Goal: Communication & Community: Share content

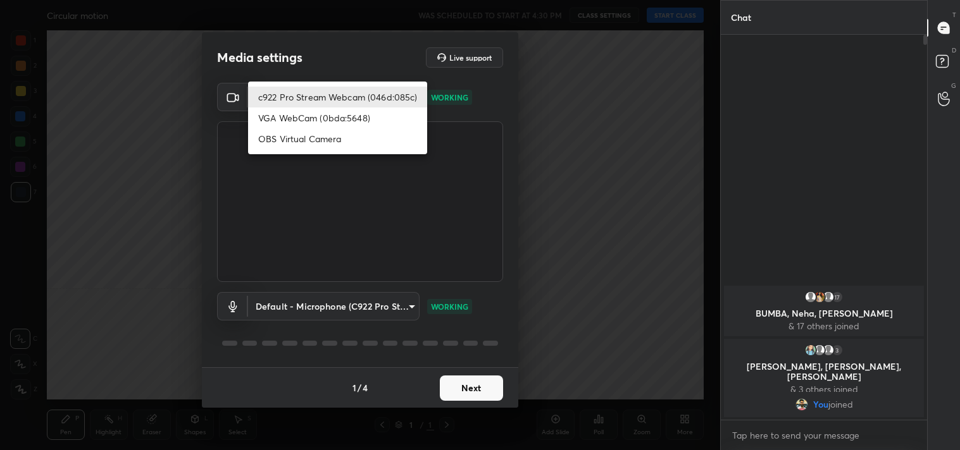
click at [340, 104] on body "1 2 3 4 5 6 7 C X Z C X Z E E Erase all H H Circular motion WAS SCHEDULED TO ST…" at bounding box center [480, 225] width 960 height 450
click at [319, 138] on li "OBS Virtual Camera" at bounding box center [337, 138] width 179 height 21
type input "64645b19d528b3ac785889237b1a364f3b7ccd5da23f372116afb1703458f4fd"
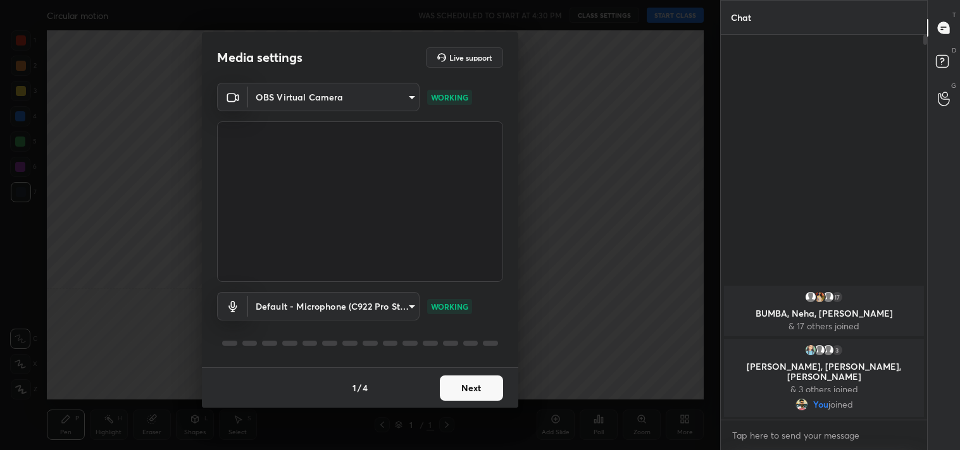
click at [472, 384] on button "Next" at bounding box center [471, 388] width 63 height 25
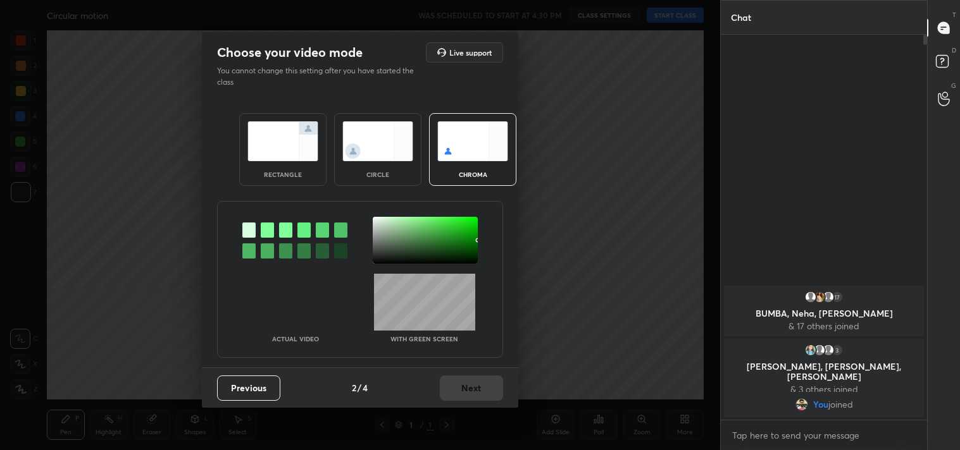
click at [309, 139] on img at bounding box center [282, 141] width 71 height 40
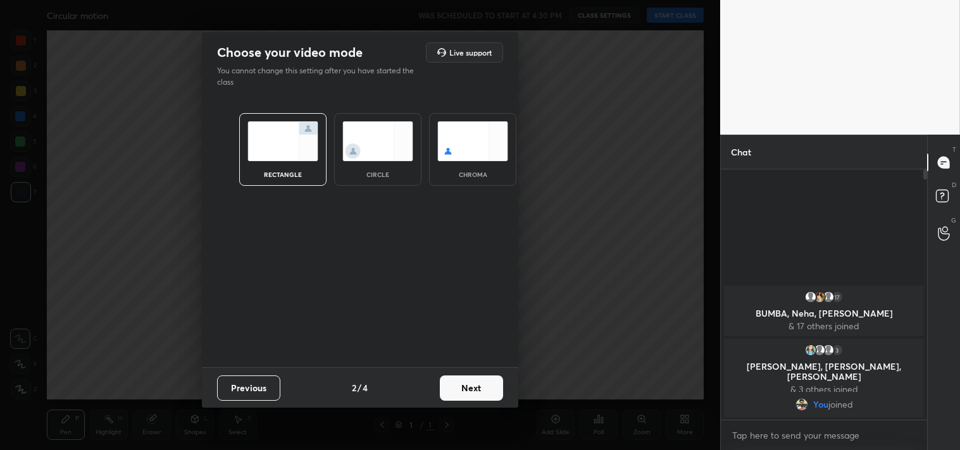
click at [459, 376] on button "Next" at bounding box center [471, 388] width 63 height 25
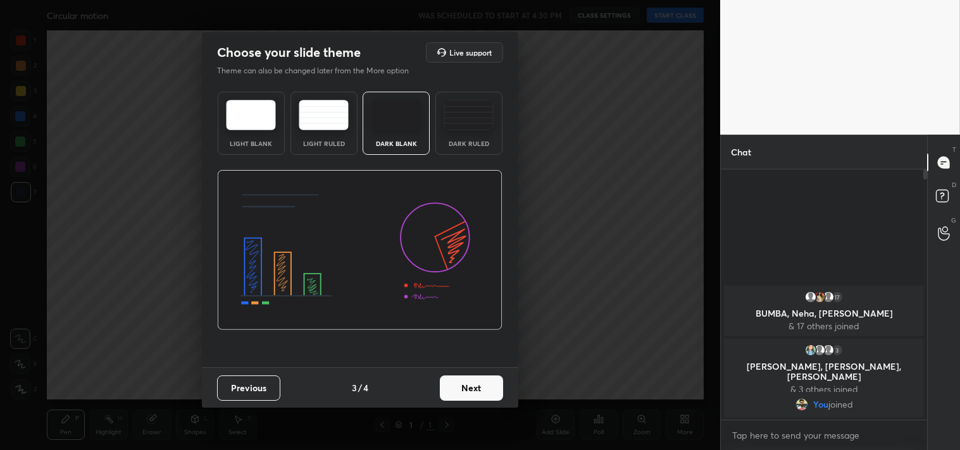
click at [454, 127] on img at bounding box center [468, 115] width 50 height 30
click at [467, 384] on button "Next" at bounding box center [471, 388] width 63 height 25
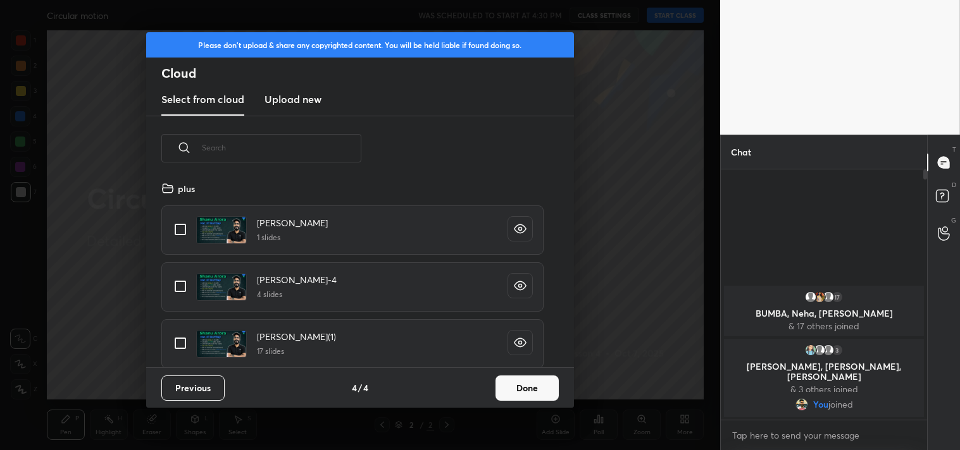
scroll to position [187, 406]
click at [178, 234] on input "grid" at bounding box center [180, 229] width 27 height 27
checkbox input "true"
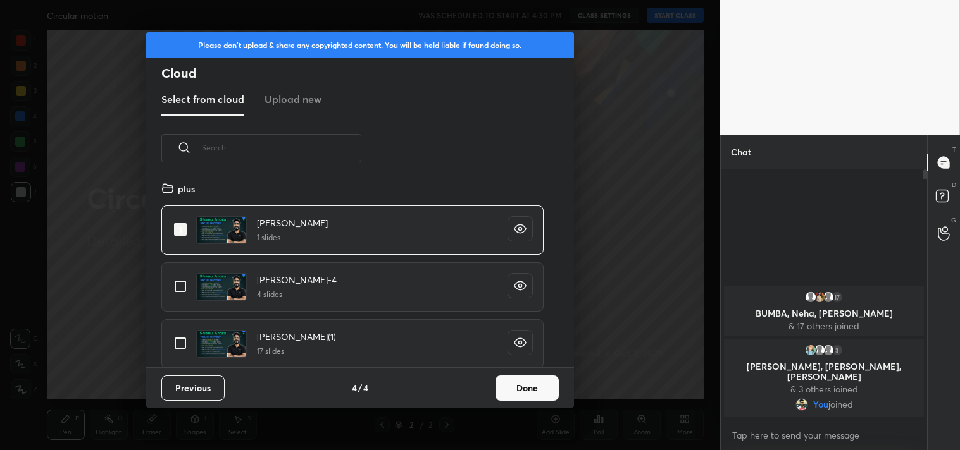
click at [512, 384] on button "Done" at bounding box center [526, 388] width 63 height 25
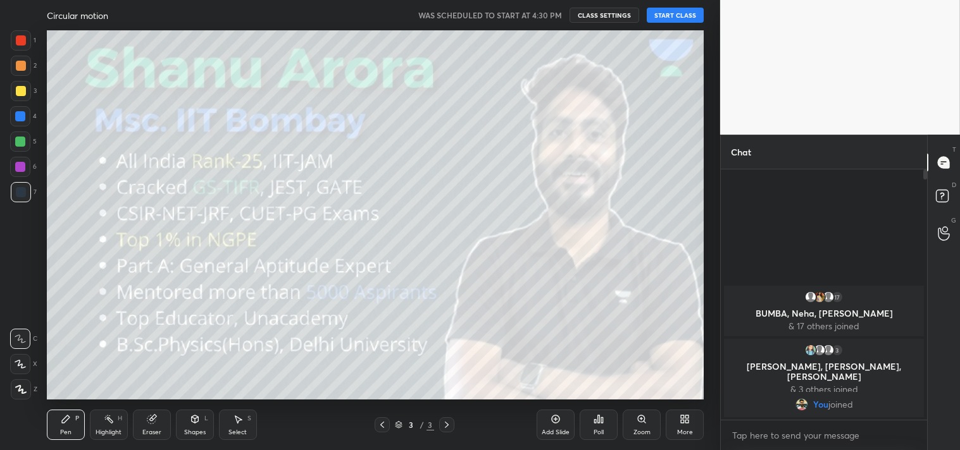
click at [668, 9] on button "START CLASS" at bounding box center [674, 15] width 57 height 15
type textarea "x"
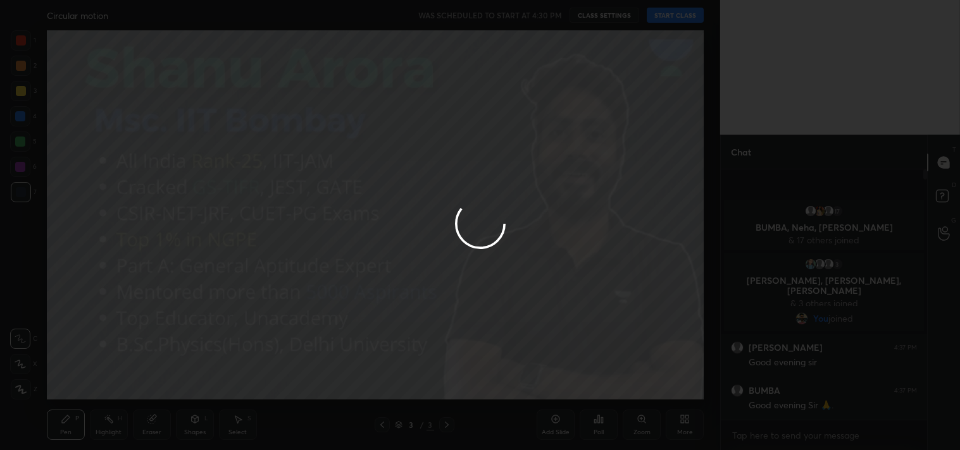
click at [665, 16] on div at bounding box center [480, 225] width 960 height 450
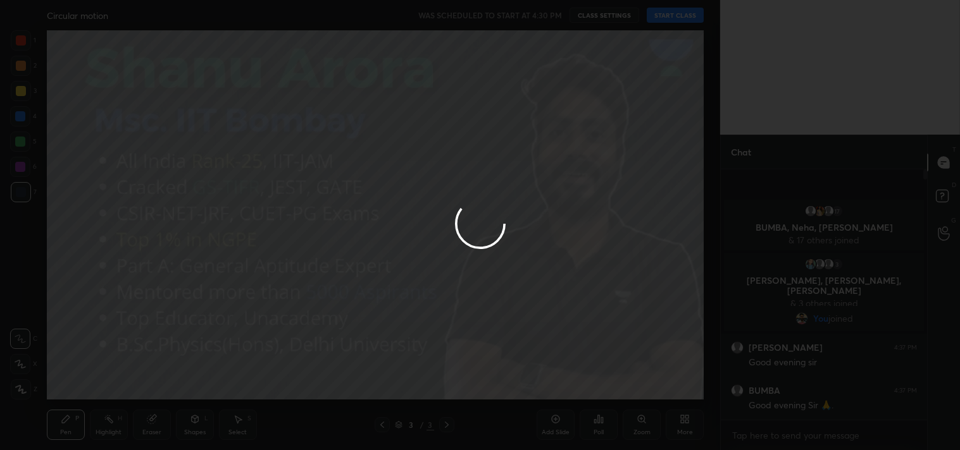
click at [665, 16] on div at bounding box center [480, 225] width 960 height 450
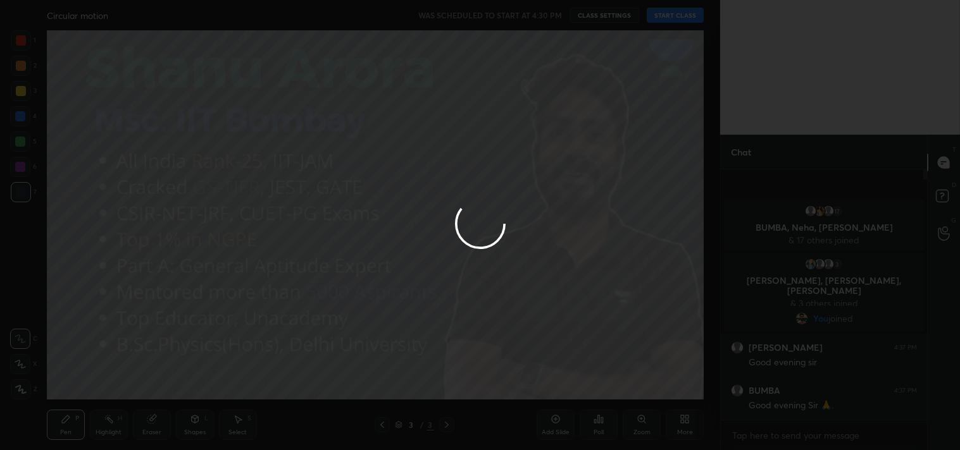
click at [665, 16] on div at bounding box center [480, 225] width 960 height 450
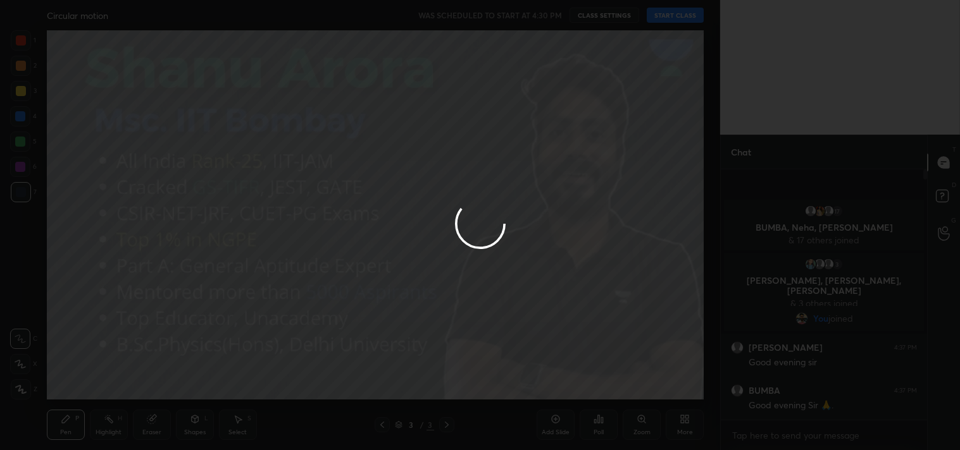
click at [665, 16] on div at bounding box center [480, 225] width 960 height 450
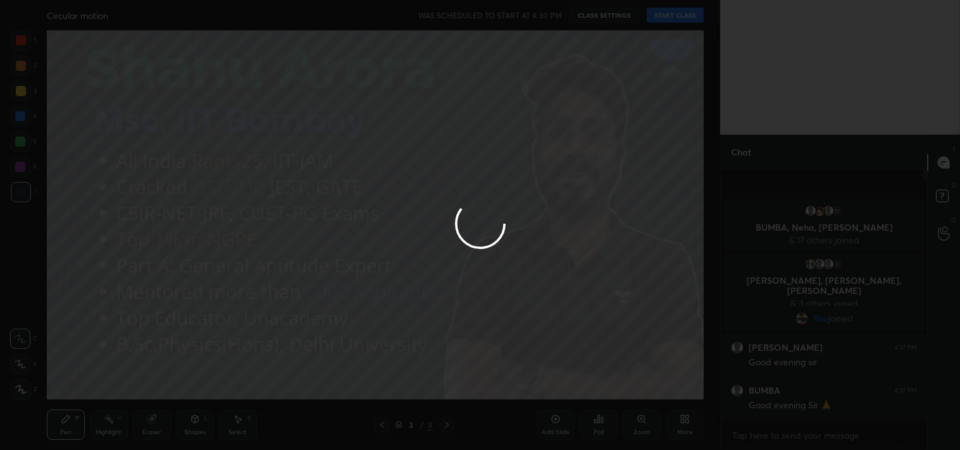
click at [665, 16] on div at bounding box center [480, 225] width 960 height 450
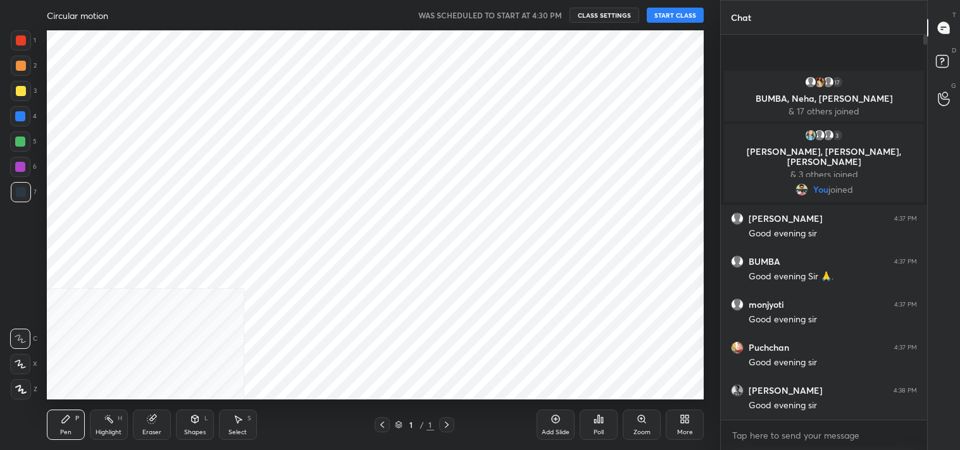
scroll to position [62881, 62581]
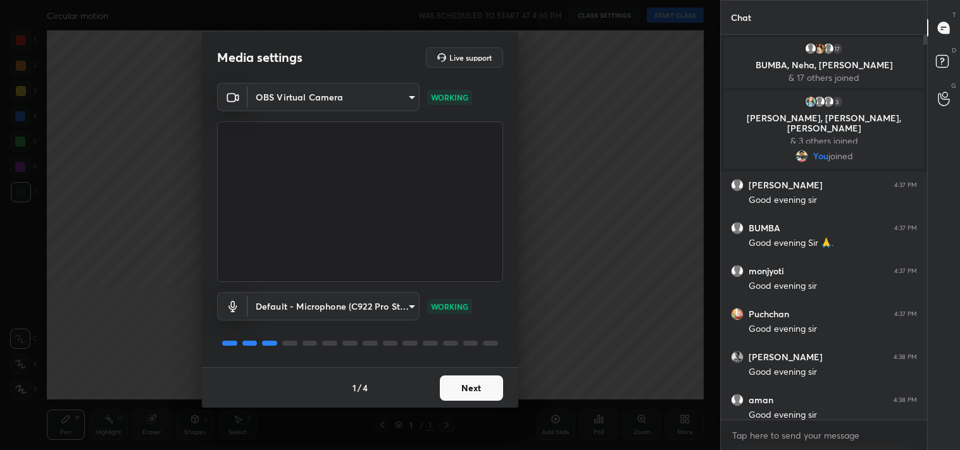
click at [463, 386] on button "Next" at bounding box center [471, 388] width 63 height 25
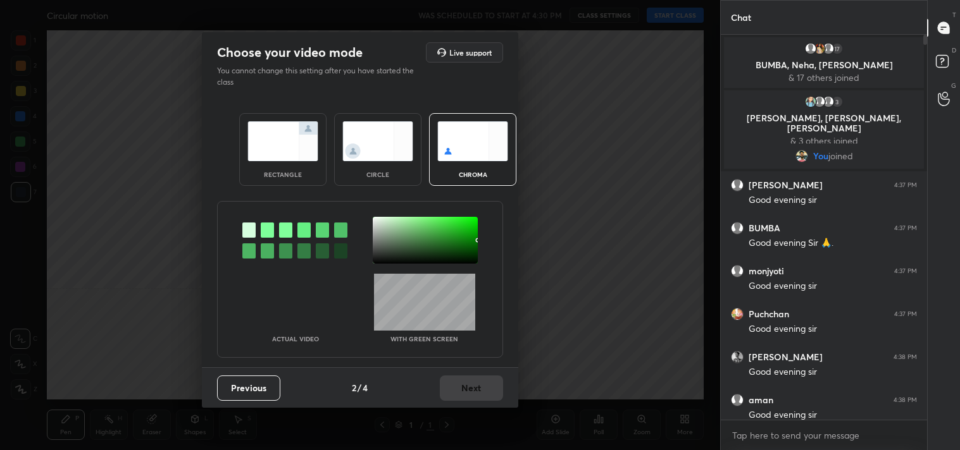
click at [268, 149] on img at bounding box center [282, 141] width 71 height 40
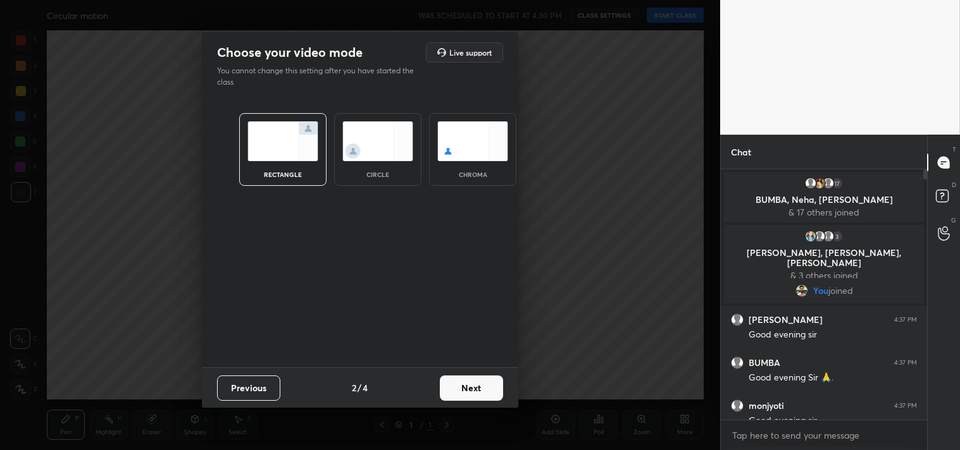
scroll to position [4, 3]
drag, startPoint x: 468, startPoint y: 389, endPoint x: 468, endPoint y: 382, distance: 7.0
click at [468, 382] on button "Next" at bounding box center [471, 388] width 63 height 25
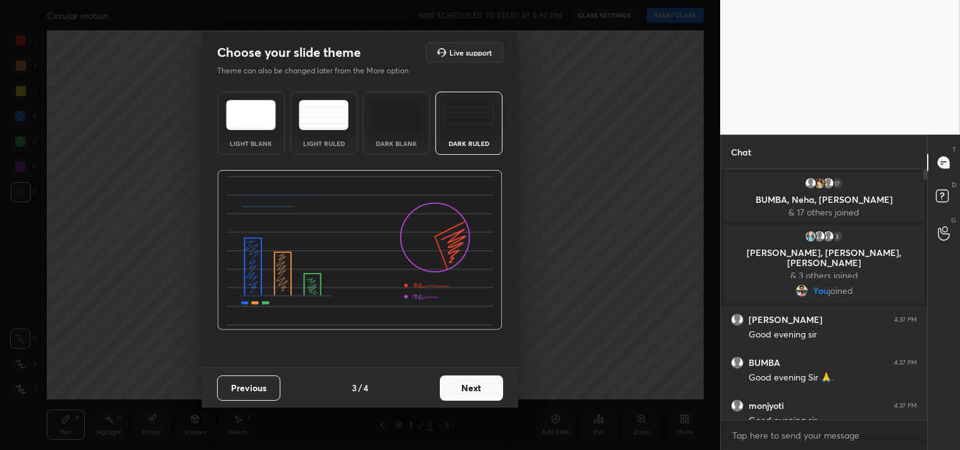
click at [479, 390] on button "Next" at bounding box center [471, 388] width 63 height 25
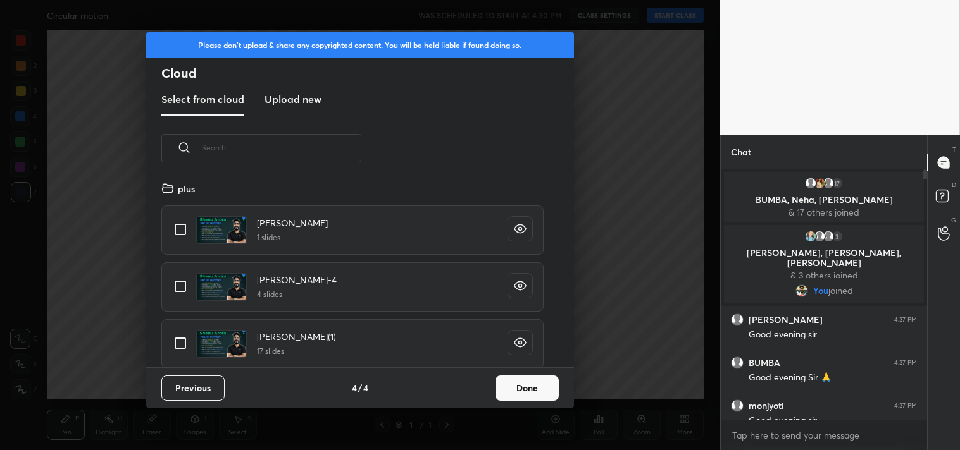
scroll to position [187, 406]
drag, startPoint x: 187, startPoint y: 226, endPoint x: 533, endPoint y: 355, distance: 369.6
click at [190, 226] on input "grid" at bounding box center [180, 229] width 27 height 27
checkbox input "true"
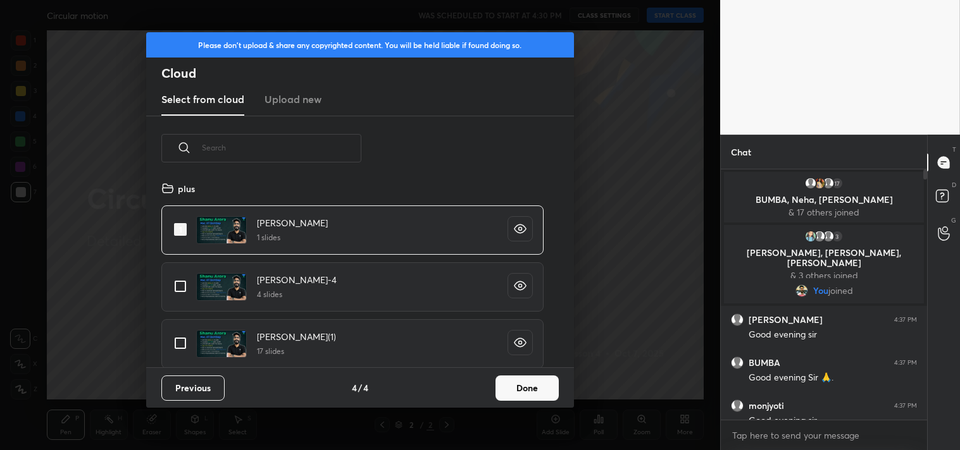
click at [524, 393] on button "Done" at bounding box center [526, 388] width 63 height 25
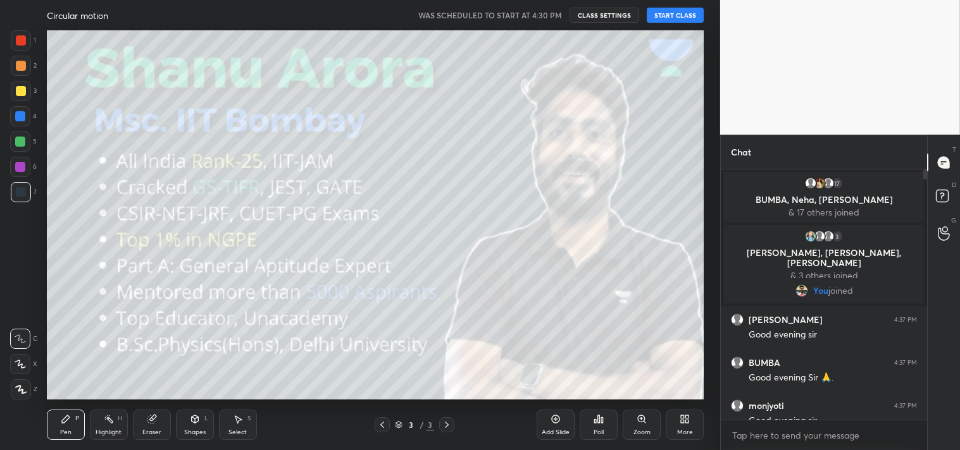
click at [679, 11] on button "START CLASS" at bounding box center [674, 15] width 57 height 15
click at [541, 16] on button "mute" at bounding box center [544, 15] width 46 height 15
click at [541, 16] on span "unmute" at bounding box center [549, 15] width 27 height 9
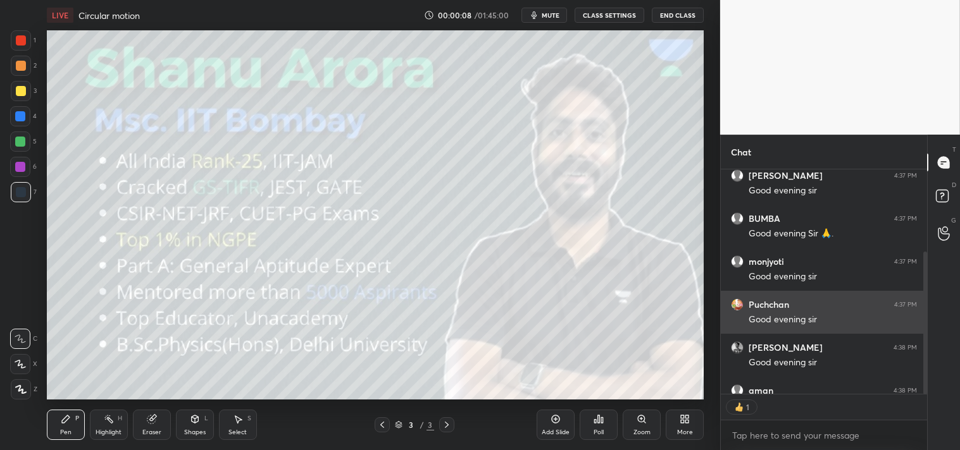
scroll to position [4, 3]
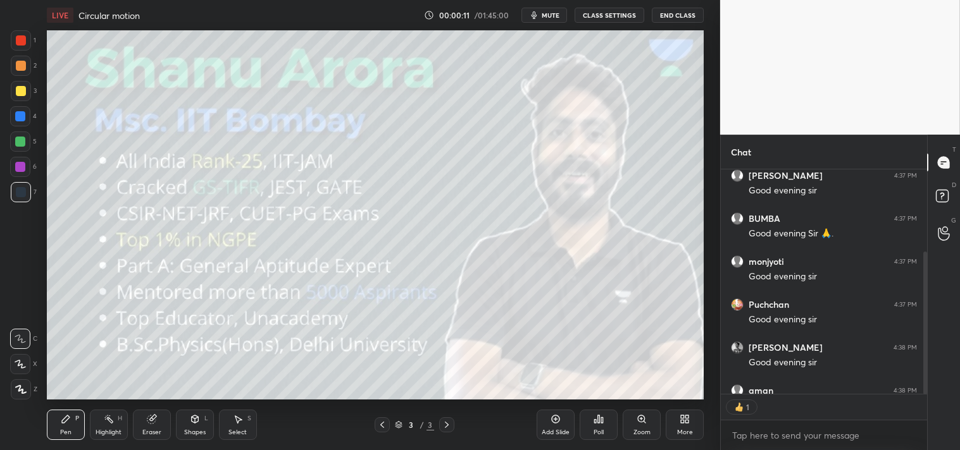
click at [545, 13] on span "mute" at bounding box center [550, 15] width 18 height 9
type textarea "x"
click at [787, 434] on textarea at bounding box center [824, 436] width 186 height 20
type textarea "PL"
type textarea "x"
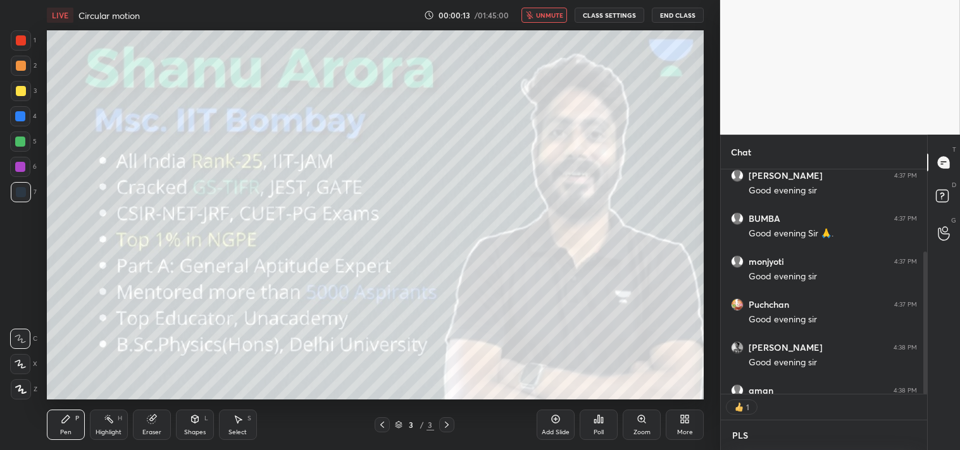
type textarea "PLS"
type textarea "x"
type textarea "PLS R"
type textarea "x"
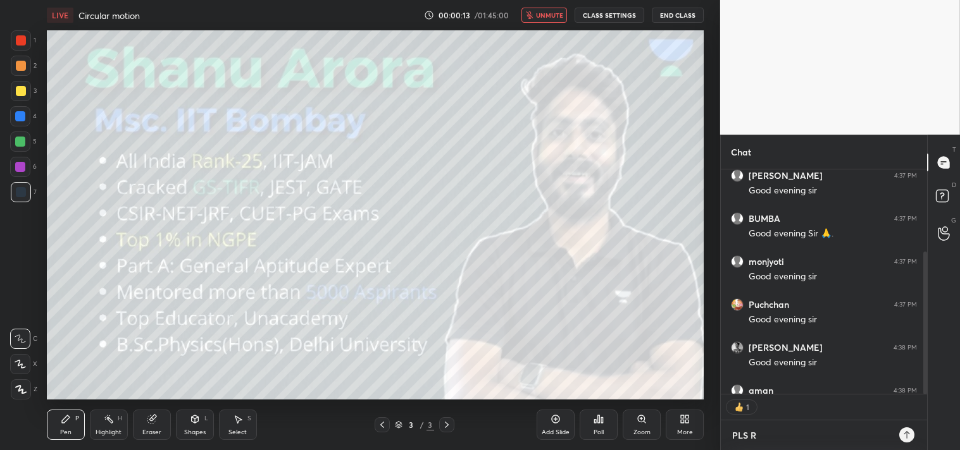
type textarea "PLS RE"
type textarea "x"
type textarea "PLS REV"
type textarea "x"
type textarea "PLS REVI"
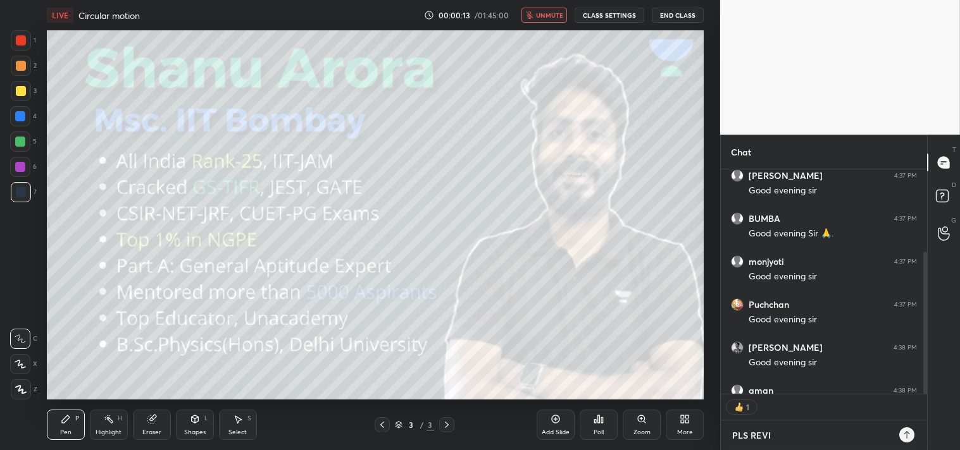
type textarea "x"
type textarea "PLS [PERSON_NAME]"
type textarea "x"
type textarea "PLS REVISE"
type textarea "x"
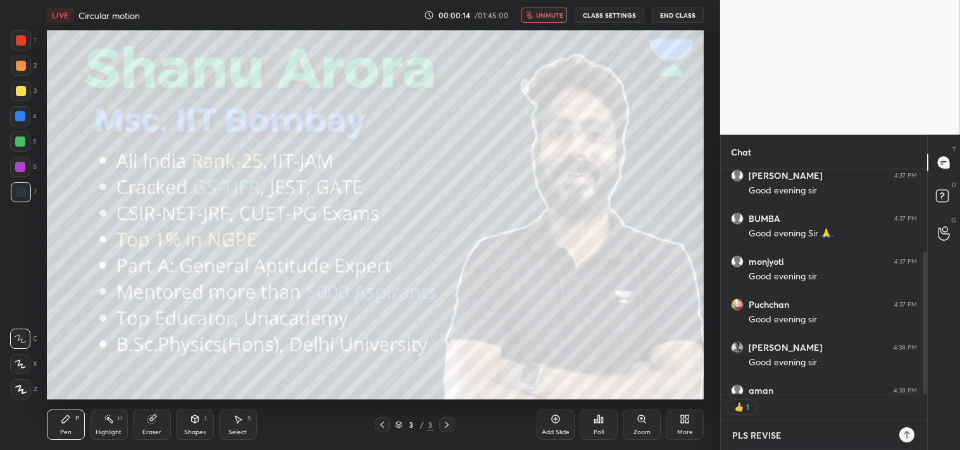
type textarea "x"
type textarea "W"
type textarea "x"
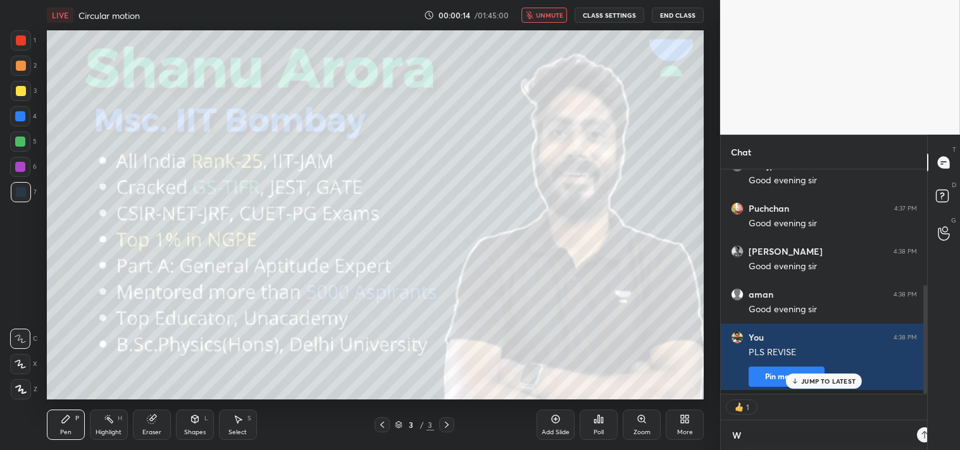
scroll to position [0, 0]
type textarea "WE"
type textarea "x"
type textarea "WE"
type textarea "x"
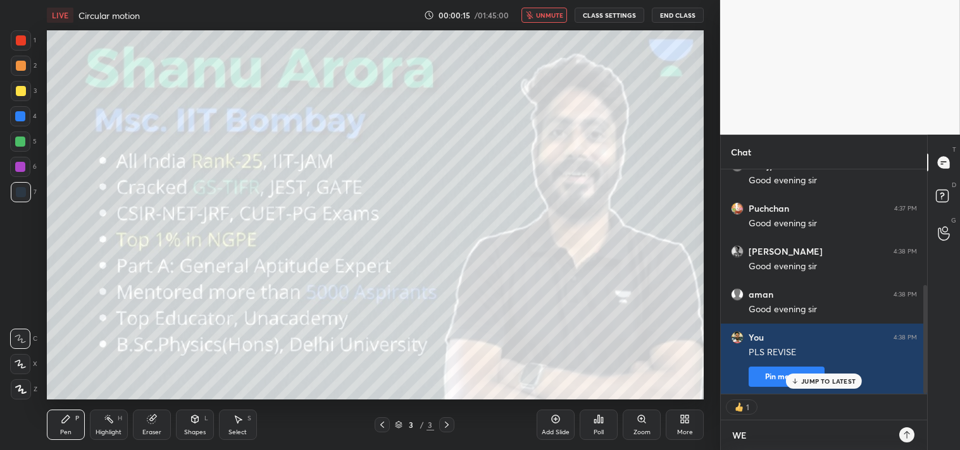
type textarea "WE N"
type textarea "x"
type textarea "WE NB"
type textarea "x"
type textarea "WE NBE"
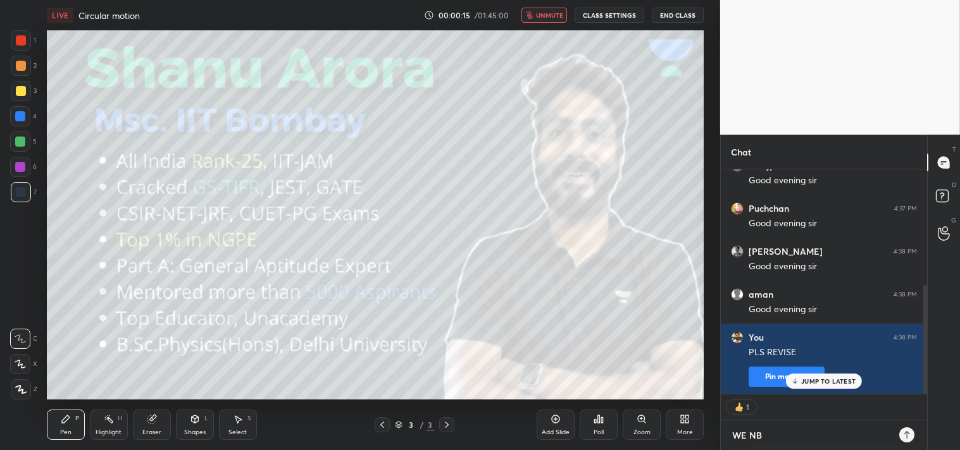
type textarea "x"
type textarea "WE NBEG"
type textarea "x"
type textarea "WE NBEGI"
type textarea "x"
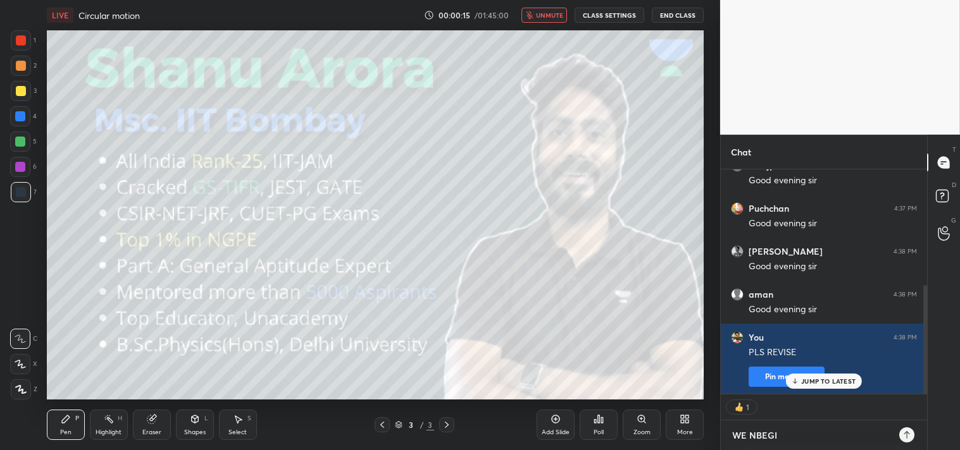
type textarea "WE NBEGIN"
type textarea "x"
type textarea "WE NBEGIN"
type textarea "x"
type textarea "WE NBEGIN I"
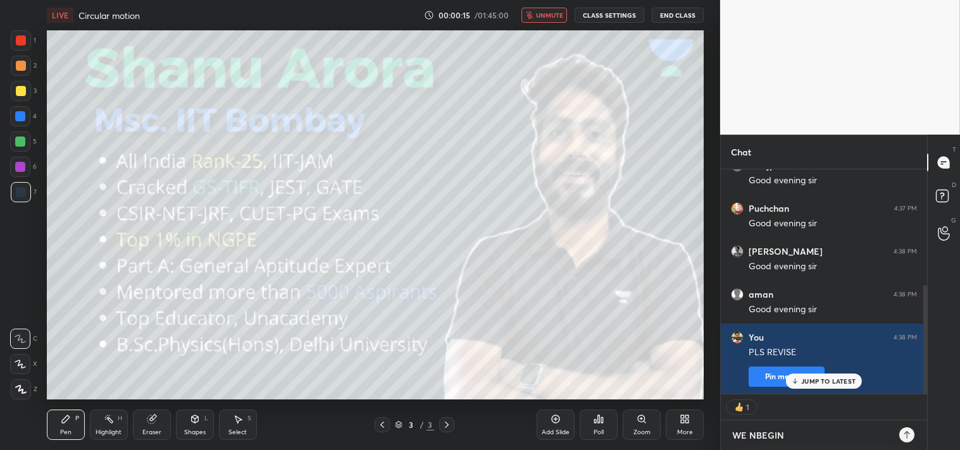
type textarea "x"
type textarea "WE NBEGIN IN"
type textarea "x"
type textarea "WE NBEGIN IN3"
type textarea "x"
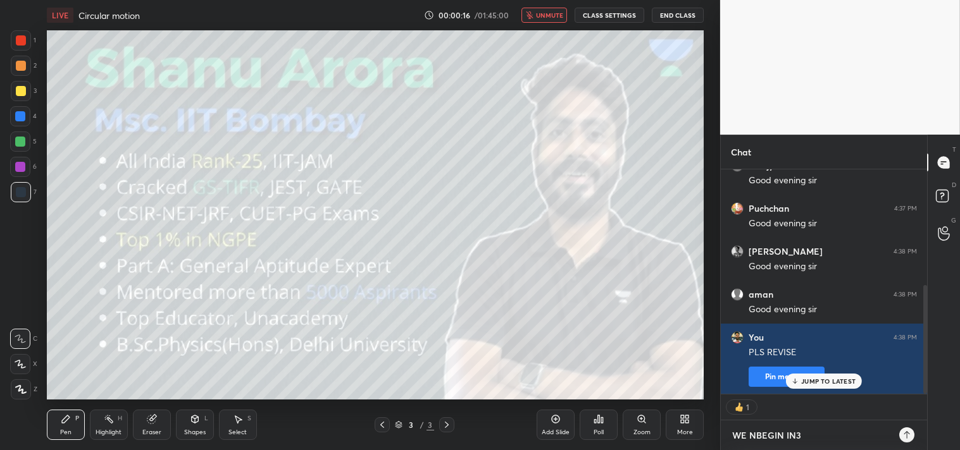
type textarea "WE NBEGIN IN3M"
type textarea "x"
type textarea "WE NBEGIN IN3MI"
type textarea "x"
type textarea "WE NBEGIN IN3MIN"
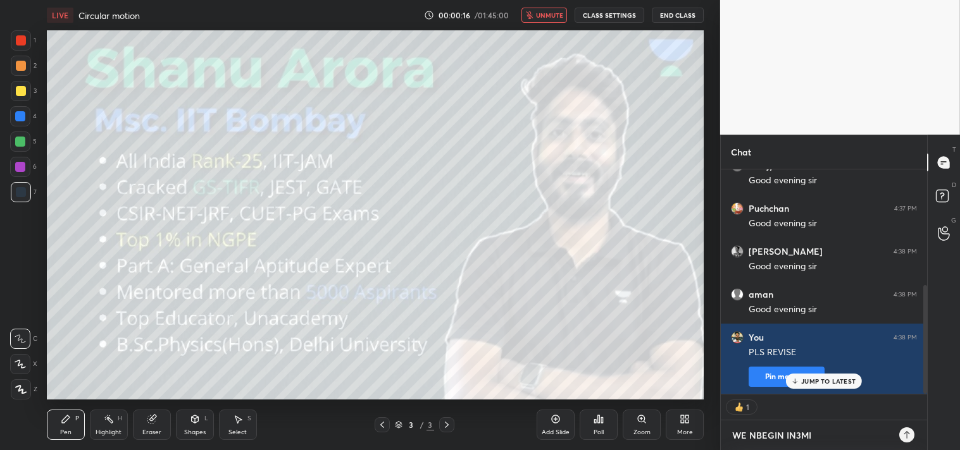
type textarea "x"
type textarea "WE NBEGIN IN3MINS"
type textarea "x"
type textarea "WE NBEGIN IN3MINS'"
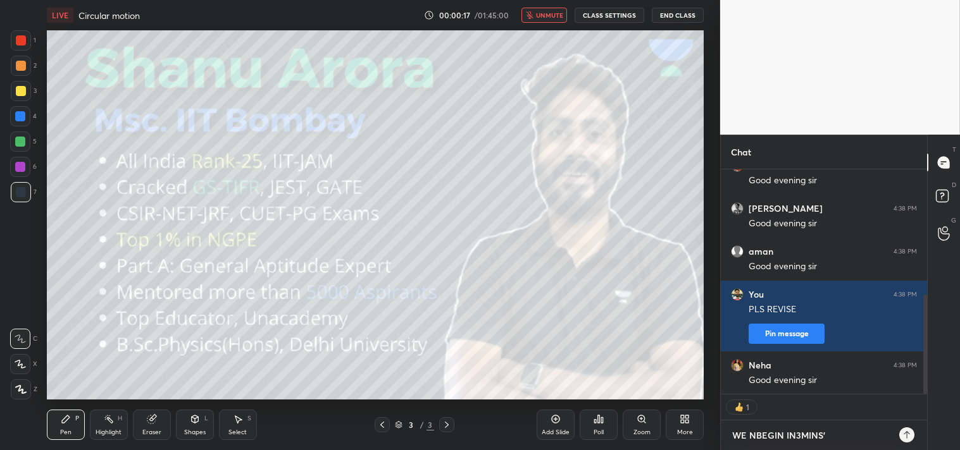
type textarea "x"
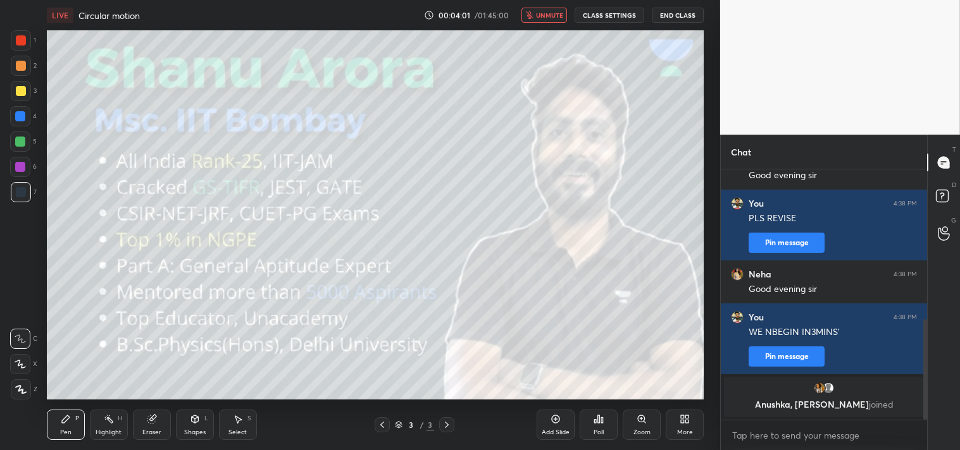
type textarea "x"
drag, startPoint x: 545, startPoint y: 10, endPoint x: 599, endPoint y: 23, distance: 55.8
click at [546, 11] on span "unmute" at bounding box center [549, 15] width 27 height 9
click at [592, 14] on button "CLASS SETTINGS" at bounding box center [609, 15] width 70 height 15
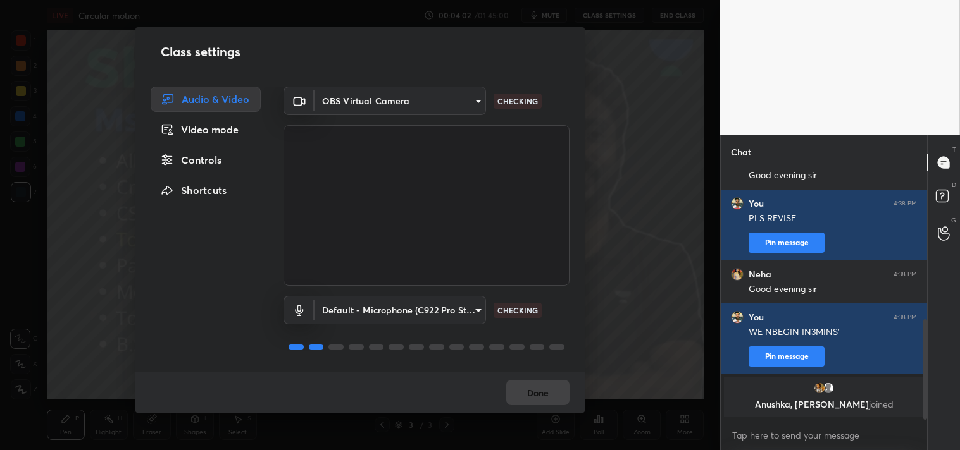
click at [428, 97] on body "1 2 3 4 5 6 7 C X Z C X Z E E Erase all H H LIVE Circular motion 00:04:02 / 01:…" at bounding box center [480, 225] width 960 height 450
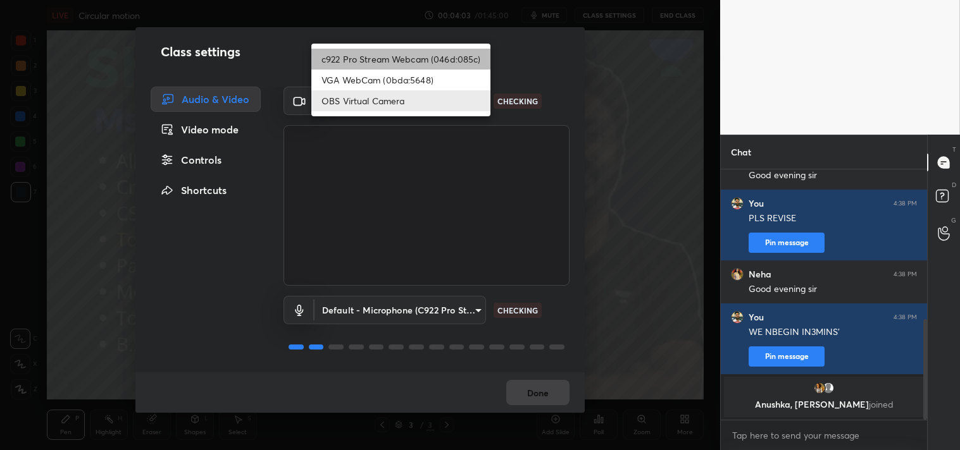
click at [375, 54] on li "c922 Pro Stream Webcam (046d:085c)" at bounding box center [400, 59] width 179 height 21
type input "77efdbe0d0591a5658d362a6e640cec0e2706c98c83ef82d39568dbf4875ff01"
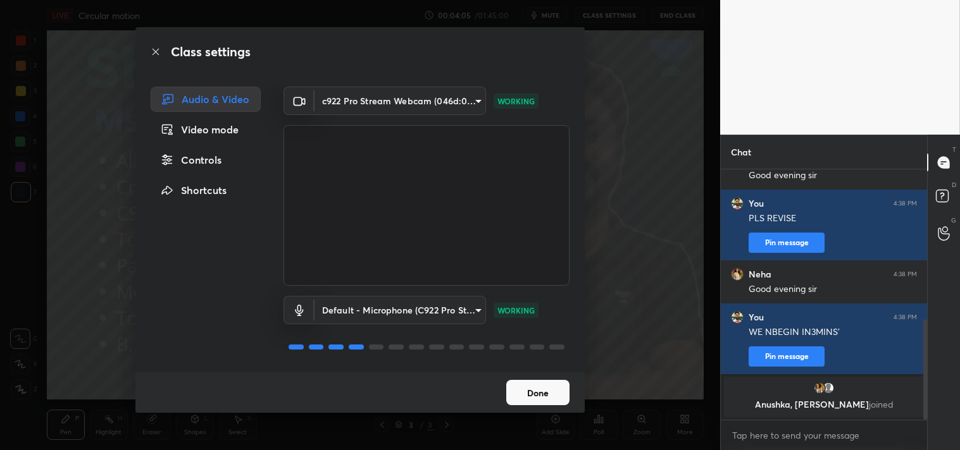
click at [526, 392] on button "Done" at bounding box center [537, 392] width 63 height 25
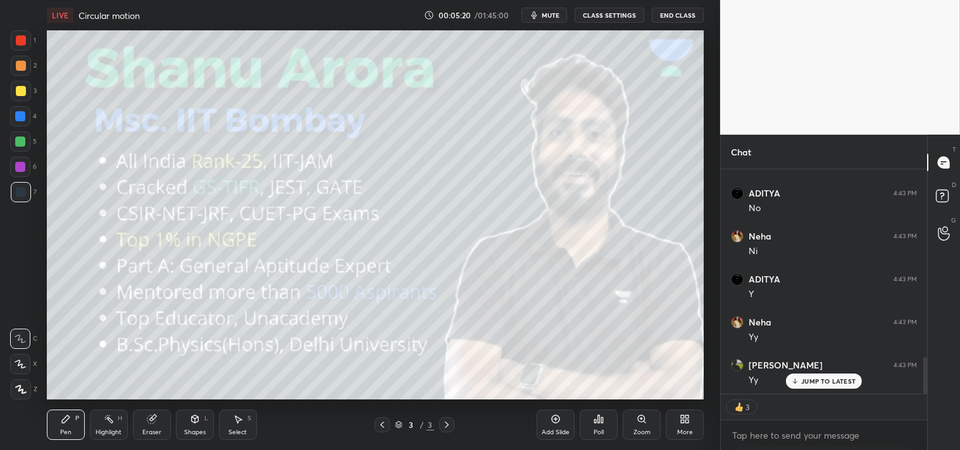
scroll to position [1142, 0]
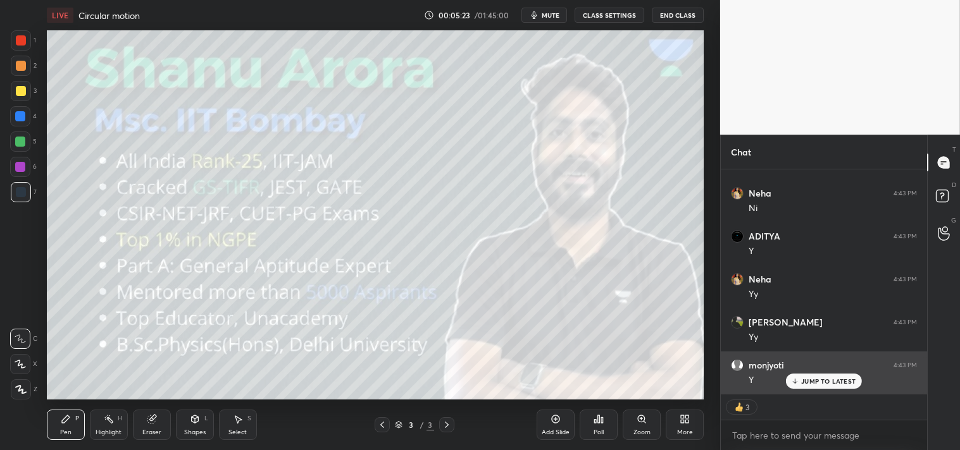
click at [818, 381] on p "JUMP TO LATEST" at bounding box center [828, 382] width 54 height 8
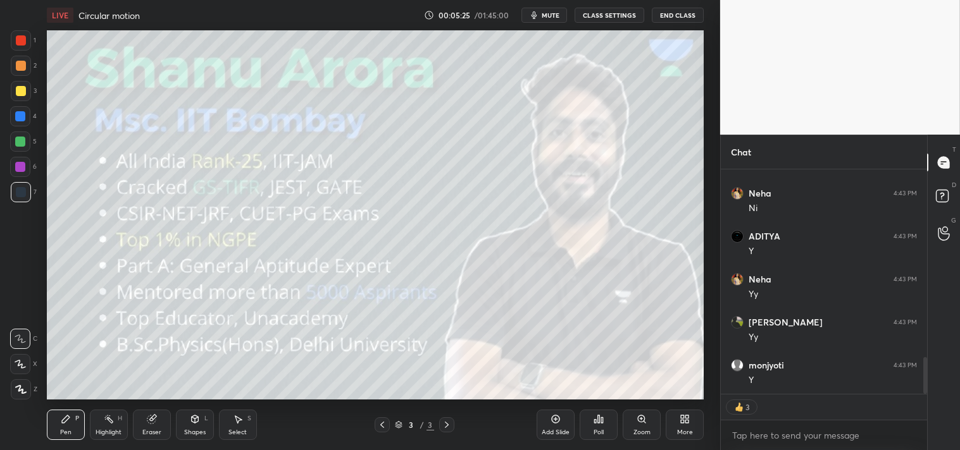
click at [566, 430] on div "Add Slide" at bounding box center [555, 432] width 28 height 6
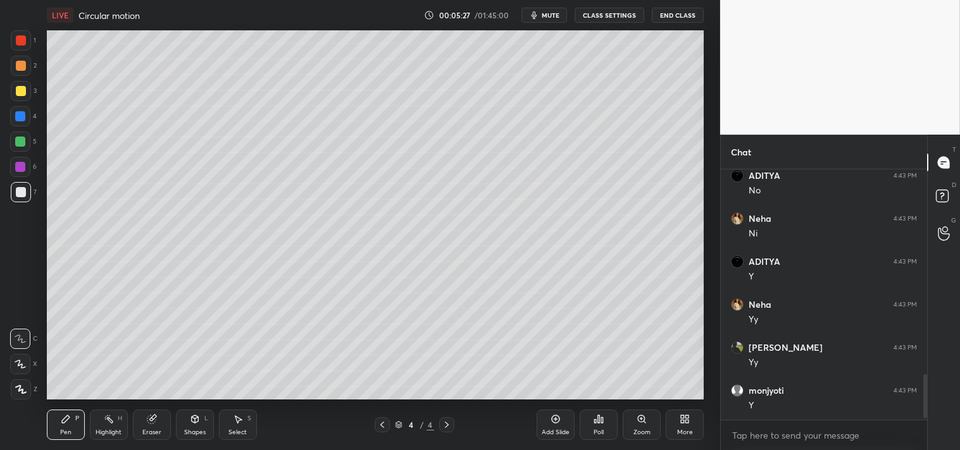
scroll to position [1116, 0]
click at [193, 415] on icon at bounding box center [195, 419] width 10 height 10
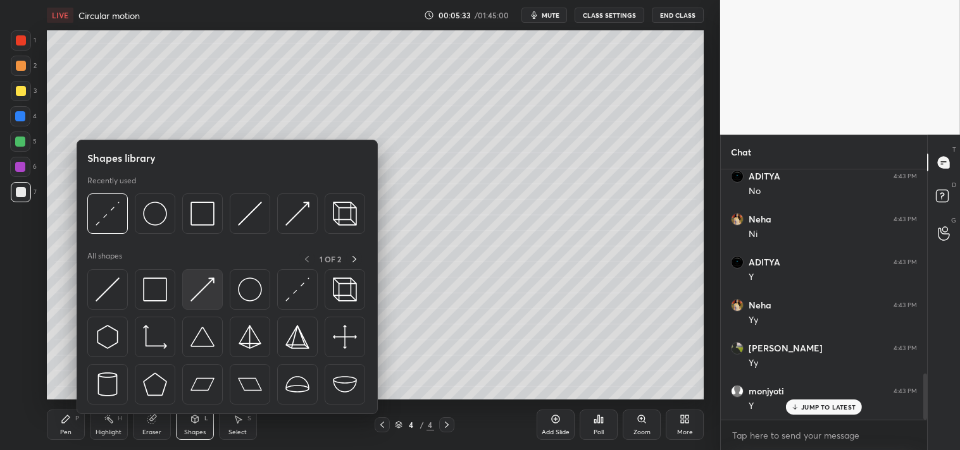
click at [206, 282] on img at bounding box center [202, 290] width 24 height 24
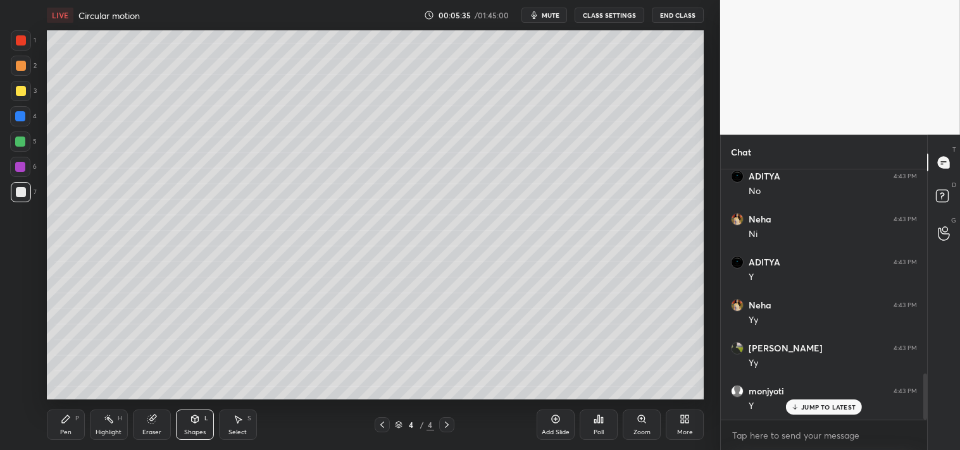
click at [52, 428] on div "Pen P" at bounding box center [66, 425] width 38 height 30
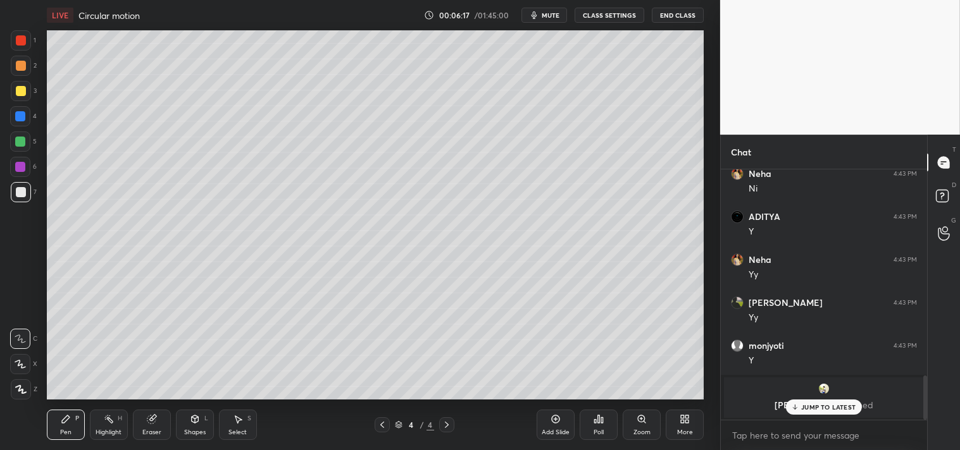
click at [825, 401] on div "JUMP TO LATEST" at bounding box center [824, 407] width 76 height 15
click at [548, 13] on span "mute" at bounding box center [550, 15] width 18 height 9
click at [544, 11] on span "unmute" at bounding box center [549, 15] width 27 height 9
click at [545, 11] on span "mute" at bounding box center [550, 15] width 18 height 9
click at [751, 434] on textarea at bounding box center [824, 436] width 186 height 20
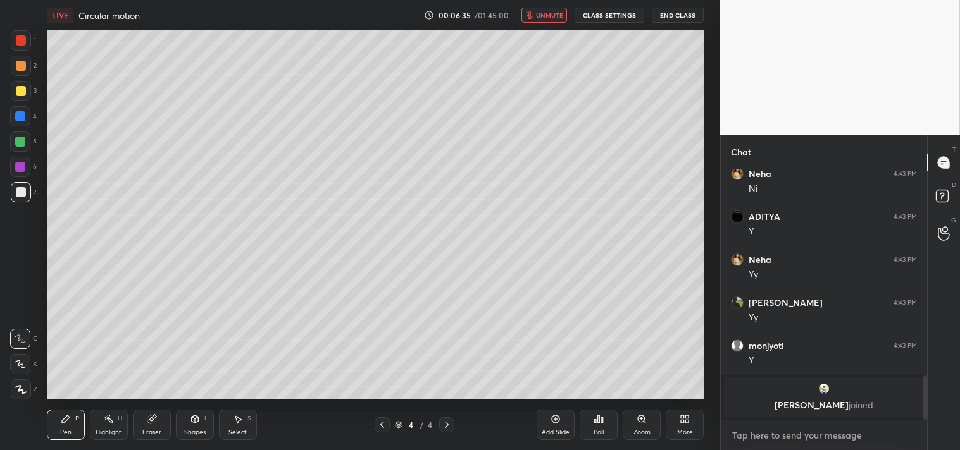
type textarea "x"
type textarea "L"
type textarea "x"
type textarea "LI"
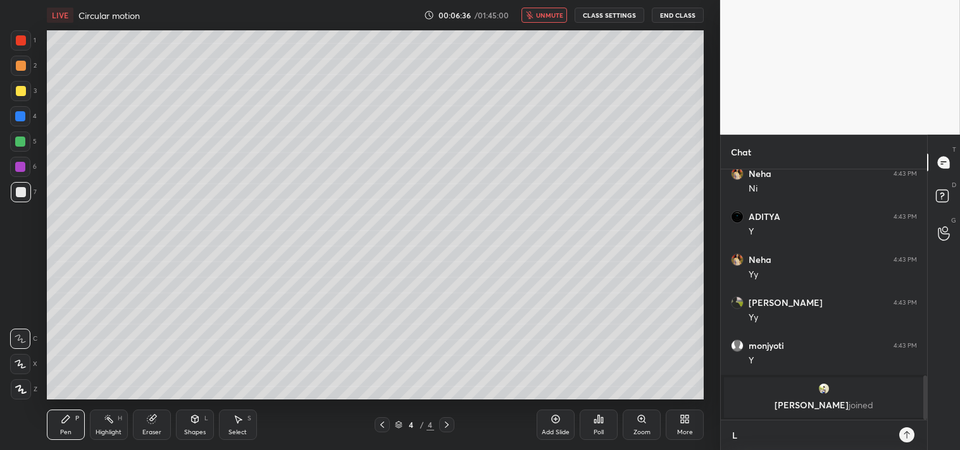
type textarea "x"
type textarea "LIN"
type textarea "x"
type textarea "LINK"
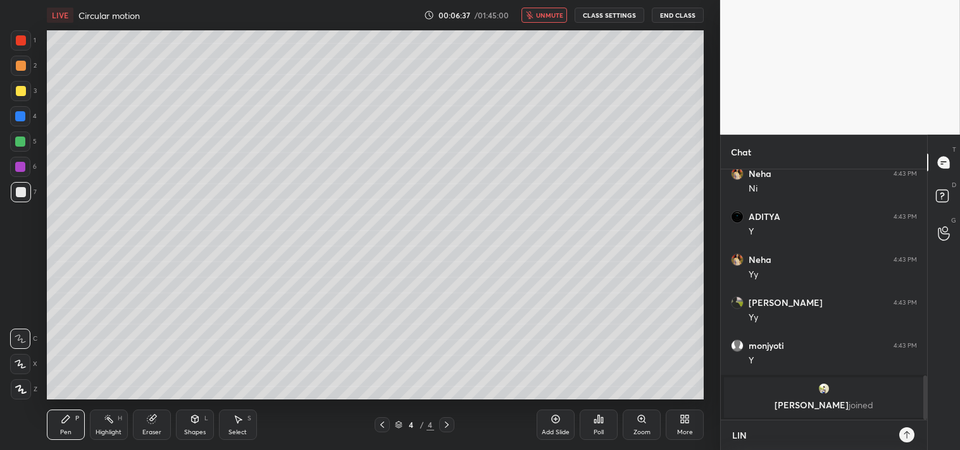
type textarea "x"
type textarea "LINKT"
type textarea "x"
type textarea "LINKTR"
type textarea "x"
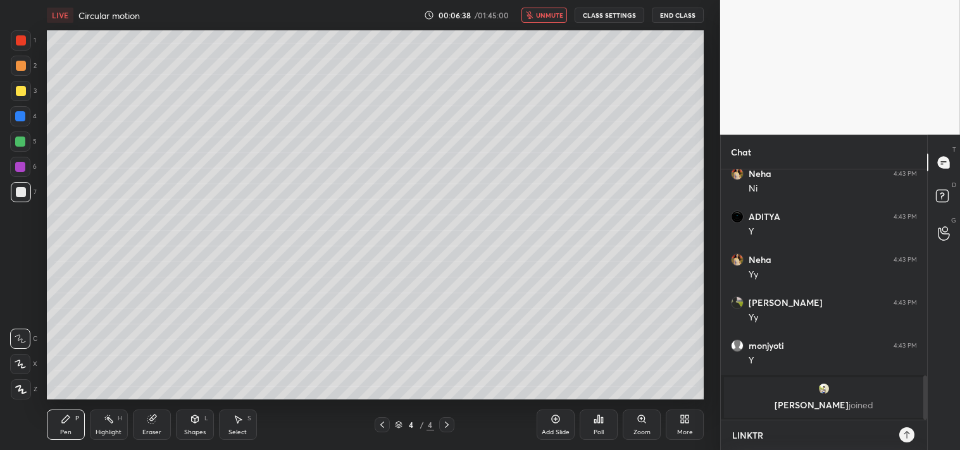
type textarea "LINKTR."
type textarea "x"
type textarea "LINKTR.E"
type textarea "x"
type textarea "[DOMAIN_NAME]"
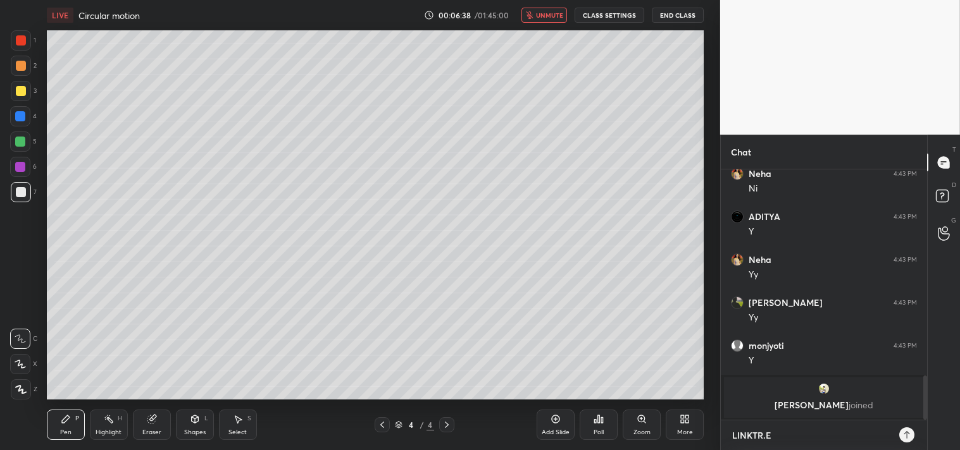
type textarea "x"
type textarea "[DOMAIN_NAME][URL]"
type textarea "x"
type textarea "[DOMAIN_NAME][URL]"
type textarea "x"
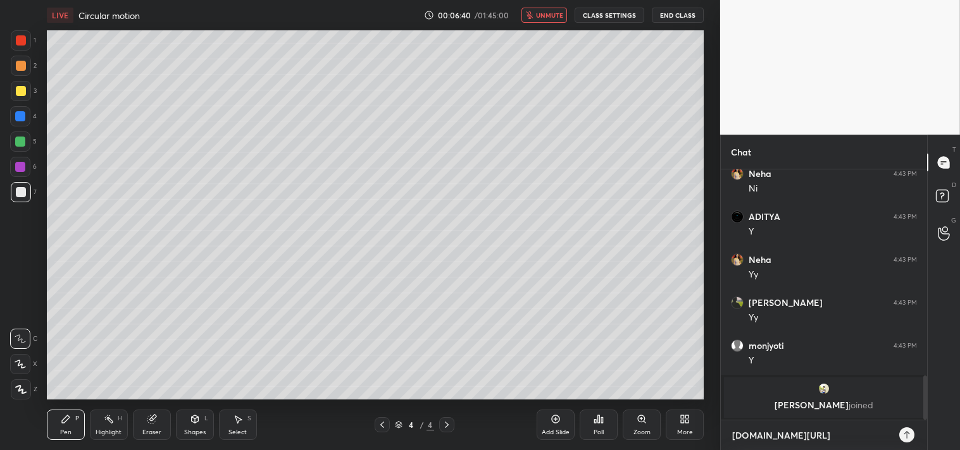
type textarea "[DOMAIN_NAME][URL]"
type textarea "x"
type textarea "[DOMAIN_NAME][URL]"
type textarea "x"
type textarea "[DOMAIN_NAME][URL]"
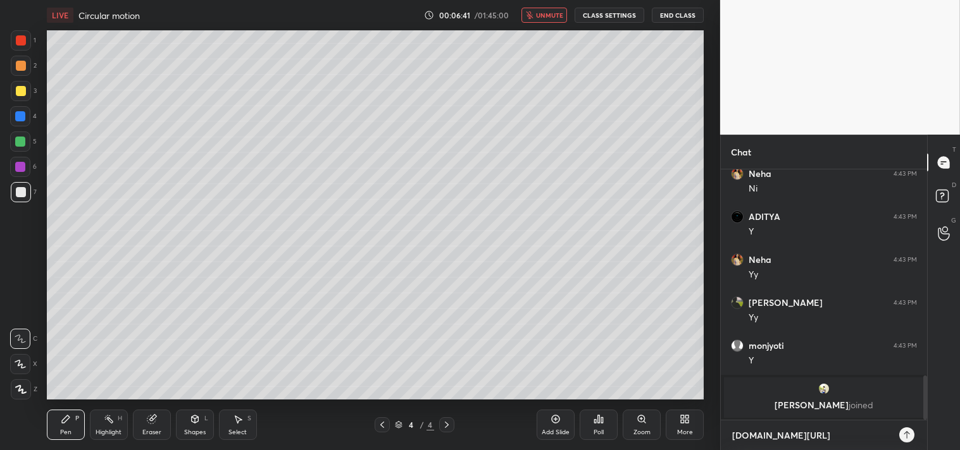
type textarea "x"
type textarea "[DOMAIN_NAME][URL][PERSON_NAME]"
type textarea "x"
type textarea "[DOMAIN_NAME][URL]"
type textarea "x"
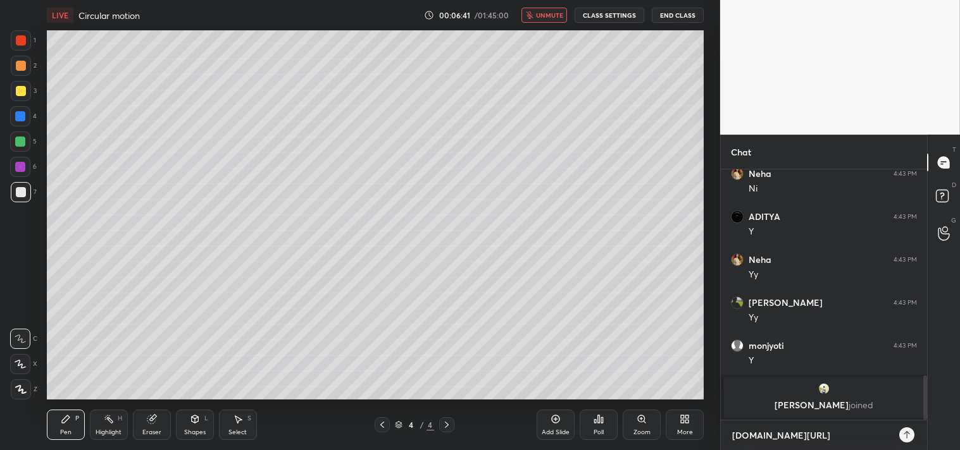
type textarea "[DOMAIN_NAME][URL]"
type textarea "x"
type textarea "[DOMAIN_NAME][URL]"
type textarea "x"
type textarea "[DOMAIN_NAME][URL]"
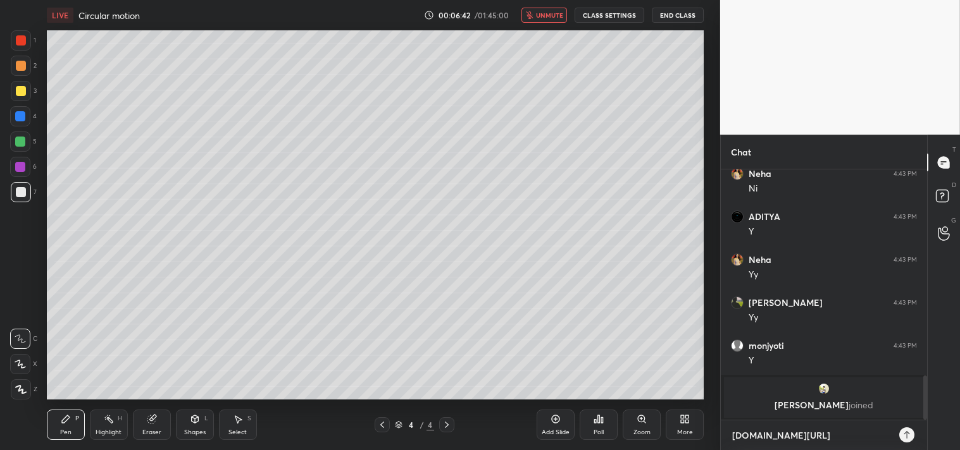
type textarea "x"
type textarea "[DOMAIN_NAME][URL]"
type textarea "x"
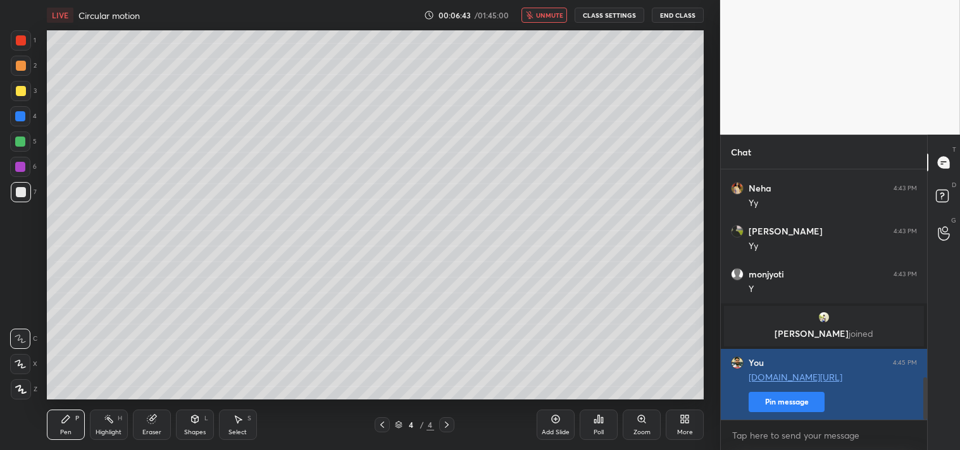
click at [781, 400] on button "Pin message" at bounding box center [786, 402] width 76 height 20
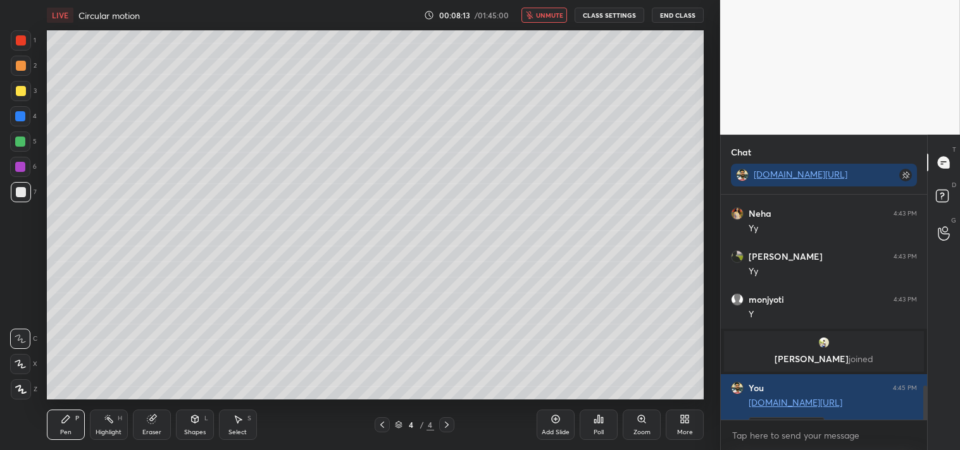
scroll to position [1259, 0]
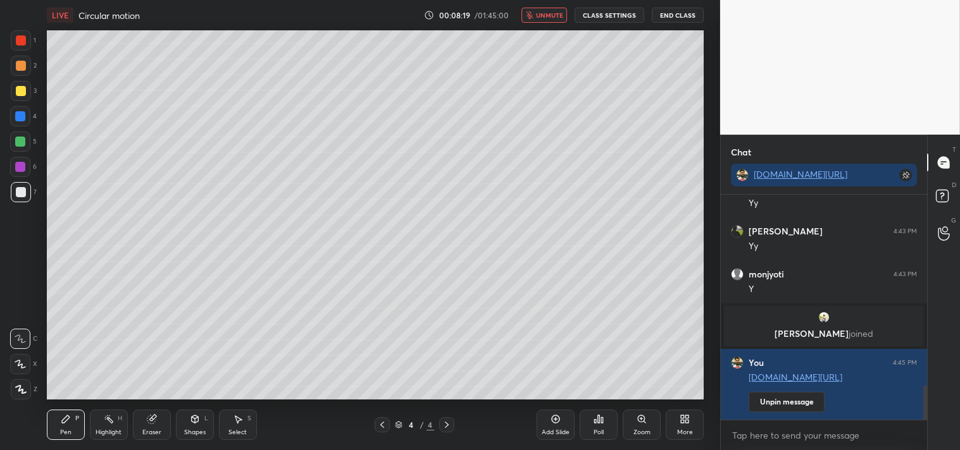
click at [541, 13] on span "unmute" at bounding box center [549, 15] width 27 height 9
click at [142, 436] on div "Eraser" at bounding box center [152, 425] width 38 height 30
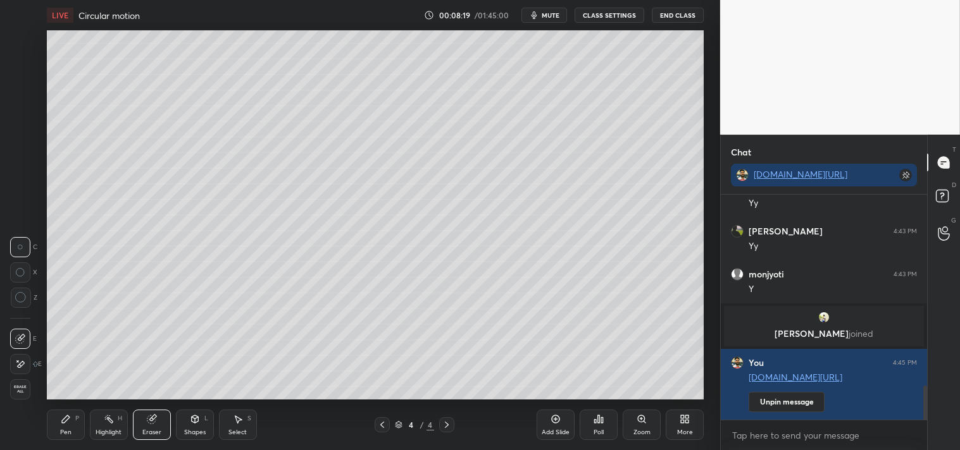
click at [145, 443] on div "Pen P Highlight H Eraser Shapes L Select S 4 / 4 Add Slide Poll Zoom More" at bounding box center [375, 425] width 657 height 51
click at [68, 423] on icon at bounding box center [66, 419] width 10 height 10
click at [24, 102] on div "3" at bounding box center [24, 93] width 26 height 25
click at [24, 104] on div "3" at bounding box center [24, 93] width 26 height 25
click at [191, 424] on icon at bounding box center [195, 419] width 10 height 10
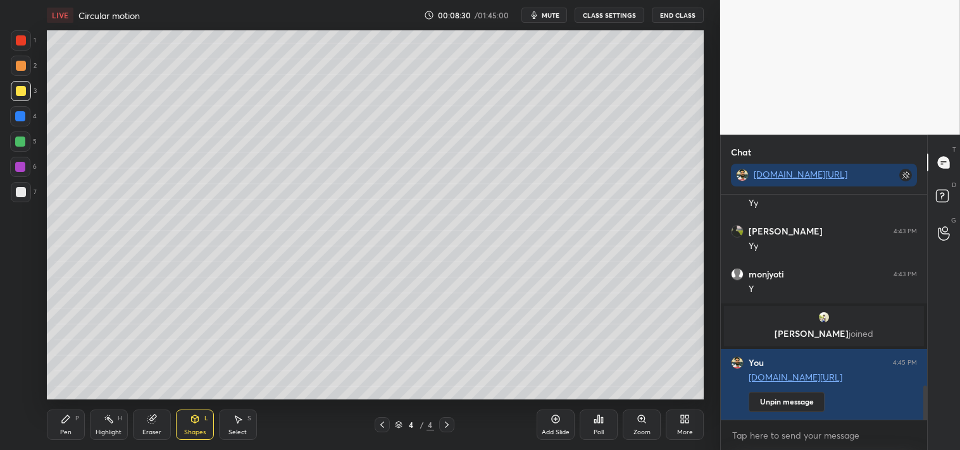
click at [649, 426] on div "Zoom" at bounding box center [641, 425] width 38 height 30
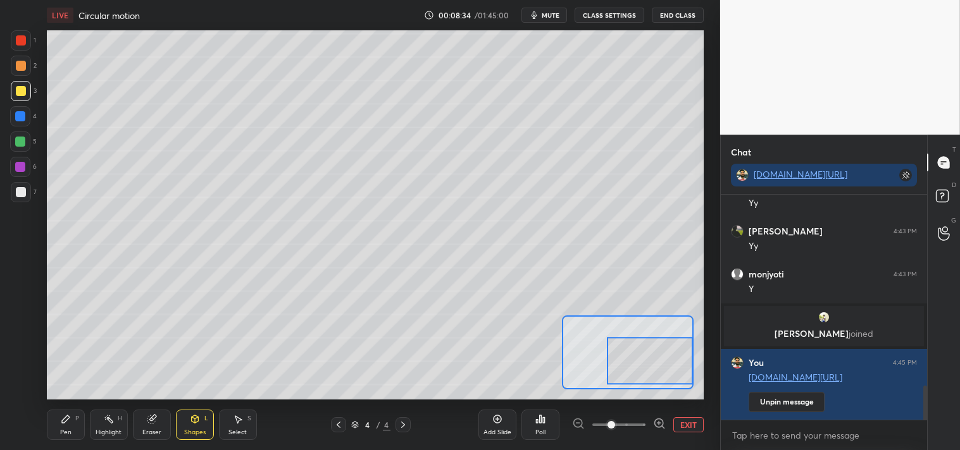
click at [71, 413] on div "Pen P" at bounding box center [66, 425] width 38 height 30
click at [70, 421] on icon at bounding box center [66, 419] width 10 height 10
click at [685, 426] on button "EXIT" at bounding box center [688, 424] width 30 height 15
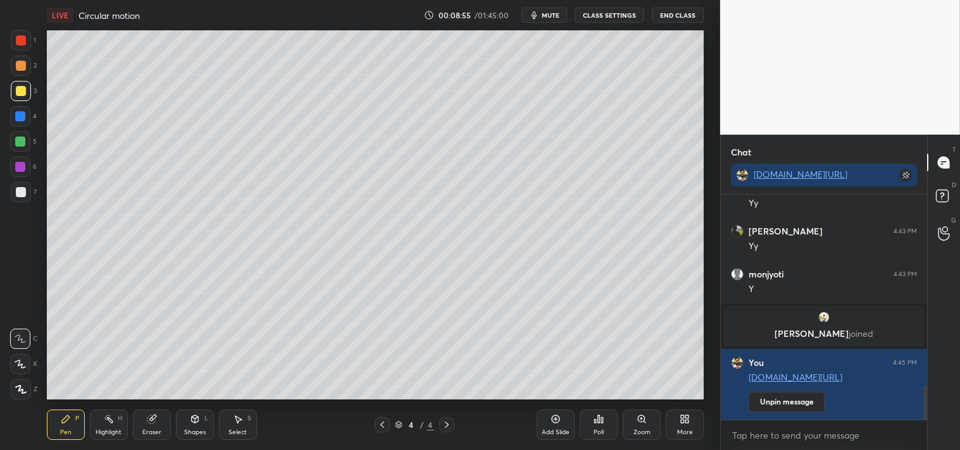
click at [634, 416] on div "Zoom" at bounding box center [641, 425] width 38 height 30
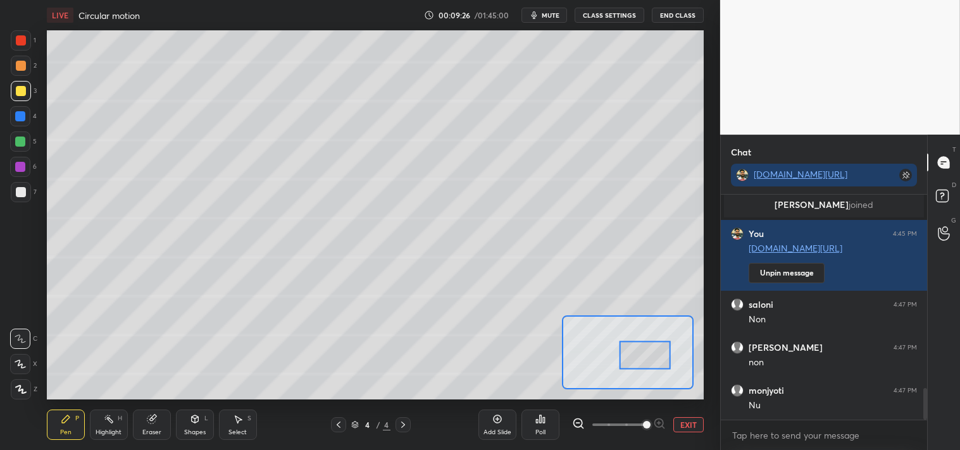
scroll to position [1431, 0]
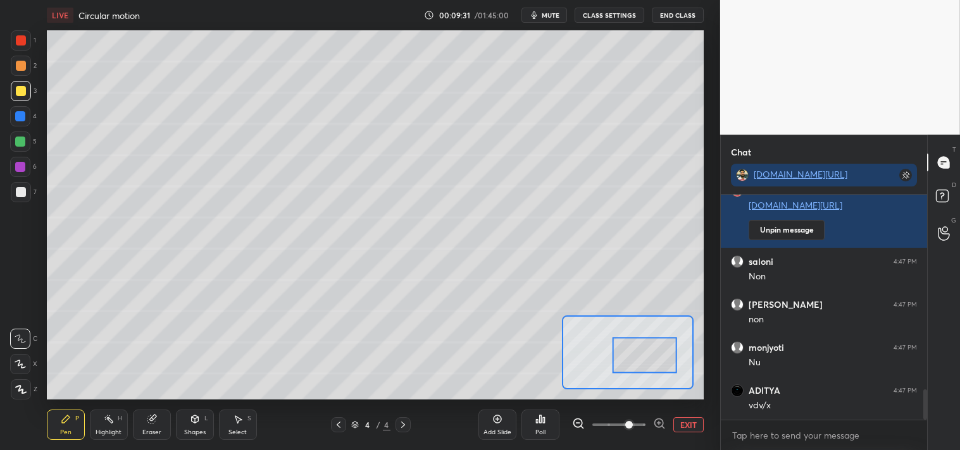
click at [684, 415] on div "Add Slide Poll EXIT" at bounding box center [590, 425] width 225 height 71
click at [684, 424] on button "EXIT" at bounding box center [688, 424] width 30 height 15
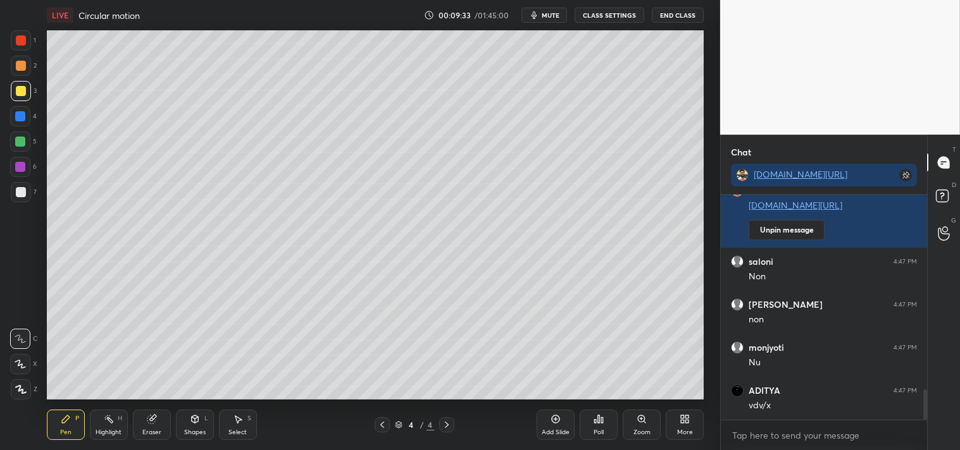
click at [118, 428] on div "Highlight H" at bounding box center [109, 425] width 38 height 30
click at [116, 423] on div "Highlight H" at bounding box center [109, 425] width 38 height 30
click at [640, 427] on div "Zoom" at bounding box center [641, 425] width 38 height 30
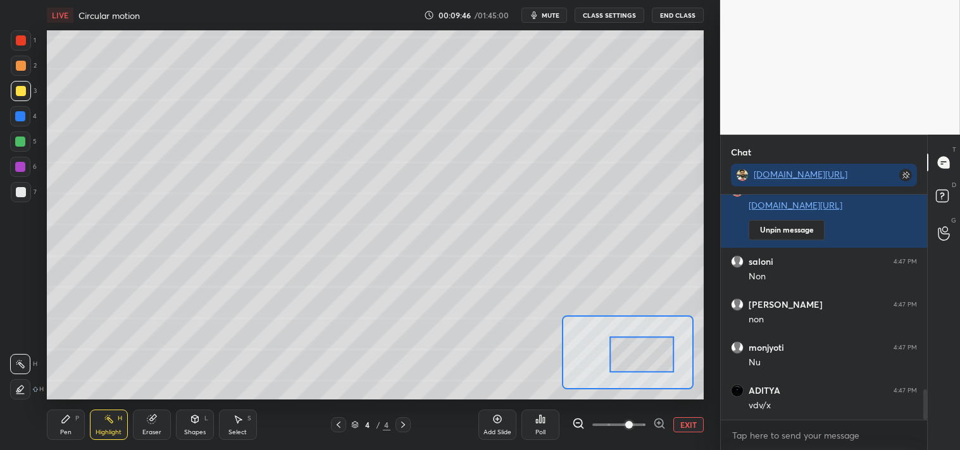
scroll to position [1474, 0]
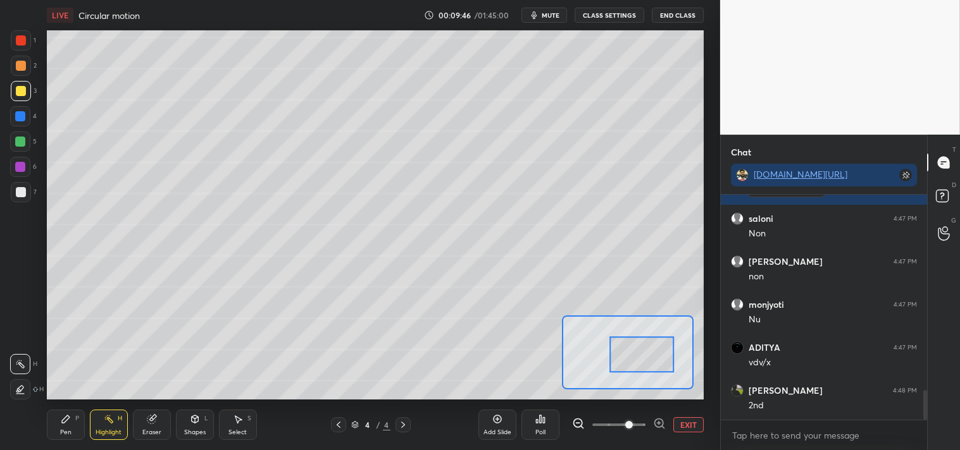
click at [65, 429] on div "Pen" at bounding box center [65, 432] width 11 height 6
click at [61, 426] on div "Pen P" at bounding box center [66, 425] width 38 height 30
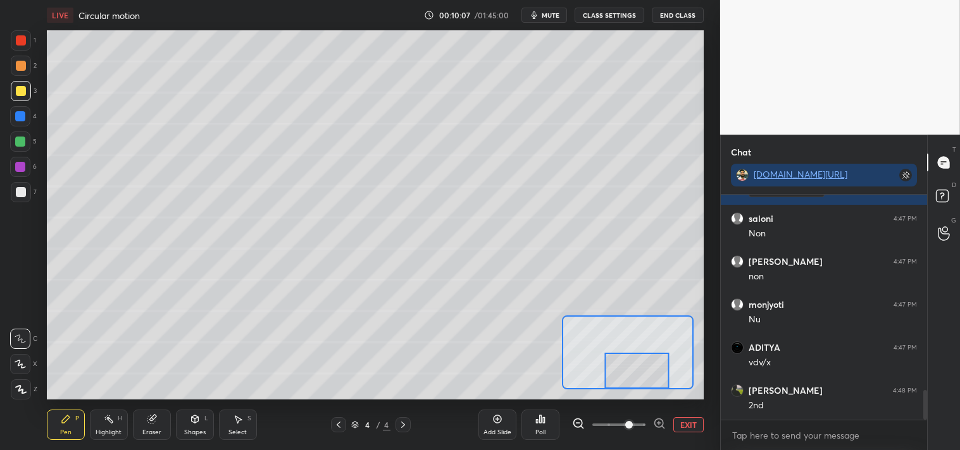
click at [629, 361] on div at bounding box center [637, 370] width 65 height 35
click at [158, 429] on div "Eraser" at bounding box center [151, 432] width 19 height 6
click at [70, 433] on div "Pen" at bounding box center [65, 432] width 11 height 6
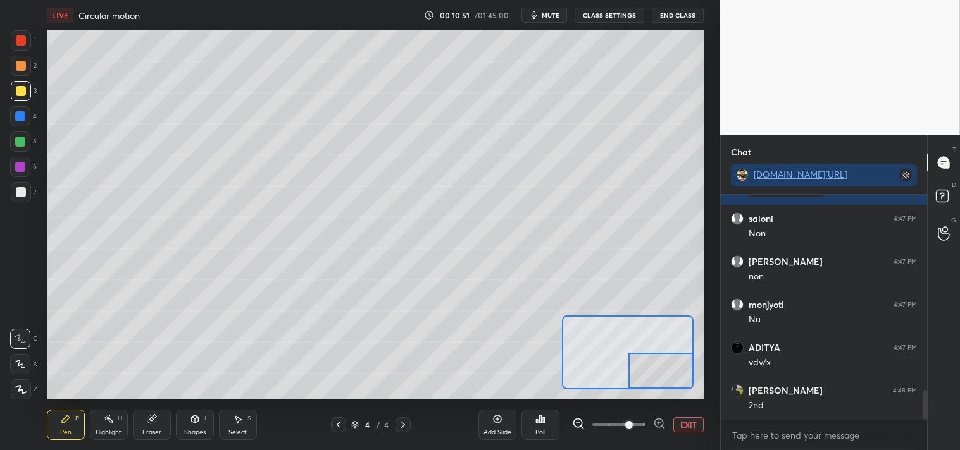
click at [686, 424] on button "EXIT" at bounding box center [688, 424] width 30 height 15
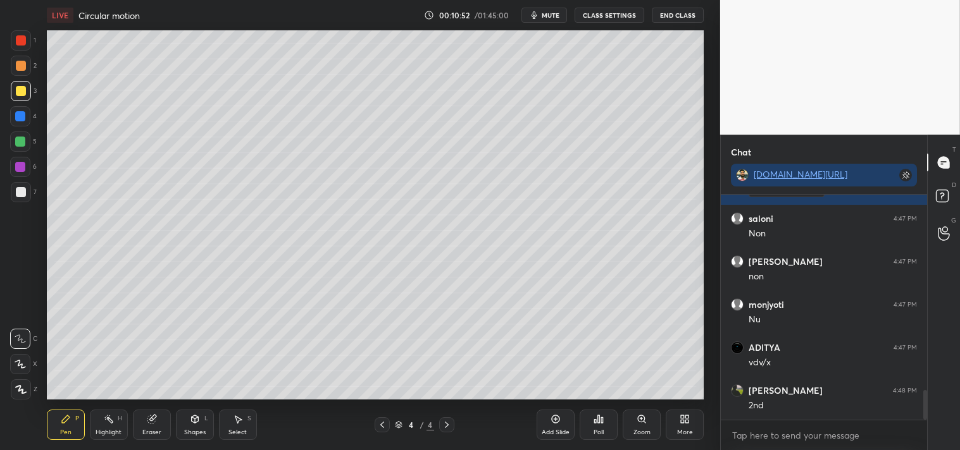
click at [644, 421] on icon at bounding box center [641, 419] width 7 height 7
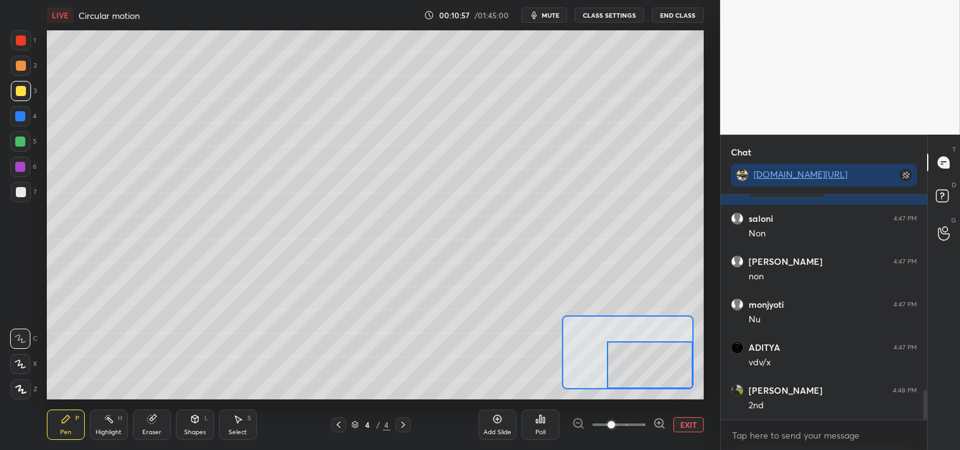
click at [192, 424] on icon at bounding box center [195, 419] width 10 height 10
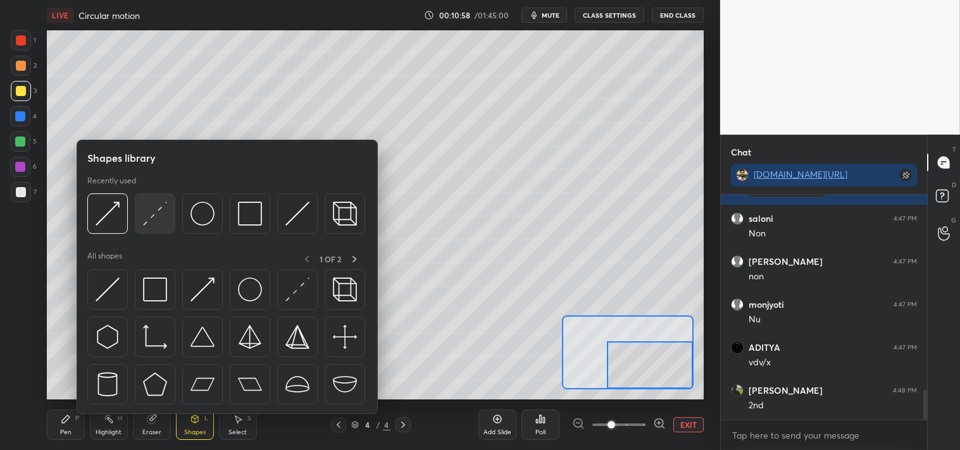
click at [148, 213] on img at bounding box center [155, 214] width 24 height 24
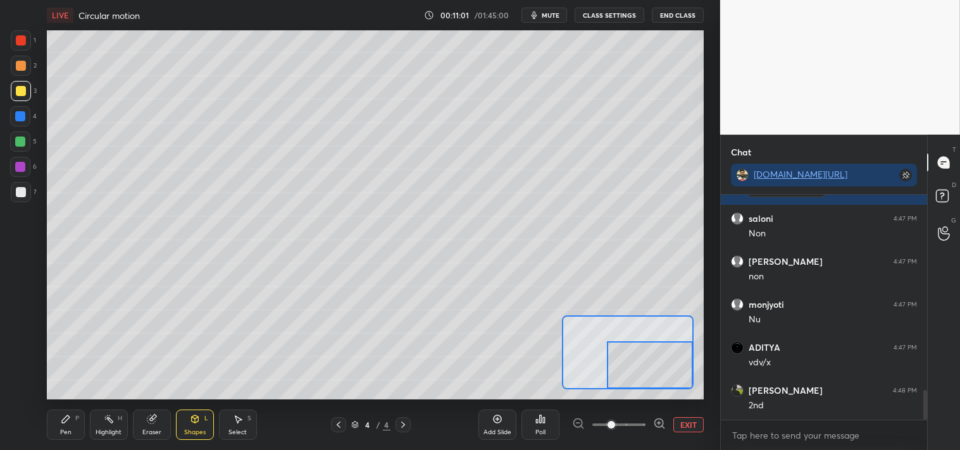
click at [57, 428] on div "Pen P" at bounding box center [66, 425] width 38 height 30
click at [67, 431] on div "Pen" at bounding box center [65, 432] width 11 height 6
click at [20, 191] on div at bounding box center [21, 192] width 10 height 10
click at [18, 192] on div at bounding box center [21, 192] width 10 height 10
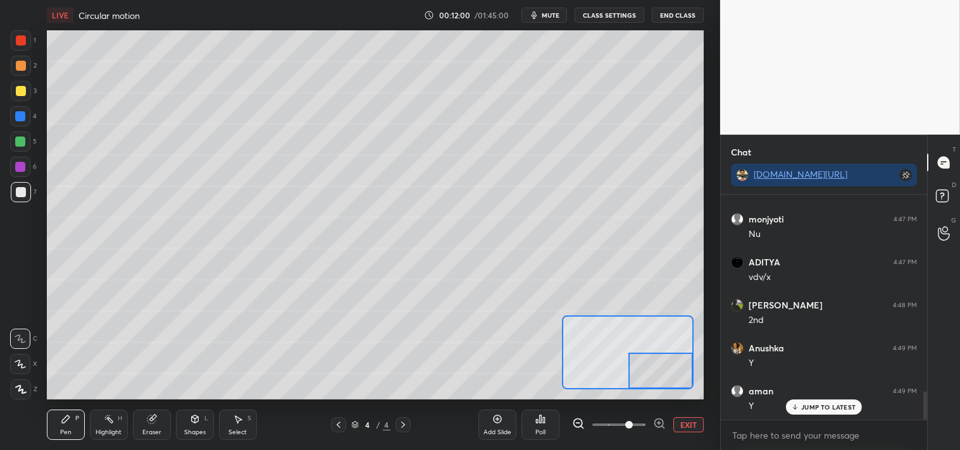
scroll to position [1559, 0]
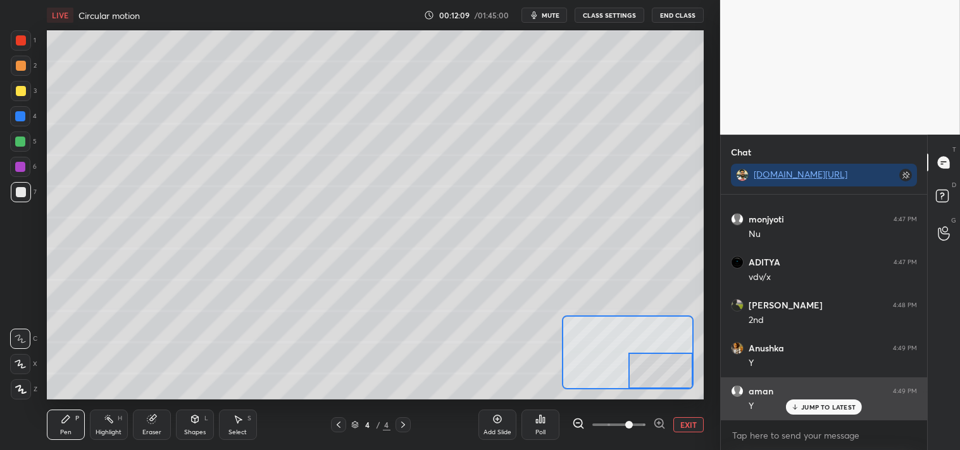
click at [825, 404] on p "JUMP TO LATEST" at bounding box center [828, 408] width 54 height 8
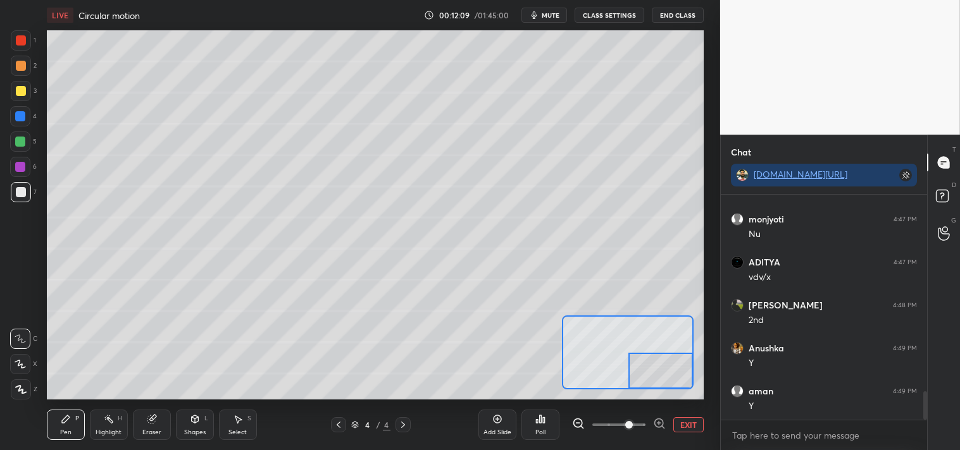
click at [685, 424] on button "EXIT" at bounding box center [688, 424] width 30 height 15
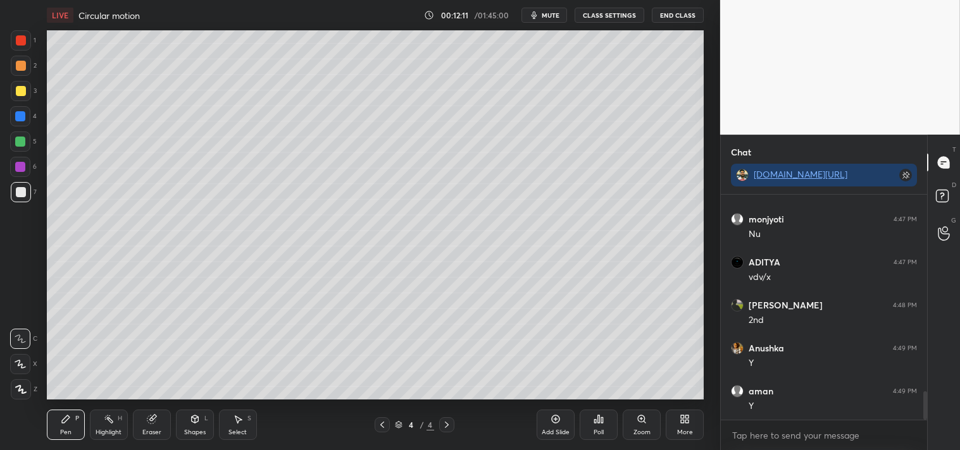
click at [658, 421] on div "Zoom" at bounding box center [641, 425] width 38 height 30
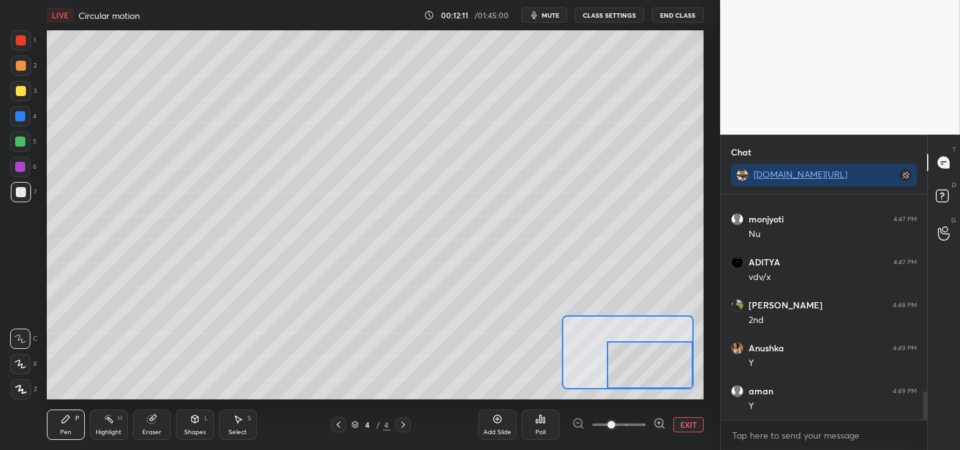
click at [665, 373] on div at bounding box center [650, 365] width 86 height 47
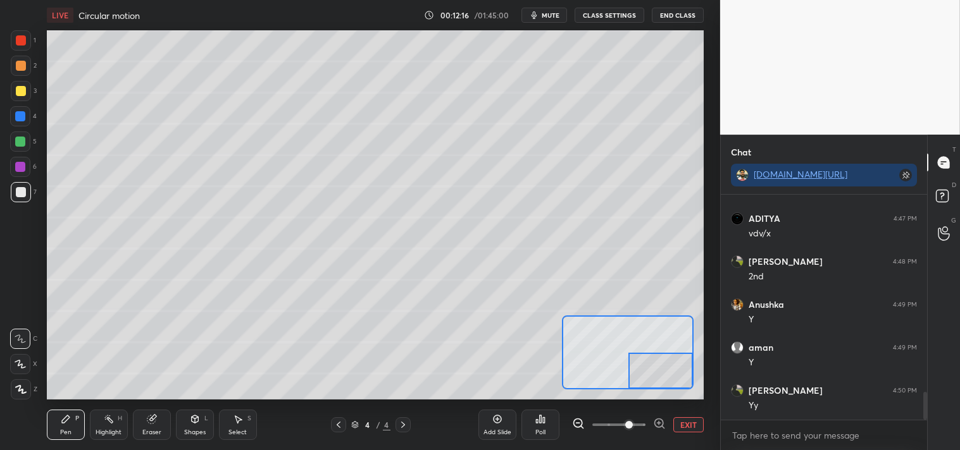
scroll to position [1646, 0]
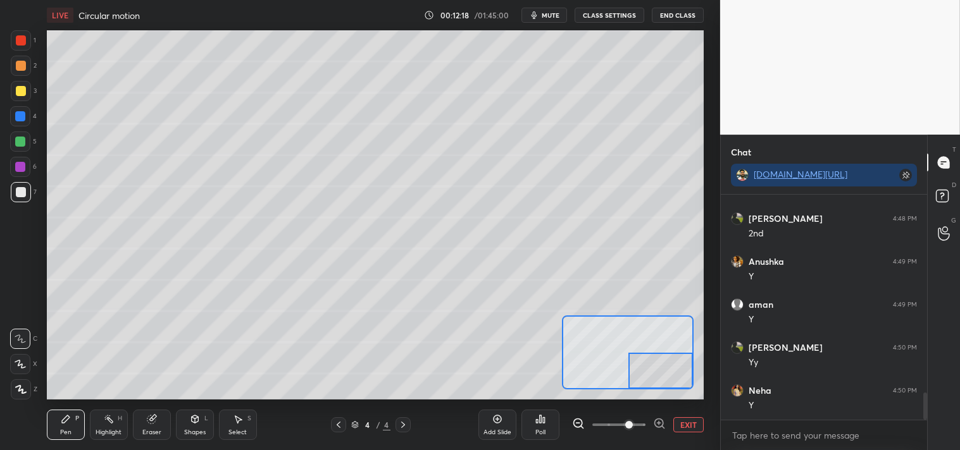
click at [693, 426] on button "EXIT" at bounding box center [688, 424] width 30 height 15
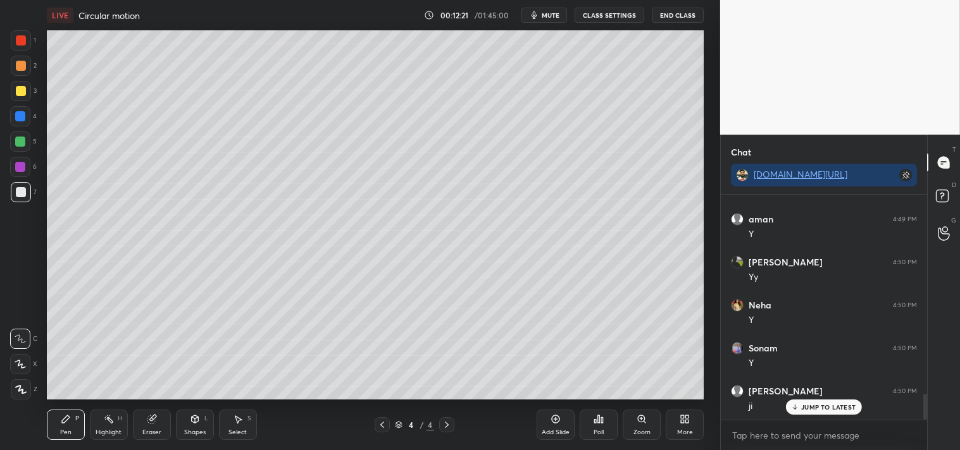
scroll to position [1774, 0]
click at [557, 424] on icon at bounding box center [555, 419] width 10 height 10
click at [190, 429] on div "Shapes" at bounding box center [195, 432] width 22 height 6
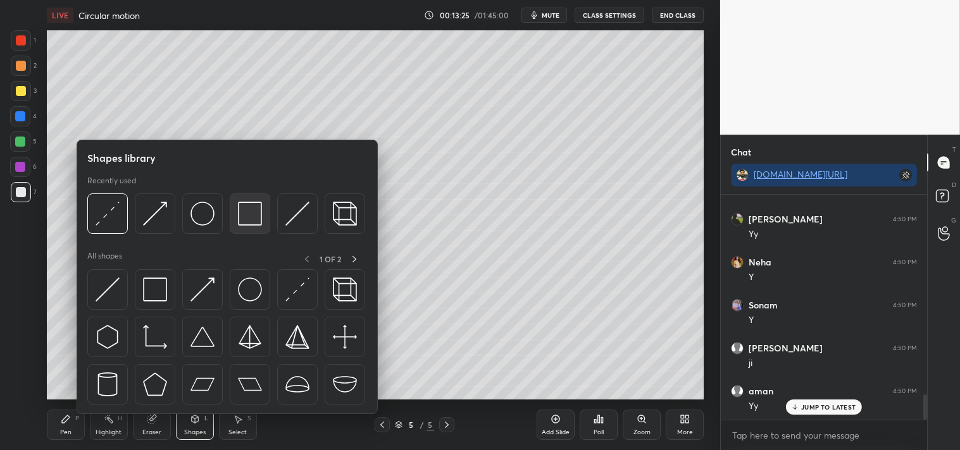
click at [242, 211] on img at bounding box center [250, 214] width 24 height 24
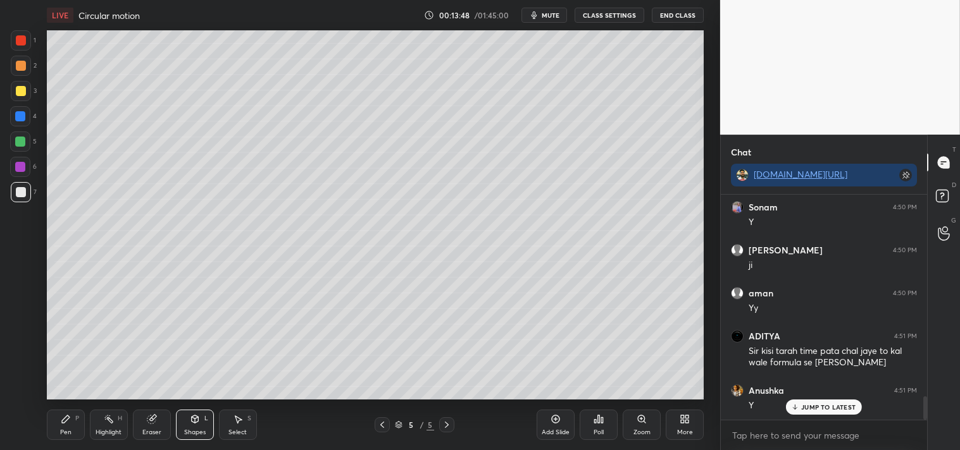
scroll to position [1915, 0]
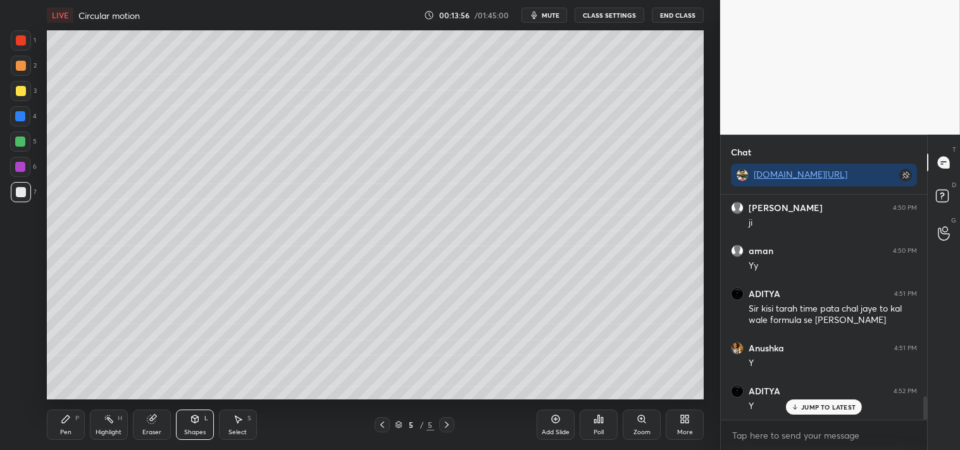
click at [63, 431] on div "Pen" at bounding box center [65, 432] width 11 height 6
click at [62, 426] on div "Pen P" at bounding box center [66, 425] width 38 height 30
click at [552, 420] on icon at bounding box center [556, 420] width 8 height 8
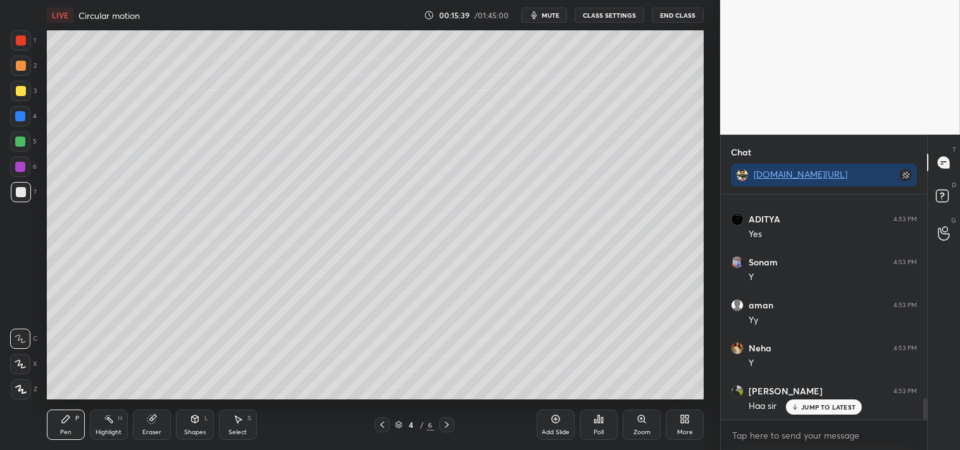
scroll to position [2142, 0]
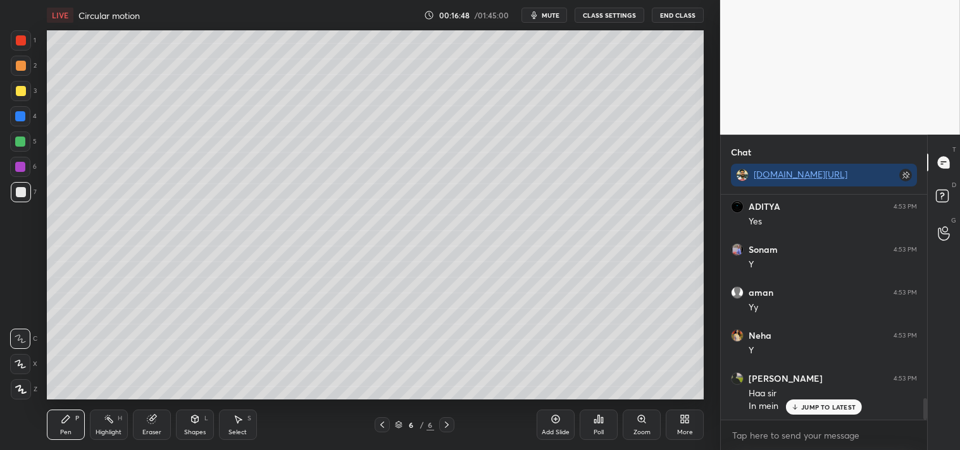
click at [133, 431] on div "Eraser" at bounding box center [152, 425] width 38 height 30
click at [154, 430] on div "Eraser" at bounding box center [151, 432] width 19 height 6
click at [52, 432] on div "Pen P" at bounding box center [66, 425] width 38 height 30
click at [58, 433] on div "Pen P" at bounding box center [66, 425] width 38 height 30
click at [148, 425] on div "Eraser" at bounding box center [152, 425] width 38 height 30
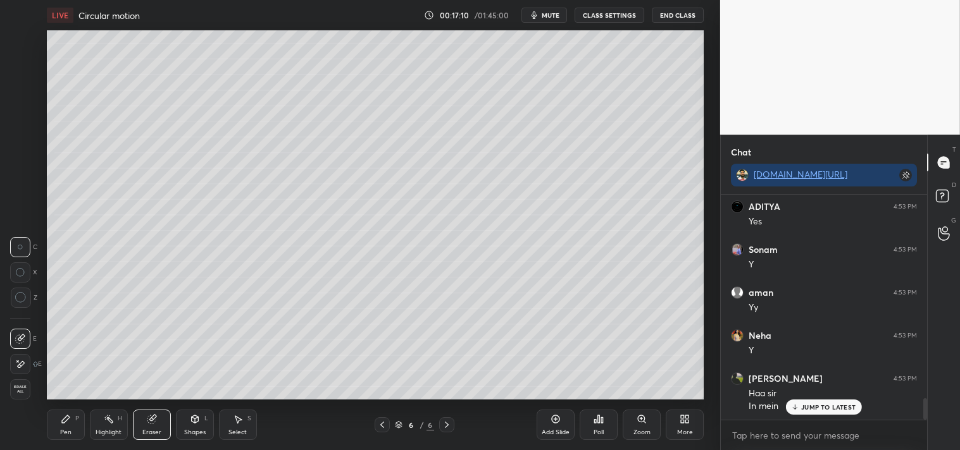
click at [19, 307] on div at bounding box center [21, 298] width 20 height 20
click at [33, 312] on div "C X Z" at bounding box center [23, 278] width 27 height 92
click at [60, 431] on div "Pen" at bounding box center [65, 432] width 11 height 6
click at [16, 90] on div at bounding box center [21, 91] width 10 height 10
click at [20, 96] on div at bounding box center [21, 91] width 20 height 20
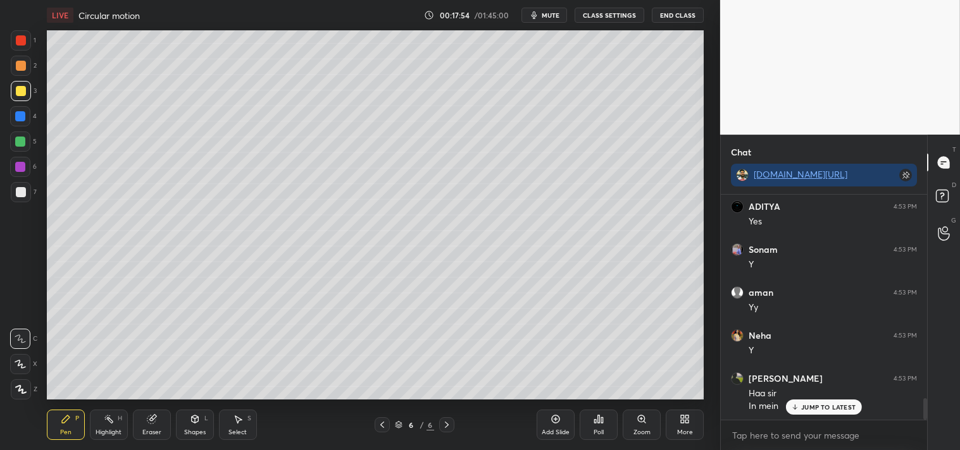
click at [812, 405] on p "JUMP TO LATEST" at bounding box center [828, 408] width 54 height 8
click at [560, 429] on div "Add Slide" at bounding box center [555, 432] width 28 height 6
click at [154, 428] on div "Eraser" at bounding box center [152, 425] width 38 height 30
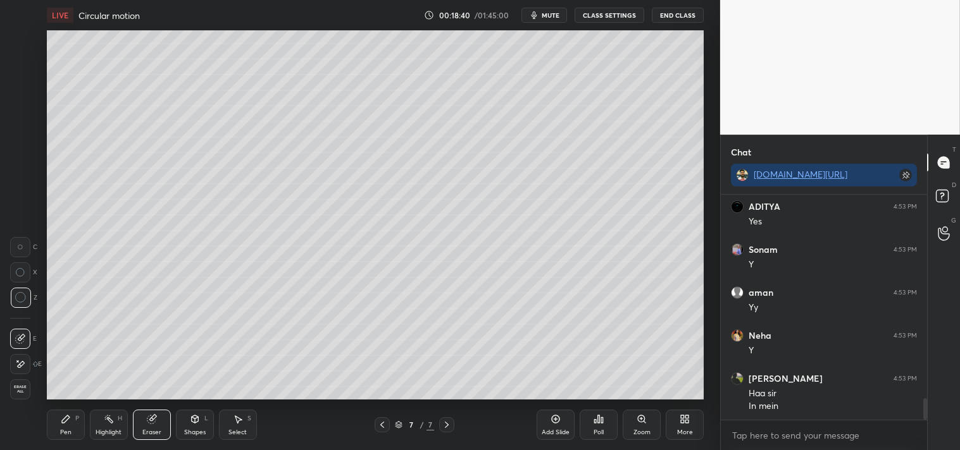
click at [137, 426] on div "Eraser" at bounding box center [152, 425] width 38 height 30
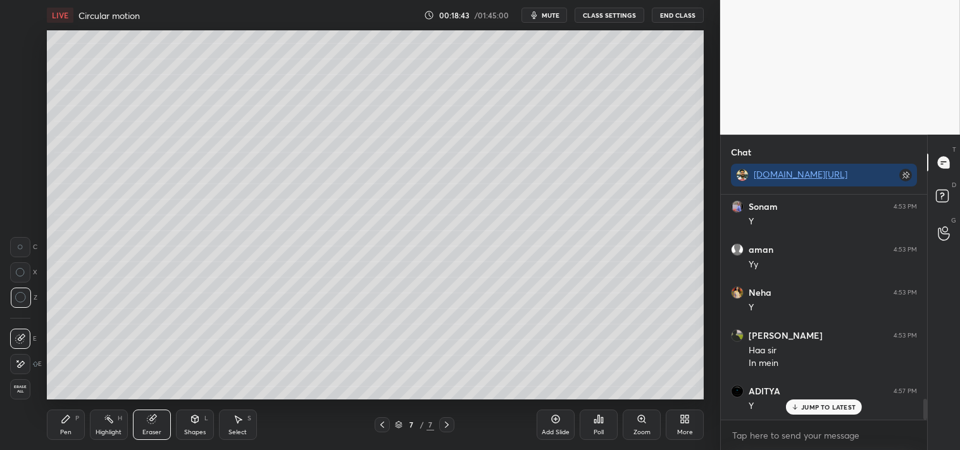
click at [68, 425] on div "Pen P" at bounding box center [66, 425] width 38 height 30
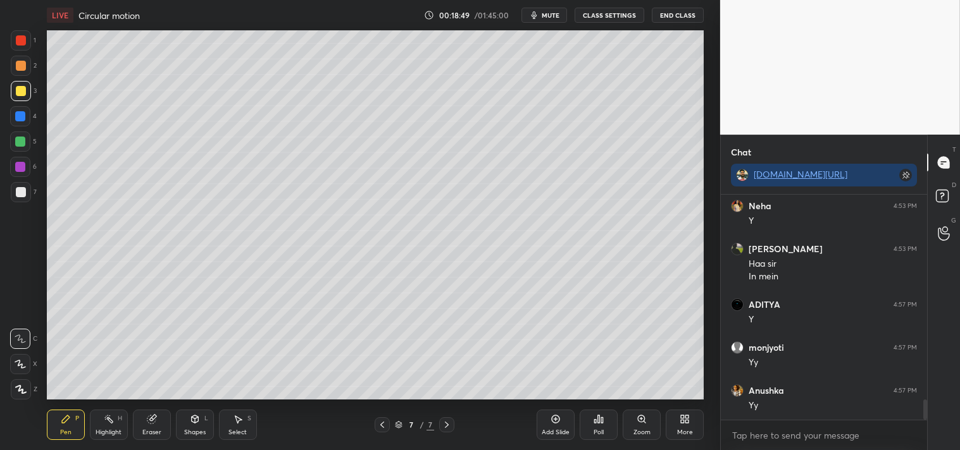
scroll to position [2315, 0]
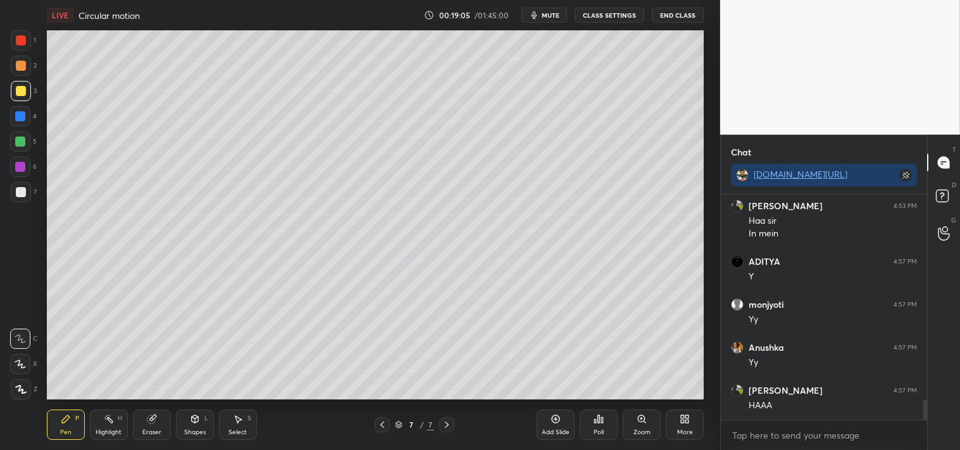
click at [560, 417] on icon at bounding box center [555, 419] width 10 height 10
click at [190, 423] on icon at bounding box center [195, 419] width 10 height 10
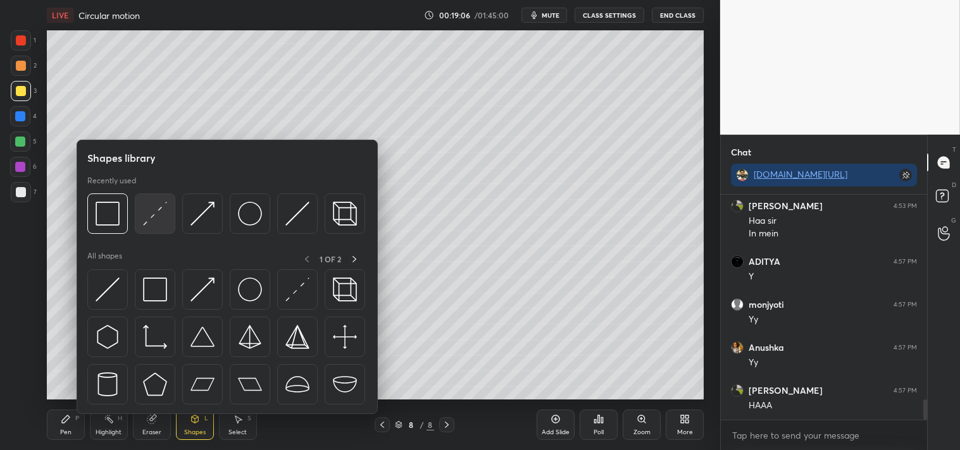
click at [153, 223] on img at bounding box center [155, 214] width 24 height 24
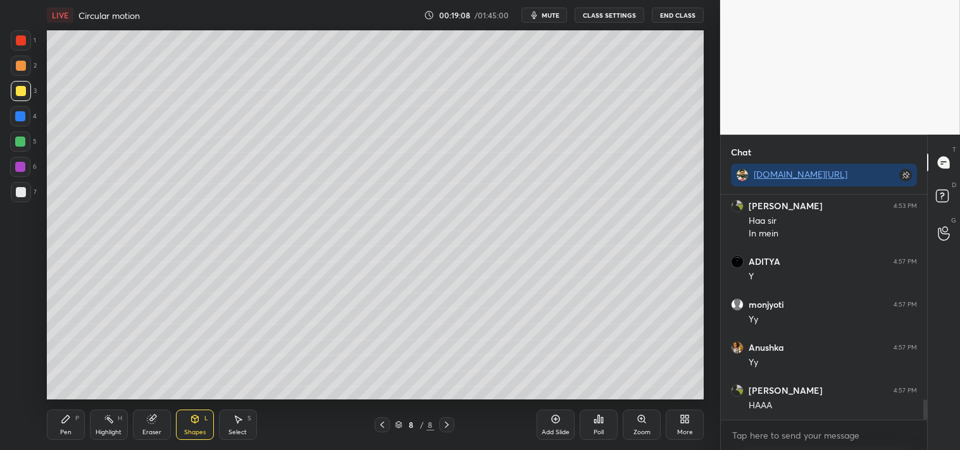
click at [630, 421] on div "Zoom" at bounding box center [641, 425] width 38 height 30
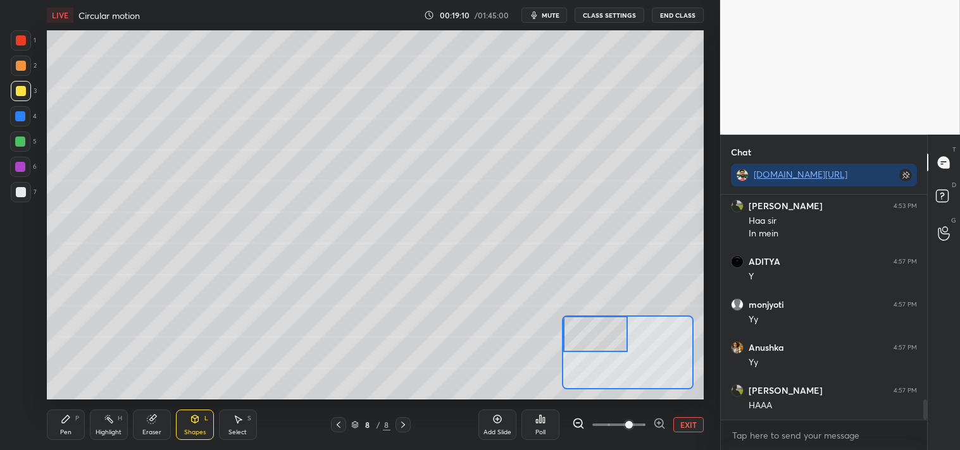
click at [43, 418] on div "LIVE Circular motion 00:19:10 / 01:45:00 mute CLASS SETTINGS End Class Setting …" at bounding box center [374, 225] width 669 height 450
click at [52, 417] on div "Pen P" at bounding box center [66, 425] width 38 height 30
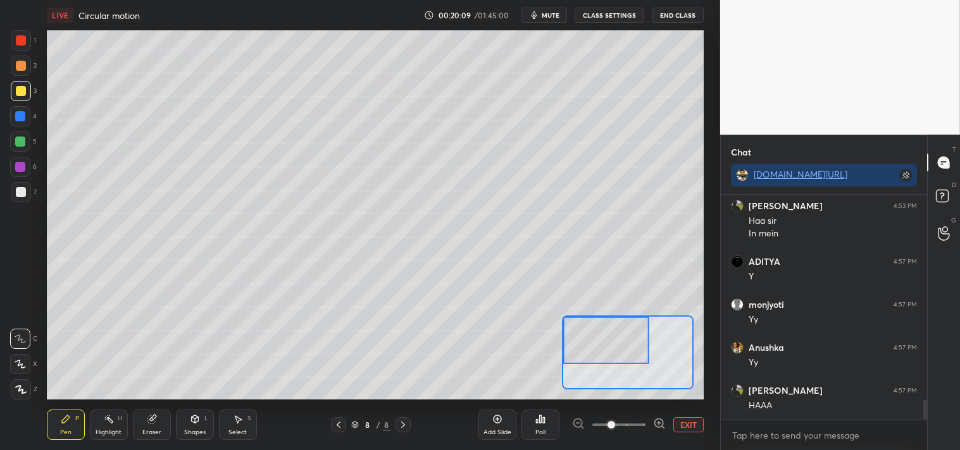
click at [542, 16] on button "mute" at bounding box center [544, 15] width 46 height 15
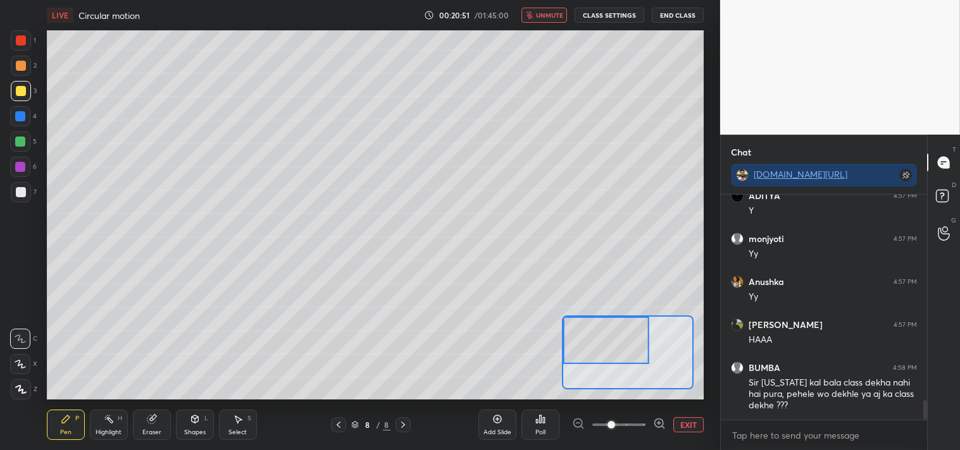
click at [536, 13] on button "unmute" at bounding box center [544, 15] width 46 height 15
click at [160, 413] on div "Eraser" at bounding box center [152, 425] width 38 height 30
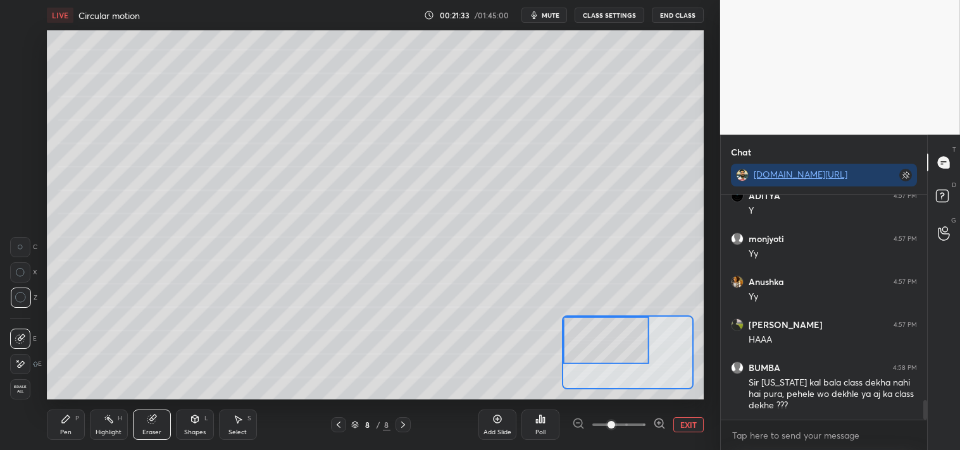
click at [62, 421] on icon at bounding box center [66, 420] width 8 height 8
click at [63, 426] on div "Pen P" at bounding box center [66, 425] width 38 height 30
click at [684, 424] on button "EXIT" at bounding box center [688, 424] width 30 height 15
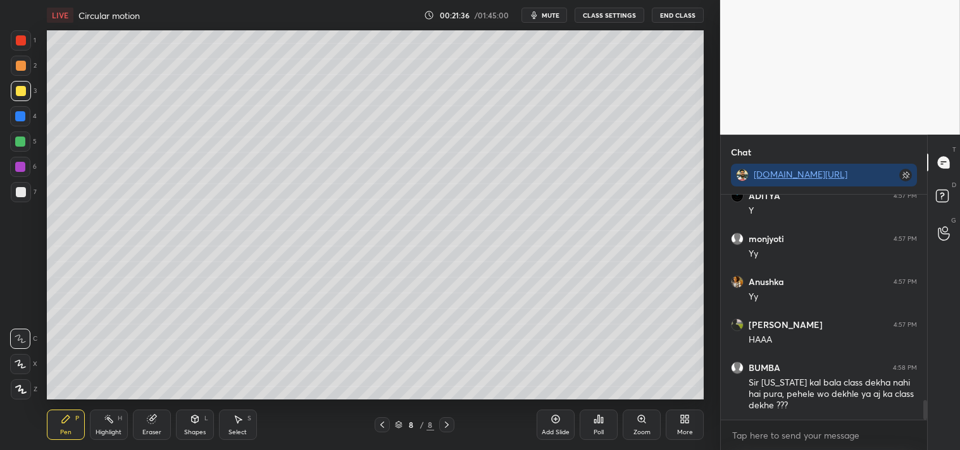
click at [16, 185] on div at bounding box center [21, 192] width 20 height 20
click at [54, 412] on div "Pen P" at bounding box center [66, 425] width 38 height 30
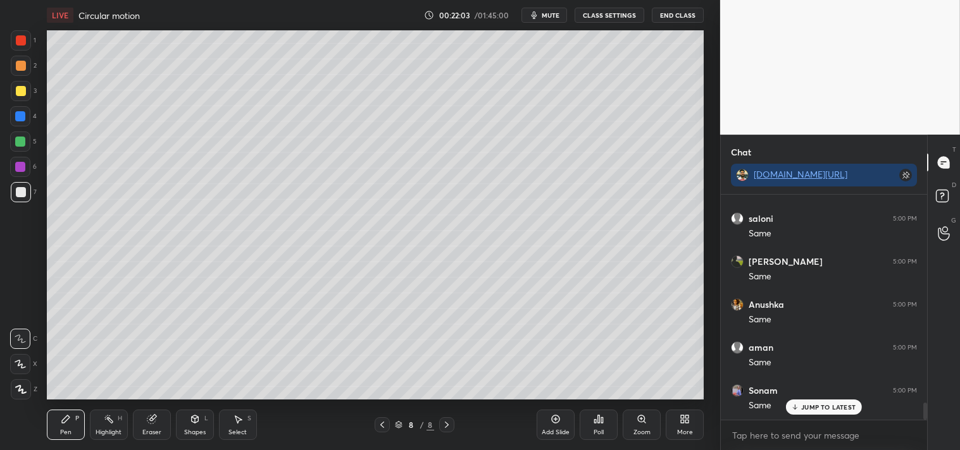
scroll to position [2724, 0]
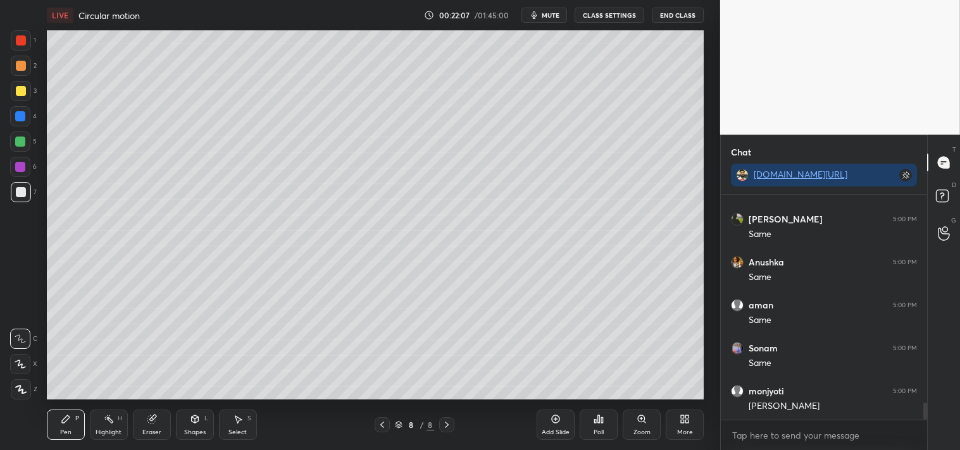
click at [554, 16] on span "mute" at bounding box center [550, 15] width 18 height 9
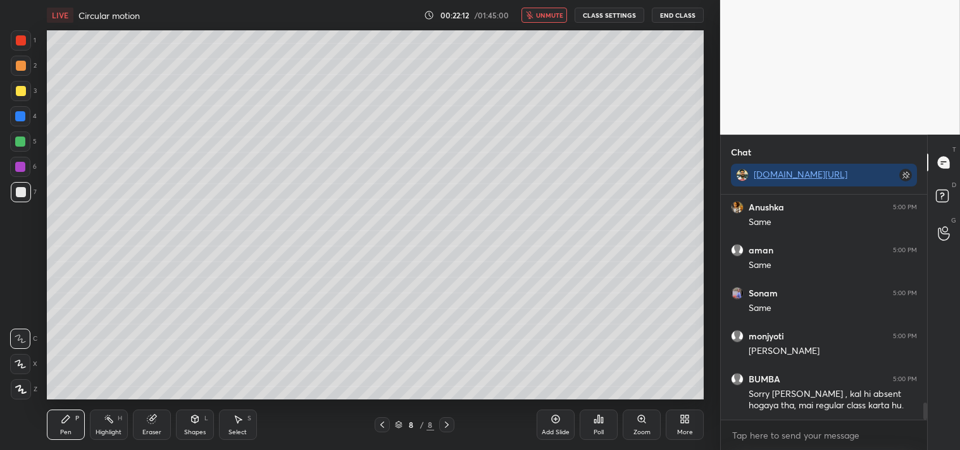
click at [549, 20] on button "unmute" at bounding box center [544, 15] width 46 height 15
click at [549, 15] on span "mute" at bounding box center [550, 15] width 18 height 9
click at [551, 16] on span "unmute" at bounding box center [549, 15] width 27 height 9
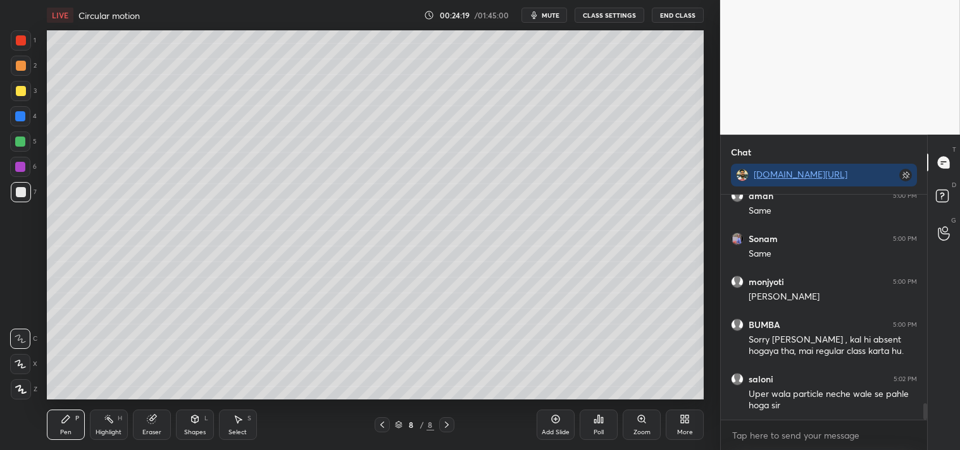
click at [145, 426] on div "Eraser" at bounding box center [152, 425] width 38 height 30
click at [54, 436] on div "Pen P" at bounding box center [66, 425] width 38 height 30
click at [54, 431] on div "Pen P" at bounding box center [66, 425] width 38 height 30
click at [147, 430] on div "Eraser" at bounding box center [151, 432] width 19 height 6
click at [148, 417] on icon at bounding box center [151, 420] width 8 height 8
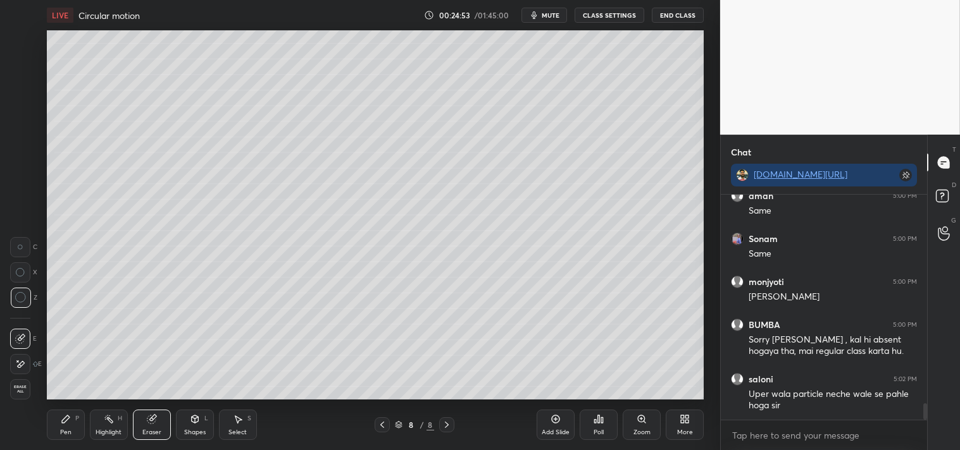
click at [64, 409] on div "Pen P Highlight H Eraser Shapes L Select S 8 / 8 Add Slide Poll Zoom More" at bounding box center [375, 425] width 657 height 51
click at [63, 414] on icon at bounding box center [66, 419] width 10 height 10
click at [63, 416] on icon at bounding box center [66, 419] width 10 height 10
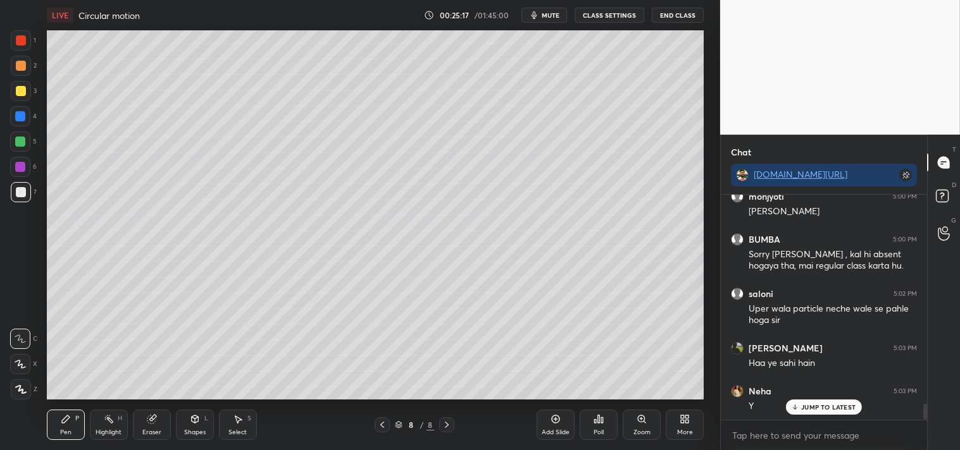
scroll to position [2963, 0]
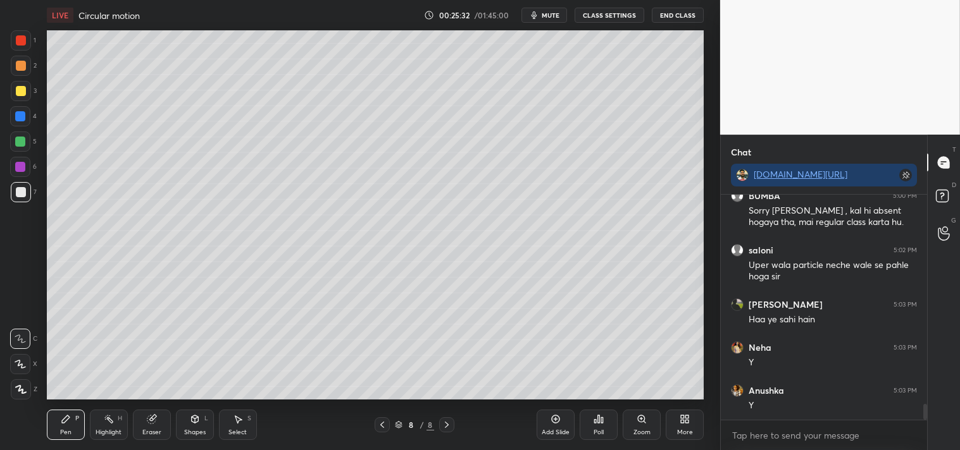
click at [553, 11] on span "mute" at bounding box center [550, 15] width 18 height 9
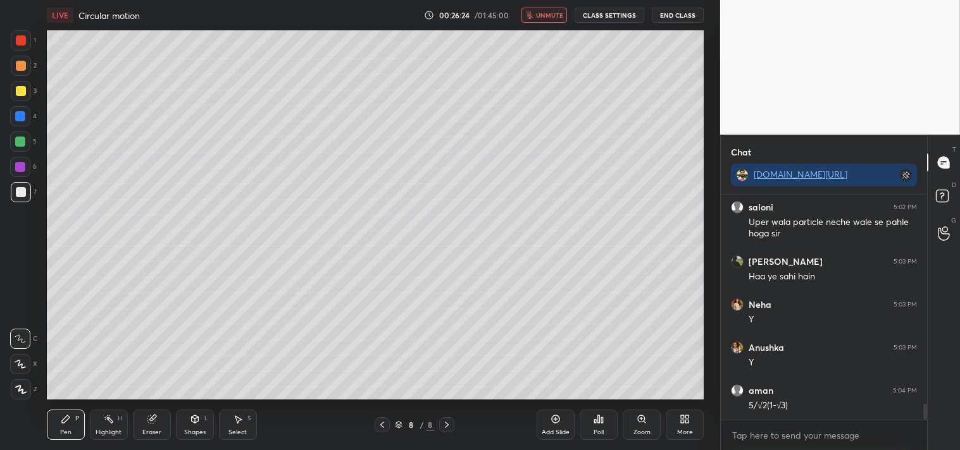
click at [544, 17] on span "unmute" at bounding box center [549, 15] width 27 height 9
click at [646, 423] on icon at bounding box center [641, 419] width 10 height 10
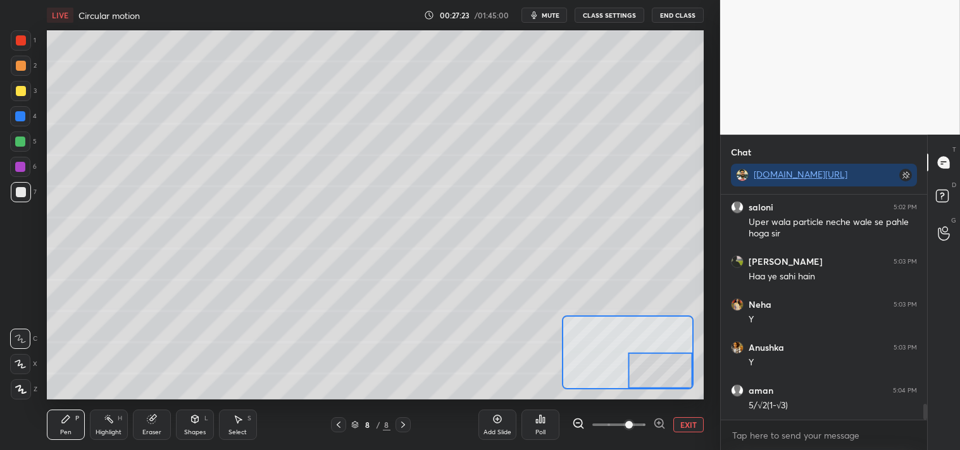
click at [19, 102] on div "3" at bounding box center [24, 93] width 26 height 25
click at [20, 101] on div "3" at bounding box center [24, 93] width 26 height 25
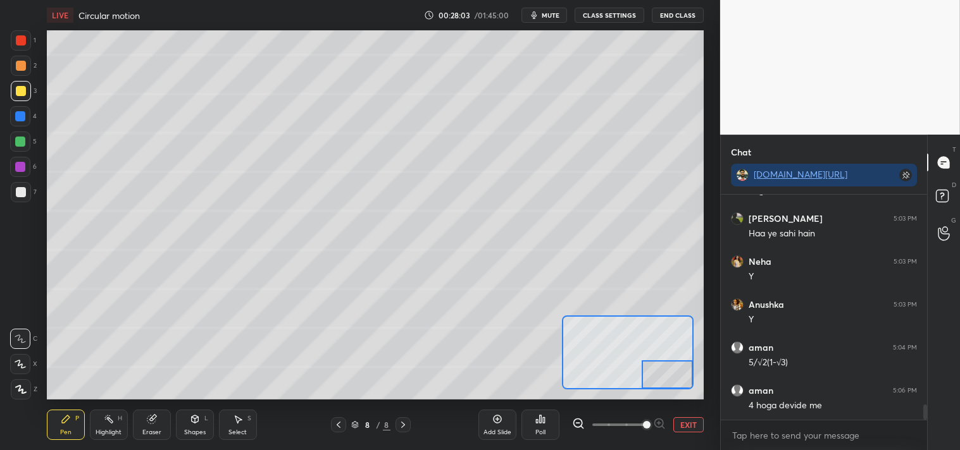
scroll to position [3091, 0]
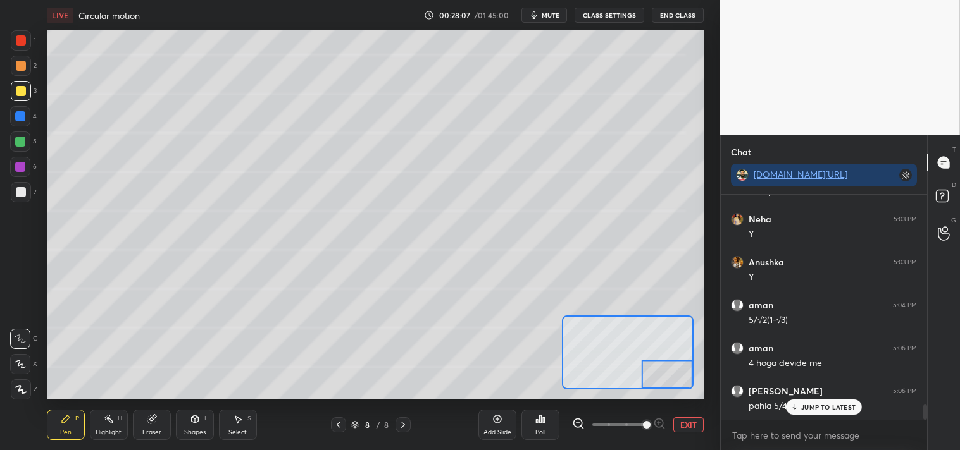
click at [152, 424] on icon at bounding box center [152, 419] width 10 height 10
click at [64, 419] on icon at bounding box center [66, 420] width 8 height 8
click at [77, 416] on div "P" at bounding box center [77, 419] width 4 height 6
click at [689, 426] on button "EXIT" at bounding box center [688, 424] width 30 height 15
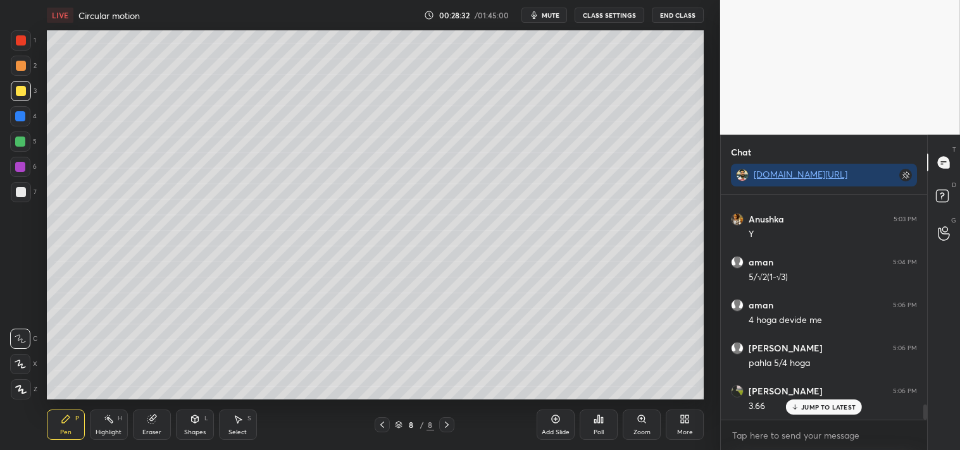
click at [648, 429] on div "Zoom" at bounding box center [641, 432] width 17 height 6
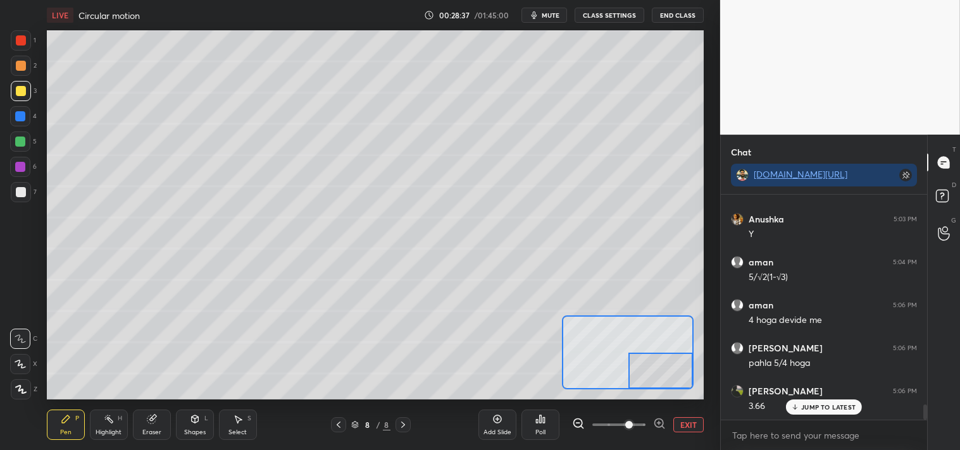
click at [691, 433] on div "Add Slide Poll EXIT" at bounding box center [590, 425] width 225 height 71
click at [700, 421] on button "EXIT" at bounding box center [688, 424] width 30 height 15
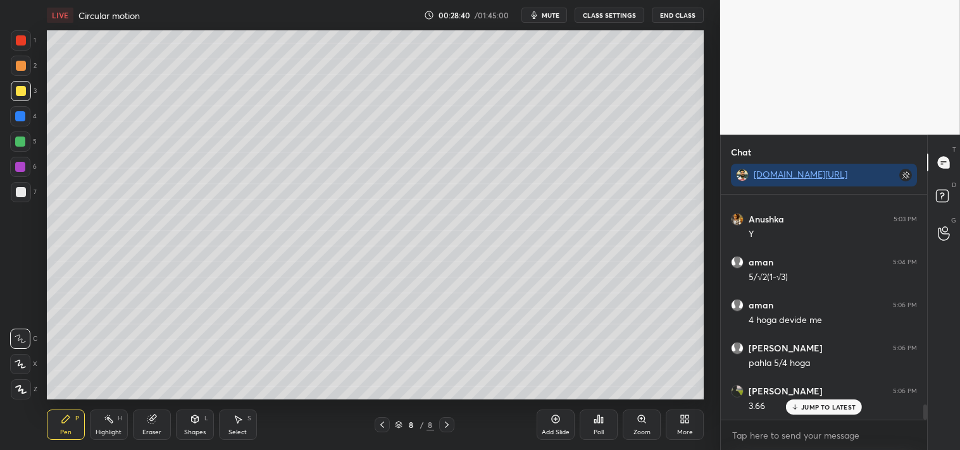
click at [548, 424] on div "Add Slide" at bounding box center [555, 425] width 38 height 30
click at [152, 424] on icon at bounding box center [152, 419] width 10 height 10
click at [67, 417] on icon at bounding box center [66, 420] width 8 height 8
click at [58, 416] on div "Pen P" at bounding box center [66, 425] width 38 height 30
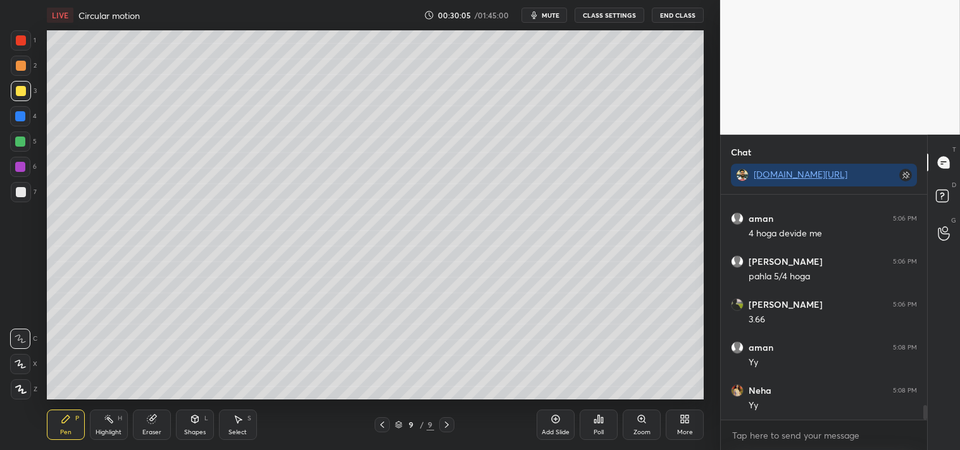
scroll to position [3264, 0]
click at [551, 422] on icon at bounding box center [555, 419] width 10 height 10
click at [197, 424] on icon at bounding box center [195, 419] width 10 height 10
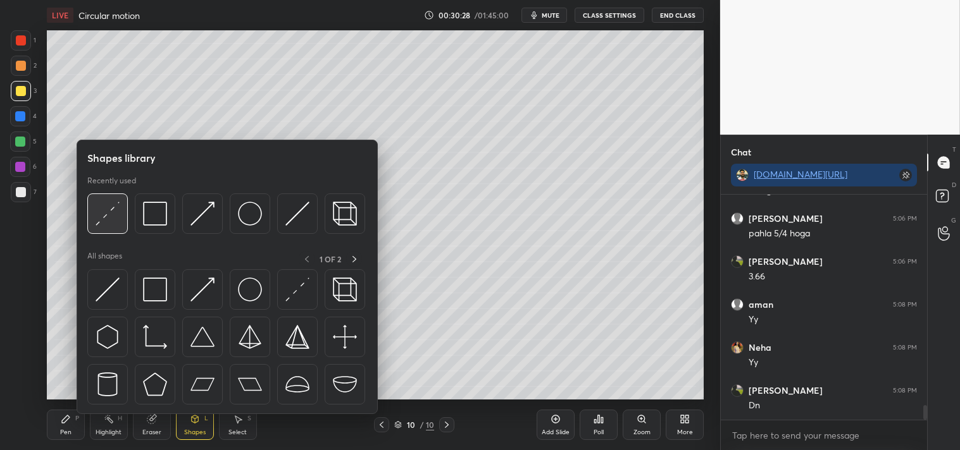
click at [106, 220] on img at bounding box center [108, 214] width 24 height 24
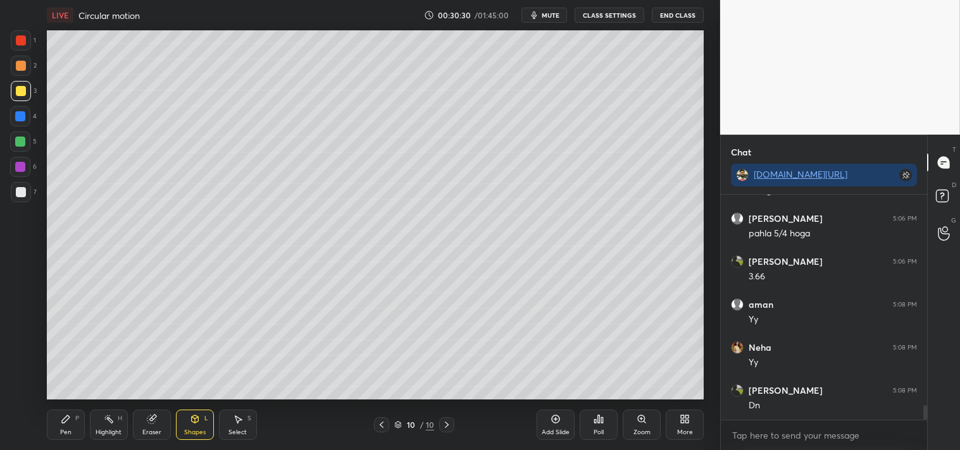
click at [627, 422] on div "Zoom" at bounding box center [641, 425] width 38 height 30
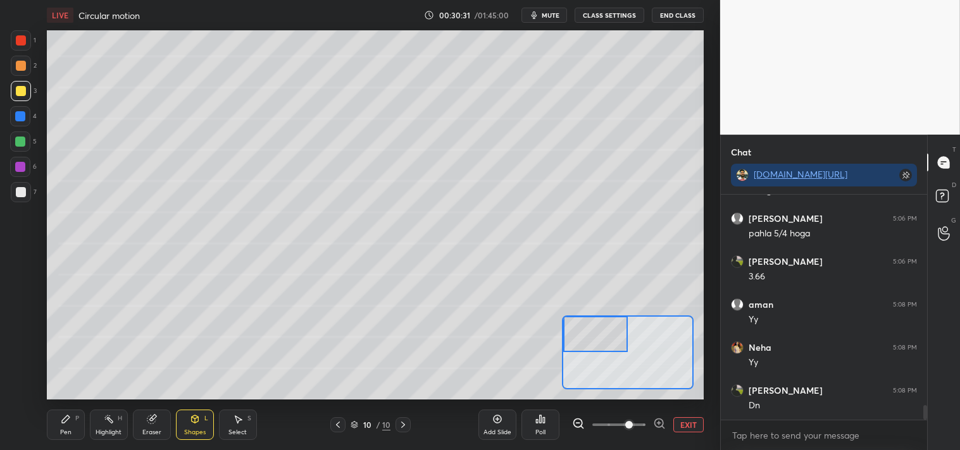
click at [64, 427] on div "Pen P" at bounding box center [66, 425] width 38 height 30
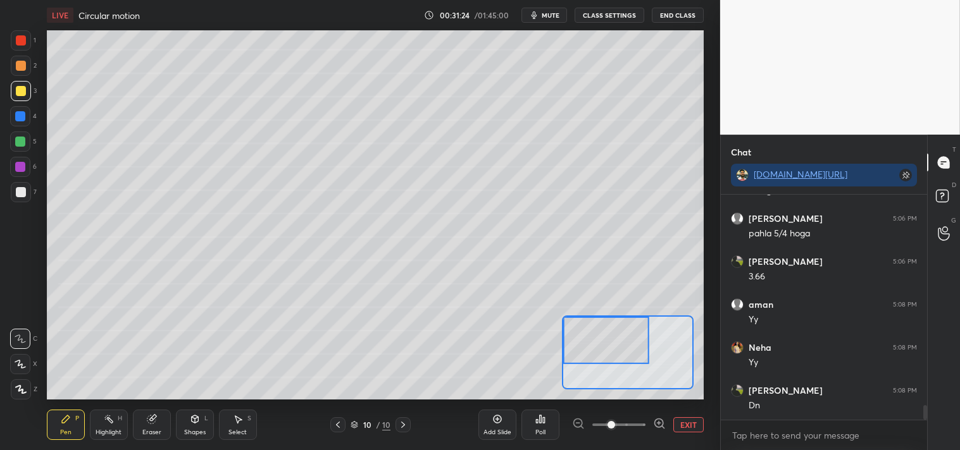
click at [546, 20] on button "mute" at bounding box center [544, 15] width 46 height 15
click at [672, 423] on div "EXIT" at bounding box center [638, 424] width 132 height 15
click at [682, 425] on button "EXIT" at bounding box center [688, 424] width 30 height 15
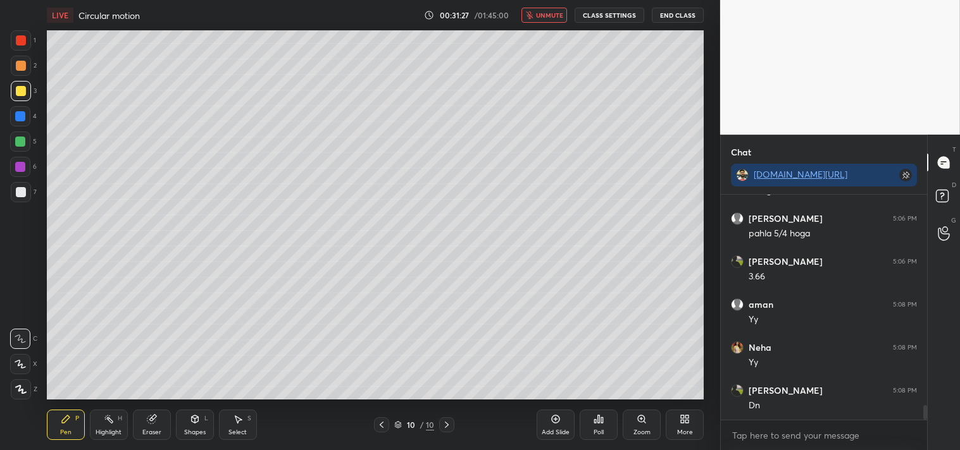
scroll to position [3309, 0]
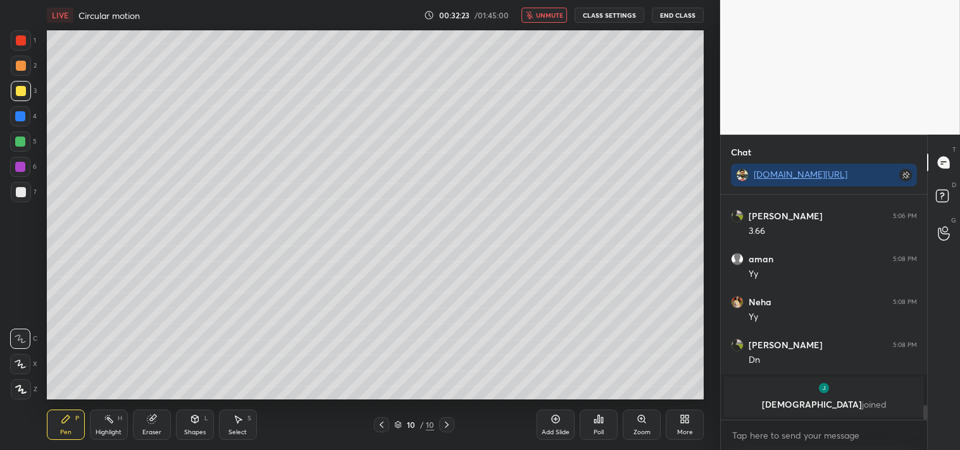
click at [544, 16] on span "unmute" at bounding box center [549, 15] width 27 height 9
click at [549, 11] on span "mute" at bounding box center [550, 15] width 18 height 9
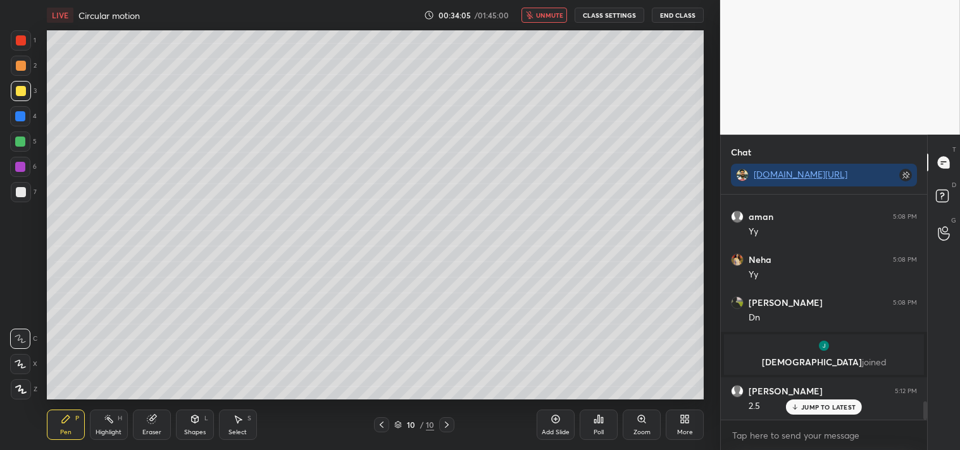
click at [548, 11] on span "unmute" at bounding box center [549, 15] width 27 height 9
click at [140, 429] on div "Eraser" at bounding box center [152, 425] width 38 height 30
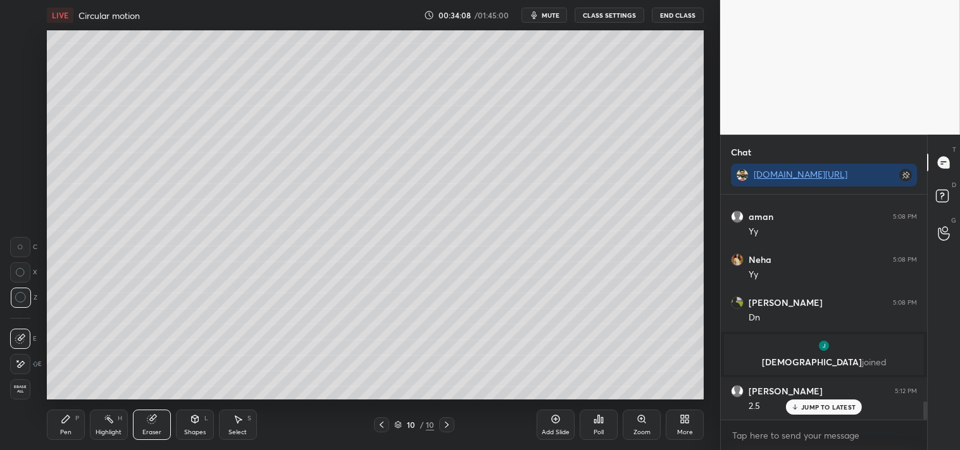
click at [58, 424] on div "Pen P" at bounding box center [66, 425] width 38 height 30
click at [22, 192] on div at bounding box center [21, 192] width 10 height 10
click at [646, 421] on icon at bounding box center [641, 419] width 10 height 10
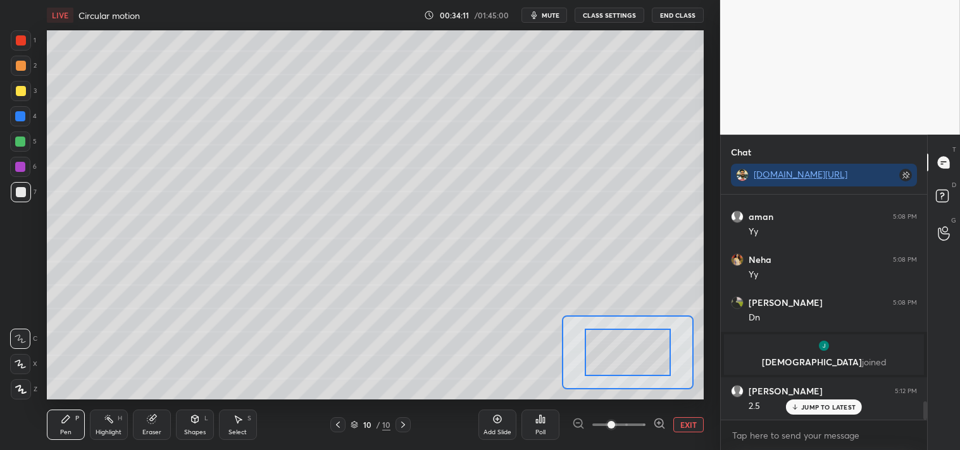
click at [650, 365] on div at bounding box center [627, 352] width 86 height 47
click at [197, 425] on div "Shapes L" at bounding box center [195, 425] width 38 height 30
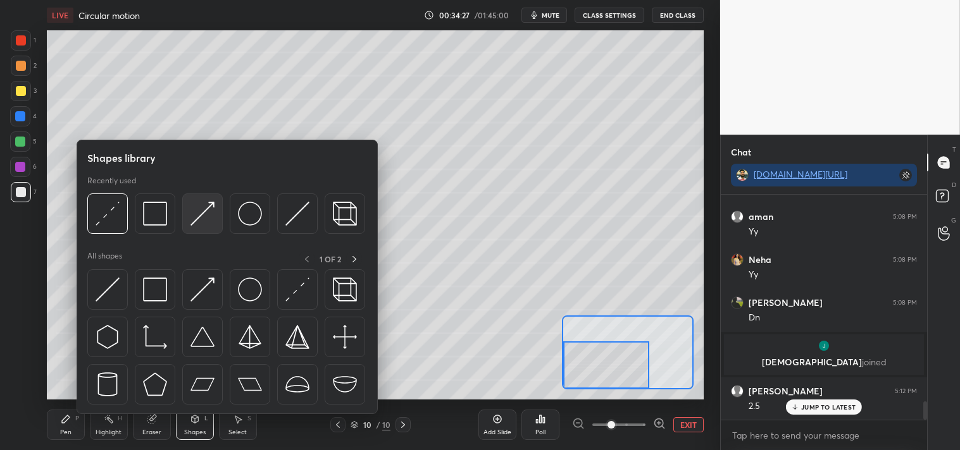
click at [199, 214] on img at bounding box center [202, 214] width 24 height 24
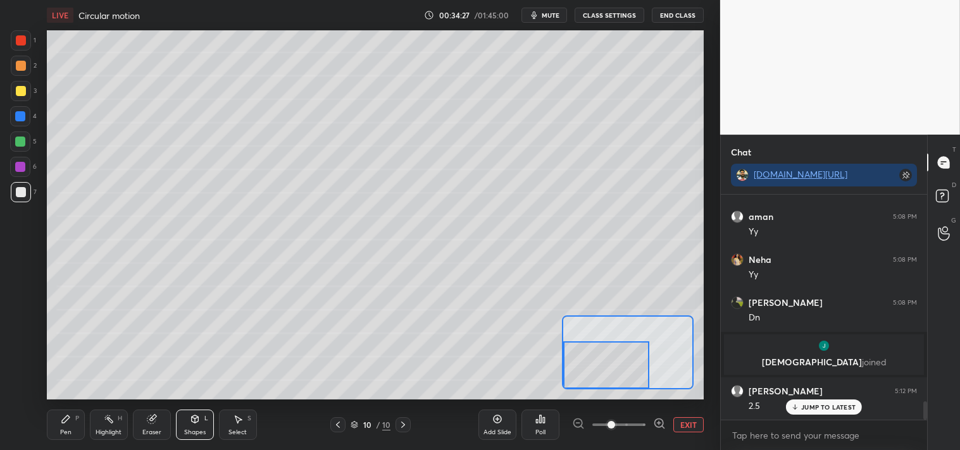
click at [6, 84] on div "1 2 3 4 5 6 7 C X Z C X Z E E Erase all H H" at bounding box center [20, 214] width 40 height 369
click at [29, 91] on div at bounding box center [21, 91] width 20 height 20
click at [21, 199] on div at bounding box center [21, 192] width 20 height 20
click at [23, 44] on div at bounding box center [21, 40] width 10 height 10
click at [64, 433] on div "Pen" at bounding box center [65, 432] width 11 height 6
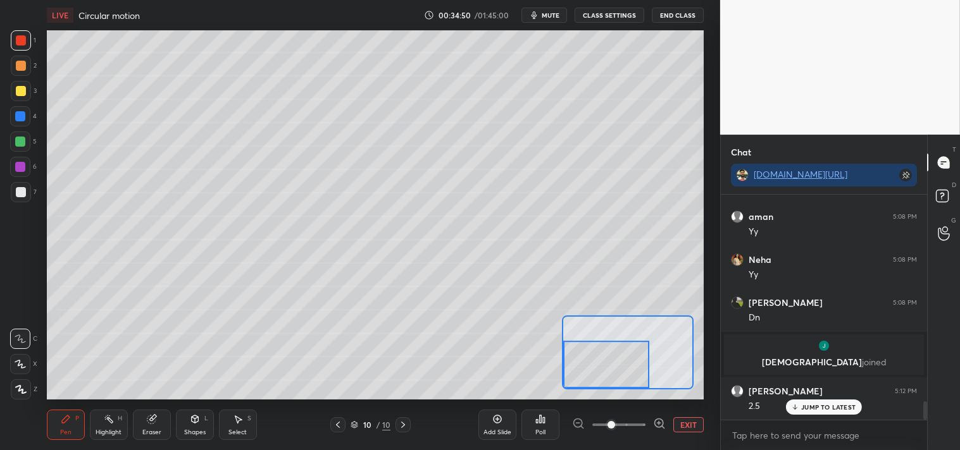
click at [61, 429] on div "Pen" at bounding box center [65, 432] width 11 height 6
click at [688, 425] on button "EXIT" at bounding box center [688, 424] width 30 height 15
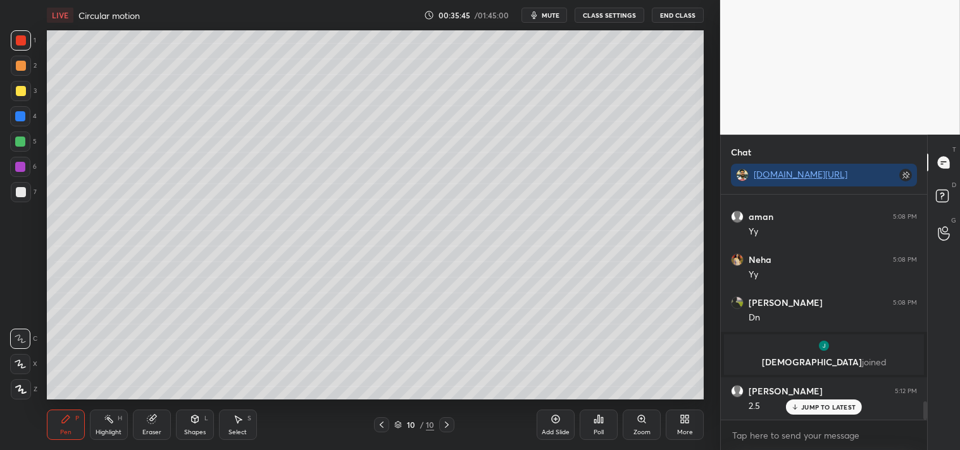
click at [21, 196] on div at bounding box center [21, 192] width 10 height 10
click at [14, 205] on div "7" at bounding box center [24, 194] width 26 height 25
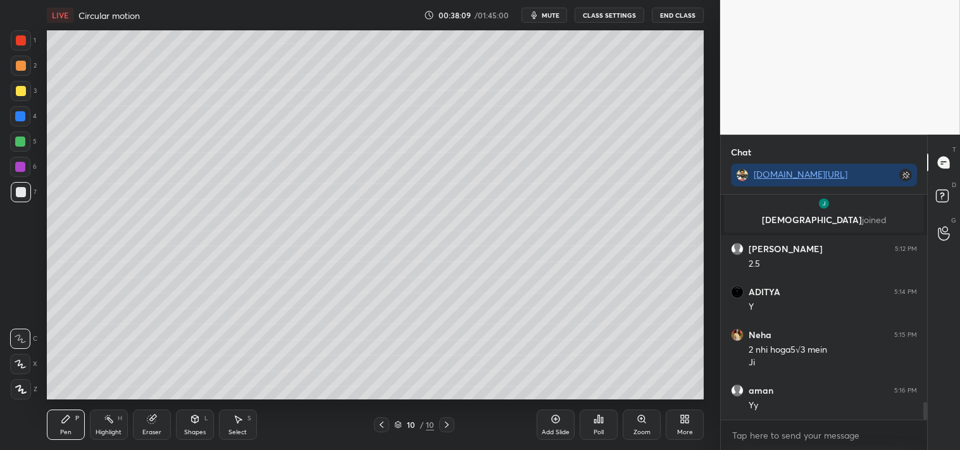
scroll to position [2699, 0]
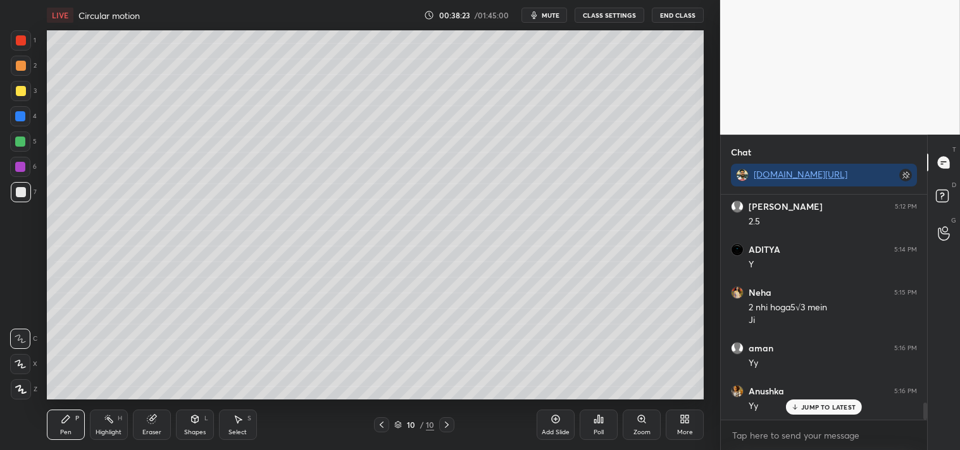
click at [553, 416] on icon at bounding box center [556, 420] width 8 height 8
click at [131, 429] on div "Pen P Highlight H Eraser Shapes L Select S" at bounding box center [169, 425] width 245 height 30
click at [140, 430] on div "Eraser" at bounding box center [152, 425] width 38 height 30
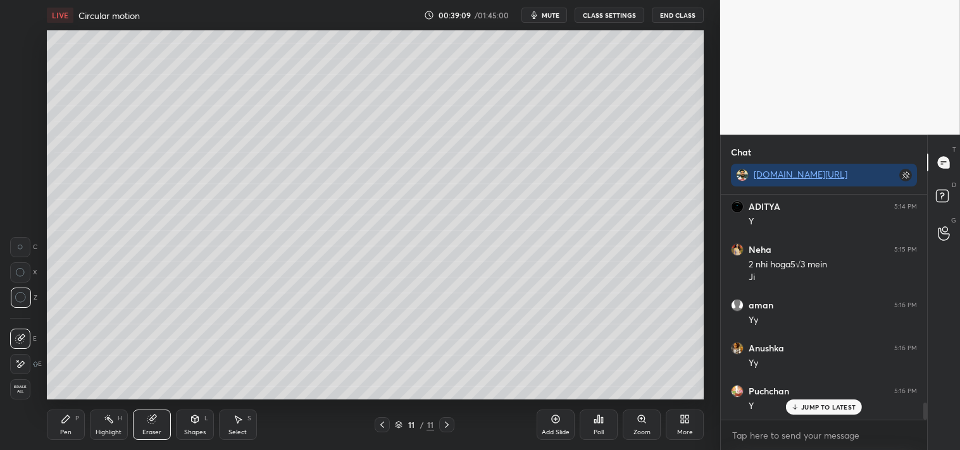
click at [68, 430] on div "Pen" at bounding box center [65, 432] width 11 height 6
click at [67, 429] on div "Pen" at bounding box center [65, 432] width 11 height 6
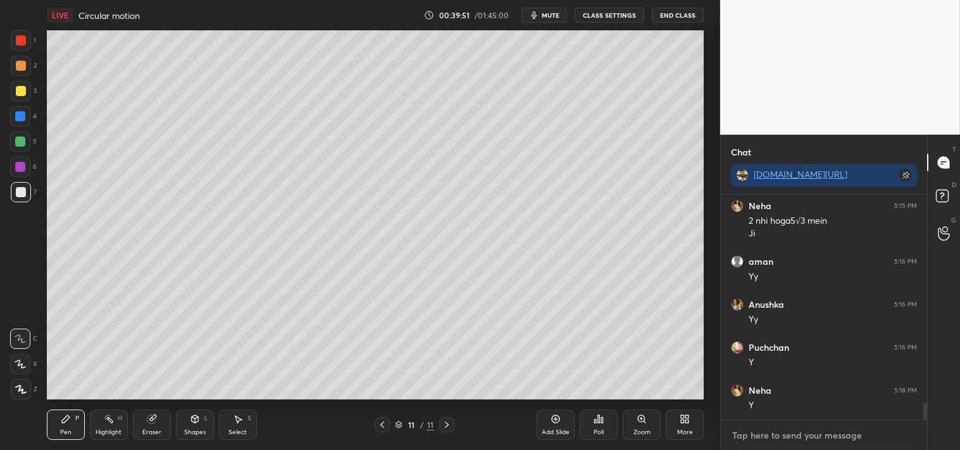
scroll to position [2829, 0]
click at [552, 423] on icon at bounding box center [555, 419] width 10 height 10
click at [185, 418] on div "Shapes L" at bounding box center [195, 425] width 38 height 30
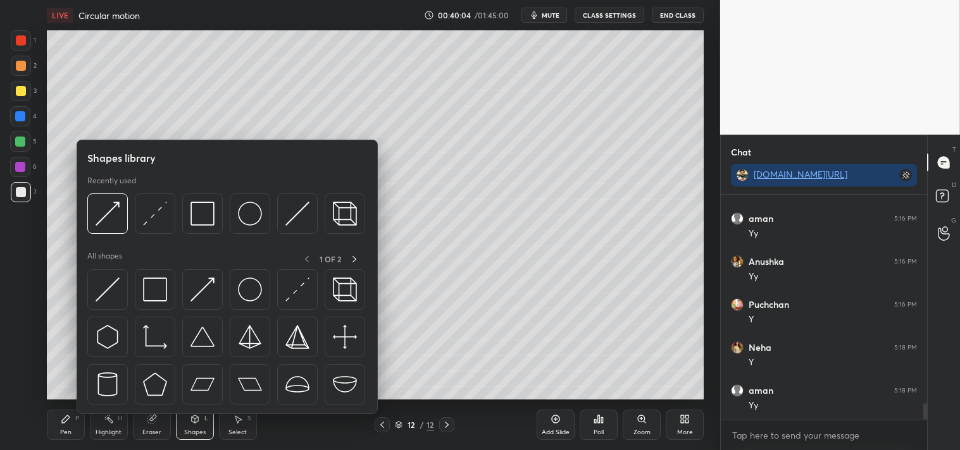
click at [150, 238] on div at bounding box center [226, 217] width 278 height 47
click at [141, 218] on div at bounding box center [155, 214] width 40 height 40
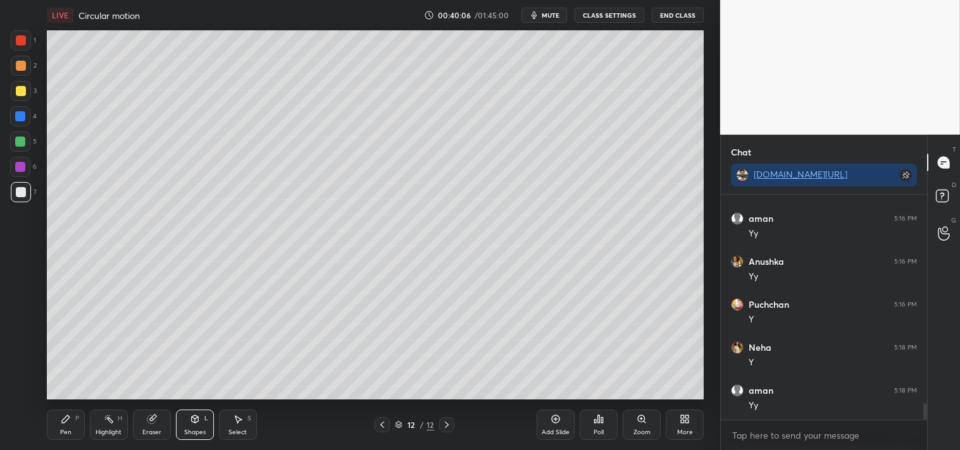
click at [631, 426] on div "Zoom" at bounding box center [641, 425] width 38 height 30
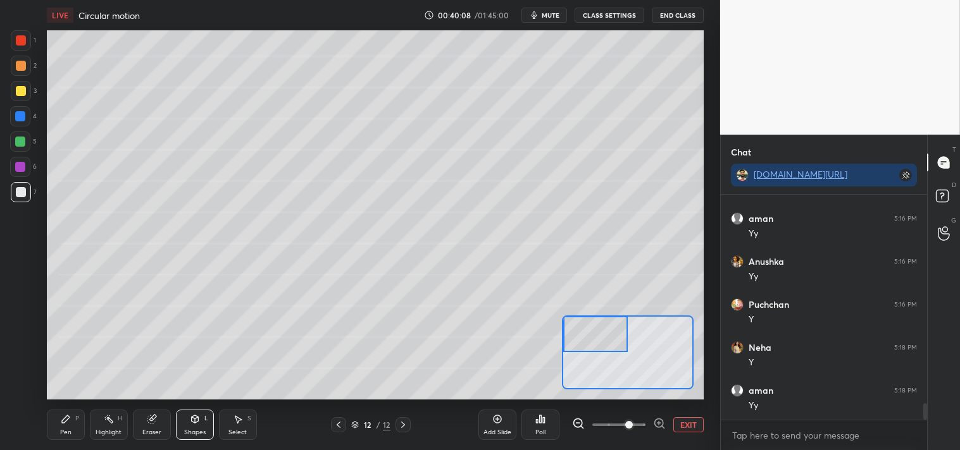
click at [54, 421] on div "Pen P" at bounding box center [66, 425] width 38 height 30
click at [202, 423] on div "Shapes L" at bounding box center [195, 425] width 38 height 30
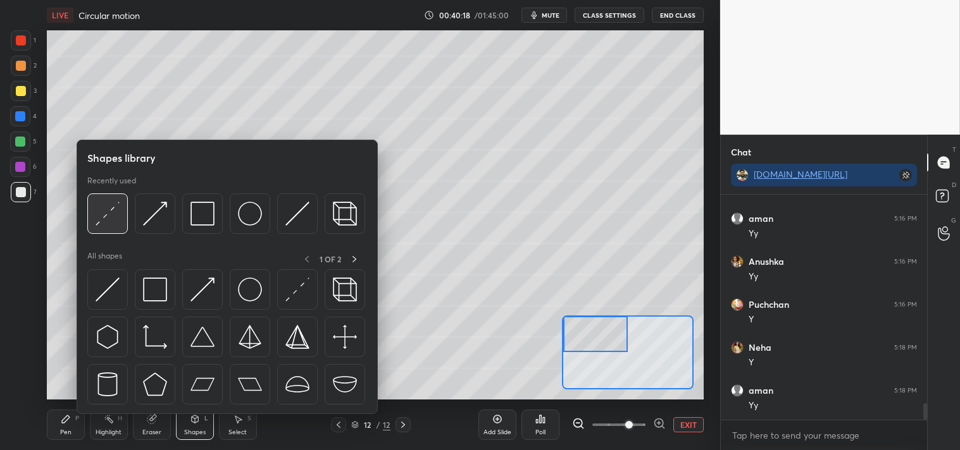
click at [102, 207] on img at bounding box center [108, 214] width 24 height 24
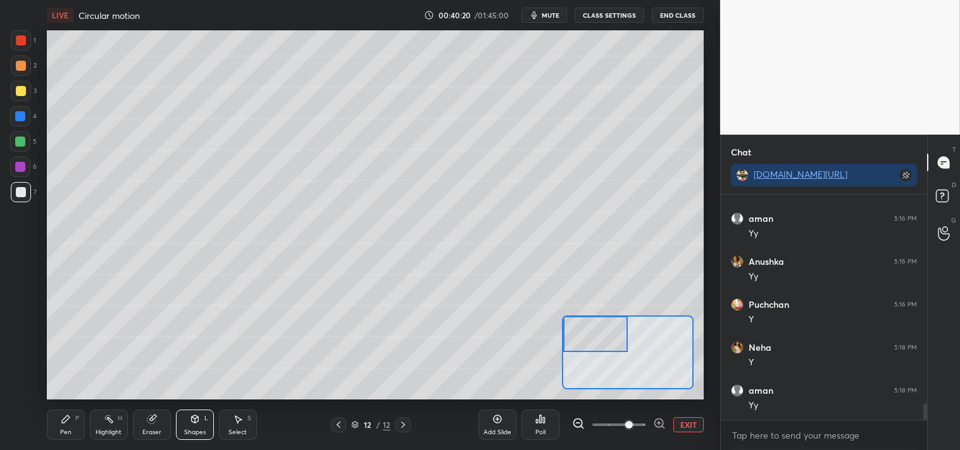
click at [73, 417] on div "Pen P" at bounding box center [66, 425] width 38 height 30
click at [65, 410] on div "Pen P" at bounding box center [66, 425] width 38 height 30
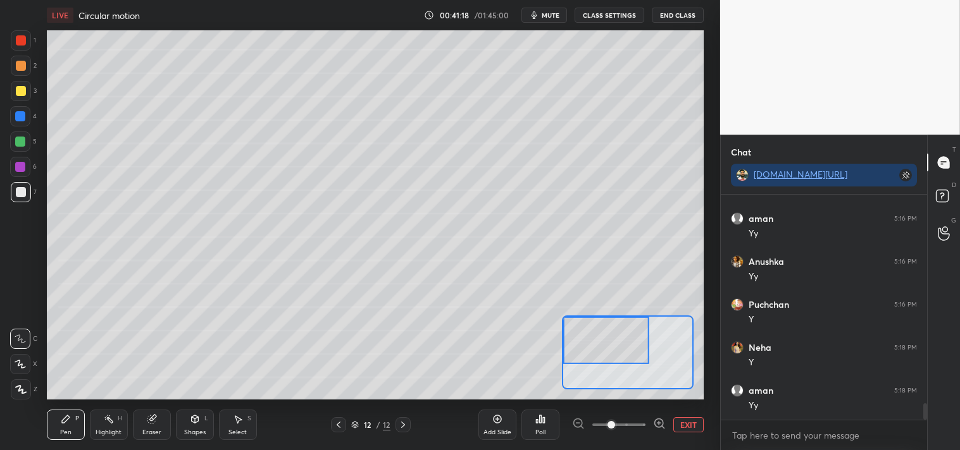
click at [22, 89] on div at bounding box center [21, 91] width 10 height 10
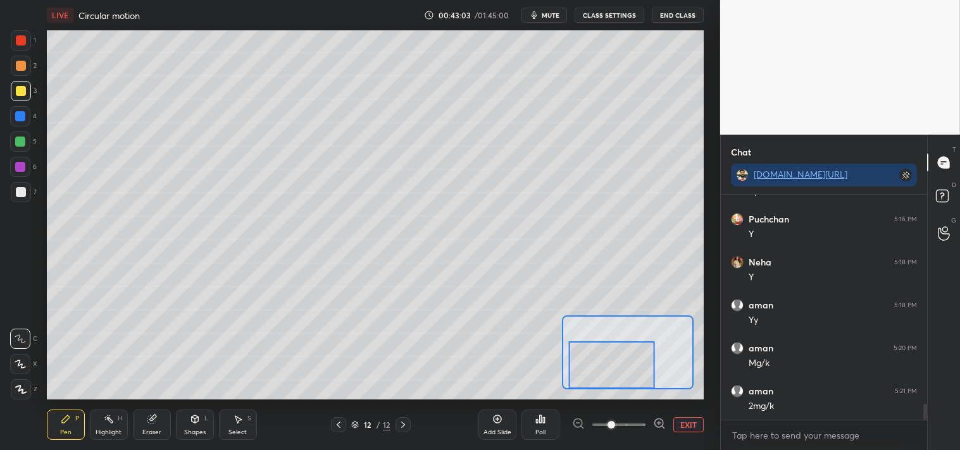
scroll to position [2957, 0]
click at [684, 426] on button "EXIT" at bounding box center [688, 424] width 30 height 15
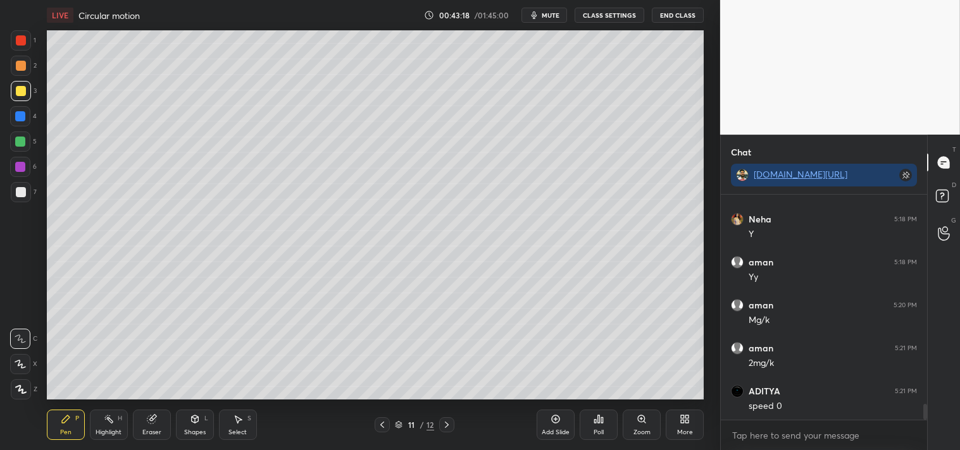
click at [560, 424] on div "Add Slide" at bounding box center [555, 425] width 38 height 30
click at [22, 192] on div at bounding box center [21, 192] width 10 height 10
click at [192, 424] on icon at bounding box center [195, 419] width 10 height 10
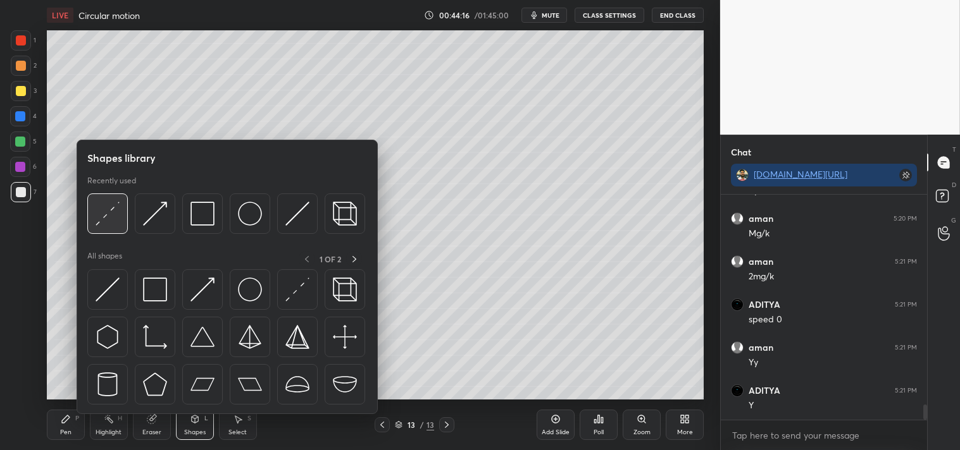
click at [109, 216] on img at bounding box center [108, 214] width 24 height 24
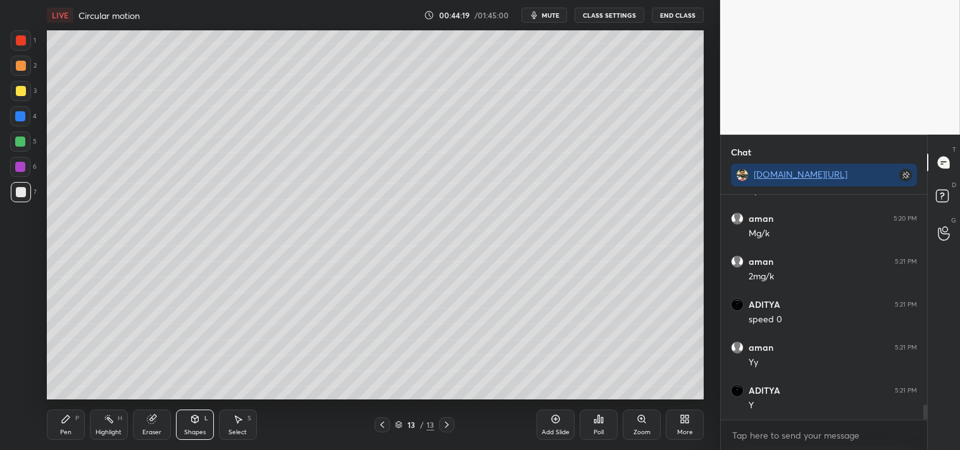
click at [70, 416] on icon at bounding box center [66, 419] width 10 height 10
click at [66, 421] on icon at bounding box center [66, 420] width 8 height 8
click at [199, 426] on div "Shapes L" at bounding box center [195, 425] width 38 height 30
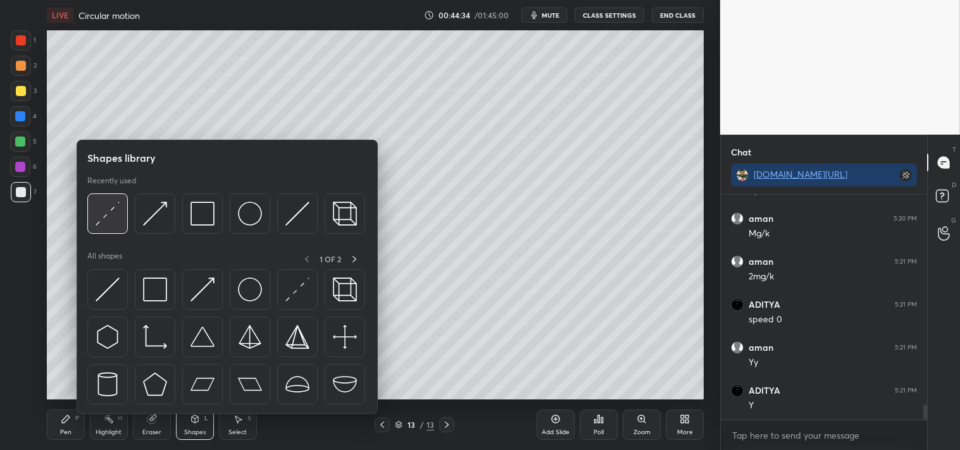
click at [114, 224] on img at bounding box center [108, 214] width 24 height 24
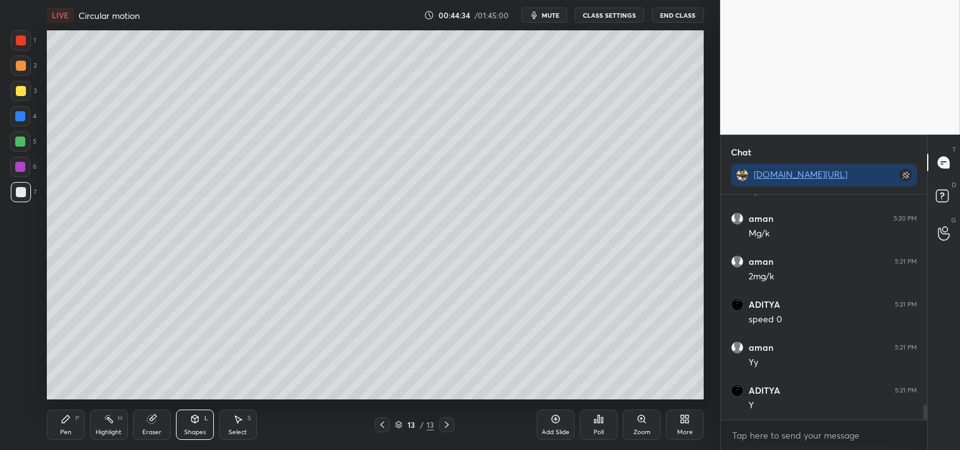
click at [21, 92] on div at bounding box center [21, 91] width 10 height 10
click at [49, 427] on div "Pen P" at bounding box center [66, 425] width 38 height 30
click at [58, 429] on div "Pen P" at bounding box center [66, 425] width 38 height 30
click at [106, 437] on div "Highlight H" at bounding box center [109, 425] width 38 height 30
click at [108, 435] on div "Highlight" at bounding box center [109, 432] width 26 height 6
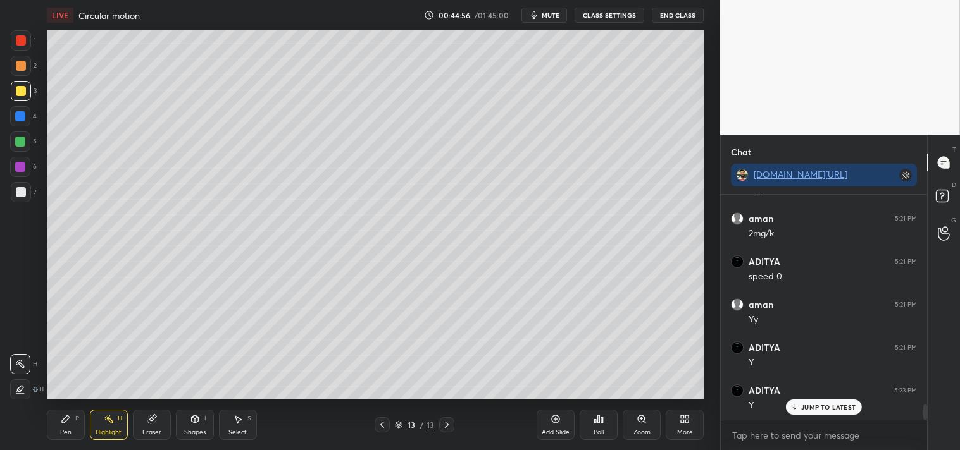
scroll to position [3129, 0]
click at [34, 426] on div "1 2 3 4 5 6 7 C X Z C X Z E E Erase all H H LIVE Circular motion 00:45:12 / 01:…" at bounding box center [355, 225] width 710 height 450
click at [42, 429] on div "LIVE Circular motion 00:45:12 / 01:45:00 mute CLASS SETTINGS End Class Setting …" at bounding box center [374, 225] width 669 height 450
click at [59, 429] on div "Pen P" at bounding box center [66, 425] width 38 height 30
click at [64, 437] on div "Pen P" at bounding box center [66, 425] width 38 height 30
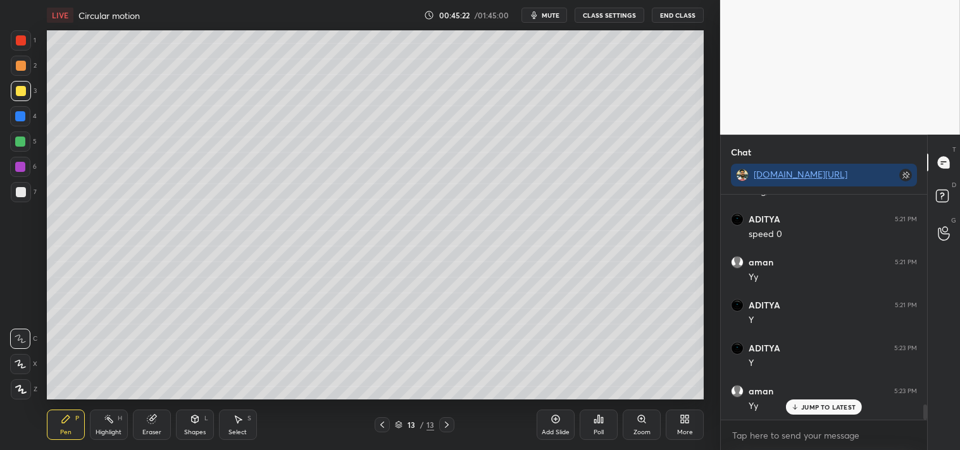
click at [192, 426] on div "Shapes L" at bounding box center [195, 425] width 38 height 30
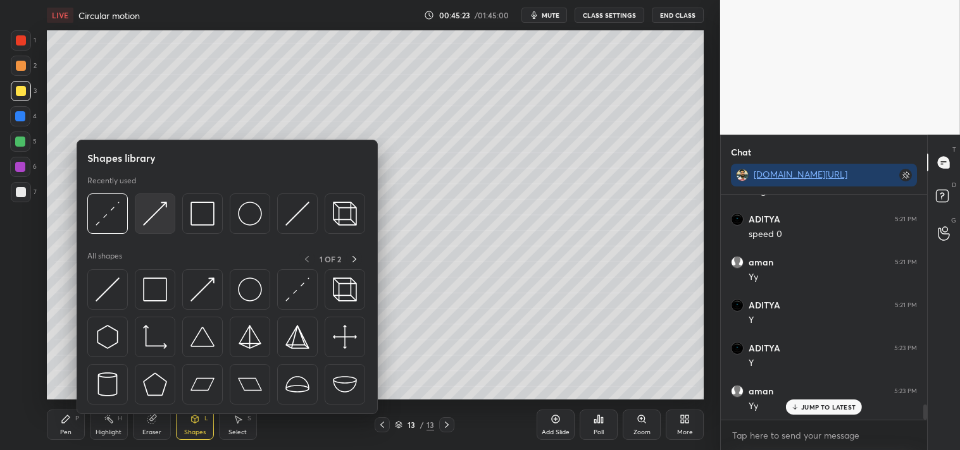
click at [159, 222] on img at bounding box center [155, 214] width 24 height 24
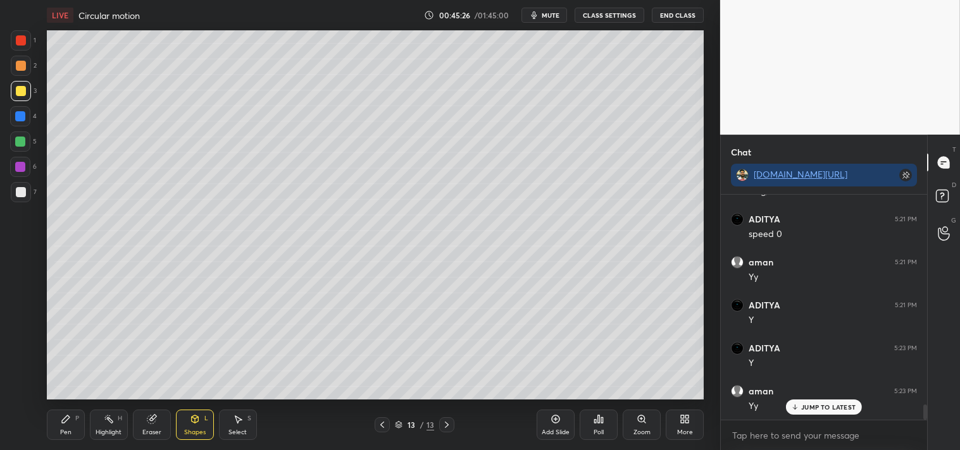
click at [63, 425] on div "Pen P" at bounding box center [66, 425] width 38 height 30
click at [65, 424] on icon at bounding box center [66, 419] width 10 height 10
click at [105, 421] on icon at bounding box center [109, 419] width 10 height 10
click at [106, 424] on icon at bounding box center [109, 419] width 10 height 10
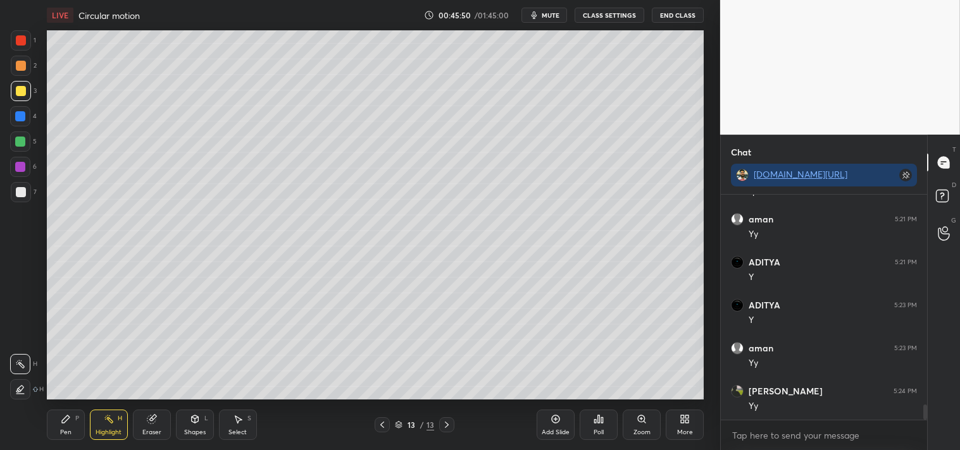
scroll to position [3216, 0]
click at [65, 431] on div "Pen" at bounding box center [65, 432] width 11 height 6
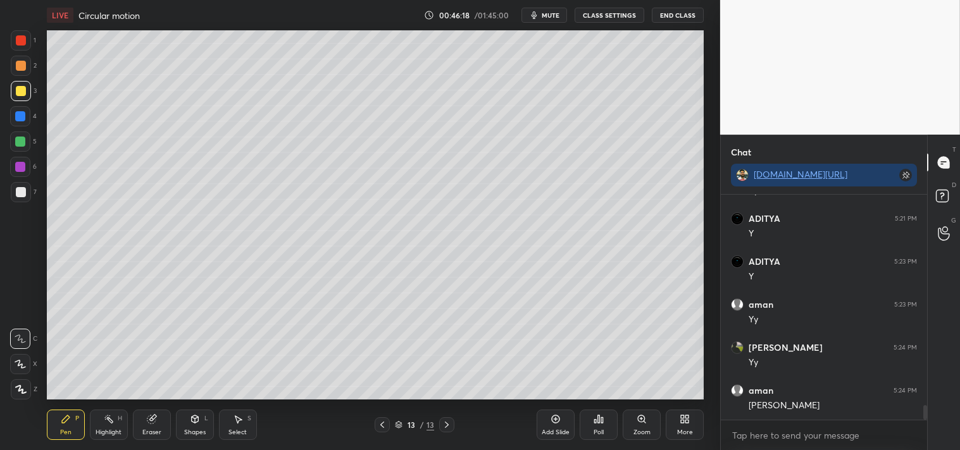
click at [62, 435] on div "Pen" at bounding box center [65, 432] width 11 height 6
click at [553, 431] on div "Add Slide" at bounding box center [555, 432] width 28 height 6
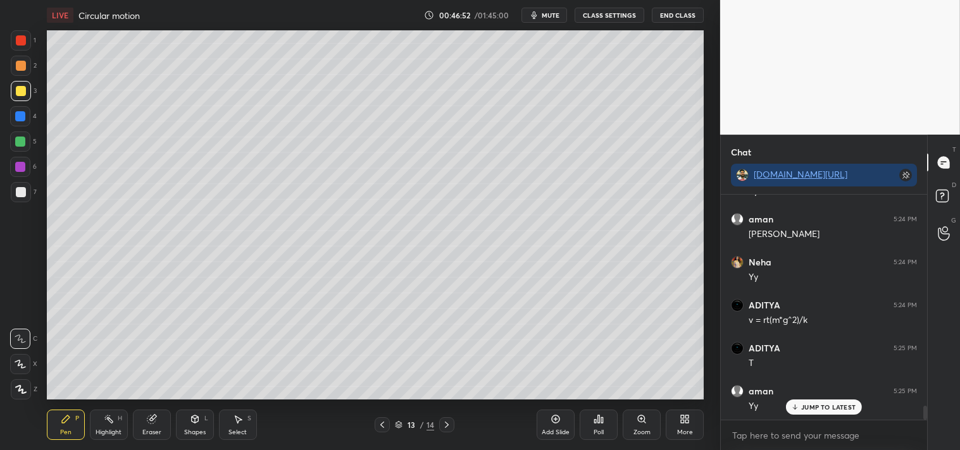
scroll to position [3431, 0]
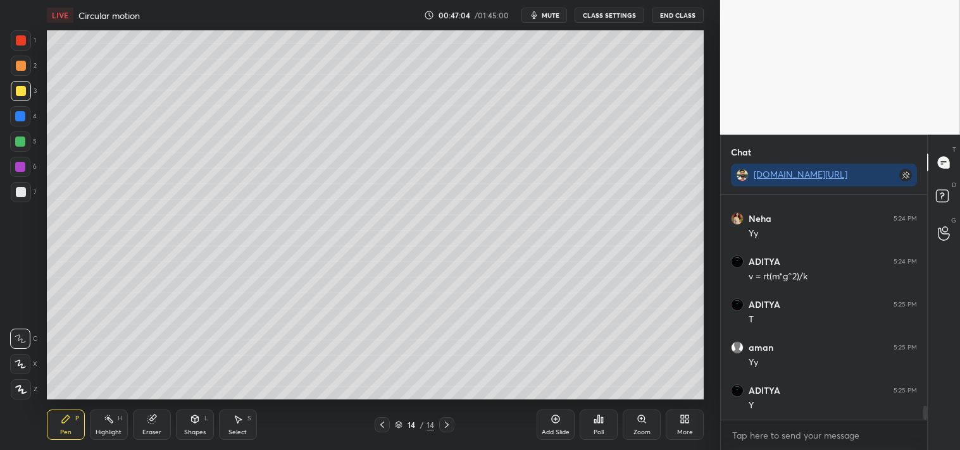
click at [161, 427] on div "Eraser" at bounding box center [152, 425] width 38 height 30
click at [64, 415] on icon at bounding box center [66, 419] width 10 height 10
click at [114, 424] on div "Highlight H" at bounding box center [109, 425] width 38 height 30
click at [47, 425] on div "Pen P" at bounding box center [66, 425] width 38 height 30
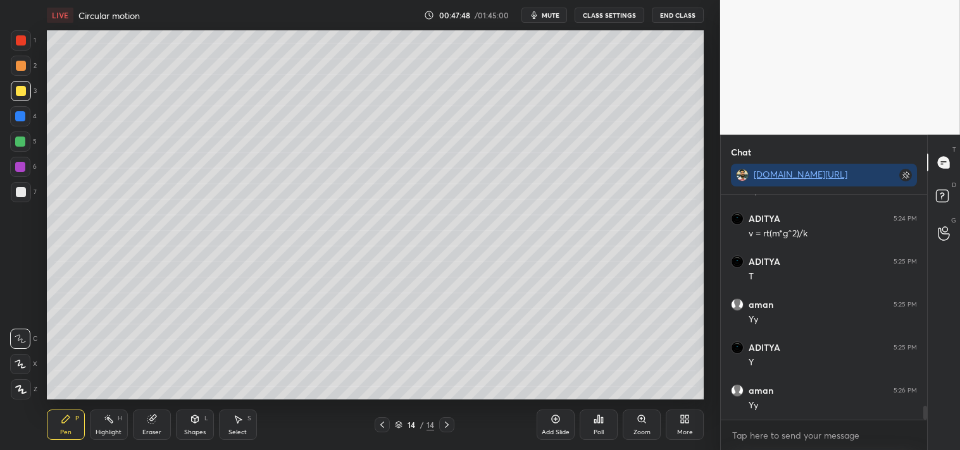
click at [52, 431] on div "Pen P" at bounding box center [66, 425] width 38 height 30
click at [20, 201] on div at bounding box center [21, 192] width 20 height 20
click at [23, 206] on div "7" at bounding box center [24, 194] width 26 height 25
click at [639, 428] on div "Zoom" at bounding box center [641, 425] width 38 height 30
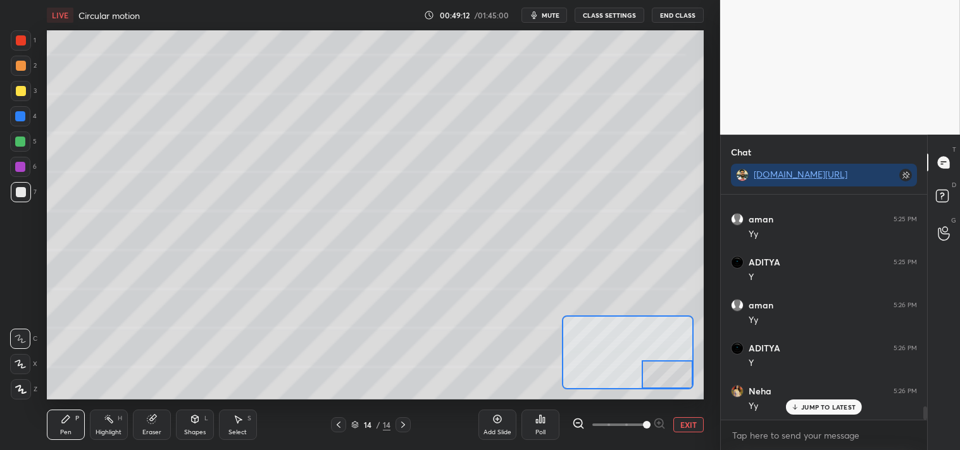
click at [689, 417] on button "EXIT" at bounding box center [688, 424] width 30 height 15
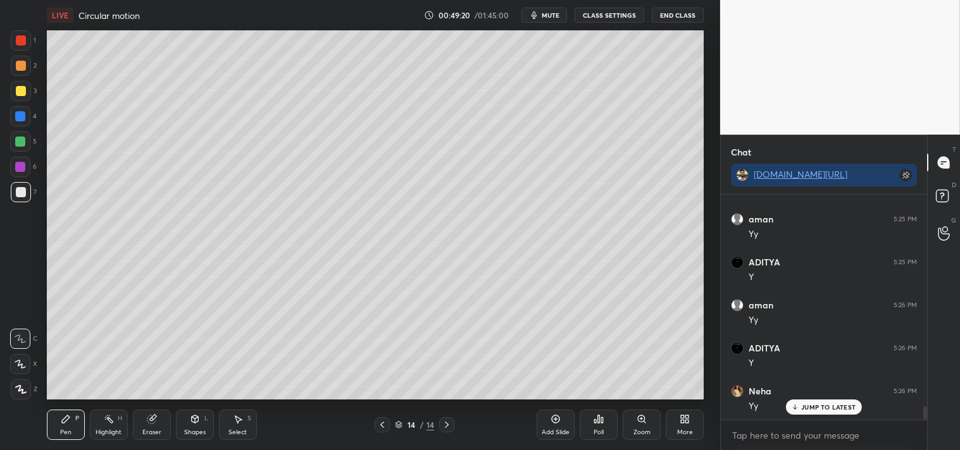
click at [161, 421] on div "Eraser" at bounding box center [152, 425] width 38 height 30
click at [57, 419] on div "Pen P" at bounding box center [66, 425] width 38 height 30
click at [67, 424] on icon at bounding box center [66, 419] width 10 height 10
click at [547, 420] on div "Add Slide" at bounding box center [555, 425] width 38 height 30
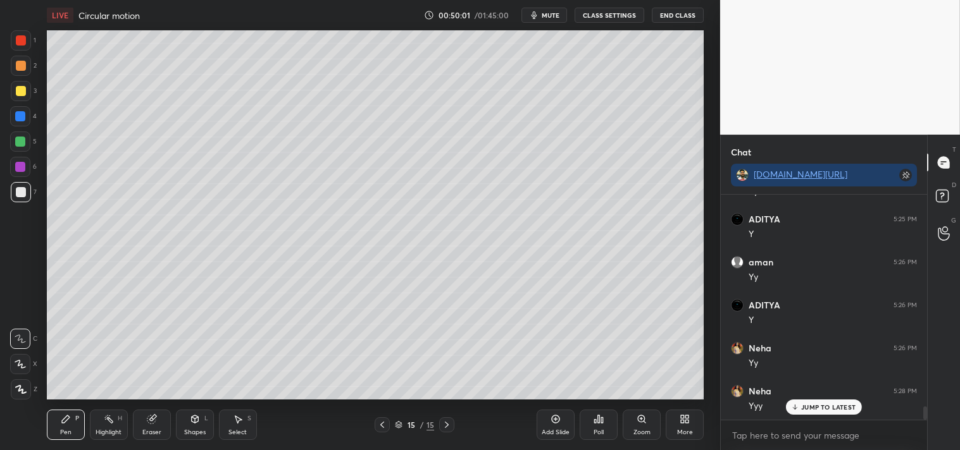
click at [182, 429] on div "Shapes L" at bounding box center [195, 425] width 38 height 30
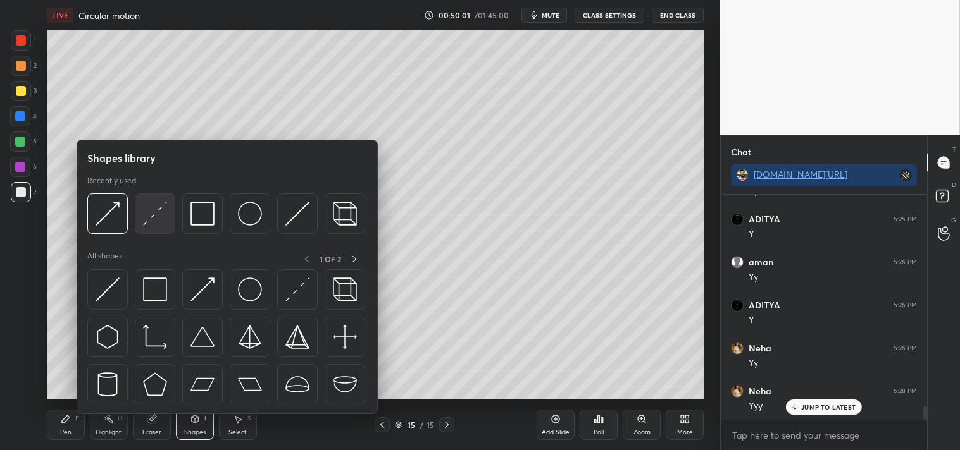
click at [152, 214] on img at bounding box center [155, 214] width 24 height 24
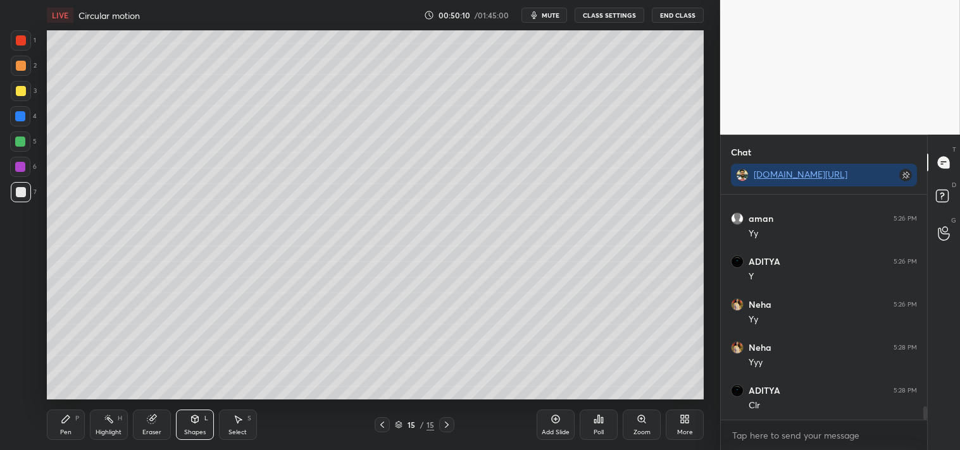
scroll to position [3689, 0]
click at [637, 425] on div "Zoom" at bounding box center [641, 425] width 38 height 30
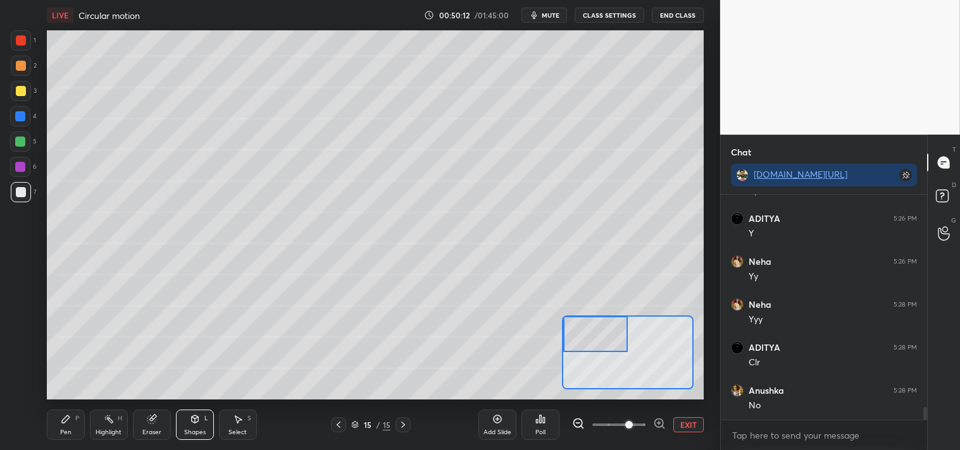
click at [67, 424] on icon at bounding box center [66, 419] width 10 height 10
click at [59, 430] on div "Pen P" at bounding box center [66, 425] width 38 height 30
click at [192, 421] on icon at bounding box center [194, 420] width 7 height 8
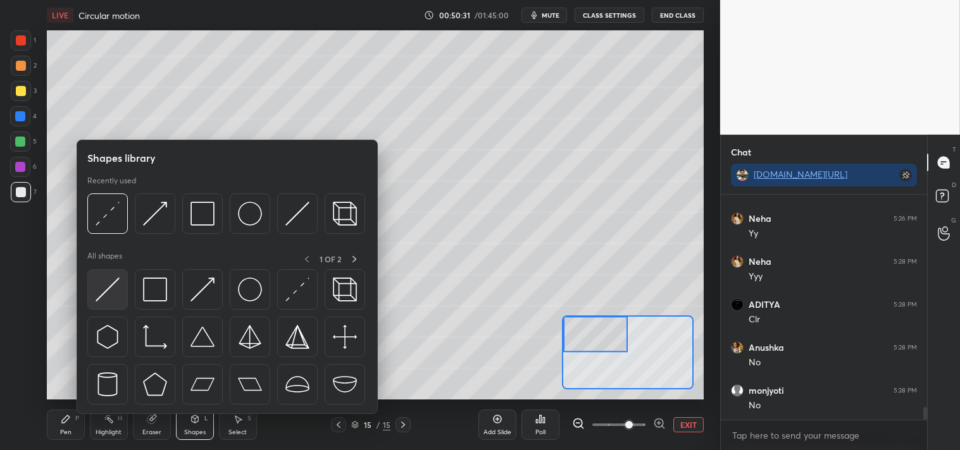
click at [111, 285] on img at bounding box center [108, 290] width 24 height 24
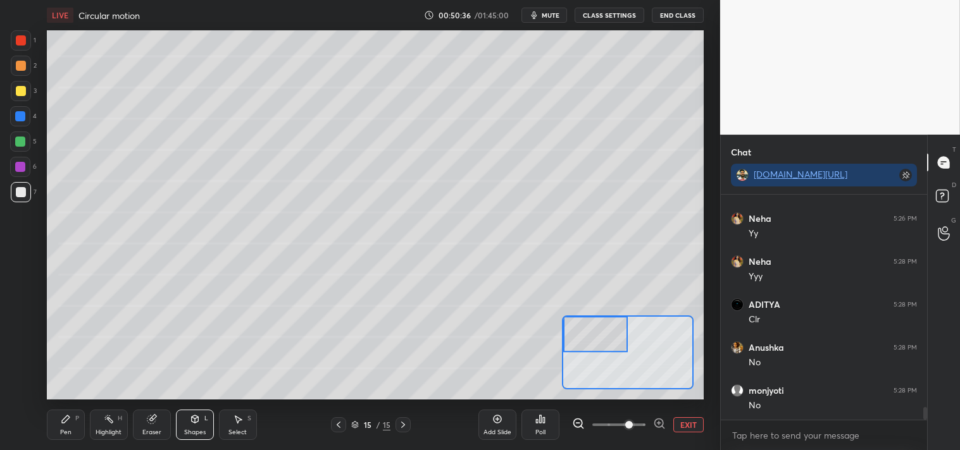
click at [75, 422] on div "P" at bounding box center [77, 419] width 4 height 6
click at [147, 416] on icon at bounding box center [152, 419] width 10 height 10
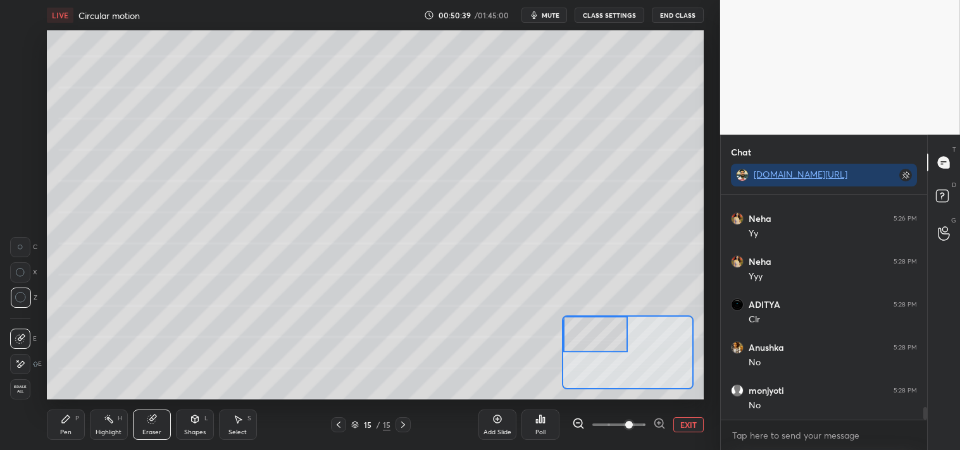
click at [181, 417] on div "Shapes L" at bounding box center [195, 425] width 38 height 30
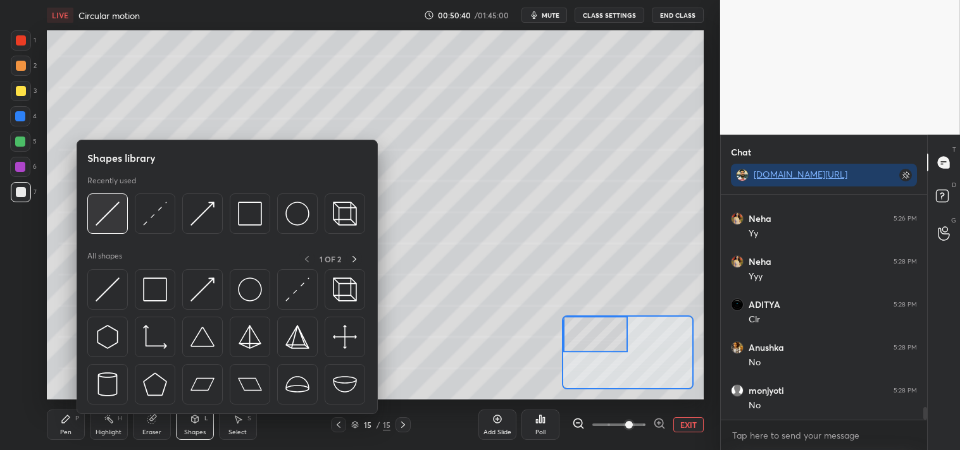
click at [105, 216] on img at bounding box center [108, 214] width 24 height 24
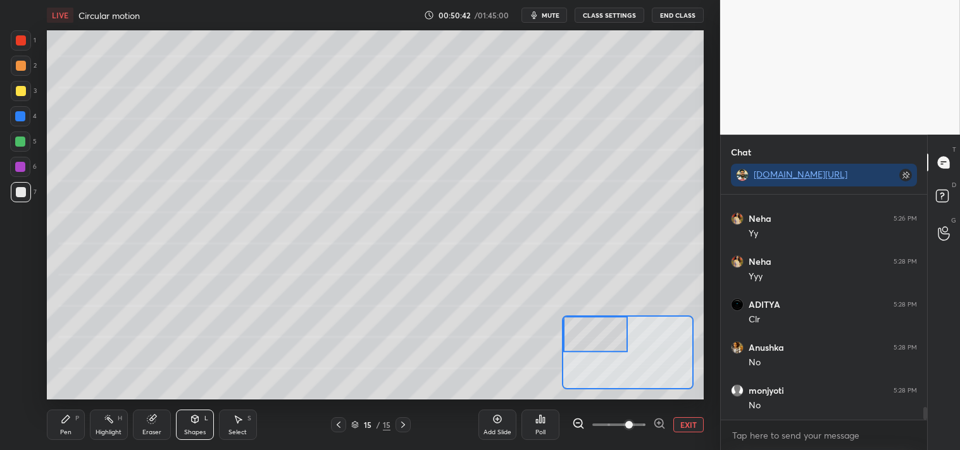
click at [51, 418] on div "Pen P" at bounding box center [66, 425] width 38 height 30
click at [201, 422] on div "Shapes L" at bounding box center [195, 425] width 38 height 30
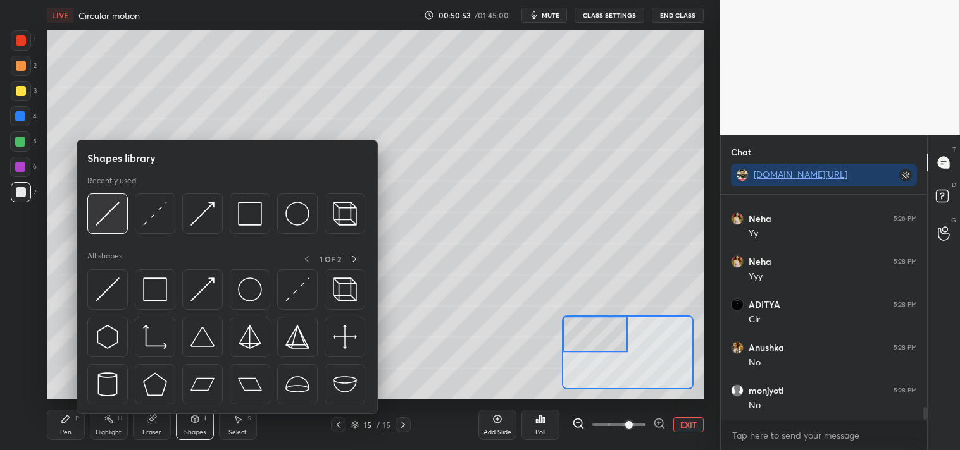
click at [111, 223] on img at bounding box center [108, 214] width 24 height 24
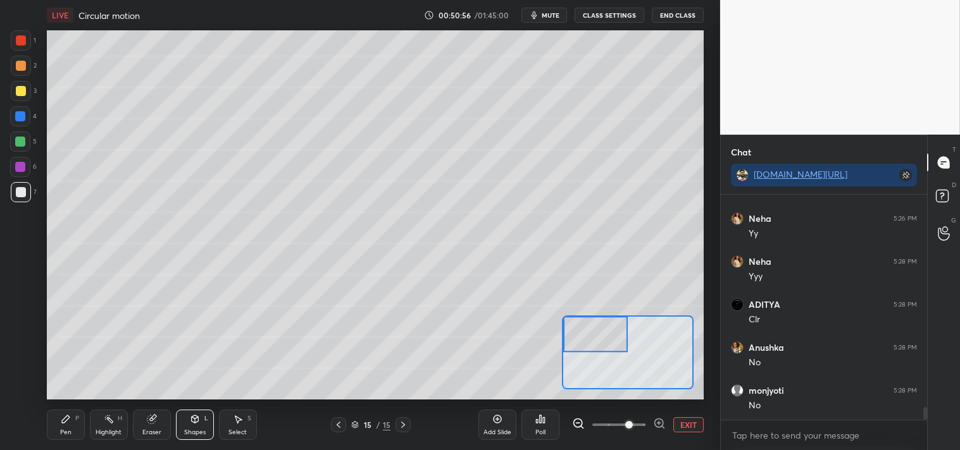
click at [61, 426] on div "Pen P" at bounding box center [66, 425] width 38 height 30
click at [62, 421] on icon at bounding box center [66, 420] width 8 height 8
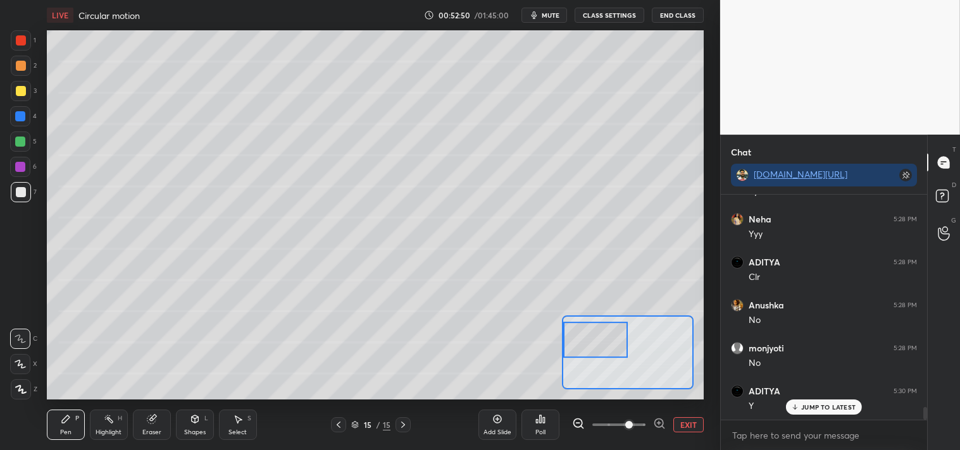
scroll to position [3817, 0]
click at [108, 426] on div "Highlight H" at bounding box center [109, 425] width 38 height 30
click at [103, 431] on div "Highlight" at bounding box center [109, 432] width 26 height 6
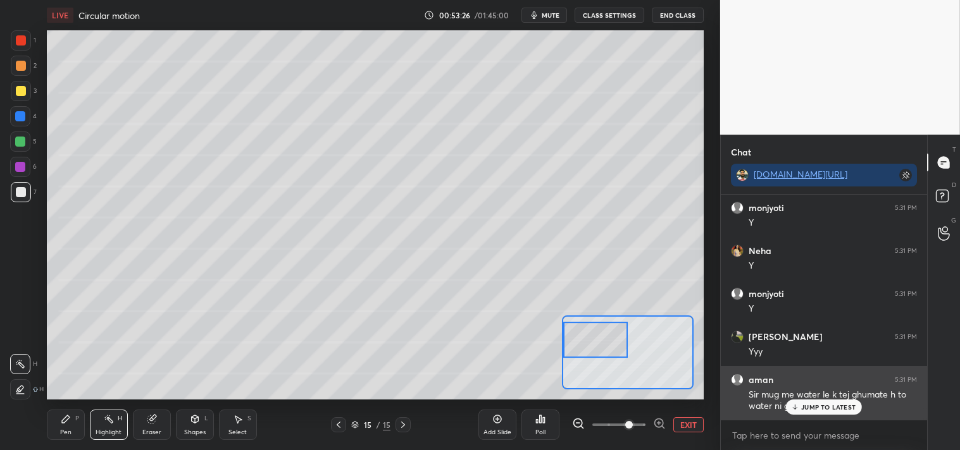
click at [815, 405] on p "JUMP TO LATEST" at bounding box center [828, 408] width 54 height 8
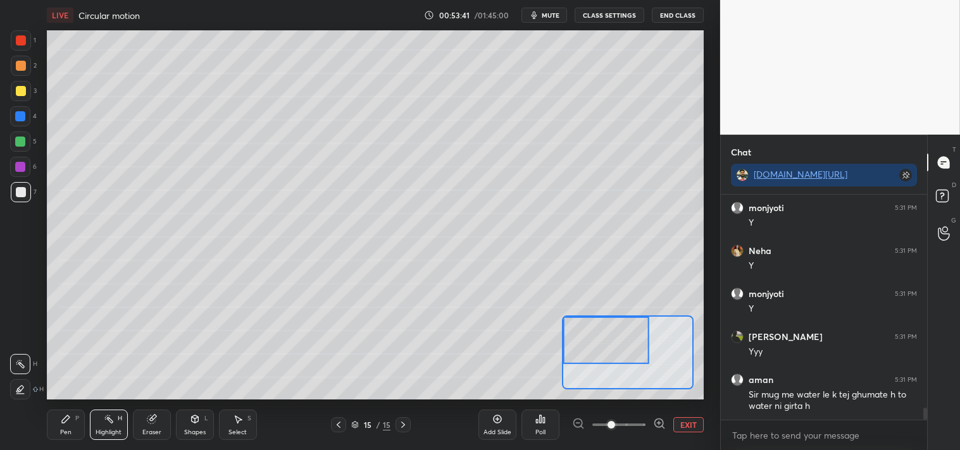
click at [22, 68] on div at bounding box center [21, 66] width 10 height 10
click at [21, 75] on div at bounding box center [21, 66] width 20 height 20
click at [63, 413] on div "Pen P" at bounding box center [66, 425] width 38 height 30
click at [65, 415] on icon at bounding box center [66, 419] width 10 height 10
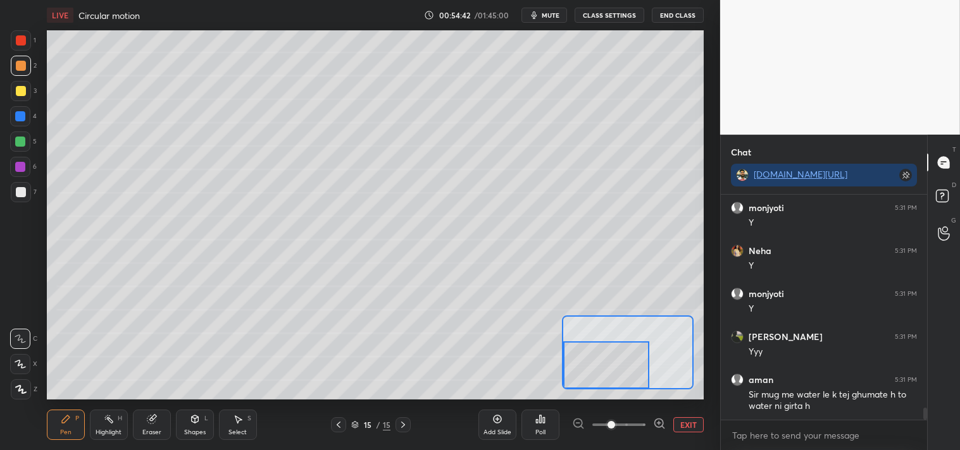
click at [192, 427] on div "Shapes L" at bounding box center [195, 425] width 38 height 30
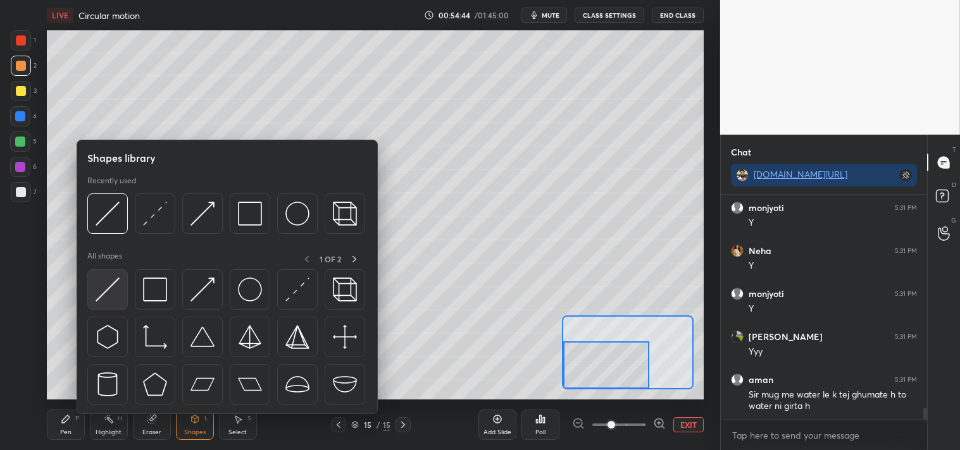
click at [112, 293] on img at bounding box center [108, 290] width 24 height 24
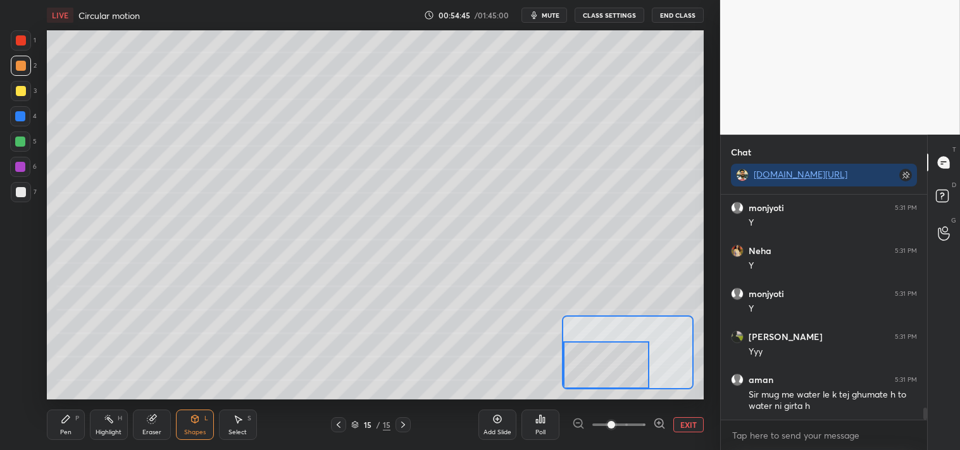
scroll to position [4044, 0]
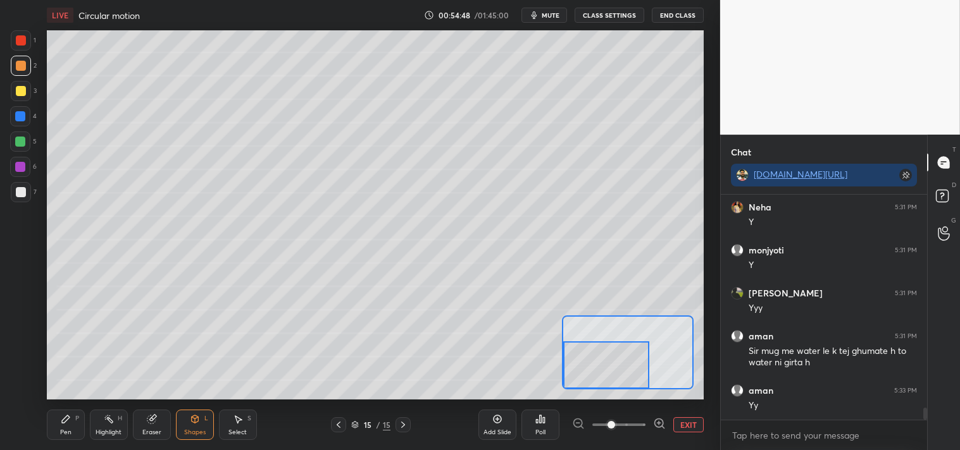
click at [61, 426] on div "Pen P" at bounding box center [66, 425] width 38 height 30
click at [686, 421] on button "EXIT" at bounding box center [688, 424] width 30 height 15
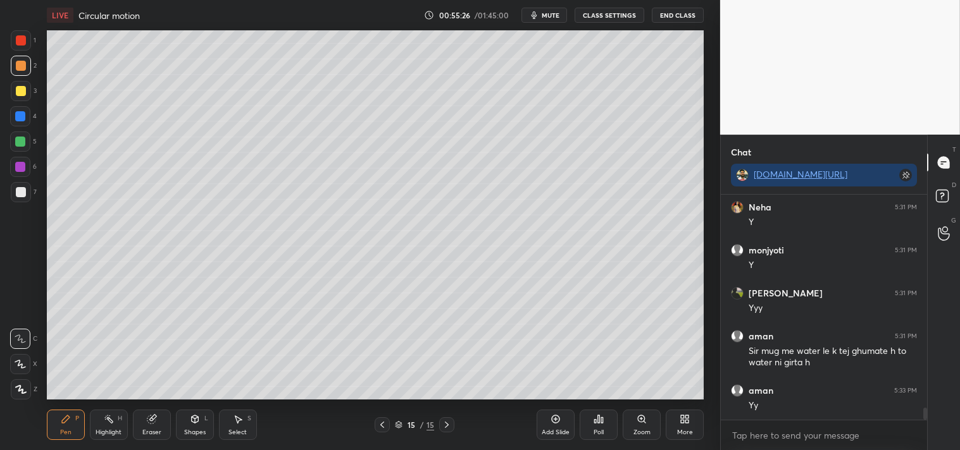
scroll to position [4087, 0]
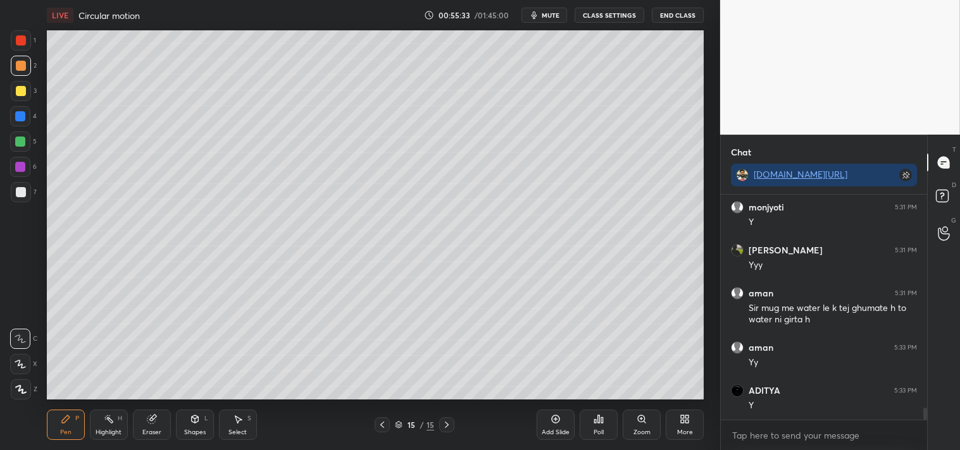
click at [188, 419] on div "Shapes L" at bounding box center [195, 425] width 38 height 30
click at [58, 433] on div "Pen P" at bounding box center [66, 425] width 38 height 30
click at [193, 427] on div "Shapes L" at bounding box center [195, 425] width 38 height 30
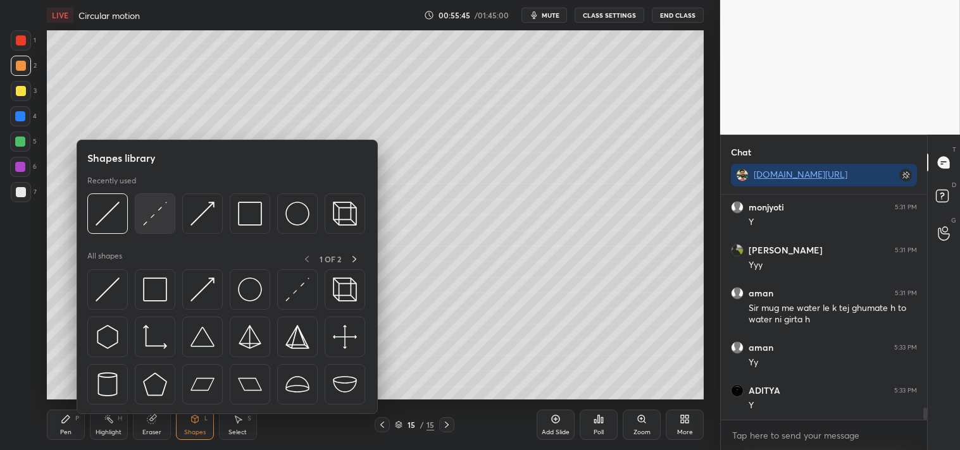
click at [143, 214] on img at bounding box center [155, 214] width 24 height 24
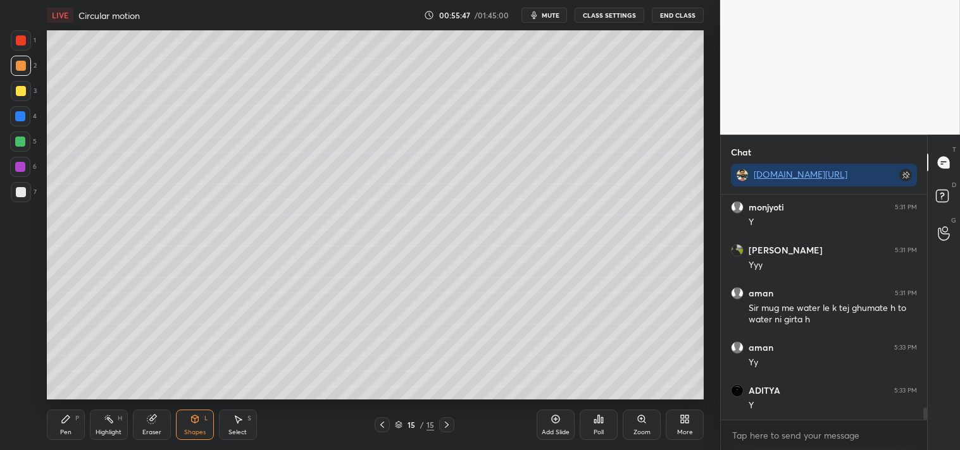
click at [65, 404] on div "Pen P Highlight H Eraser Shapes L Select S 15 / 15 Add Slide Poll Zoom More" at bounding box center [375, 425] width 657 height 51
click at [67, 414] on icon at bounding box center [66, 419] width 10 height 10
click at [16, 187] on div at bounding box center [21, 192] width 10 height 10
click at [30, 198] on div at bounding box center [21, 192] width 20 height 20
click at [197, 427] on div "Shapes L" at bounding box center [195, 425] width 38 height 30
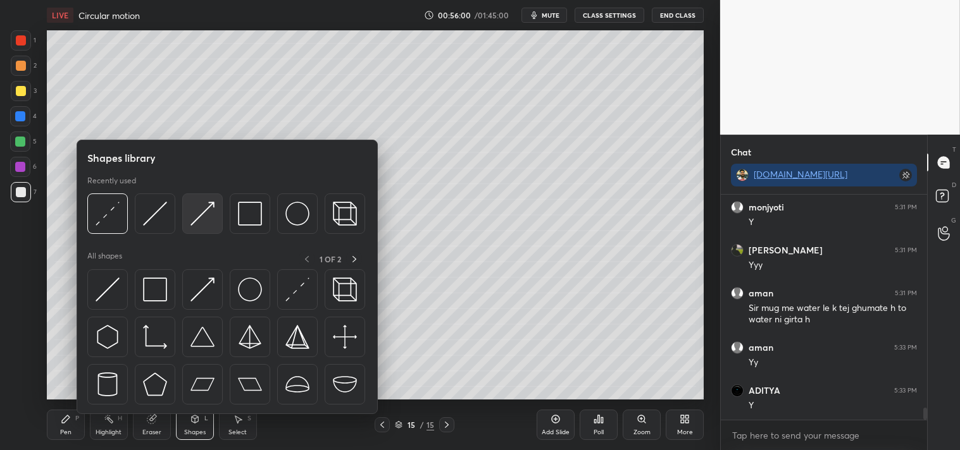
click at [198, 218] on img at bounding box center [202, 214] width 24 height 24
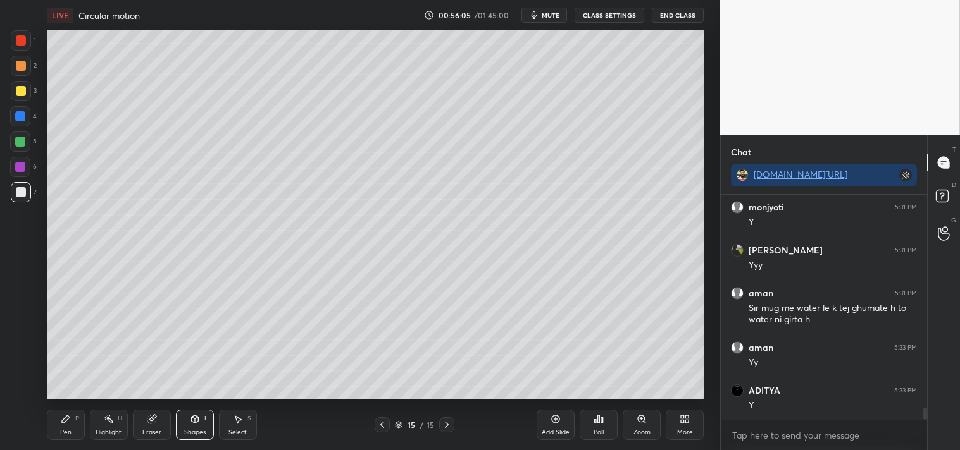
scroll to position [4130, 0]
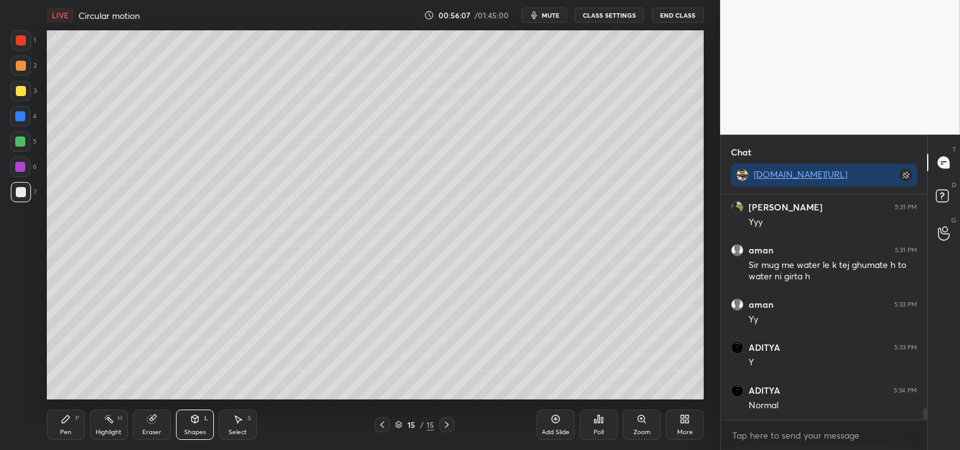
click at [65, 421] on icon at bounding box center [66, 420] width 8 height 8
click at [78, 423] on div "Pen P" at bounding box center [66, 425] width 38 height 30
click at [201, 431] on div "Shapes" at bounding box center [195, 432] width 22 height 6
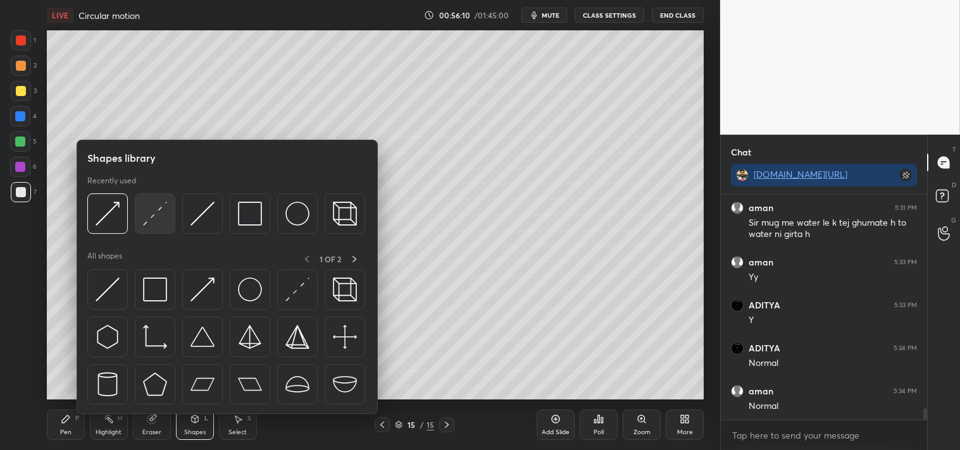
click at [152, 212] on img at bounding box center [155, 214] width 24 height 24
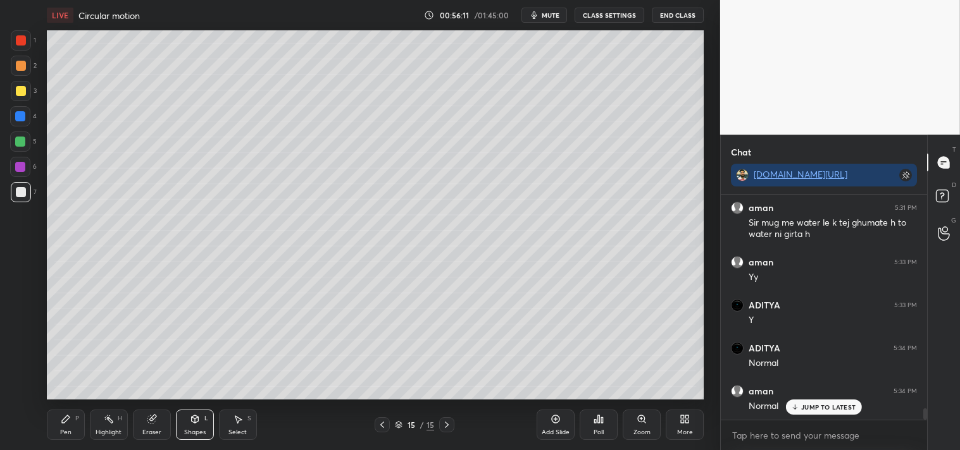
scroll to position [4216, 0]
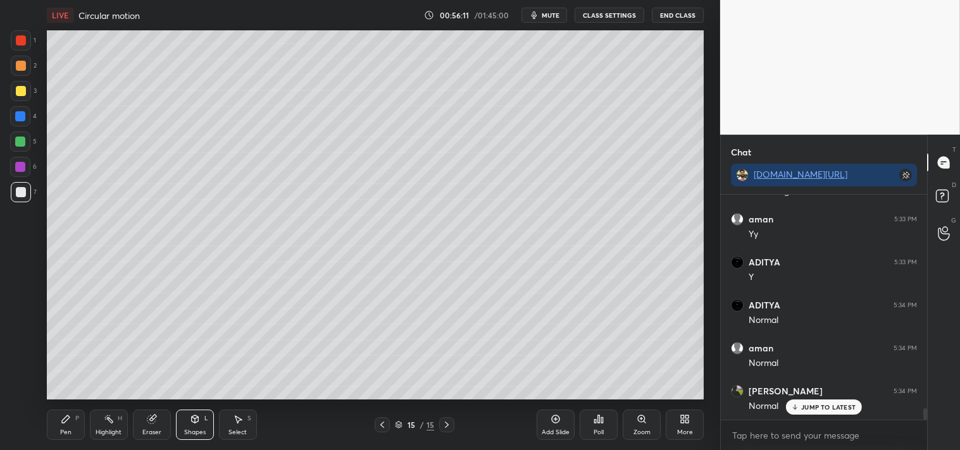
click at [17, 65] on div at bounding box center [21, 66] width 10 height 10
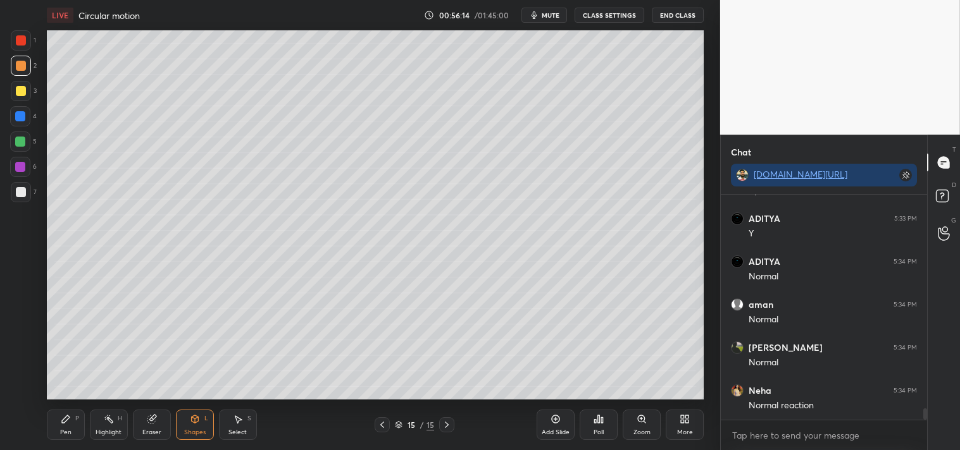
click at [67, 420] on icon at bounding box center [66, 420] width 8 height 8
click at [68, 423] on icon at bounding box center [66, 419] width 10 height 10
click at [206, 428] on div "Shapes L" at bounding box center [195, 425] width 38 height 30
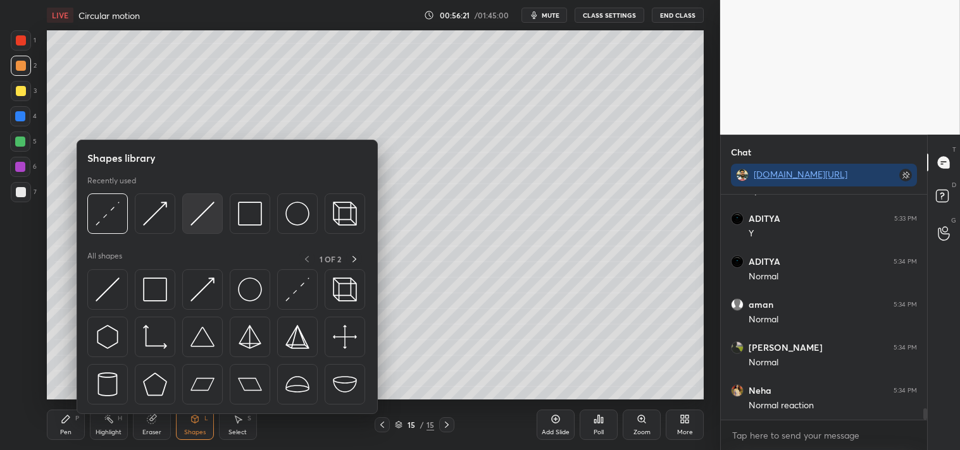
click at [199, 221] on img at bounding box center [202, 214] width 24 height 24
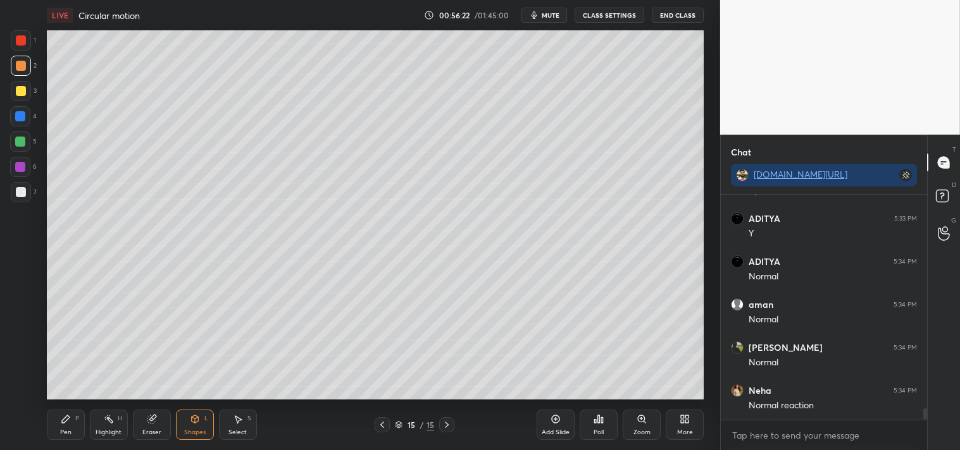
click at [21, 194] on div at bounding box center [21, 192] width 10 height 10
click at [59, 421] on div "Pen P" at bounding box center [66, 425] width 38 height 30
click at [66, 423] on icon at bounding box center [66, 419] width 10 height 10
click at [109, 418] on rect at bounding box center [109, 420] width 6 height 6
click at [122, 417] on div "Highlight H" at bounding box center [109, 425] width 38 height 30
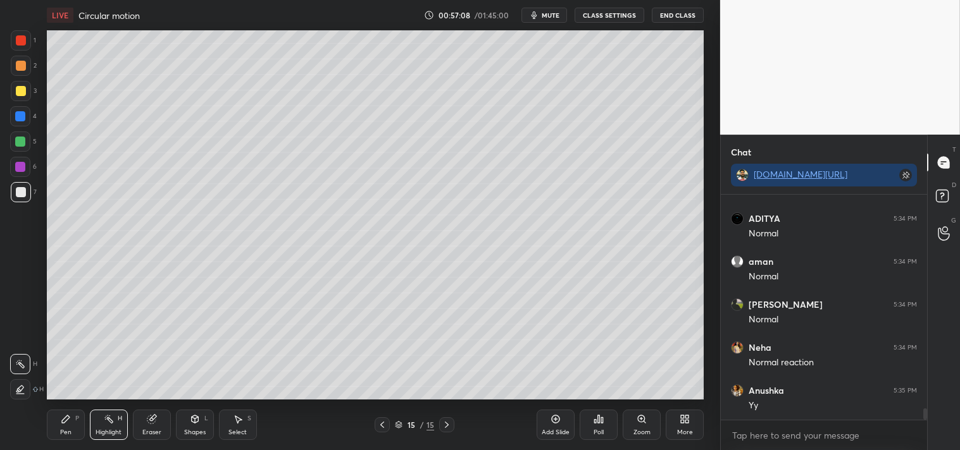
scroll to position [4345, 0]
click at [71, 415] on div "Pen P" at bounding box center [66, 425] width 38 height 30
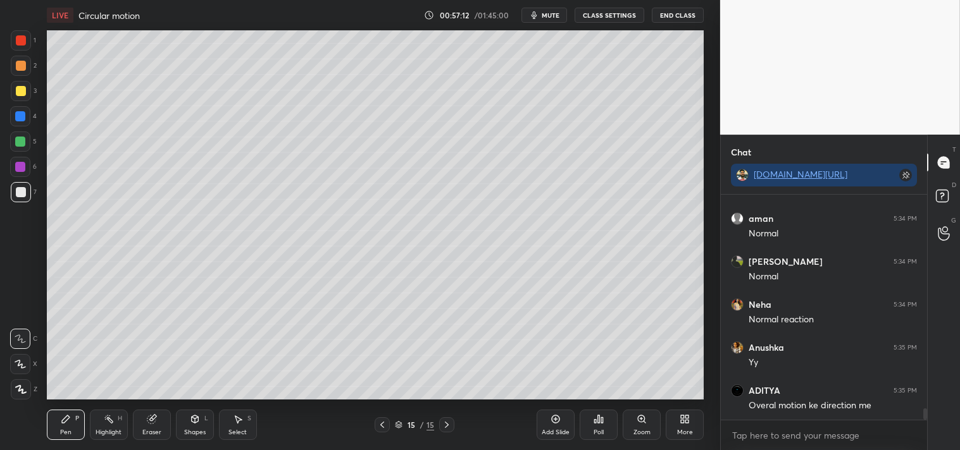
click at [66, 424] on icon at bounding box center [66, 419] width 10 height 10
click at [641, 424] on icon at bounding box center [641, 419] width 10 height 10
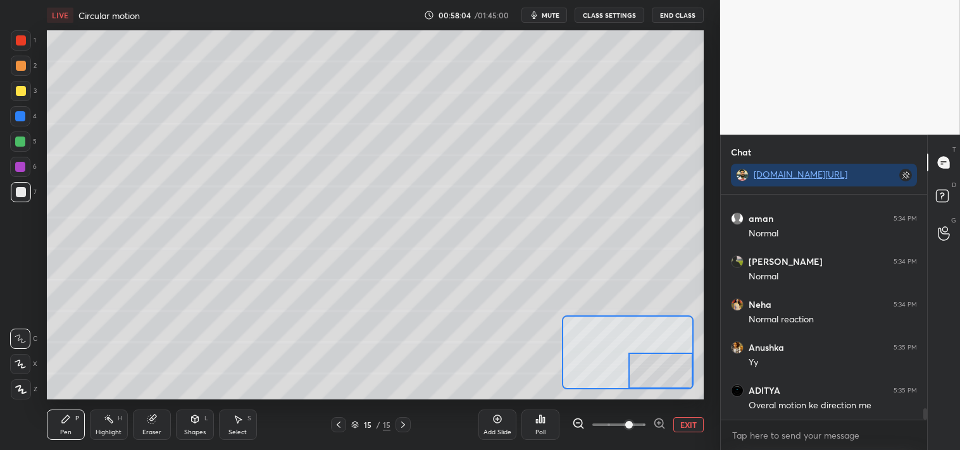
click at [688, 423] on button "EXIT" at bounding box center [688, 424] width 30 height 15
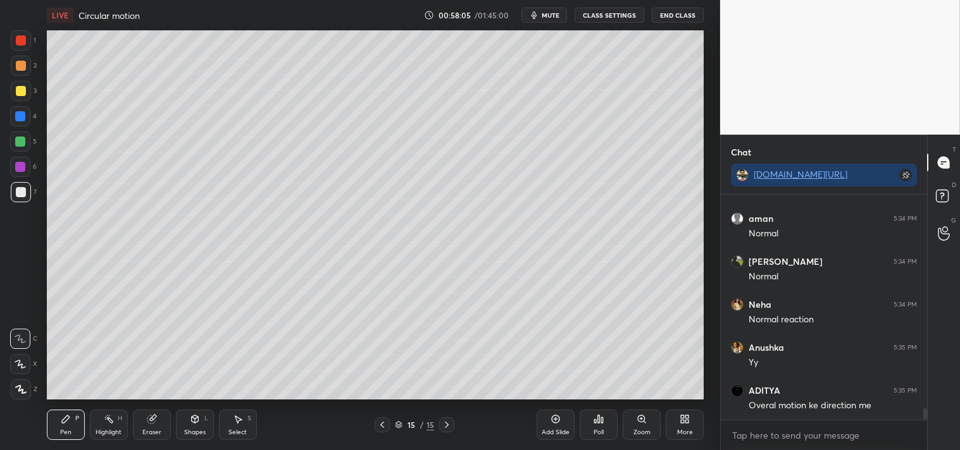
click at [153, 424] on icon at bounding box center [152, 419] width 10 height 10
click at [61, 427] on div "Pen P" at bounding box center [66, 425] width 38 height 30
click at [63, 431] on div "Pen" at bounding box center [65, 432] width 11 height 6
click at [643, 425] on div "Zoom" at bounding box center [641, 425] width 38 height 30
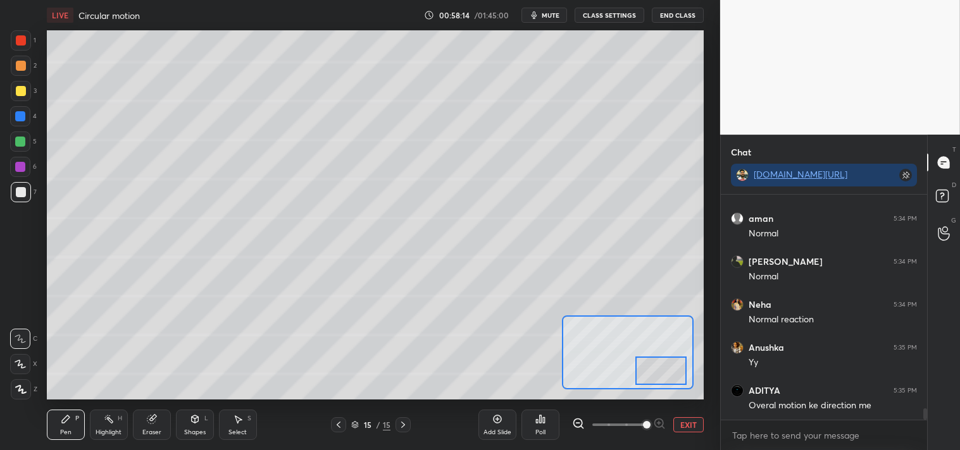
click at [673, 390] on div "Add Slide Poll EXIT" at bounding box center [590, 425] width 225 height 71
click at [687, 426] on button "EXIT" at bounding box center [688, 424] width 30 height 15
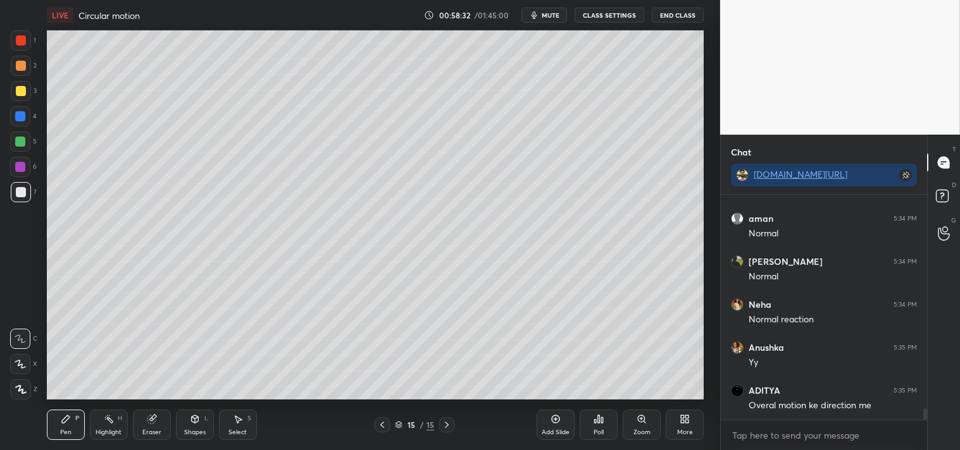
click at [553, 420] on icon at bounding box center [555, 419] width 10 height 10
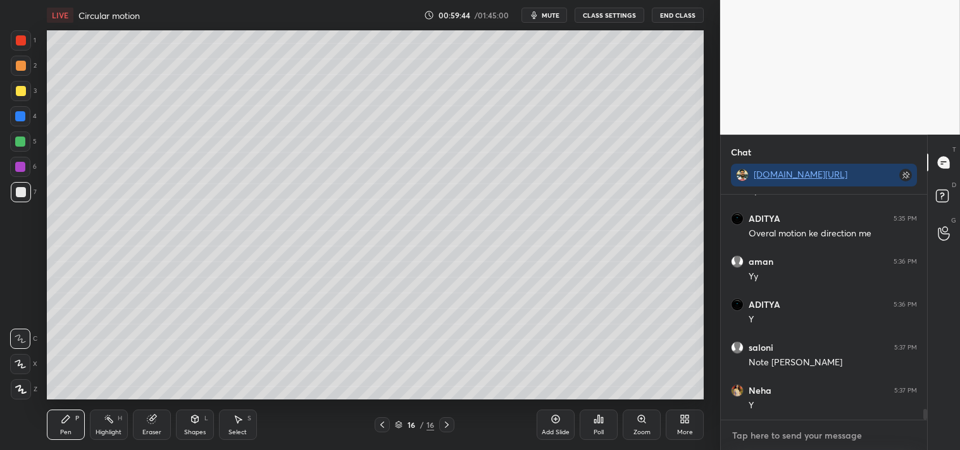
type textarea "x"
click at [816, 436] on textarea at bounding box center [824, 436] width 186 height 20
type textarea "E"
type textarea "x"
type textarea "EY"
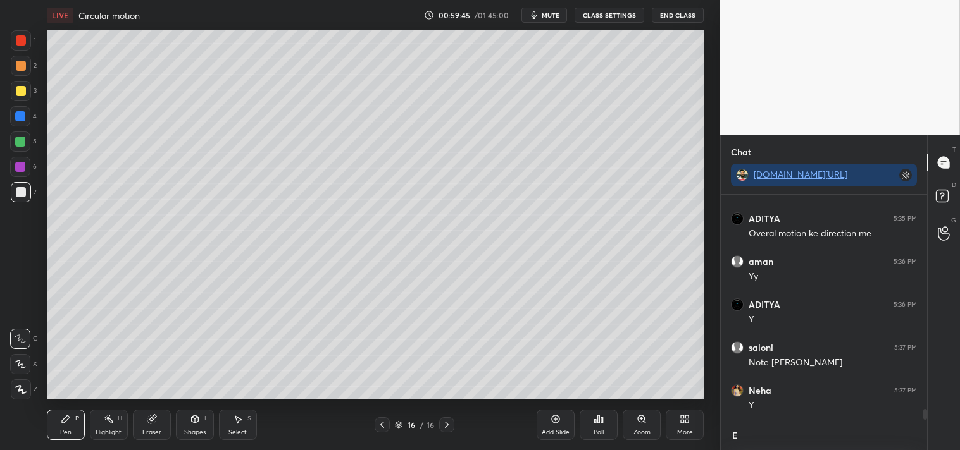
type textarea "x"
type textarea "EYE"
type textarea "x"
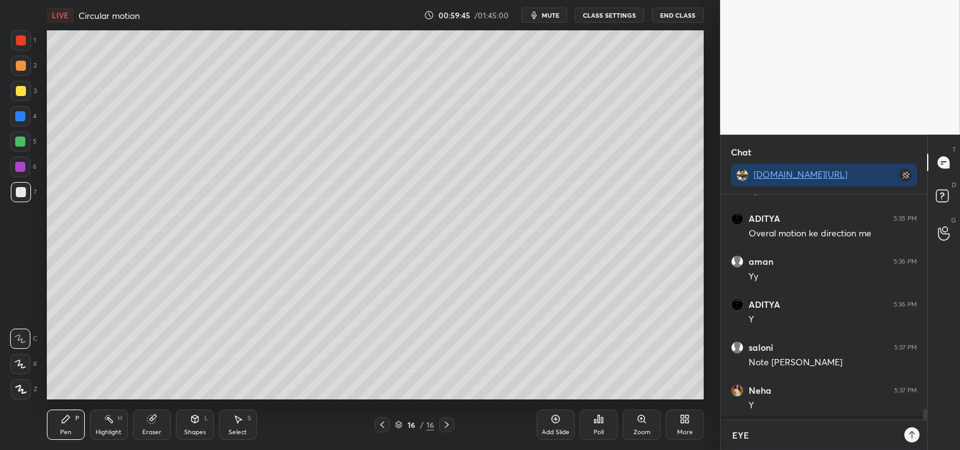
type textarea "EYES"
type textarea "x"
type textarea "EYES"
type textarea "x"
type textarea "EYES B"
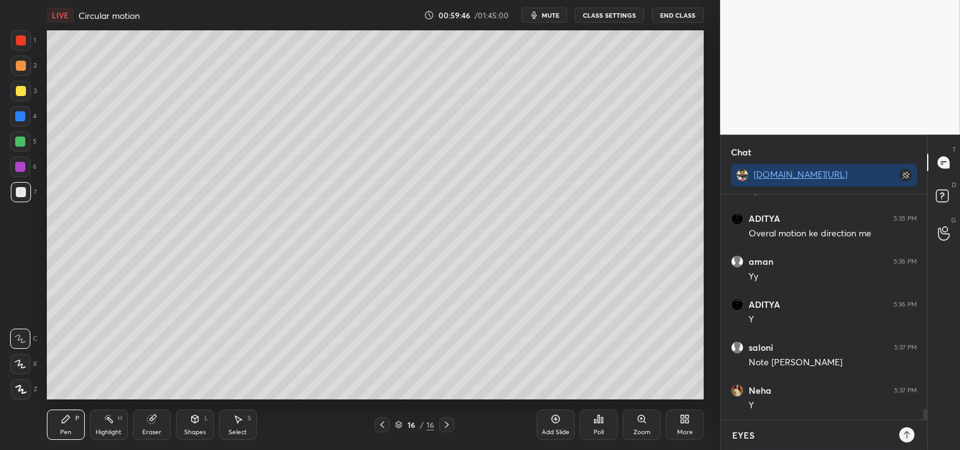
type textarea "x"
type textarea "EYES BR"
type textarea "x"
type textarea "EYES BRK"
type textarea "x"
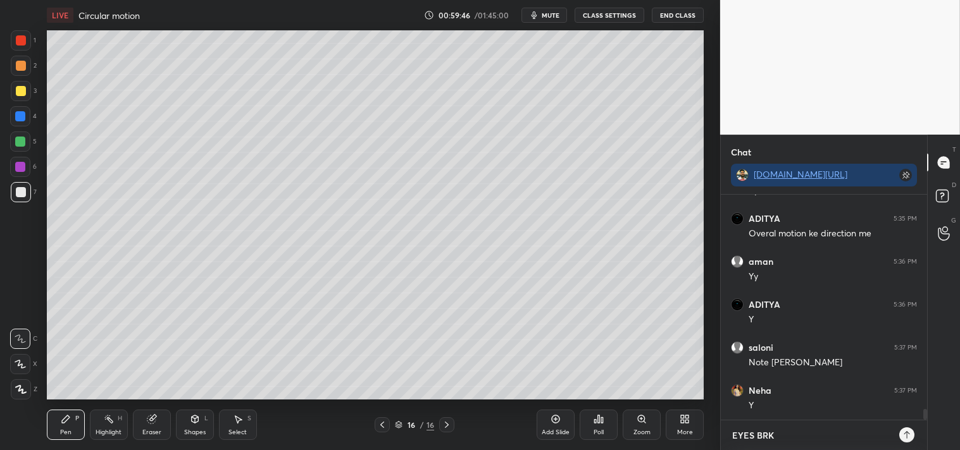
type textarea "EYES BRK"
type textarea "x"
type textarea "EYES BRK 5"
type textarea "x"
type textarea "EYES BRK 5M"
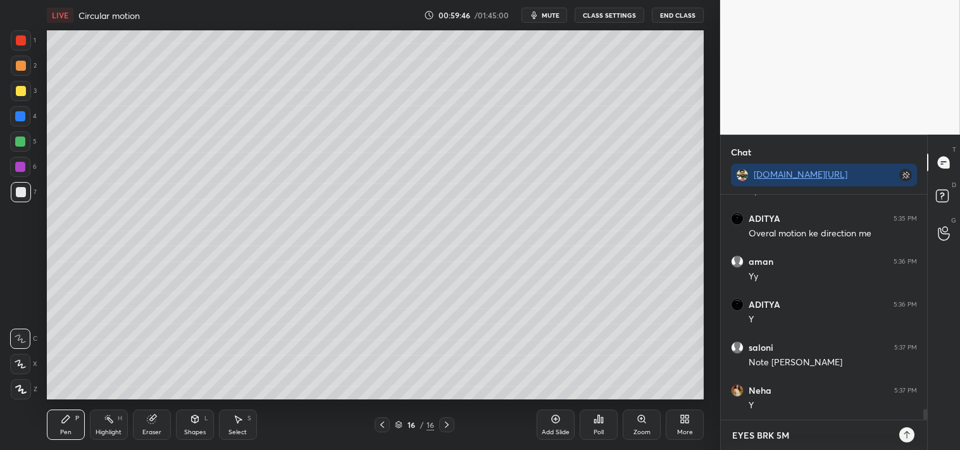
type textarea "x"
type textarea "EYES BRK 5MI"
type textarea "x"
type textarea "EYES BRK 5MIU"
type textarea "x"
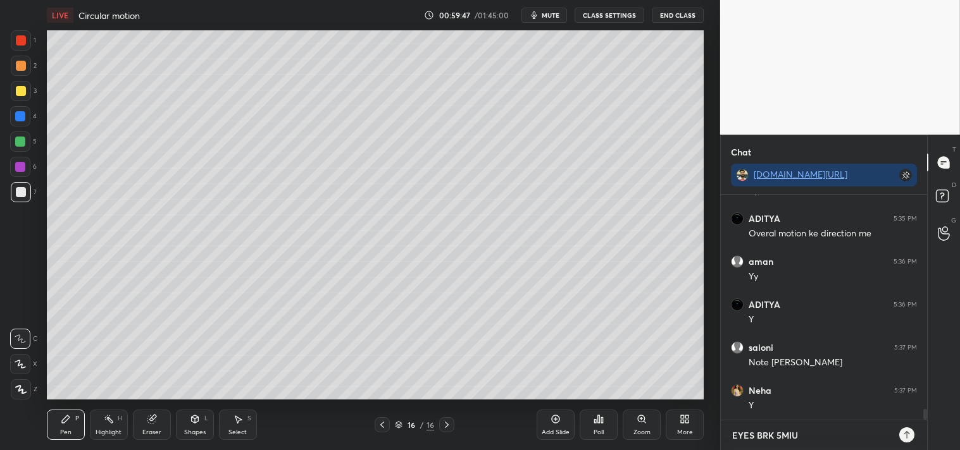
type textarea "EYES BRK 5MIUN"
type textarea "x"
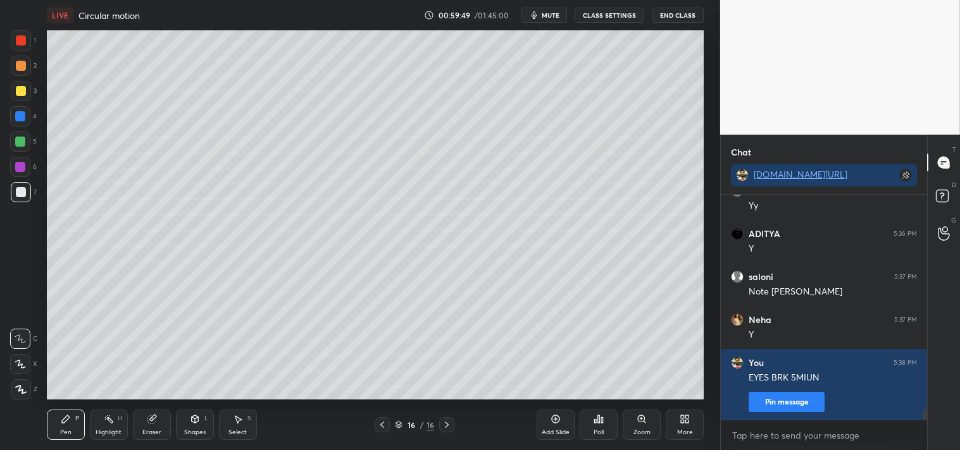
type textarea "x"
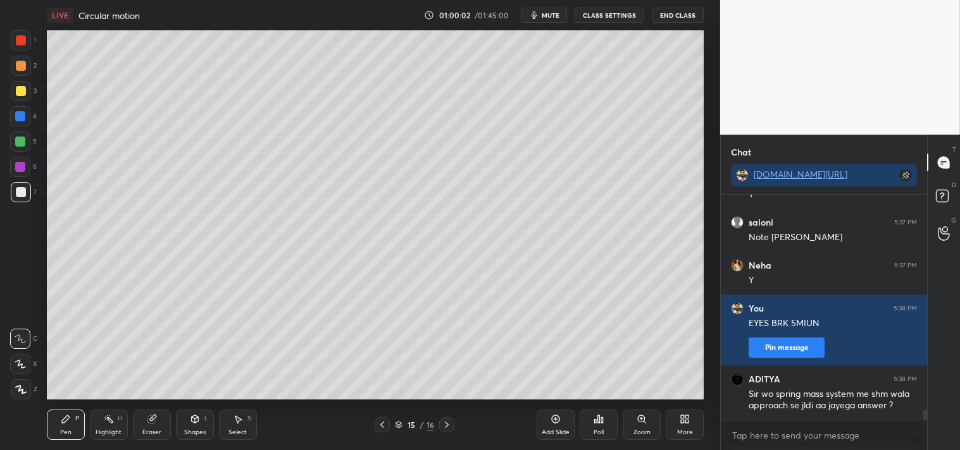
click at [553, 11] on span "mute" at bounding box center [550, 15] width 18 height 9
click at [608, 16] on button "CLASS SETTINGS" at bounding box center [609, 15] width 70 height 15
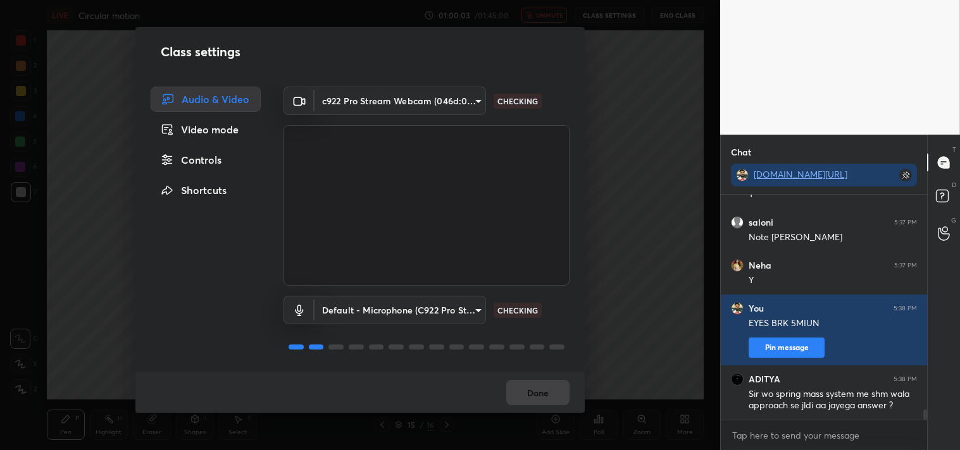
click at [359, 92] on body "1 2 3 4 5 6 7 C X Z C X Z E E Erase all H H LIVE Circular motion 01:00:03 / 01:…" at bounding box center [480, 225] width 960 height 450
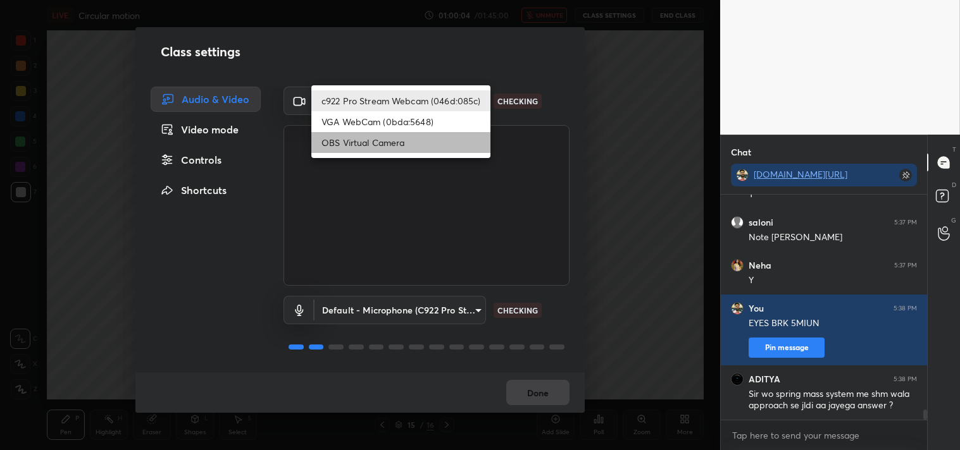
drag, startPoint x: 349, startPoint y: 142, endPoint x: 517, endPoint y: 263, distance: 207.5
click at [350, 142] on li "OBS Virtual Camera" at bounding box center [400, 142] width 179 height 21
type input "64645b19d528b3ac785889237b1a364f3b7ccd5da23f372116afb1703458f4fd"
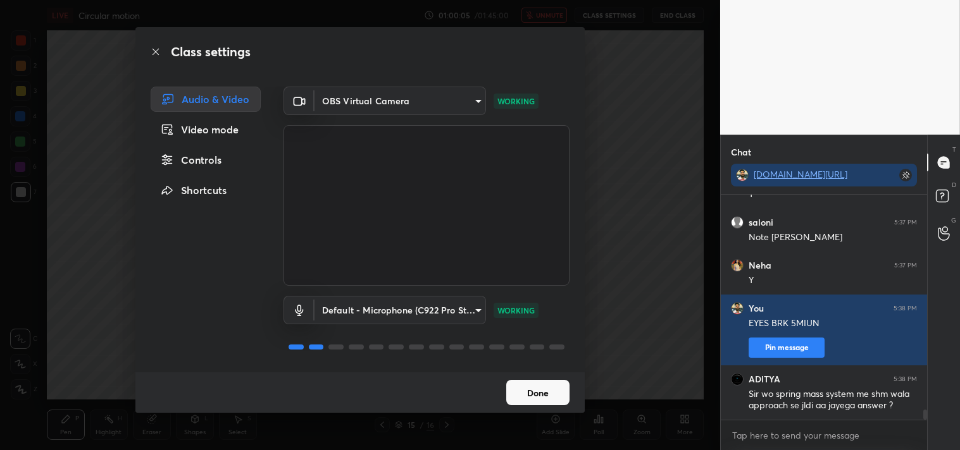
click at [541, 392] on button "Done" at bounding box center [537, 392] width 63 height 25
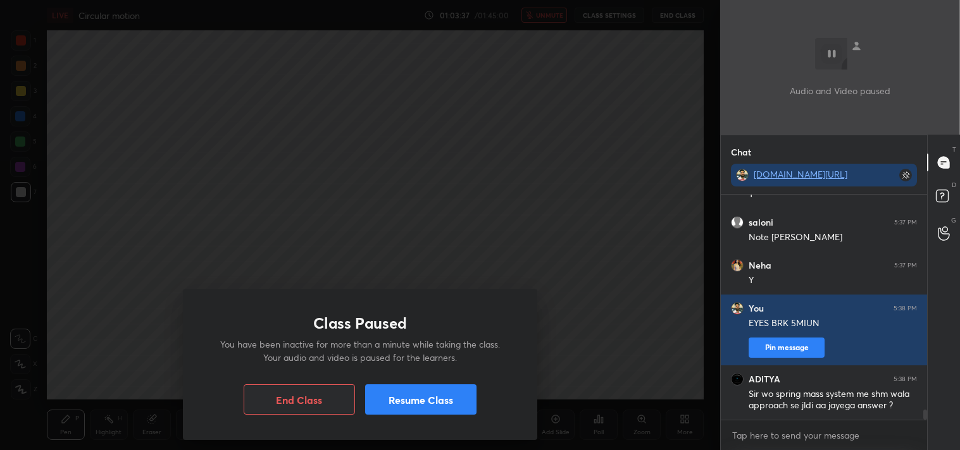
click at [412, 409] on button "Resume Class" at bounding box center [420, 400] width 111 height 30
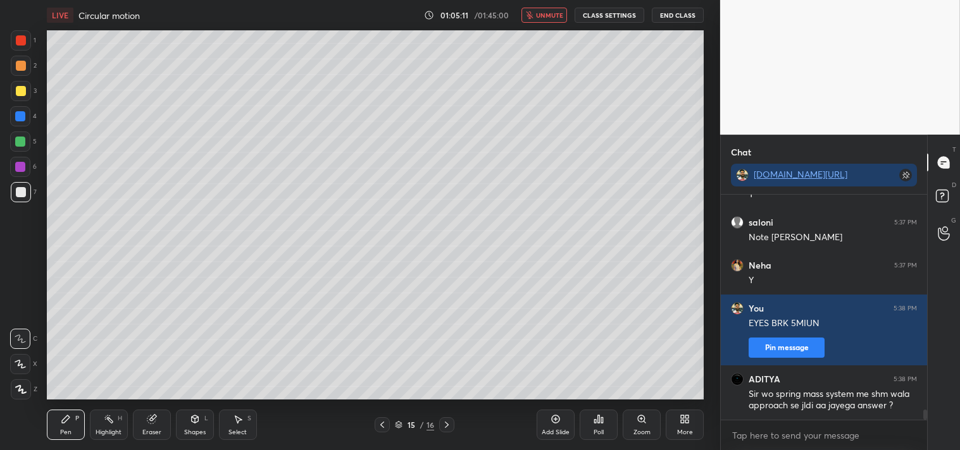
click at [533, 15] on icon "button" at bounding box center [529, 15] width 7 height 8
click at [602, 9] on button "CLASS SETTINGS" at bounding box center [609, 15] width 70 height 15
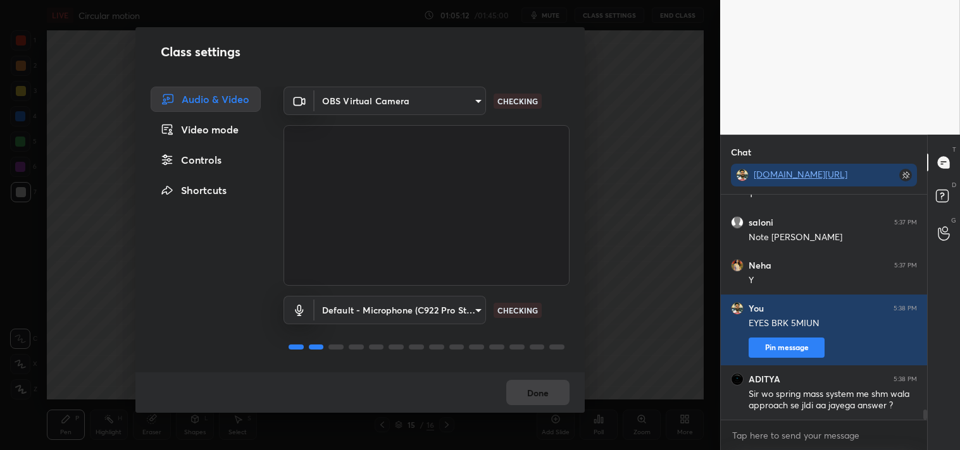
click at [373, 97] on body "1 2 3 4 5 6 7 C X Z C X Z E E Erase all H H LIVE Circular motion 01:05:12 / 01:…" at bounding box center [480, 225] width 960 height 450
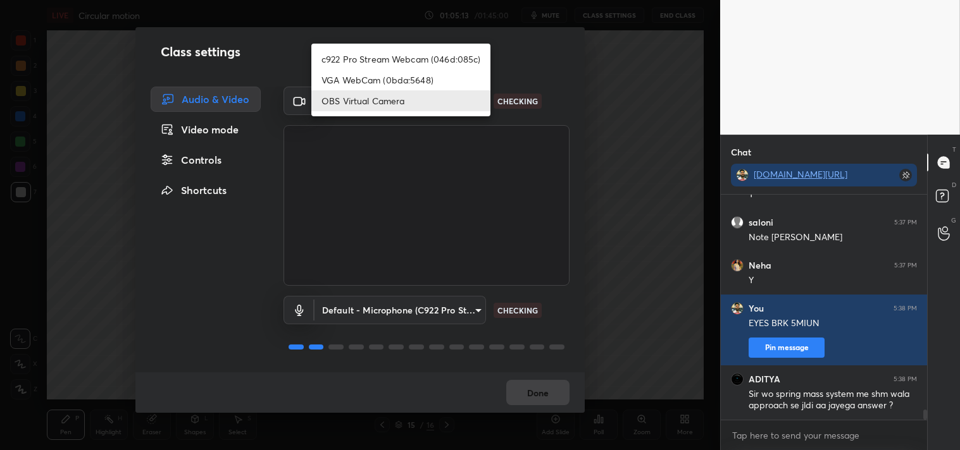
click at [351, 58] on li "c922 Pro Stream Webcam (046d:085c)" at bounding box center [400, 59] width 179 height 21
type input "77efdbe0d0591a5658d362a6e640cec0e2706c98c83ef82d39568dbf4875ff01"
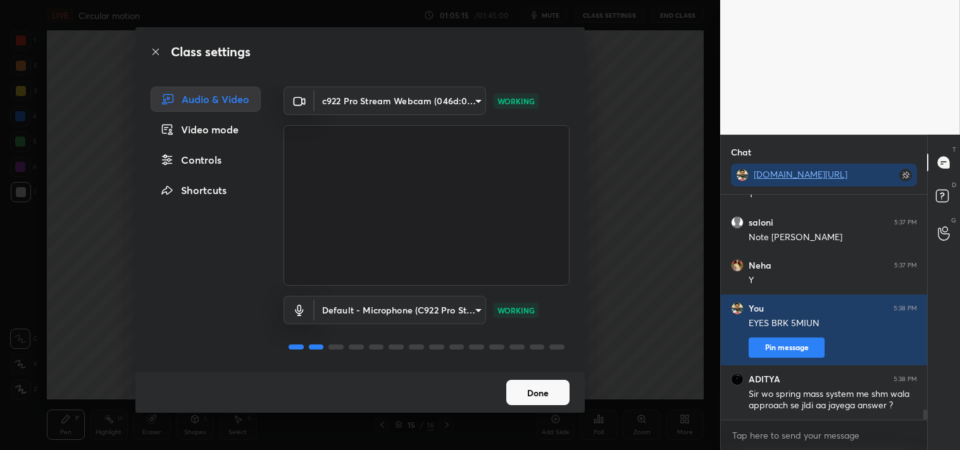
click at [540, 383] on button "Done" at bounding box center [537, 392] width 63 height 25
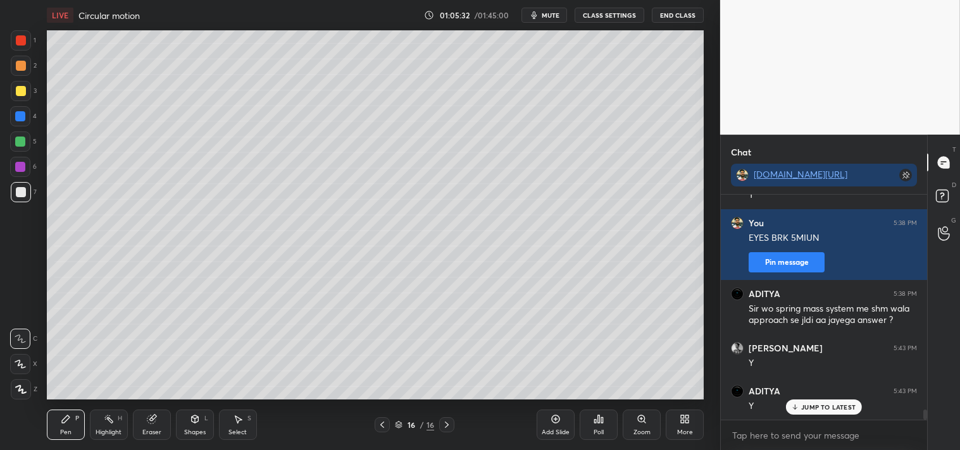
scroll to position [4772, 0]
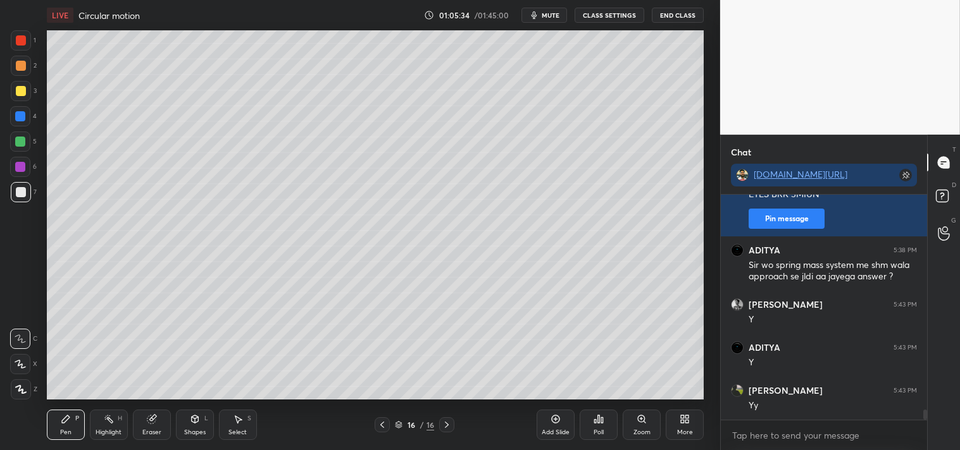
click at [557, 419] on icon at bounding box center [555, 419] width 4 height 4
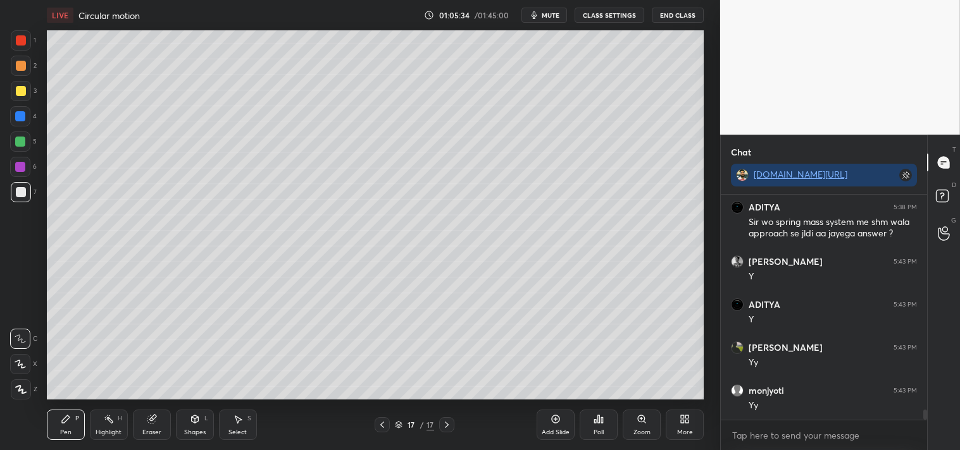
click at [184, 424] on div "Shapes L" at bounding box center [195, 425] width 38 height 30
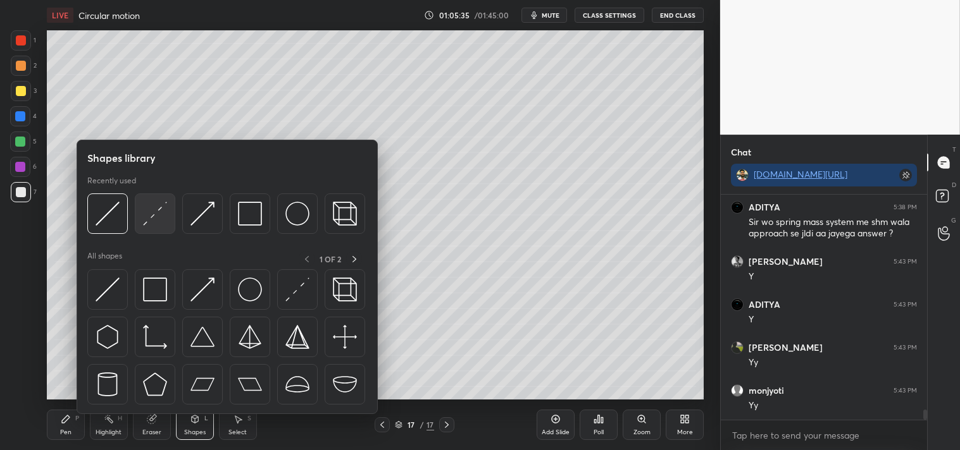
click at [152, 216] on img at bounding box center [155, 214] width 24 height 24
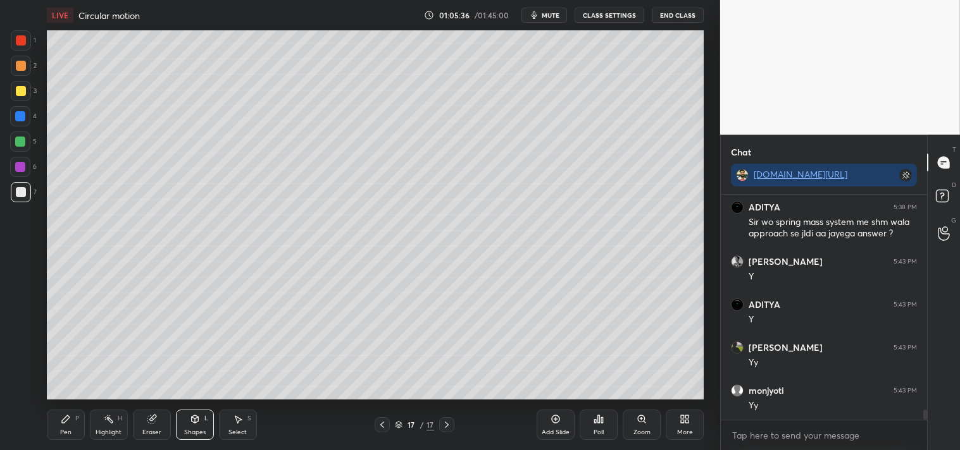
click at [634, 431] on div "Zoom" at bounding box center [641, 432] width 17 height 6
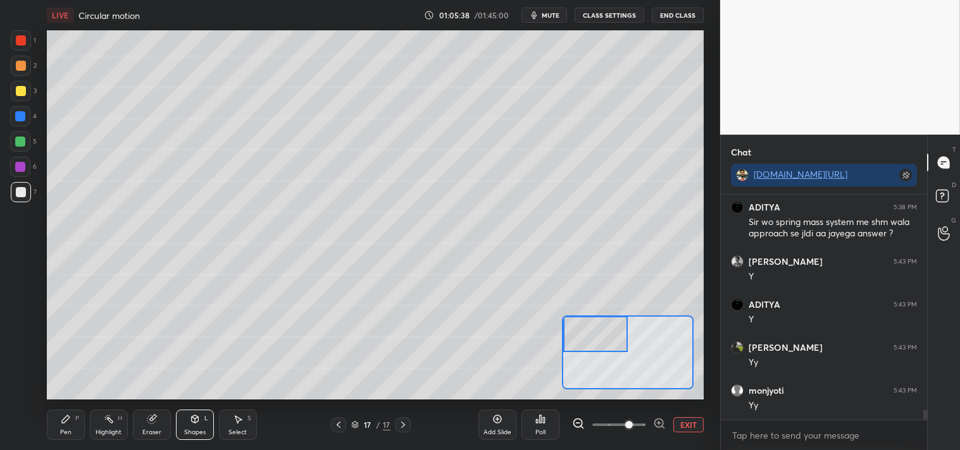
click at [60, 429] on div "Pen" at bounding box center [65, 432] width 11 height 6
click at [192, 431] on div "Shapes" at bounding box center [195, 432] width 22 height 6
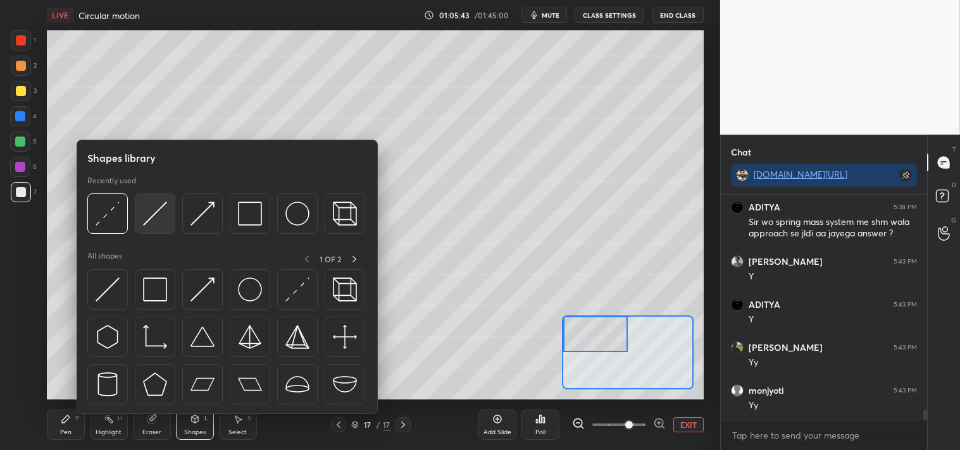
click at [162, 213] on img at bounding box center [155, 214] width 24 height 24
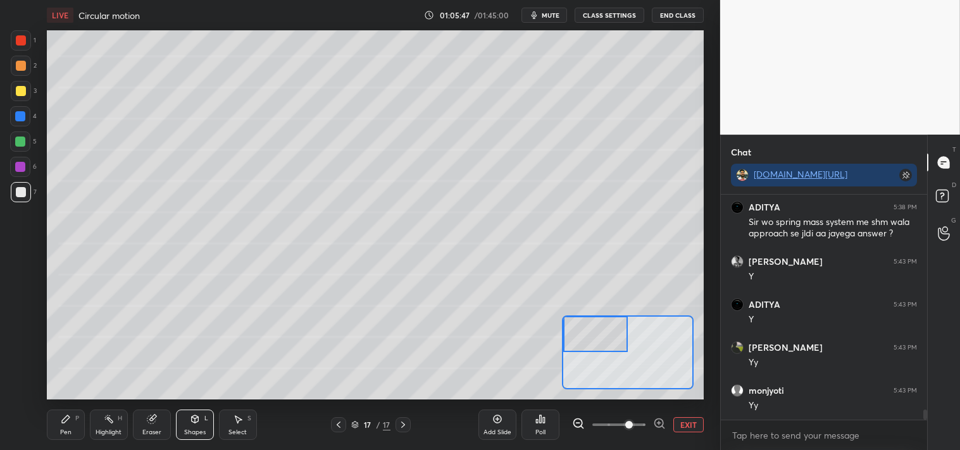
click at [70, 420] on icon at bounding box center [66, 419] width 10 height 10
click at [22, 89] on div at bounding box center [21, 91] width 10 height 10
click at [23, 90] on div at bounding box center [21, 91] width 10 height 10
click at [150, 429] on div "Eraser" at bounding box center [151, 432] width 19 height 6
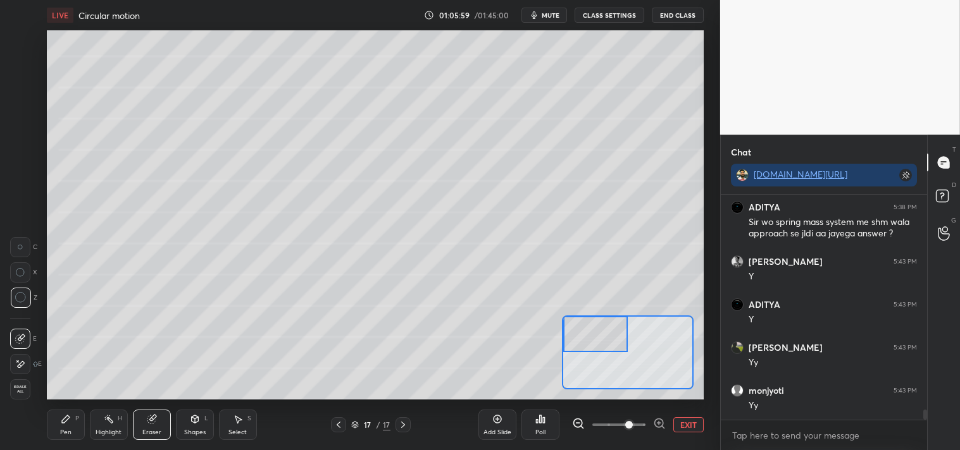
click at [154, 426] on div "Eraser" at bounding box center [152, 425] width 38 height 30
click at [62, 421] on icon at bounding box center [66, 420] width 8 height 8
click at [150, 418] on icon at bounding box center [151, 420] width 8 height 8
click at [58, 423] on div "Pen P" at bounding box center [66, 425] width 38 height 30
click at [61, 419] on icon at bounding box center [66, 419] width 10 height 10
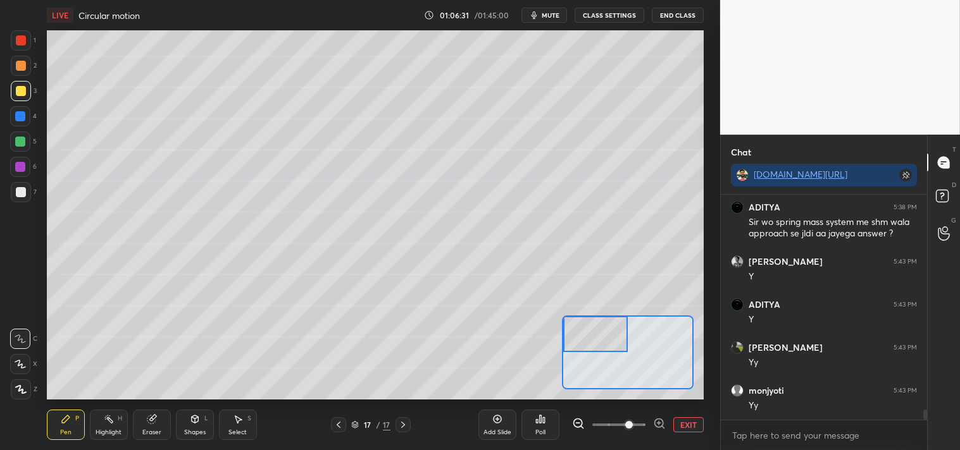
scroll to position [4858, 0]
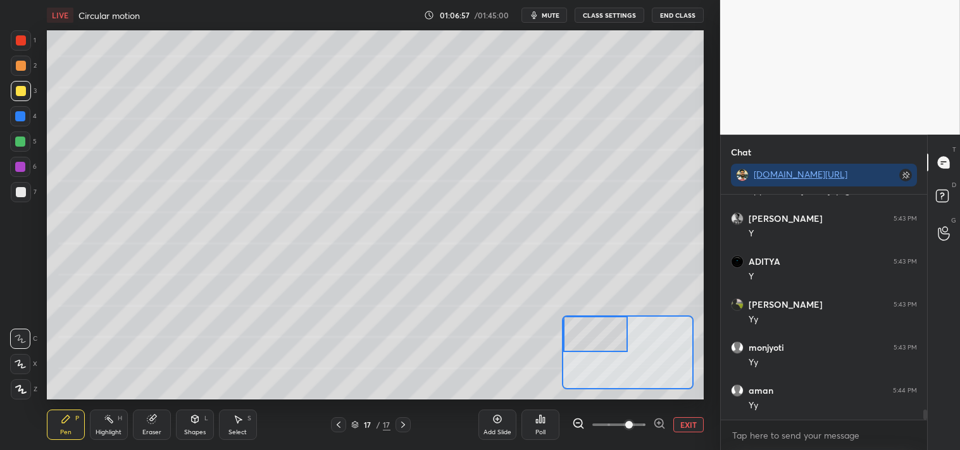
click at [192, 427] on div "Shapes L" at bounding box center [195, 425] width 38 height 30
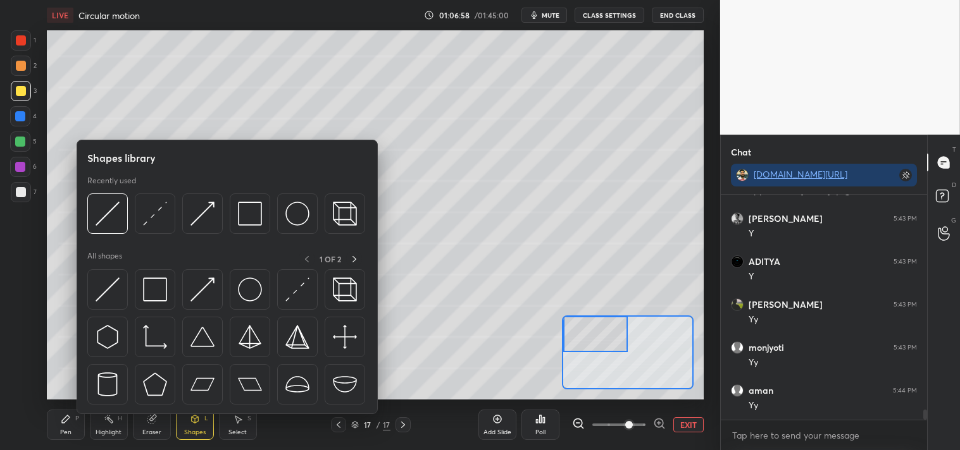
click at [49, 436] on div "Pen P" at bounding box center [66, 425] width 38 height 30
click at [52, 431] on div "Pen P" at bounding box center [66, 425] width 38 height 30
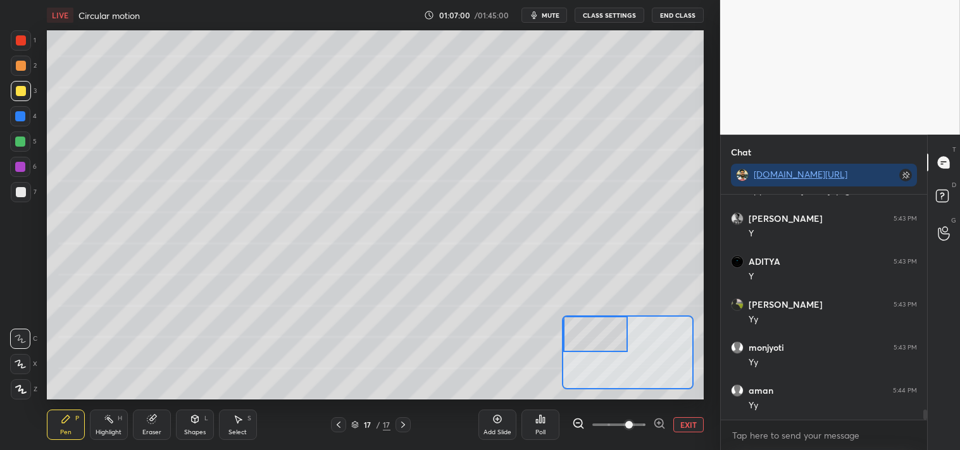
click at [180, 426] on div "Shapes L" at bounding box center [195, 425] width 38 height 30
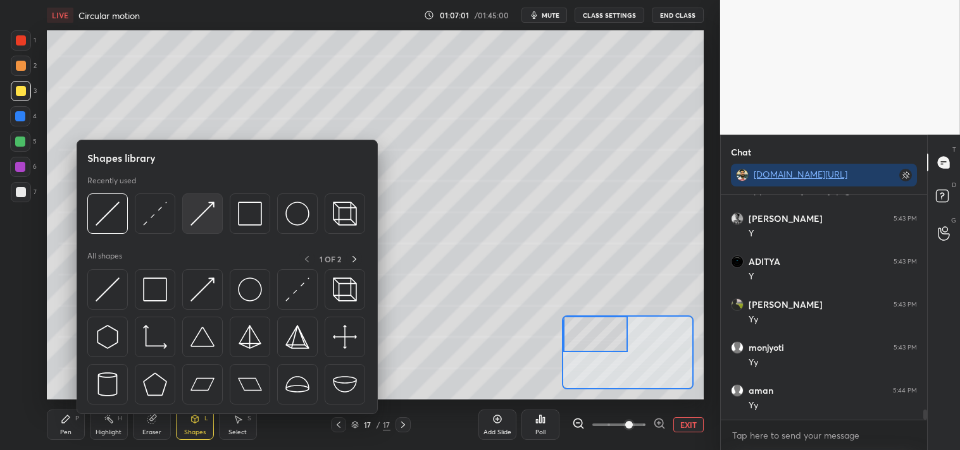
click at [205, 206] on img at bounding box center [202, 214] width 24 height 24
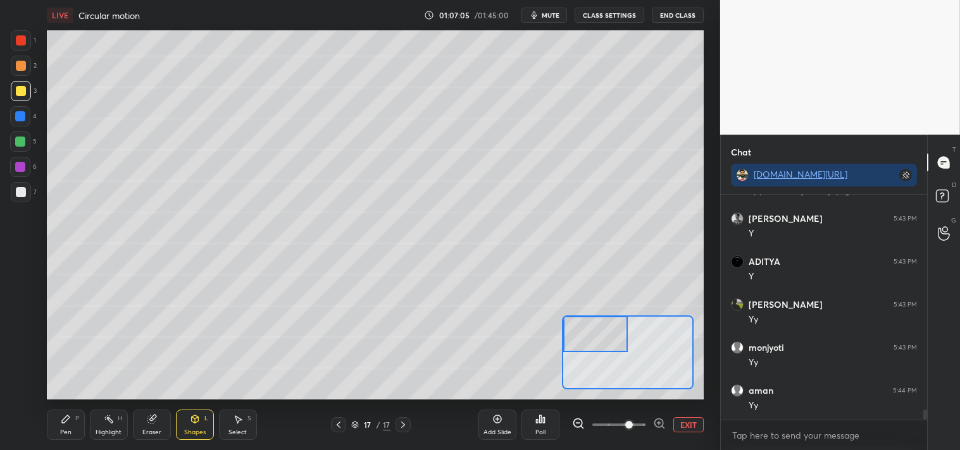
click at [66, 427] on div "Pen P" at bounding box center [66, 425] width 38 height 30
click at [186, 422] on div "Shapes L" at bounding box center [195, 425] width 38 height 30
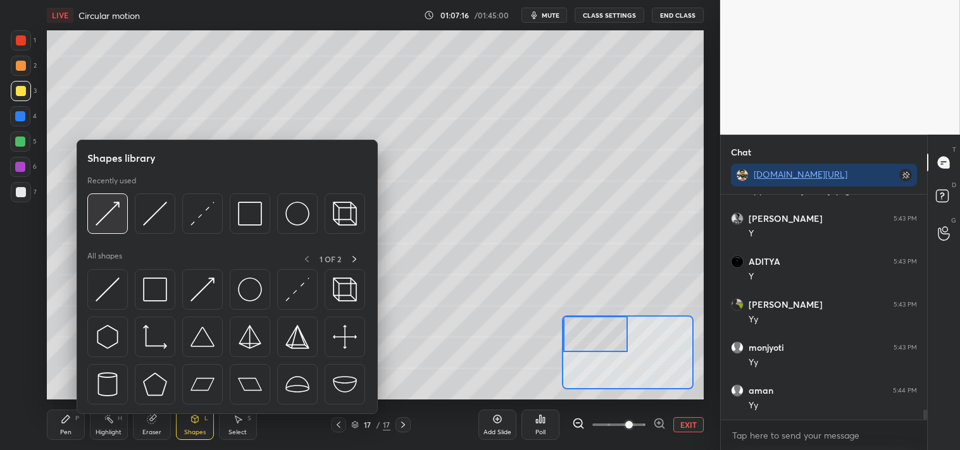
click at [106, 217] on img at bounding box center [108, 214] width 24 height 24
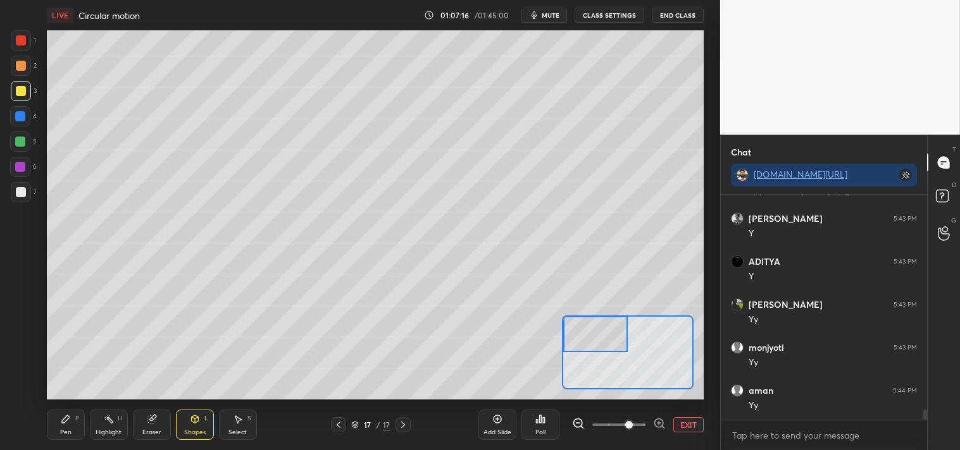
click at [21, 194] on div at bounding box center [21, 192] width 10 height 10
click at [62, 421] on icon at bounding box center [66, 420] width 8 height 8
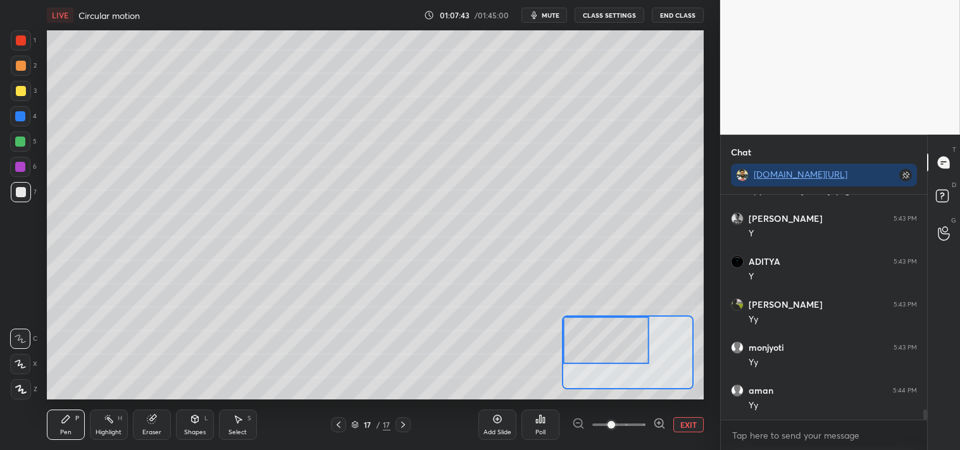
click at [111, 430] on div "Highlight" at bounding box center [109, 432] width 26 height 6
click at [112, 424] on icon at bounding box center [109, 419] width 10 height 10
click at [53, 430] on div "Pen P" at bounding box center [66, 425] width 38 height 30
click at [195, 423] on icon at bounding box center [194, 420] width 7 height 8
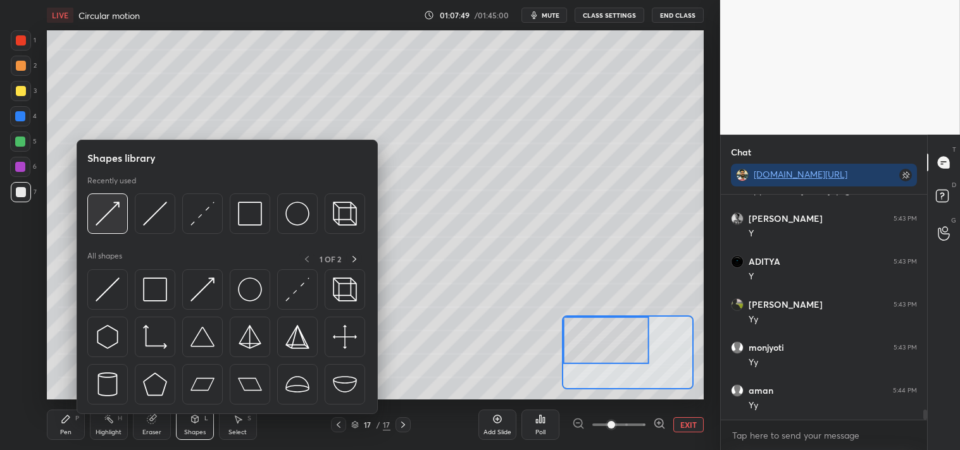
click at [110, 213] on img at bounding box center [108, 214] width 24 height 24
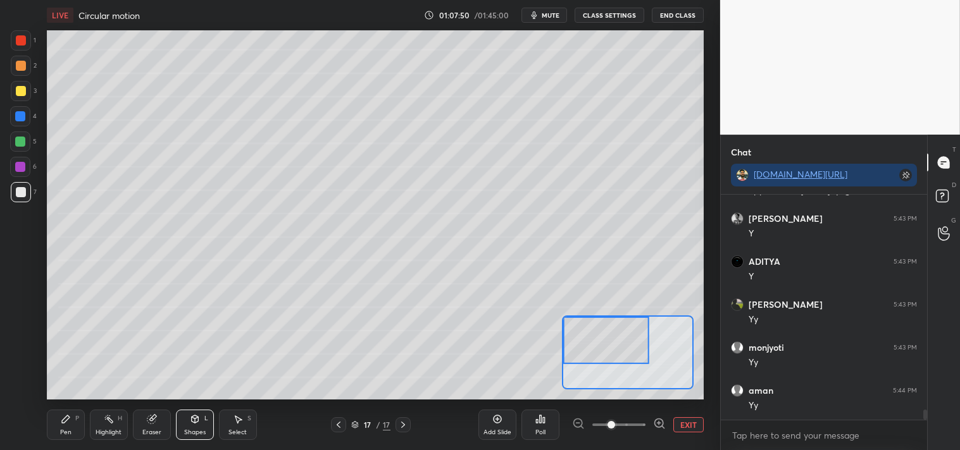
click at [192, 420] on icon at bounding box center [194, 420] width 7 height 8
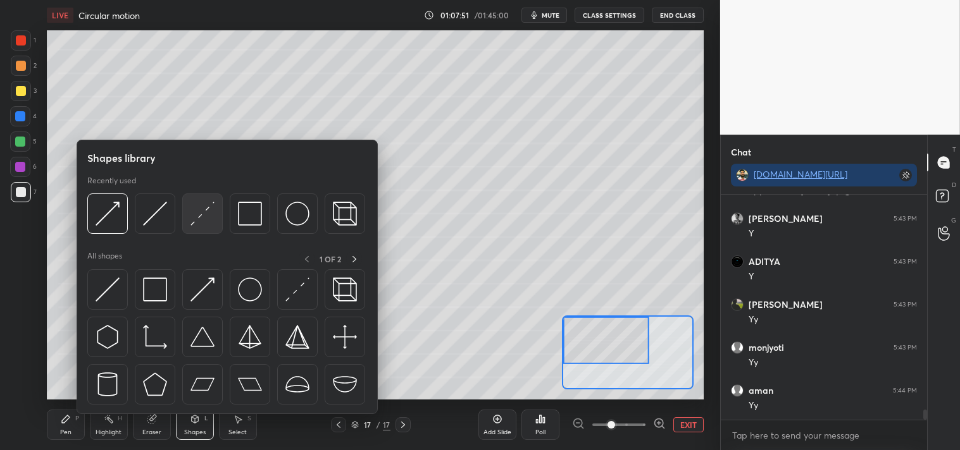
click at [204, 218] on img at bounding box center [202, 214] width 24 height 24
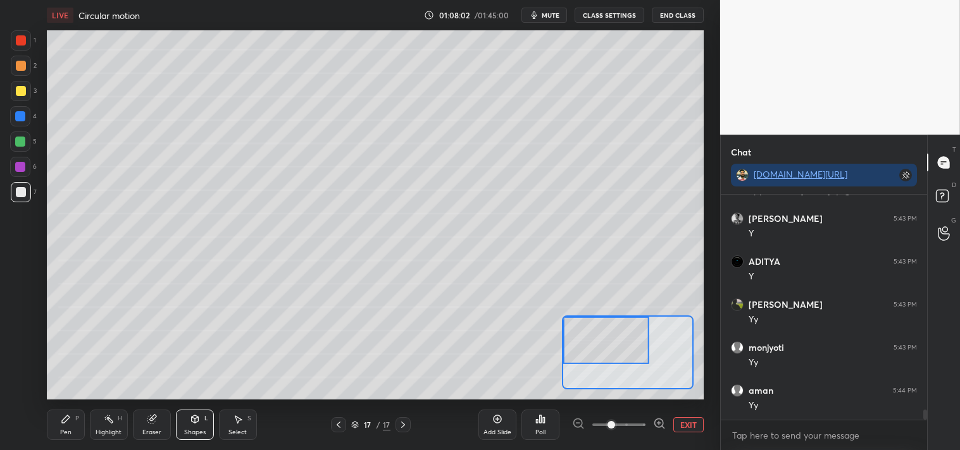
click at [61, 421] on icon at bounding box center [66, 419] width 10 height 10
click at [64, 416] on icon at bounding box center [66, 419] width 10 height 10
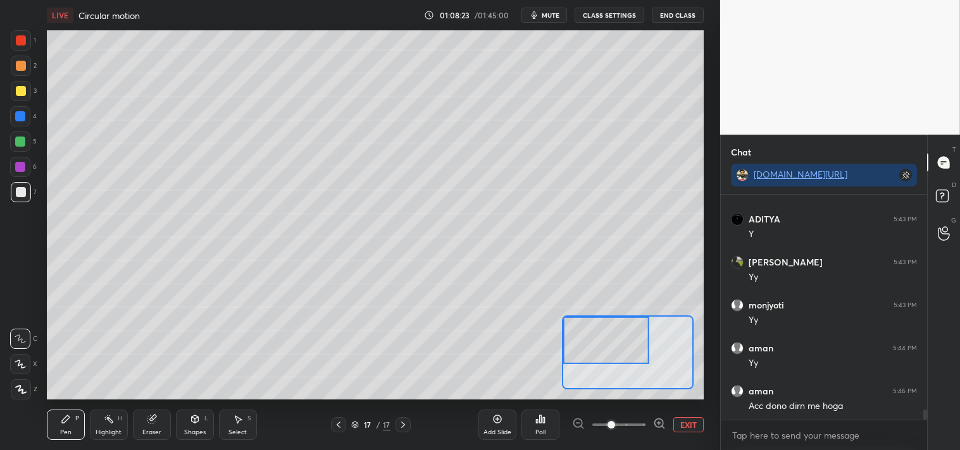
click at [683, 419] on button "EXIT" at bounding box center [688, 424] width 30 height 15
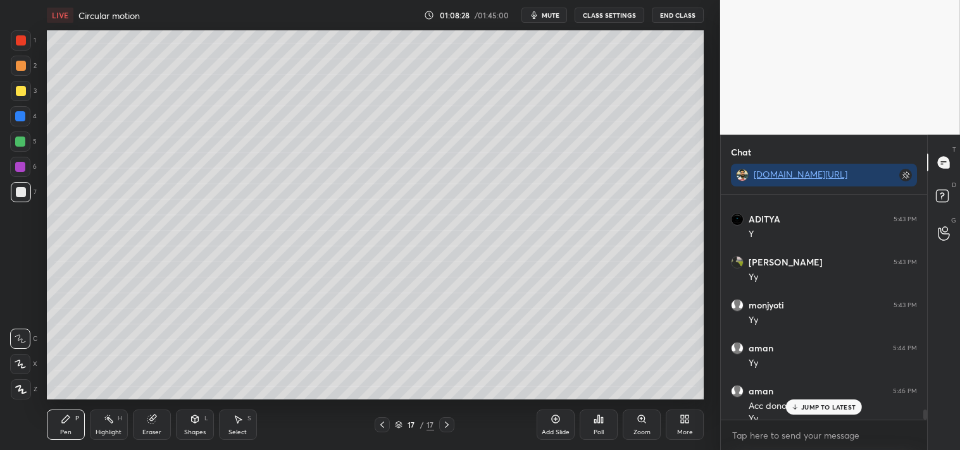
scroll to position [4913, 0]
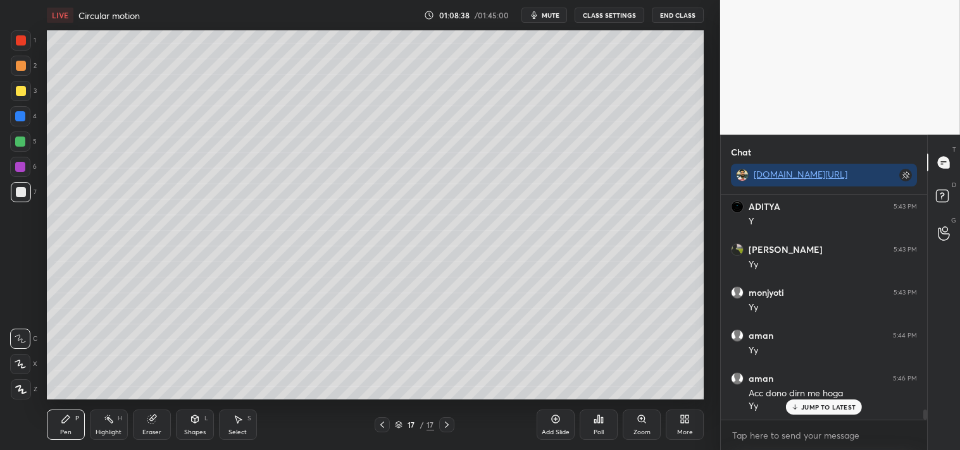
click at [108, 414] on icon at bounding box center [109, 419] width 10 height 10
click at [108, 417] on rect at bounding box center [109, 420] width 6 height 6
click at [62, 426] on div "Pen P" at bounding box center [66, 425] width 38 height 30
click at [66, 427] on div "Pen P" at bounding box center [66, 425] width 38 height 30
click at [140, 433] on div "Eraser" at bounding box center [152, 425] width 38 height 30
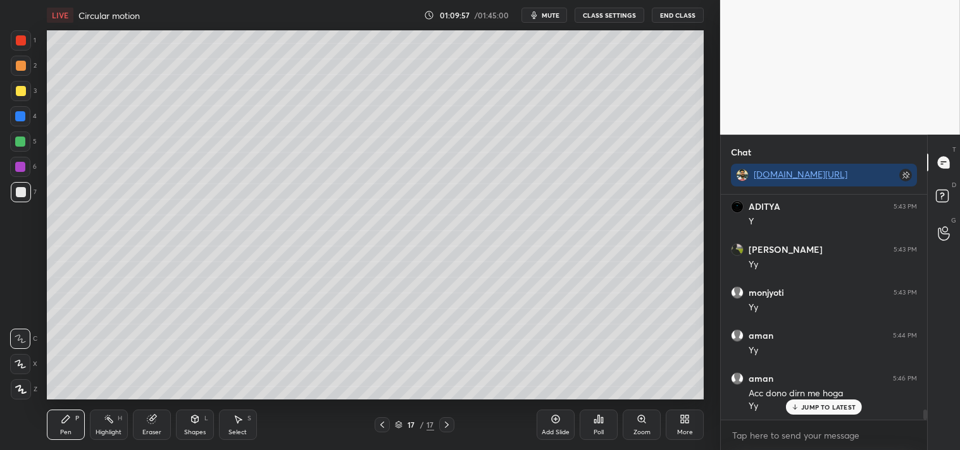
click at [140, 430] on div "Eraser" at bounding box center [152, 425] width 38 height 30
click at [64, 422] on icon at bounding box center [66, 420] width 8 height 8
click at [66, 423] on icon at bounding box center [66, 419] width 10 height 10
click at [154, 430] on div "Eraser" at bounding box center [151, 432] width 19 height 6
click at [63, 437] on div "Pen P" at bounding box center [66, 425] width 38 height 30
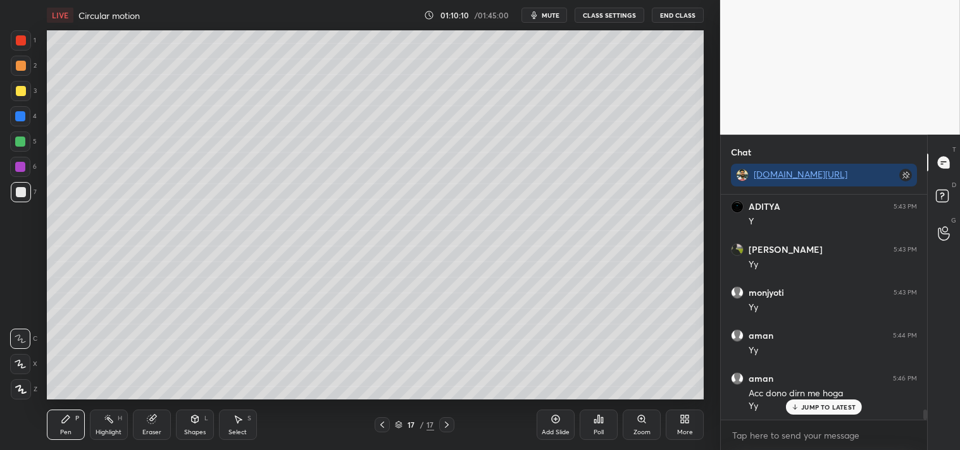
click at [152, 426] on div "Eraser" at bounding box center [152, 425] width 38 height 30
click at [65, 425] on div "Pen P" at bounding box center [66, 425] width 38 height 30
click at [77, 426] on div "Pen P" at bounding box center [66, 425] width 38 height 30
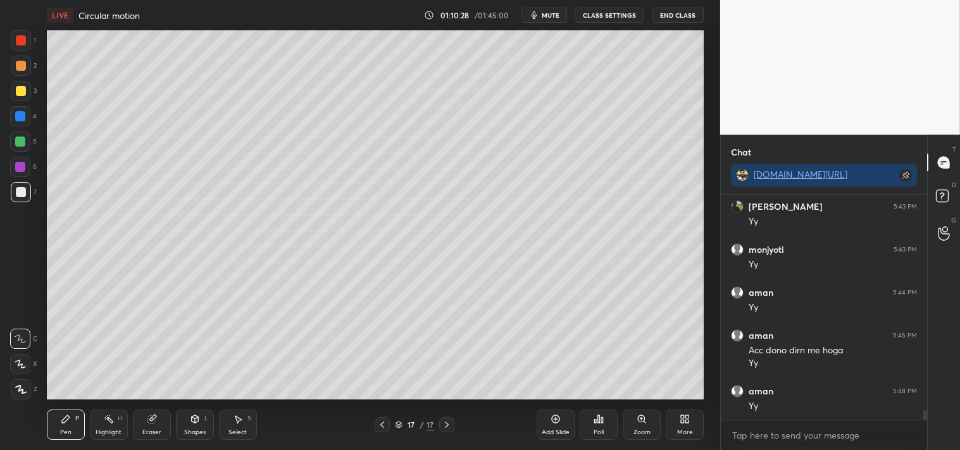
scroll to position [4999, 0]
click at [539, 20] on icon "button" at bounding box center [534, 15] width 10 height 10
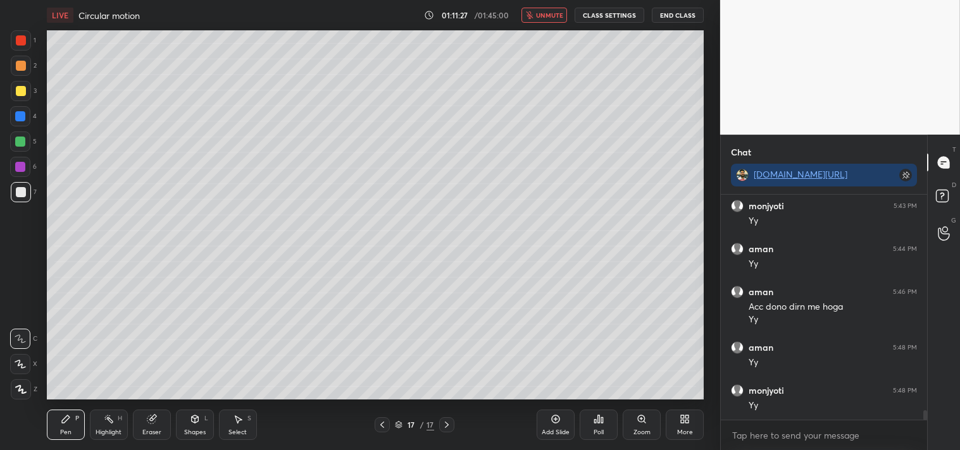
scroll to position [5042, 0]
click at [548, 15] on span "unmute" at bounding box center [549, 15] width 27 height 9
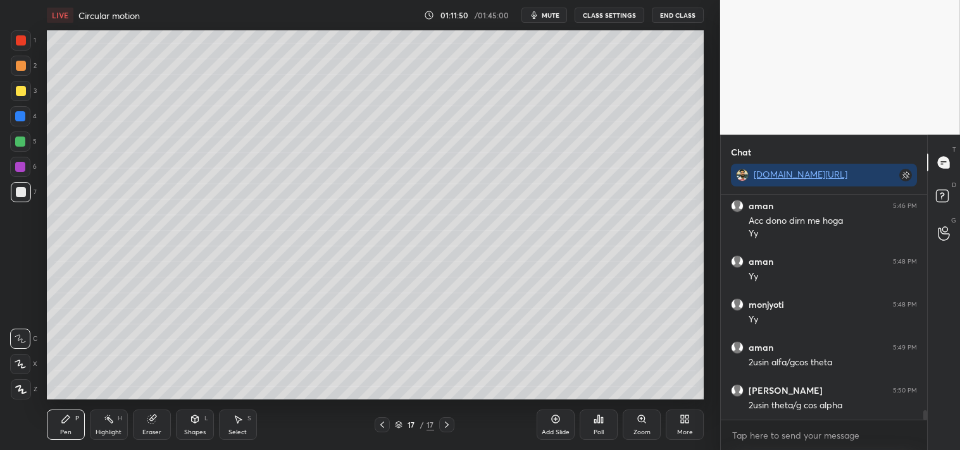
click at [168, 428] on div "Eraser" at bounding box center [152, 425] width 38 height 30
click at [159, 431] on div "Eraser" at bounding box center [151, 432] width 19 height 6
click at [66, 405] on div "Pen P Highlight H Eraser Shapes L Select S 17 / 17 Add Slide Poll Zoom More" at bounding box center [375, 425] width 657 height 51
click at [61, 418] on icon at bounding box center [66, 419] width 10 height 10
click at [646, 417] on icon at bounding box center [641, 419] width 10 height 10
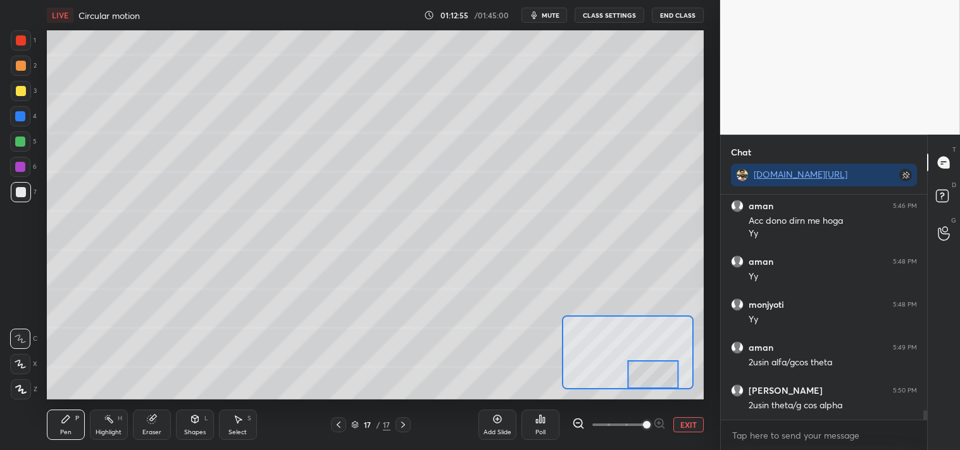
click at [686, 426] on button "EXIT" at bounding box center [688, 424] width 30 height 15
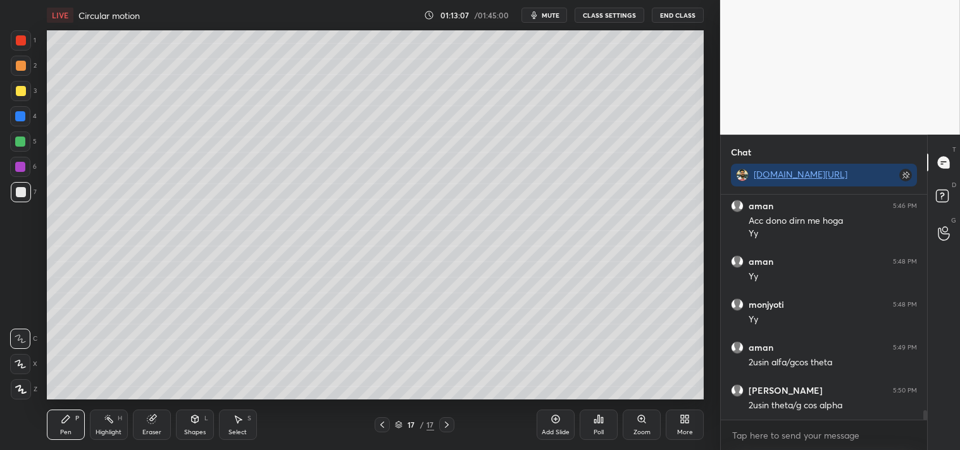
click at [646, 420] on icon at bounding box center [641, 419] width 10 height 10
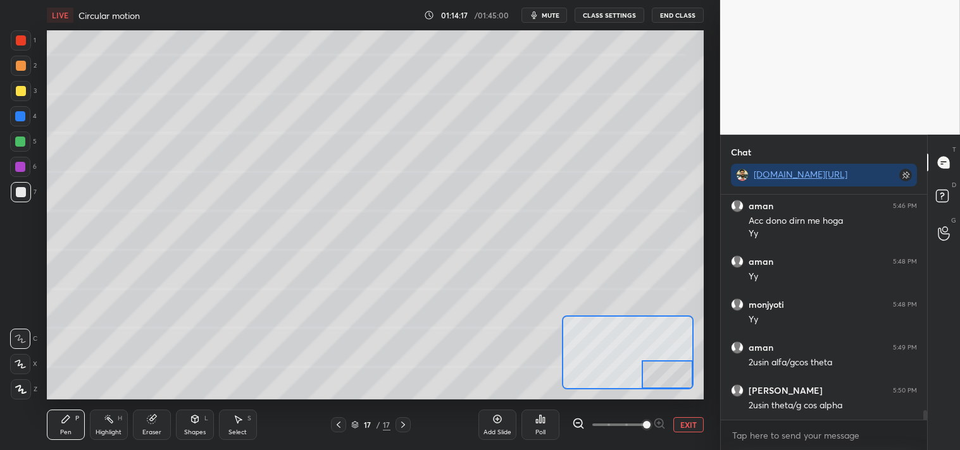
click at [691, 428] on button "EXIT" at bounding box center [688, 424] width 30 height 15
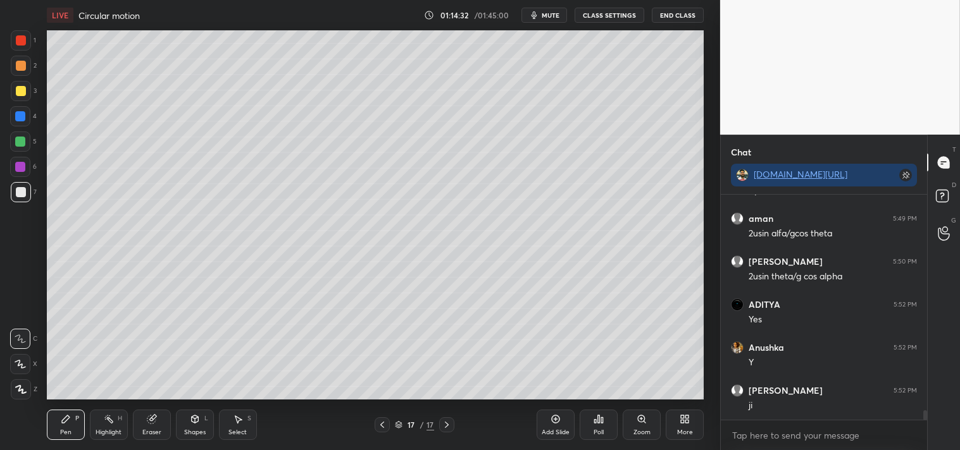
scroll to position [5257, 0]
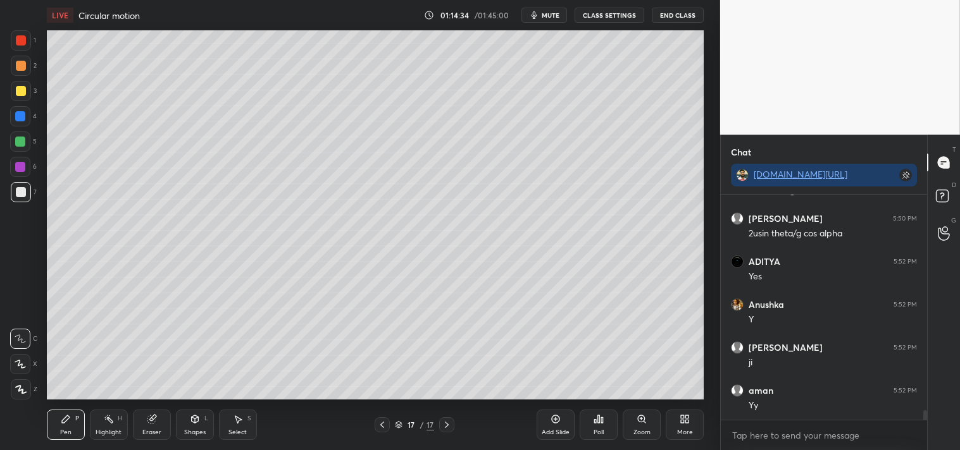
click at [638, 424] on icon at bounding box center [641, 419] width 10 height 10
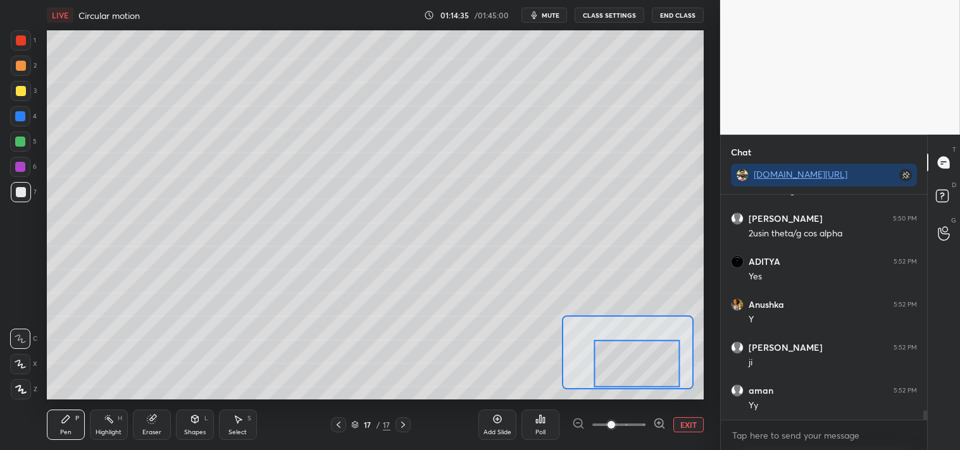
click at [634, 364] on div at bounding box center [637, 363] width 86 height 47
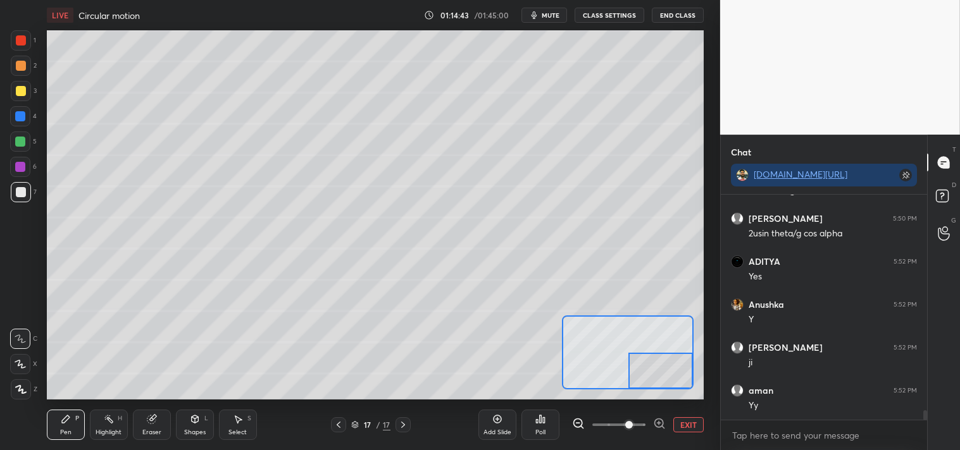
scroll to position [5300, 0]
click at [688, 421] on button "EXIT" at bounding box center [688, 424] width 30 height 15
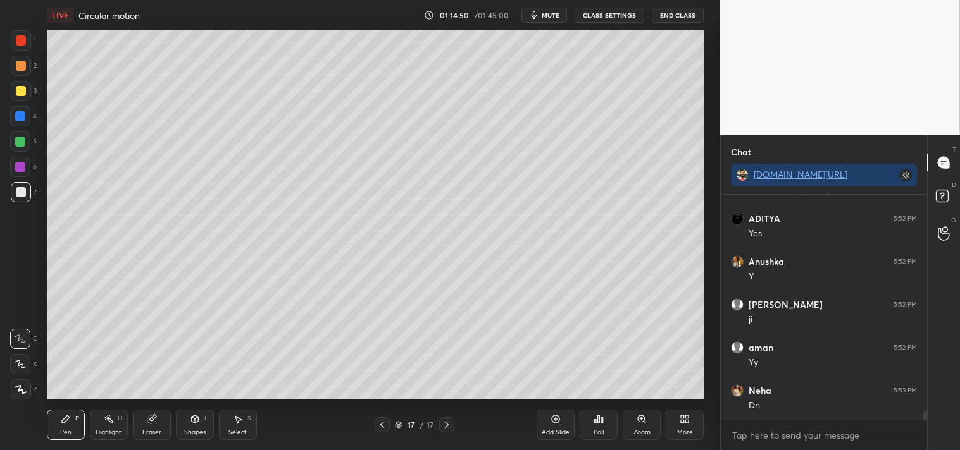
click at [554, 425] on div "Add Slide" at bounding box center [555, 425] width 38 height 30
click at [557, 428] on div "Add Slide" at bounding box center [555, 425] width 38 height 30
click at [194, 424] on icon at bounding box center [195, 419] width 10 height 10
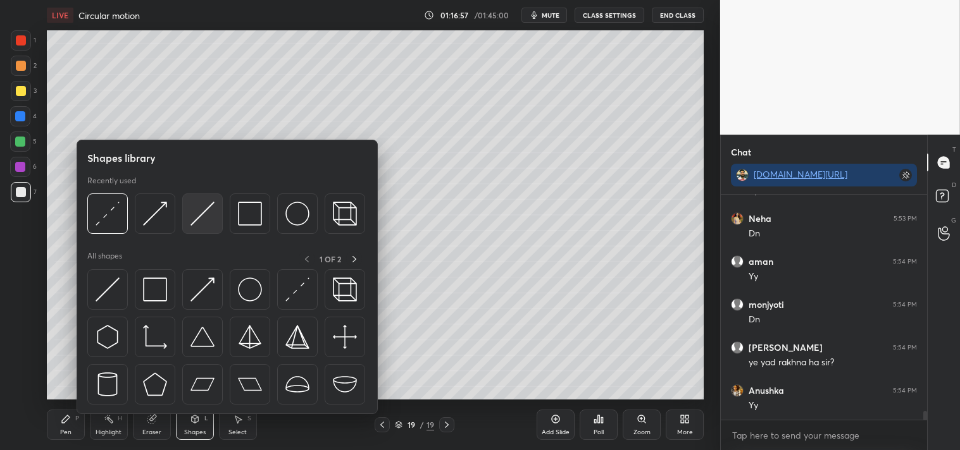
click at [204, 216] on img at bounding box center [202, 214] width 24 height 24
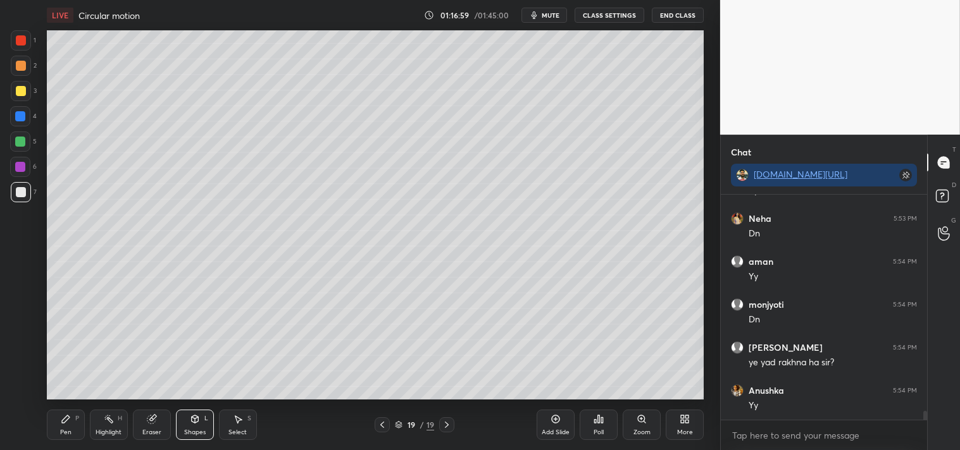
click at [634, 429] on div "Zoom" at bounding box center [641, 432] width 17 height 6
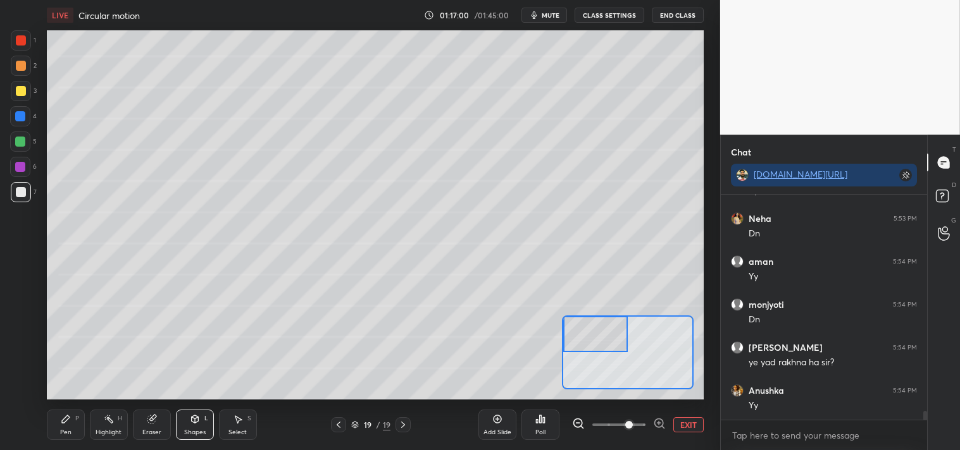
click at [64, 428] on div "Pen P" at bounding box center [66, 425] width 38 height 30
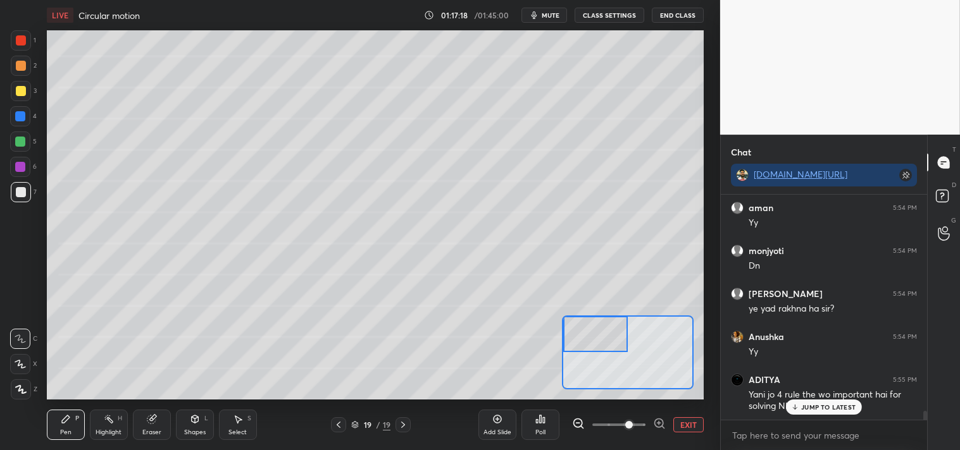
click at [200, 421] on div "Shapes L" at bounding box center [195, 425] width 38 height 30
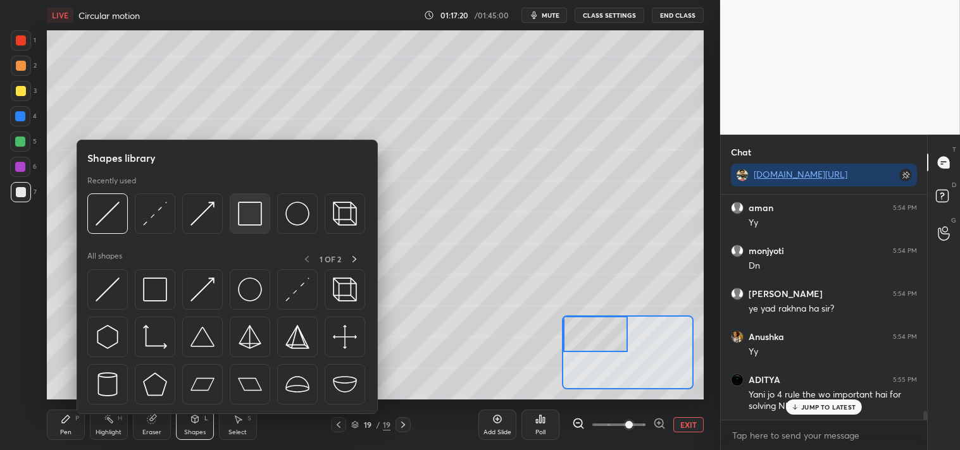
click at [256, 215] on img at bounding box center [250, 214] width 24 height 24
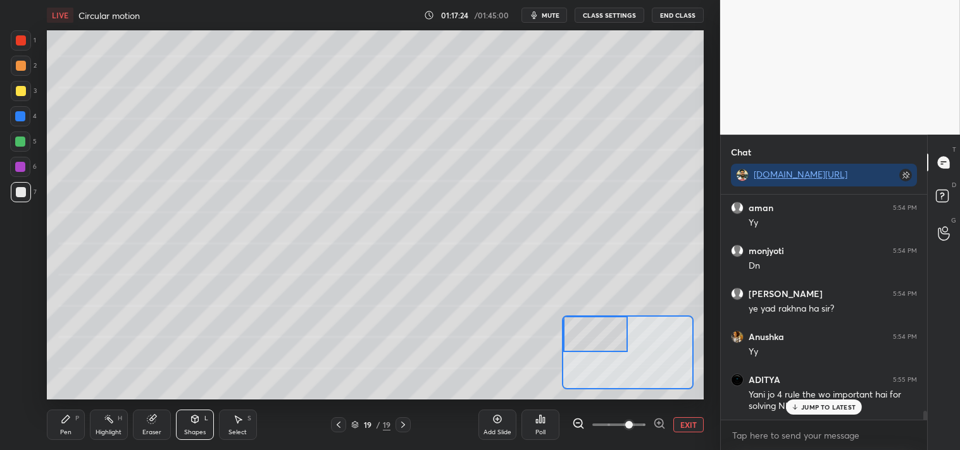
click at [58, 424] on div "Pen P" at bounding box center [66, 425] width 38 height 30
click at [63, 426] on div "Pen P" at bounding box center [66, 425] width 38 height 30
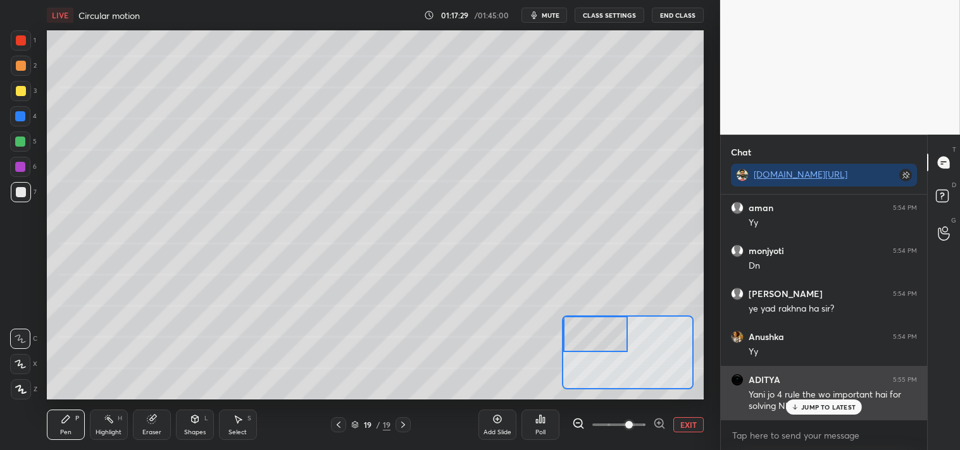
click at [806, 406] on p "JUMP TO LATEST" at bounding box center [828, 408] width 54 height 8
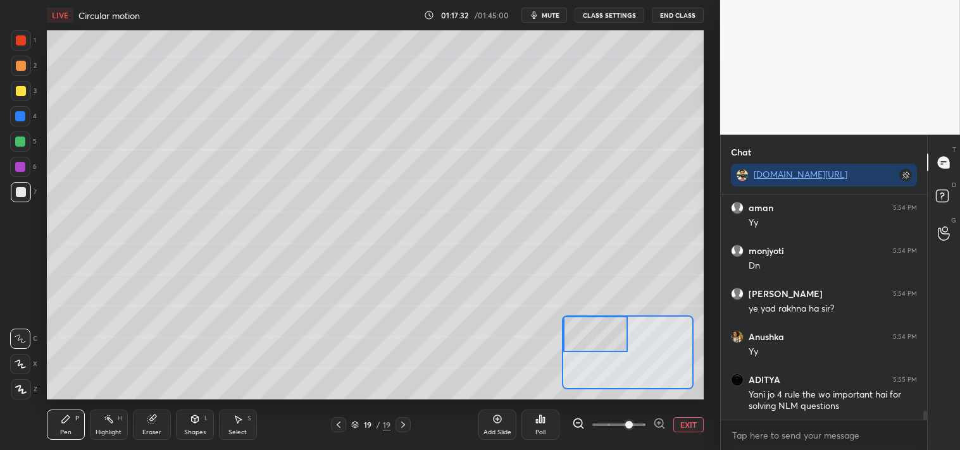
scroll to position [5569, 0]
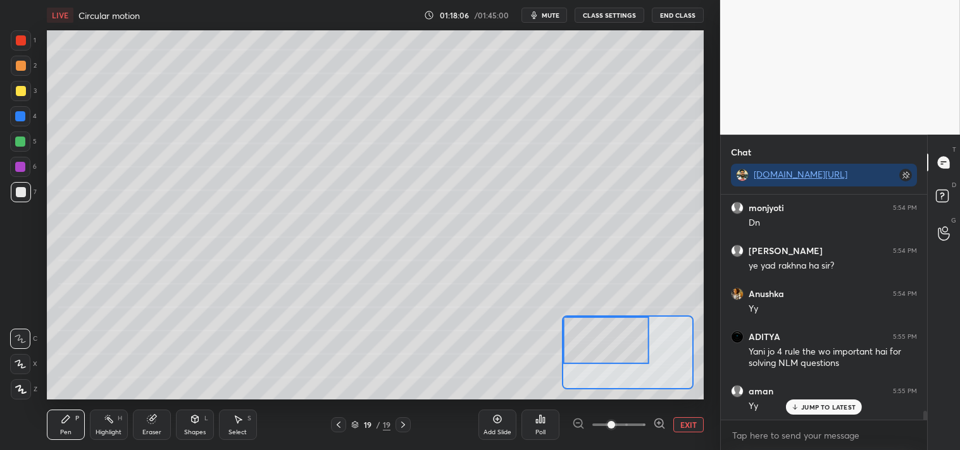
click at [140, 425] on div "Eraser" at bounding box center [152, 425] width 38 height 30
click at [78, 416] on div "P" at bounding box center [77, 419] width 4 height 6
click at [70, 419] on icon at bounding box center [66, 419] width 10 height 10
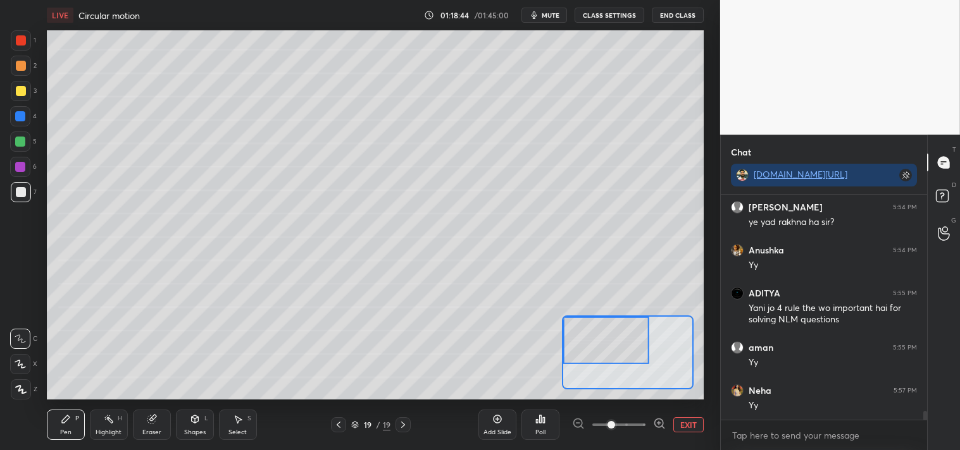
scroll to position [5656, 0]
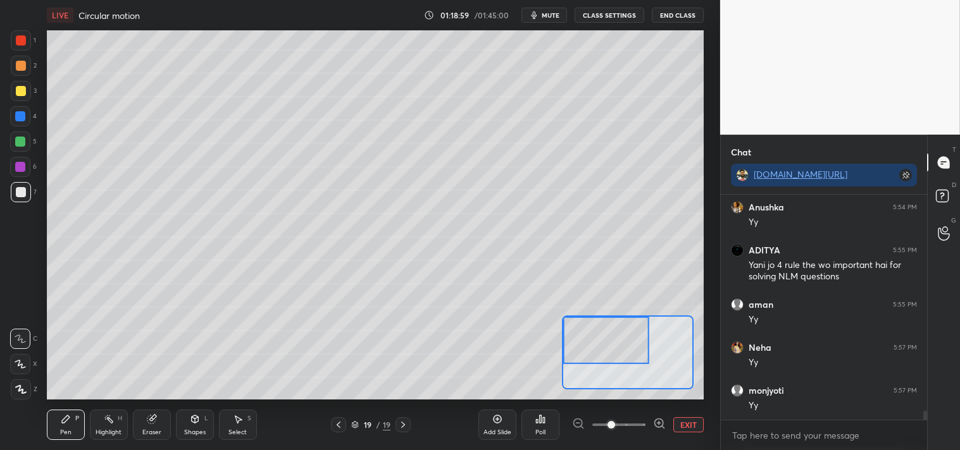
click at [139, 428] on div "Eraser" at bounding box center [152, 425] width 38 height 30
click at [148, 421] on icon at bounding box center [151, 420] width 8 height 8
click at [65, 417] on icon at bounding box center [66, 420] width 8 height 8
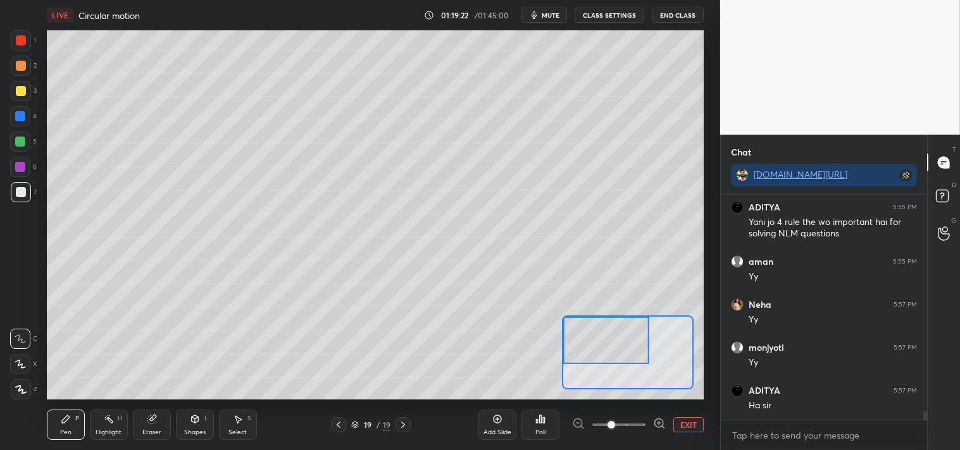
click at [154, 419] on icon at bounding box center [151, 420] width 8 height 8
click at [77, 416] on div "P" at bounding box center [77, 419] width 4 height 6
click at [65, 421] on icon at bounding box center [66, 420] width 8 height 8
click at [684, 421] on button "EXIT" at bounding box center [688, 424] width 30 height 15
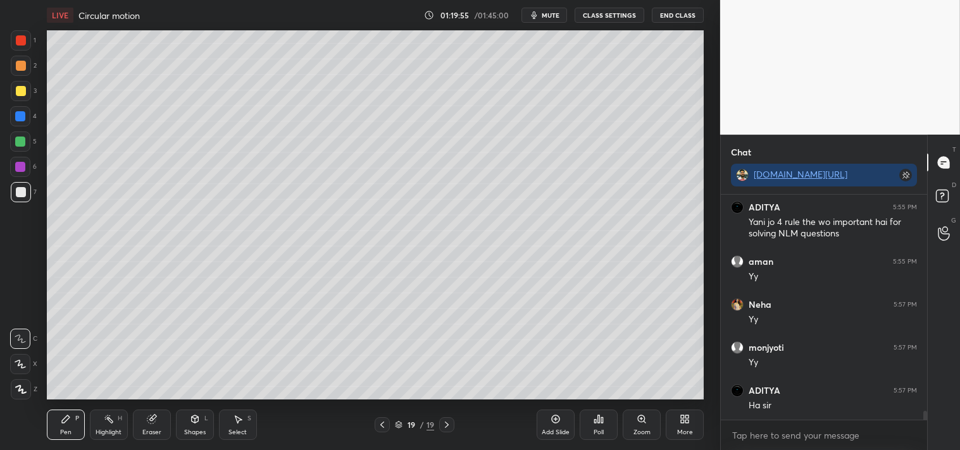
click at [649, 426] on div "Zoom" at bounding box center [641, 425] width 38 height 30
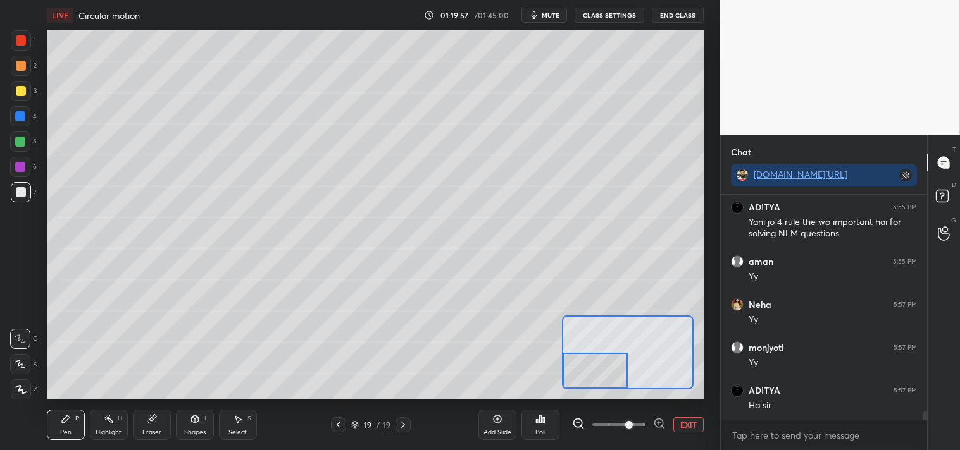
click at [194, 433] on div "Shapes" at bounding box center [195, 432] width 22 height 6
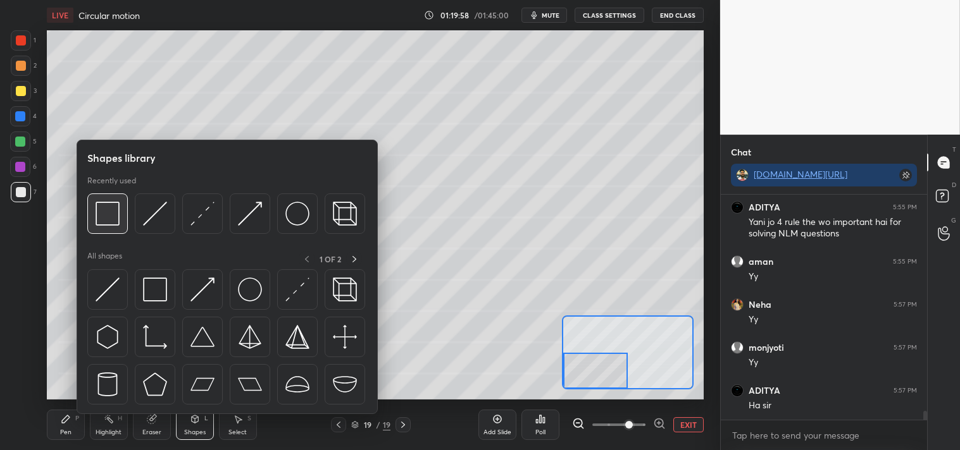
click at [112, 219] on img at bounding box center [108, 214] width 24 height 24
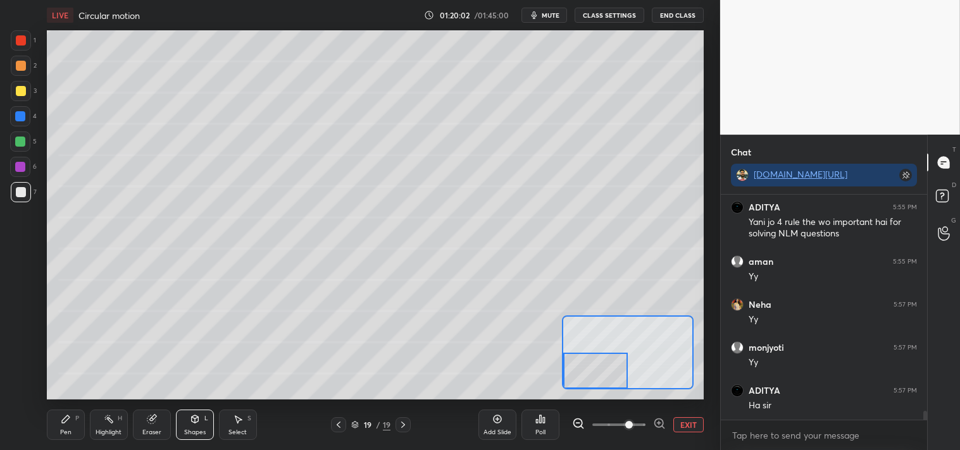
click at [49, 422] on div "Pen P" at bounding box center [66, 425] width 38 height 30
click at [58, 424] on div "Pen P" at bounding box center [66, 425] width 38 height 30
click at [686, 425] on button "EXIT" at bounding box center [688, 424] width 30 height 15
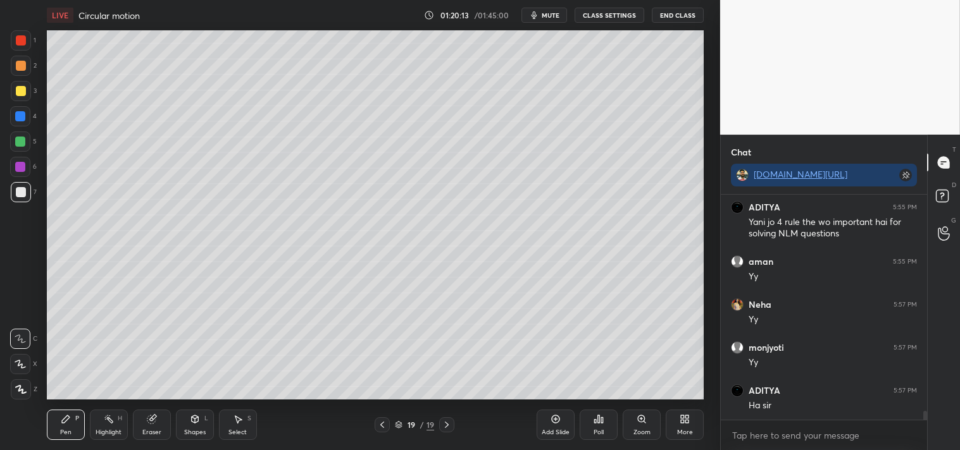
click at [109, 422] on icon at bounding box center [109, 419] width 10 height 10
click at [120, 416] on div "H" at bounding box center [120, 419] width 4 height 6
click at [72, 427] on div "Pen P" at bounding box center [66, 425] width 38 height 30
click at [18, 94] on div at bounding box center [21, 91] width 10 height 10
click at [20, 99] on div at bounding box center [21, 91] width 20 height 20
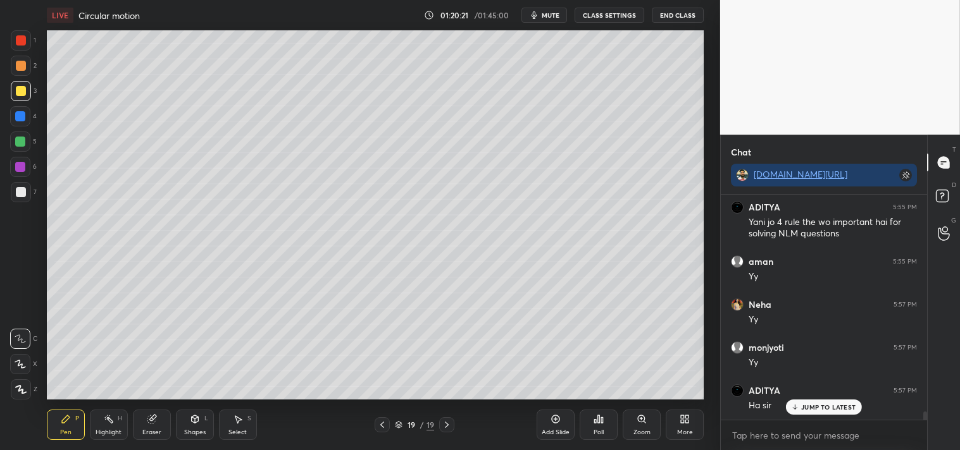
scroll to position [5741, 0]
click at [198, 416] on icon at bounding box center [195, 419] width 10 height 10
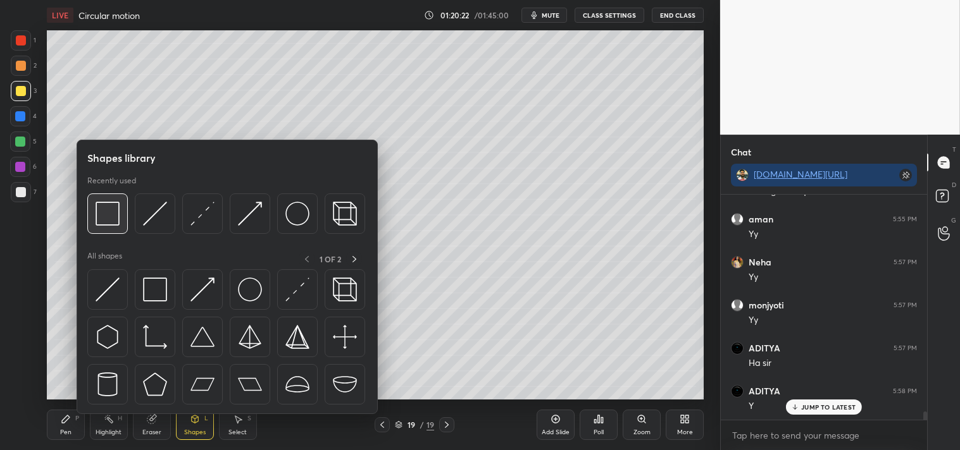
click at [116, 209] on img at bounding box center [108, 214] width 24 height 24
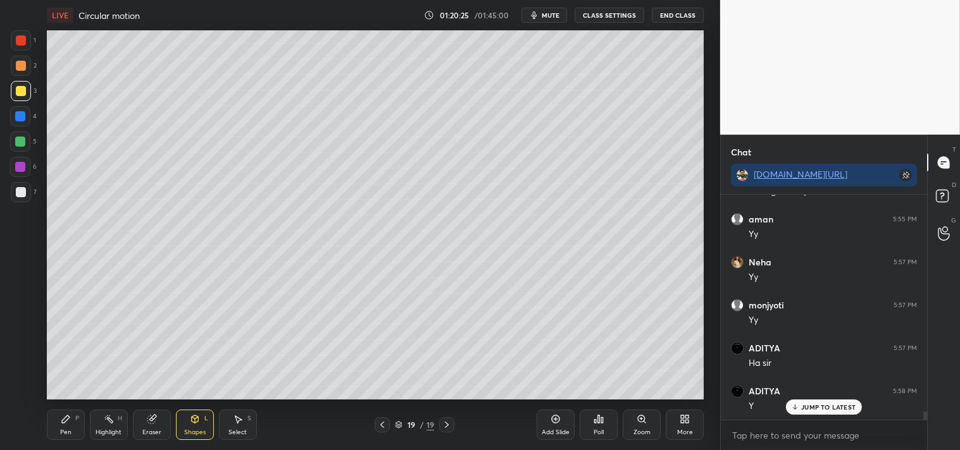
click at [68, 421] on icon at bounding box center [66, 419] width 10 height 10
click at [67, 426] on div "Pen P" at bounding box center [66, 425] width 38 height 30
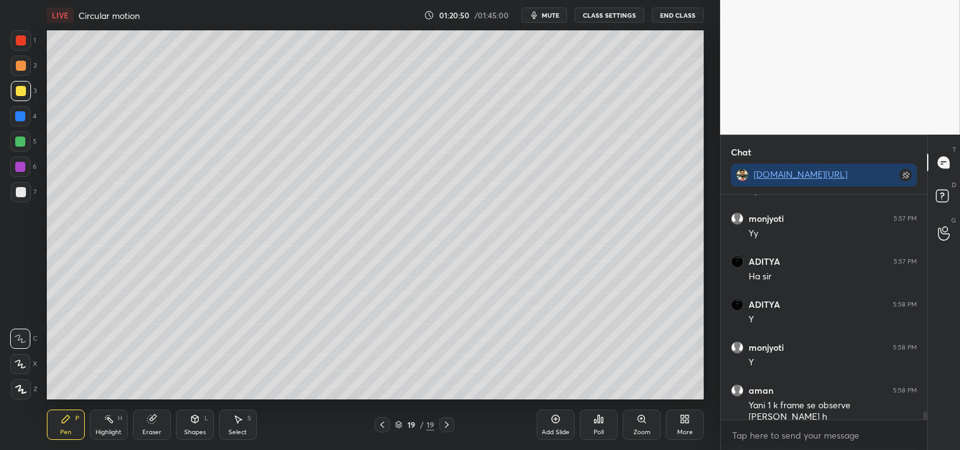
click at [104, 418] on icon at bounding box center [109, 419] width 10 height 10
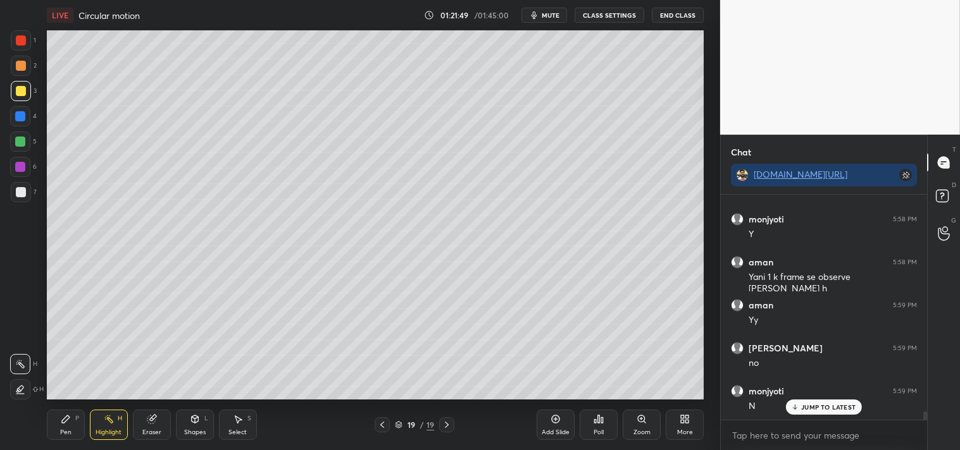
scroll to position [5999, 0]
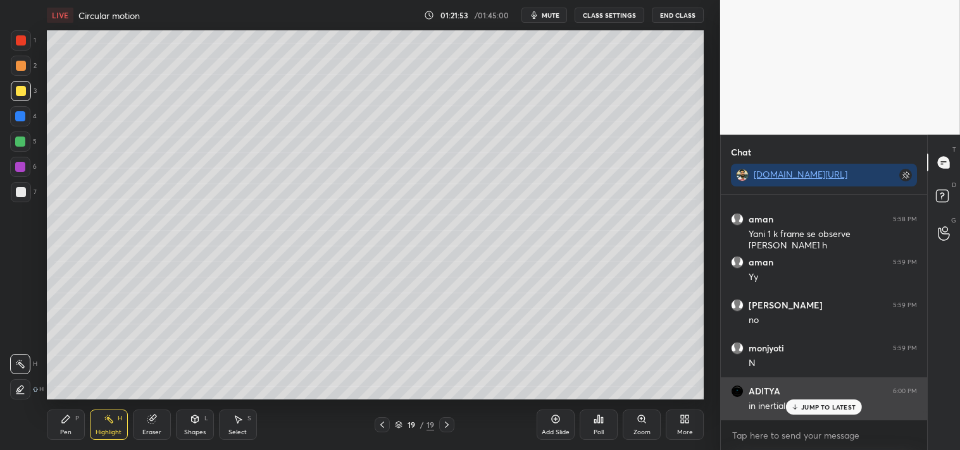
click at [803, 407] on p "JUMP TO LATEST" at bounding box center [828, 408] width 54 height 8
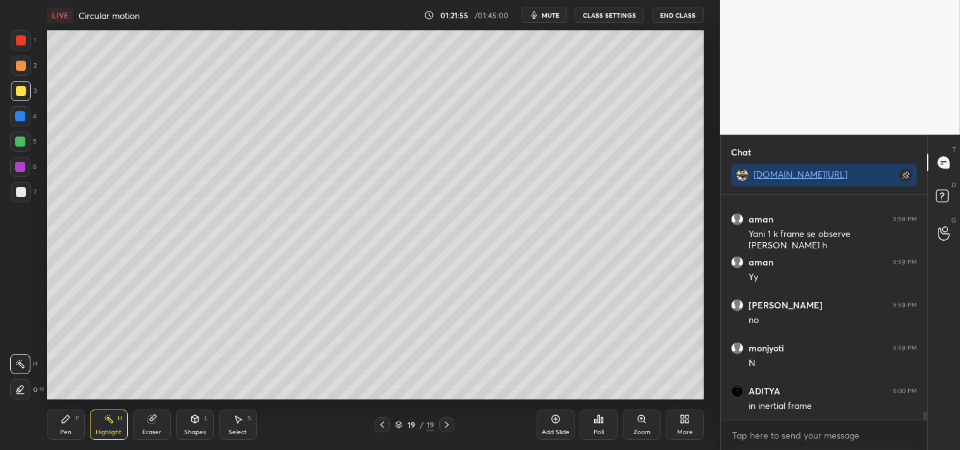
click at [45, 432] on div "LIVE Circular motion 01:21:55 / 01:45:00 mute CLASS SETTINGS End Class Setting …" at bounding box center [374, 225] width 669 height 450
click at [53, 435] on div "Pen P" at bounding box center [66, 425] width 38 height 30
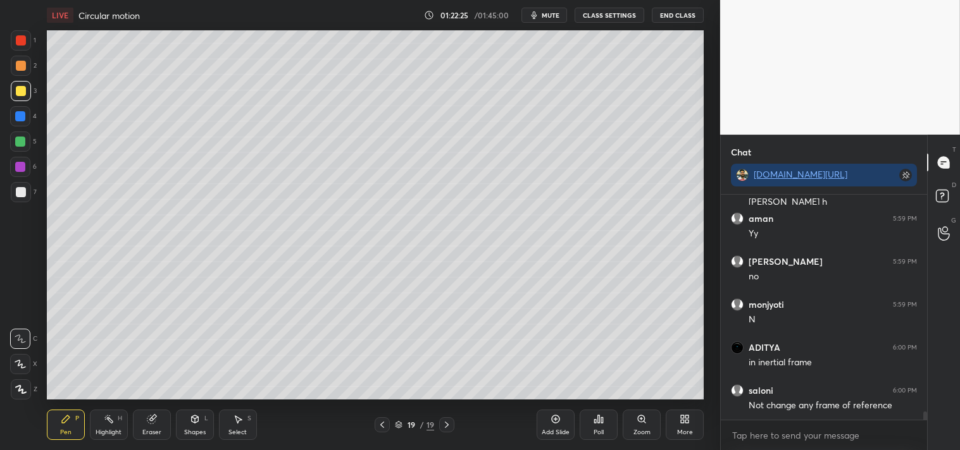
click at [636, 424] on icon at bounding box center [641, 419] width 10 height 10
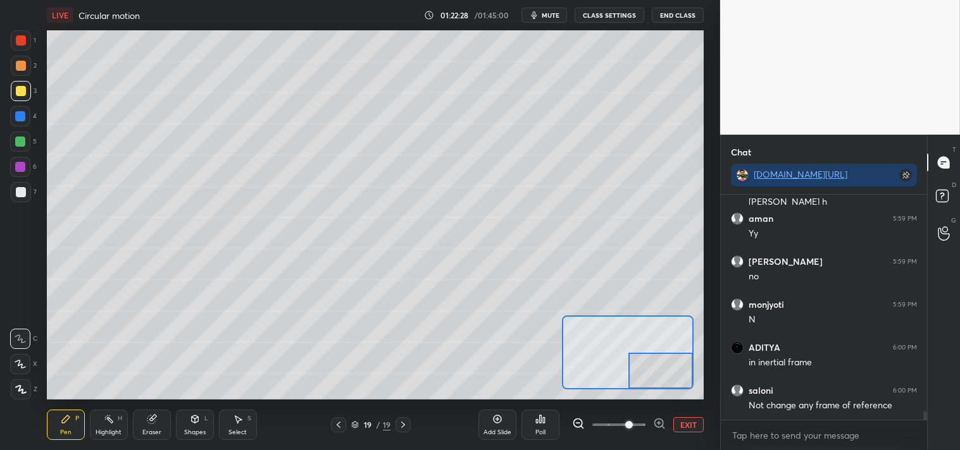
click at [151, 421] on icon at bounding box center [151, 420] width 8 height 8
click at [152, 421] on icon at bounding box center [151, 420] width 8 height 8
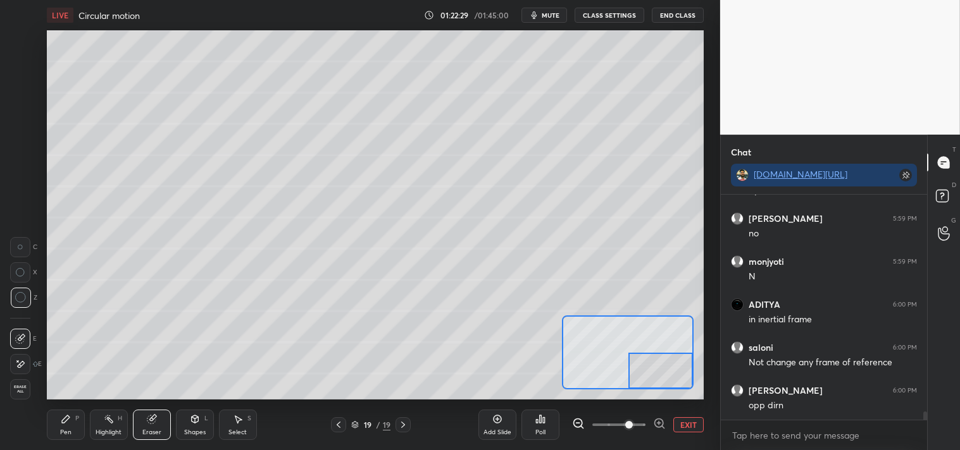
scroll to position [6129, 0]
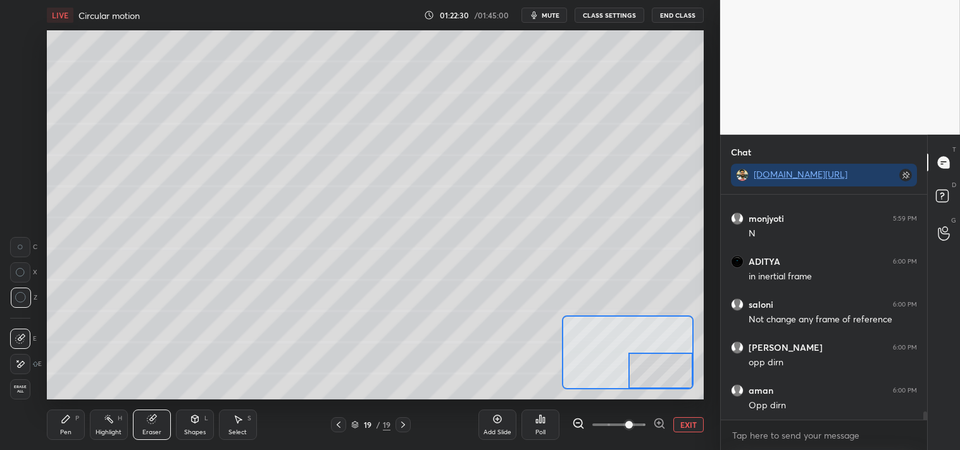
click at [65, 426] on div "Pen P" at bounding box center [66, 425] width 38 height 30
click at [63, 427] on div "Pen P" at bounding box center [66, 425] width 38 height 30
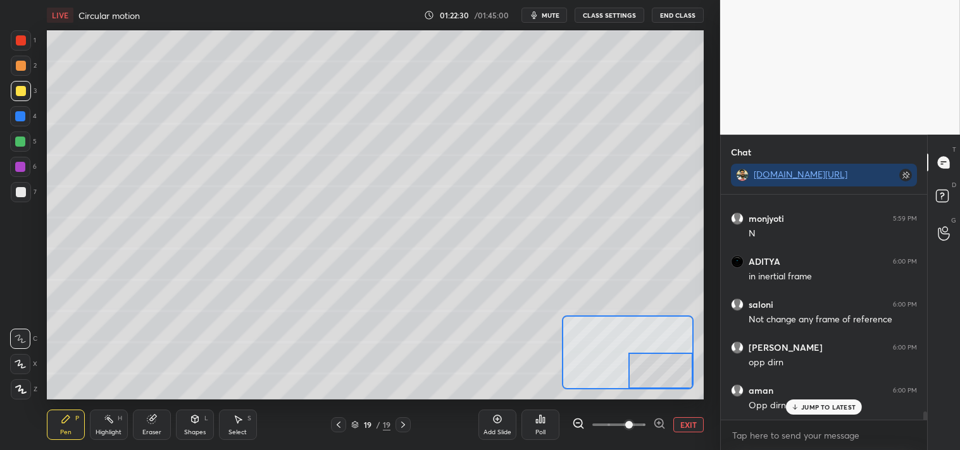
scroll to position [6171, 0]
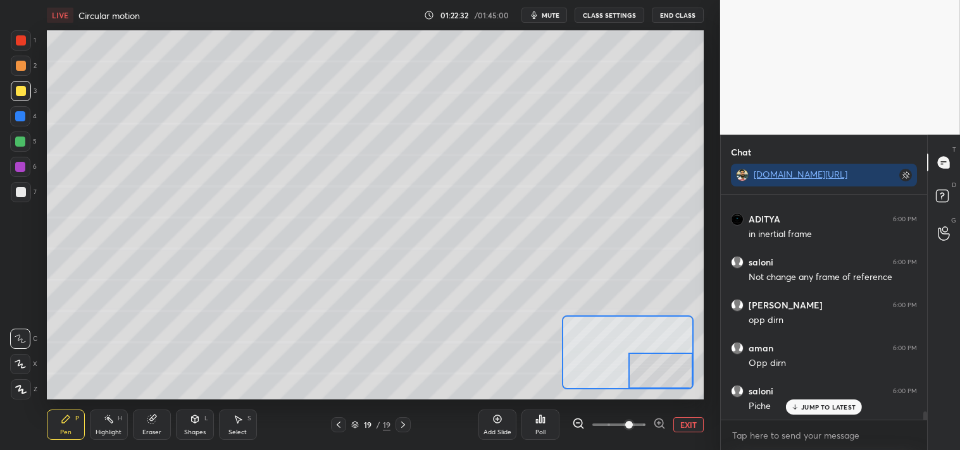
click at [25, 194] on div at bounding box center [21, 192] width 10 height 10
click at [106, 433] on div "Highlight" at bounding box center [109, 432] width 26 height 6
click at [105, 430] on div "Highlight" at bounding box center [109, 432] width 26 height 6
click at [47, 427] on div "Pen P" at bounding box center [66, 425] width 38 height 30
click at [111, 422] on rect at bounding box center [109, 420] width 6 height 6
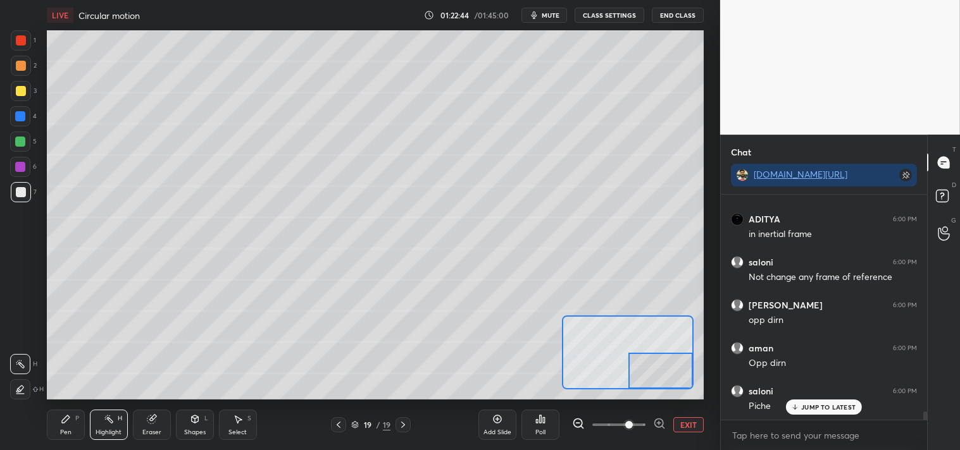
click at [118, 426] on div "Highlight H" at bounding box center [109, 425] width 38 height 30
click at [688, 428] on button "EXIT" at bounding box center [688, 424] width 30 height 15
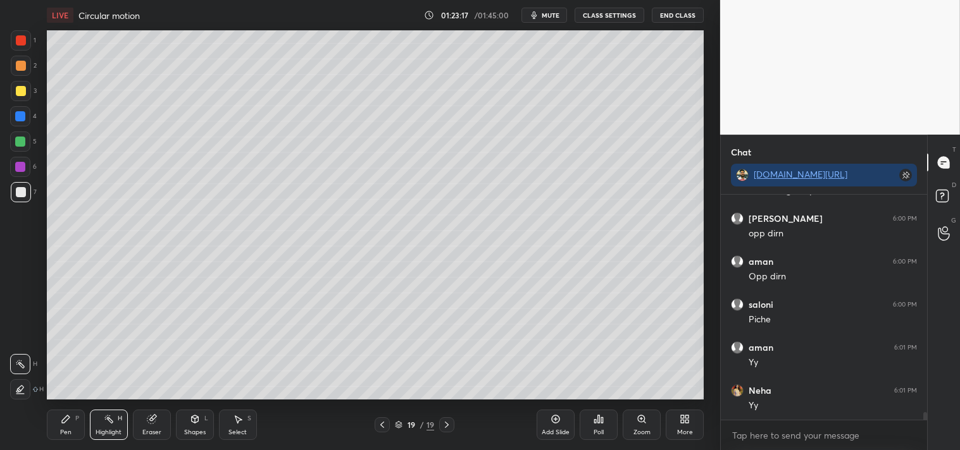
scroll to position [6301, 0]
click at [63, 431] on div "Pen" at bounding box center [65, 432] width 11 height 6
click at [65, 432] on div "Pen" at bounding box center [65, 432] width 11 height 6
click at [554, 430] on div "Add Slide" at bounding box center [555, 432] width 28 height 6
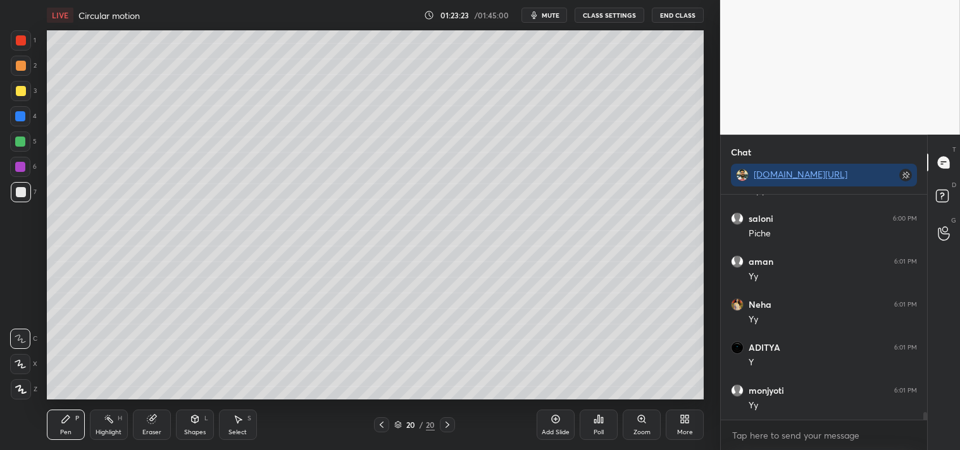
click at [200, 416] on div "Shapes L" at bounding box center [195, 425] width 38 height 30
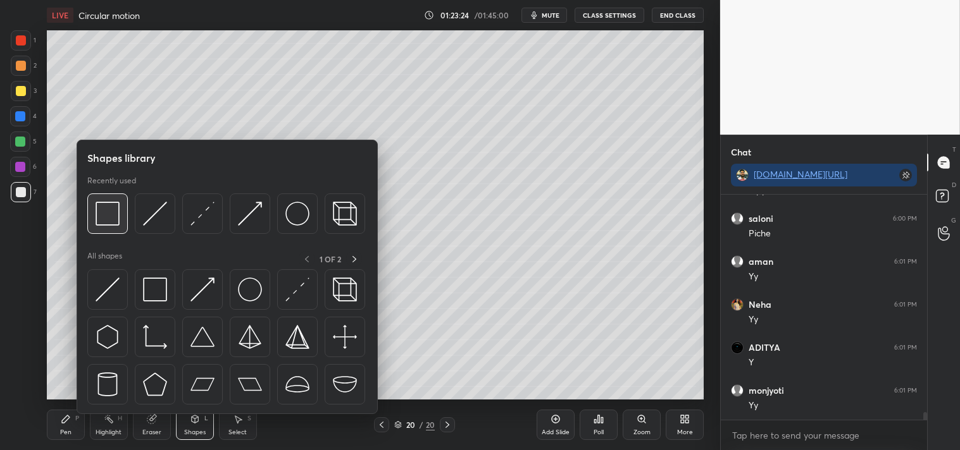
click at [113, 210] on img at bounding box center [108, 214] width 24 height 24
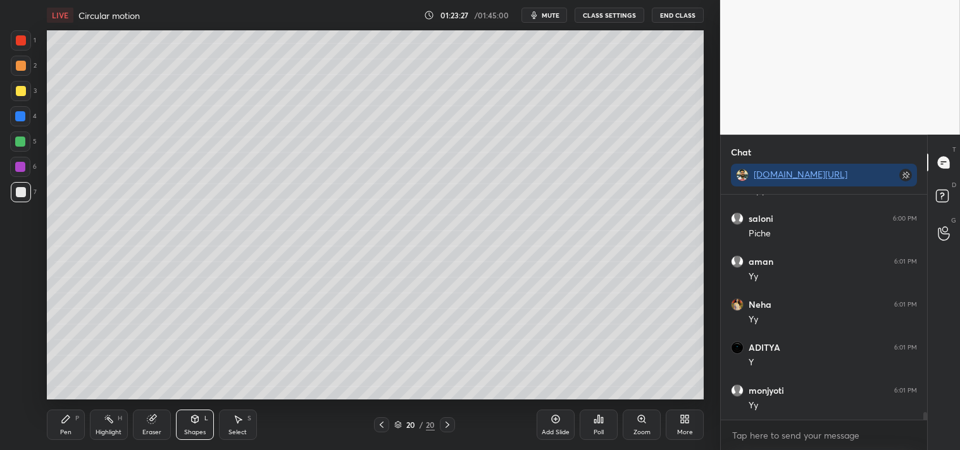
click at [71, 411] on div "Pen P" at bounding box center [66, 425] width 38 height 30
click at [67, 414] on icon at bounding box center [66, 419] width 10 height 10
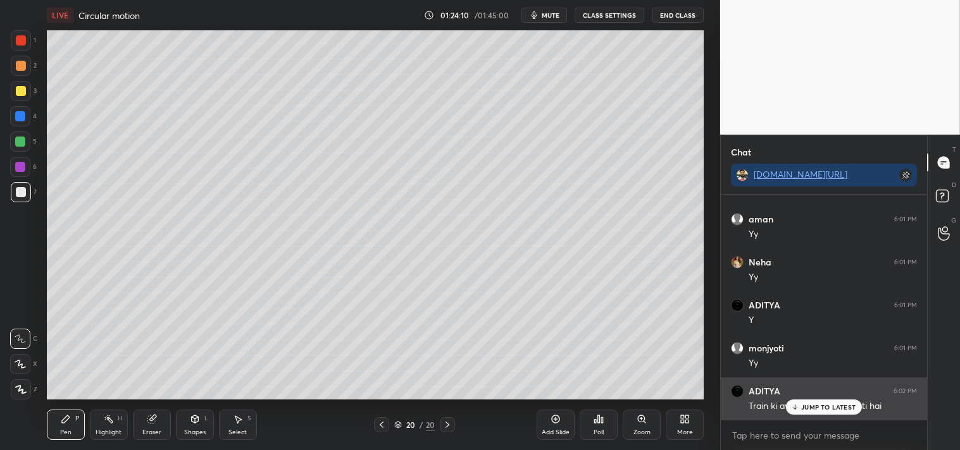
click at [830, 416] on div "ADITYA 6:02 PM Train ki awaaz khatarnak aati hai" at bounding box center [823, 399] width 206 height 43
click at [837, 407] on p "JUMP TO LATEST" at bounding box center [828, 408] width 54 height 8
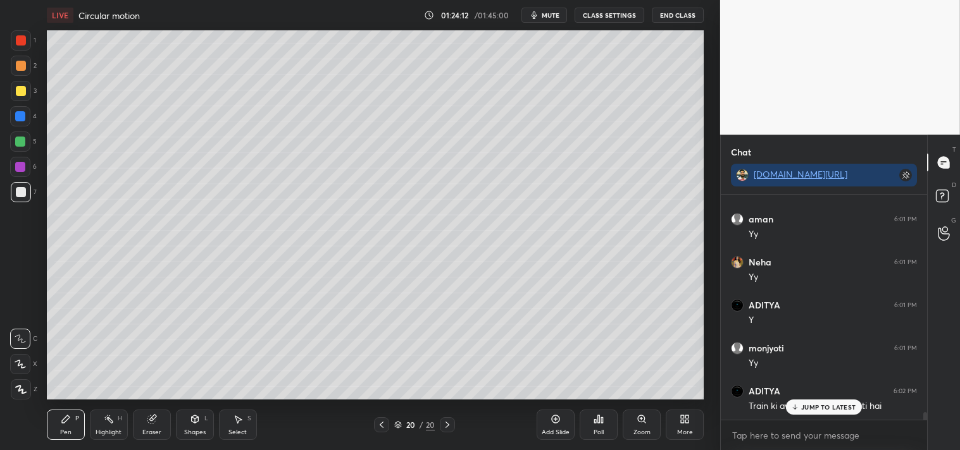
scroll to position [6429, 0]
click at [196, 427] on div "Shapes L" at bounding box center [195, 425] width 38 height 30
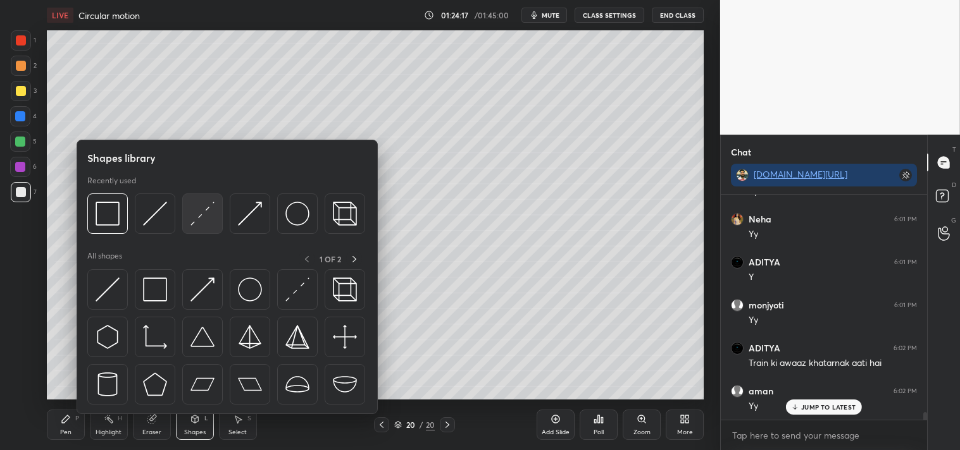
click at [205, 218] on img at bounding box center [202, 214] width 24 height 24
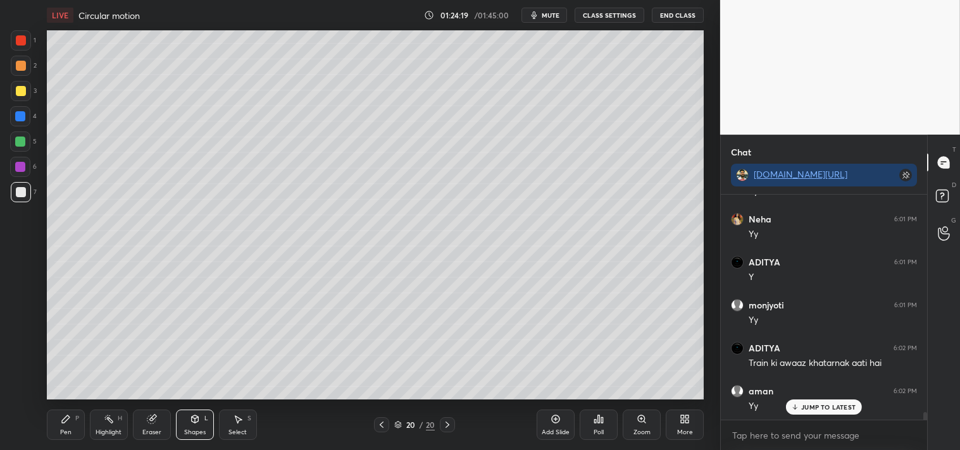
click at [67, 424] on icon at bounding box center [66, 419] width 10 height 10
click at [195, 421] on icon at bounding box center [194, 420] width 7 height 8
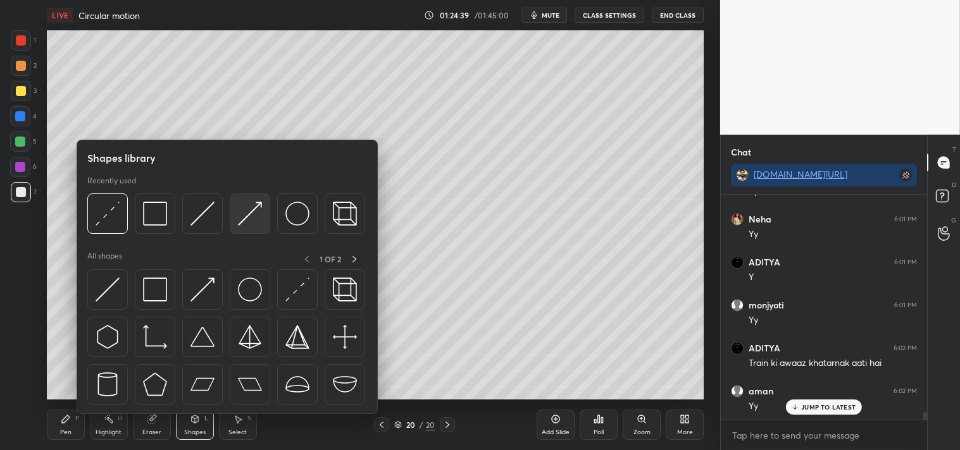
click at [231, 218] on div at bounding box center [250, 214] width 40 height 40
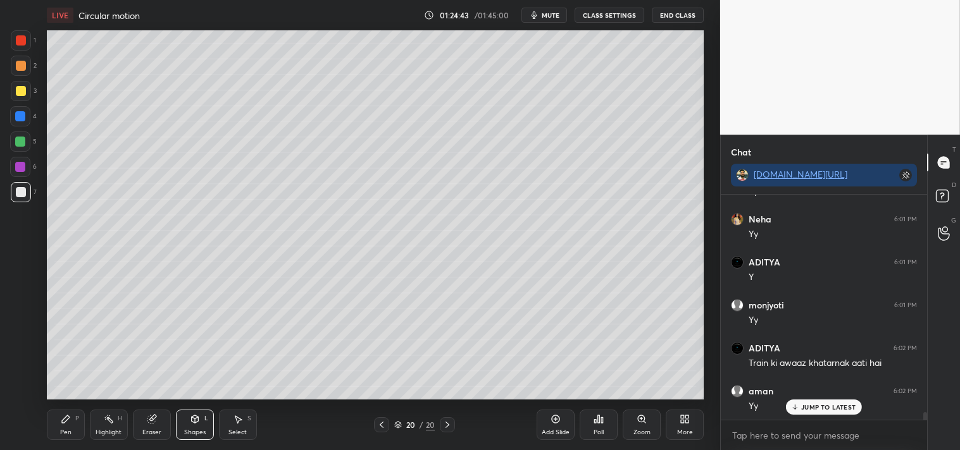
click at [77, 419] on div "P" at bounding box center [77, 419] width 4 height 6
click at [75, 421] on div "P" at bounding box center [77, 419] width 4 height 6
click at [547, 430] on div "Add Slide" at bounding box center [555, 432] width 28 height 6
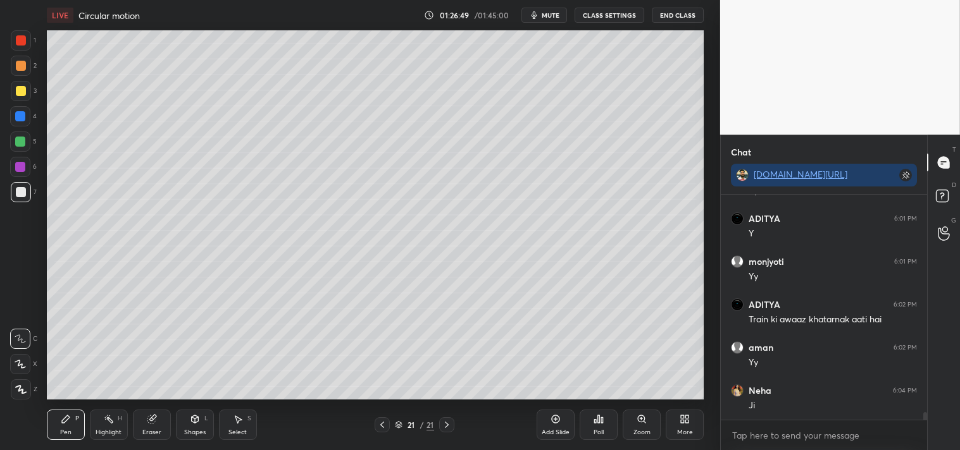
click at [559, 419] on icon at bounding box center [555, 419] width 10 height 10
click at [201, 421] on div "Shapes L" at bounding box center [195, 425] width 38 height 30
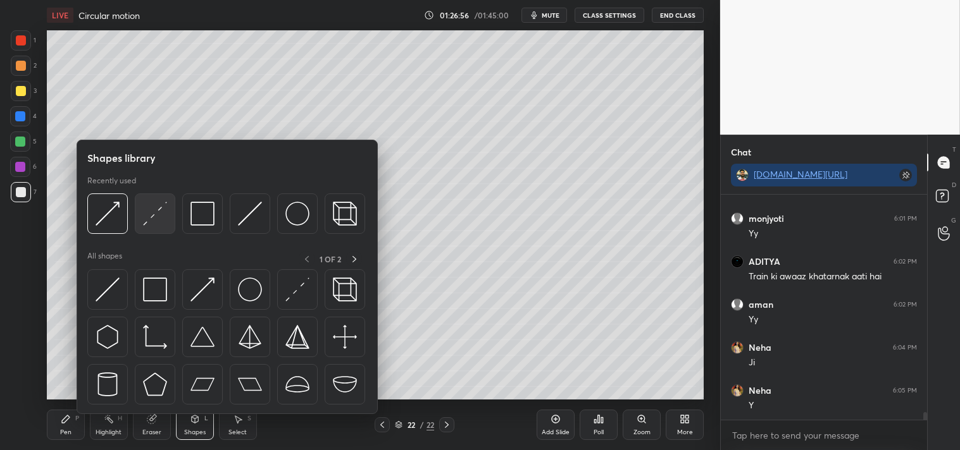
click at [163, 219] on img at bounding box center [155, 214] width 24 height 24
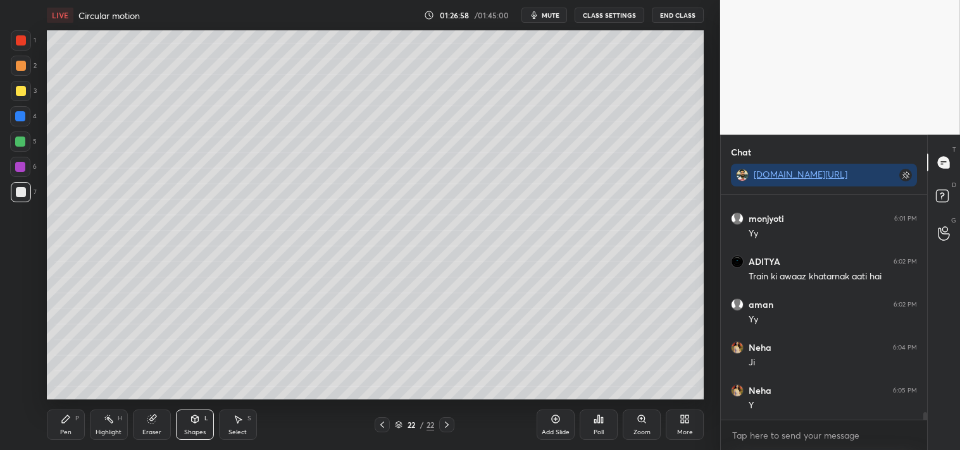
click at [626, 424] on div "Zoom" at bounding box center [641, 425] width 38 height 30
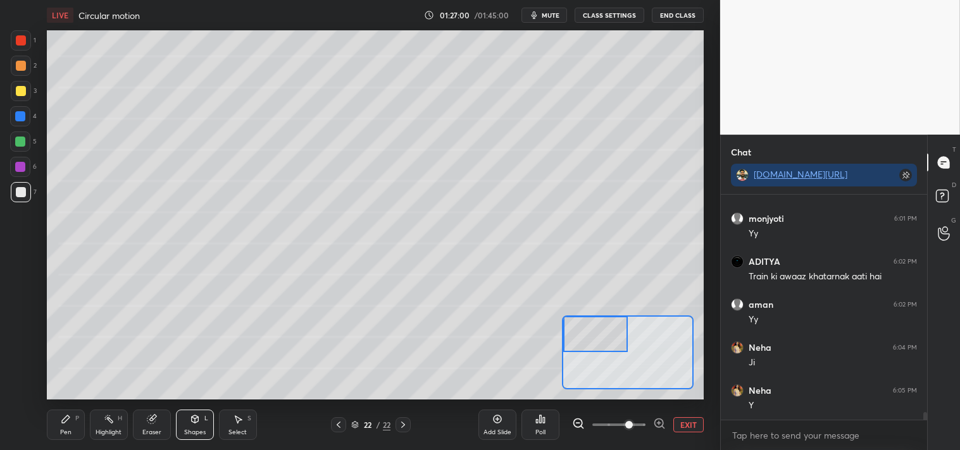
click at [58, 425] on div "Pen P" at bounding box center [66, 425] width 38 height 30
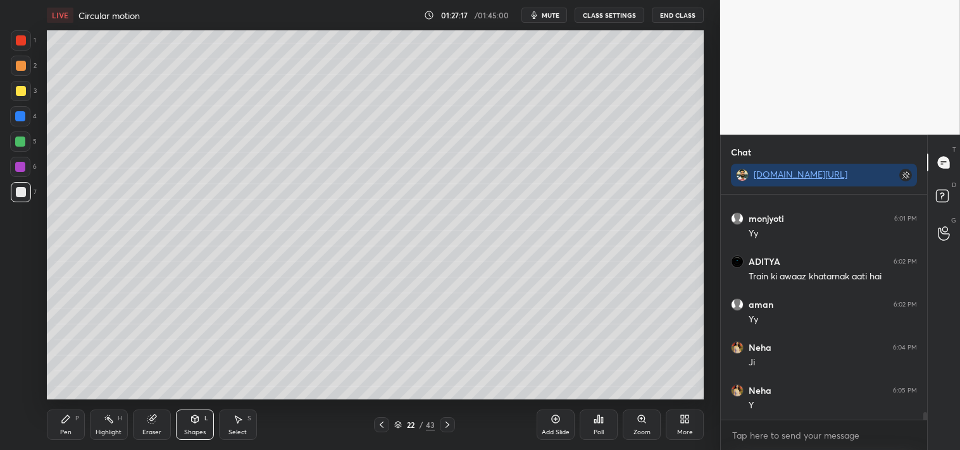
click at [631, 419] on div "Zoom" at bounding box center [641, 425] width 38 height 30
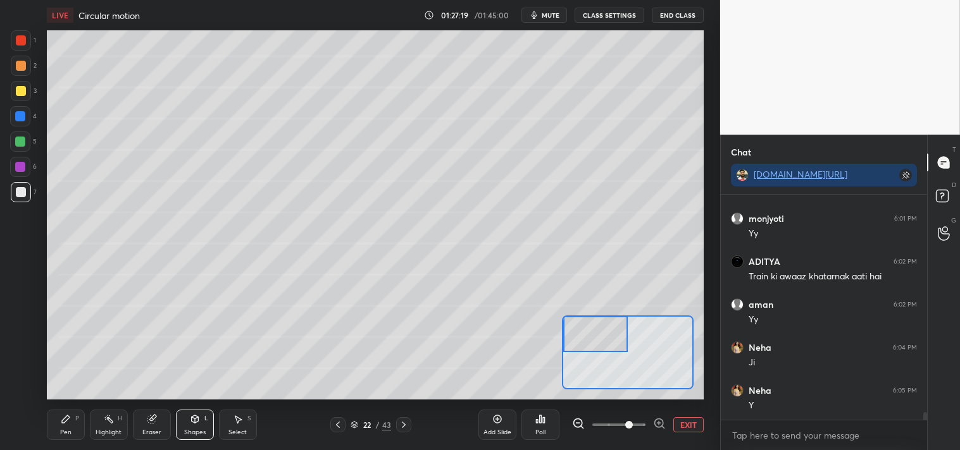
click at [61, 419] on icon at bounding box center [66, 419] width 10 height 10
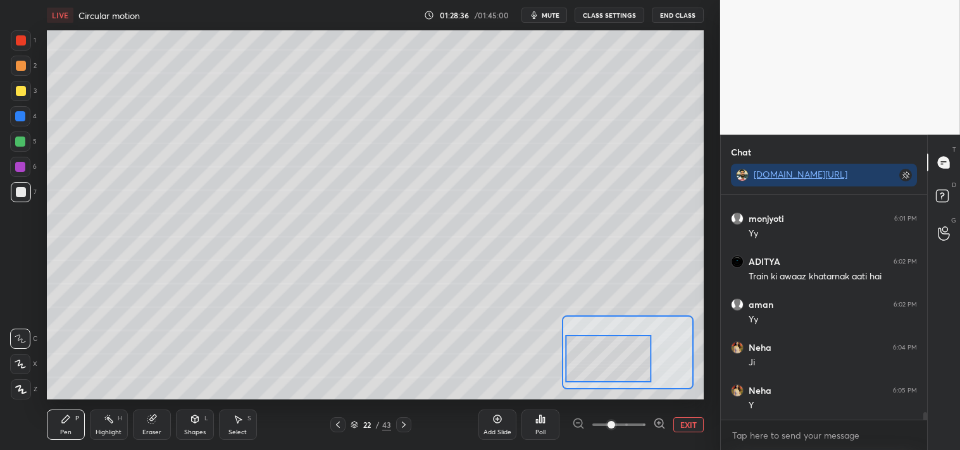
click at [693, 419] on button "EXIT" at bounding box center [688, 424] width 30 height 15
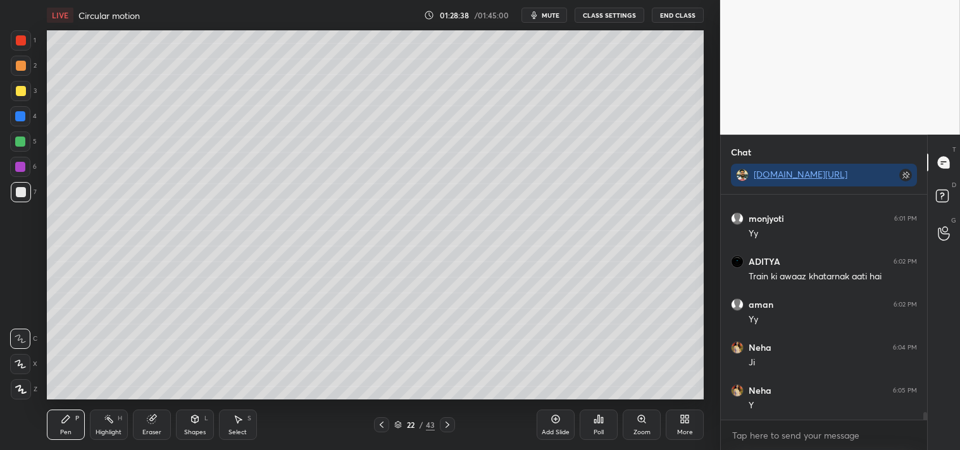
click at [636, 413] on div "Zoom" at bounding box center [641, 425] width 38 height 30
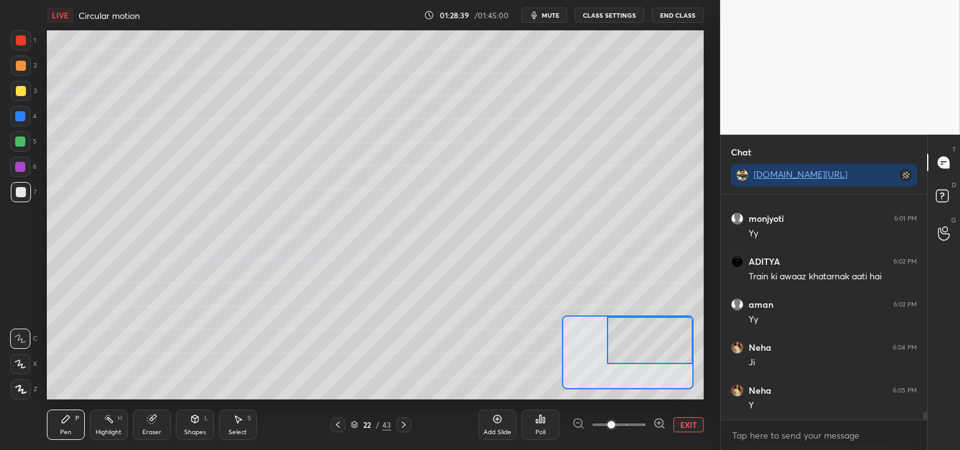
click at [681, 424] on button "EXIT" at bounding box center [688, 424] width 30 height 15
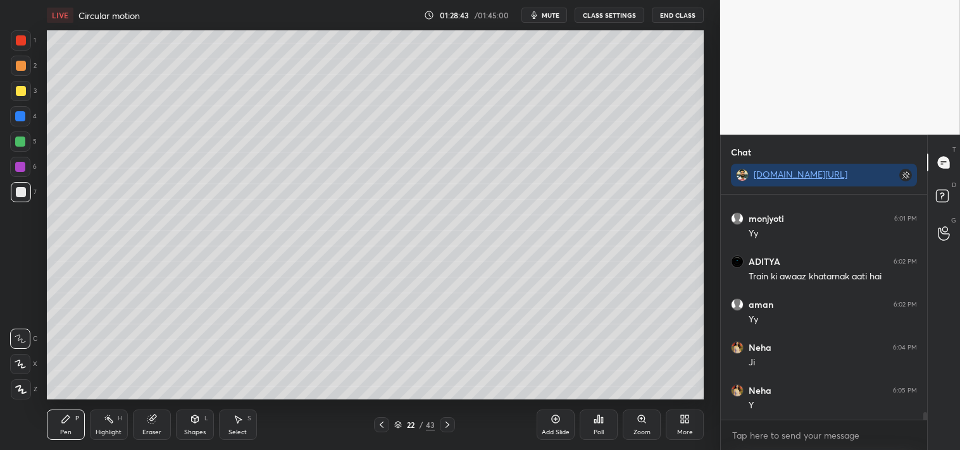
click at [639, 416] on icon at bounding box center [641, 419] width 7 height 7
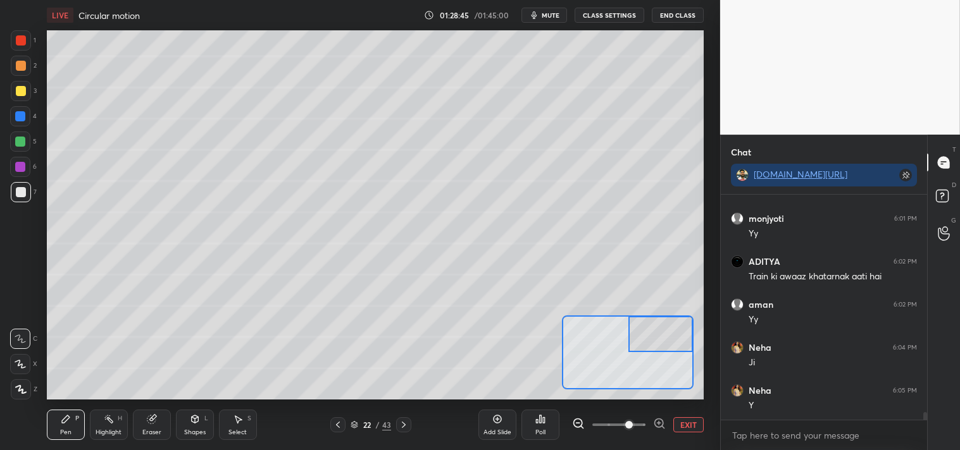
click at [665, 333] on div at bounding box center [660, 333] width 65 height 35
click at [192, 423] on icon at bounding box center [195, 419] width 10 height 10
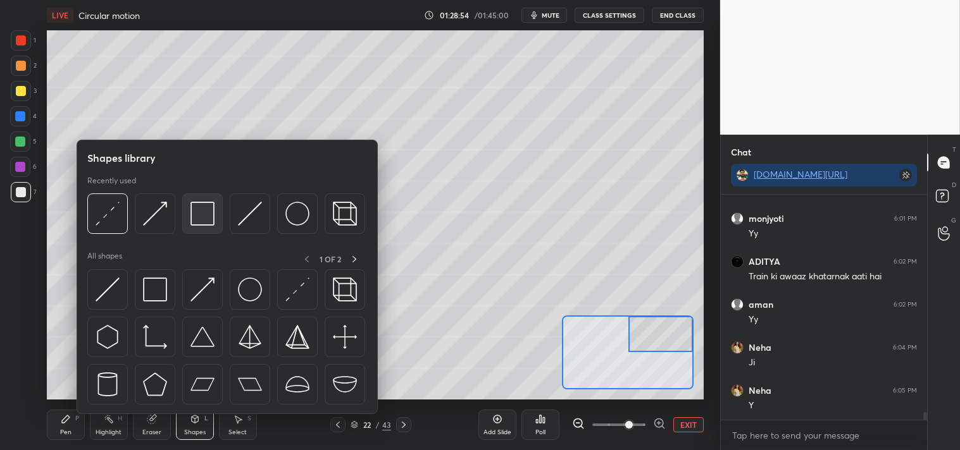
click at [197, 216] on img at bounding box center [202, 214] width 24 height 24
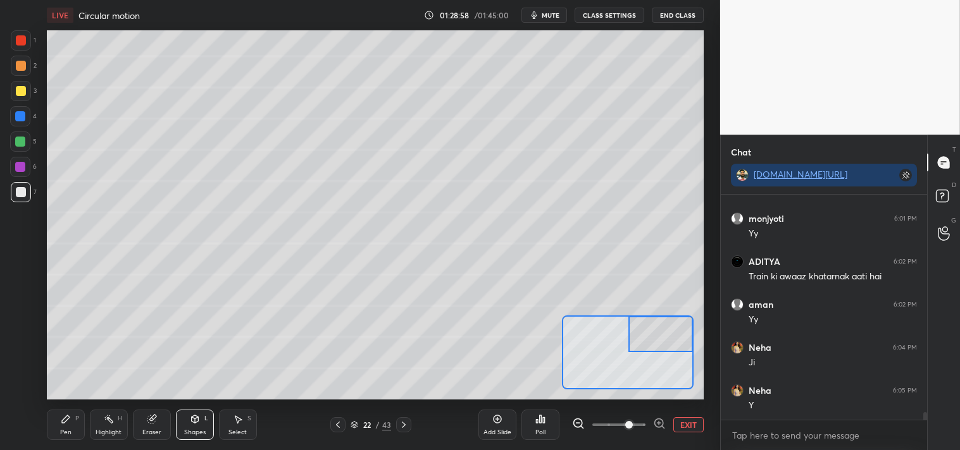
click at [70, 416] on icon at bounding box center [66, 419] width 10 height 10
click at [65, 413] on div "Pen P" at bounding box center [66, 425] width 38 height 30
click at [160, 421] on div "Eraser" at bounding box center [152, 425] width 38 height 30
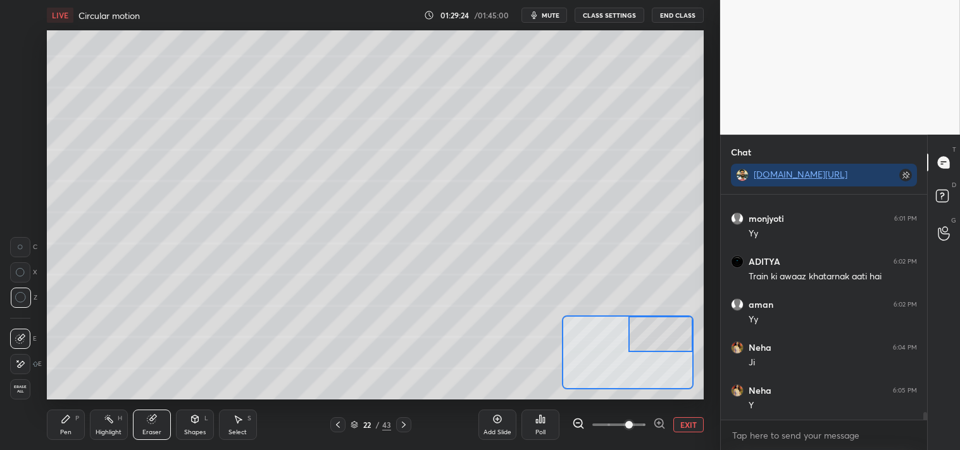
click at [62, 431] on div "Pen" at bounding box center [65, 432] width 11 height 6
click at [60, 429] on div "Pen" at bounding box center [65, 432] width 11 height 6
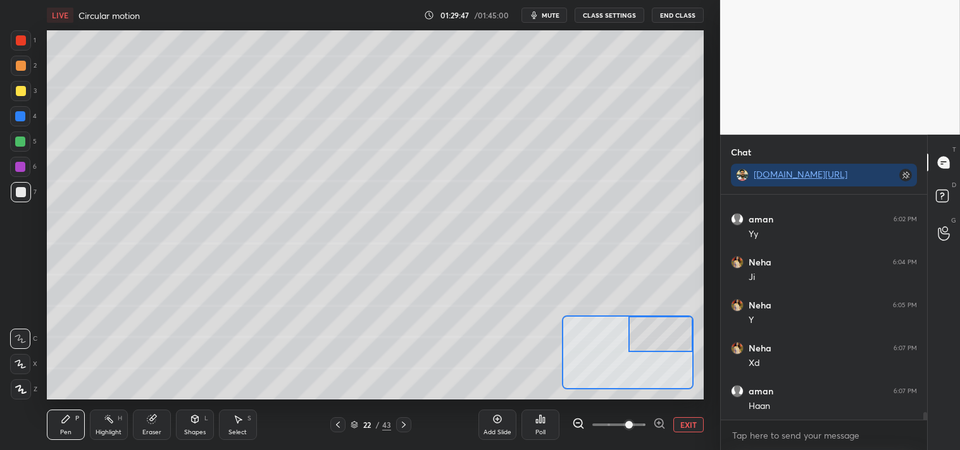
scroll to position [6645, 0]
click at [552, 17] on span "mute" at bounding box center [550, 15] width 18 height 9
click at [546, 15] on span "unmute" at bounding box center [549, 15] width 27 height 9
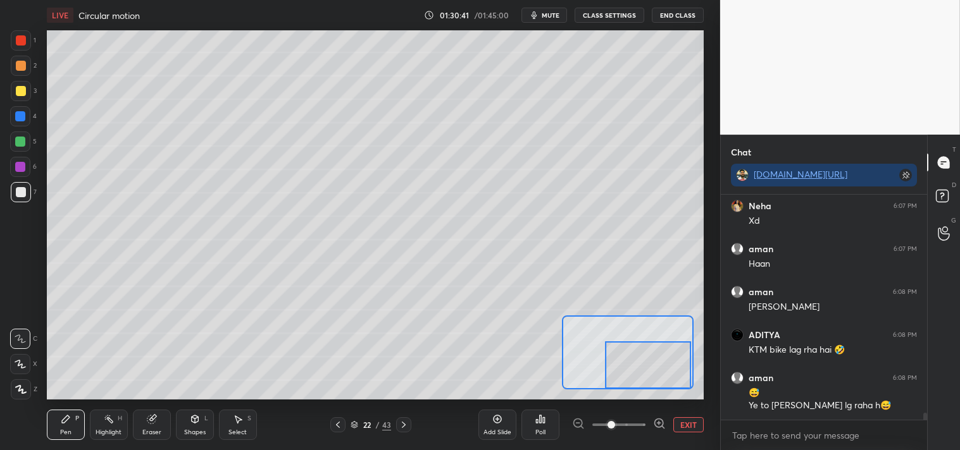
scroll to position [6787, 0]
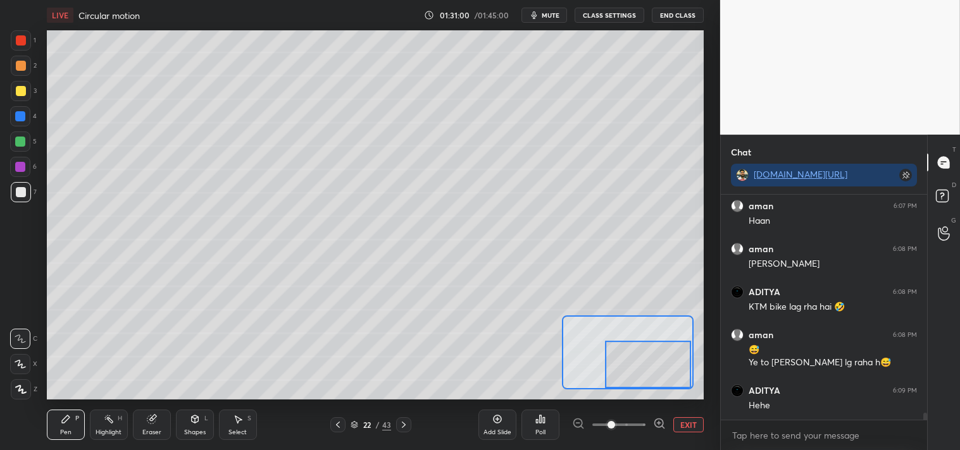
click at [689, 422] on button "EXIT" at bounding box center [688, 424] width 30 height 15
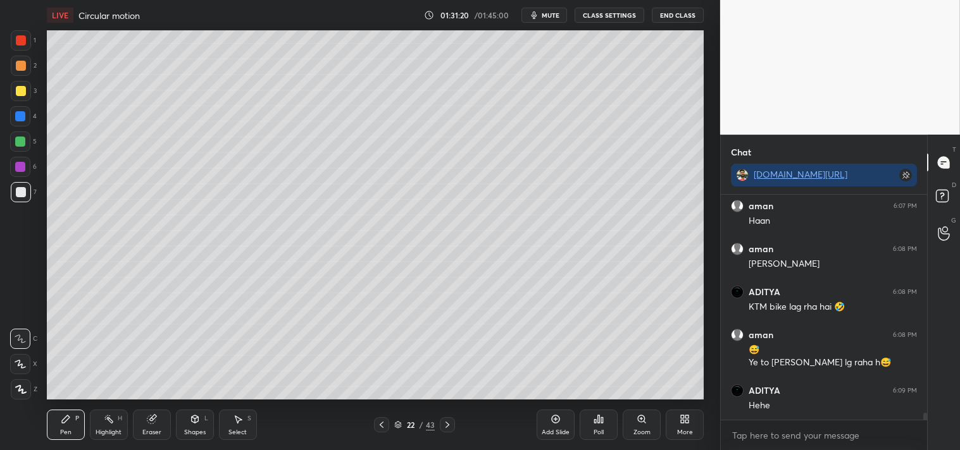
click at [238, 426] on div "Select S" at bounding box center [238, 425] width 38 height 30
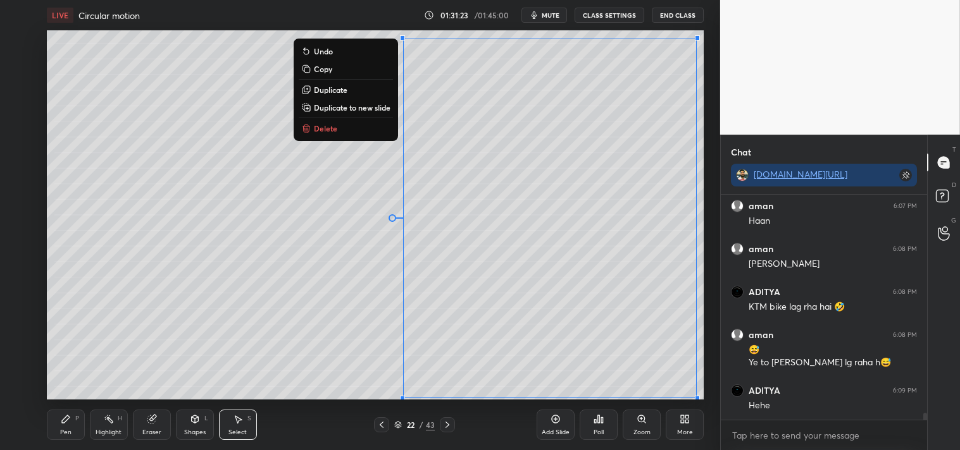
click at [356, 106] on p "Duplicate to new slide" at bounding box center [352, 107] width 77 height 10
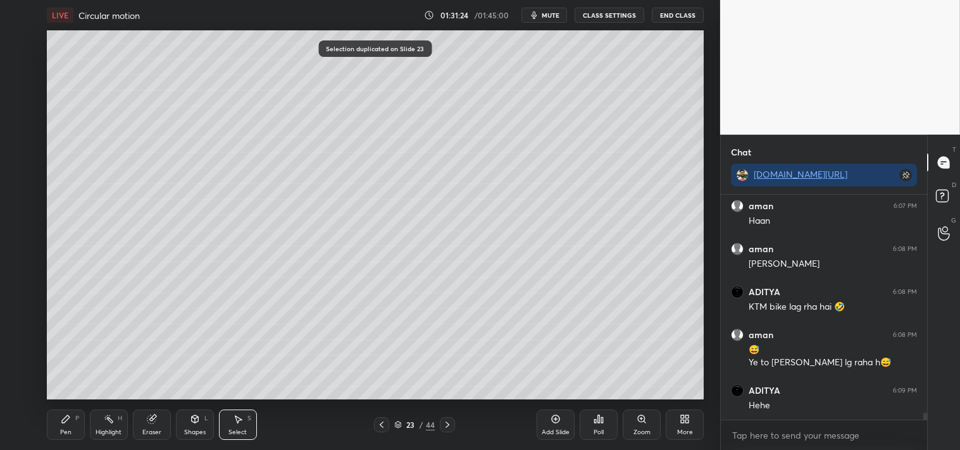
click at [330, 224] on div "0 ° Undo Copy Duplicate Duplicate to new slide Delete" at bounding box center [375, 214] width 657 height 369
click at [35, 424] on div "1 2 3 4 5 6 7 C X Z C X Z E E Erase all H H LIVE Circular motion 01:31:25 / 01:…" at bounding box center [355, 225] width 710 height 450
click at [54, 423] on div "Pen P" at bounding box center [66, 425] width 38 height 30
click at [65, 430] on div "Pen" at bounding box center [65, 432] width 11 height 6
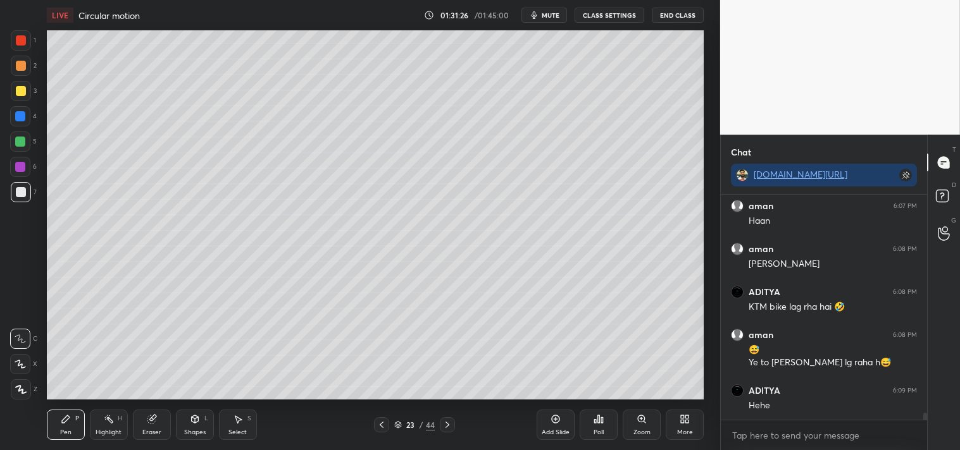
scroll to position [6832, 0]
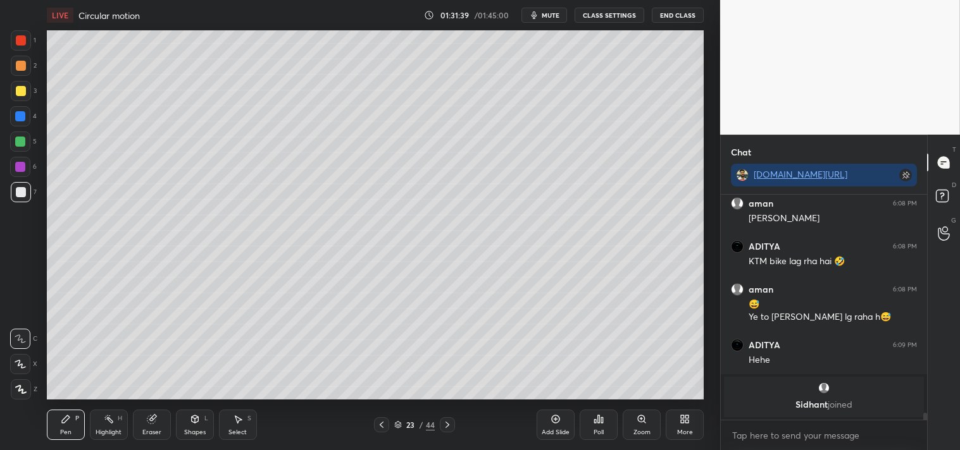
click at [27, 92] on div at bounding box center [21, 91] width 20 height 20
click at [25, 87] on div at bounding box center [21, 91] width 20 height 20
click at [140, 419] on div "Eraser" at bounding box center [152, 425] width 38 height 30
click at [66, 416] on icon at bounding box center [66, 420] width 8 height 8
click at [55, 420] on div "Pen P" at bounding box center [66, 425] width 38 height 30
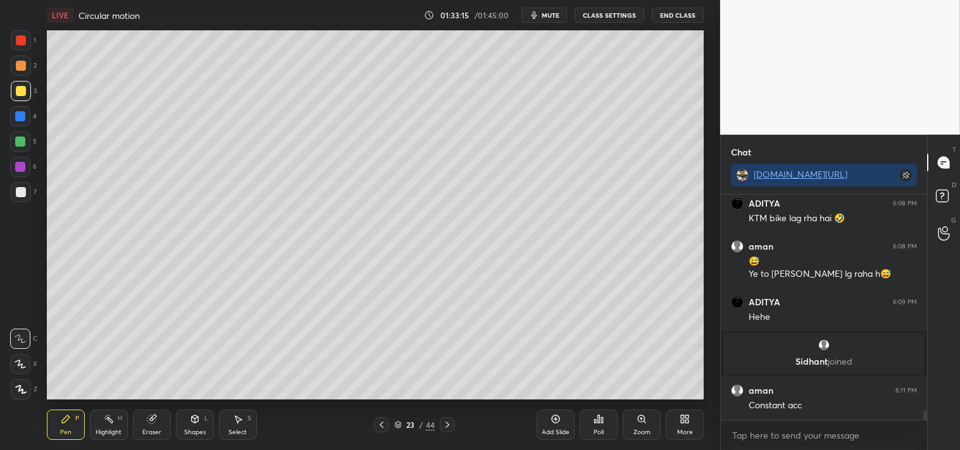
scroll to position [5624, 0]
click at [641, 412] on div "Zoom" at bounding box center [641, 425] width 38 height 30
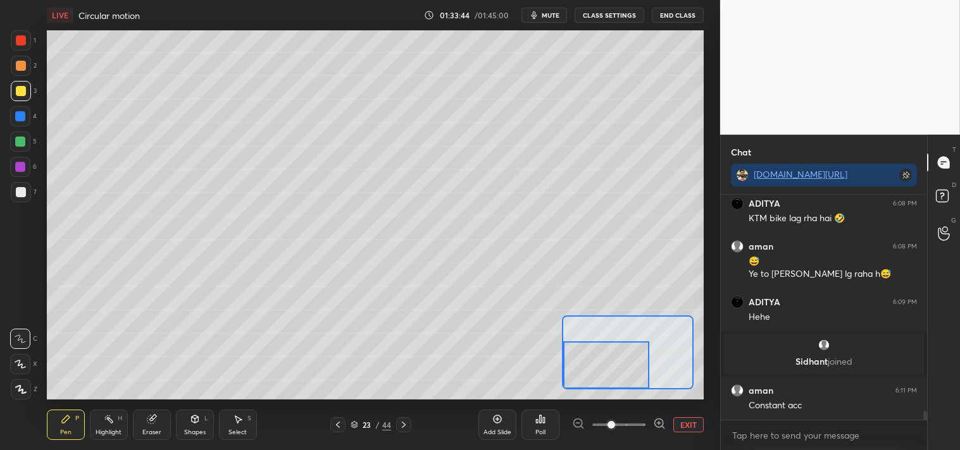
click at [113, 420] on icon at bounding box center [109, 419] width 10 height 10
click at [59, 423] on div "Pen P" at bounding box center [66, 425] width 38 height 30
click at [677, 428] on button "EXIT" at bounding box center [688, 424] width 30 height 15
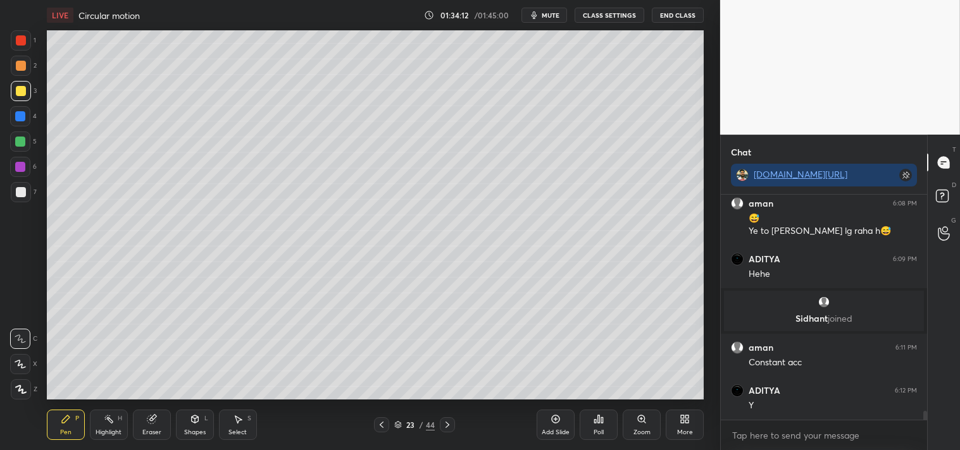
scroll to position [5710, 0]
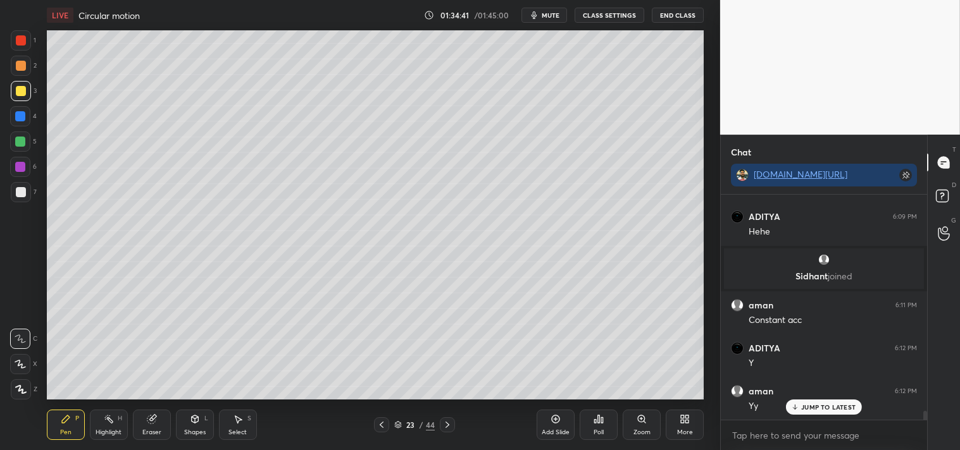
click at [641, 424] on icon at bounding box center [641, 419] width 10 height 10
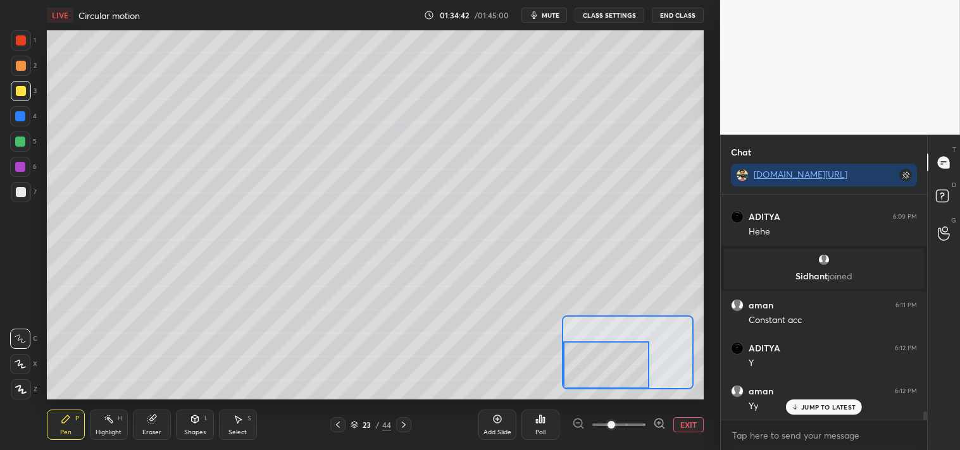
scroll to position [5753, 0]
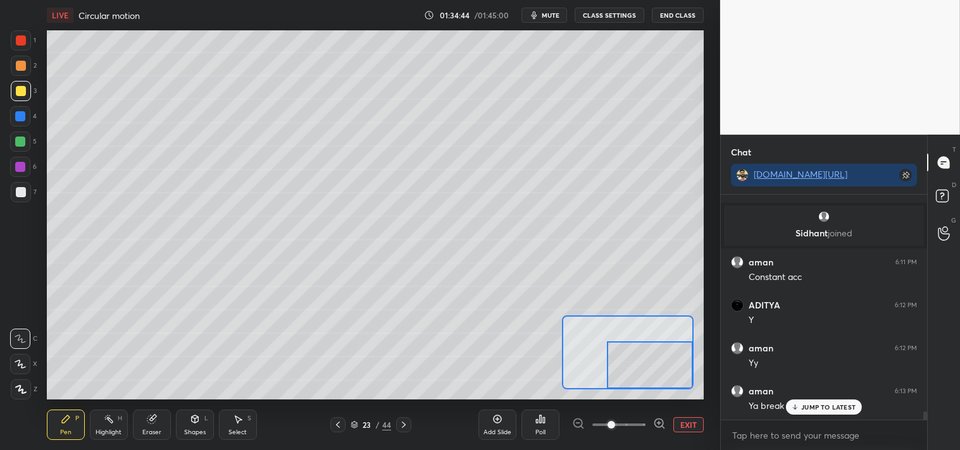
click at [684, 427] on button "EXIT" at bounding box center [688, 424] width 30 height 15
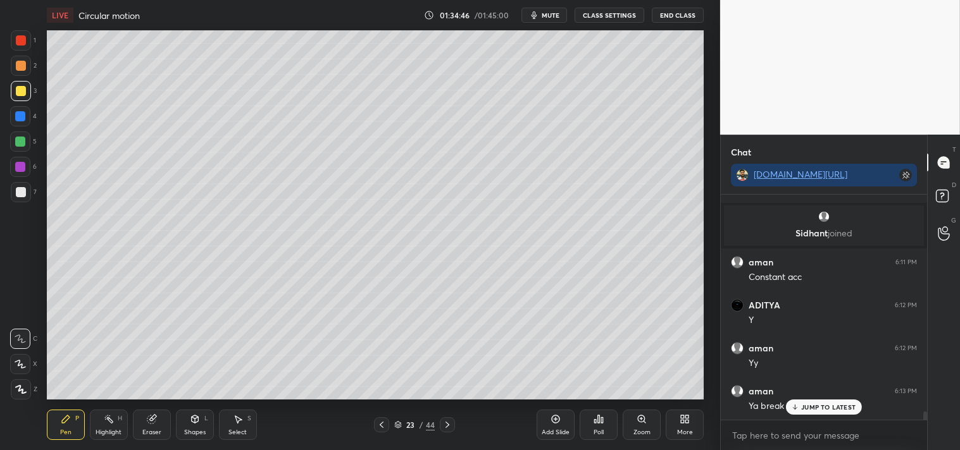
click at [555, 420] on icon at bounding box center [555, 419] width 4 height 4
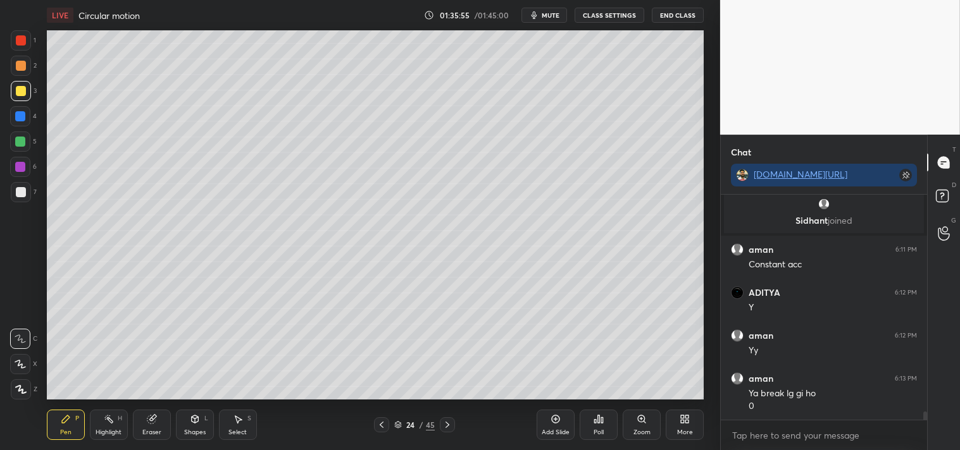
scroll to position [5809, 0]
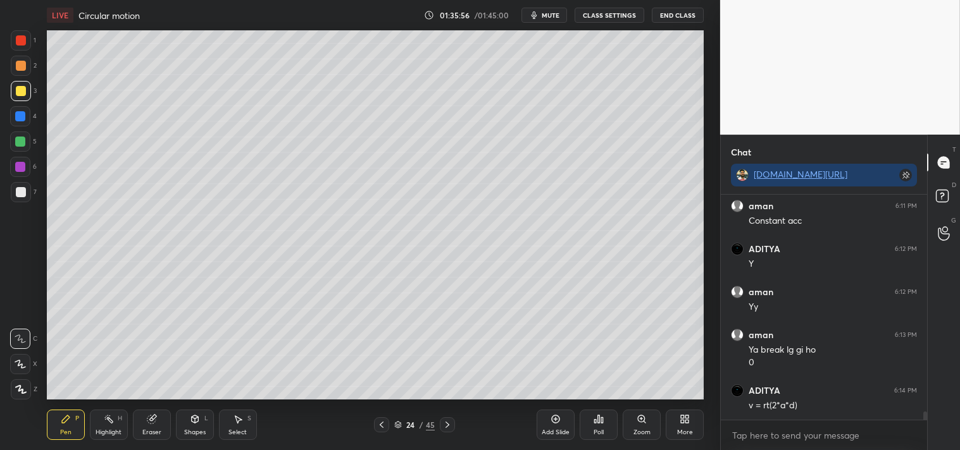
click at [28, 201] on div at bounding box center [21, 192] width 20 height 20
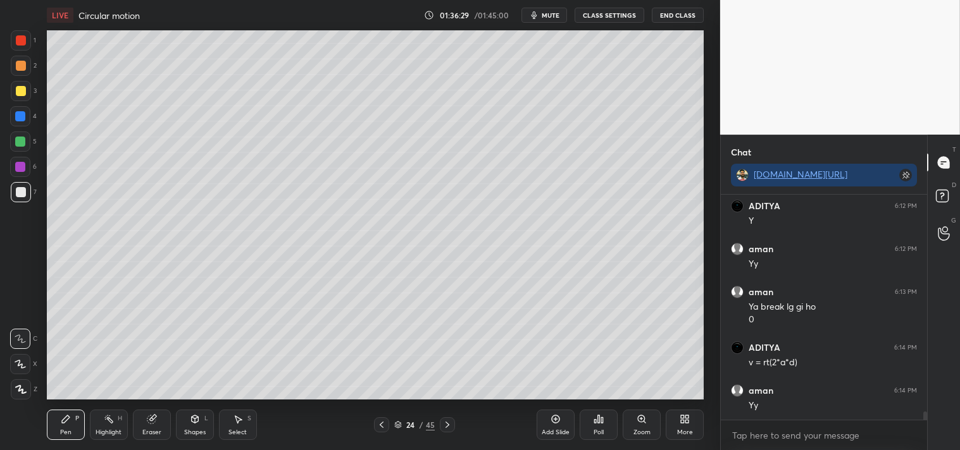
click at [639, 421] on icon at bounding box center [641, 419] width 7 height 7
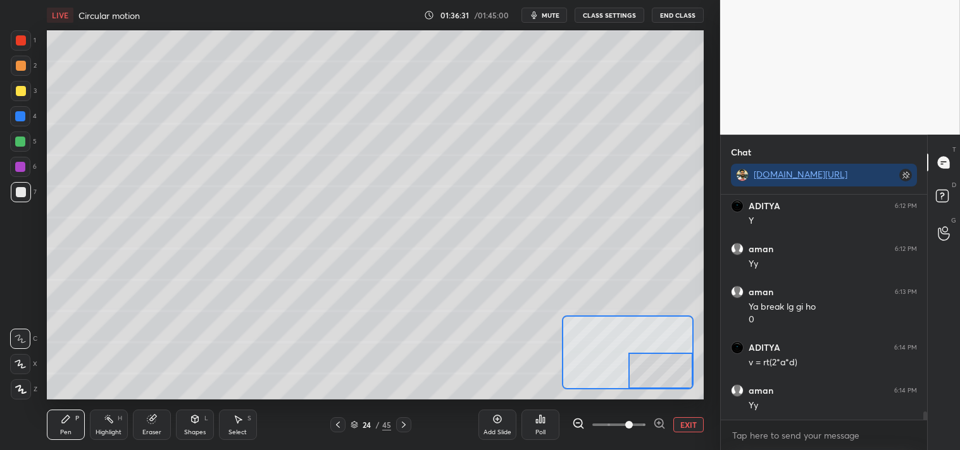
click at [147, 420] on icon at bounding box center [151, 420] width 8 height 8
click at [150, 424] on icon at bounding box center [152, 419] width 10 height 10
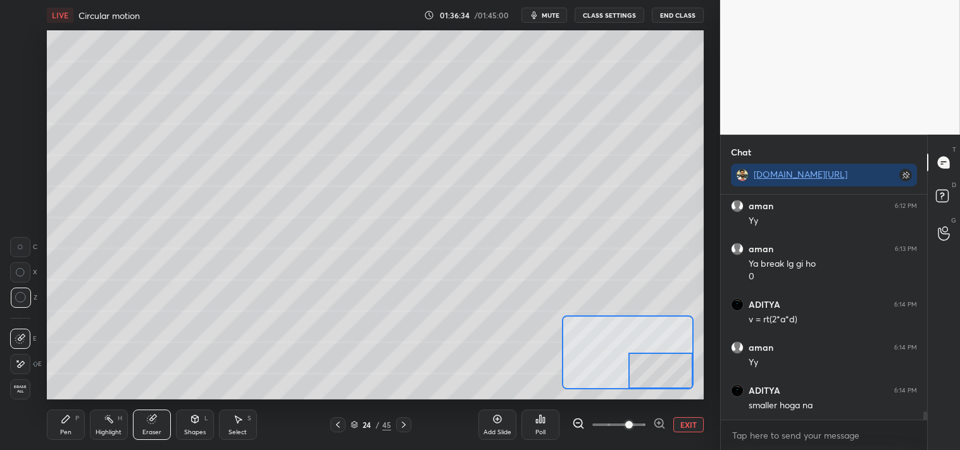
click at [65, 416] on icon at bounding box center [66, 419] width 10 height 10
click at [80, 412] on div "Pen P" at bounding box center [66, 425] width 38 height 30
click at [683, 428] on button "EXIT" at bounding box center [688, 424] width 30 height 15
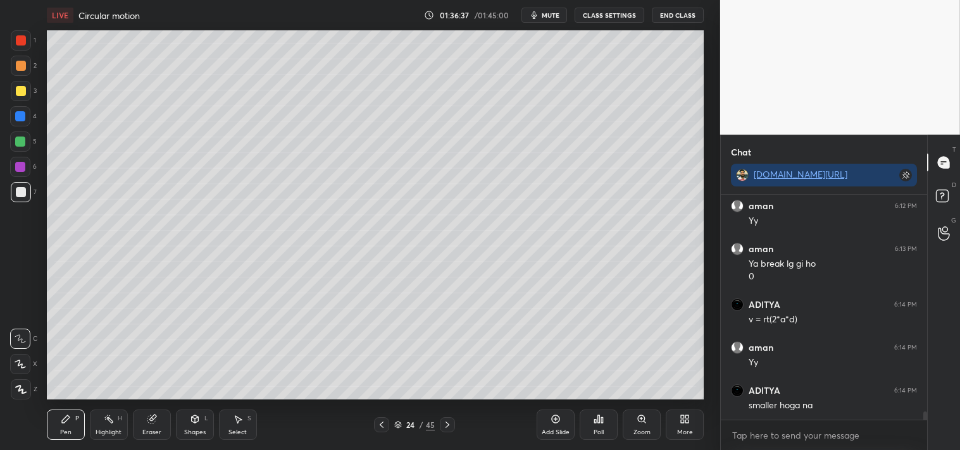
click at [109, 410] on div "Highlight H" at bounding box center [109, 425] width 38 height 30
click at [114, 413] on div "Highlight H" at bounding box center [109, 425] width 38 height 30
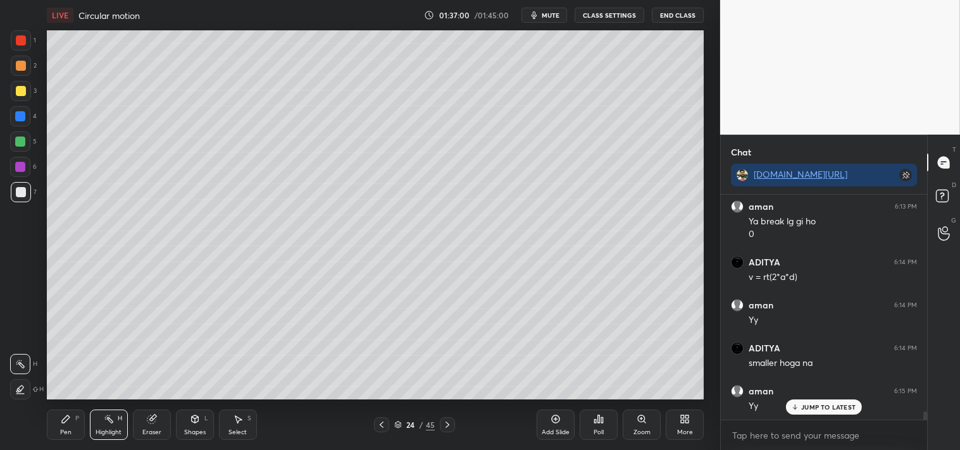
click at [636, 424] on icon at bounding box center [641, 419] width 10 height 10
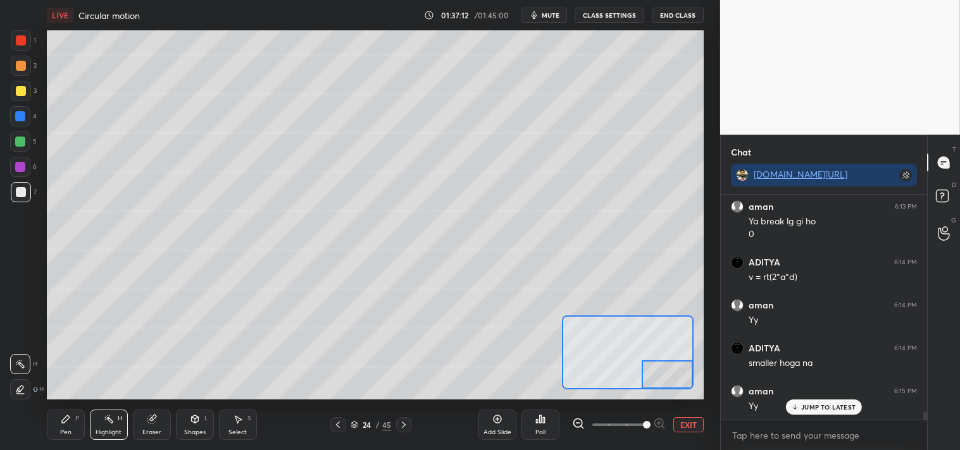
click at [684, 426] on button "EXIT" at bounding box center [688, 424] width 30 height 15
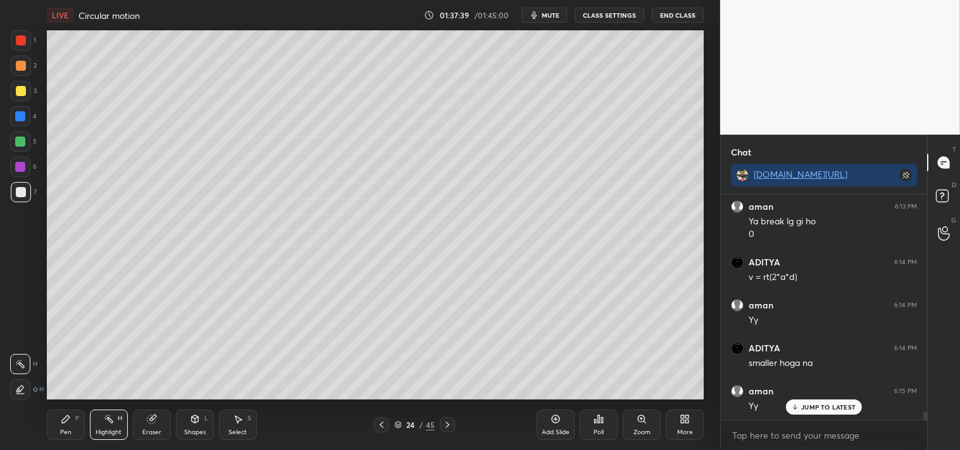
click at [547, 424] on div "Add Slide" at bounding box center [555, 425] width 38 height 30
click at [51, 400] on div "Pen P Highlight H Eraser Shapes L Select S 25 / 46 Add Slide Poll Zoom More" at bounding box center [375, 425] width 657 height 51
click at [54, 414] on div "Pen P" at bounding box center [66, 425] width 38 height 30
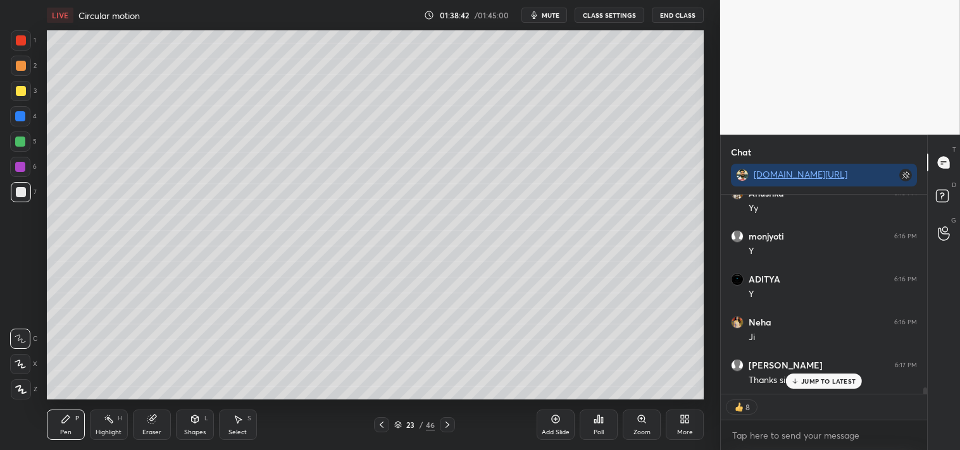
scroll to position [6264, 0]
click at [827, 380] on p "JUMP TO LATEST" at bounding box center [828, 382] width 54 height 8
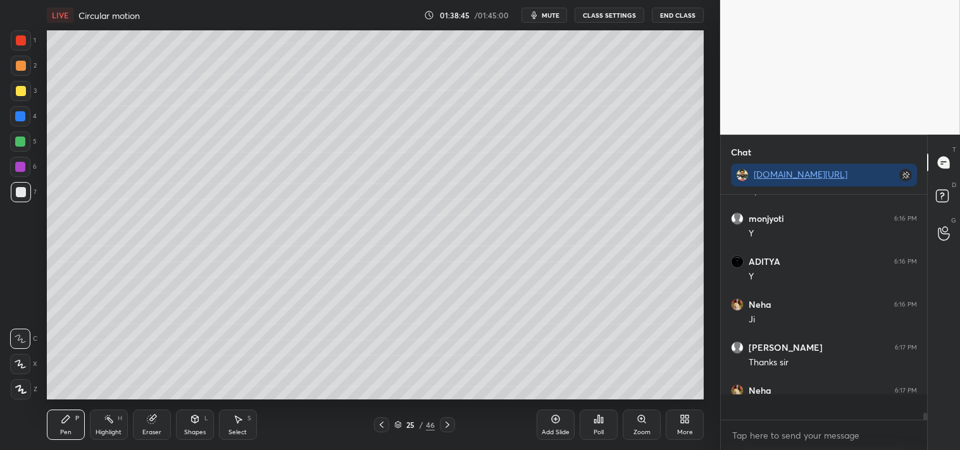
scroll to position [6239, 0]
click at [772, 440] on textarea at bounding box center [824, 436] width 186 height 20
click at [597, 425] on div "Poll" at bounding box center [598, 425] width 38 height 30
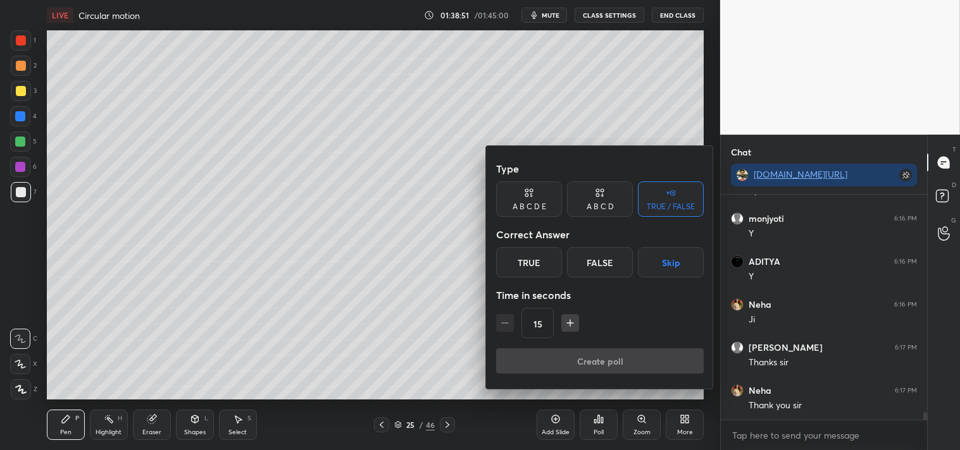
click at [523, 258] on div "True" at bounding box center [529, 262] width 66 height 30
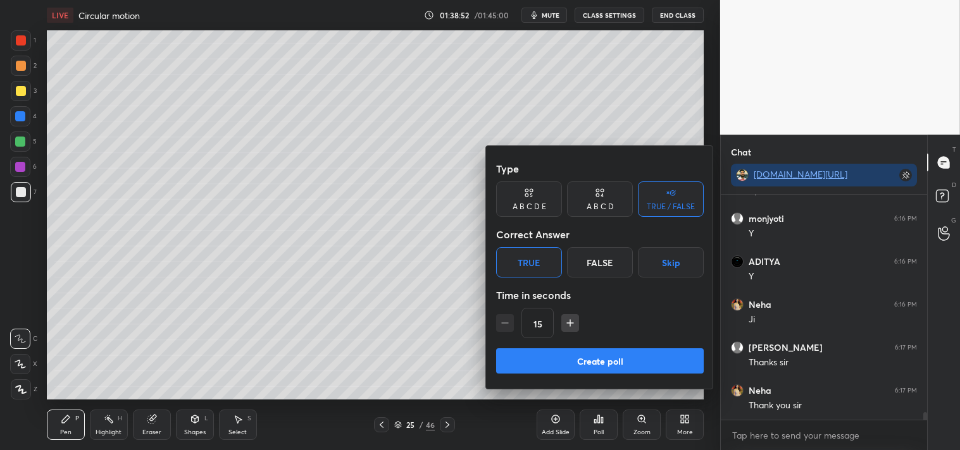
click at [551, 363] on button "Create poll" at bounding box center [599, 361] width 207 height 25
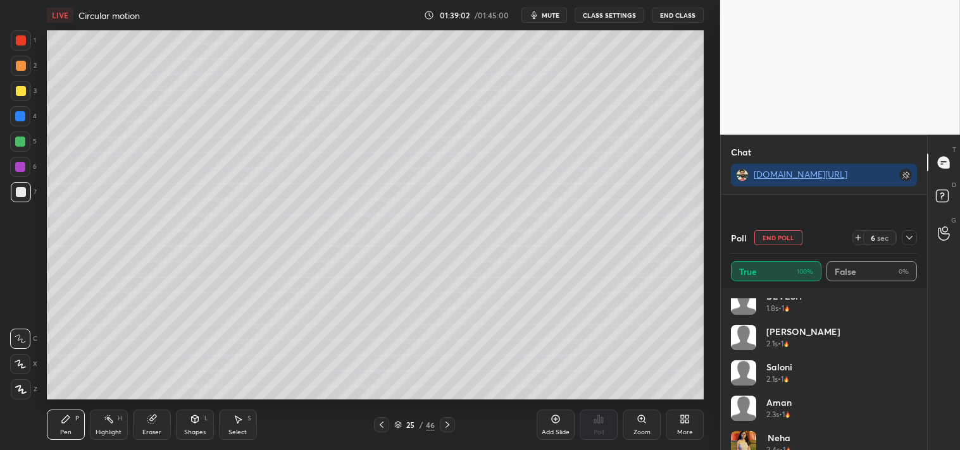
scroll to position [6347, 0]
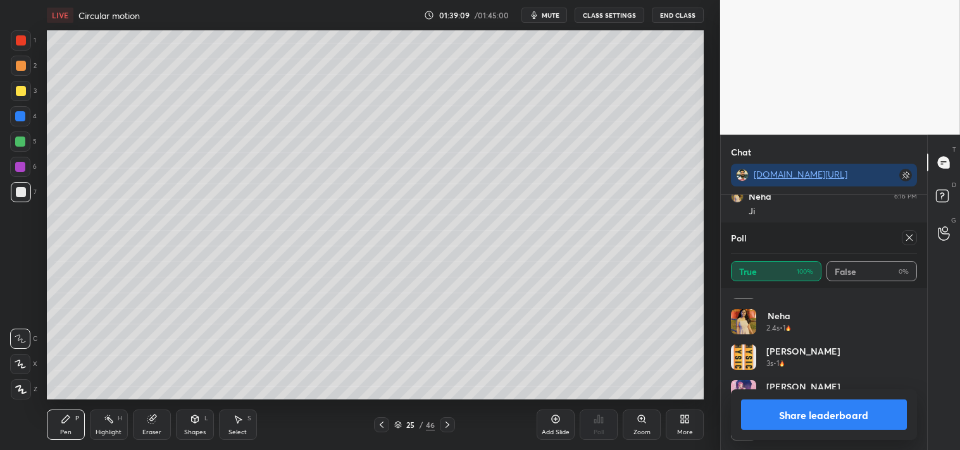
click at [904, 244] on div at bounding box center [908, 237] width 15 height 15
type textarea "x"
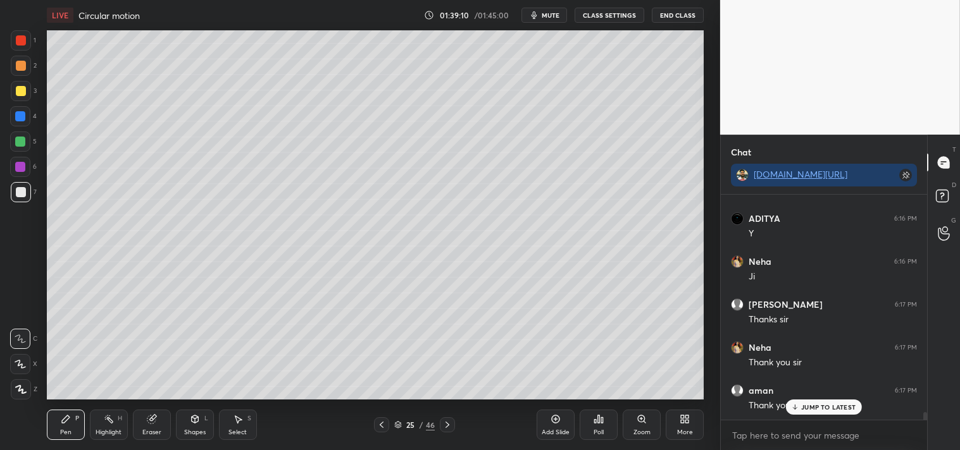
click at [554, 421] on icon at bounding box center [555, 419] width 10 height 10
click at [547, 18] on span "mute" at bounding box center [550, 15] width 18 height 9
click at [600, 16] on button "CLASS SETTINGS" at bounding box center [609, 15] width 70 height 15
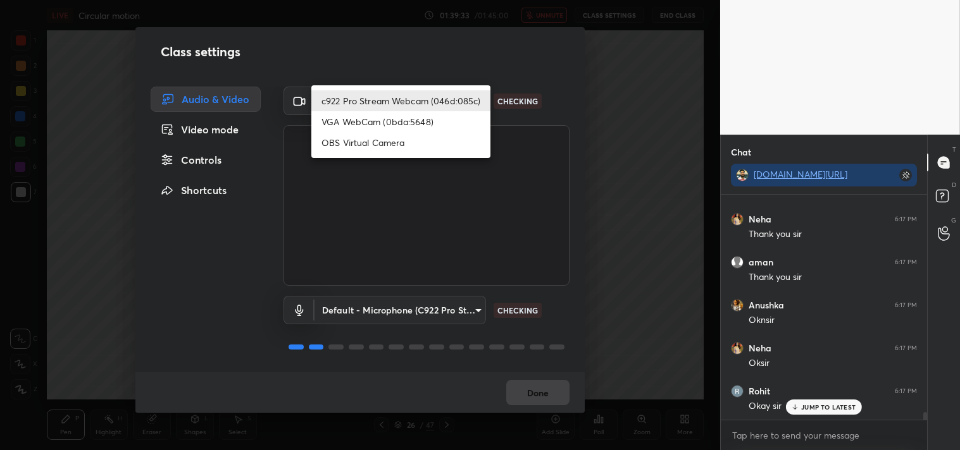
click at [395, 97] on body "1 2 3 4 5 6 7 C X Z C X Z E E Erase all H H LIVE Circular motion 01:39:33 / 01:…" at bounding box center [480, 225] width 960 height 450
click at [359, 134] on li "OBS Virtual Camera" at bounding box center [400, 142] width 179 height 21
type input "64645b19d528b3ac785889237b1a364f3b7ccd5da23f372116afb1703458f4fd"
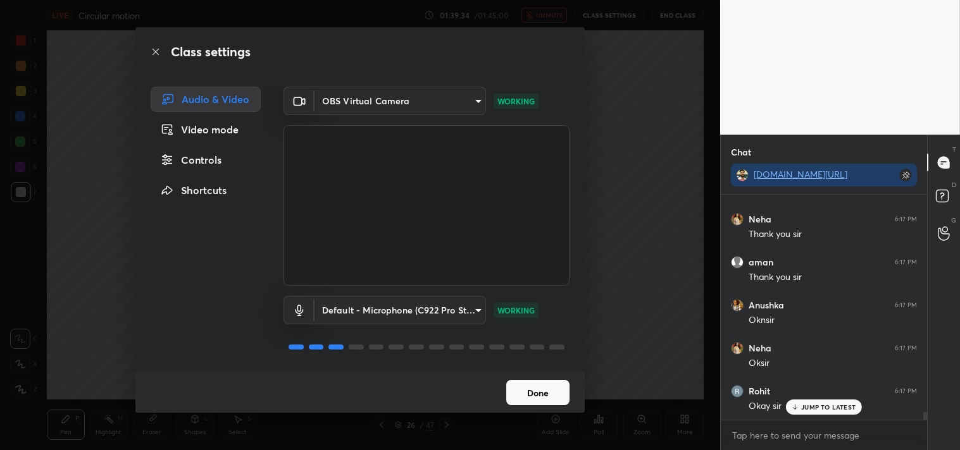
click at [541, 388] on button "Done" at bounding box center [537, 392] width 63 height 25
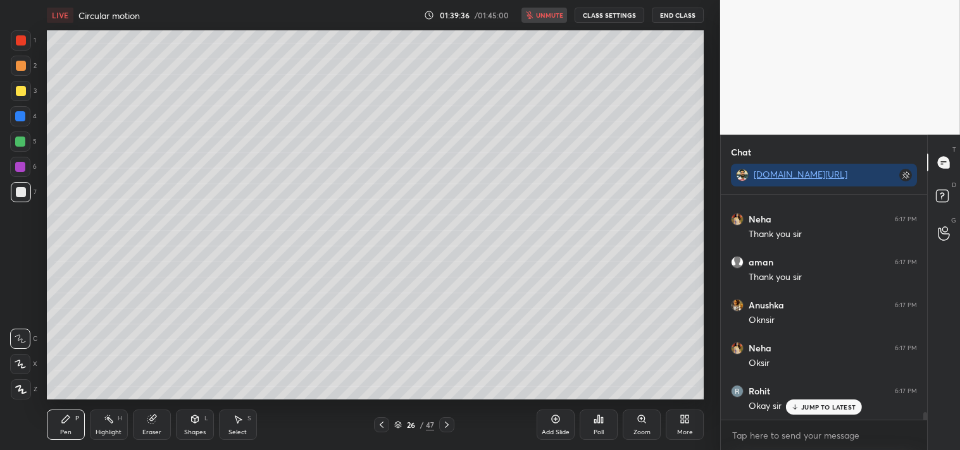
click at [808, 405] on p "JUMP TO LATEST" at bounding box center [828, 408] width 54 height 8
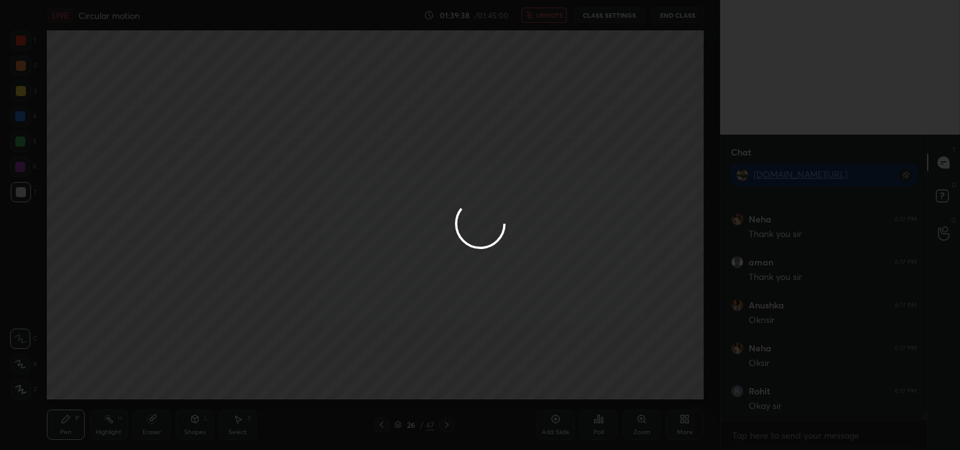
click at [775, 436] on div at bounding box center [480, 225] width 960 height 450
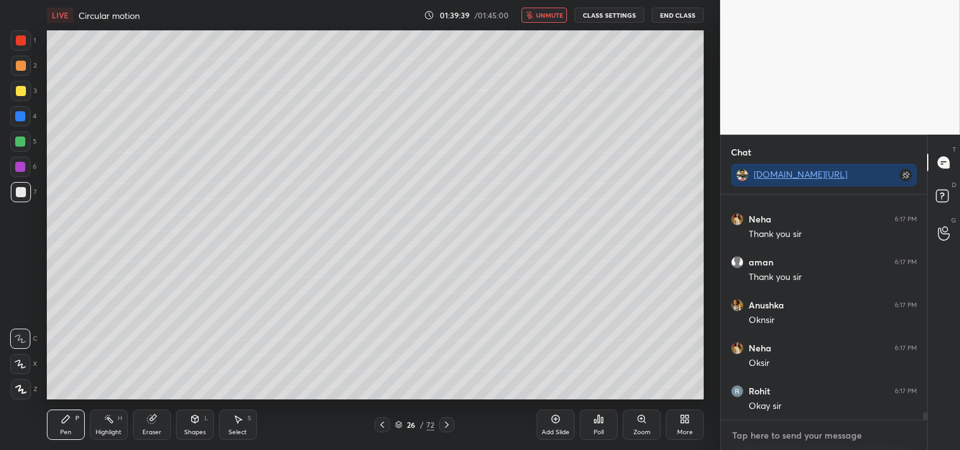
type textarea "x"
click at [774, 436] on textarea at bounding box center [824, 436] width 186 height 20
type textarea "C"
type textarea "x"
type textarea "CL"
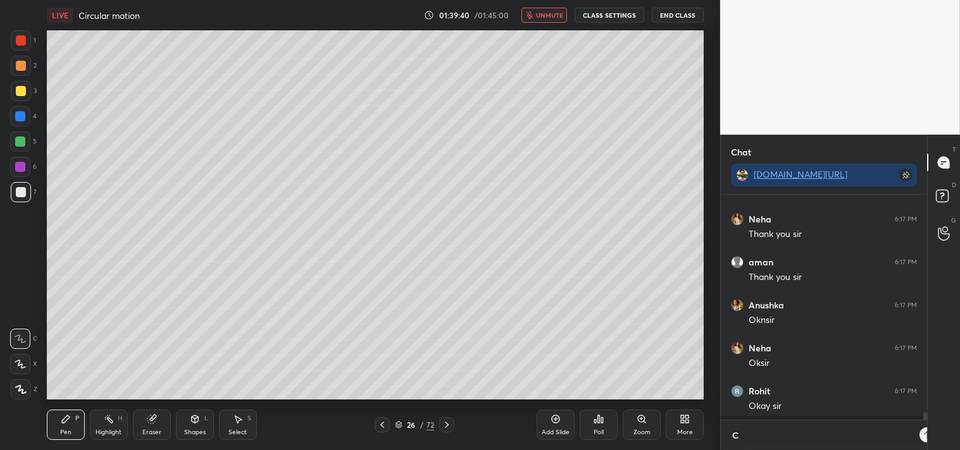
type textarea "x"
type textarea "CLA"
type textarea "x"
type textarea "CLAS"
type textarea "x"
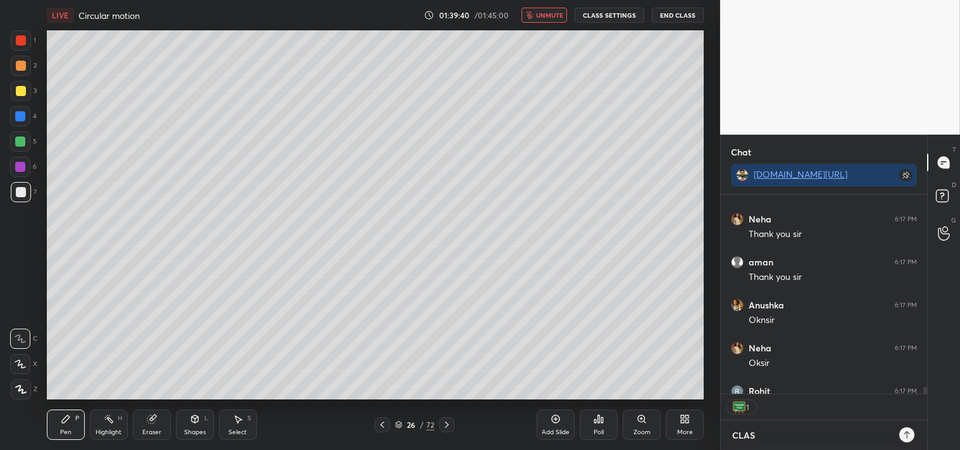
type textarea "CLASS"
type textarea "x"
type textarea "CLASSO"
type textarea "x"
type textarea "CLASSOV"
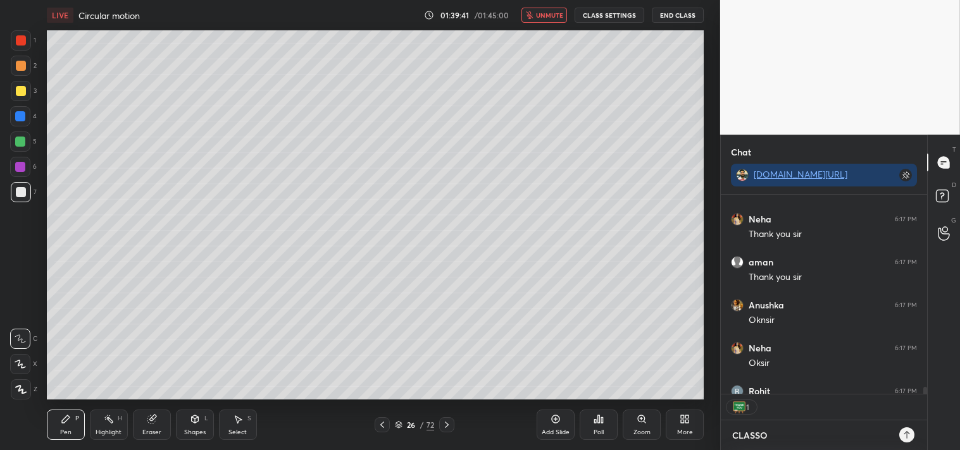
type textarea "x"
type textarea "CLASSOVE"
type textarea "x"
type textarea "CLASSOVER"
type textarea "x"
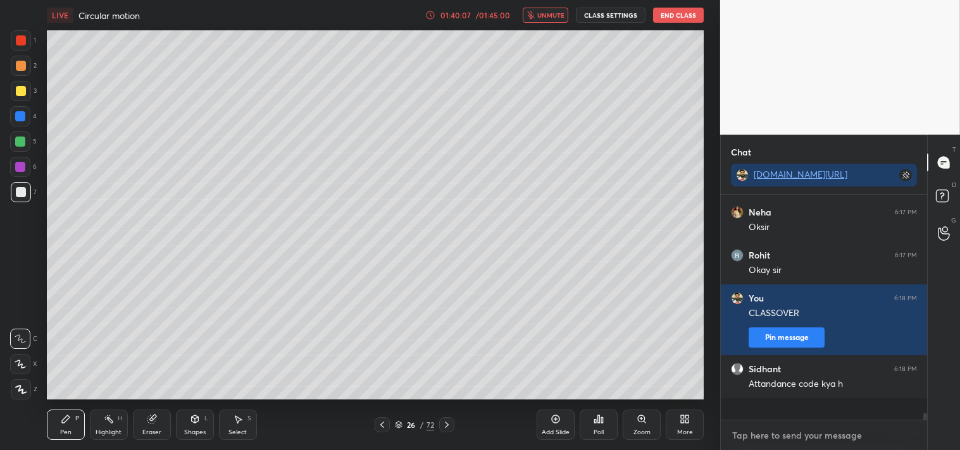
scroll to position [6525, 0]
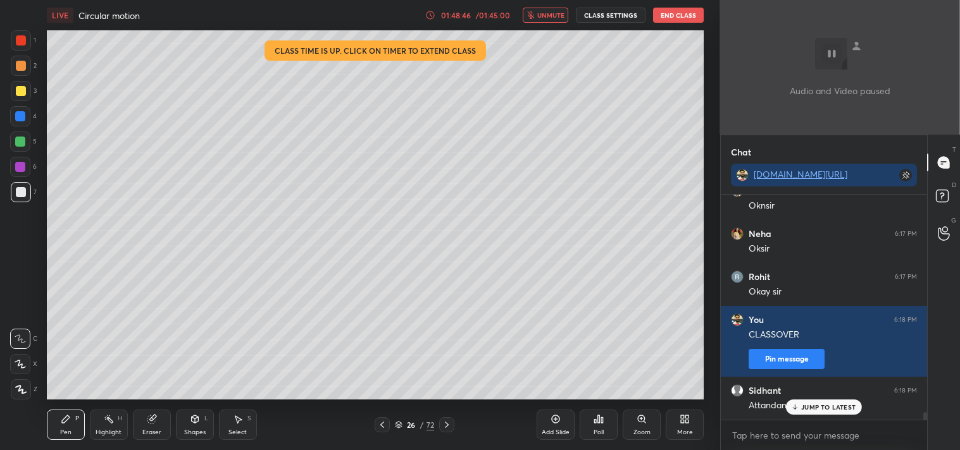
click at [672, 10] on button "End Class" at bounding box center [678, 15] width 51 height 15
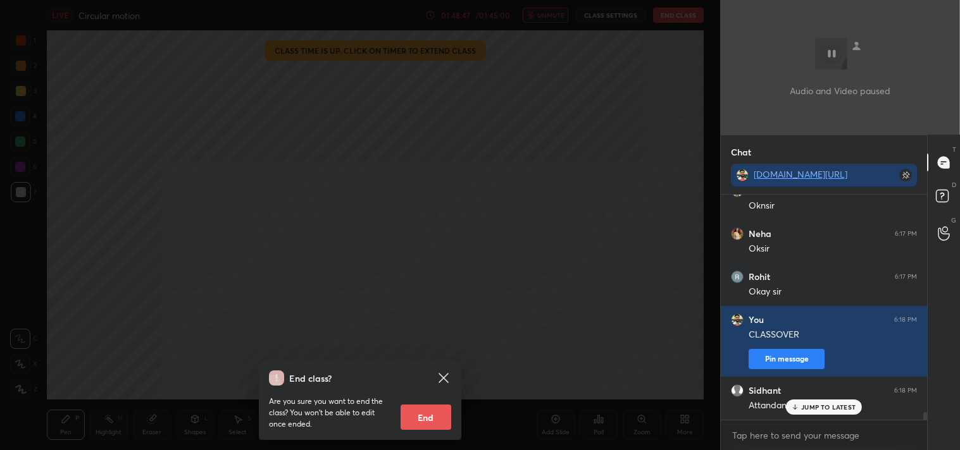
click at [409, 417] on button "End" at bounding box center [425, 417] width 51 height 25
type textarea "x"
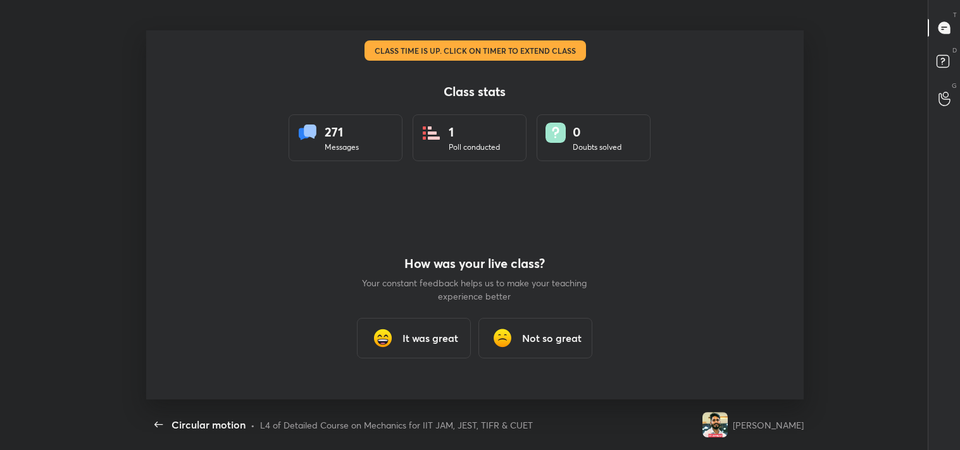
scroll to position [0, 0]
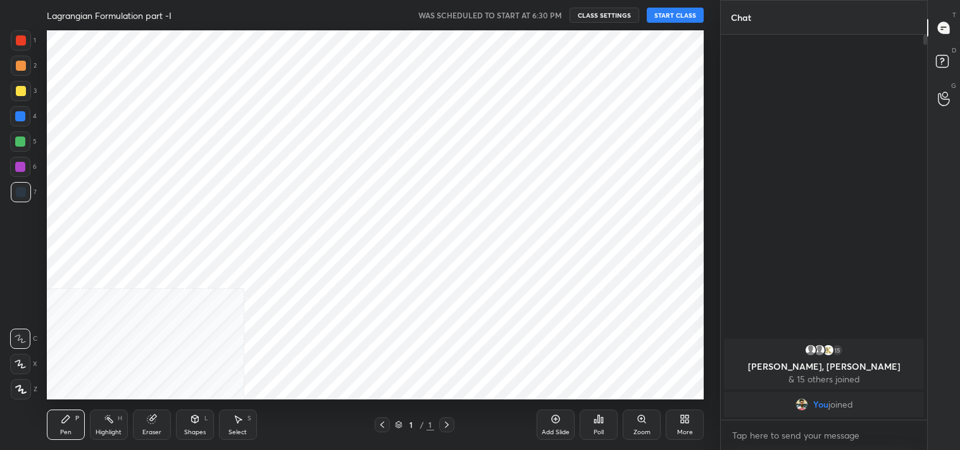
scroll to position [62881, 62581]
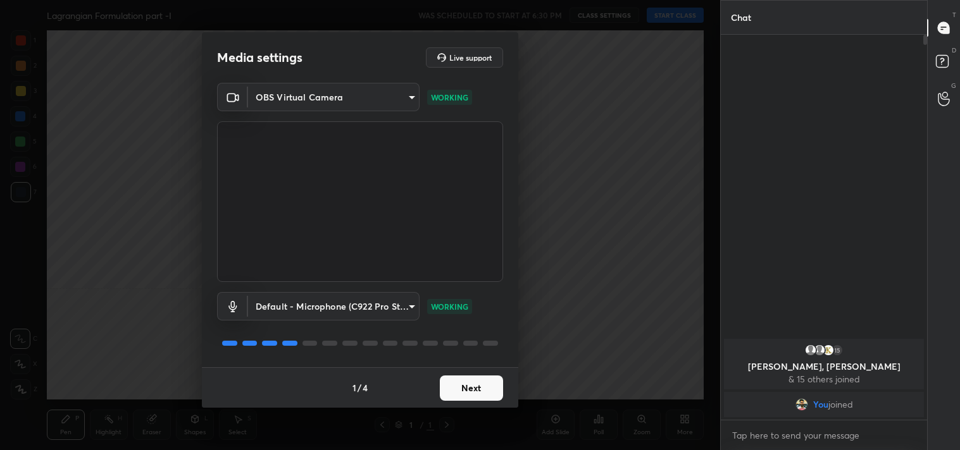
click at [459, 386] on button "Next" at bounding box center [471, 388] width 63 height 25
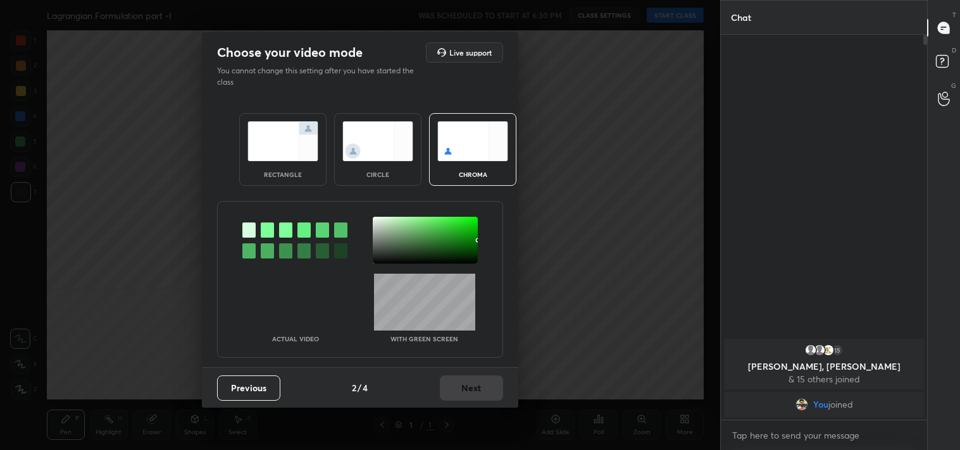
click at [275, 139] on img at bounding box center [282, 141] width 71 height 40
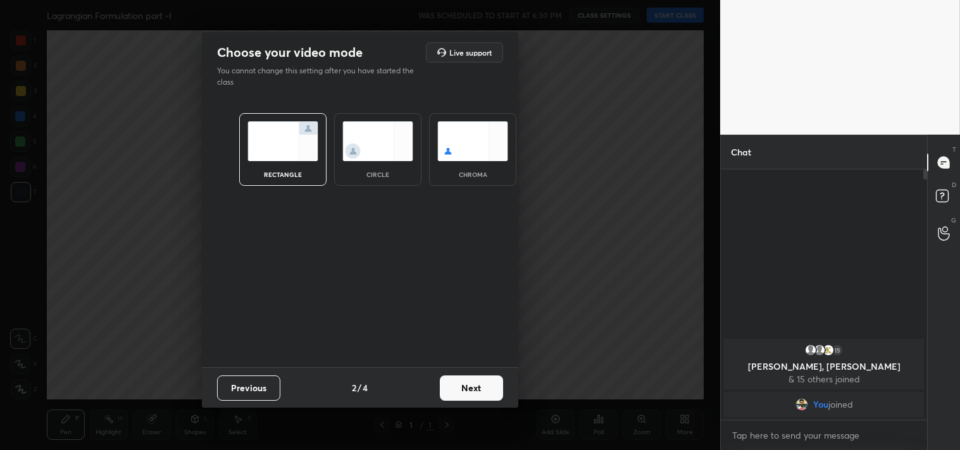
click at [466, 386] on button "Next" at bounding box center [471, 388] width 63 height 25
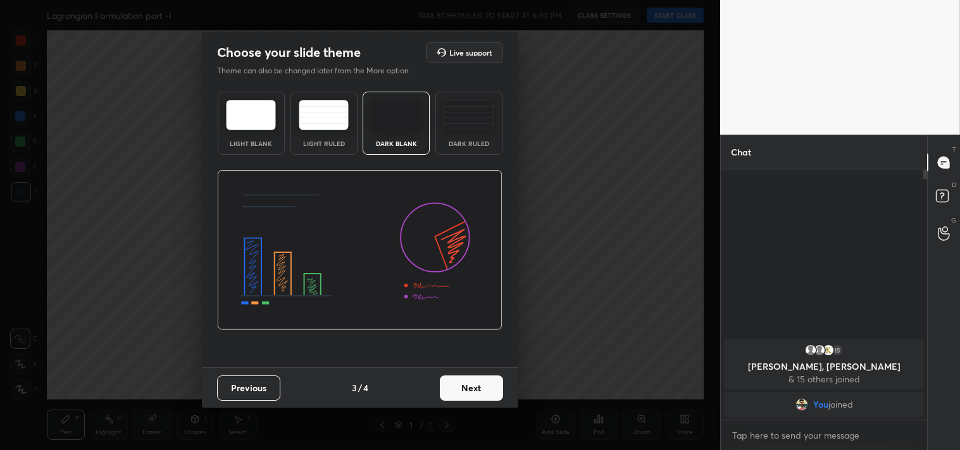
click at [457, 140] on div "Dark Ruled" at bounding box center [468, 143] width 51 height 6
click at [471, 394] on button "Next" at bounding box center [471, 388] width 63 height 25
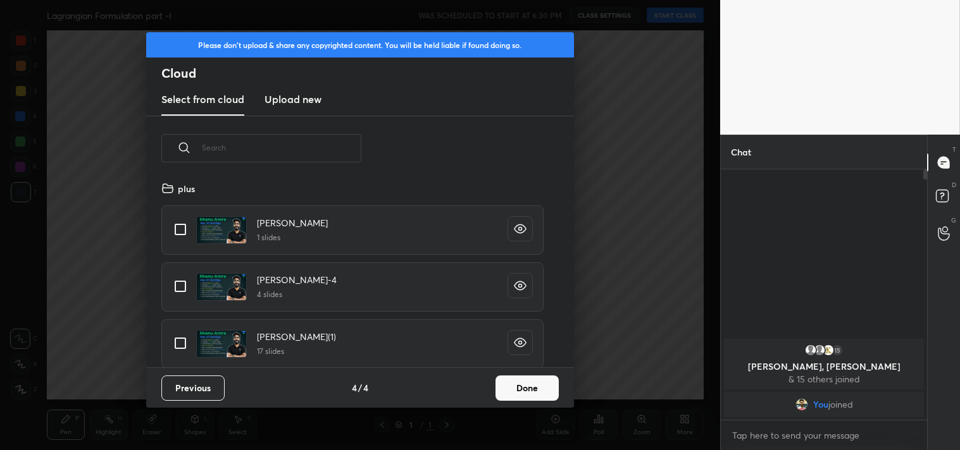
scroll to position [187, 406]
click at [177, 232] on input "grid" at bounding box center [180, 229] width 27 height 27
checkbox input "true"
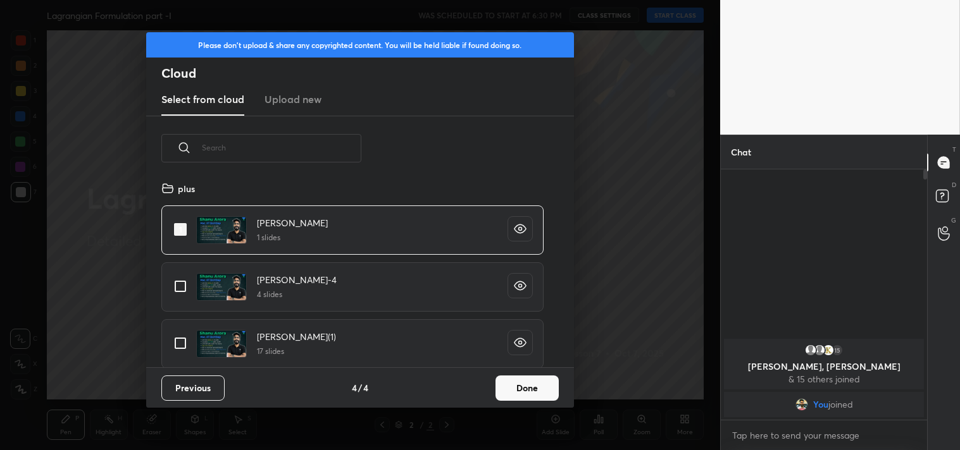
click at [527, 391] on button "Done" at bounding box center [526, 388] width 63 height 25
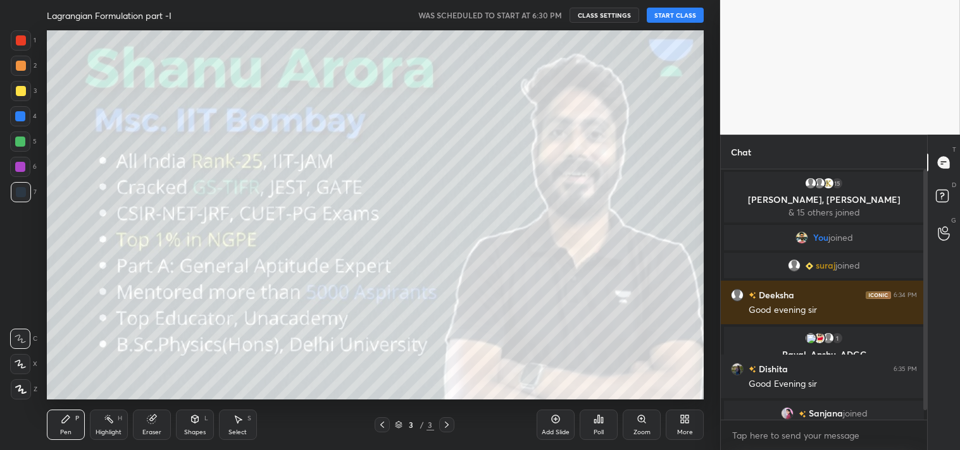
click at [681, 13] on button "START CLASS" at bounding box center [674, 15] width 57 height 15
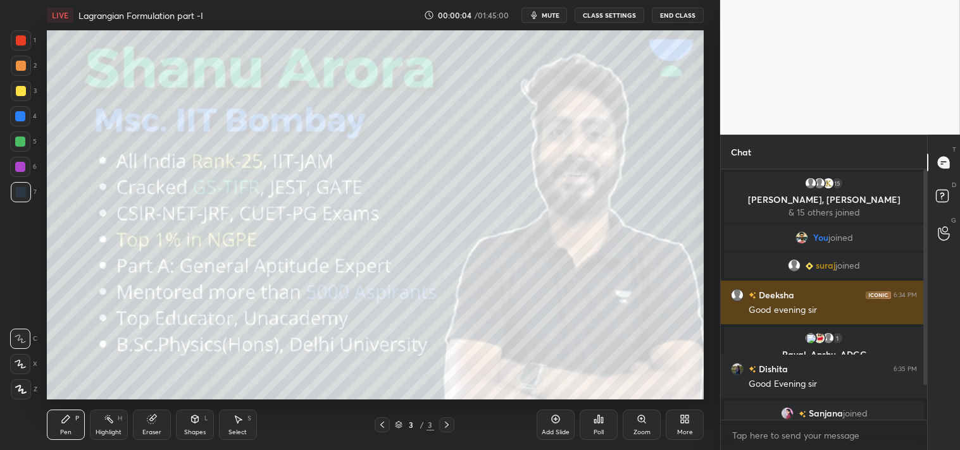
scroll to position [52, 0]
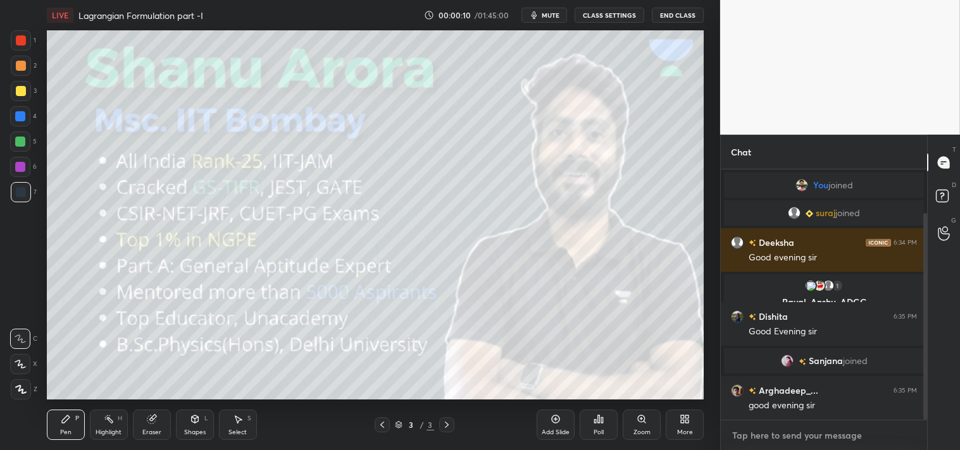
type textarea "x"
click at [762, 431] on textarea at bounding box center [824, 436] width 186 height 20
type textarea "w"
type textarea "x"
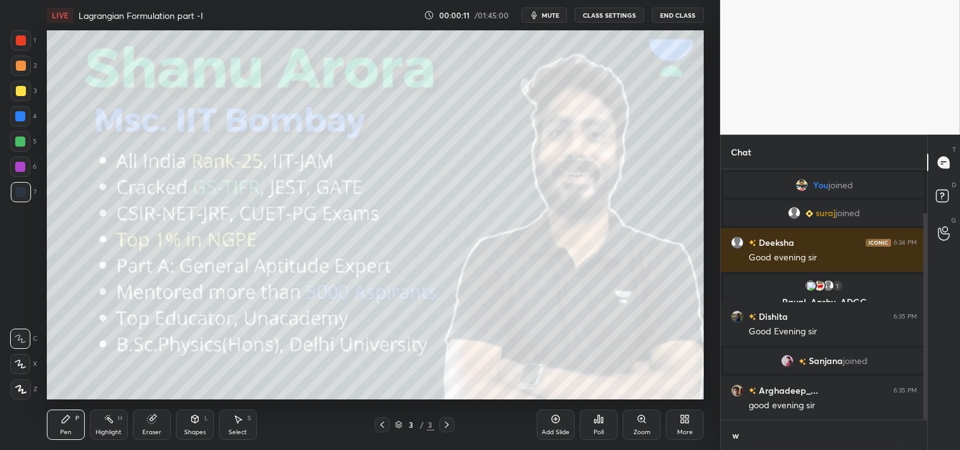
type textarea "we"
type textarea "x"
type textarea "we"
type textarea "x"
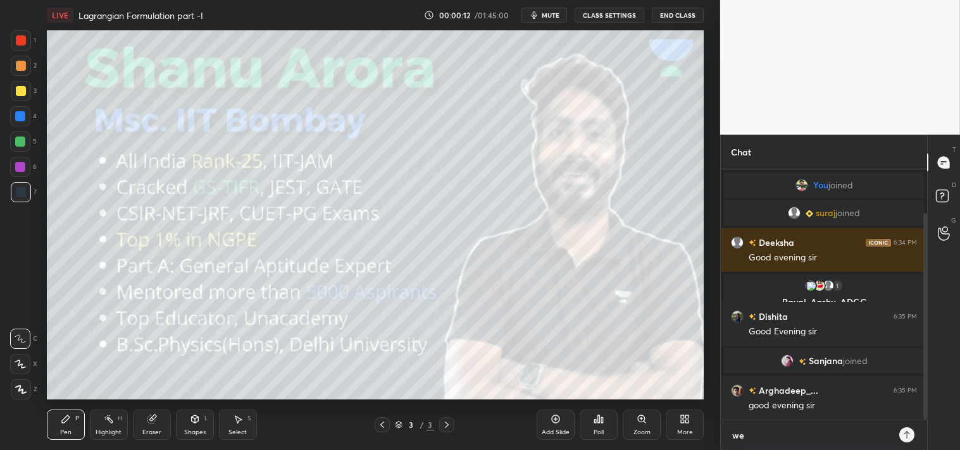
type textarea "we b"
type textarea "x"
type textarea "we be"
type textarea "x"
type textarea "we beg"
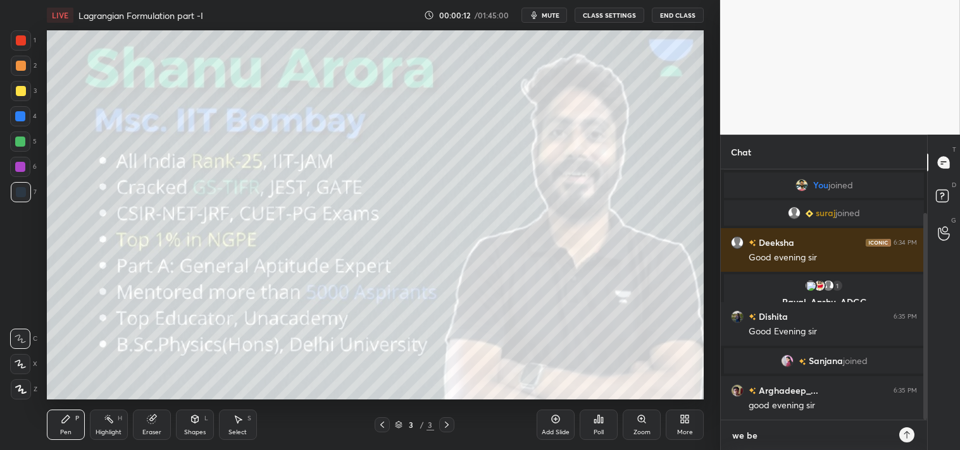
type textarea "x"
type textarea "we begi"
type textarea "x"
type textarea "we begin"
type textarea "x"
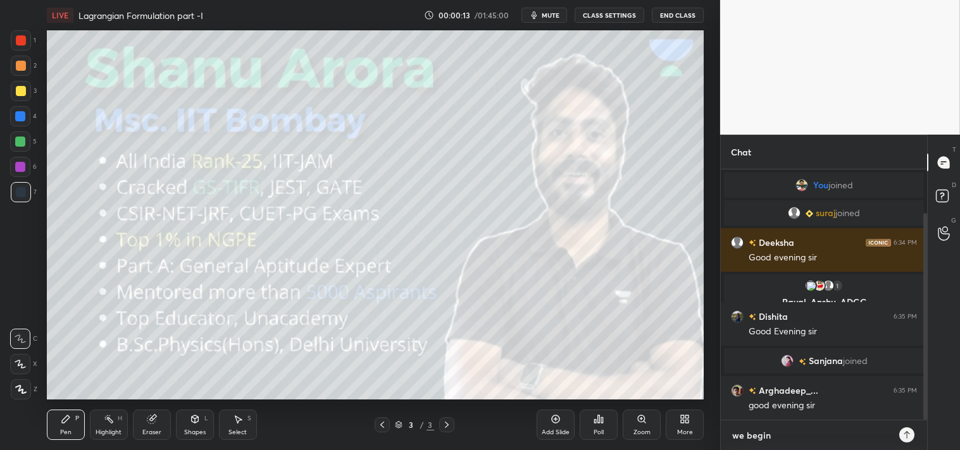
type textarea "we begin"
type textarea "x"
type textarea "we begin i"
type textarea "x"
type textarea "we begin in"
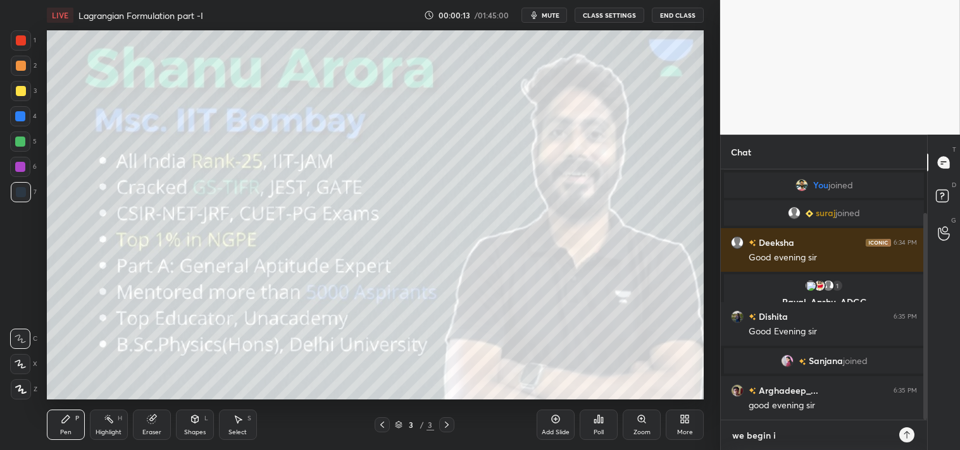
type textarea "x"
type textarea "we begin in"
type textarea "x"
type textarea "we begin in 5"
type textarea "x"
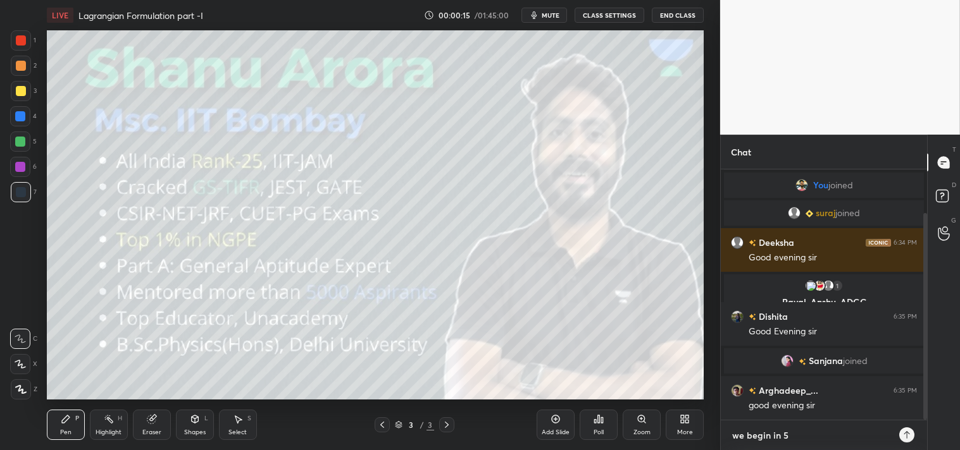
type textarea "we begin in 5m"
type textarea "x"
type textarea "we begin in 5mi"
type textarea "x"
type textarea "we begin in 5min"
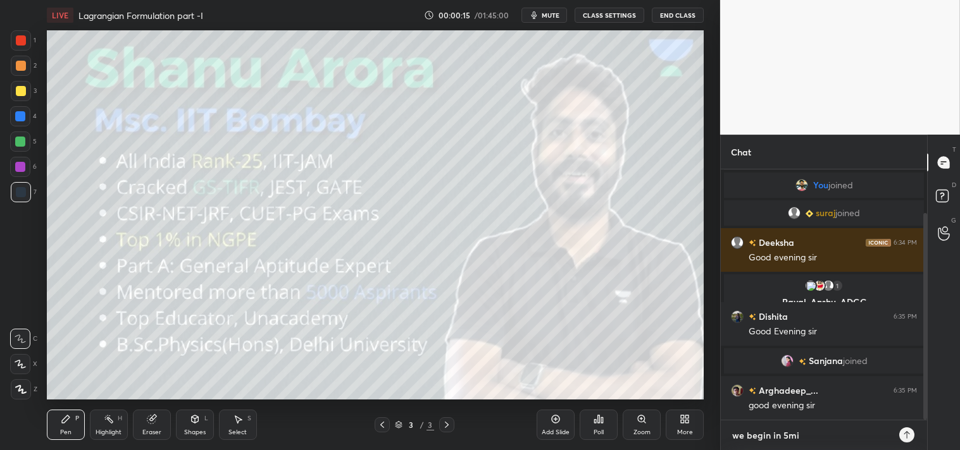
type textarea "x"
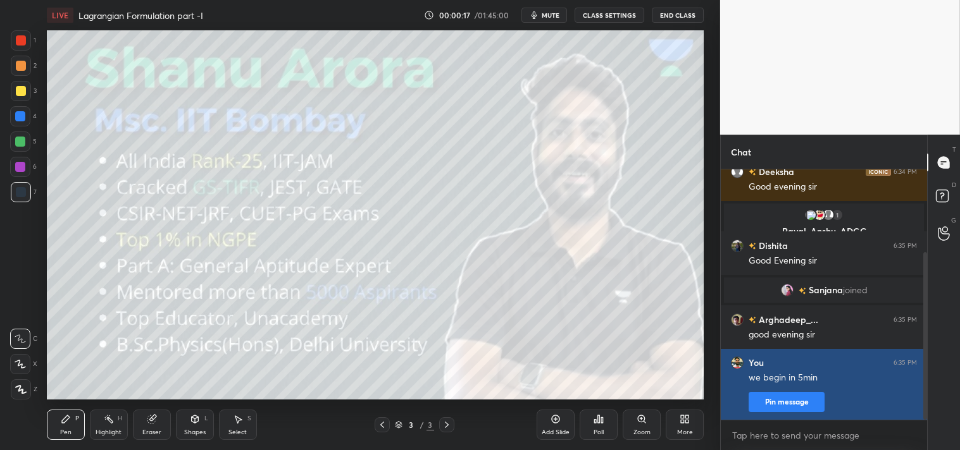
click at [786, 399] on button "Pin message" at bounding box center [786, 402] width 76 height 20
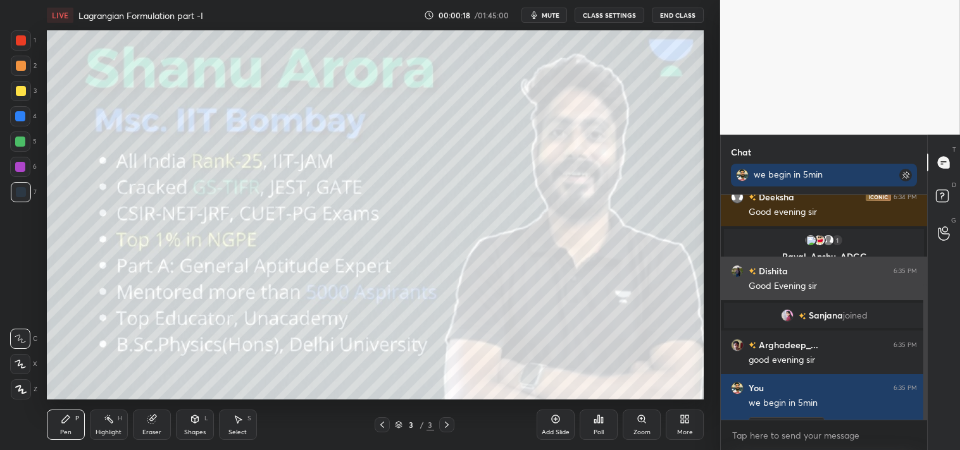
scroll to position [149, 0]
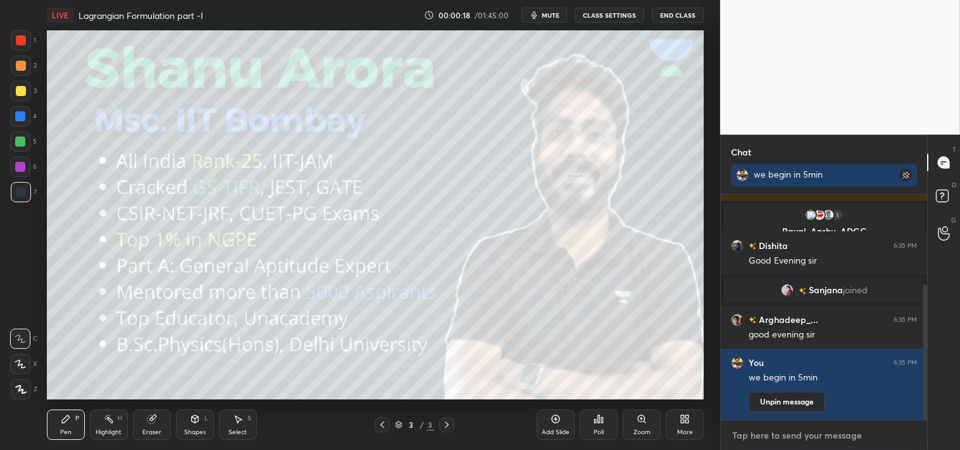
type textarea "x"
click at [767, 438] on textarea at bounding box center [824, 436] width 186 height 20
type textarea "t"
type textarea "x"
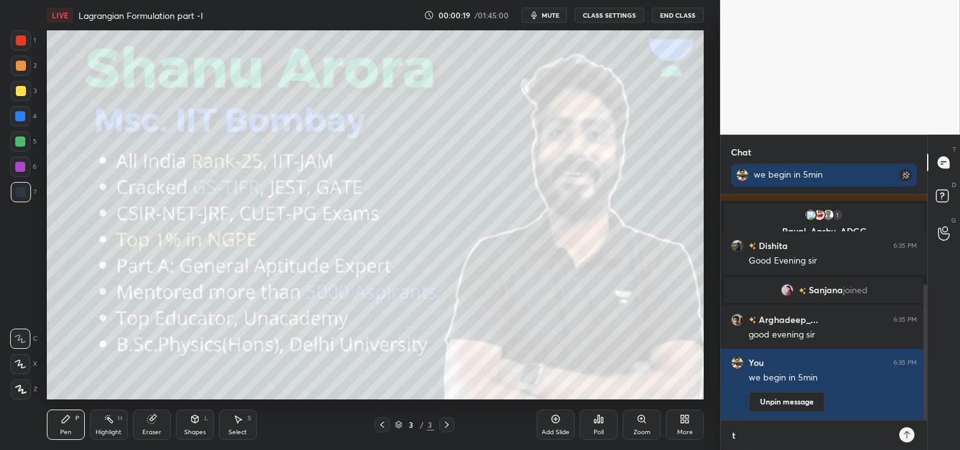
type textarea "tr"
type textarea "x"
type textarea "tre"
type textarea "x"
type textarea "trev"
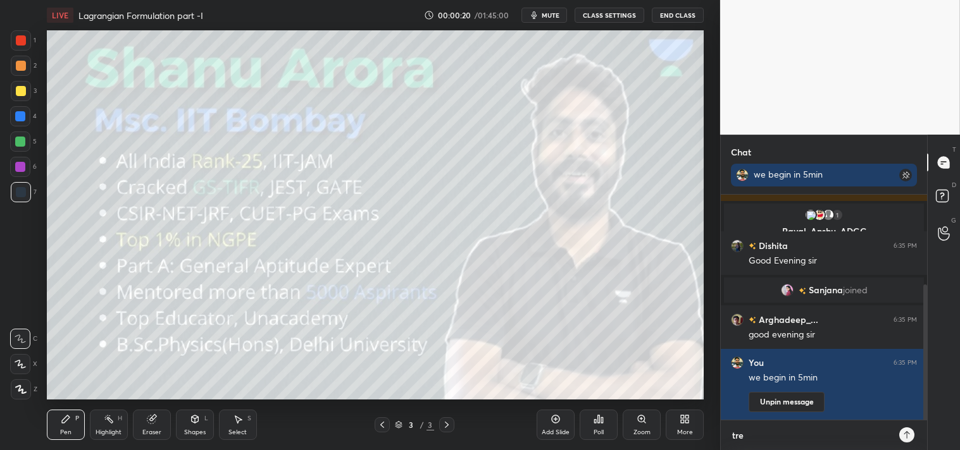
type textarea "x"
type textarea "trevi"
type textarea "x"
type textarea "trevix"
type textarea "x"
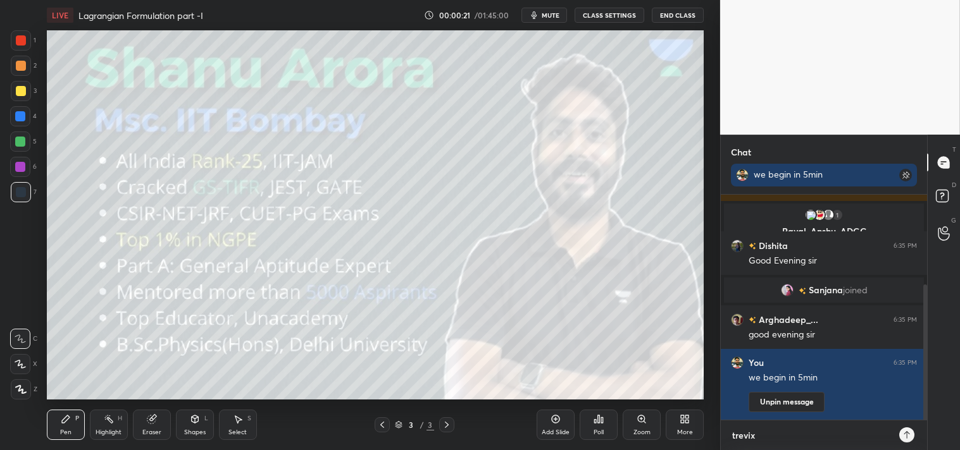
type textarea "trevi"
type textarea "x"
type textarea "trev"
type textarea "x"
type textarea "tre"
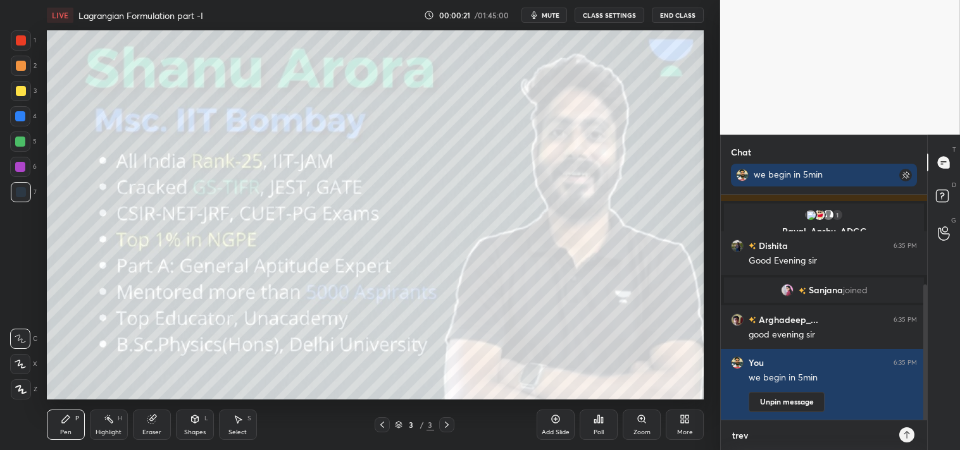
type textarea "x"
type textarea "tr"
type textarea "x"
type textarea "t"
type textarea "x"
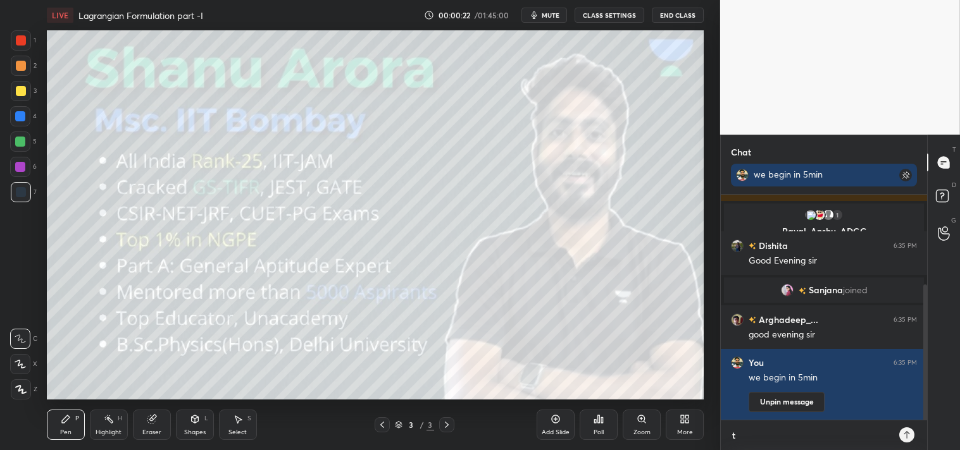
type textarea "x"
type textarea "r"
type textarea "x"
type textarea "re"
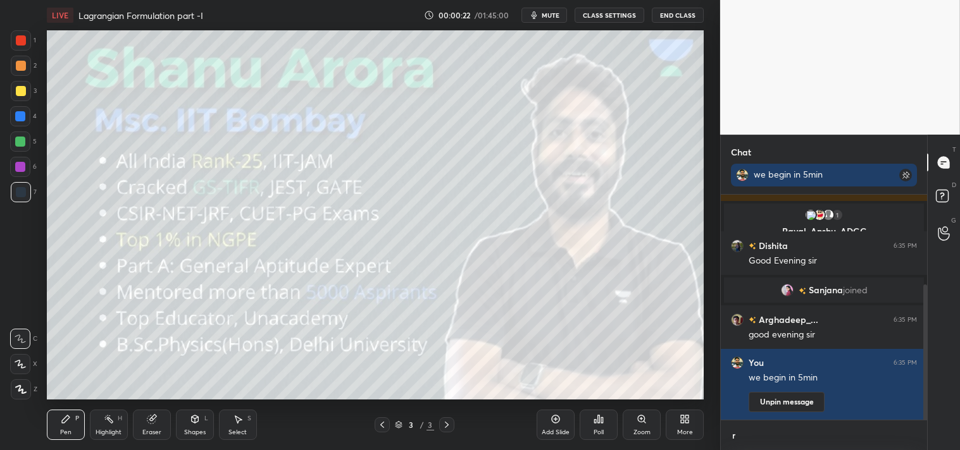
type textarea "x"
type textarea "rev"
type textarea "x"
type textarea "revi"
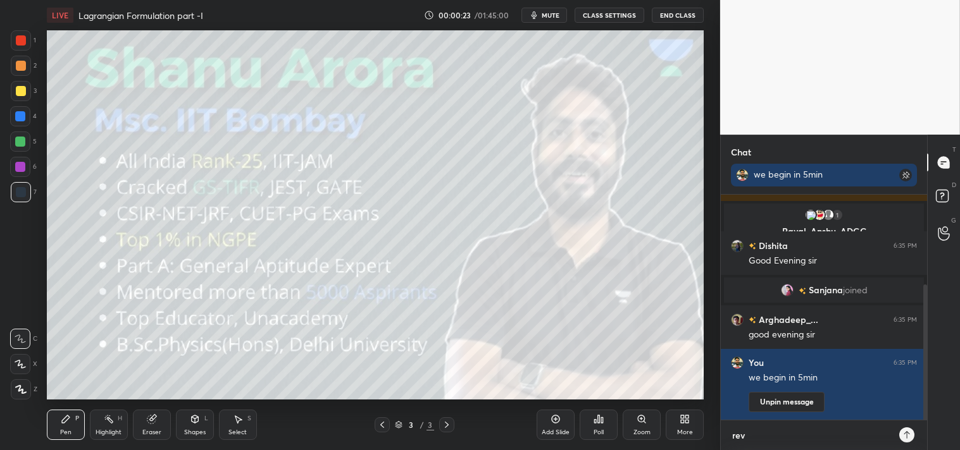
type textarea "x"
type textarea "revis"
type textarea "x"
type textarea "revise"
type textarea "x"
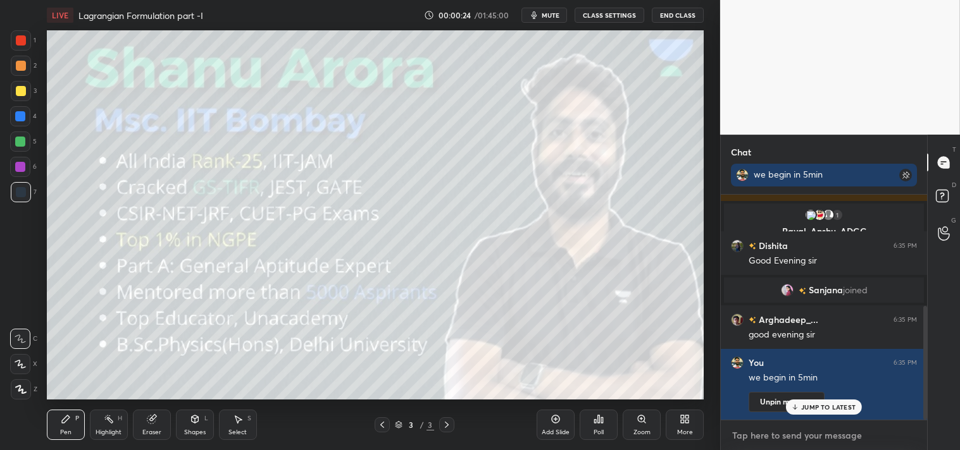
scroll to position [219, 0]
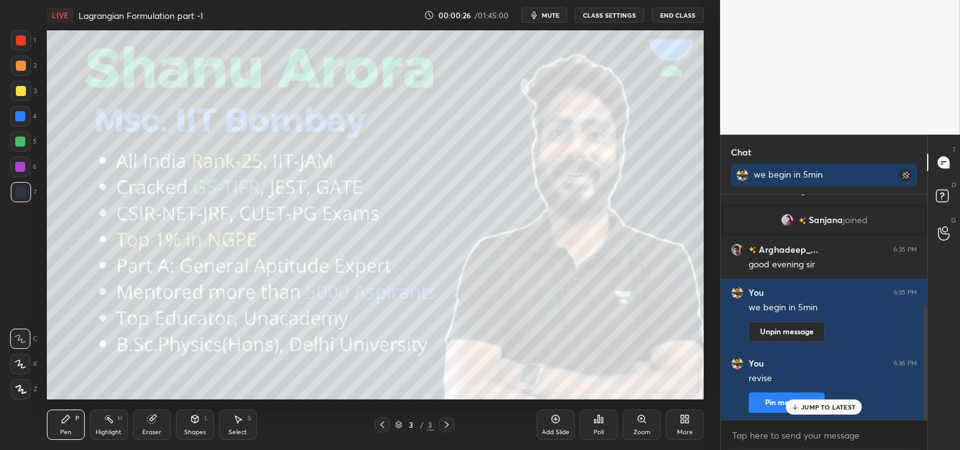
type textarea "x"
click at [545, 16] on span "mute" at bounding box center [550, 15] width 18 height 9
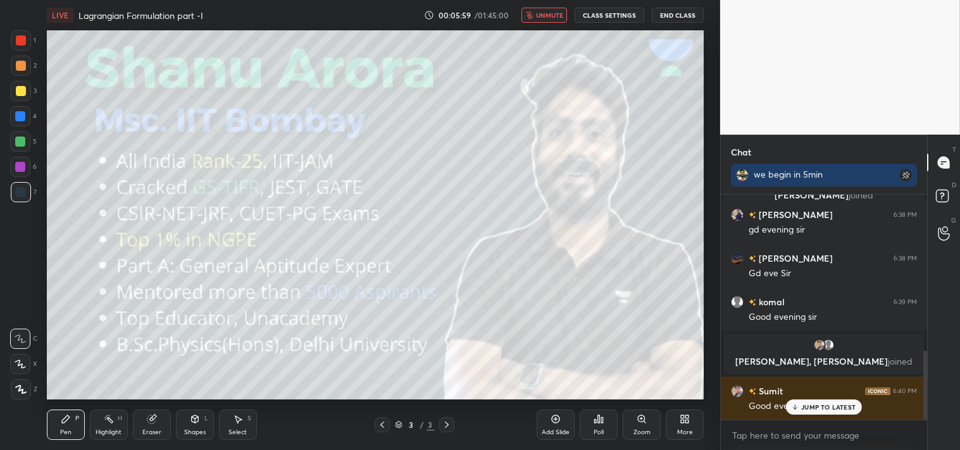
scroll to position [541, 0]
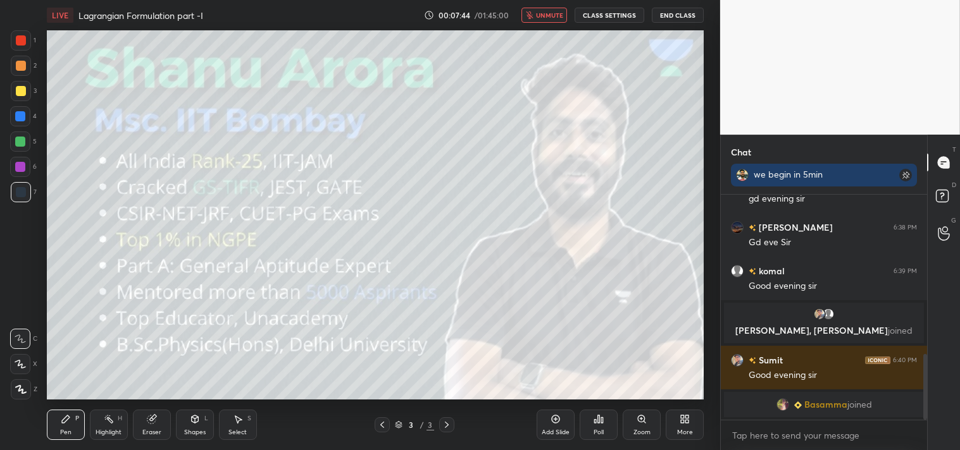
click at [536, 16] on button "unmute" at bounding box center [544, 15] width 46 height 15
click at [579, 17] on button "CLASS SETTINGS" at bounding box center [609, 15] width 70 height 15
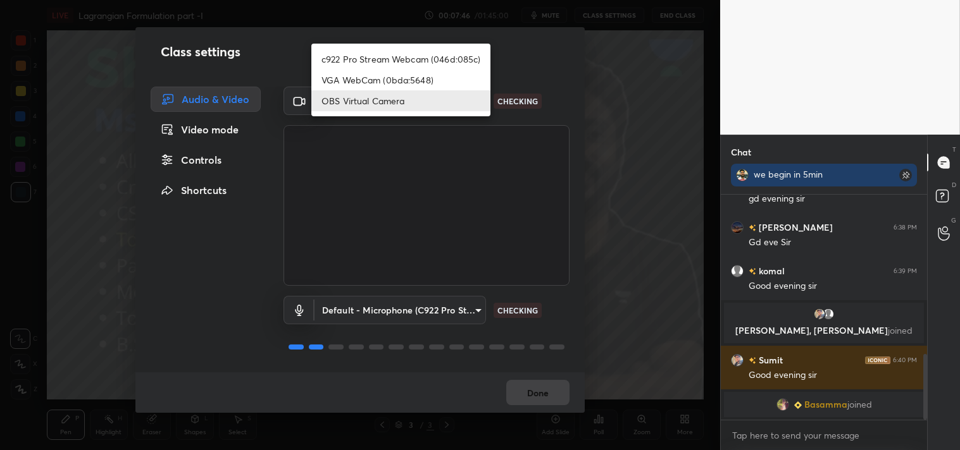
click at [396, 97] on body "1 2 3 4 5 6 7 C X Z C X Z E E Erase all H H LIVE Lagrangian Formulation part -I…" at bounding box center [480, 225] width 960 height 450
click at [365, 54] on li "c922 Pro Stream Webcam (046d:085c)" at bounding box center [400, 59] width 179 height 21
type input "77efdbe0d0591a5658d362a6e640cec0e2706c98c83ef82d39568dbf4875ff01"
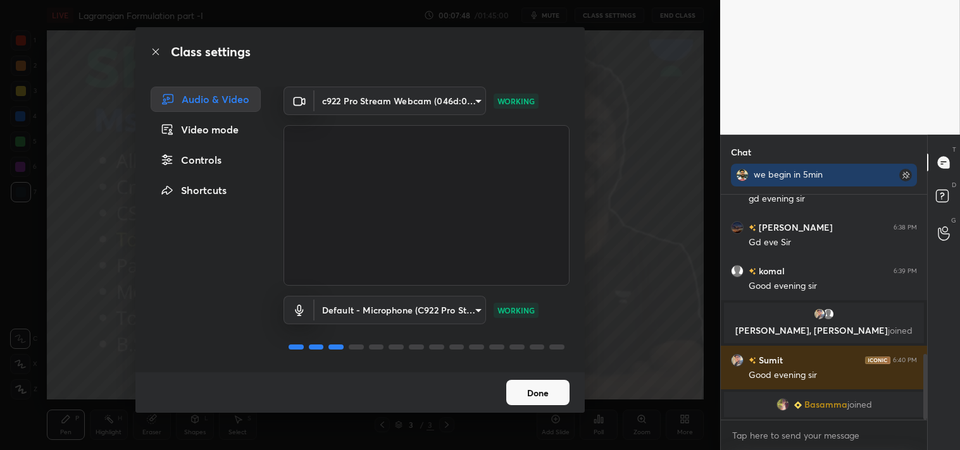
click at [540, 392] on button "Done" at bounding box center [537, 392] width 63 height 25
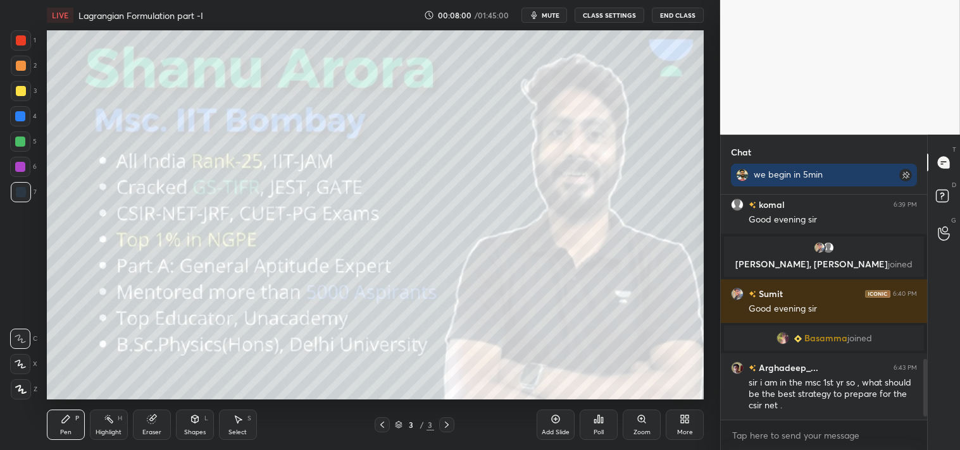
scroll to position [650, 0]
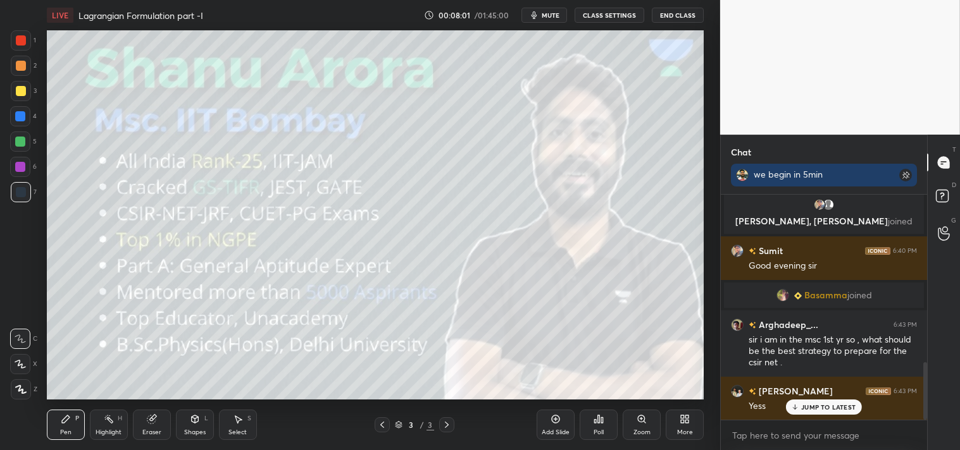
click at [606, 13] on button "CLASS SETTINGS" at bounding box center [609, 15] width 70 height 15
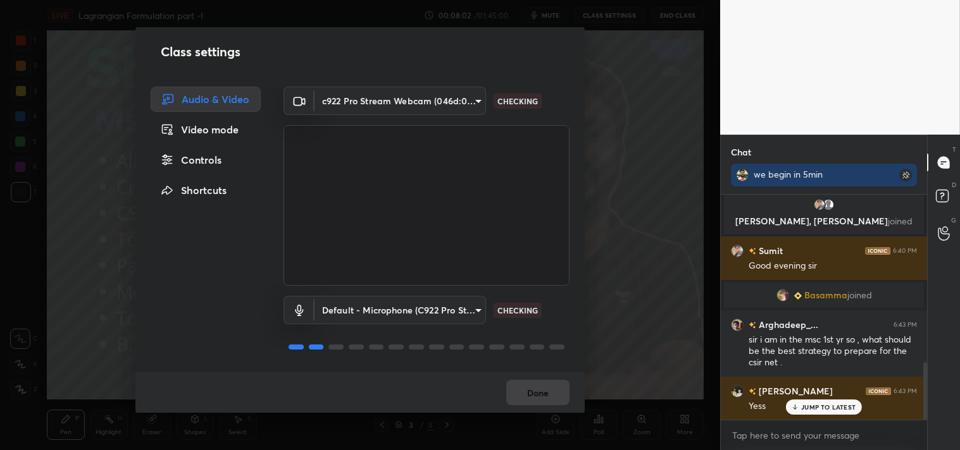
click at [378, 93] on body "1 2 3 4 5 6 7 C X Z C X Z E E Erase all H H LIVE Lagrangian Formulation part -I…" at bounding box center [480, 225] width 960 height 450
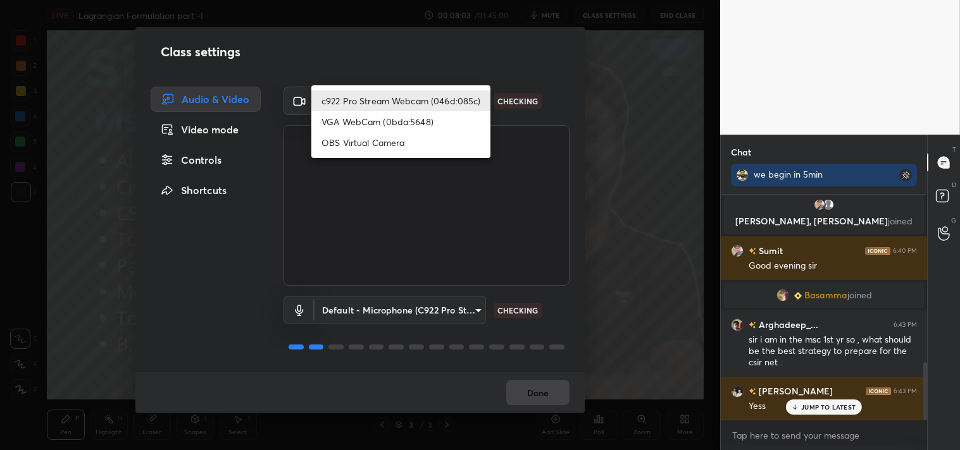
click at [378, 94] on li "c922 Pro Stream Webcam (046d:085c)" at bounding box center [400, 100] width 179 height 21
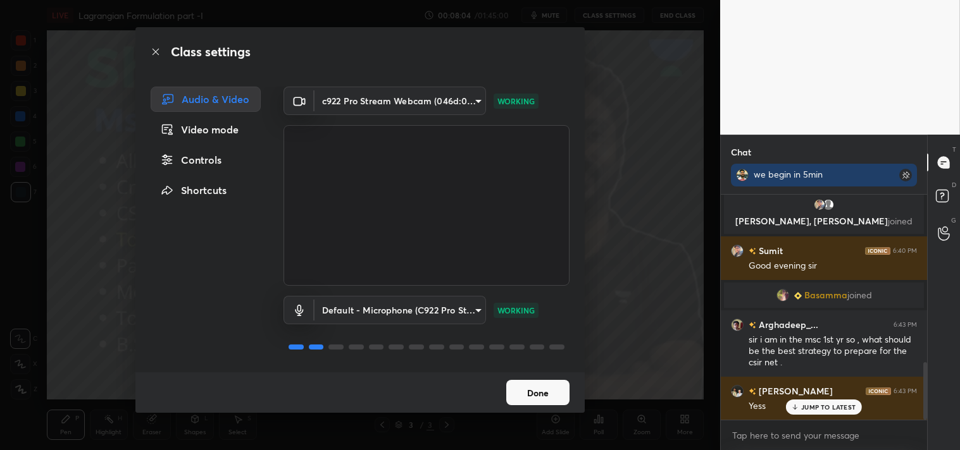
click at [548, 395] on button "Done" at bounding box center [537, 392] width 63 height 25
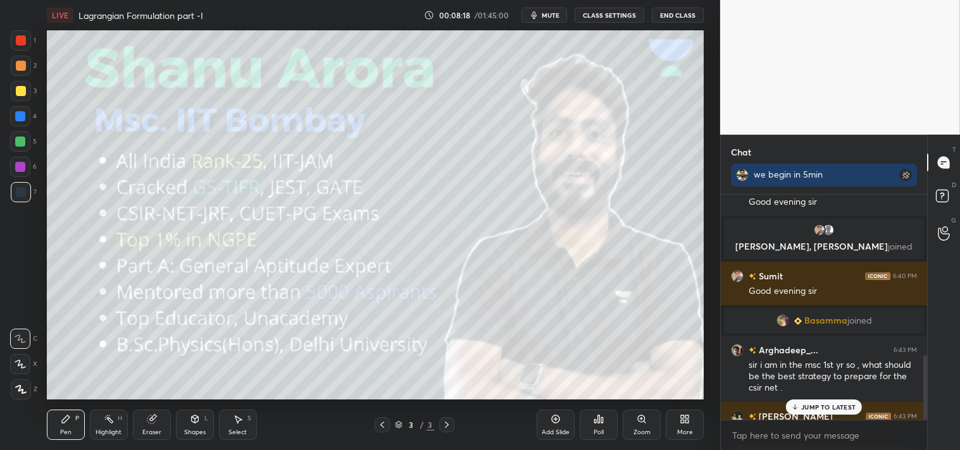
scroll to position [62881, 62581]
click at [534, 17] on icon "button" at bounding box center [534, 15] width 10 height 10
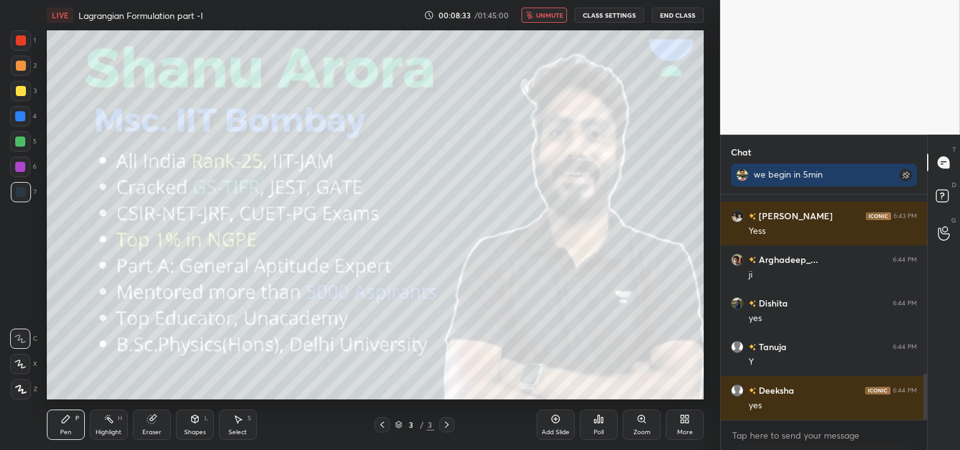
scroll to position [869, 0]
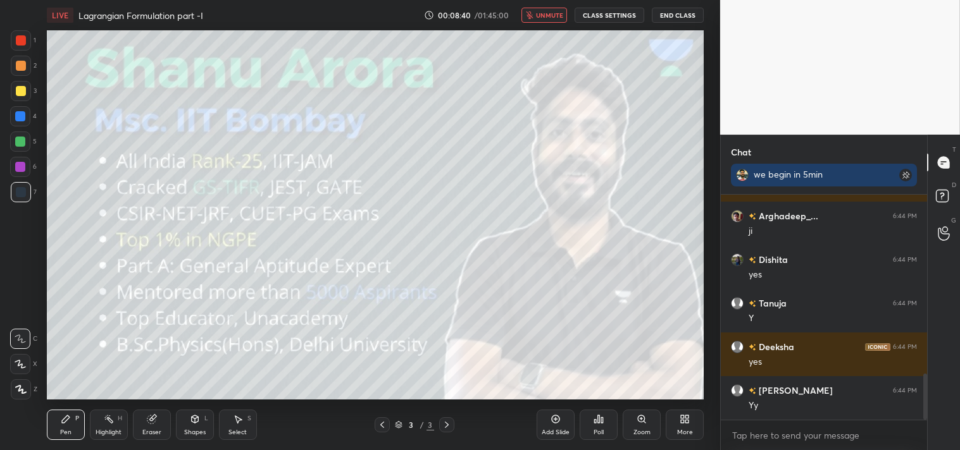
click at [540, 11] on span "unmute" at bounding box center [549, 15] width 27 height 9
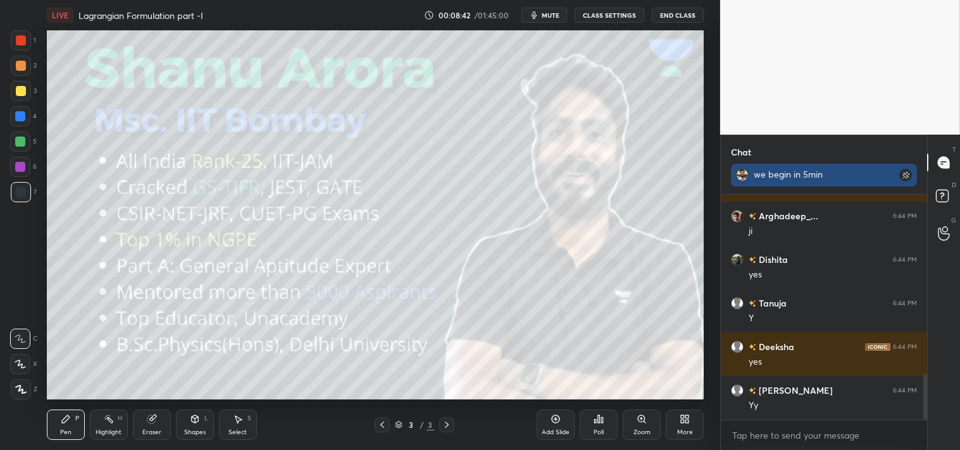
click at [901, 177] on rect at bounding box center [905, 175] width 13 height 13
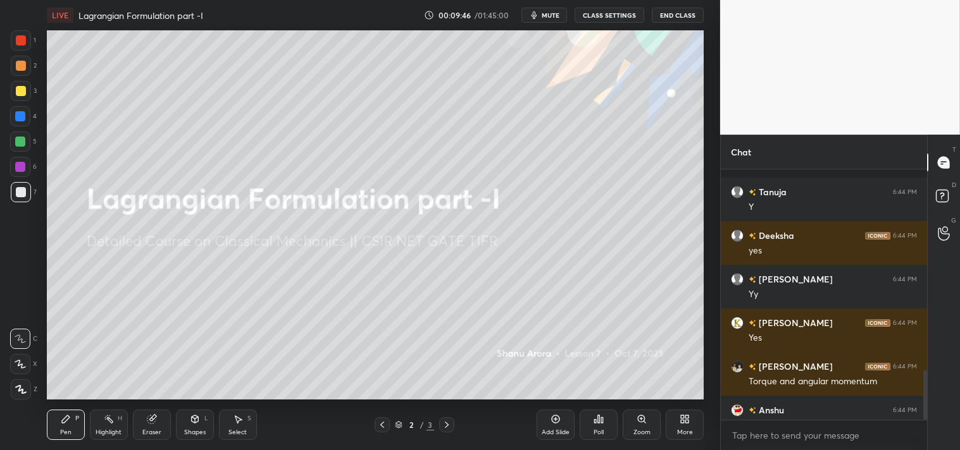
scroll to position [1018, 0]
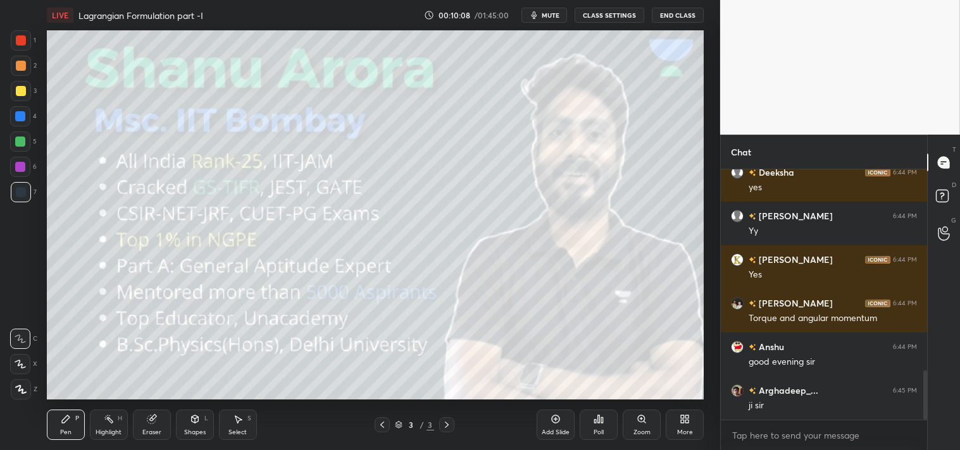
click at [548, 423] on div "Add Slide" at bounding box center [555, 425] width 38 height 30
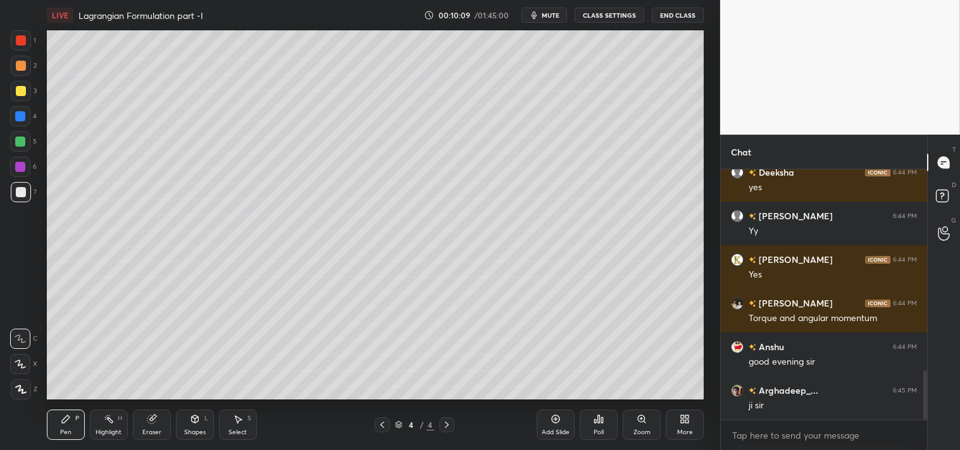
click at [26, 94] on div at bounding box center [21, 91] width 20 height 20
click at [16, 96] on div at bounding box center [21, 91] width 10 height 10
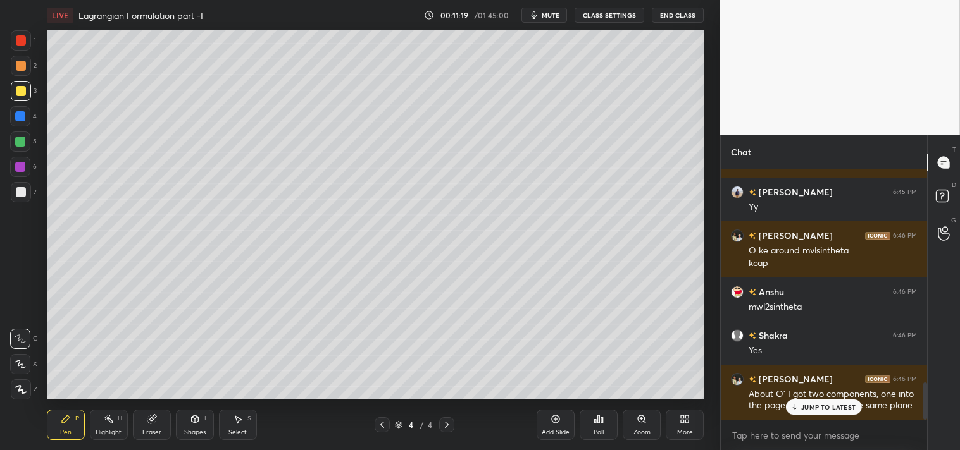
scroll to position [1435, 0]
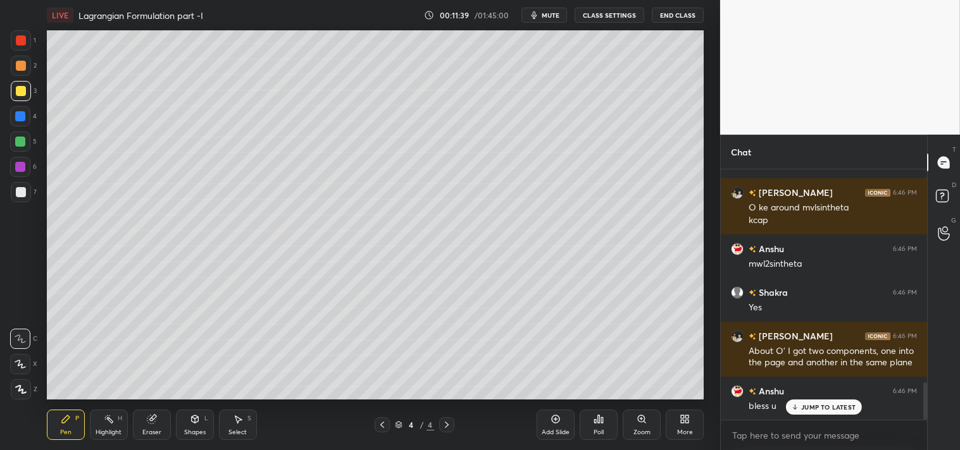
click at [14, 188] on div at bounding box center [21, 192] width 20 height 20
click at [13, 190] on div at bounding box center [21, 192] width 20 height 20
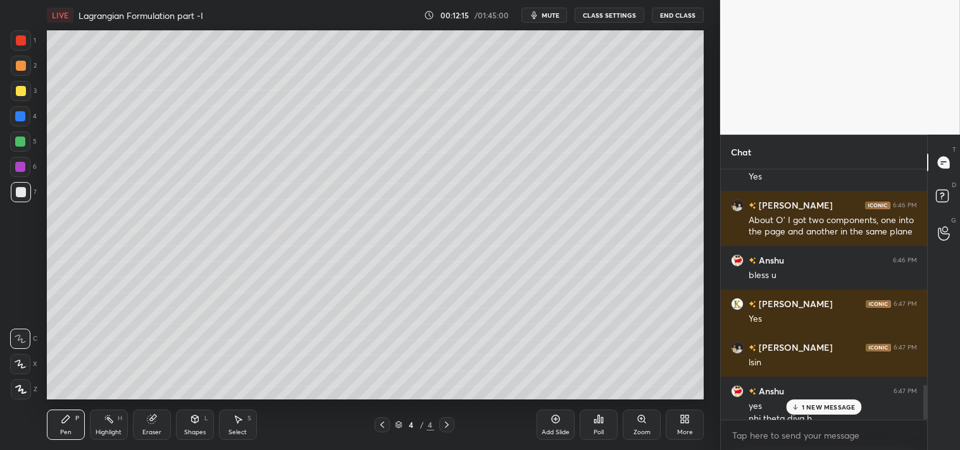
scroll to position [1578, 0]
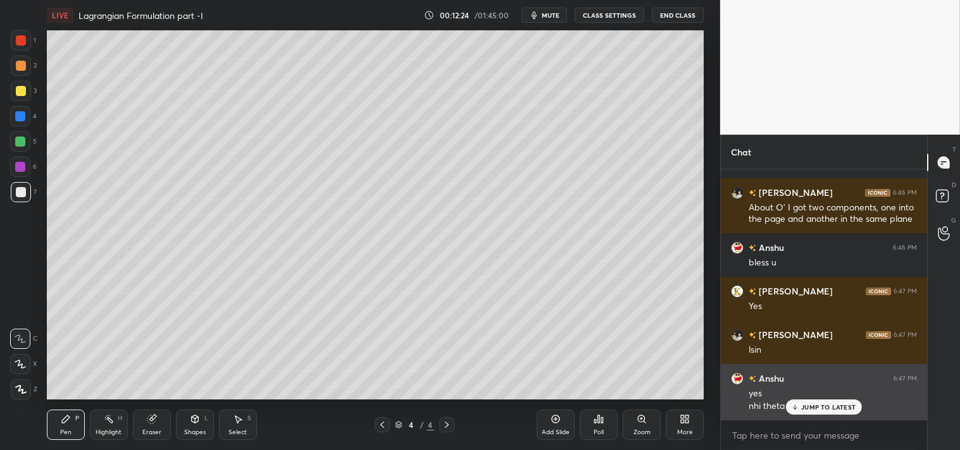
click at [822, 404] on p "JUMP TO LATEST" at bounding box center [828, 408] width 54 height 8
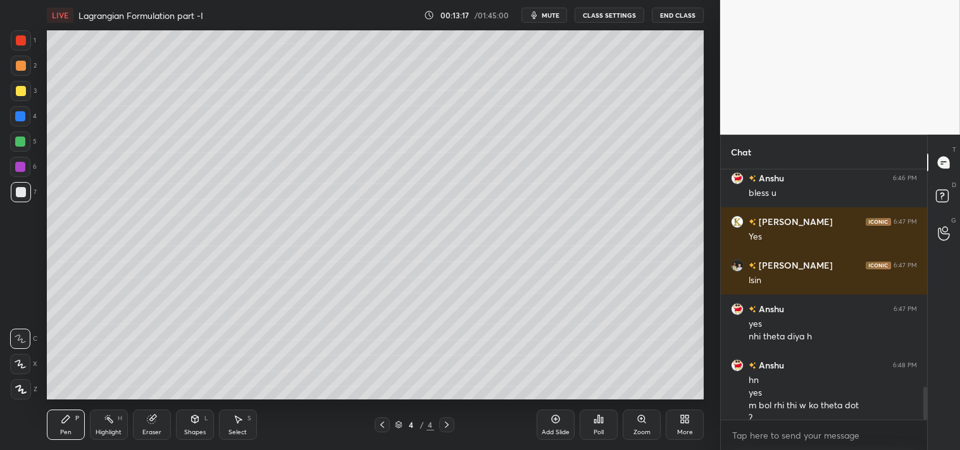
scroll to position [1660, 0]
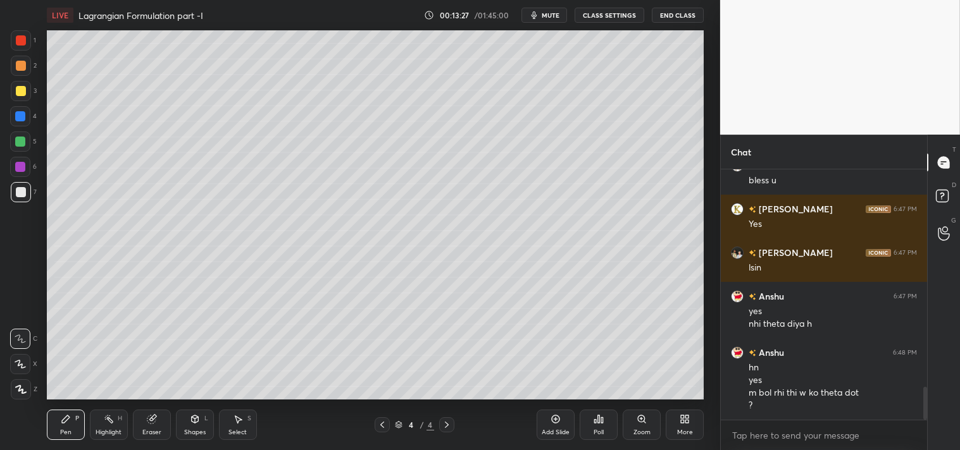
click at [111, 419] on icon at bounding box center [109, 419] width 10 height 10
click at [113, 421] on icon at bounding box center [109, 419] width 10 height 10
click at [52, 433] on div "Pen P" at bounding box center [66, 425] width 38 height 30
click at [97, 426] on div "Highlight H" at bounding box center [109, 425] width 38 height 30
click at [99, 419] on div "Highlight H" at bounding box center [109, 425] width 38 height 30
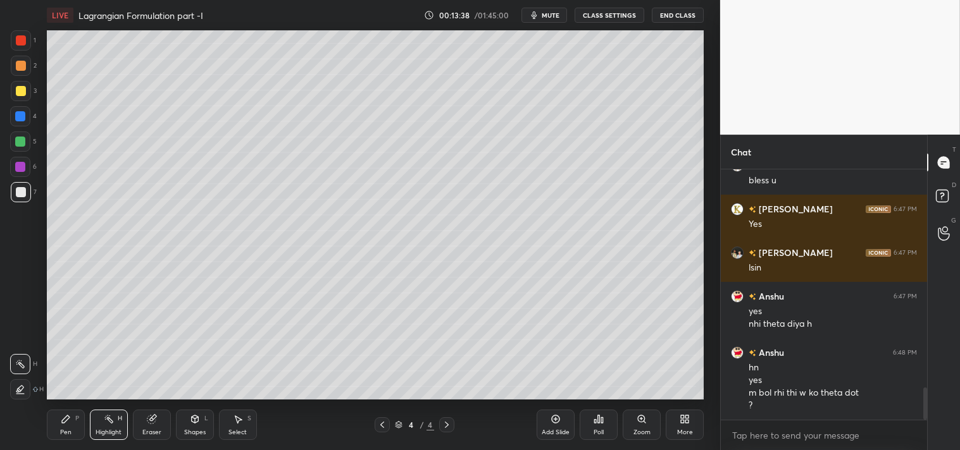
scroll to position [1704, 0]
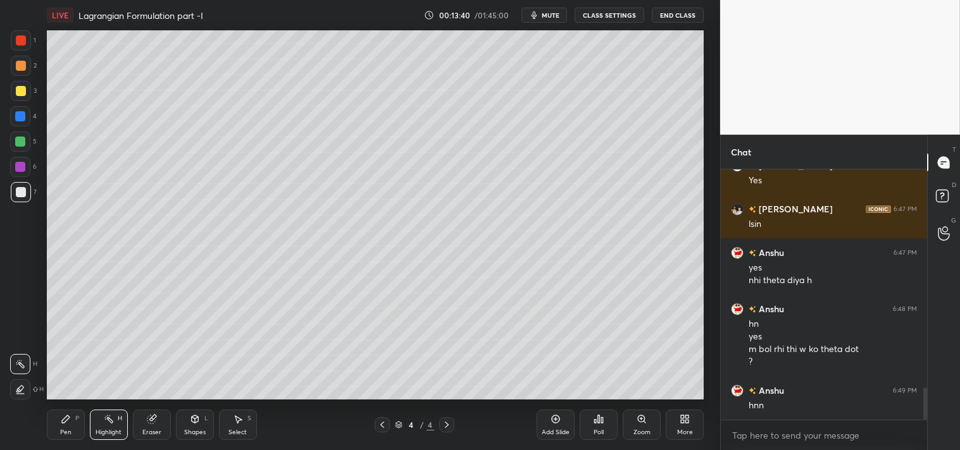
click at [49, 426] on div "Pen P" at bounding box center [66, 425] width 38 height 30
click at [58, 422] on div "Pen P" at bounding box center [66, 425] width 38 height 30
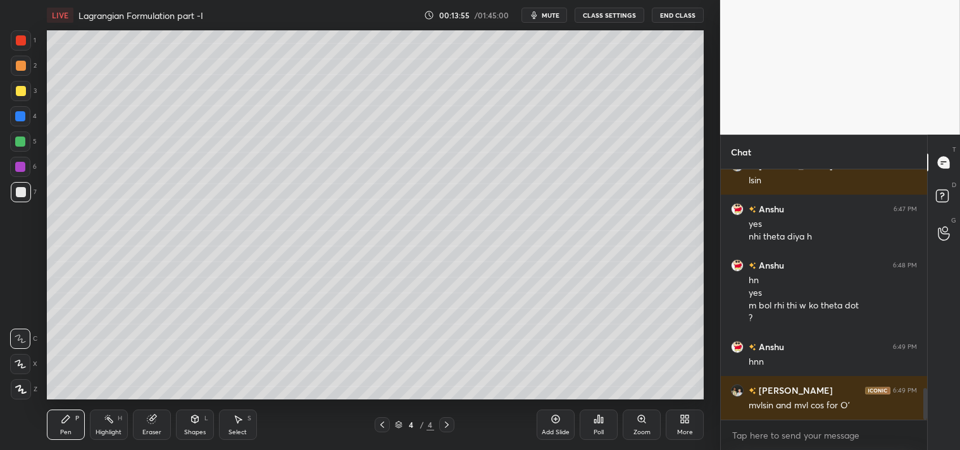
click at [557, 423] on icon at bounding box center [556, 420] width 8 height 8
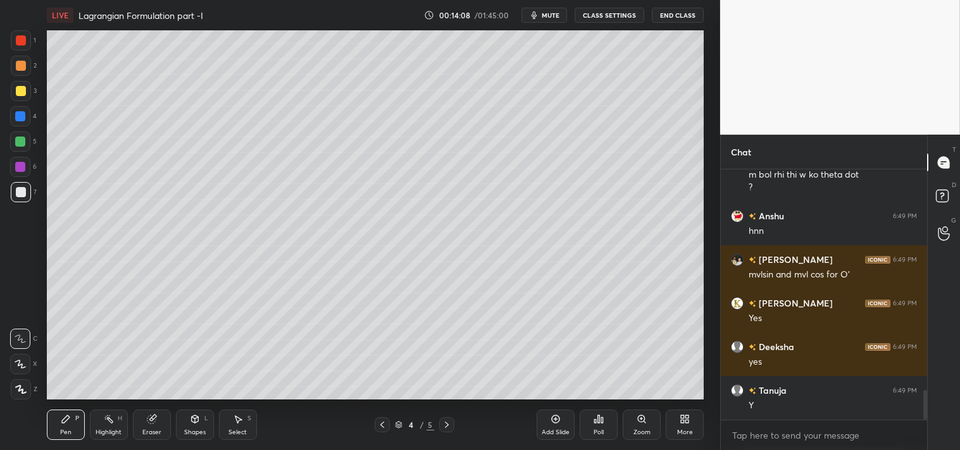
scroll to position [1922, 0]
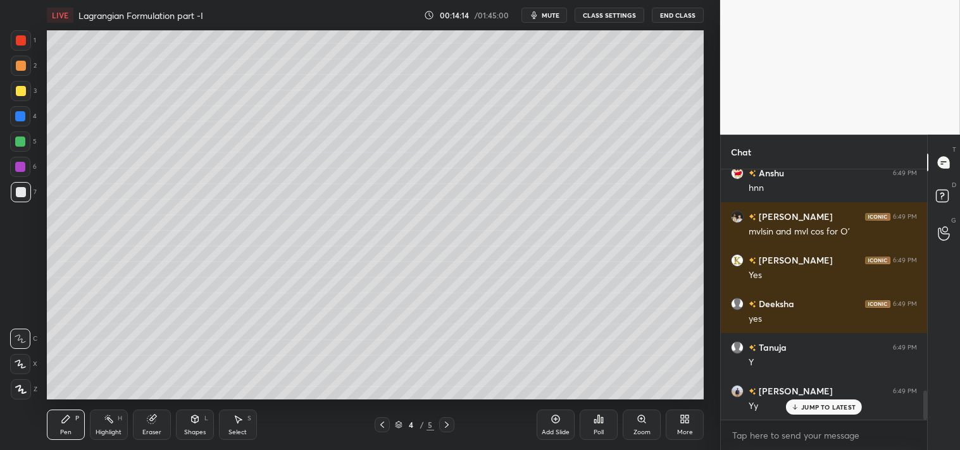
click at [553, 419] on icon at bounding box center [555, 419] width 4 height 4
click at [91, 421] on div "Highlight H" at bounding box center [109, 425] width 38 height 30
click at [101, 422] on div "Highlight H" at bounding box center [109, 425] width 38 height 30
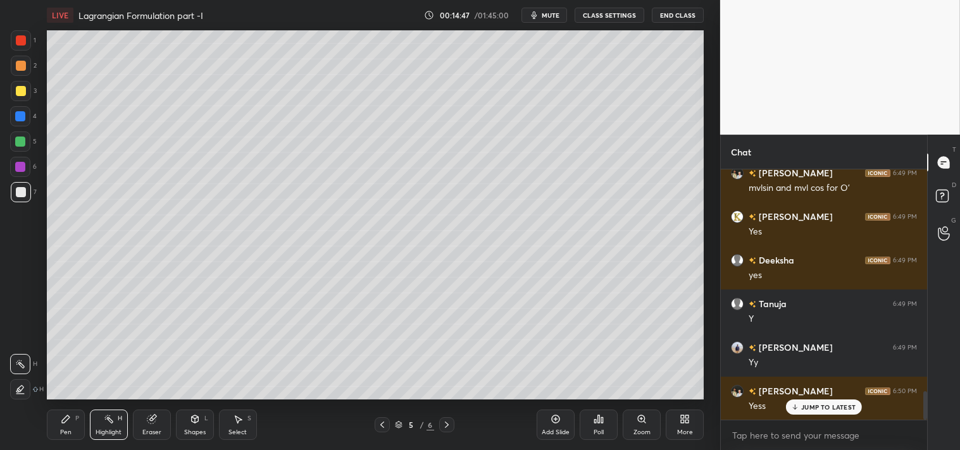
click at [59, 419] on div "Pen P" at bounding box center [66, 425] width 38 height 30
click at [109, 424] on icon at bounding box center [109, 419] width 10 height 10
click at [65, 418] on icon at bounding box center [66, 420] width 8 height 8
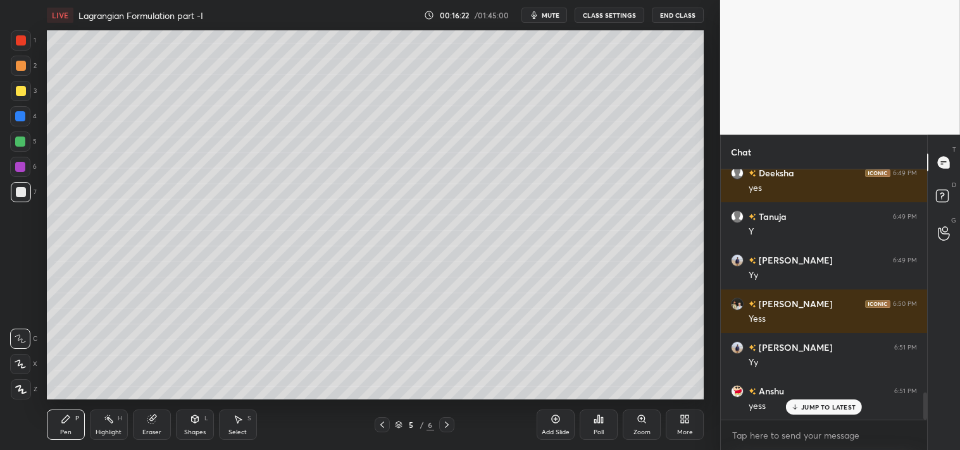
scroll to position [2097, 0]
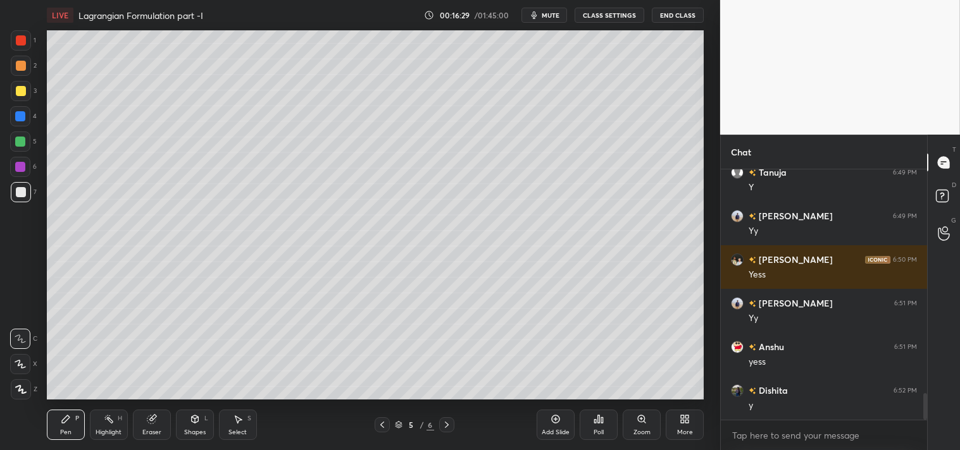
click at [555, 421] on icon at bounding box center [555, 419] width 10 height 10
click at [193, 419] on icon at bounding box center [194, 420] width 7 height 8
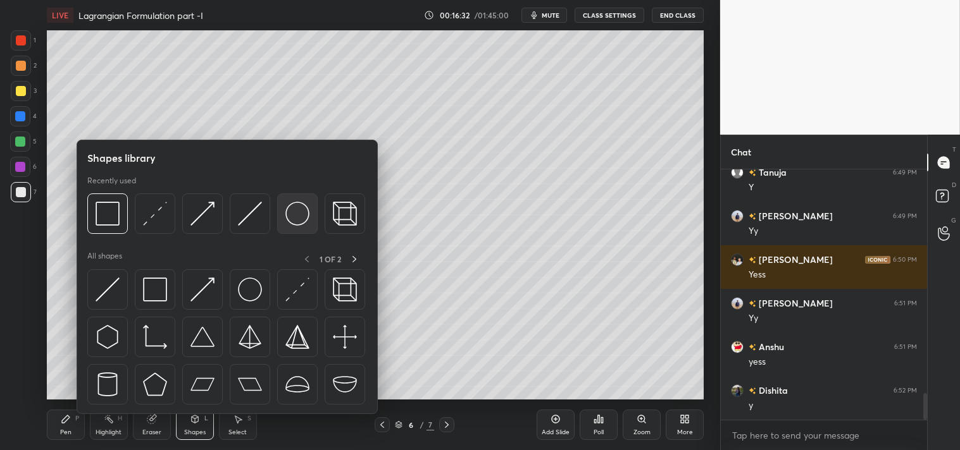
click at [283, 212] on div at bounding box center [297, 214] width 40 height 40
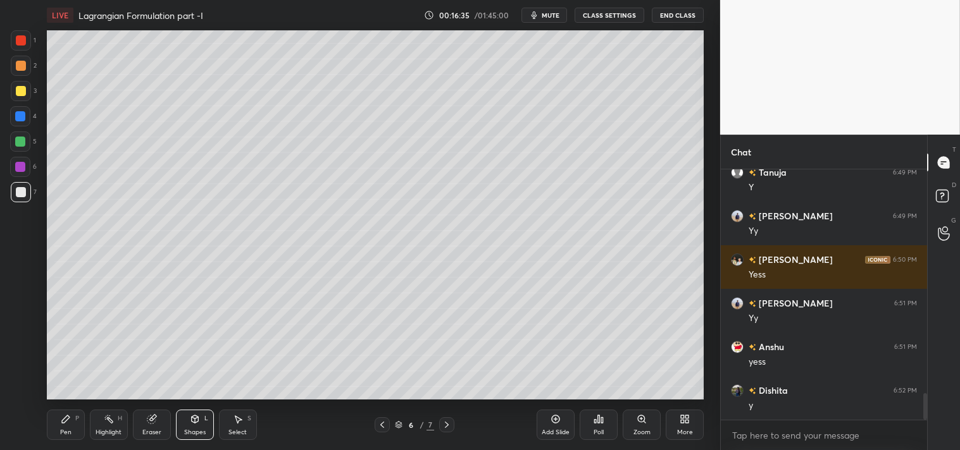
click at [73, 421] on div "Pen P" at bounding box center [66, 425] width 38 height 30
click at [71, 424] on div "Pen P" at bounding box center [66, 425] width 38 height 30
click at [187, 428] on div "Shapes L" at bounding box center [195, 425] width 38 height 30
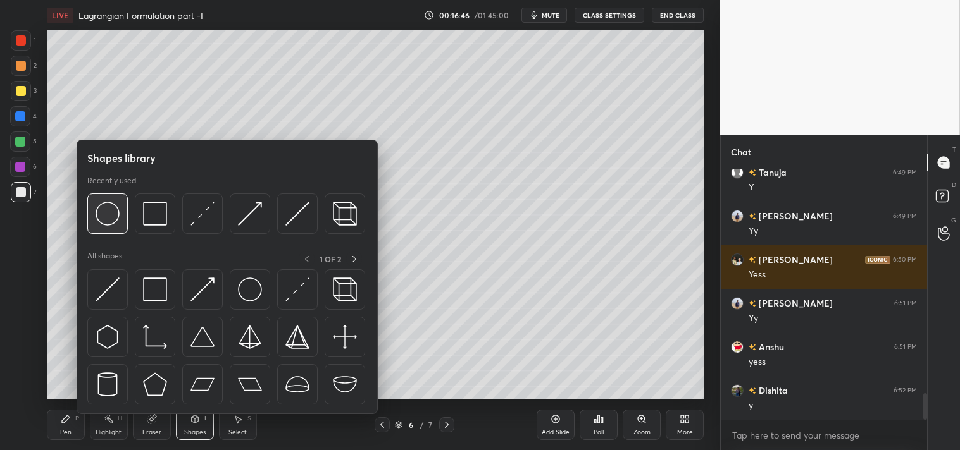
click at [103, 213] on img at bounding box center [108, 214] width 24 height 24
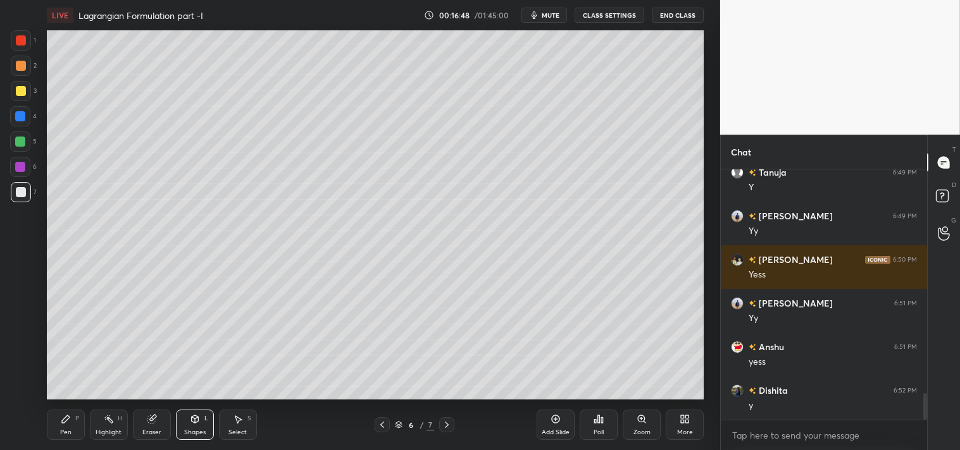
click at [68, 421] on icon at bounding box center [66, 419] width 10 height 10
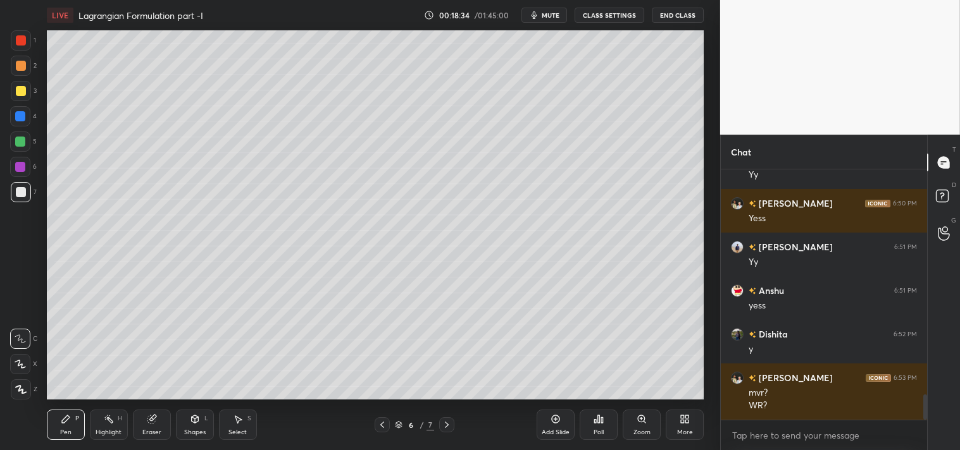
scroll to position [2197, 0]
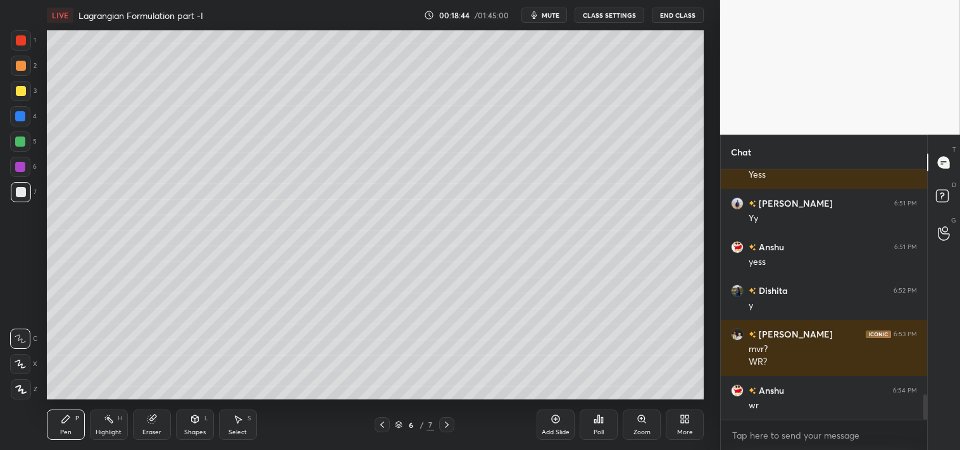
click at [17, 91] on div at bounding box center [21, 91] width 10 height 10
click at [15, 100] on div at bounding box center [21, 91] width 20 height 20
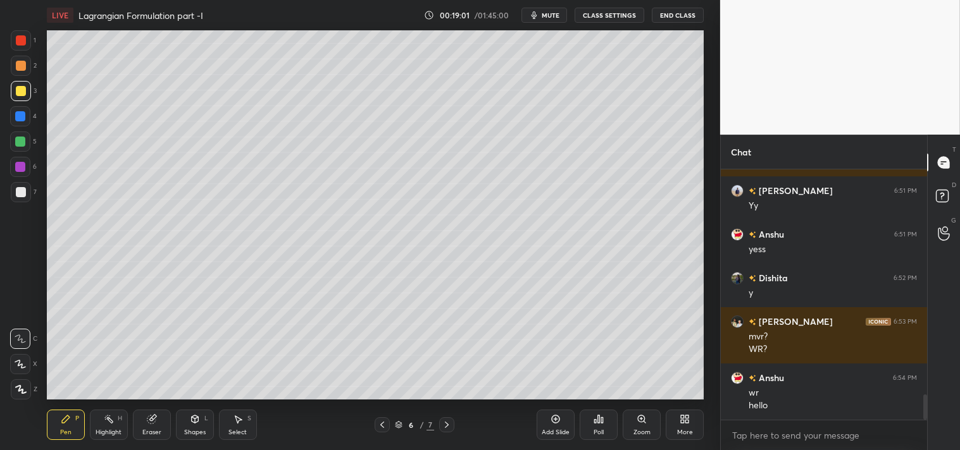
click at [149, 426] on div "Eraser" at bounding box center [152, 425] width 38 height 30
click at [156, 424] on icon at bounding box center [152, 419] width 10 height 10
click at [73, 424] on div "Pen P" at bounding box center [66, 425] width 38 height 30
click at [80, 426] on div "Pen P" at bounding box center [66, 425] width 38 height 30
click at [149, 424] on icon at bounding box center [151, 420] width 8 height 8
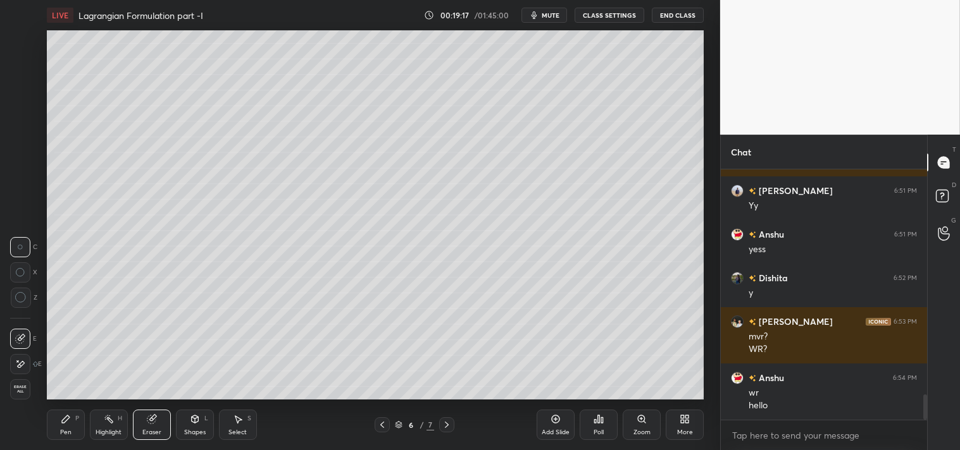
scroll to position [2253, 0]
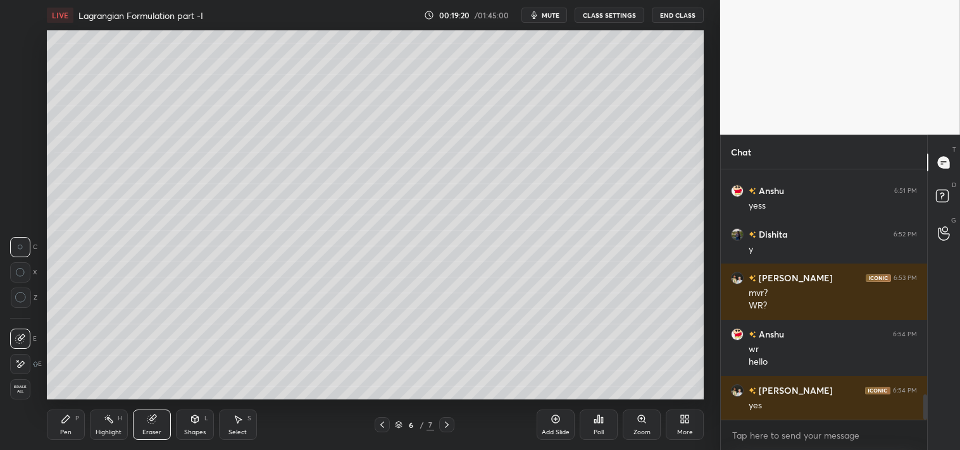
click at [73, 433] on div "Pen P" at bounding box center [66, 425] width 38 height 30
click at [68, 434] on div "Pen" at bounding box center [65, 432] width 11 height 6
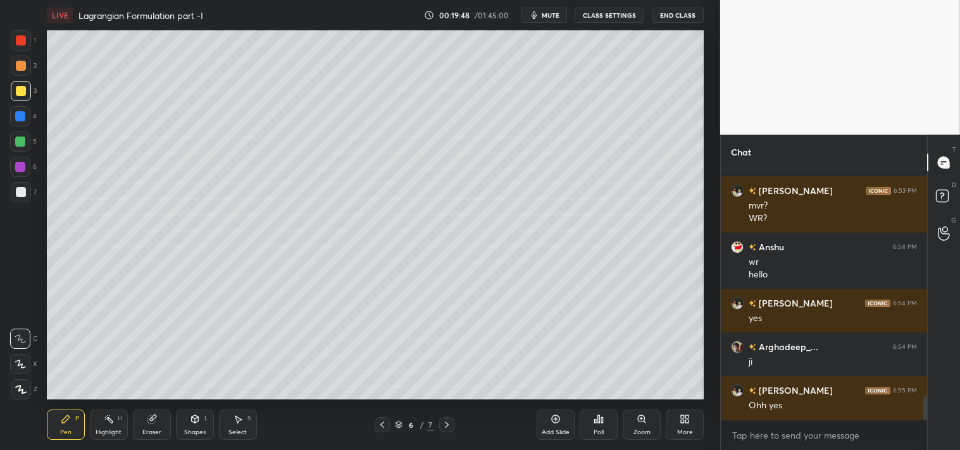
scroll to position [2383, 0]
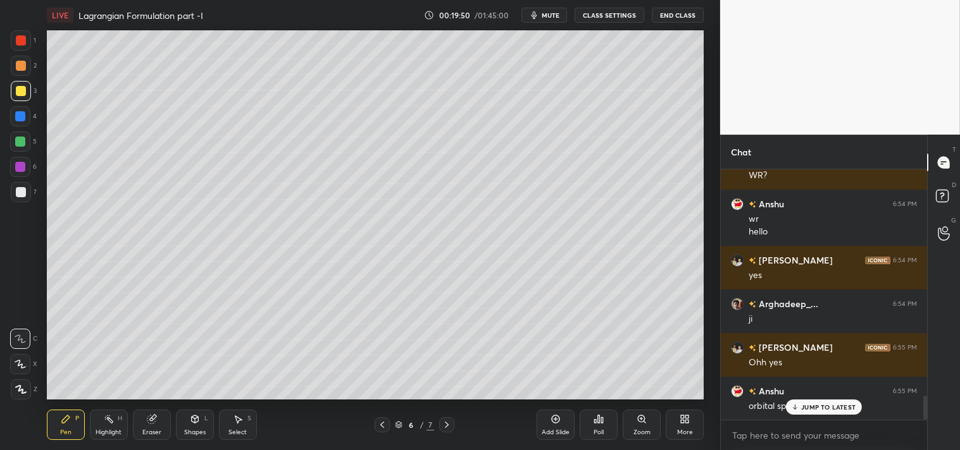
click at [793, 412] on div "JUMP TO LATEST" at bounding box center [824, 407] width 76 height 15
click at [23, 190] on div at bounding box center [21, 192] width 10 height 10
click at [26, 194] on div at bounding box center [21, 192] width 20 height 20
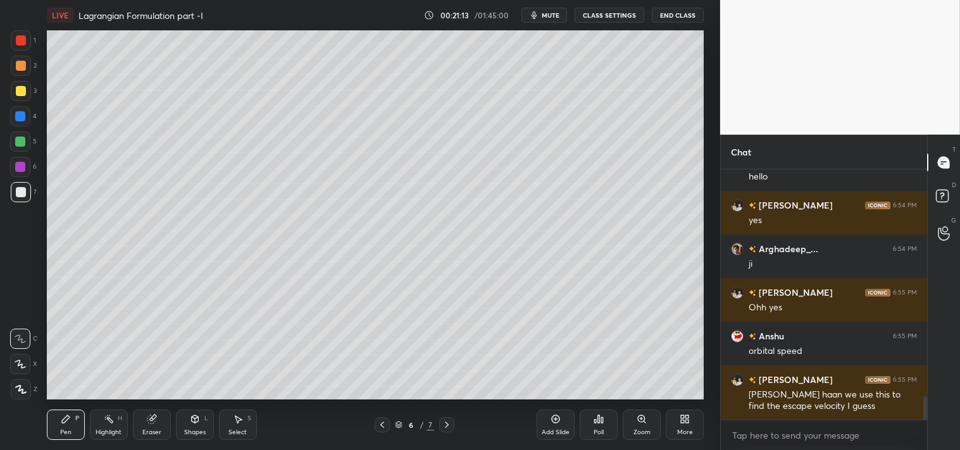
click at [557, 425] on div "Add Slide" at bounding box center [555, 425] width 38 height 30
click at [108, 428] on div "Highlight H" at bounding box center [109, 425] width 38 height 30
click at [104, 427] on div "Highlight H" at bounding box center [109, 425] width 38 height 30
click at [58, 417] on div "Pen P" at bounding box center [66, 425] width 38 height 30
click at [66, 421] on icon at bounding box center [66, 419] width 10 height 10
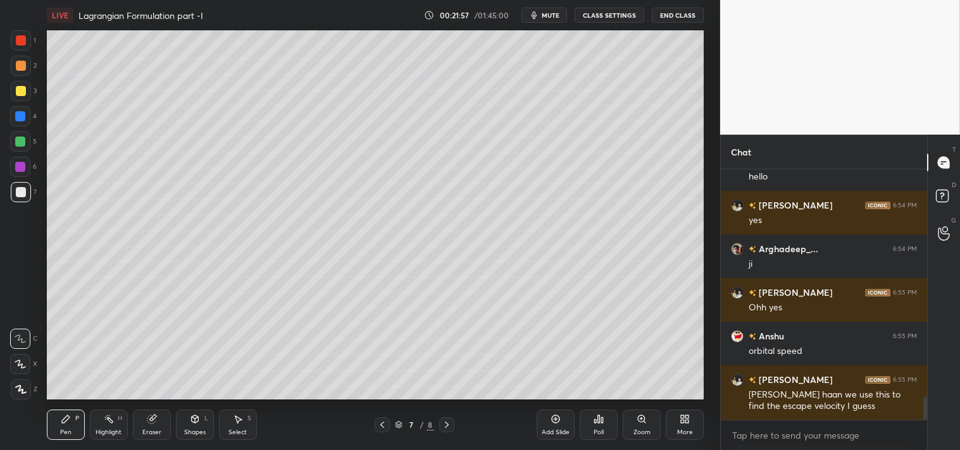
click at [108, 419] on rect at bounding box center [109, 420] width 6 height 6
click at [65, 420] on icon at bounding box center [66, 420] width 8 height 8
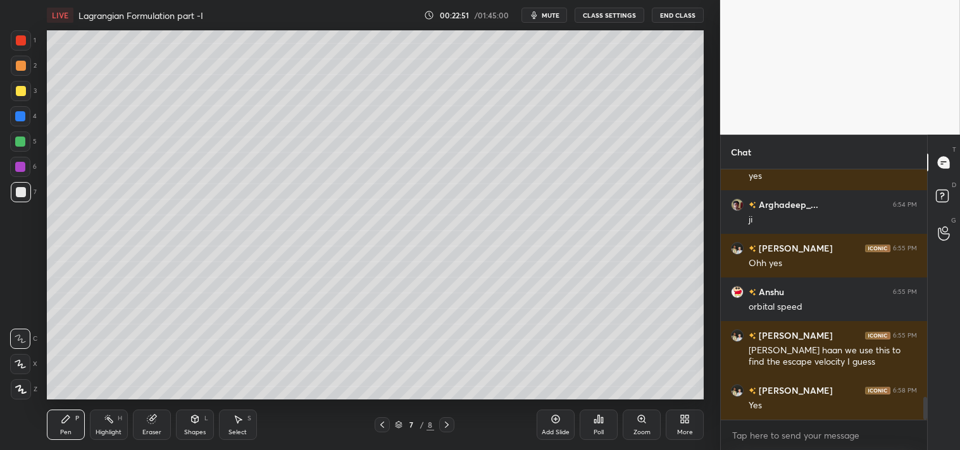
scroll to position [2526, 0]
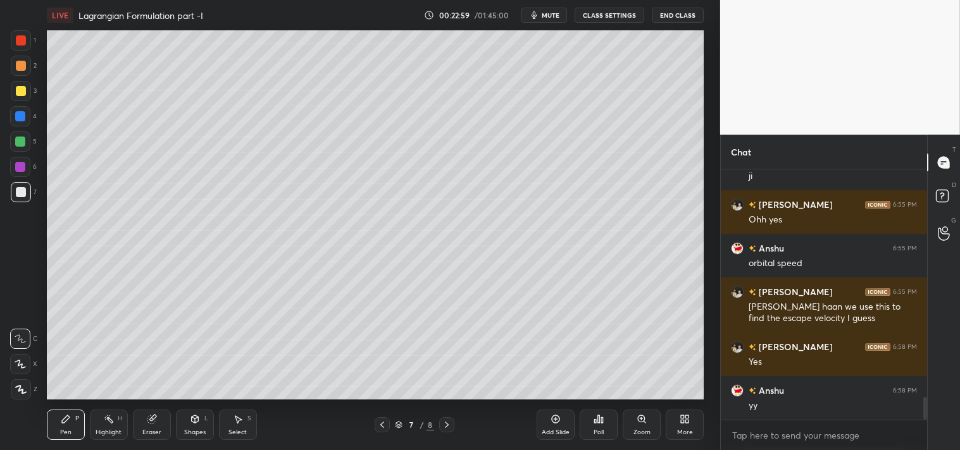
click at [547, 11] on span "mute" at bounding box center [550, 15] width 18 height 9
click at [538, 15] on span "unmute" at bounding box center [549, 15] width 27 height 9
click at [17, 89] on div at bounding box center [21, 91] width 10 height 10
click at [15, 96] on div at bounding box center [21, 91] width 20 height 20
click at [141, 419] on div "Eraser" at bounding box center [152, 425] width 38 height 30
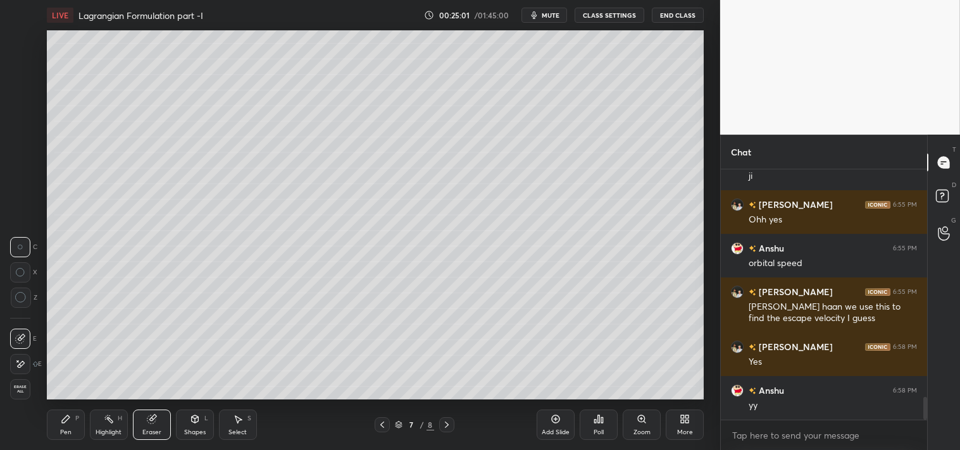
click at [54, 433] on div "Pen P" at bounding box center [66, 425] width 38 height 30
click at [58, 431] on div "Pen P" at bounding box center [66, 425] width 38 height 30
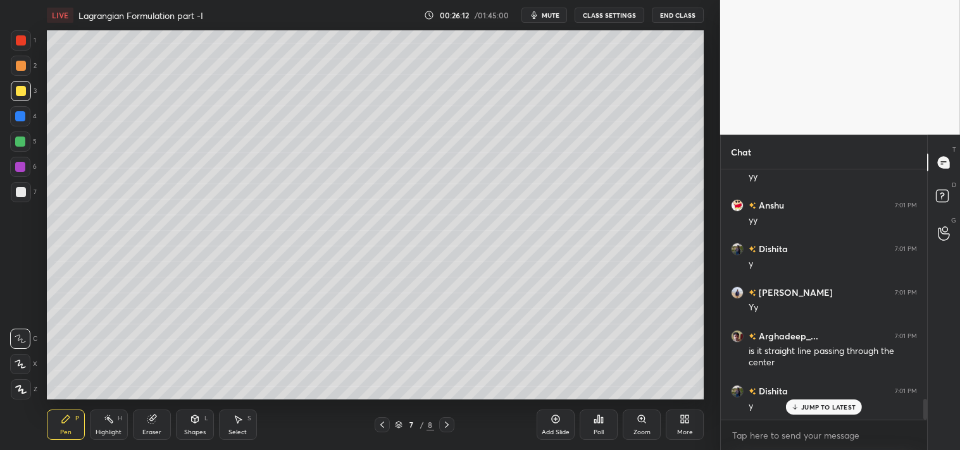
scroll to position [2786, 0]
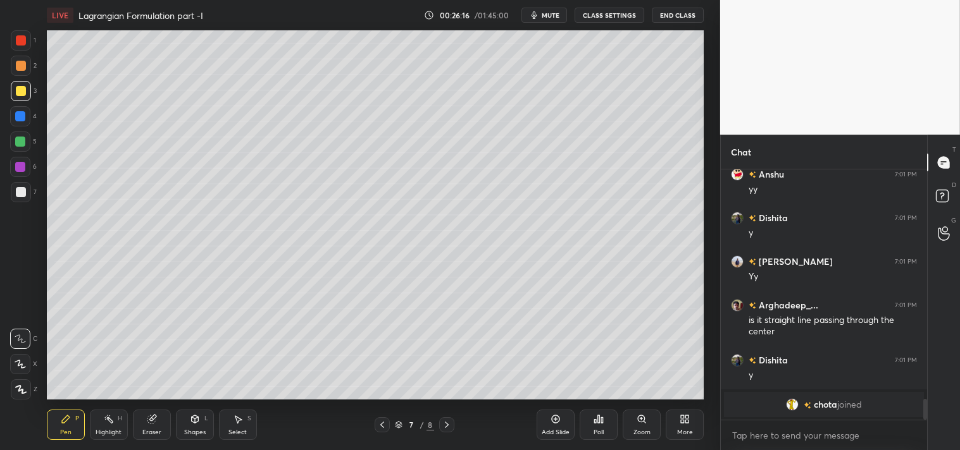
click at [557, 416] on icon at bounding box center [555, 419] width 10 height 10
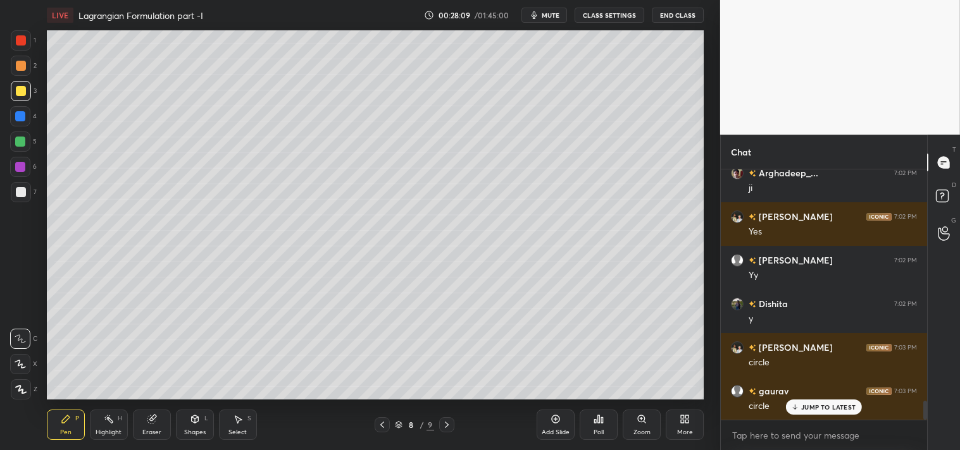
scroll to position [3135, 0]
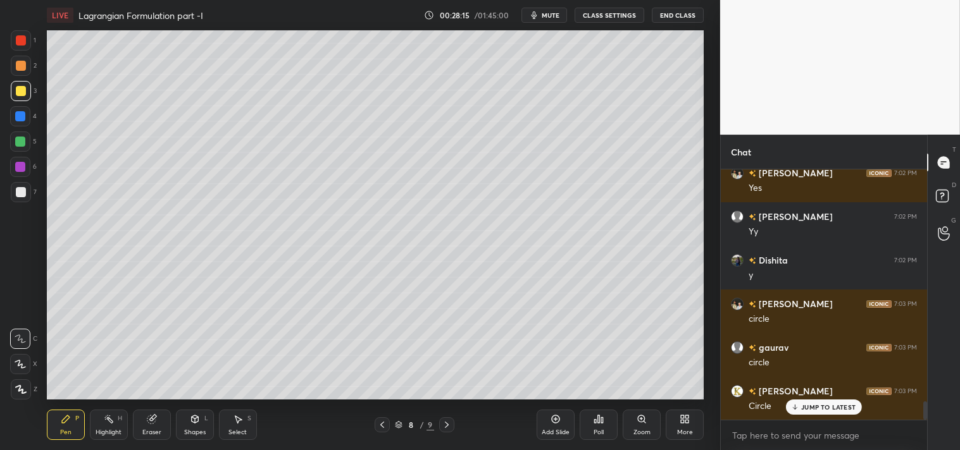
click at [154, 426] on div "Eraser" at bounding box center [152, 425] width 38 height 30
click at [59, 428] on div "Pen P" at bounding box center [66, 425] width 38 height 30
click at [60, 435] on div "Pen" at bounding box center [65, 432] width 11 height 6
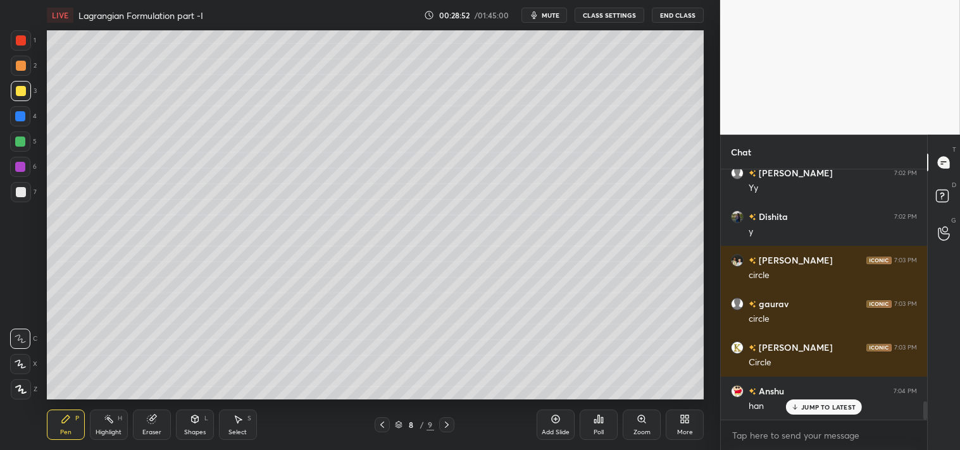
click at [640, 432] on div "Zoom" at bounding box center [641, 432] width 17 height 6
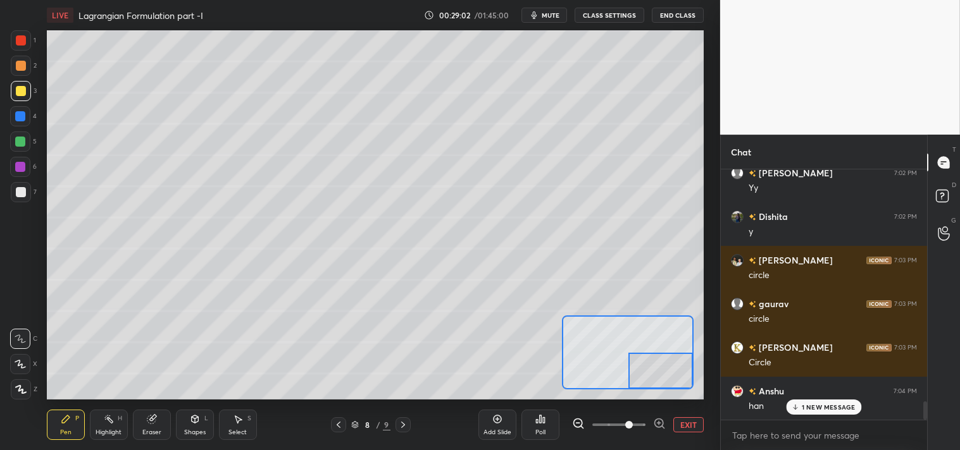
scroll to position [3223, 0]
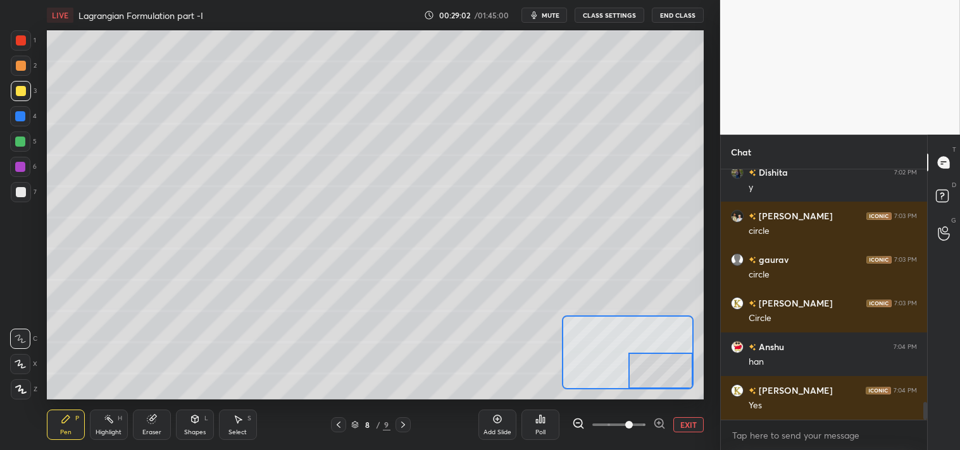
click at [154, 429] on div "Eraser" at bounding box center [151, 432] width 19 height 6
click at [155, 430] on div "Eraser" at bounding box center [151, 432] width 19 height 6
click at [63, 430] on div "Pen" at bounding box center [65, 432] width 11 height 6
click at [185, 424] on div "Shapes L" at bounding box center [195, 425] width 38 height 30
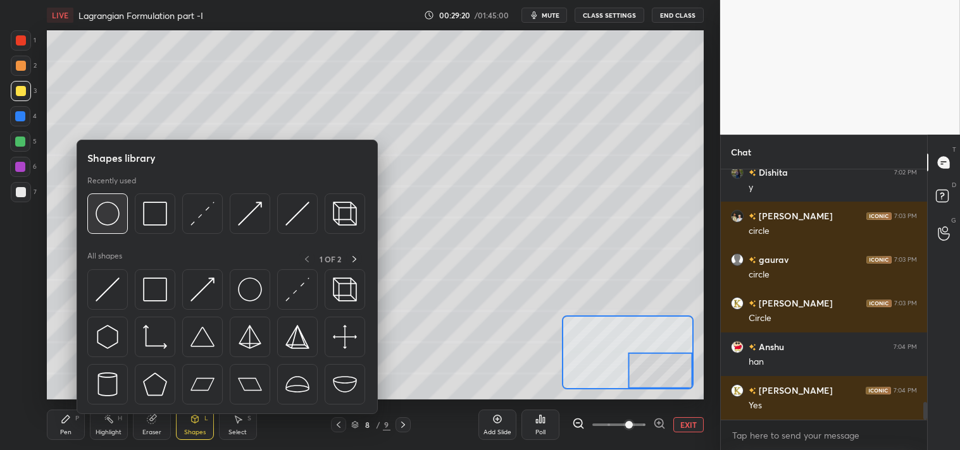
click at [114, 215] on img at bounding box center [108, 214] width 24 height 24
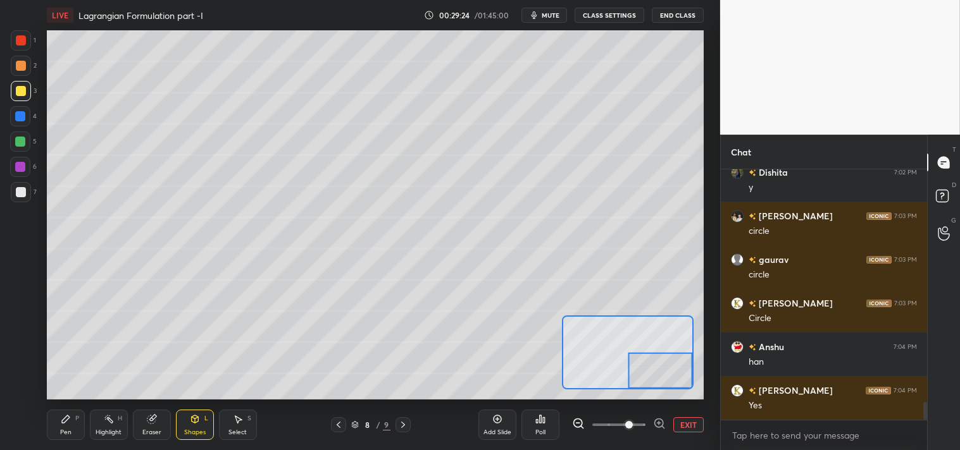
click at [67, 426] on div "Pen P" at bounding box center [66, 425] width 38 height 30
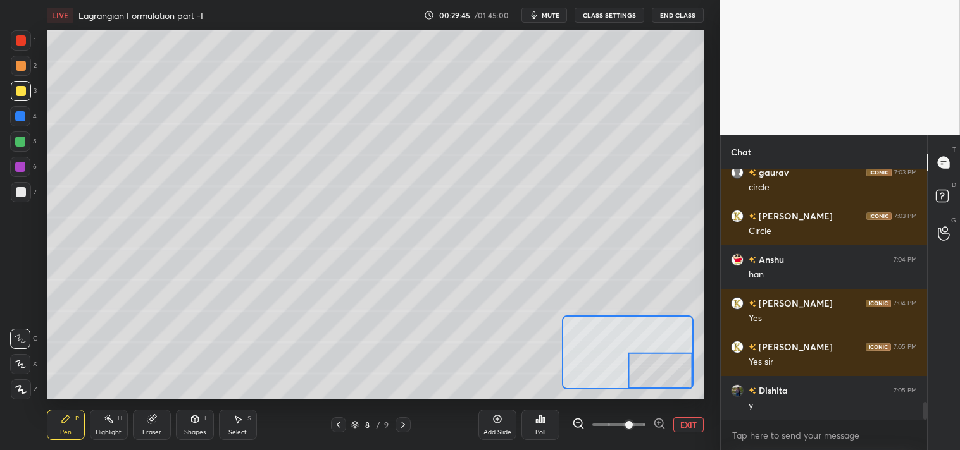
scroll to position [3354, 0]
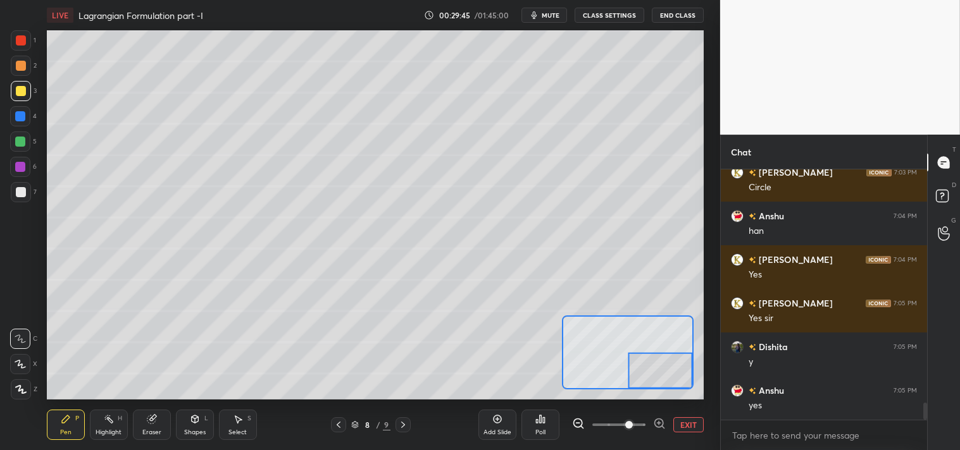
click at [691, 423] on button "EXIT" at bounding box center [688, 424] width 30 height 15
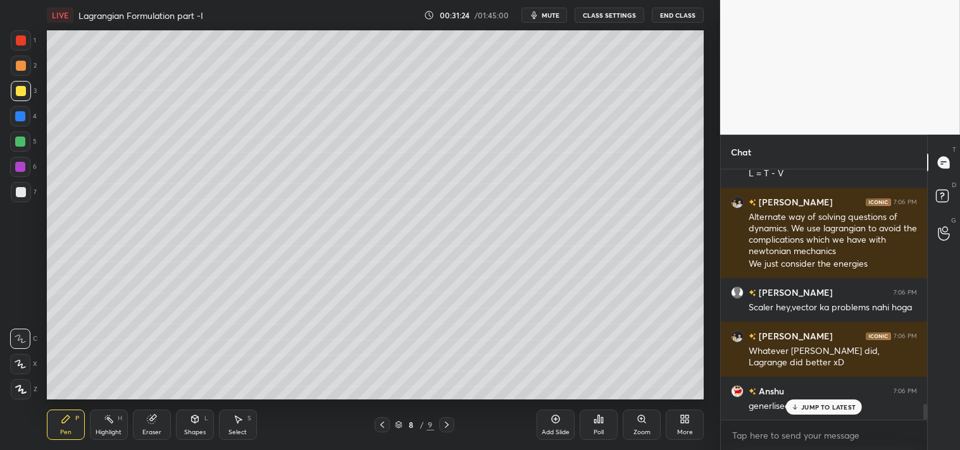
scroll to position [3748, 0]
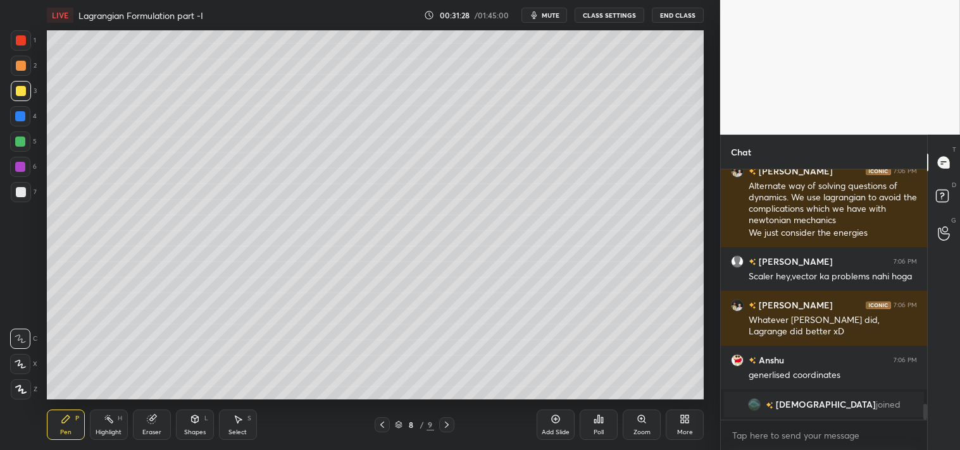
click at [541, 13] on button "mute" at bounding box center [544, 15] width 46 height 15
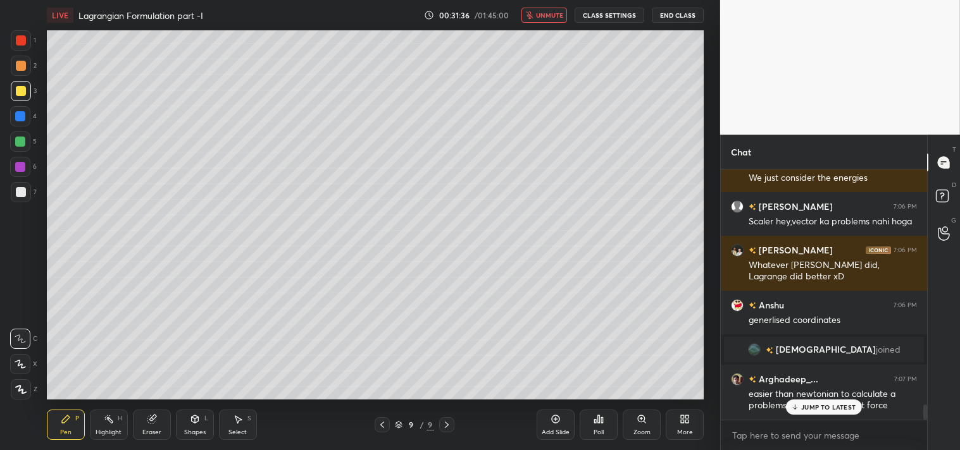
scroll to position [3857, 0]
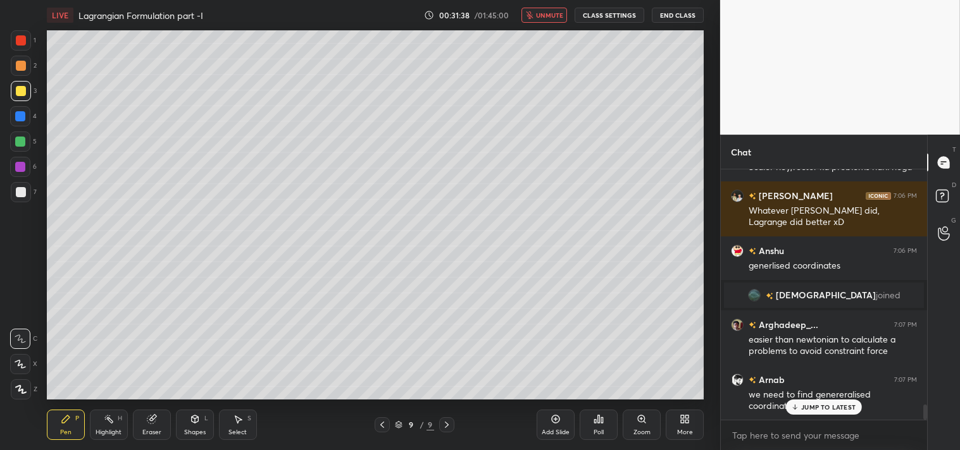
click at [171, 423] on div "Pen P Highlight H Eraser Shapes L Select S" at bounding box center [169, 425] width 245 height 30
click at [194, 419] on icon at bounding box center [194, 420] width 7 height 8
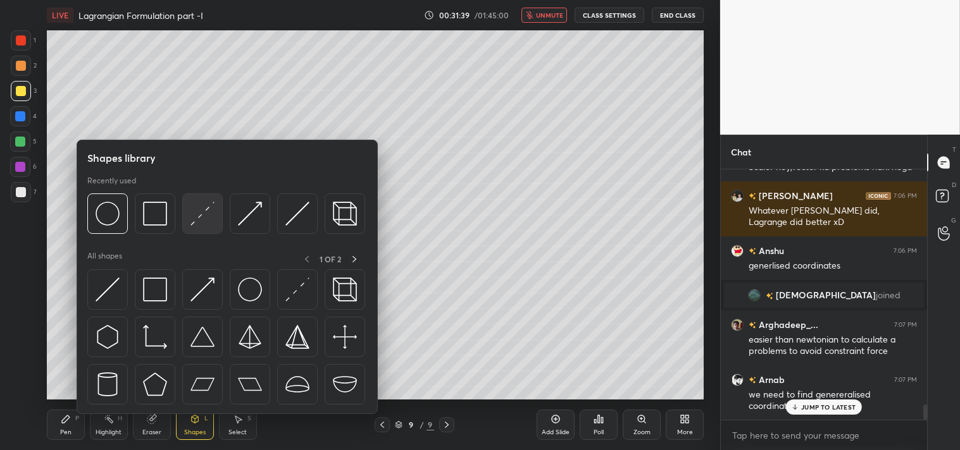
click at [205, 218] on img at bounding box center [202, 214] width 24 height 24
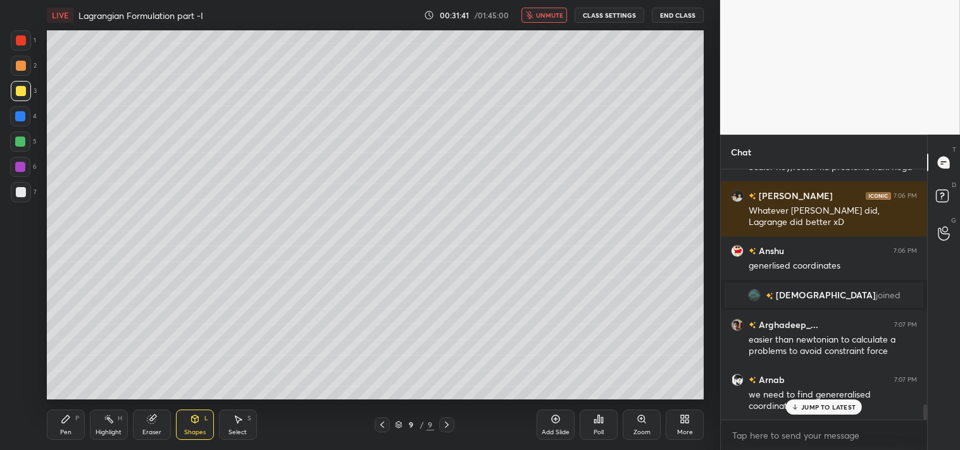
click at [38, 425] on div "1 2 3 4 5 6 7 C X Z C X Z E E Erase all H H LIVE Lagrangian Formulation part -I…" at bounding box center [355, 225] width 710 height 450
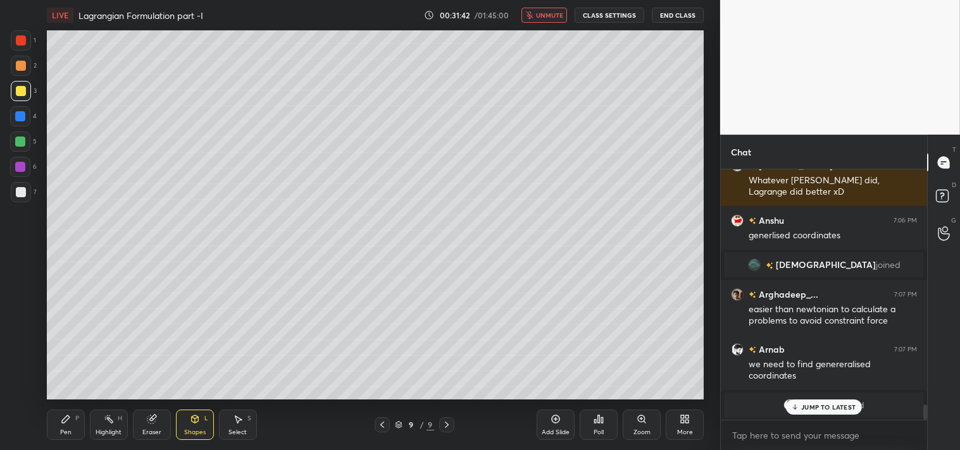
click at [73, 427] on div "Pen P" at bounding box center [66, 425] width 38 height 30
click at [629, 428] on div "Zoom" at bounding box center [641, 425] width 38 height 30
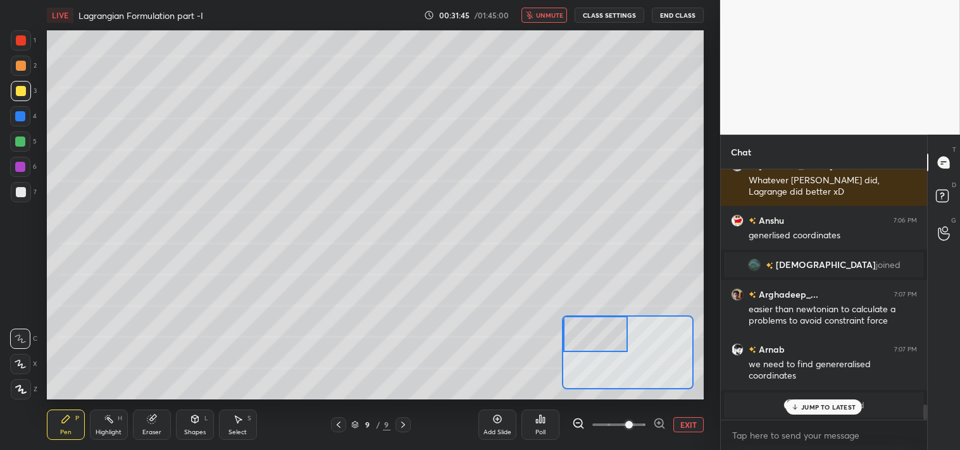
click at [61, 424] on icon at bounding box center [66, 419] width 10 height 10
click at [55, 425] on div "Pen P" at bounding box center [66, 425] width 38 height 30
click at [827, 406] on p "JUMP TO LATEST" at bounding box center [828, 408] width 54 height 8
click at [156, 417] on icon at bounding box center [152, 419] width 10 height 10
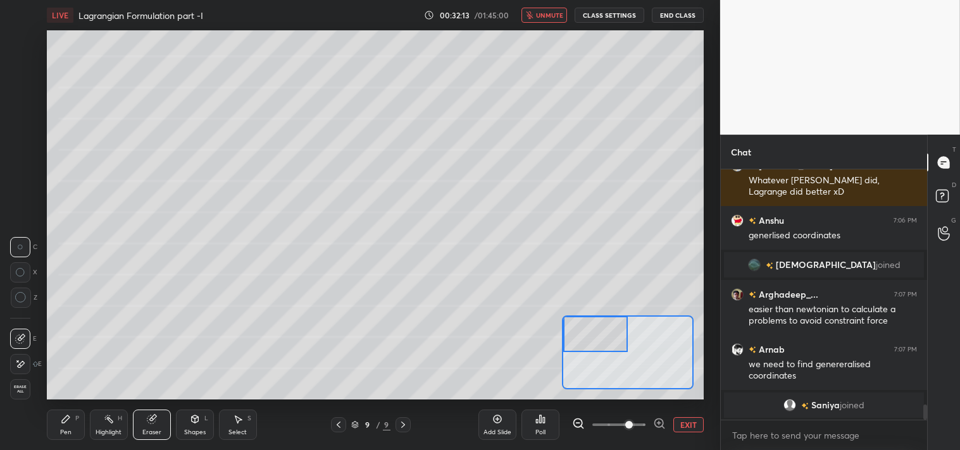
scroll to position [3931, 0]
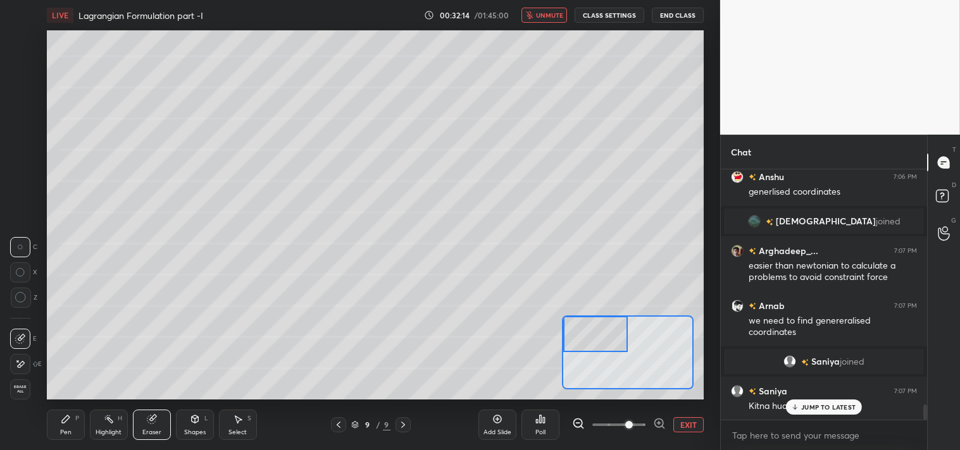
click at [65, 424] on icon at bounding box center [66, 419] width 10 height 10
click at [542, 20] on button "unmute" at bounding box center [544, 15] width 46 height 15
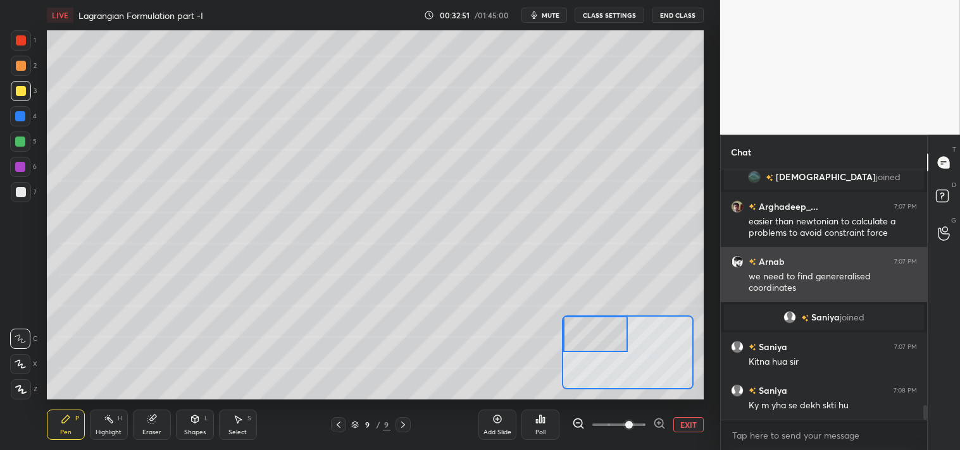
scroll to position [3988, 0]
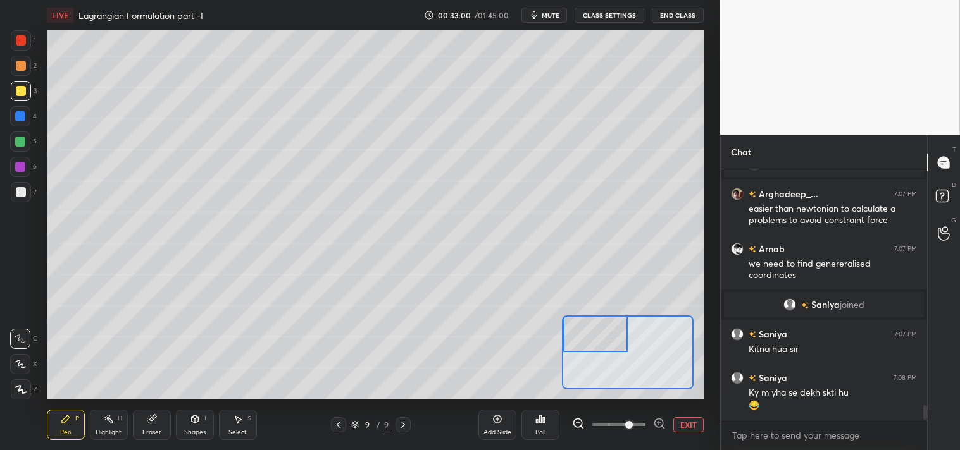
click at [14, 197] on div at bounding box center [21, 192] width 20 height 20
click at [19, 203] on div "7" at bounding box center [24, 194] width 26 height 25
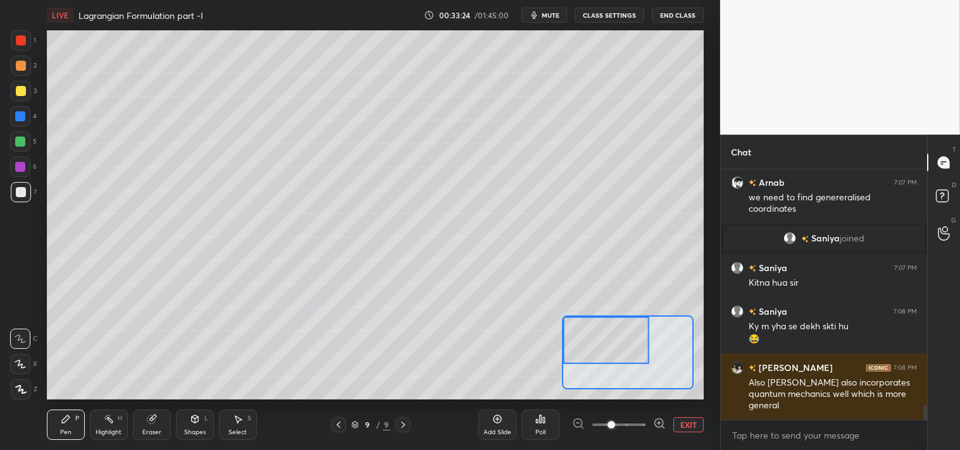
scroll to position [4097, 0]
click at [105, 419] on icon at bounding box center [109, 419] width 10 height 10
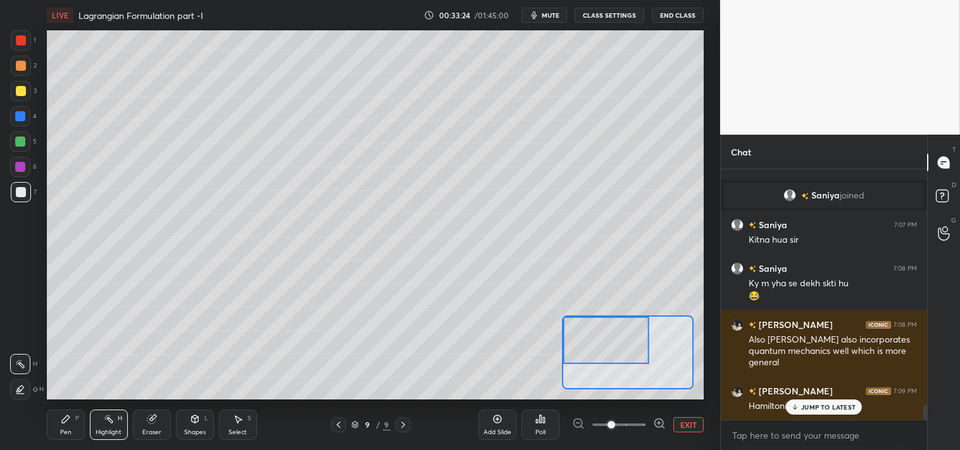
click at [108, 429] on div "Highlight" at bounding box center [109, 432] width 26 height 6
click at [822, 408] on p "JUMP TO LATEST" at bounding box center [828, 408] width 54 height 8
click at [59, 423] on div "Pen P" at bounding box center [66, 425] width 38 height 30
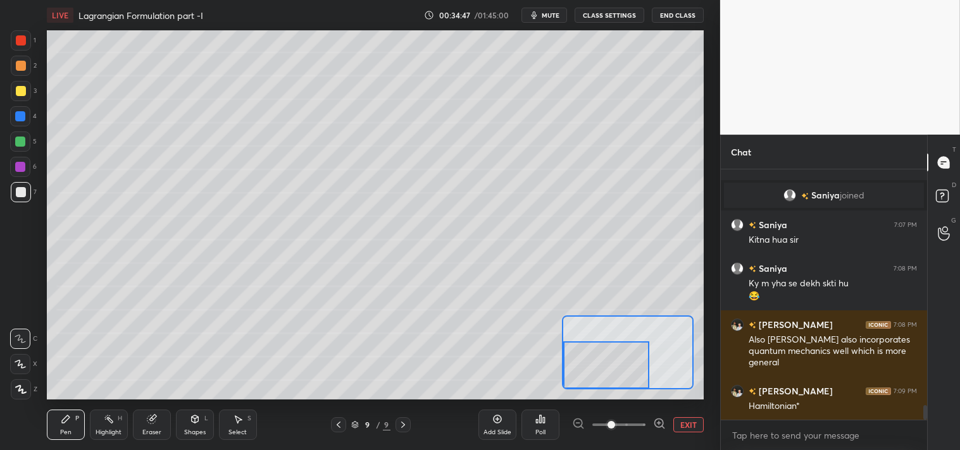
click at [111, 429] on div "Highlight" at bounding box center [109, 432] width 26 height 6
click at [112, 427] on div "Highlight H" at bounding box center [109, 425] width 38 height 30
click at [70, 424] on icon at bounding box center [66, 419] width 10 height 10
click at [584, 364] on div at bounding box center [606, 365] width 86 height 47
click at [558, 11] on span "mute" at bounding box center [550, 15] width 18 height 9
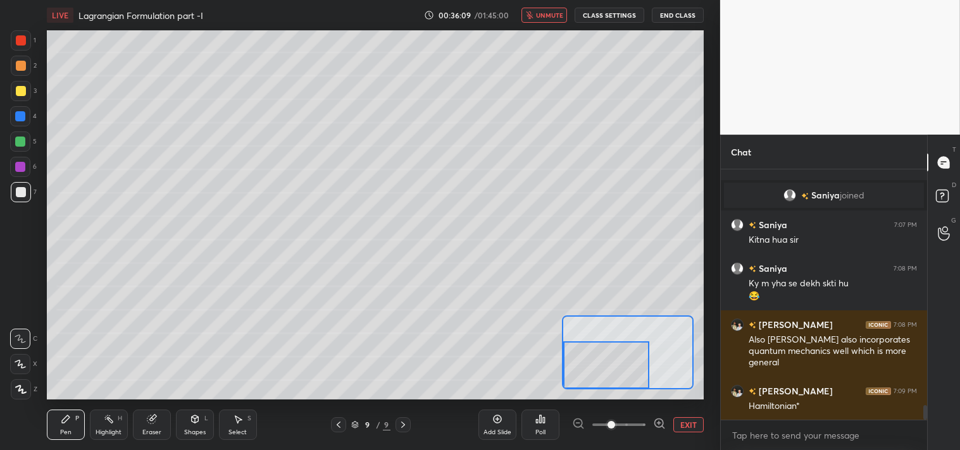
click at [596, 16] on button "CLASS SETTINGS" at bounding box center [609, 15] width 70 height 15
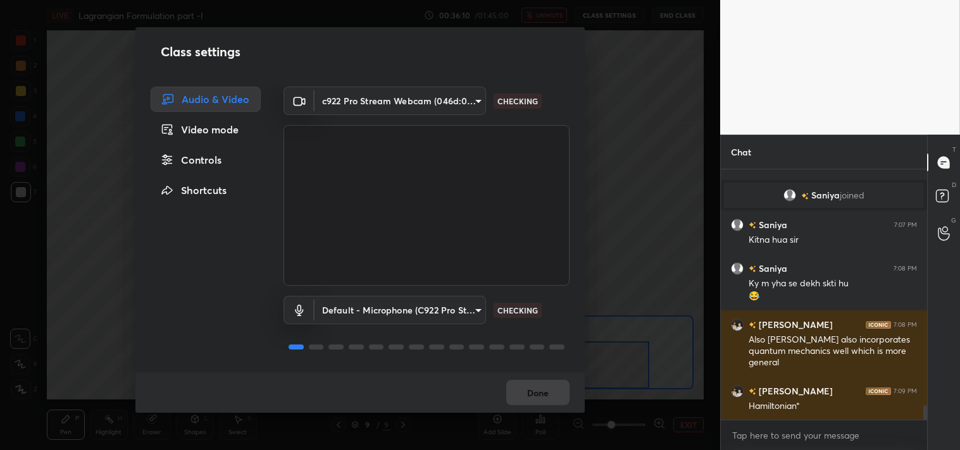
click at [386, 106] on body "1 2 3 4 5 6 7 C X Z C X Z E E Erase all H H LIVE Lagrangian Formulation part -I…" at bounding box center [480, 225] width 960 height 450
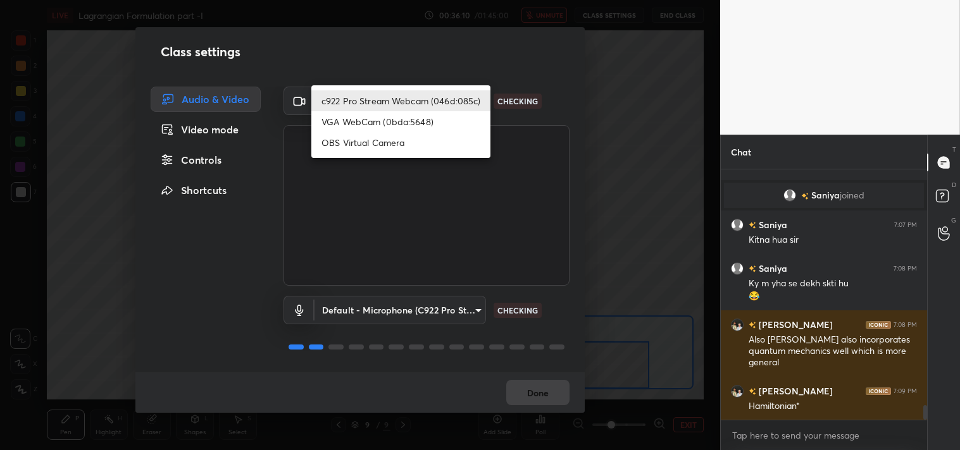
click at [351, 145] on li "OBS Virtual Camera" at bounding box center [400, 142] width 179 height 21
type input "64645b19d528b3ac785889237b1a364f3b7ccd5da23f372116afb1703458f4fd"
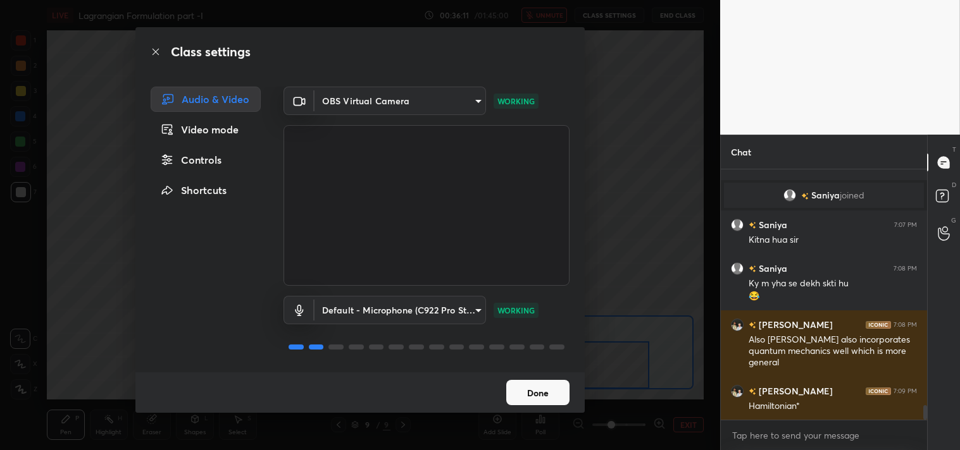
click at [535, 388] on button "Done" at bounding box center [537, 392] width 63 height 25
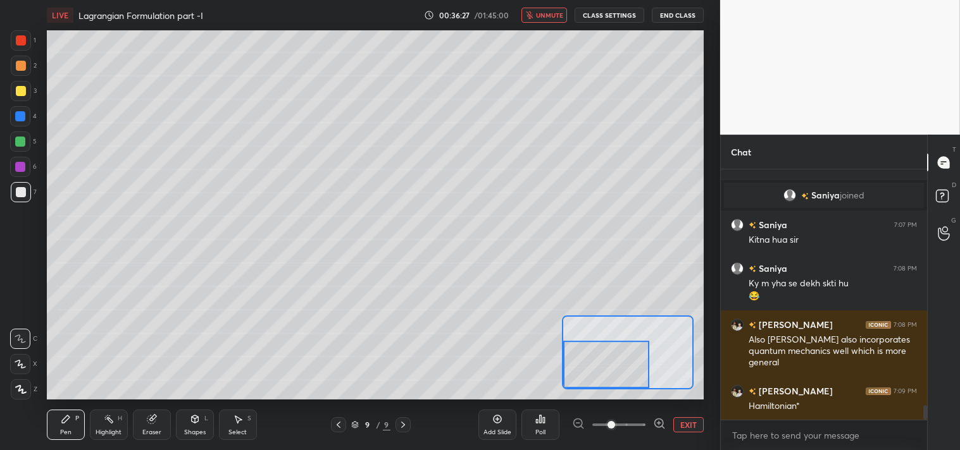
click at [544, 14] on span "unmute" at bounding box center [549, 15] width 27 height 9
click at [692, 427] on button "EXIT" at bounding box center [688, 424] width 30 height 15
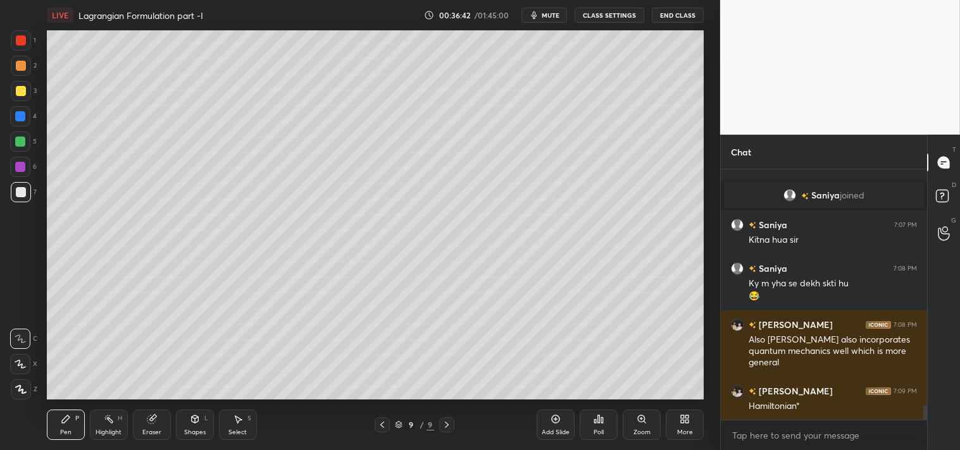
click at [590, 14] on button "CLASS SETTINGS" at bounding box center [609, 15] width 70 height 15
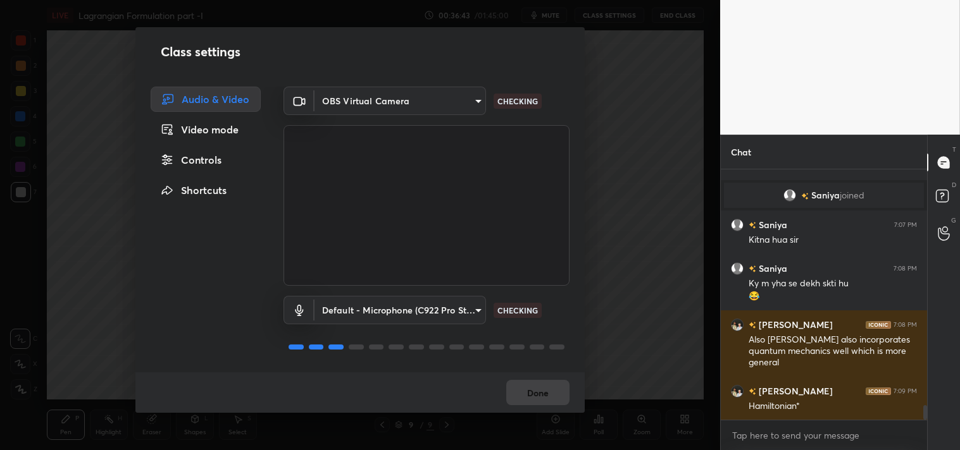
click at [361, 104] on body "1 2 3 4 5 6 7 C X Z C X Z E E Erase all H H LIVE Lagrangian Formulation part -I…" at bounding box center [480, 225] width 960 height 450
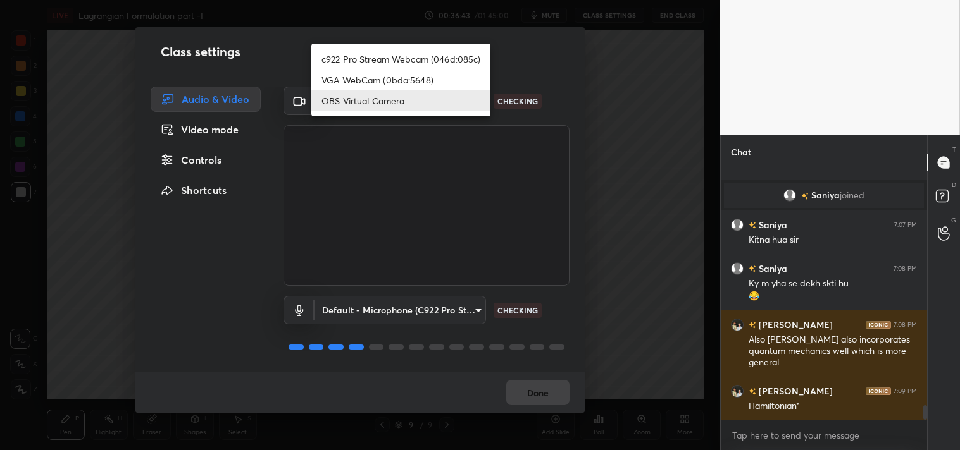
click at [357, 52] on li "c922 Pro Stream Webcam (046d:085c)" at bounding box center [400, 59] width 179 height 21
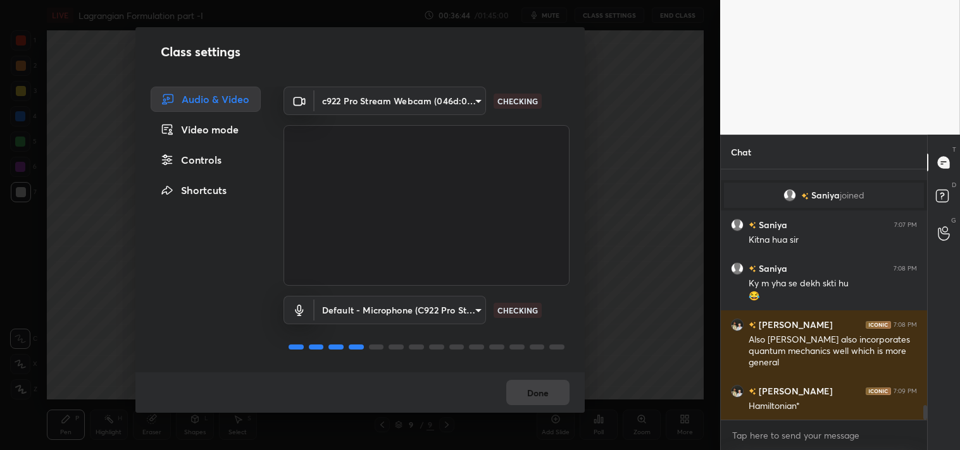
type input "77efdbe0d0591a5658d362a6e640cec0e2706c98c83ef82d39568dbf4875ff01"
click at [526, 390] on button "Done" at bounding box center [537, 392] width 63 height 25
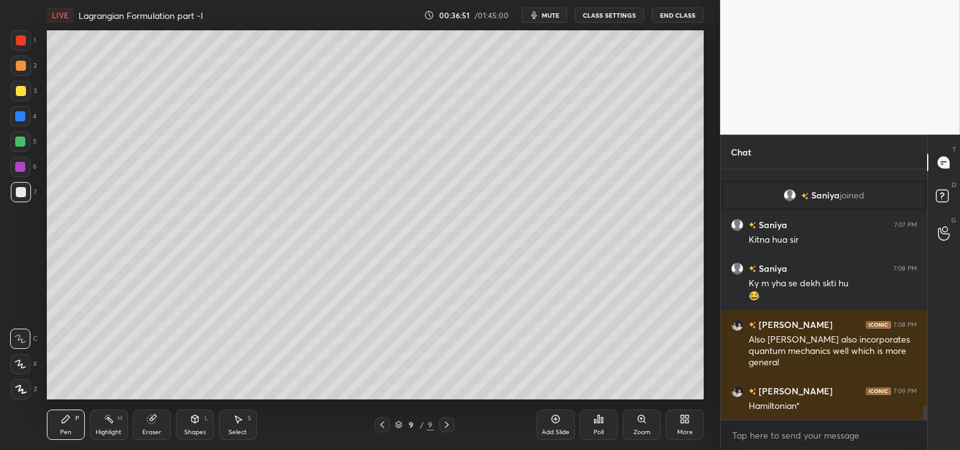
click at [646, 431] on div "Zoom" at bounding box center [641, 432] width 17 height 6
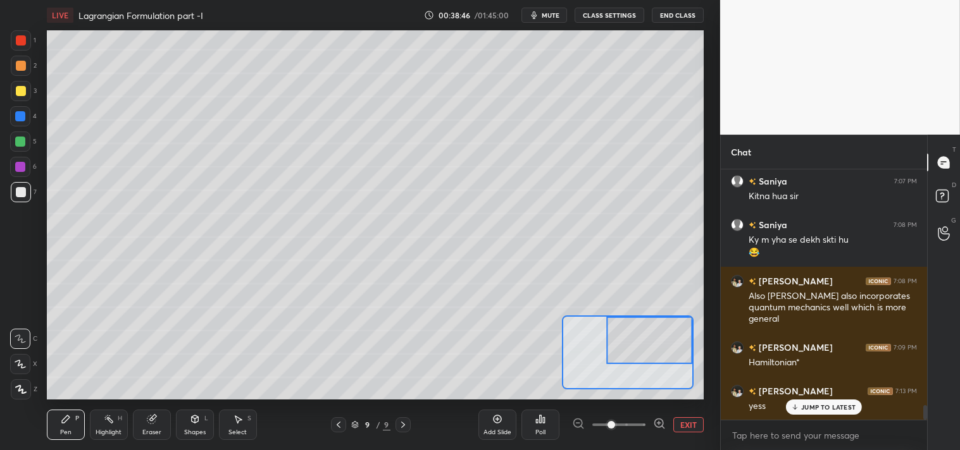
scroll to position [4185, 0]
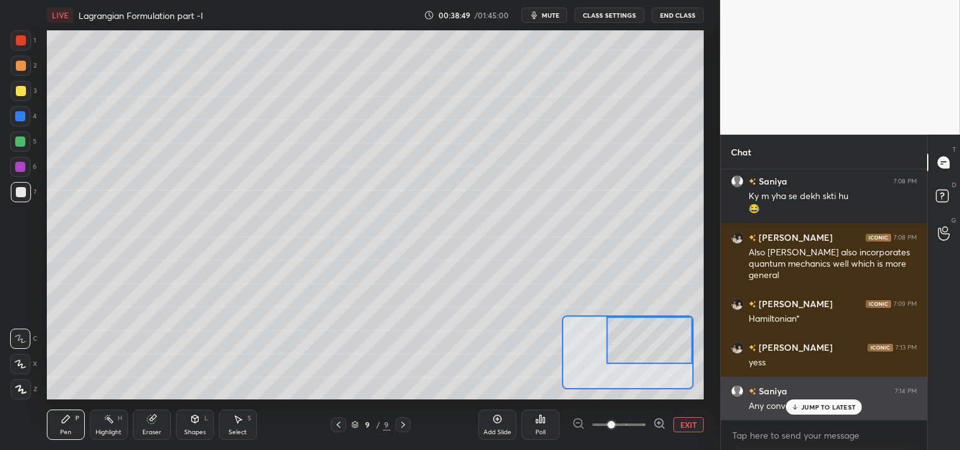
click at [817, 404] on p "JUMP TO LATEST" at bounding box center [828, 408] width 54 height 8
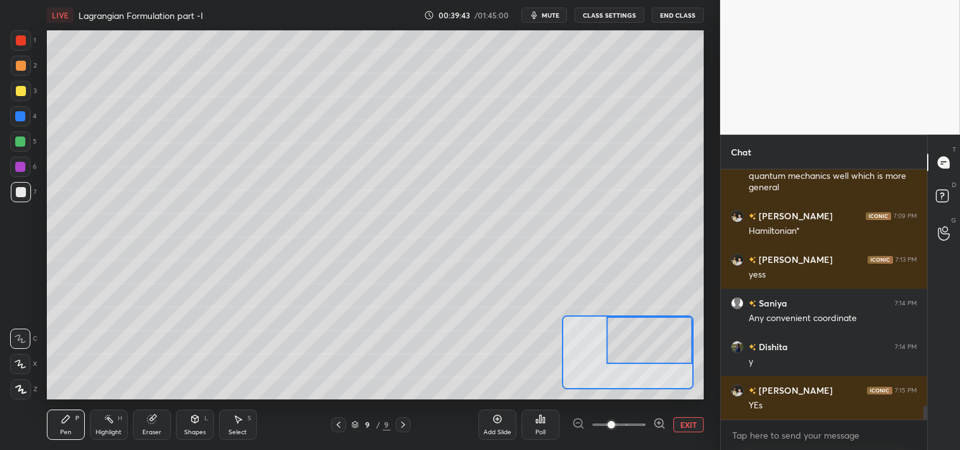
scroll to position [4316, 0]
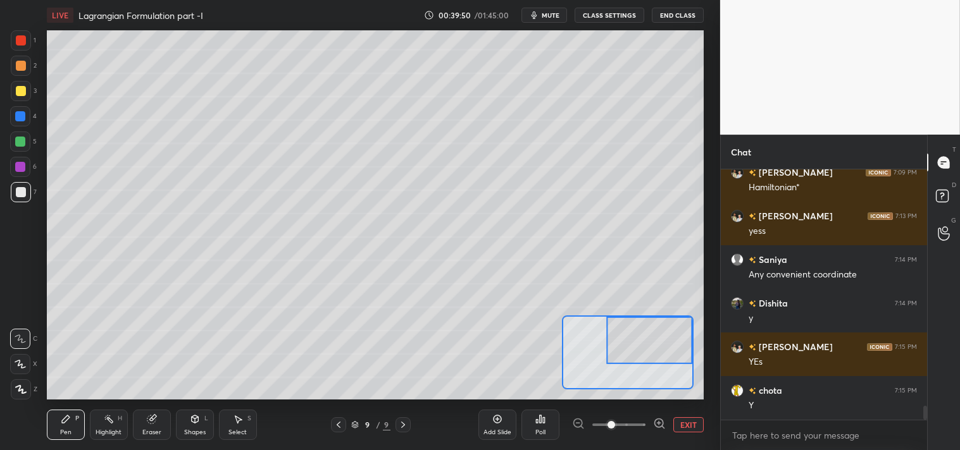
click at [109, 426] on div "Highlight H" at bounding box center [109, 425] width 38 height 30
click at [102, 431] on div "Highlight" at bounding box center [109, 432] width 26 height 6
click at [684, 422] on button "EXIT" at bounding box center [688, 424] width 30 height 15
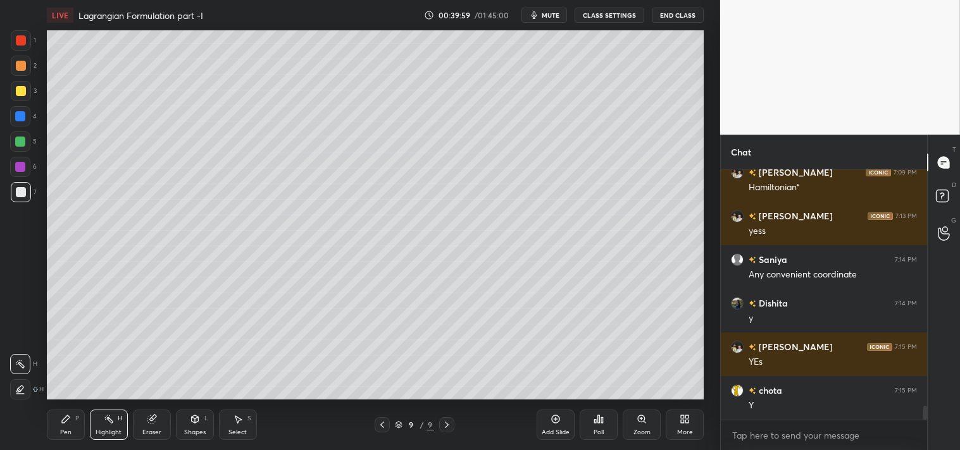
click at [61, 424] on icon at bounding box center [66, 419] width 10 height 10
click at [58, 426] on div "Pen P" at bounding box center [66, 425] width 38 height 30
click at [19, 94] on div at bounding box center [21, 91] width 10 height 10
click at [13, 97] on div at bounding box center [21, 91] width 20 height 20
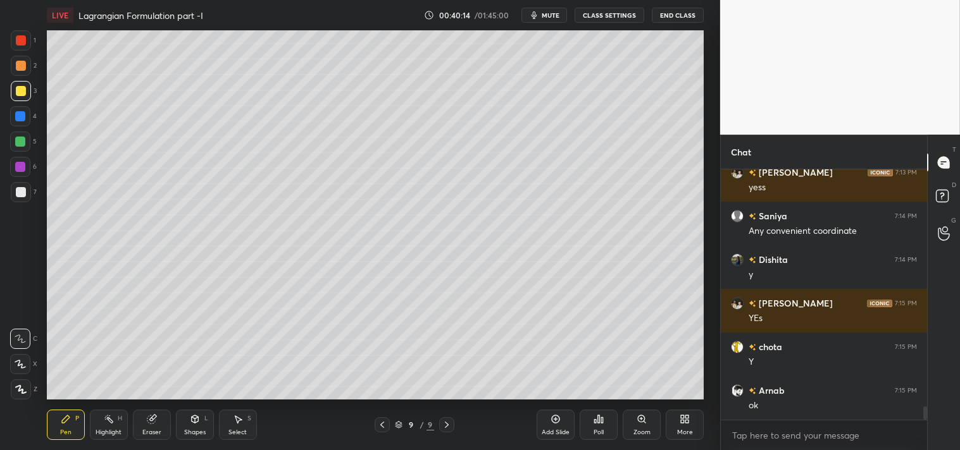
click at [635, 417] on div "Zoom" at bounding box center [641, 425] width 38 height 30
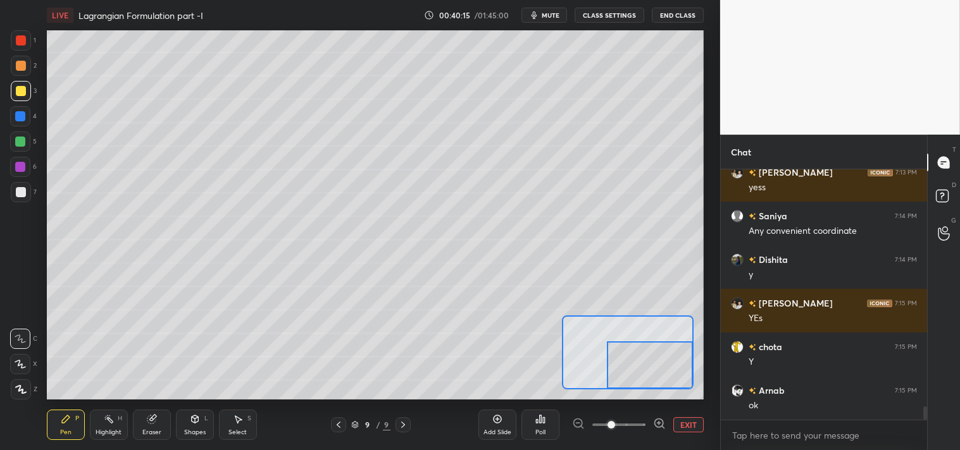
click at [661, 375] on div at bounding box center [650, 365] width 86 height 47
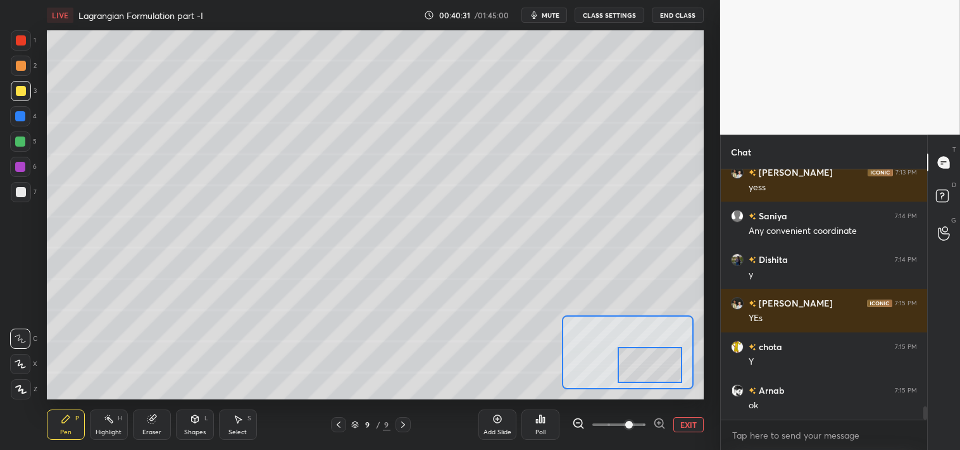
click at [646, 380] on div at bounding box center [649, 364] width 65 height 35
click at [650, 380] on div at bounding box center [649, 364] width 65 height 35
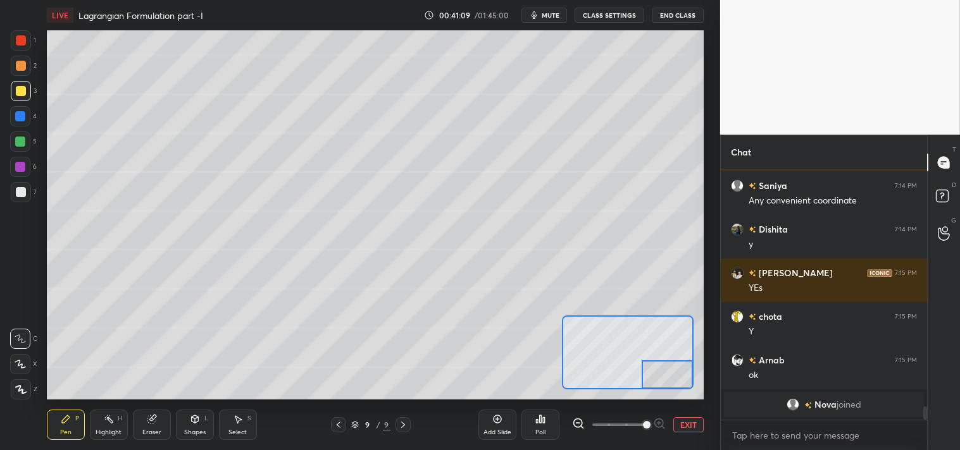
click at [170, 425] on div "Eraser" at bounding box center [152, 425] width 38 height 30
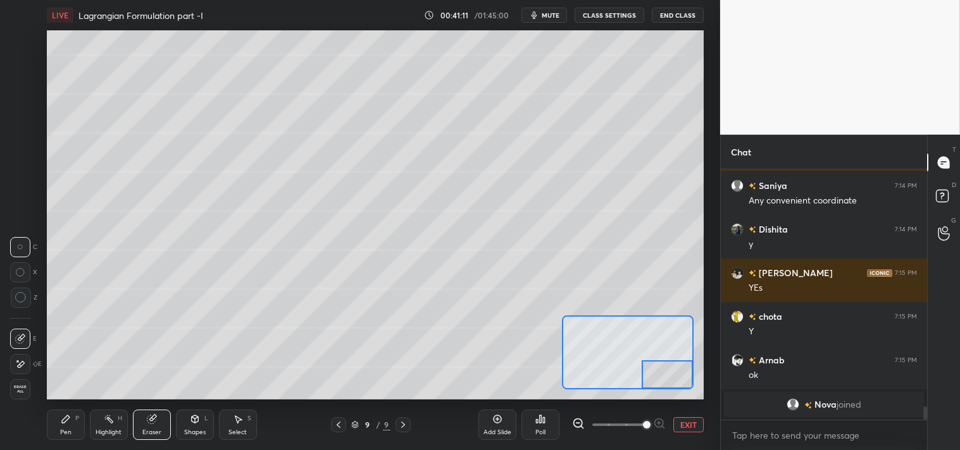
click at [72, 426] on div "Pen P" at bounding box center [66, 425] width 38 height 30
click at [690, 421] on button "EXIT" at bounding box center [688, 424] width 30 height 15
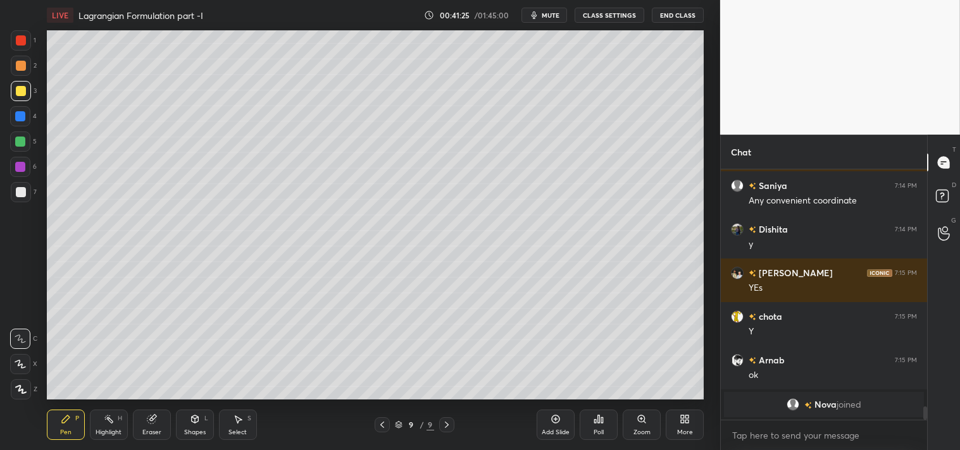
click at [640, 426] on div "Zoom" at bounding box center [641, 425] width 38 height 30
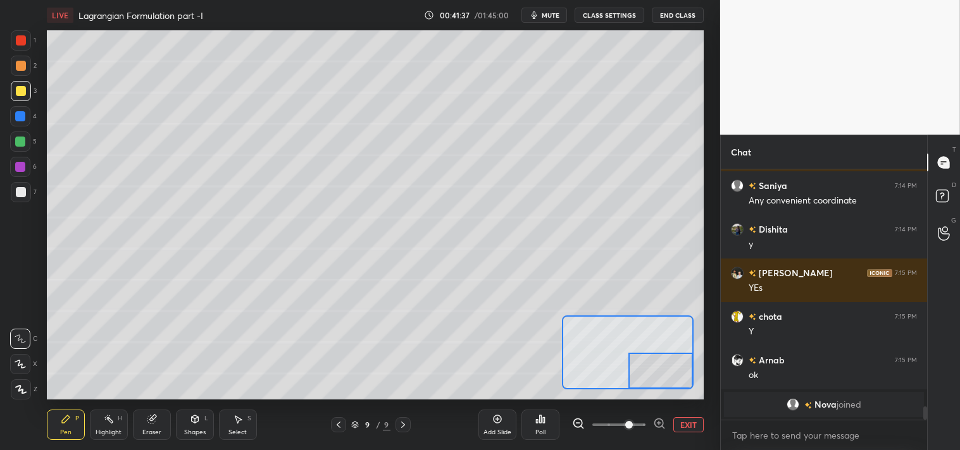
click at [693, 425] on button "EXIT" at bounding box center [688, 424] width 30 height 15
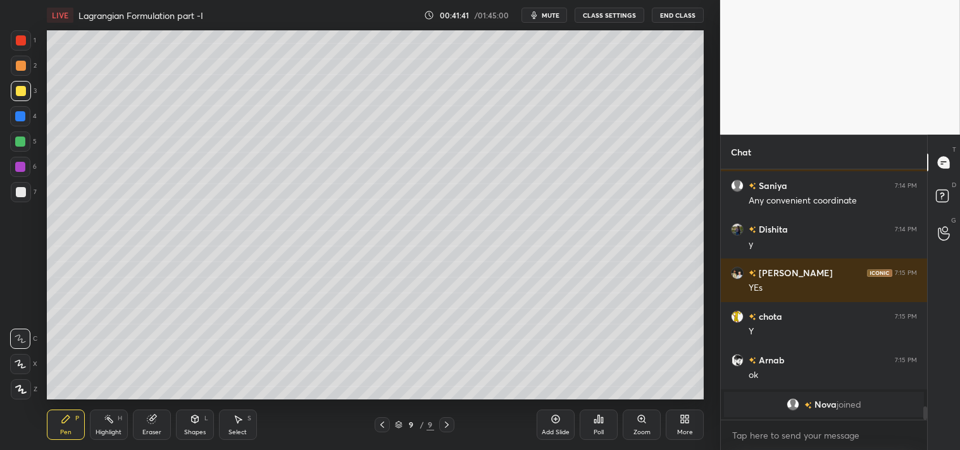
click at [554, 418] on icon at bounding box center [555, 419] width 10 height 10
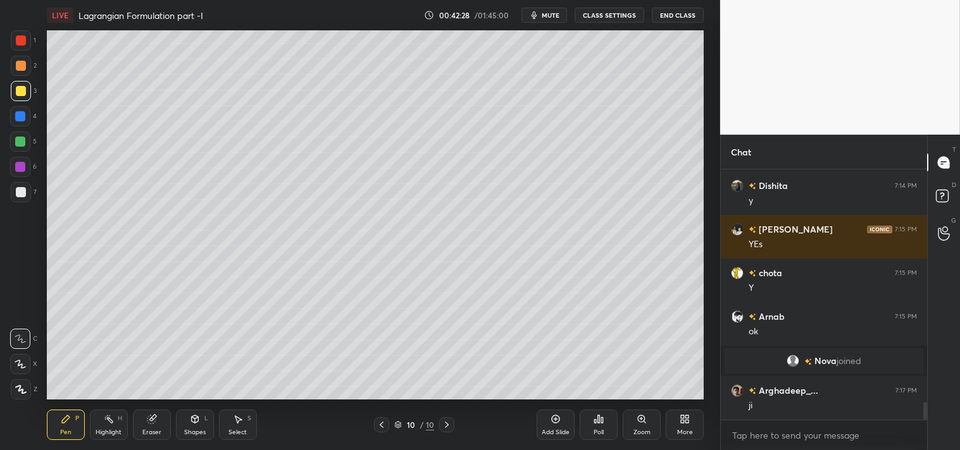
scroll to position [3265, 0]
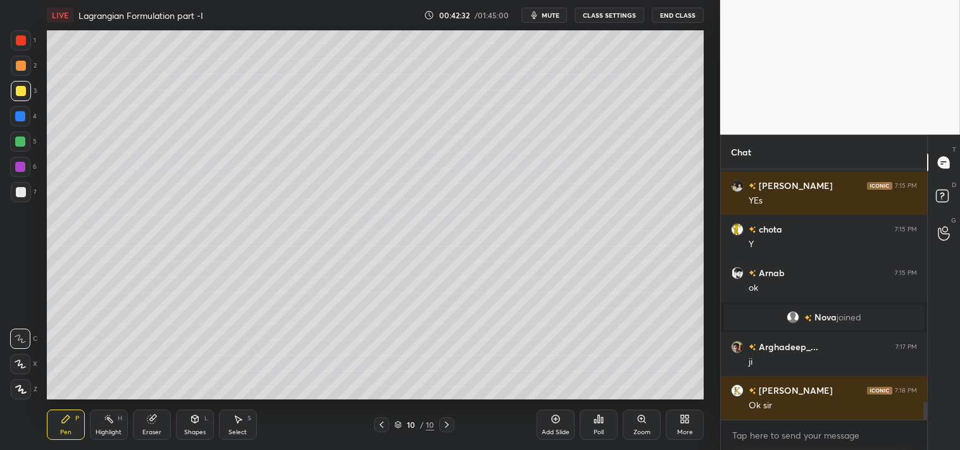
click at [112, 417] on icon at bounding box center [109, 419] width 10 height 10
click at [111, 421] on rect at bounding box center [109, 420] width 6 height 6
click at [63, 434] on div "Pen" at bounding box center [65, 432] width 11 height 6
click at [59, 428] on div "Pen P" at bounding box center [66, 425] width 38 height 30
click at [198, 422] on icon at bounding box center [195, 419] width 10 height 10
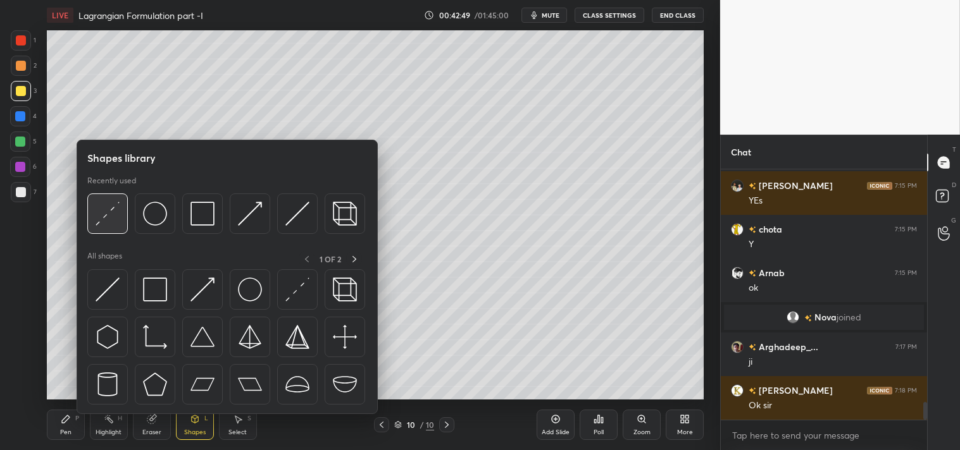
click at [111, 211] on img at bounding box center [108, 214] width 24 height 24
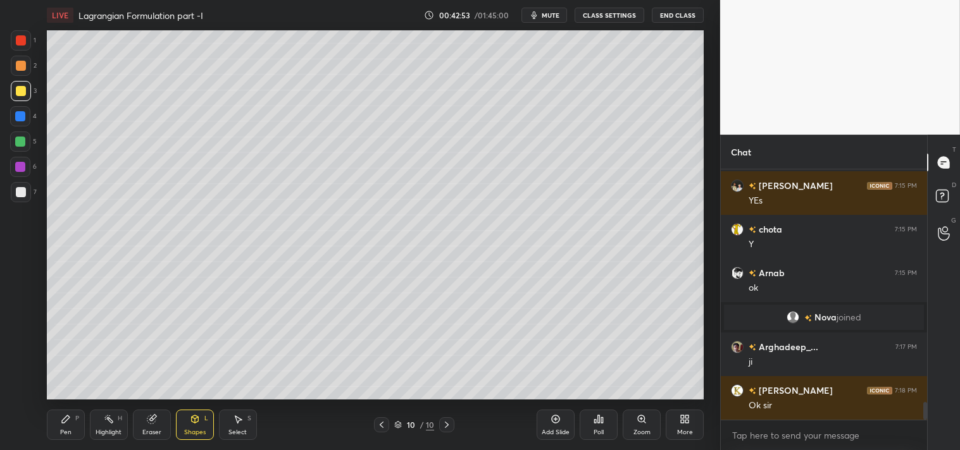
click at [634, 427] on div "Zoom" at bounding box center [641, 425] width 38 height 30
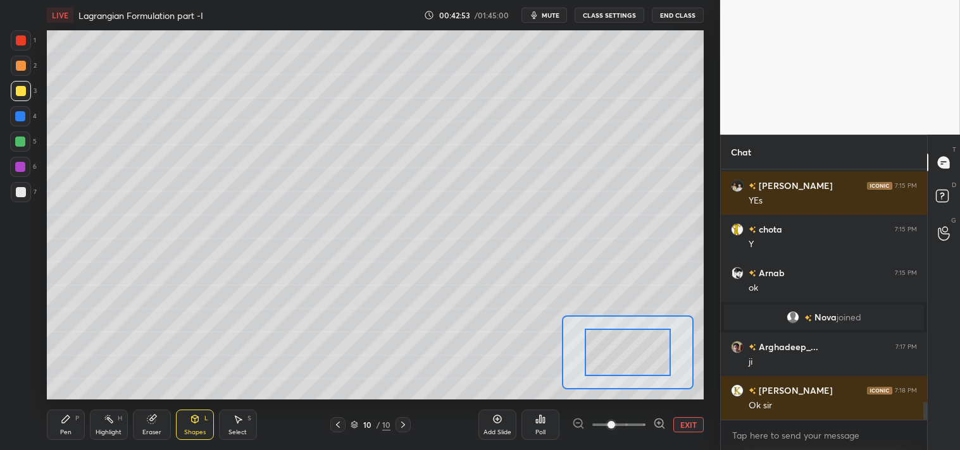
click at [631, 376] on div at bounding box center [627, 352] width 86 height 47
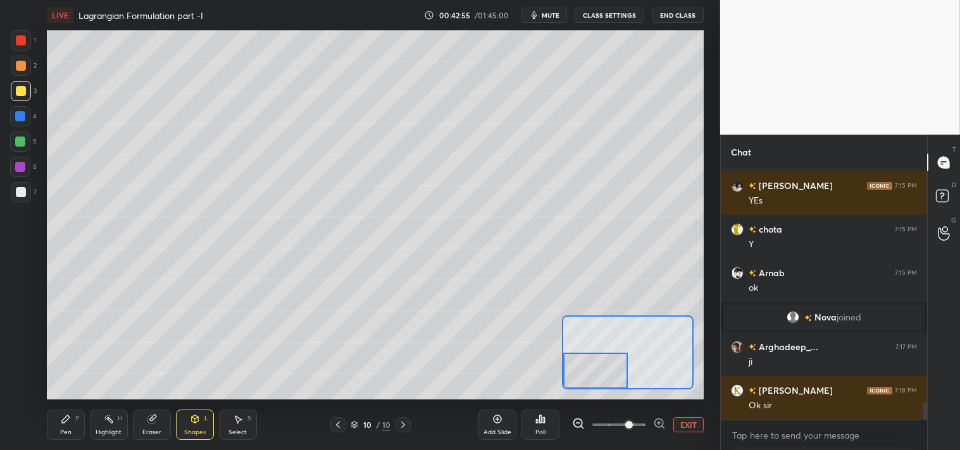
click at [70, 420] on icon at bounding box center [66, 419] width 10 height 10
click at [68, 417] on icon at bounding box center [66, 420] width 8 height 8
click at [546, 17] on span "mute" at bounding box center [550, 15] width 18 height 9
click at [541, 15] on span "unmute" at bounding box center [549, 15] width 27 height 9
click at [687, 422] on button "EXIT" at bounding box center [688, 424] width 30 height 15
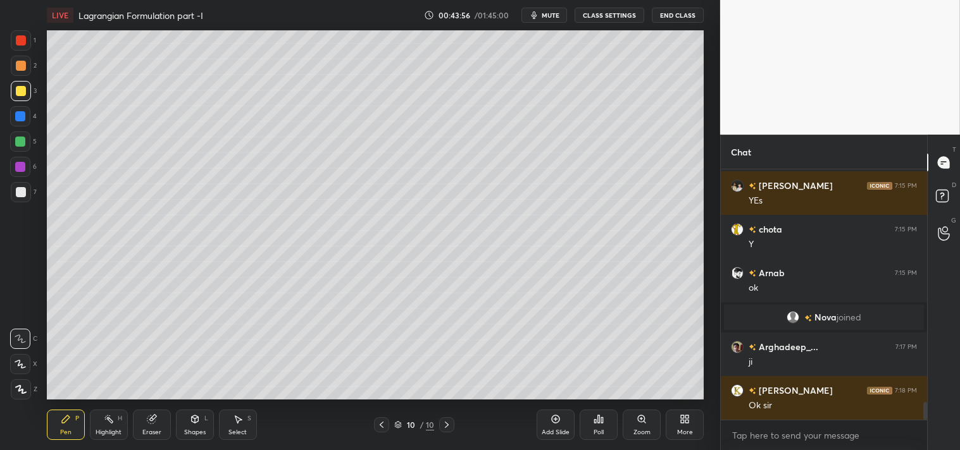
click at [635, 421] on div "Zoom" at bounding box center [641, 425] width 38 height 30
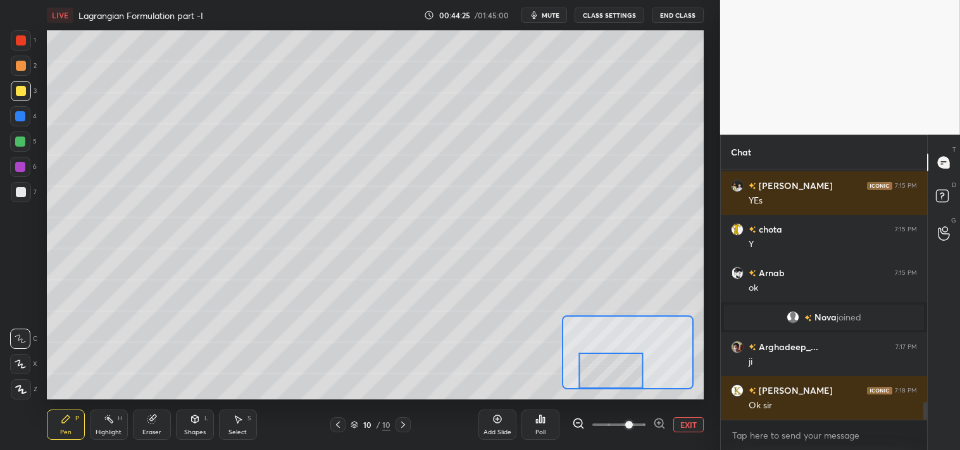
click at [686, 424] on button "EXIT" at bounding box center [688, 424] width 30 height 15
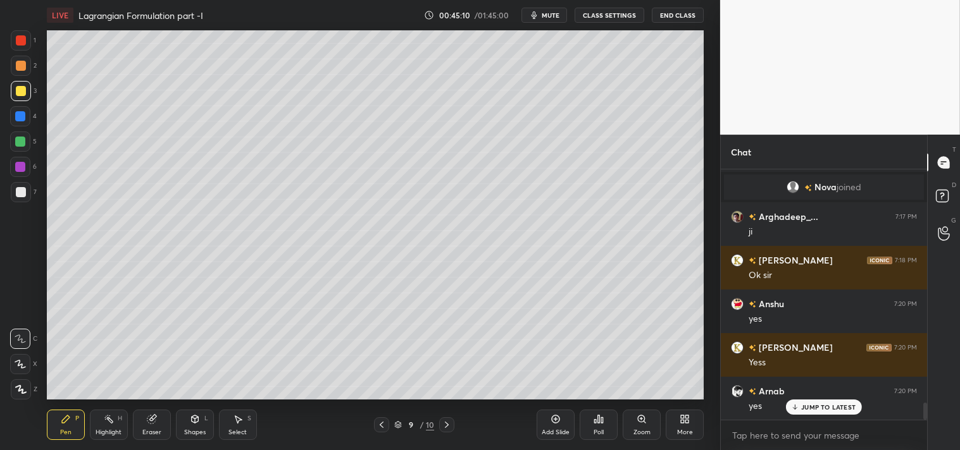
scroll to position [3439, 0]
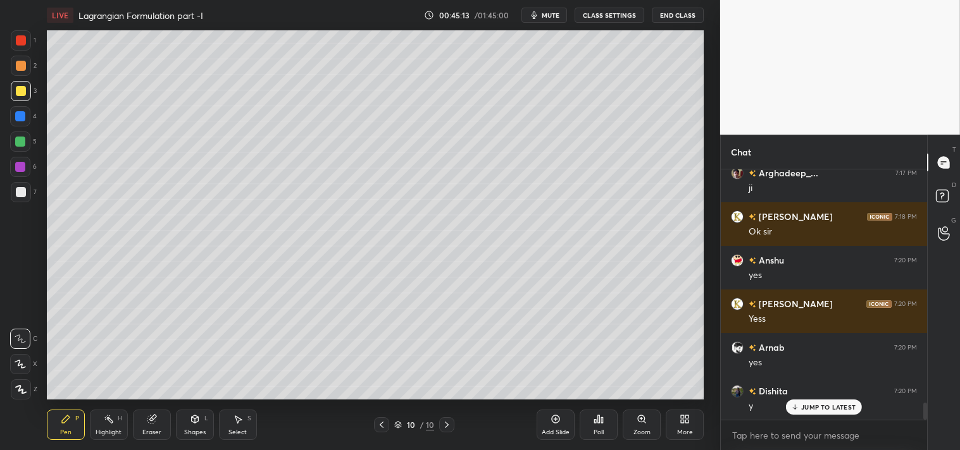
click at [642, 420] on icon at bounding box center [641, 419] width 7 height 7
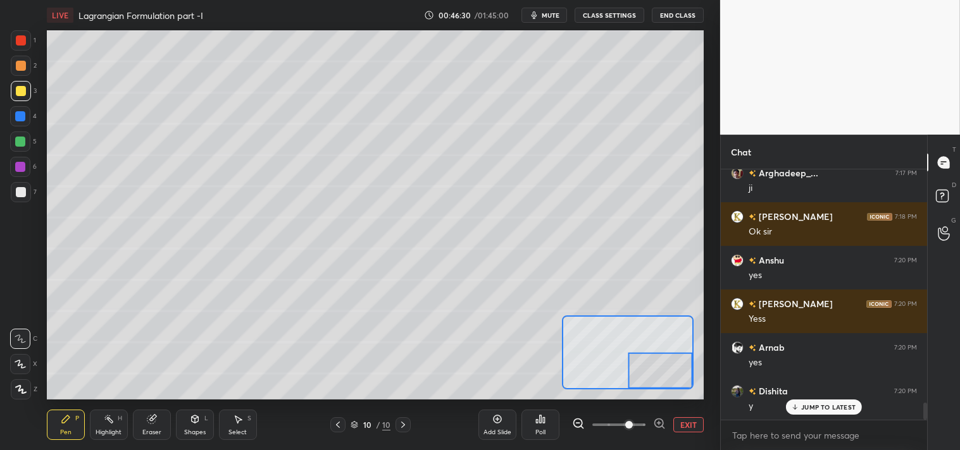
click at [694, 420] on button "EXIT" at bounding box center [688, 424] width 30 height 15
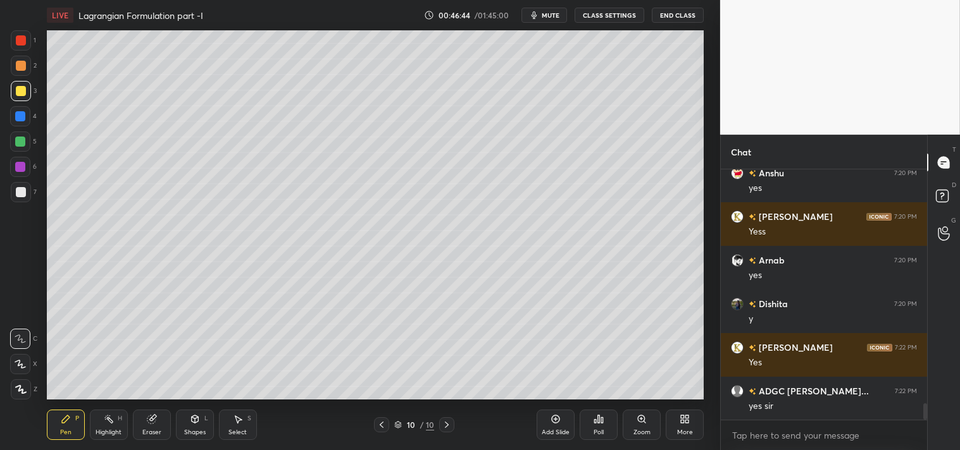
scroll to position [3571, 0]
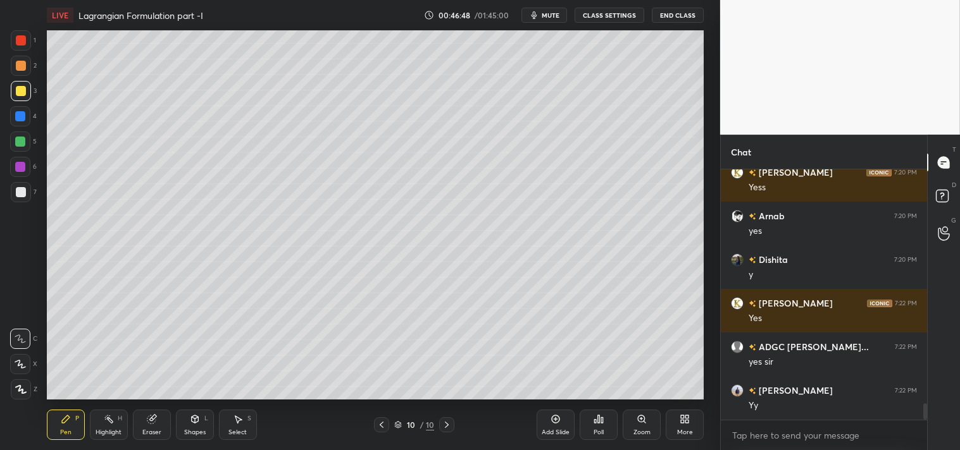
click at [548, 419] on div "Add Slide" at bounding box center [555, 425] width 38 height 30
click at [110, 425] on div "Highlight H" at bounding box center [109, 425] width 38 height 30
click at [108, 435] on div "Highlight" at bounding box center [109, 432] width 26 height 6
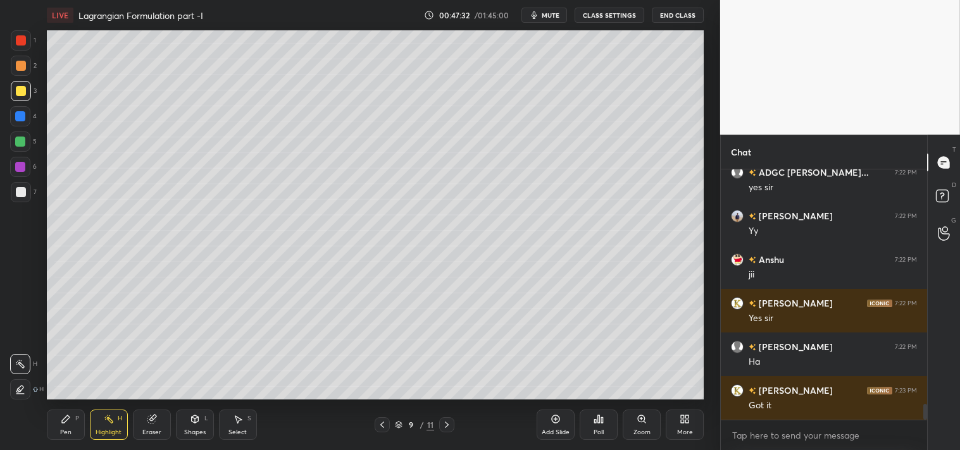
scroll to position [3789, 0]
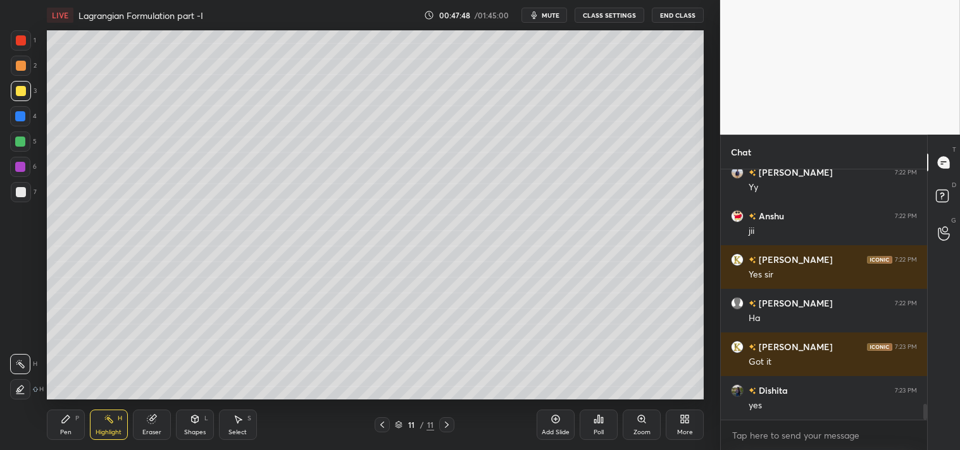
click at [61, 419] on icon at bounding box center [66, 419] width 10 height 10
click at [61, 414] on icon at bounding box center [66, 419] width 10 height 10
click at [114, 419] on div "Highlight H" at bounding box center [109, 425] width 38 height 30
click at [125, 424] on div "Highlight H" at bounding box center [109, 425] width 38 height 30
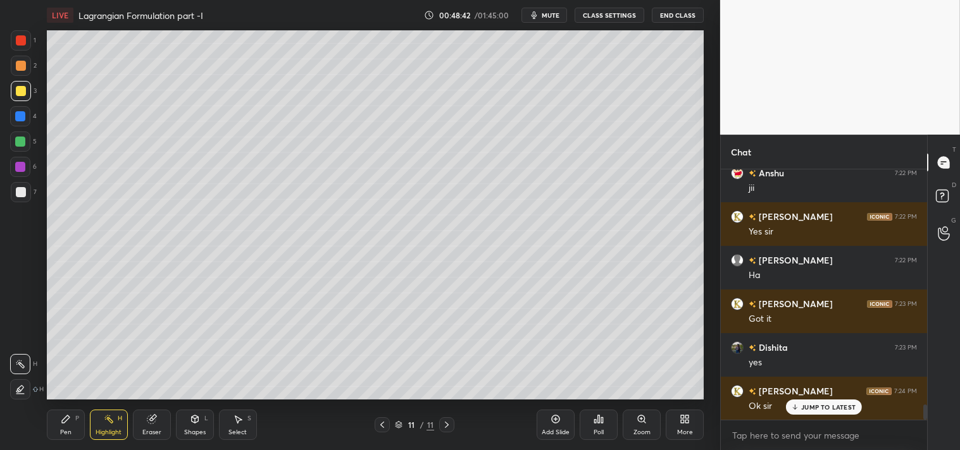
click at [64, 423] on icon at bounding box center [66, 420] width 8 height 8
click at [64, 426] on div "Pen P" at bounding box center [66, 425] width 38 height 30
click at [552, 426] on div "Add Slide" at bounding box center [555, 425] width 38 height 30
click at [188, 431] on div "Shapes" at bounding box center [195, 432] width 22 height 6
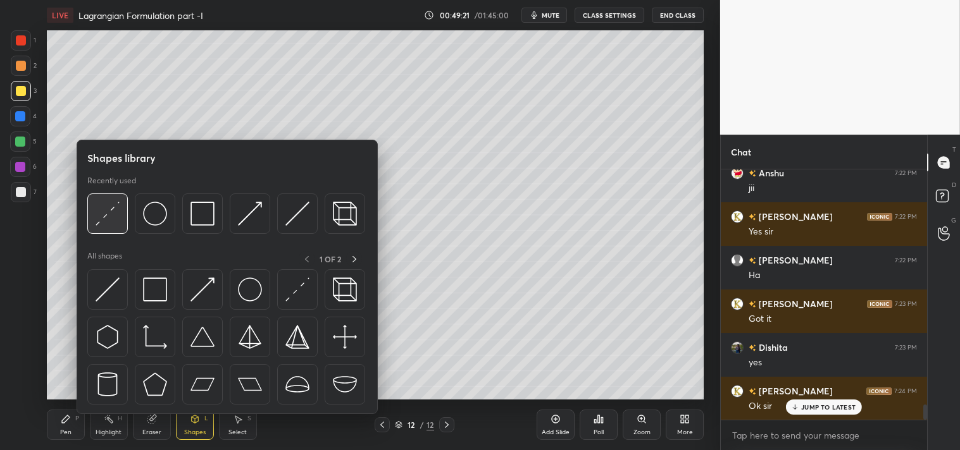
scroll to position [3875, 0]
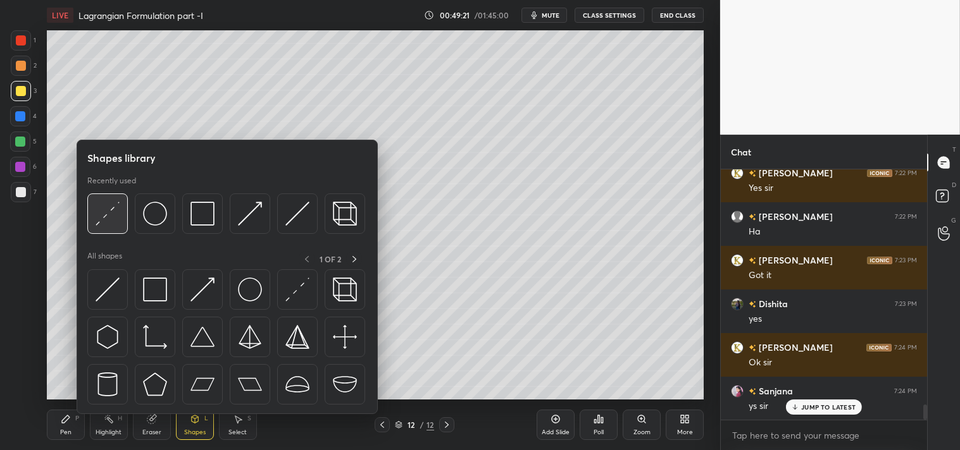
click at [104, 209] on img at bounding box center [108, 214] width 24 height 24
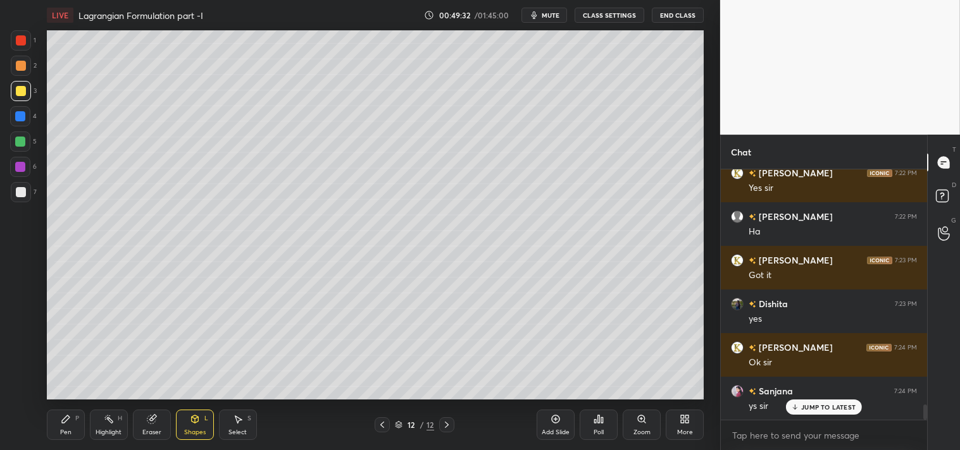
click at [636, 428] on div "Zoom" at bounding box center [641, 425] width 38 height 30
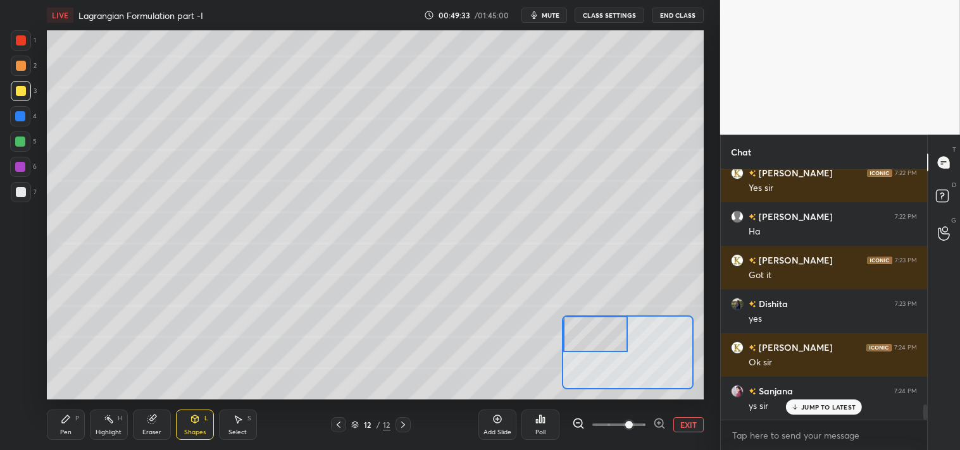
click at [60, 429] on div "Pen" at bounding box center [65, 432] width 11 height 6
click at [29, 196] on div at bounding box center [21, 192] width 20 height 20
click at [23, 93] on div at bounding box center [21, 91] width 10 height 10
click at [190, 424] on icon at bounding box center [195, 419] width 10 height 10
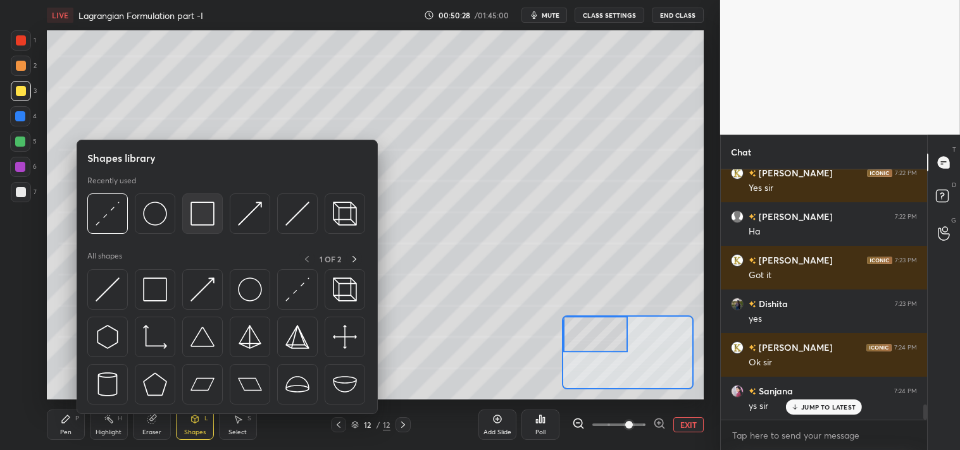
click at [196, 211] on img at bounding box center [202, 214] width 24 height 24
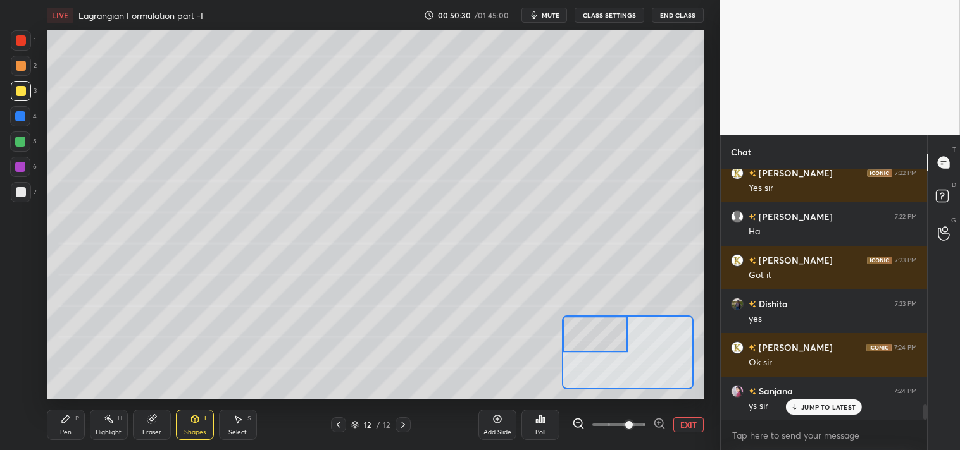
click at [63, 427] on div "Pen P" at bounding box center [66, 425] width 38 height 30
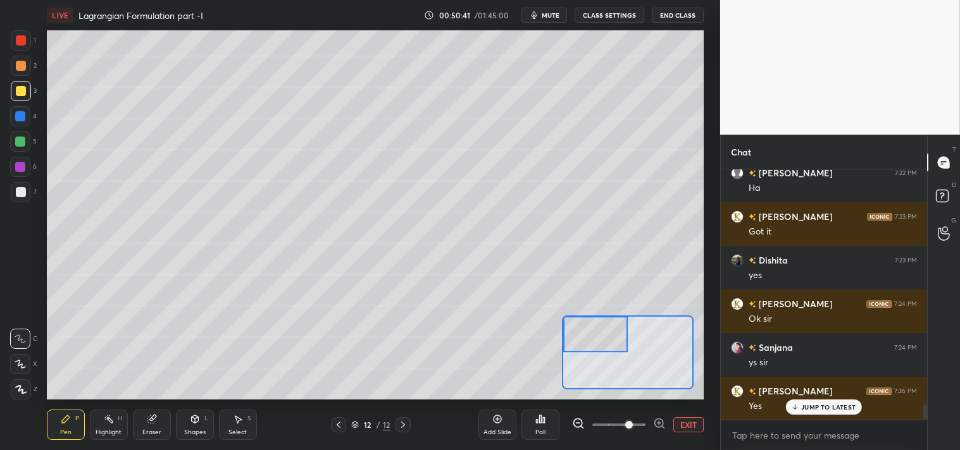
scroll to position [3963, 0]
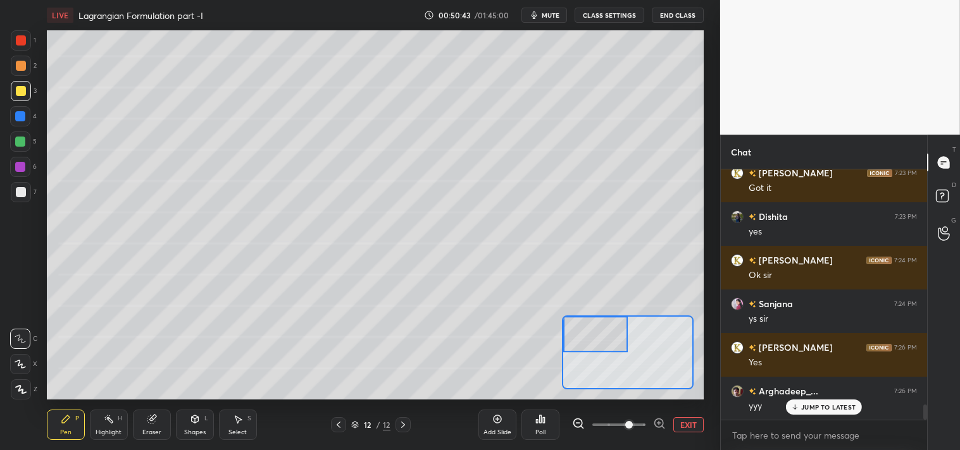
click at [99, 424] on div "Highlight H" at bounding box center [109, 425] width 38 height 30
click at [104, 423] on icon at bounding box center [109, 419] width 10 height 10
click at [61, 429] on div "Pen" at bounding box center [65, 432] width 11 height 6
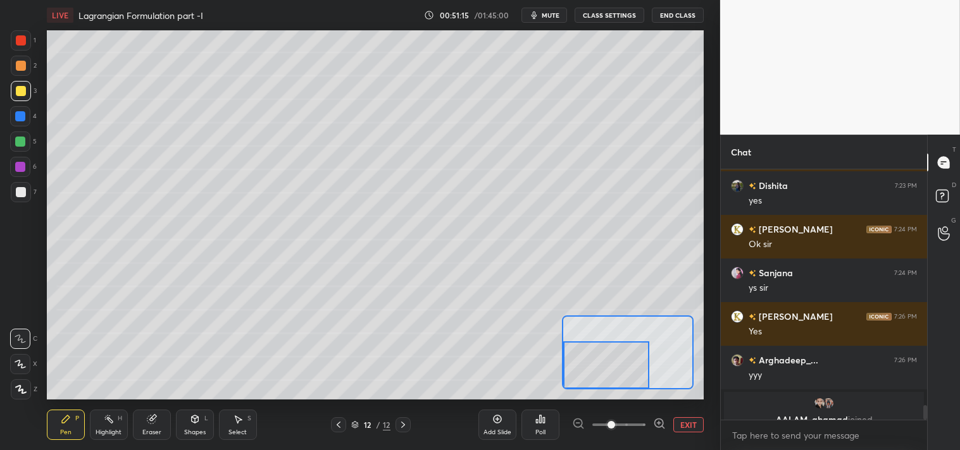
scroll to position [4008, 0]
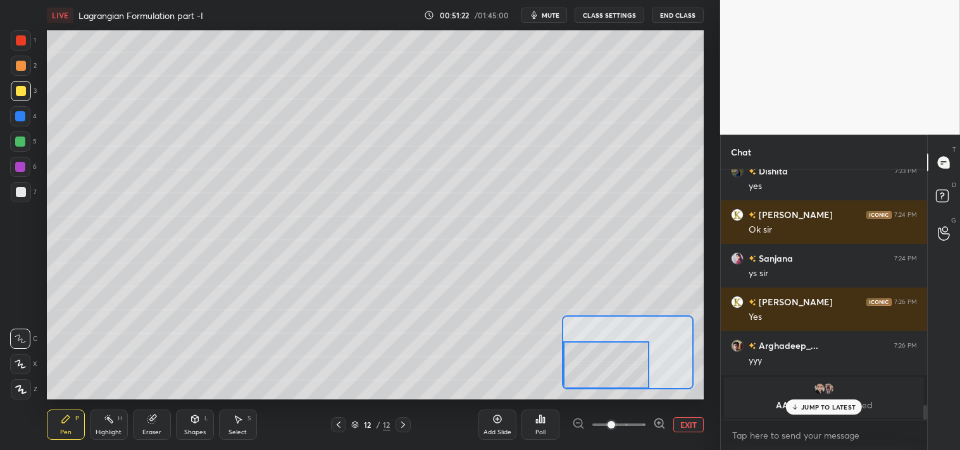
click at [684, 424] on button "EXIT" at bounding box center [688, 424] width 30 height 15
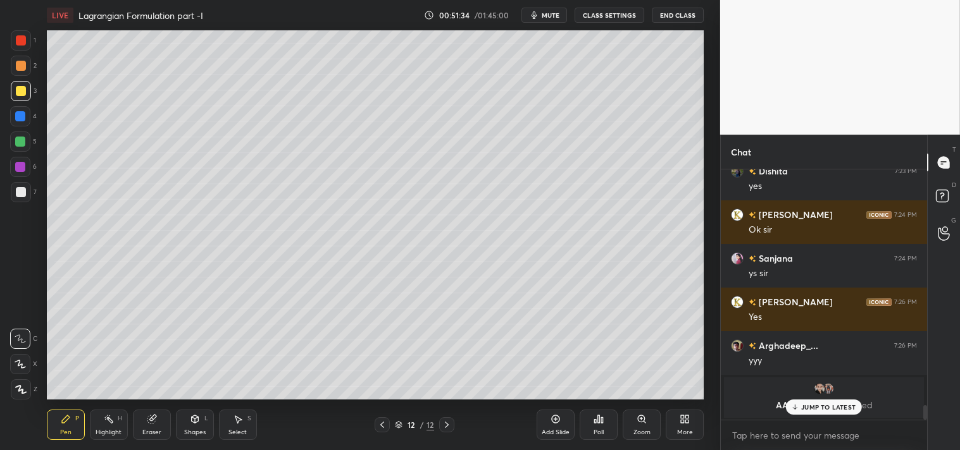
click at [820, 405] on p "JUMP TO LATEST" at bounding box center [828, 408] width 54 height 8
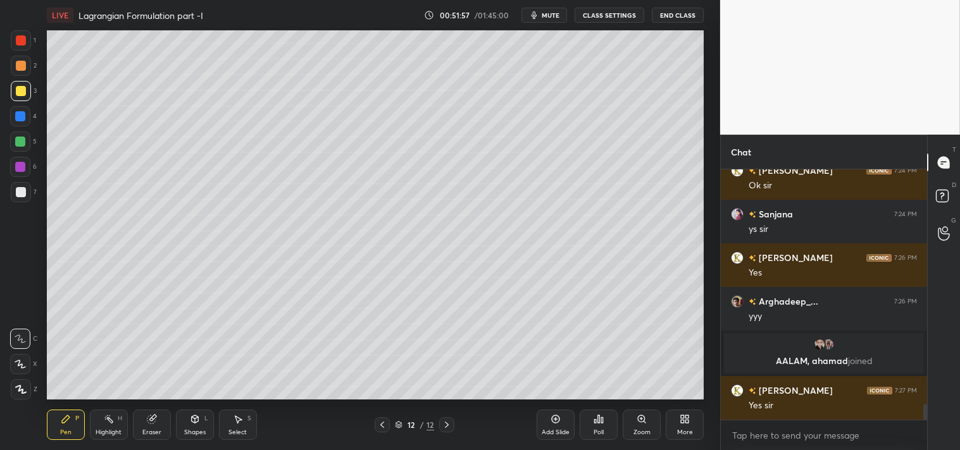
click at [34, 194] on div "7" at bounding box center [24, 192] width 26 height 20
click at [28, 198] on div at bounding box center [21, 192] width 20 height 20
click at [639, 422] on icon at bounding box center [641, 419] width 10 height 10
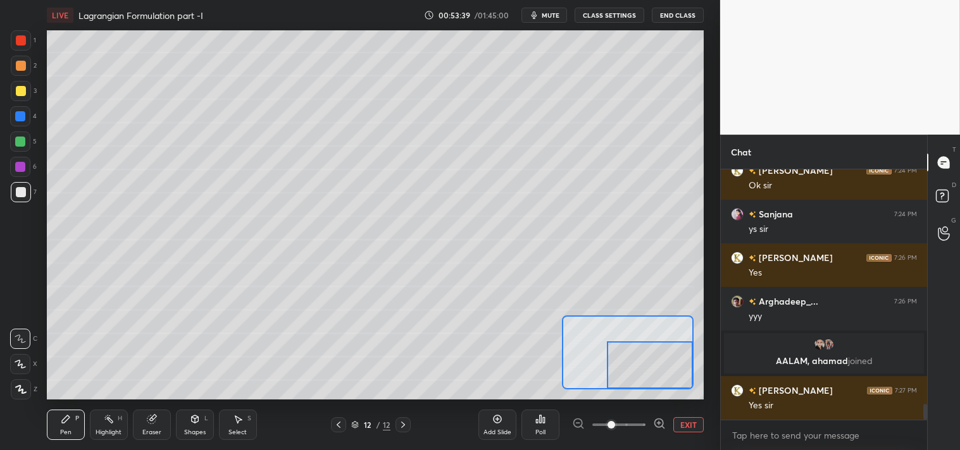
click at [691, 422] on button "EXIT" at bounding box center [688, 424] width 30 height 15
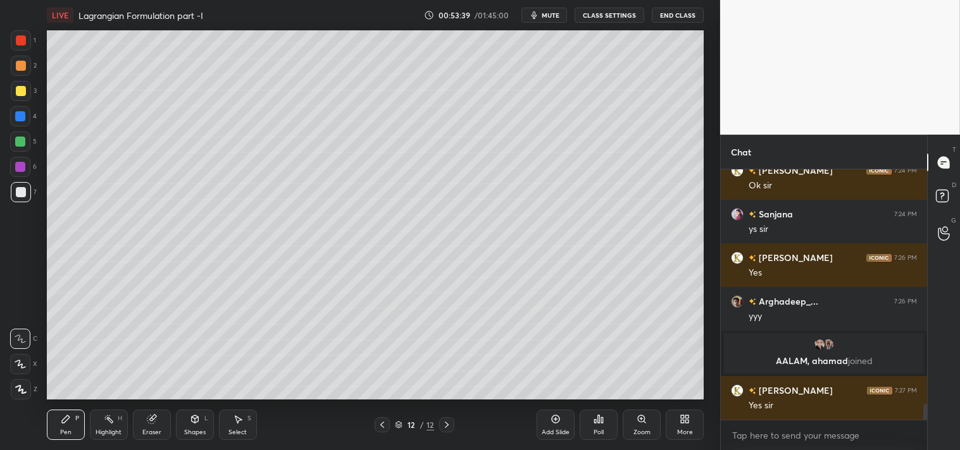
click at [108, 423] on icon at bounding box center [109, 419] width 10 height 10
click at [116, 423] on div "Highlight H" at bounding box center [109, 425] width 38 height 30
click at [90, 414] on div "Highlight H" at bounding box center [109, 425] width 38 height 30
click at [84, 414] on div "Pen P" at bounding box center [66, 425] width 38 height 30
click at [71, 421] on div "Pen P" at bounding box center [66, 425] width 38 height 30
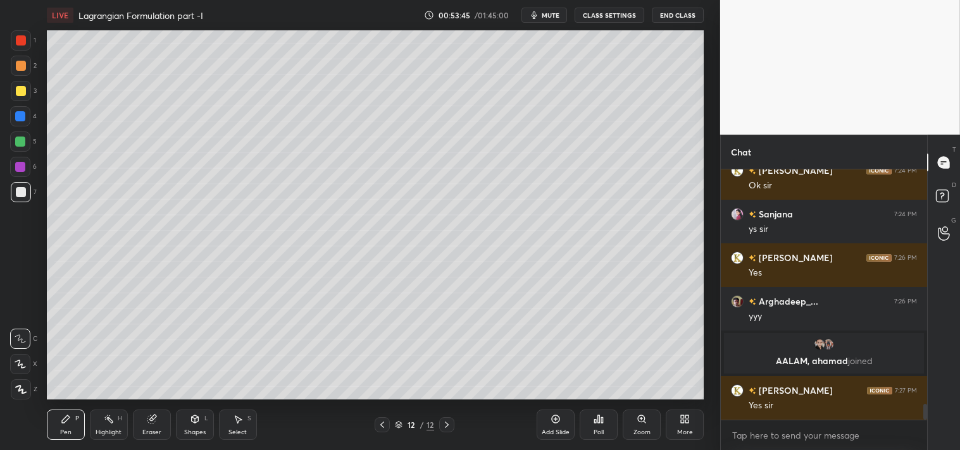
click at [149, 425] on div "Eraser" at bounding box center [152, 425] width 38 height 30
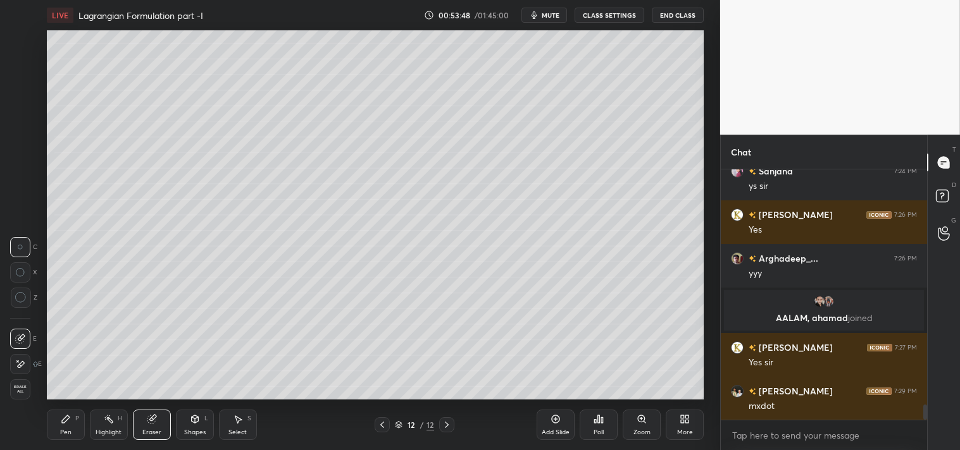
click at [56, 421] on div "Pen P" at bounding box center [66, 425] width 38 height 30
click at [61, 420] on icon at bounding box center [66, 419] width 10 height 10
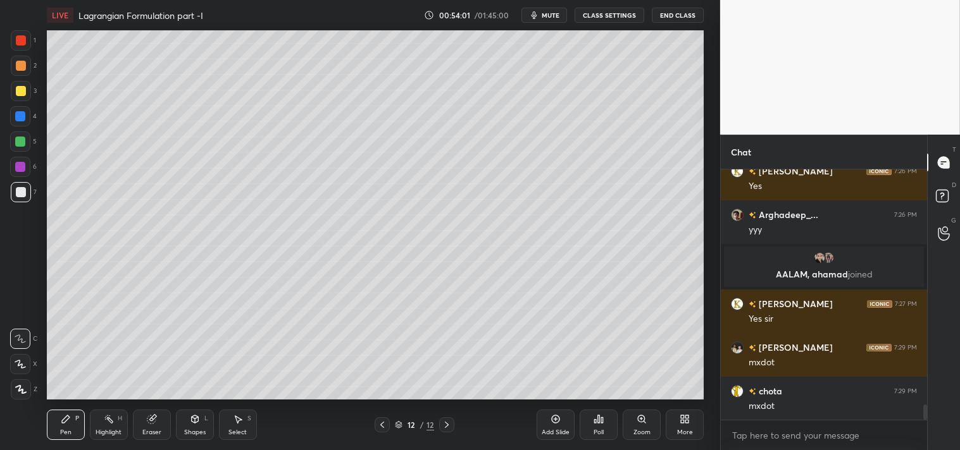
scroll to position [3913, 0]
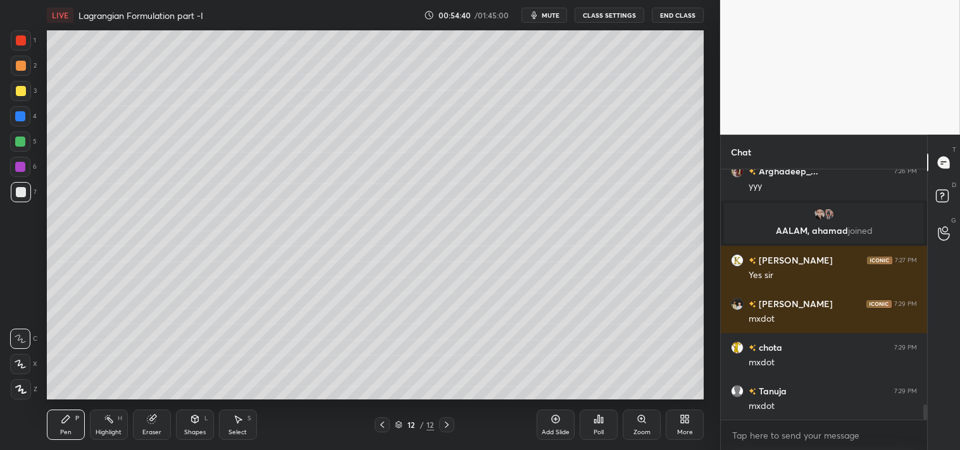
click at [643, 421] on icon at bounding box center [644, 422] width 2 height 2
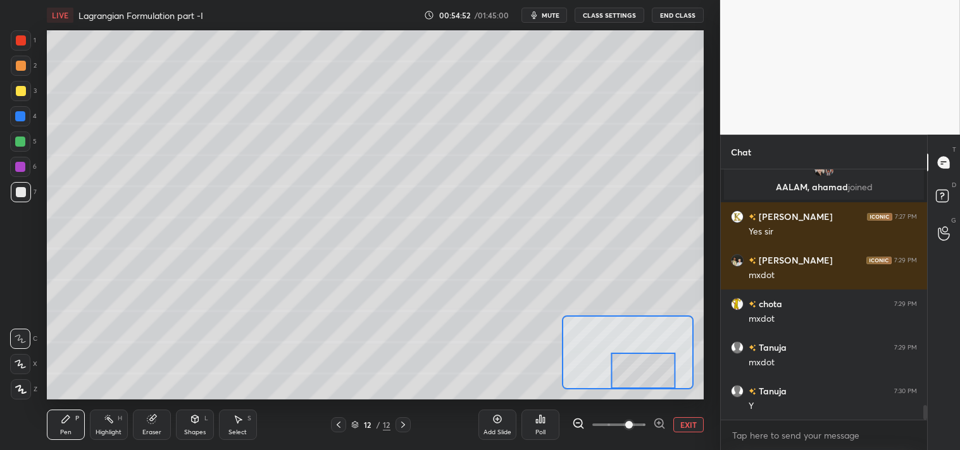
scroll to position [4001, 0]
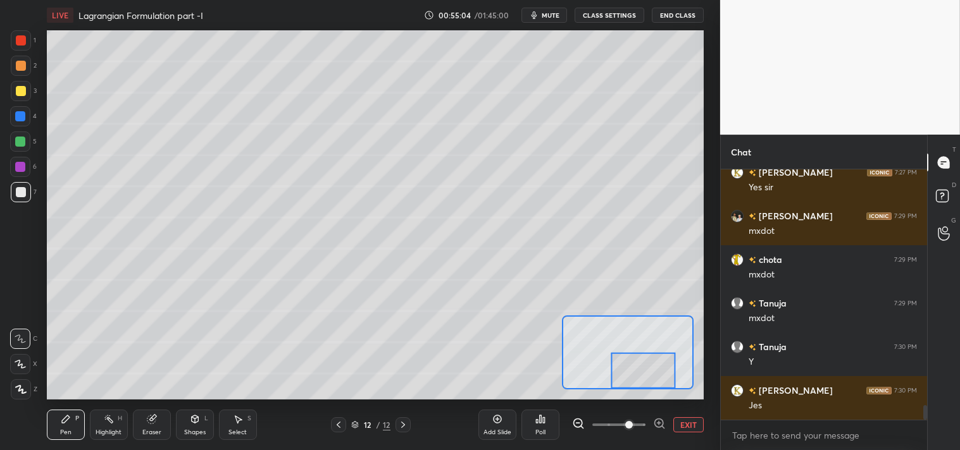
click at [149, 424] on icon at bounding box center [152, 419] width 10 height 10
click at [62, 422] on icon at bounding box center [66, 420] width 8 height 8
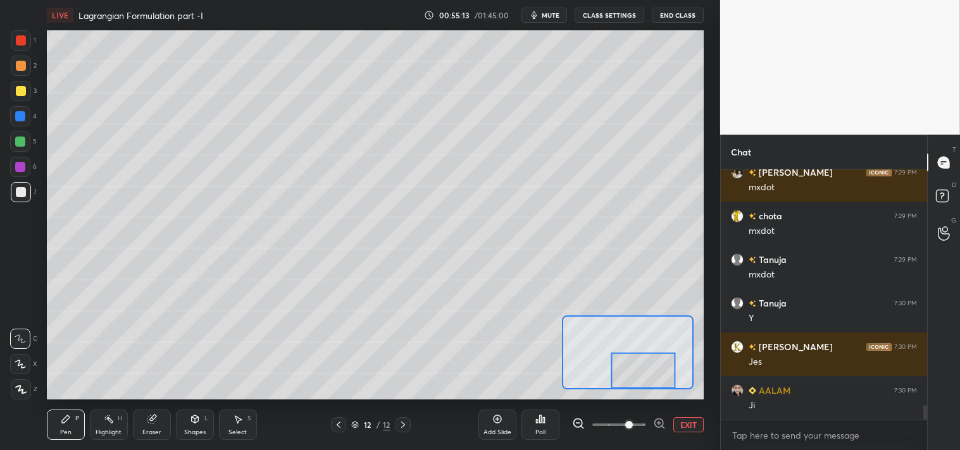
click at [679, 421] on button "EXIT" at bounding box center [688, 424] width 30 height 15
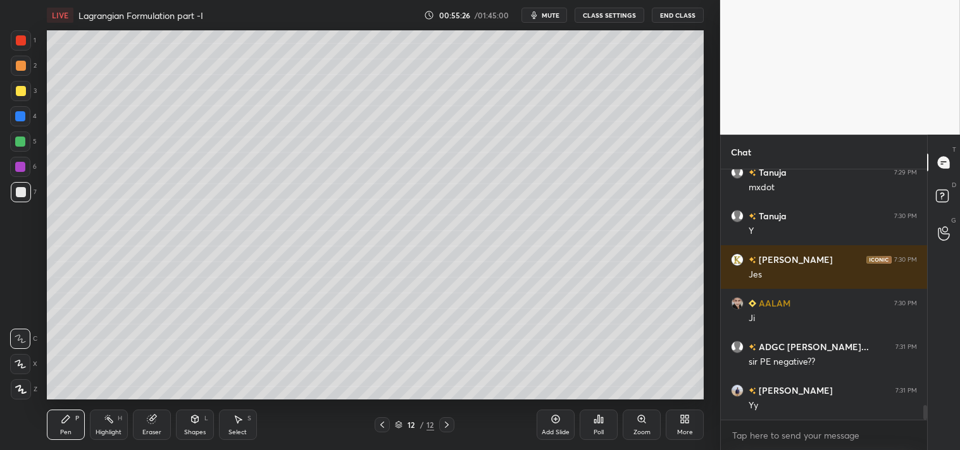
scroll to position [4175, 0]
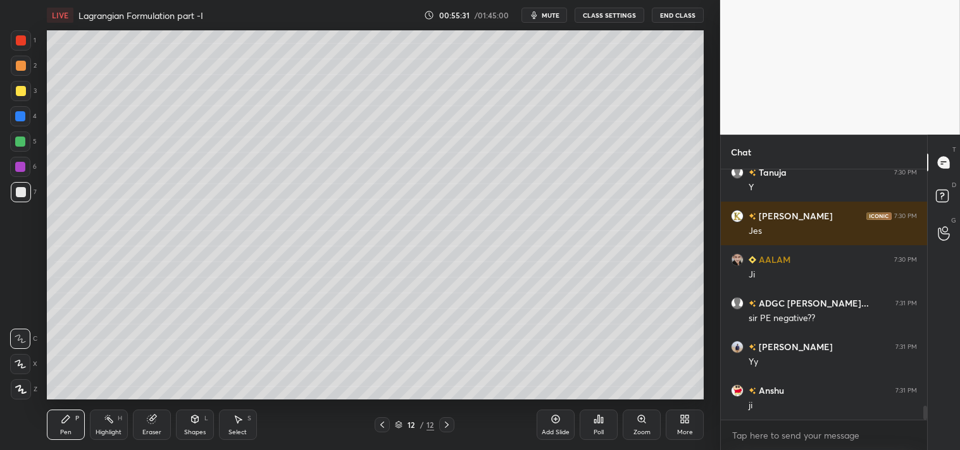
click at [101, 425] on div "Highlight H" at bounding box center [109, 425] width 38 height 30
click at [118, 419] on div "H" at bounding box center [120, 419] width 4 height 6
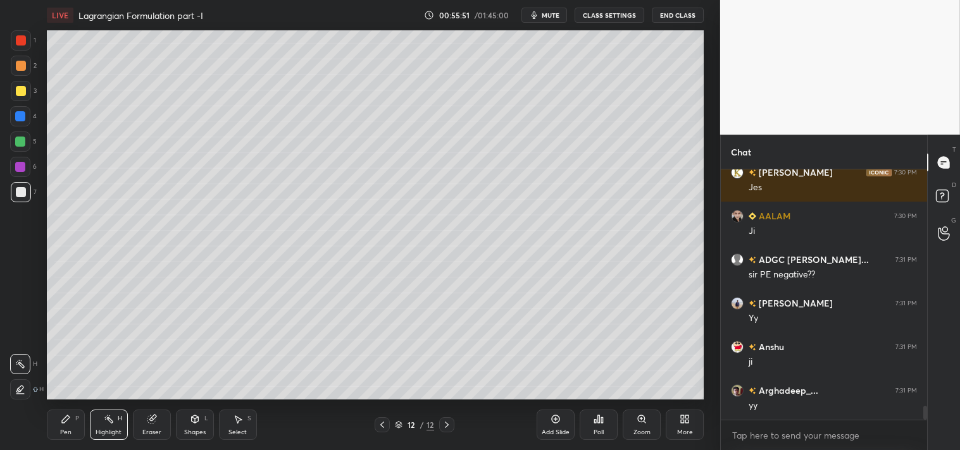
click at [78, 410] on div "Pen P" at bounding box center [66, 425] width 38 height 30
click at [552, 429] on div "Add Slide" at bounding box center [555, 432] width 28 height 6
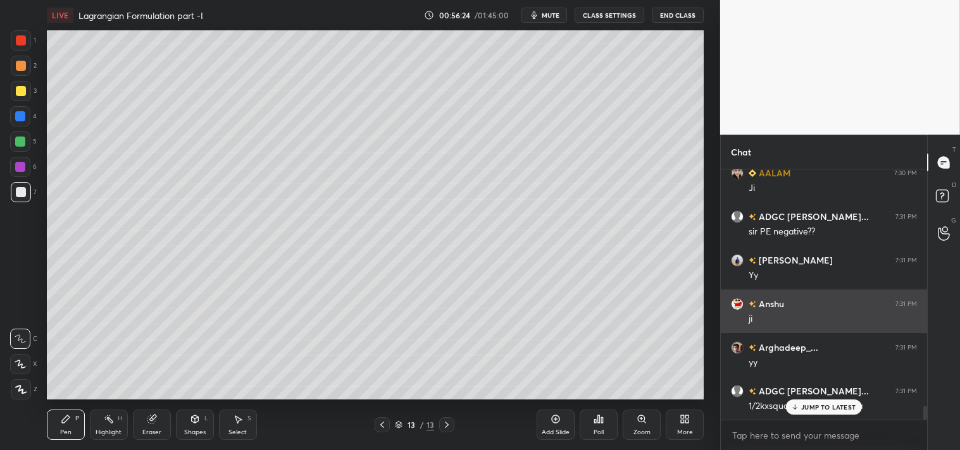
scroll to position [4263, 0]
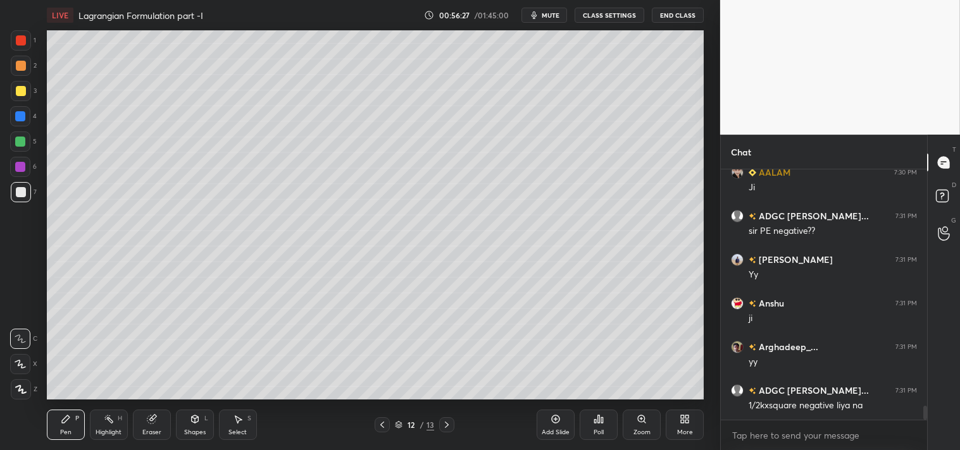
click at [111, 421] on rect at bounding box center [109, 420] width 6 height 6
click at [104, 424] on icon at bounding box center [109, 419] width 10 height 10
click at [629, 429] on div "Zoom" at bounding box center [641, 425] width 38 height 30
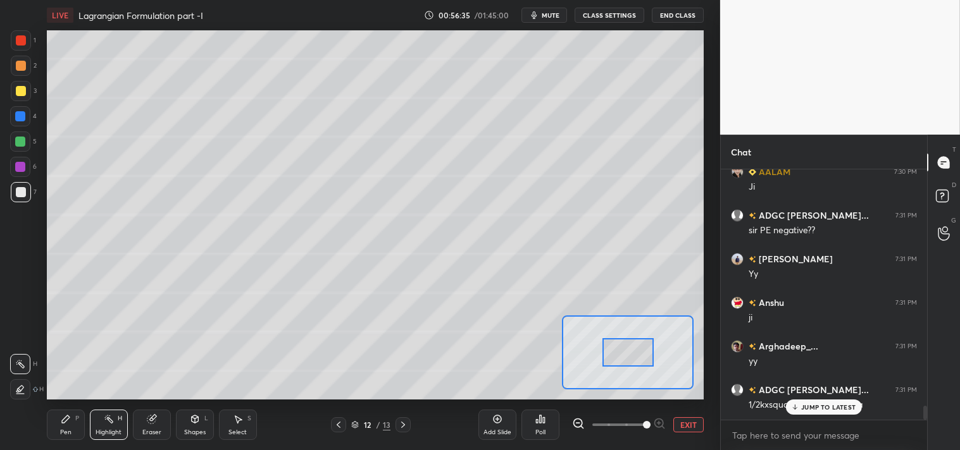
scroll to position [4306, 0]
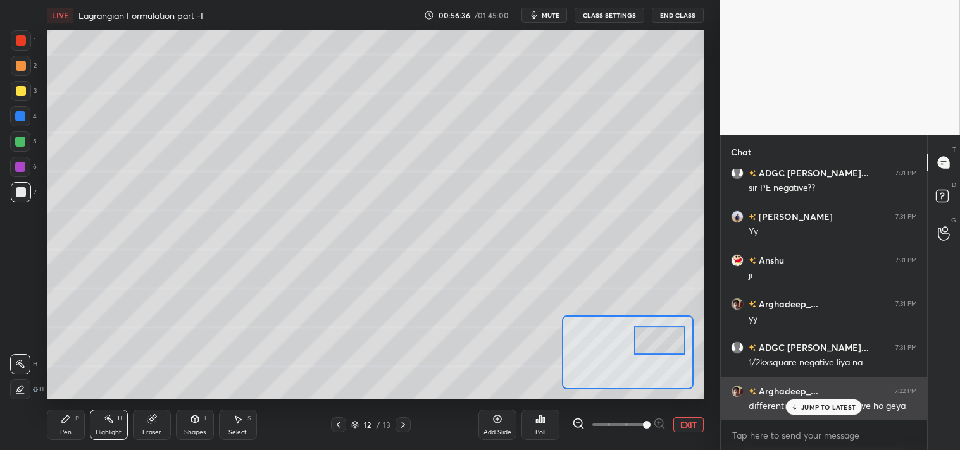
click at [817, 405] on p "JUMP TO LATEST" at bounding box center [828, 408] width 54 height 8
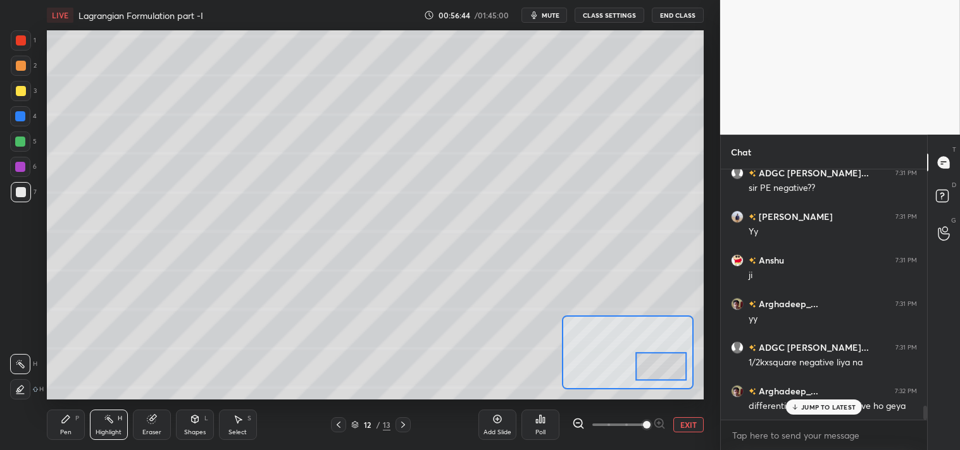
scroll to position [4349, 0]
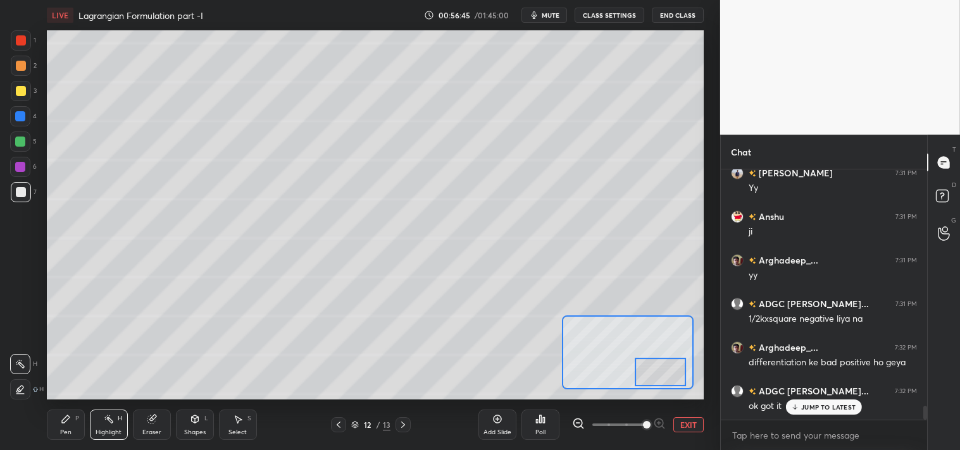
click at [699, 421] on button "EXIT" at bounding box center [688, 424] width 30 height 15
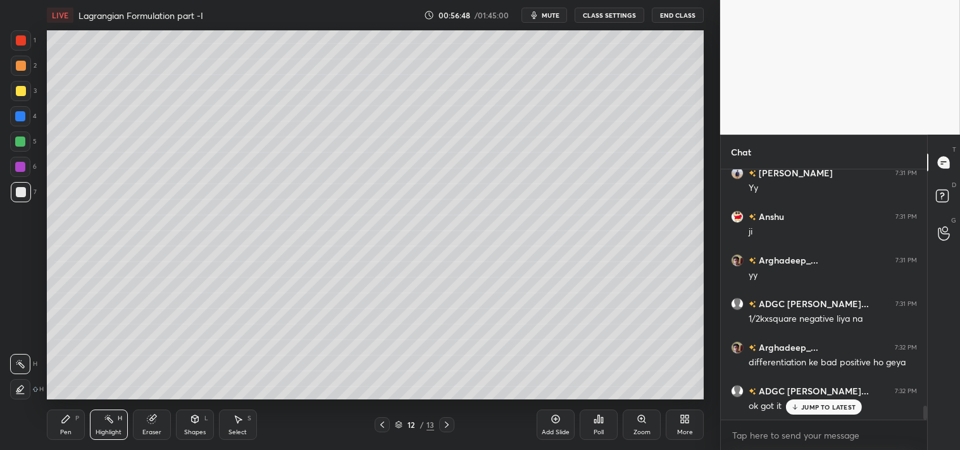
click at [111, 421] on rect at bounding box center [109, 420] width 6 height 6
click at [814, 409] on p "JUMP TO LATEST" at bounding box center [828, 408] width 54 height 8
click at [782, 438] on textarea at bounding box center [824, 436] width 186 height 20
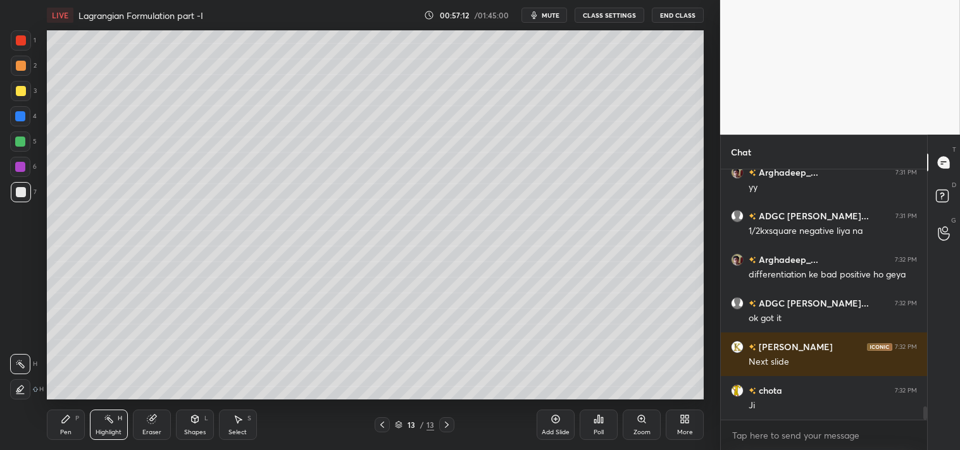
scroll to position [4481, 0]
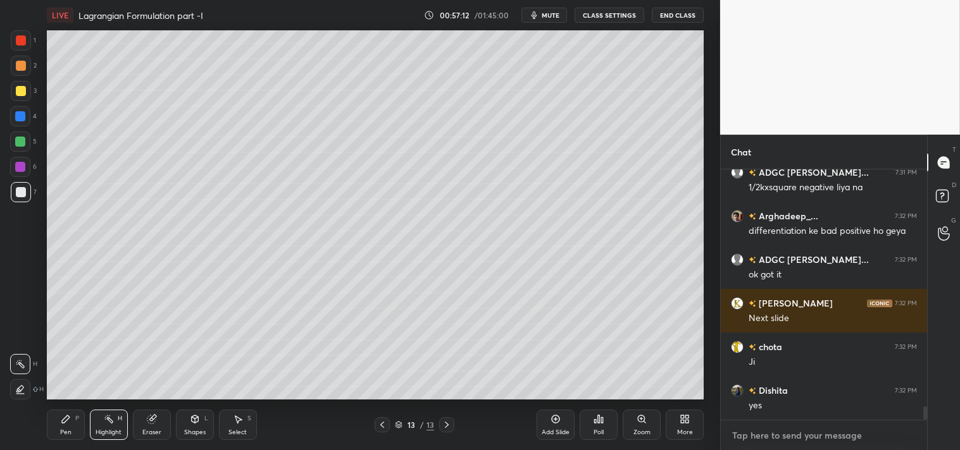
click at [781, 436] on textarea at bounding box center [824, 436] width 186 height 20
type textarea "x"
type textarea "e"
type textarea "x"
type textarea "ey"
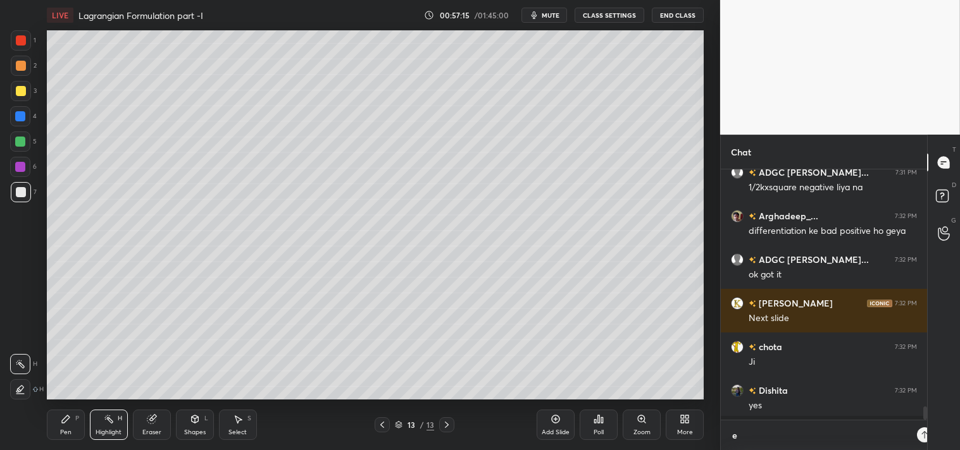
type textarea "x"
type textarea "eye"
type textarea "x"
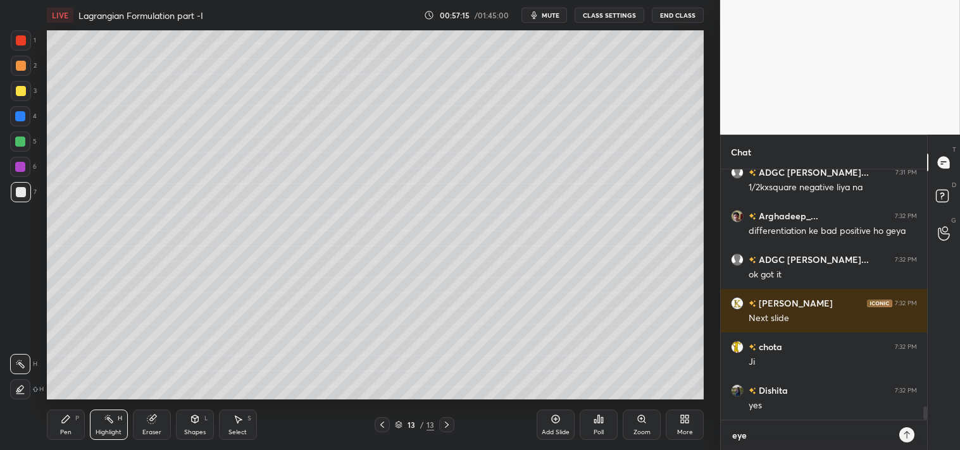
type textarea "eyes"
type textarea "x"
type textarea "eyes"
type textarea "x"
type textarea "eyes b"
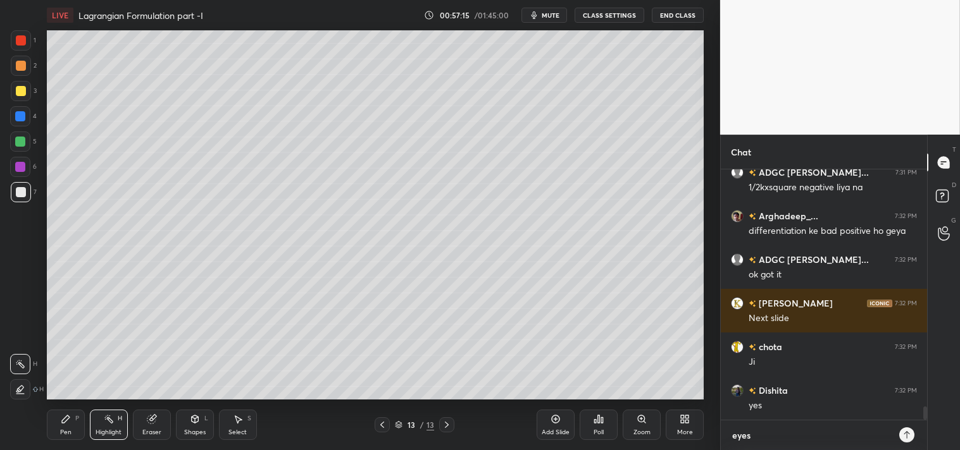
type textarea "x"
type textarea "eyes br"
type textarea "x"
type textarea "eyes brk"
type textarea "x"
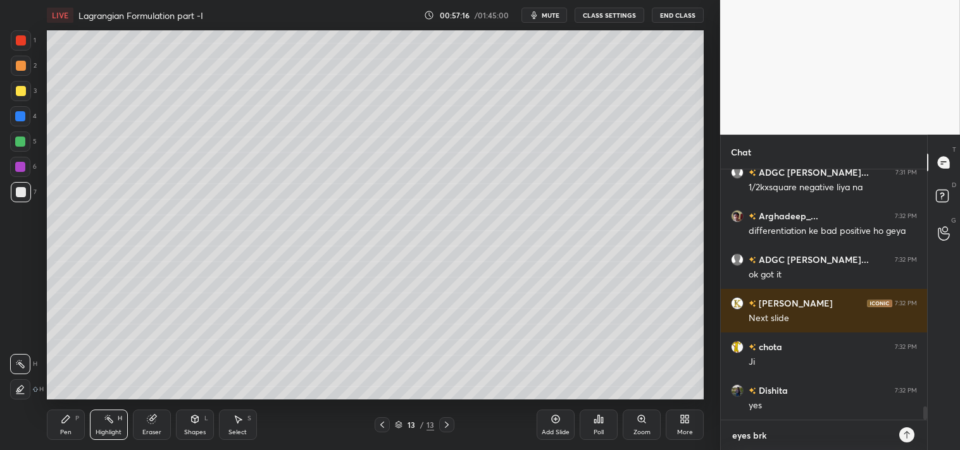
type textarea "eyes brk"
type textarea "x"
type textarea "eyes brk 5"
type textarea "x"
type textarea "eyes brk 5m"
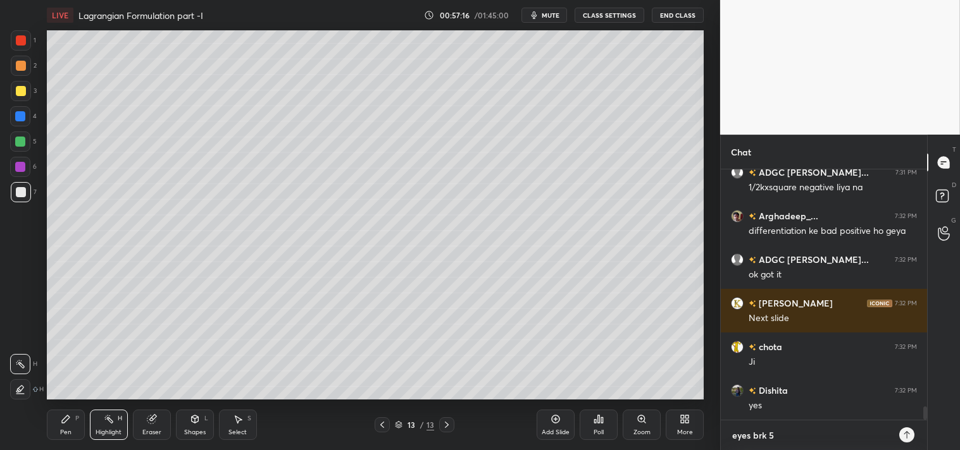
type textarea "x"
type textarea "eyes brk 5mi"
type textarea "x"
type textarea "eyes brk 5min"
type textarea "x"
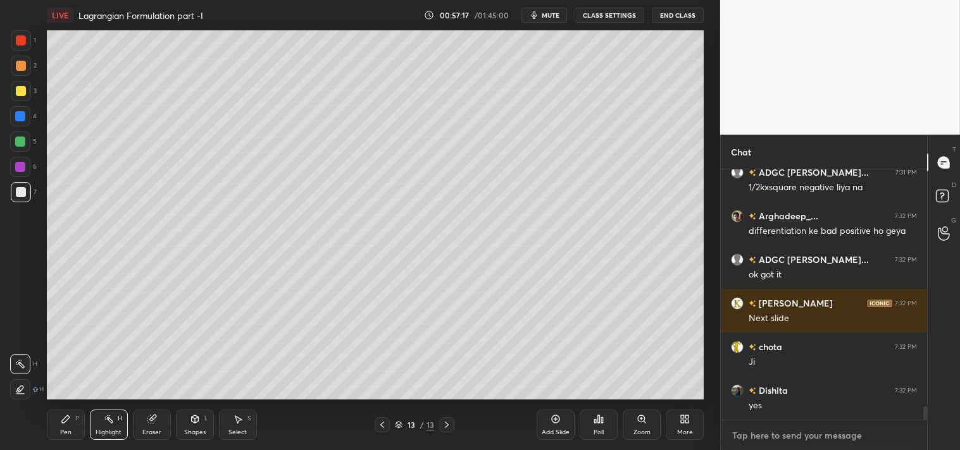
scroll to position [4551, 0]
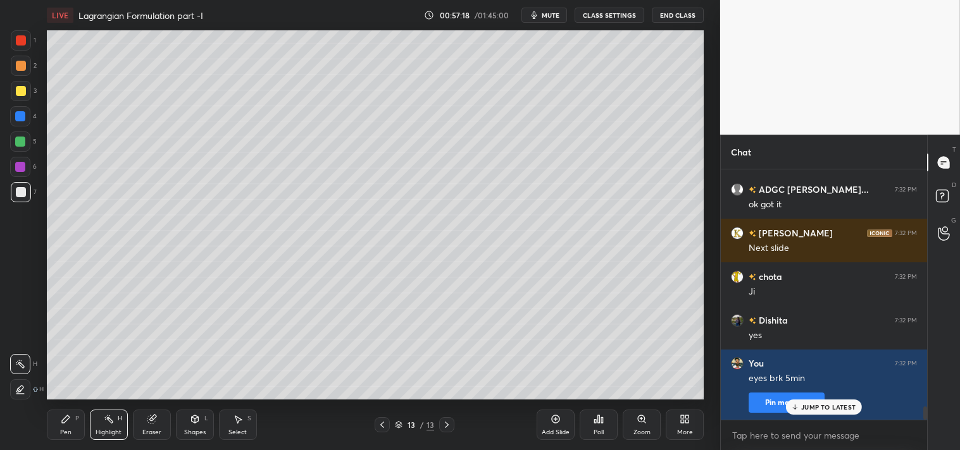
click at [545, 13] on span "mute" at bounding box center [550, 15] width 18 height 9
type textarea "x"
click at [598, 16] on button "CLASS SETTINGS" at bounding box center [609, 15] width 70 height 15
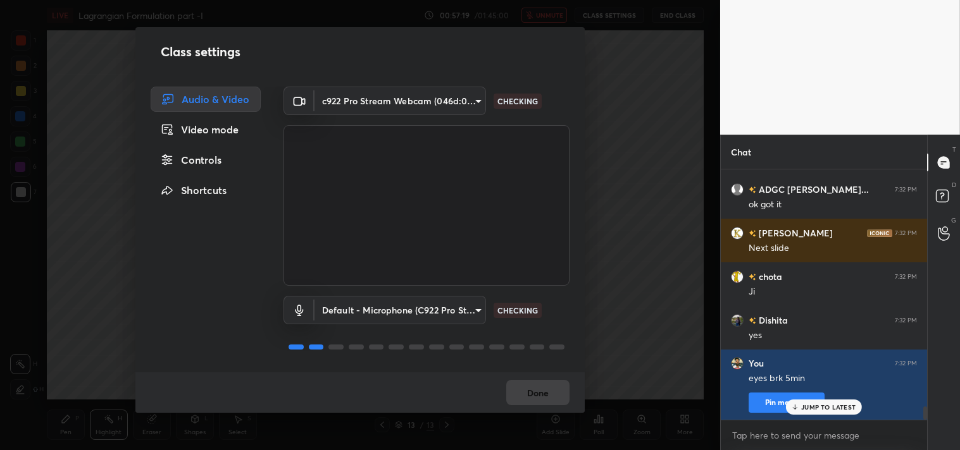
click at [361, 101] on body "1 2 3 4 5 6 7 C X Z C X Z E E Erase all H H LIVE Lagrangian Formulation part -I…" at bounding box center [480, 225] width 960 height 450
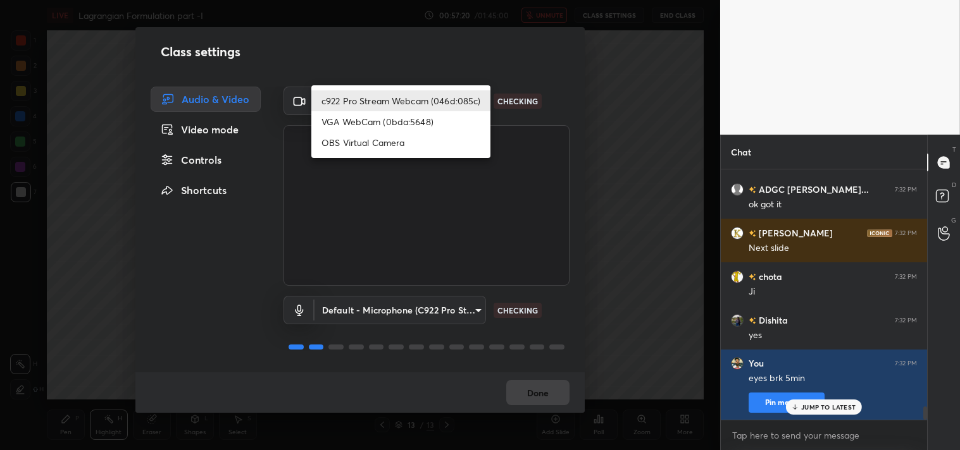
click at [349, 141] on li "OBS Virtual Camera" at bounding box center [400, 142] width 179 height 21
type input "64645b19d528b3ac785889237b1a364f3b7ccd5da23f372116afb1703458f4fd"
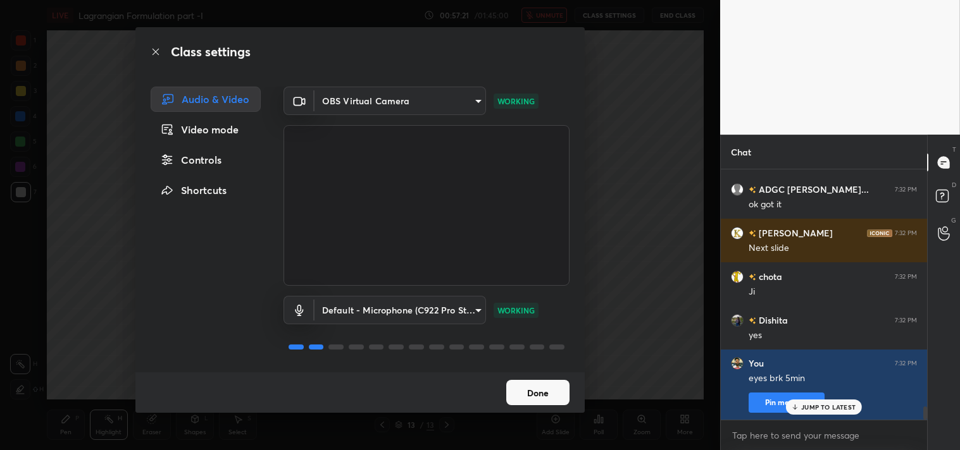
click at [540, 387] on button "Done" at bounding box center [537, 392] width 63 height 25
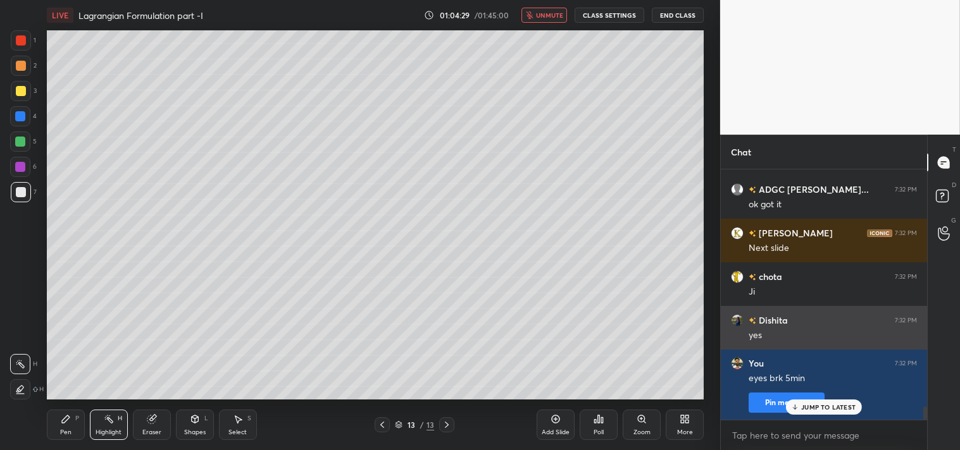
scroll to position [4552, 0]
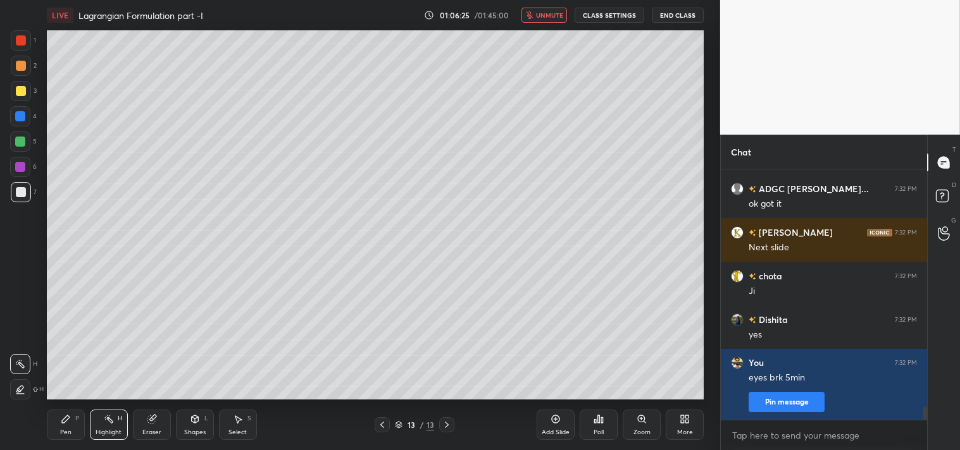
click at [545, 13] on span "unmute" at bounding box center [549, 15] width 27 height 9
click at [601, 17] on button "CLASS SETTINGS" at bounding box center [609, 15] width 70 height 15
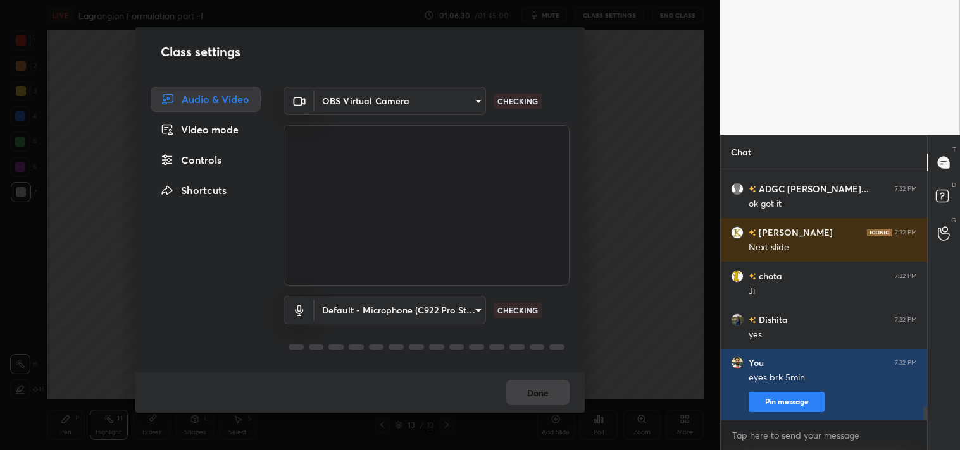
click at [383, 104] on body "1 2 3 4 5 6 7 C X Z C X Z E E Erase all H H LIVE Lagrangian Formulation part -I…" at bounding box center [480, 225] width 960 height 450
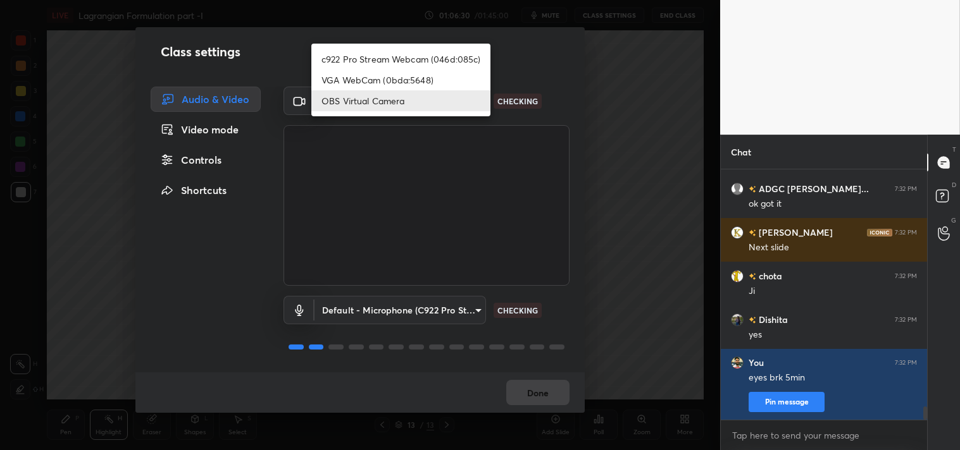
click at [359, 54] on li "c922 Pro Stream Webcam (046d:085c)" at bounding box center [400, 59] width 179 height 21
type input "77efdbe0d0591a5658d362a6e640cec0e2706c98c83ef82d39568dbf4875ff01"
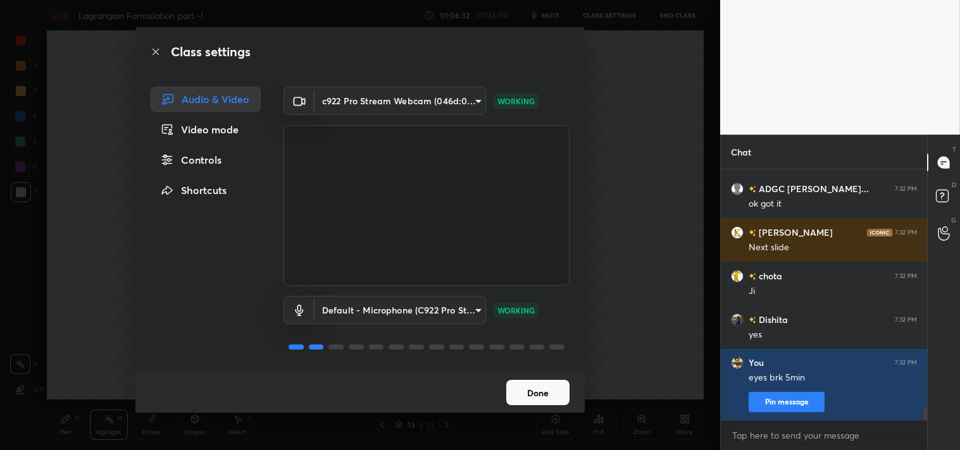
click at [545, 388] on button "Done" at bounding box center [537, 392] width 63 height 25
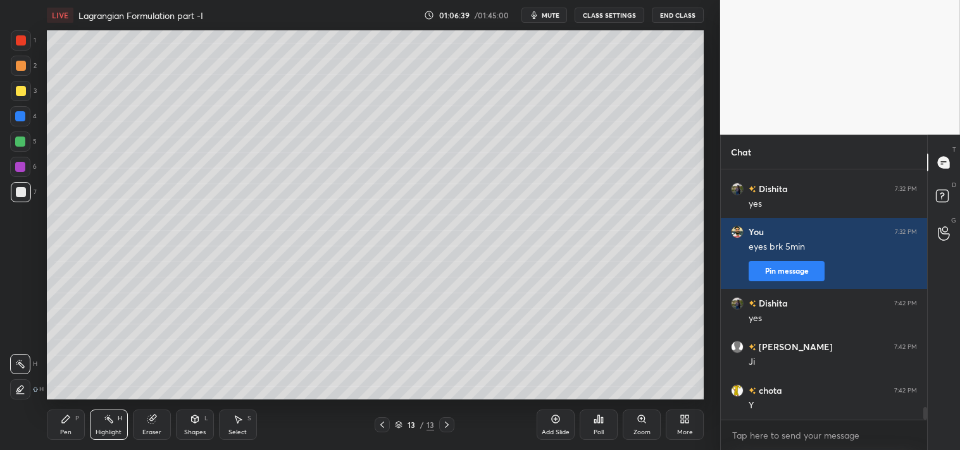
scroll to position [4726, 0]
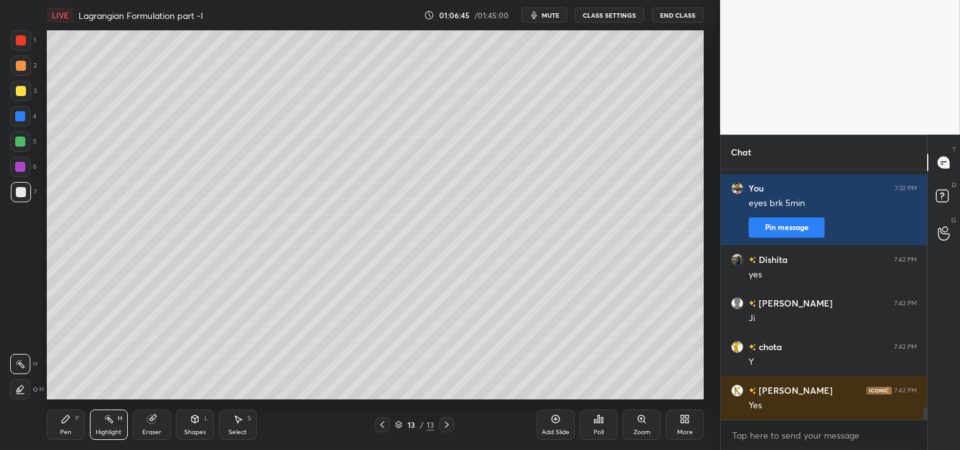
click at [193, 424] on icon at bounding box center [195, 419] width 10 height 10
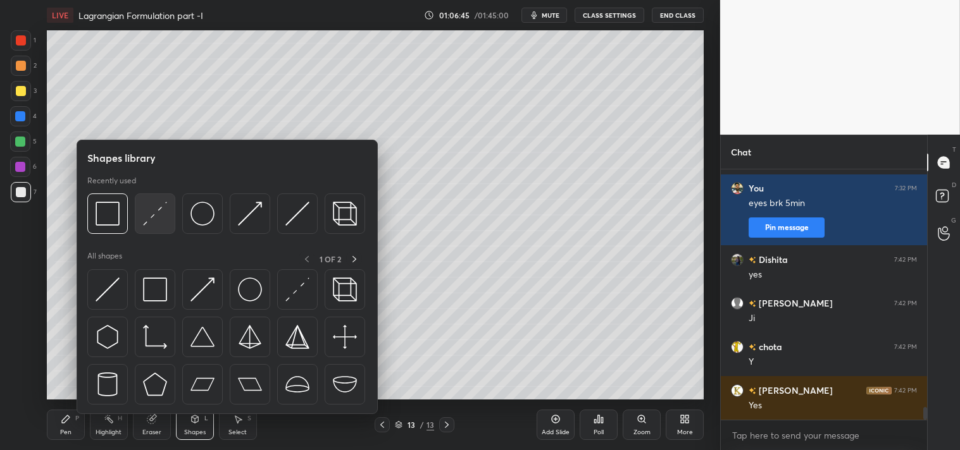
click at [149, 209] on img at bounding box center [155, 214] width 24 height 24
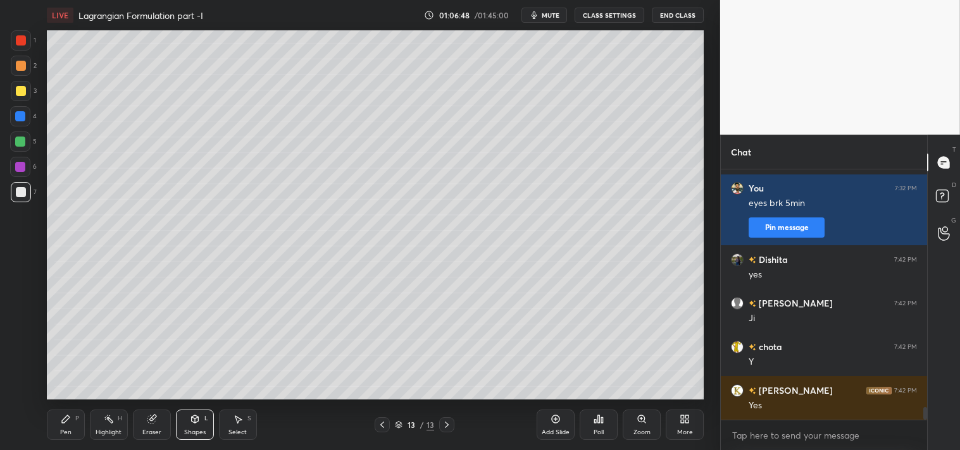
click at [67, 425] on div "Pen P" at bounding box center [66, 425] width 38 height 30
click at [636, 425] on div "Zoom" at bounding box center [641, 425] width 38 height 30
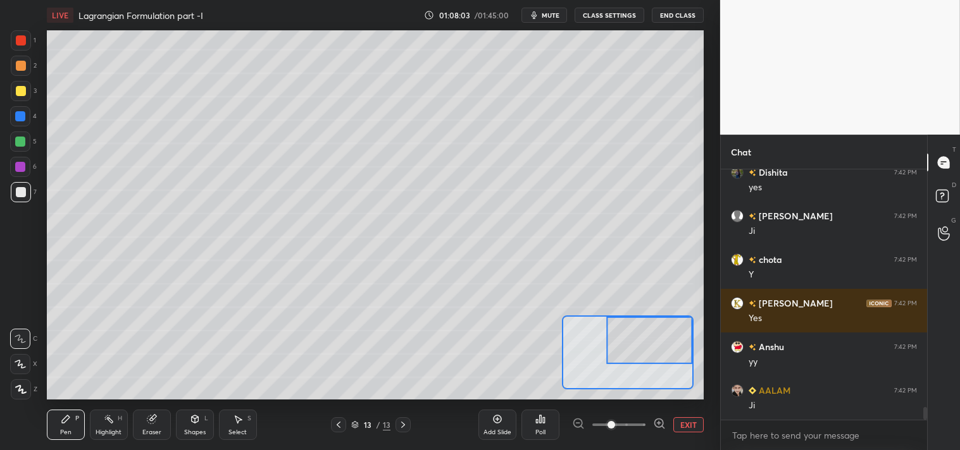
scroll to position [4856, 0]
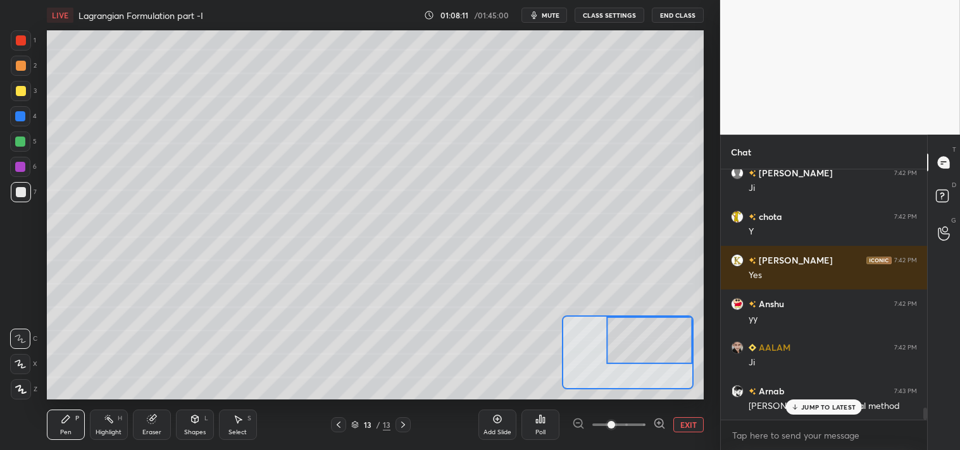
click at [151, 422] on icon at bounding box center [151, 420] width 8 height 8
click at [67, 426] on div "Pen P" at bounding box center [66, 425] width 38 height 30
click at [71, 426] on div "Pen P" at bounding box center [66, 425] width 38 height 30
click at [827, 411] on p "JUMP TO LATEST" at bounding box center [828, 408] width 54 height 8
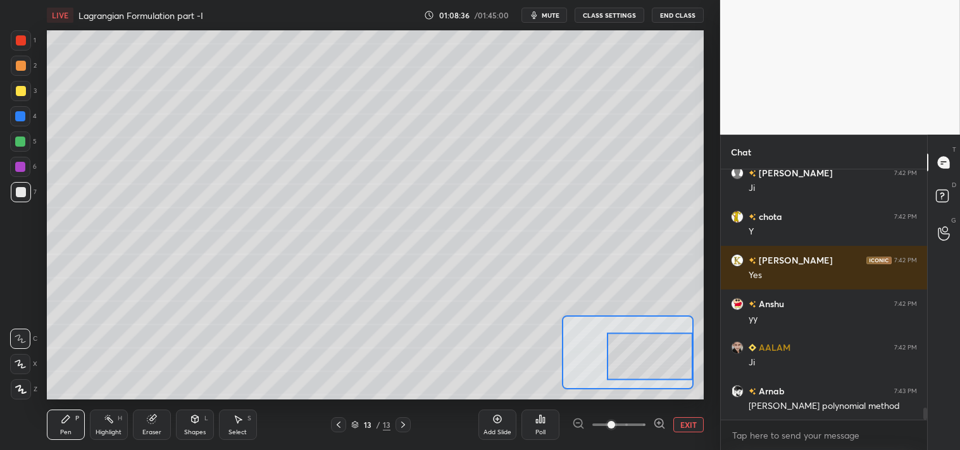
scroll to position [4900, 0]
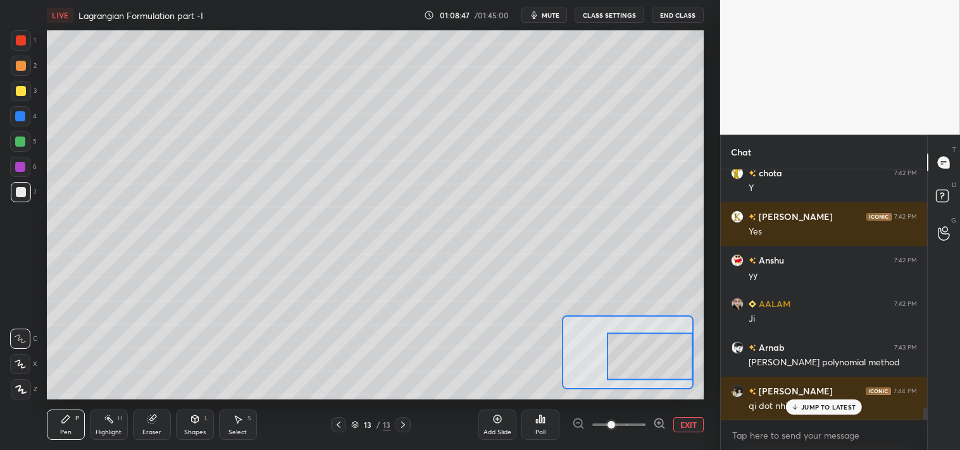
click at [155, 424] on icon at bounding box center [152, 419] width 10 height 10
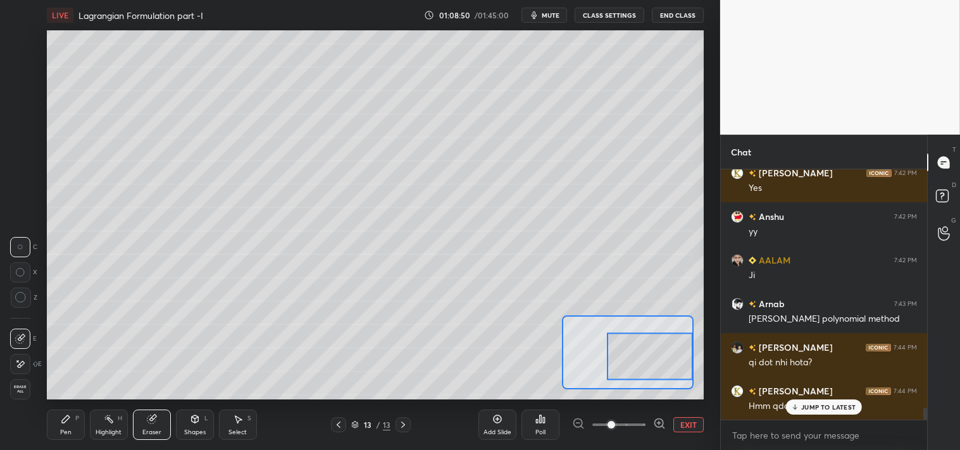
click at [61, 426] on div "Pen P" at bounding box center [66, 425] width 38 height 30
click at [70, 427] on div "Pen P" at bounding box center [66, 425] width 38 height 30
click at [820, 414] on div "JUMP TO LATEST" at bounding box center [824, 407] width 76 height 15
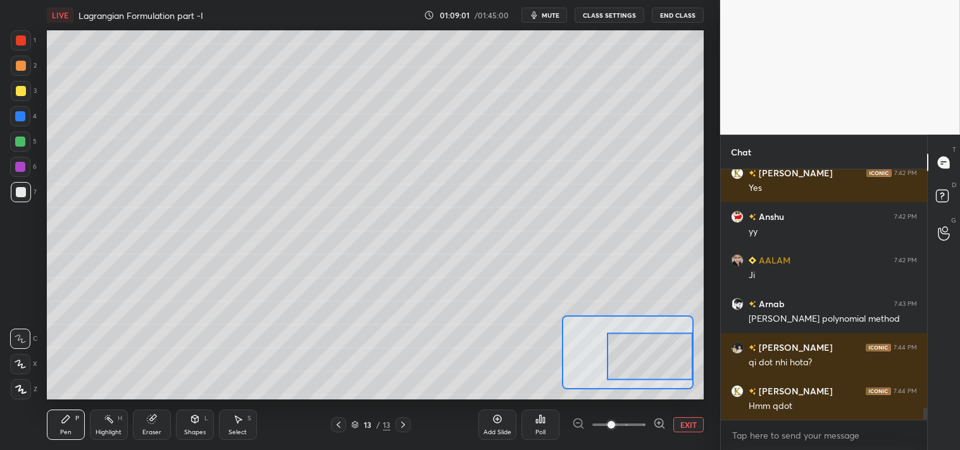
click at [688, 419] on button "EXIT" at bounding box center [688, 424] width 30 height 15
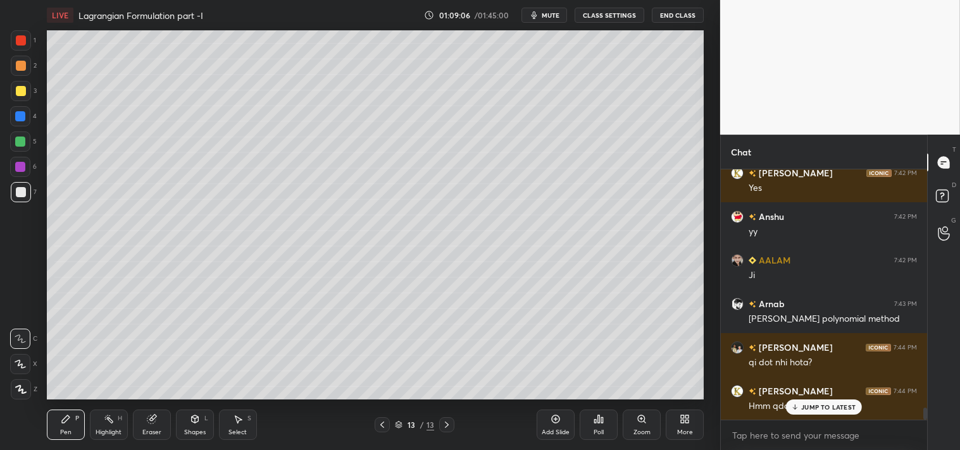
scroll to position [4987, 0]
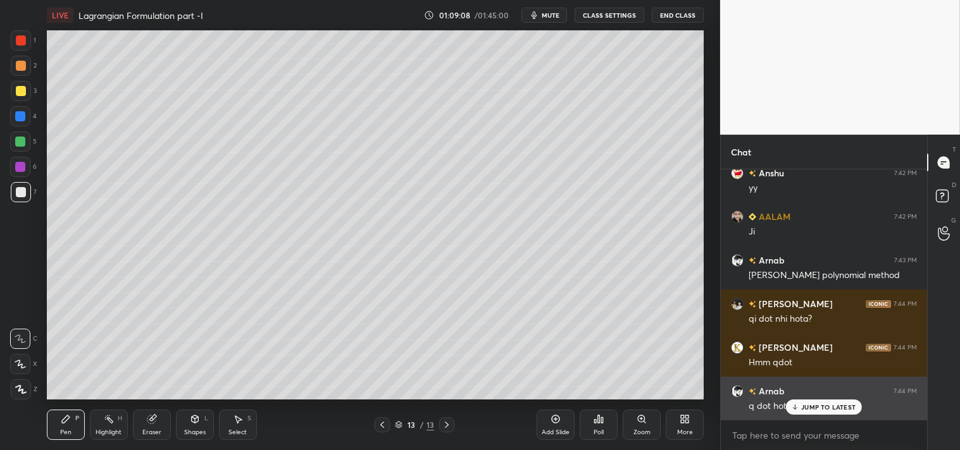
click at [819, 409] on p "JUMP TO LATEST" at bounding box center [828, 408] width 54 height 8
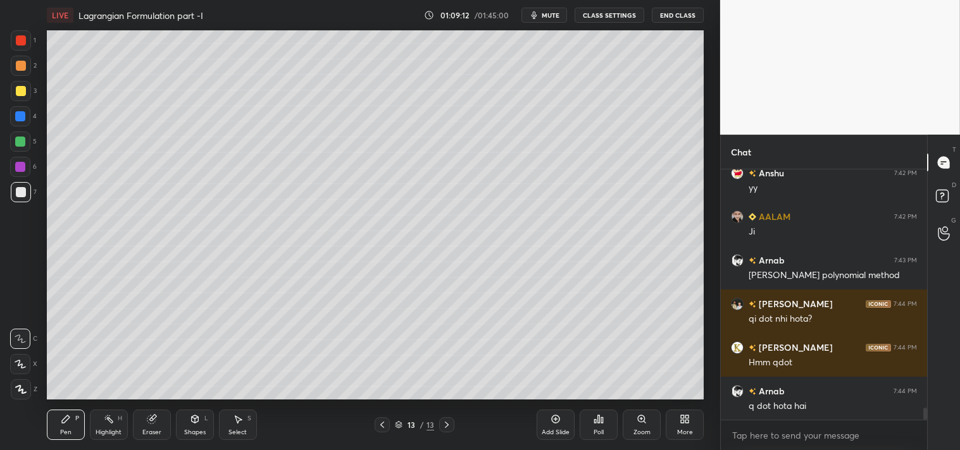
scroll to position [5032, 0]
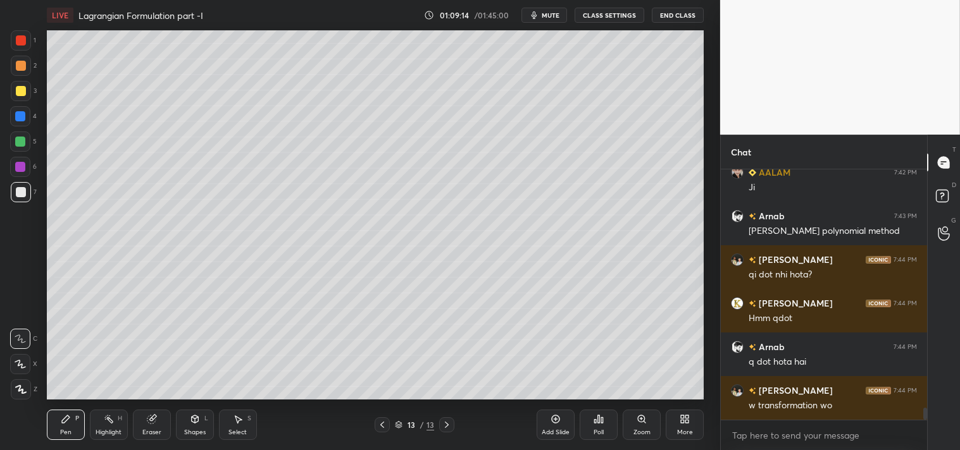
click at [154, 423] on icon at bounding box center [151, 420] width 8 height 8
click at [68, 416] on icon at bounding box center [66, 420] width 8 height 8
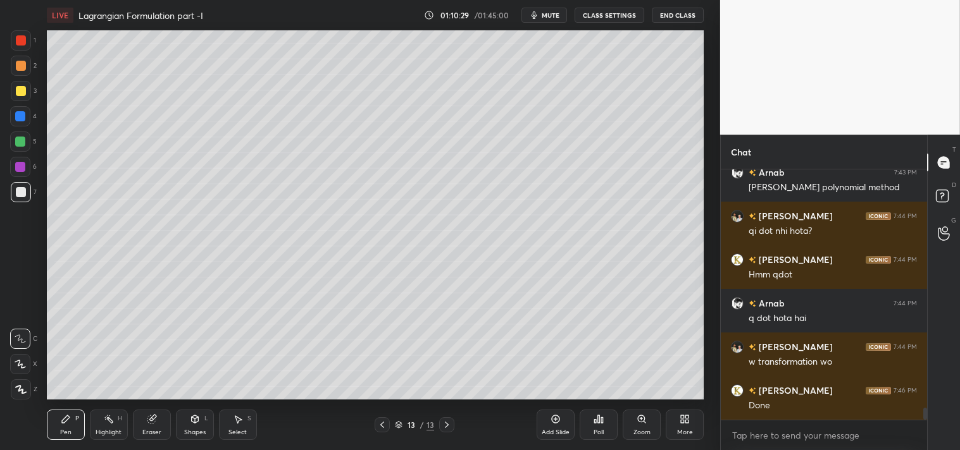
scroll to position [5119, 0]
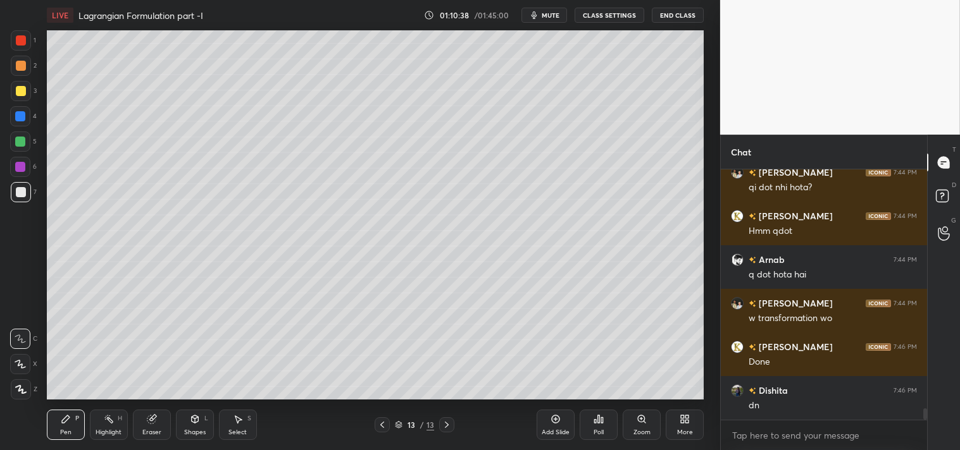
click at [554, 424] on icon at bounding box center [555, 419] width 10 height 10
click at [106, 411] on div "Highlight H" at bounding box center [109, 425] width 38 height 30
click at [109, 424] on icon at bounding box center [109, 419] width 10 height 10
click at [59, 428] on div "Pen P" at bounding box center [66, 425] width 38 height 30
click at [98, 426] on div "Highlight H" at bounding box center [109, 425] width 38 height 30
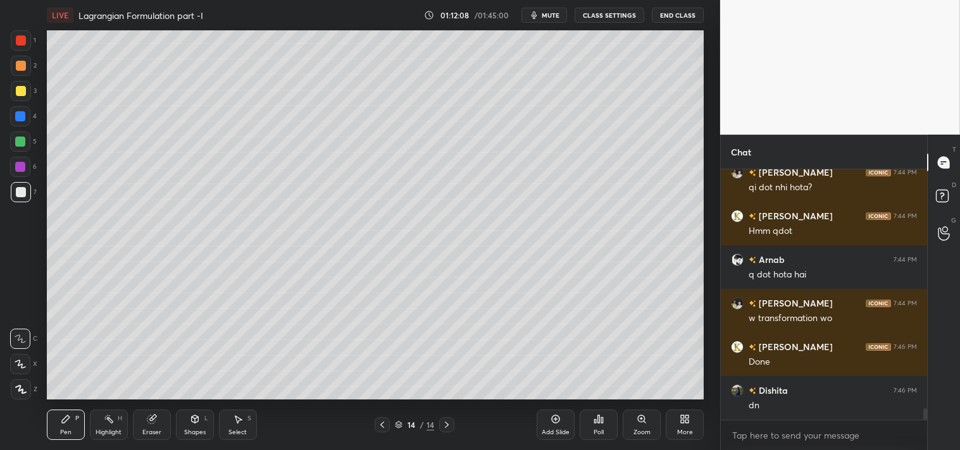
type textarea "x"
click at [104, 422] on icon at bounding box center [109, 419] width 10 height 10
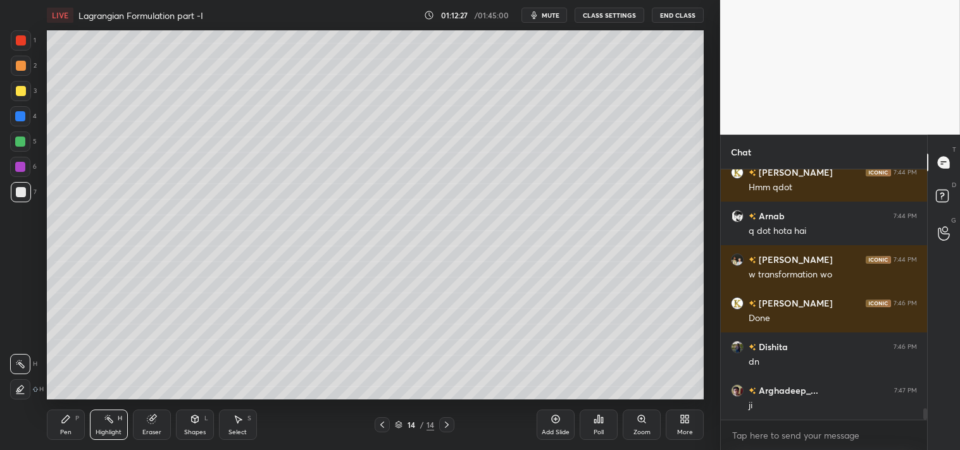
scroll to position [5206, 0]
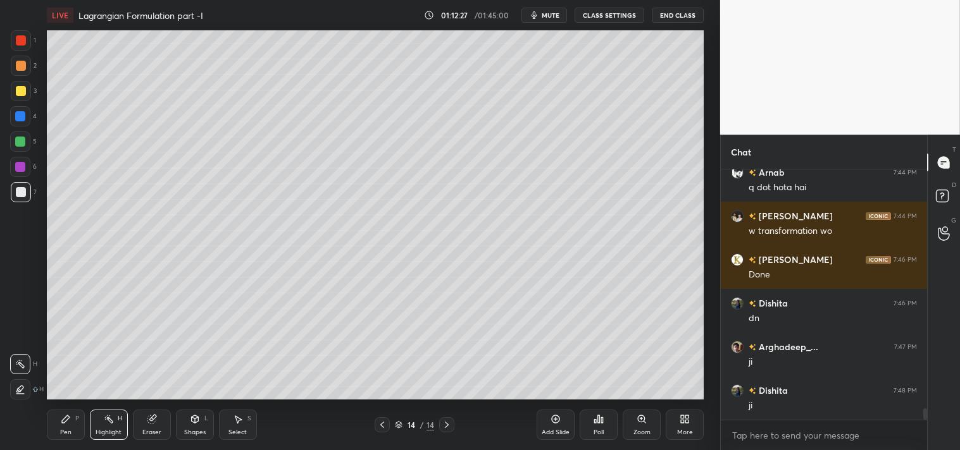
click at [59, 420] on div "Pen P" at bounding box center [66, 425] width 38 height 30
click at [63, 416] on icon at bounding box center [66, 419] width 10 height 10
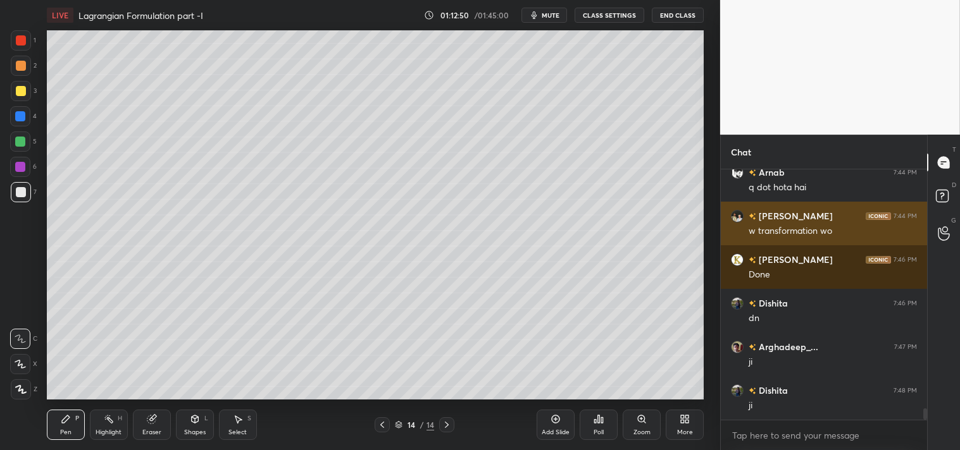
scroll to position [5272, 0]
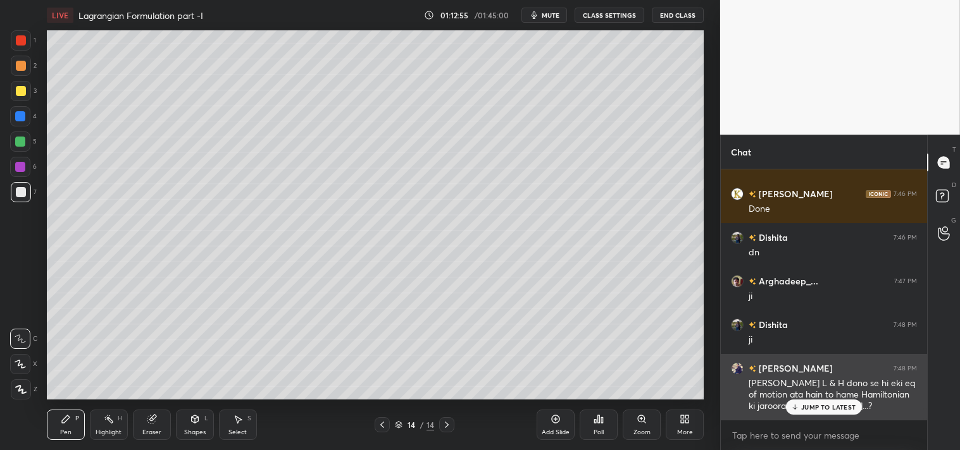
click at [813, 402] on div "JUMP TO LATEST" at bounding box center [824, 407] width 76 height 15
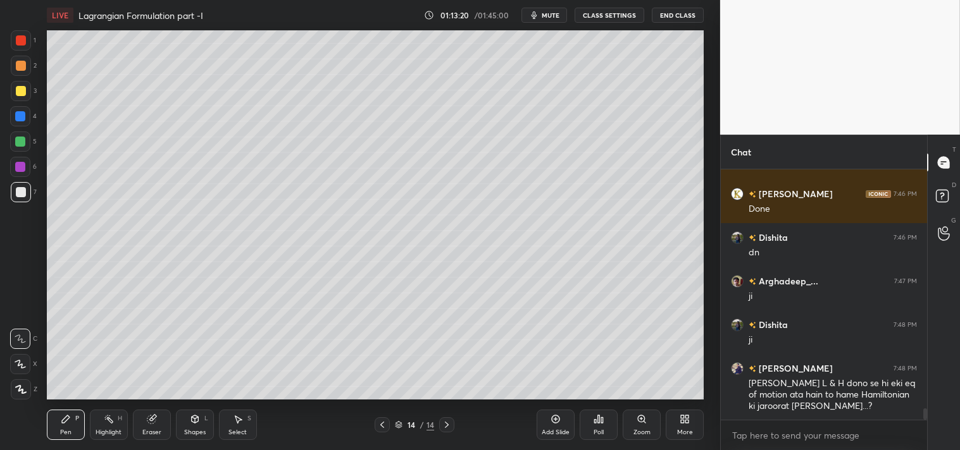
click at [143, 414] on div "Eraser" at bounding box center [152, 425] width 38 height 30
click at [66, 419] on icon at bounding box center [66, 420] width 8 height 8
click at [77, 418] on div "P" at bounding box center [77, 419] width 4 height 6
click at [147, 421] on icon at bounding box center [151, 420] width 8 height 8
click at [62, 429] on div "Pen" at bounding box center [65, 432] width 11 height 6
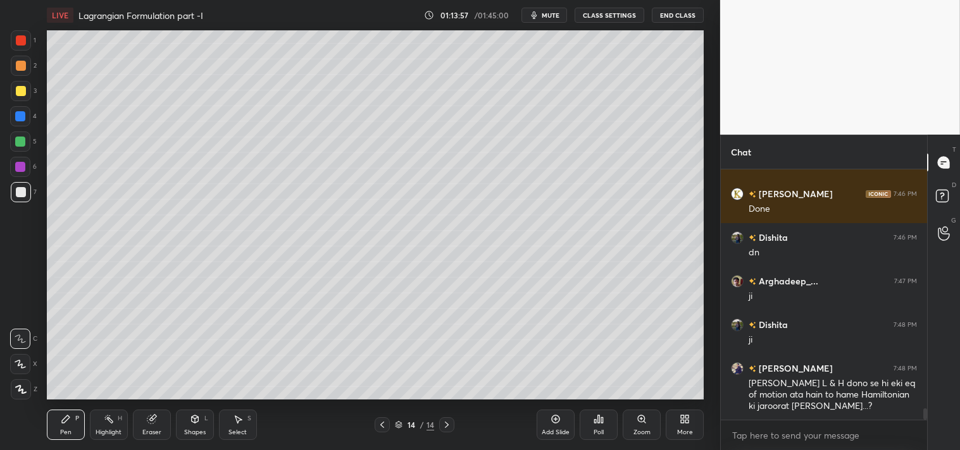
click at [61, 431] on div "Pen" at bounding box center [65, 432] width 11 height 6
click at [204, 419] on div "L" at bounding box center [206, 419] width 4 height 6
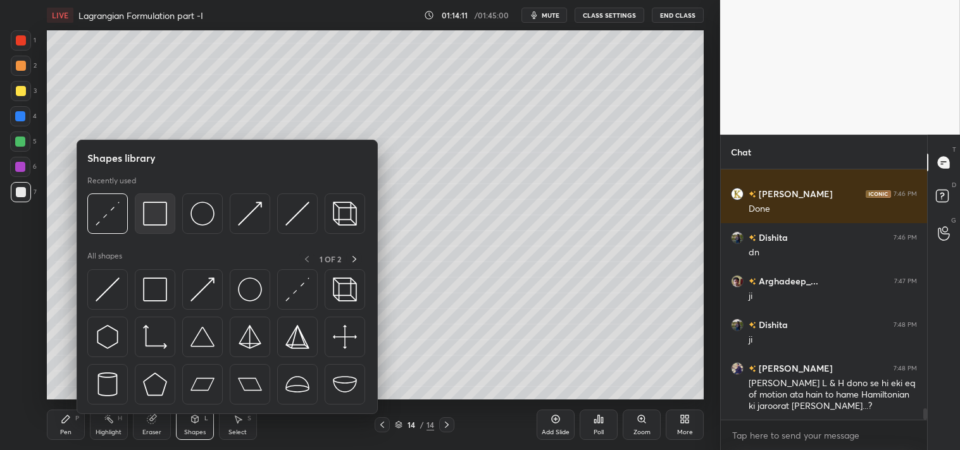
click at [160, 207] on img at bounding box center [155, 214] width 24 height 24
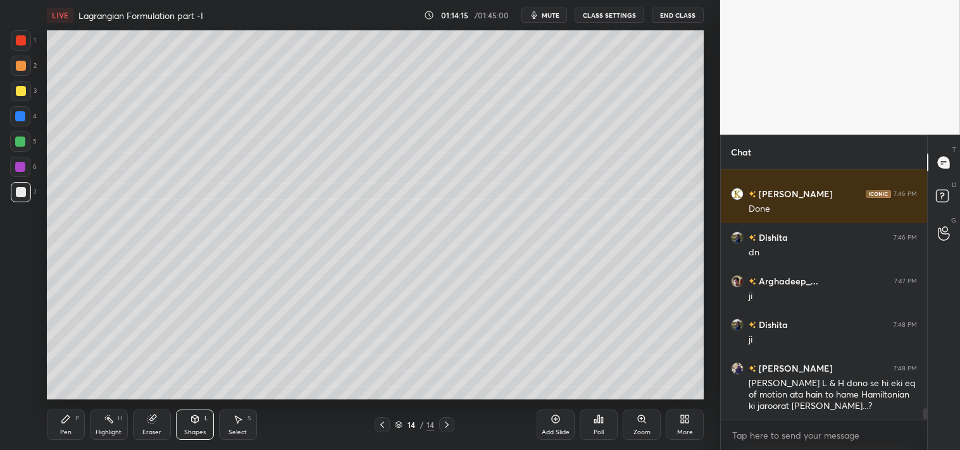
click at [65, 416] on icon at bounding box center [66, 419] width 10 height 10
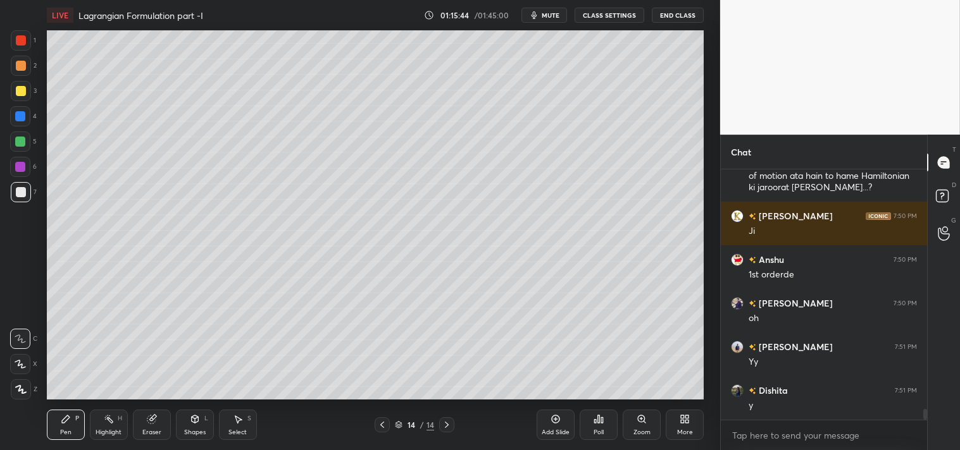
scroll to position [5534, 0]
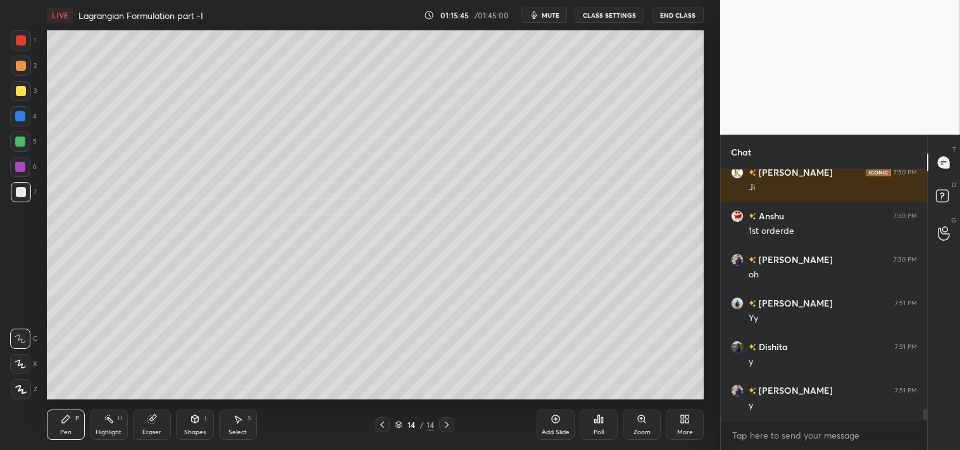
click at [546, 419] on div "Add Slide" at bounding box center [555, 425] width 38 height 30
click at [140, 403] on div "Pen P Highlight H Eraser Shapes L Select S 15 / 15 Add Slide Poll Zoom More" at bounding box center [375, 425] width 657 height 51
click at [58, 431] on div "Pen P" at bounding box center [66, 425] width 38 height 30
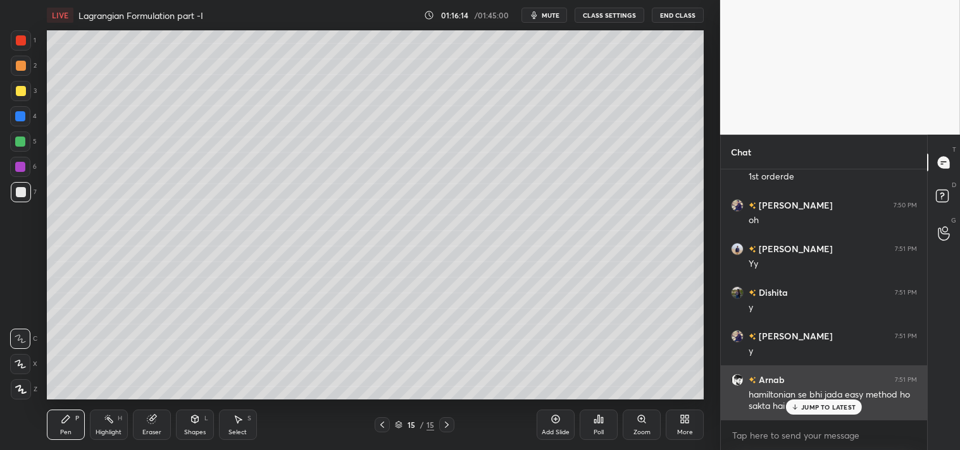
click at [815, 405] on p "JUMP TO LATEST" at bounding box center [828, 408] width 54 height 8
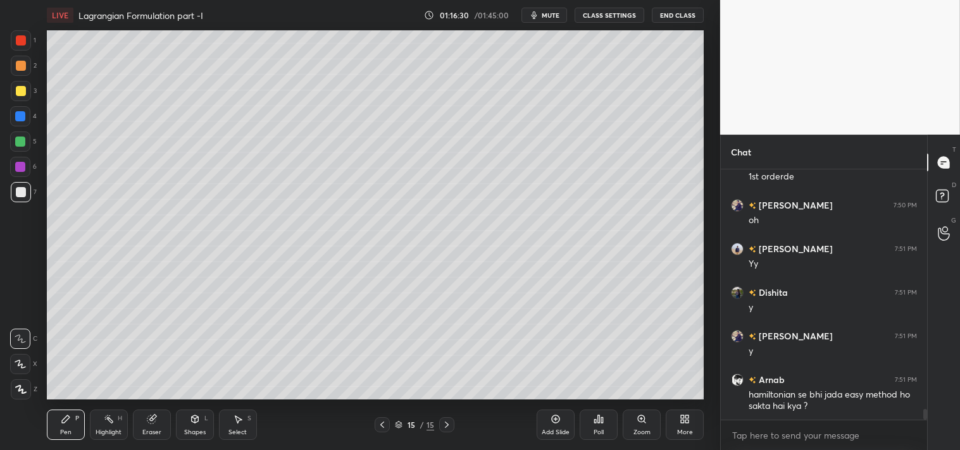
click at [21, 90] on div at bounding box center [21, 91] width 10 height 10
click at [16, 91] on div at bounding box center [21, 91] width 10 height 10
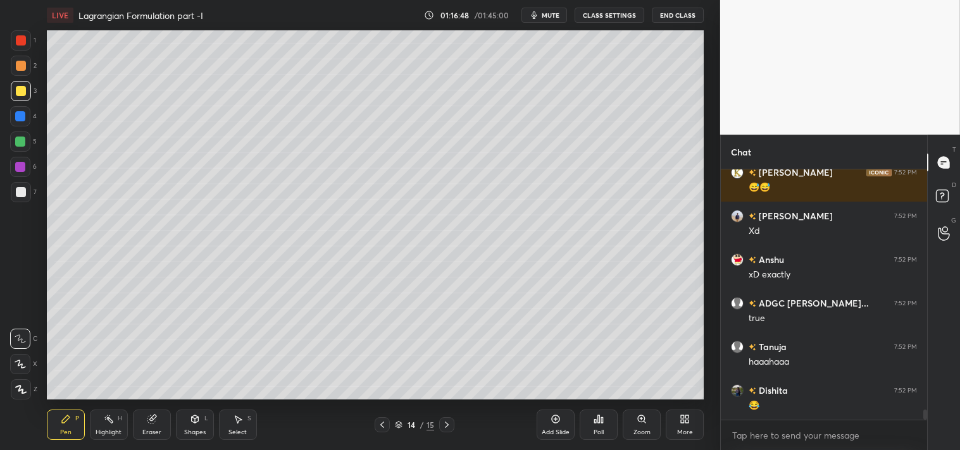
scroll to position [5938, 0]
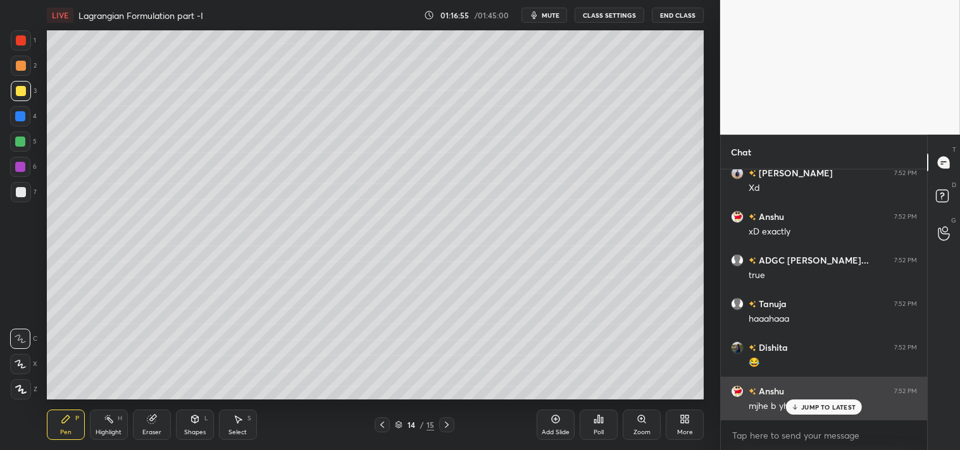
click at [807, 410] on p "JUMP TO LATEST" at bounding box center [828, 408] width 54 height 8
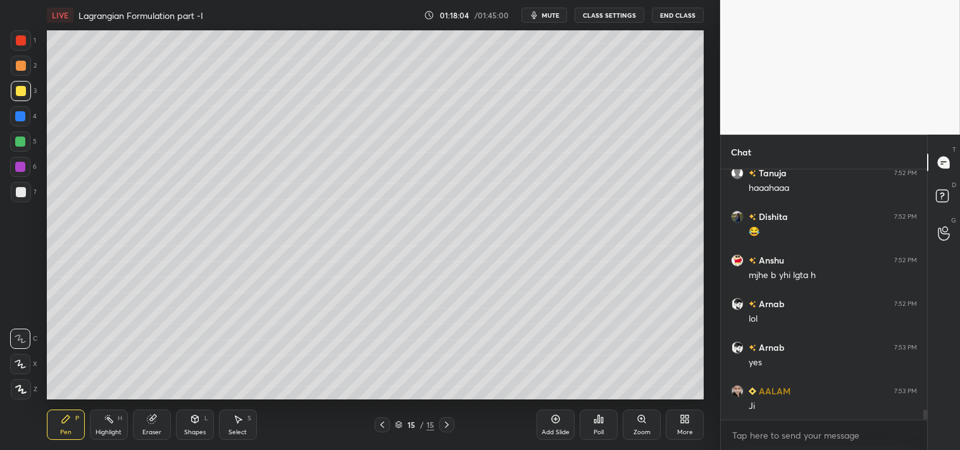
scroll to position [6136, 0]
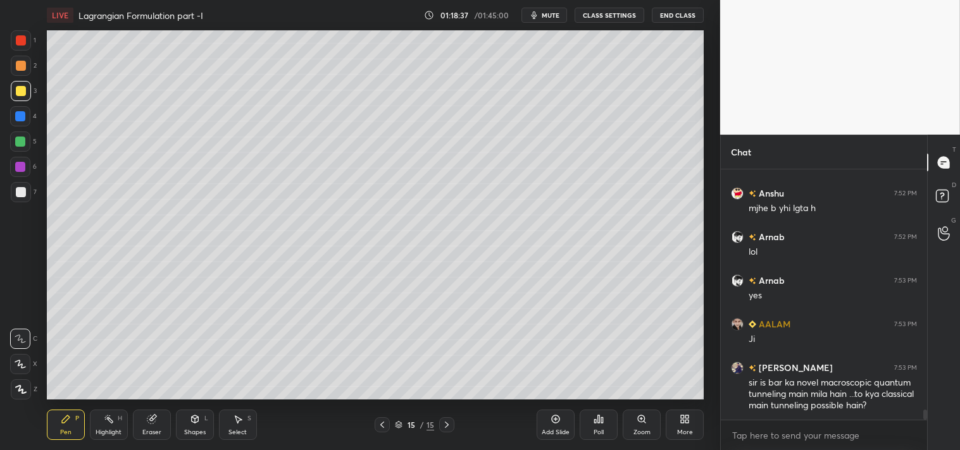
click at [551, 14] on span "mute" at bounding box center [550, 15] width 18 height 9
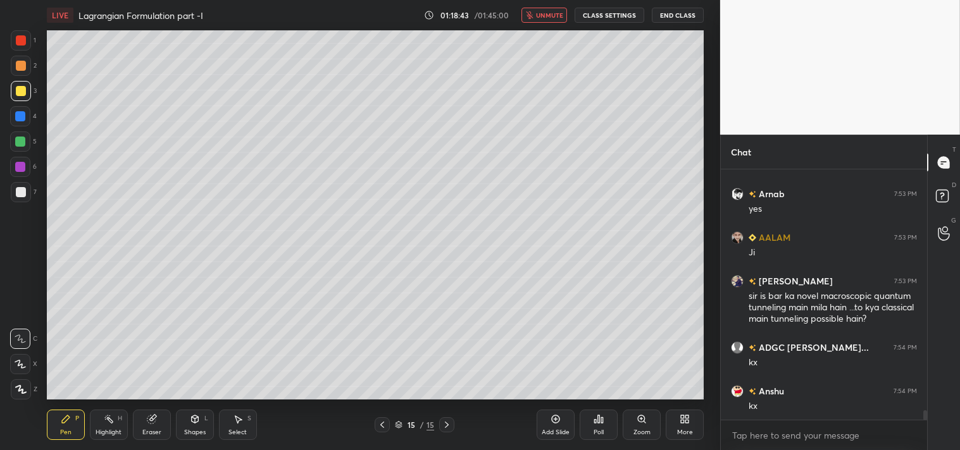
scroll to position [6266, 0]
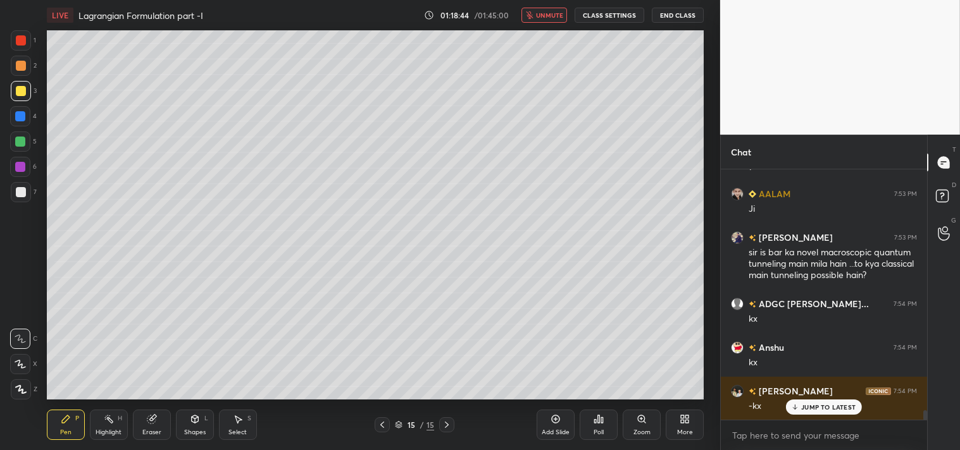
click at [548, 17] on span "unmute" at bounding box center [549, 15] width 27 height 9
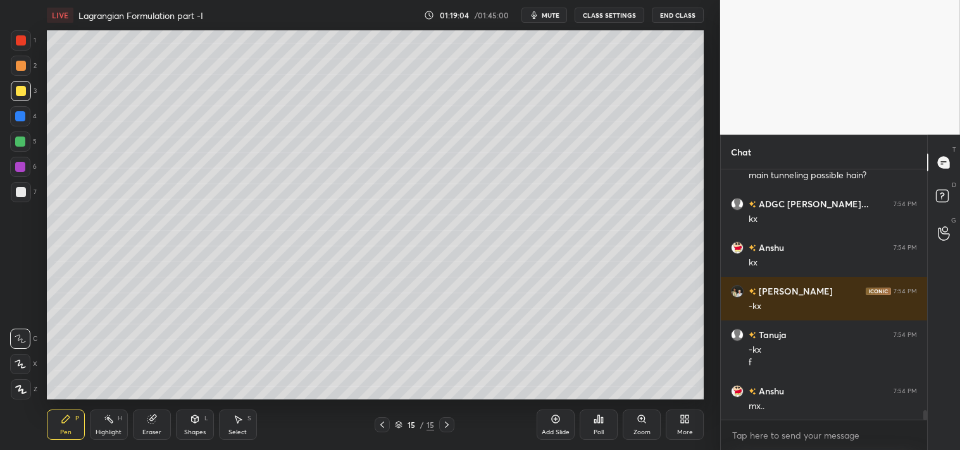
scroll to position [6411, 0]
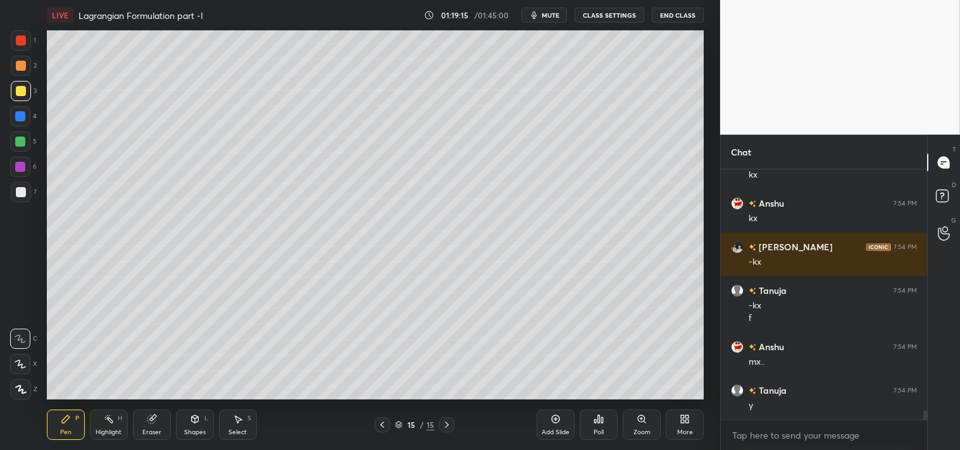
click at [160, 426] on div "Eraser" at bounding box center [152, 425] width 38 height 30
click at [114, 434] on div "Highlight" at bounding box center [109, 432] width 26 height 6
click at [115, 431] on div "Highlight" at bounding box center [109, 432] width 26 height 6
click at [552, 421] on icon at bounding box center [555, 419] width 10 height 10
click at [204, 428] on div "Shapes L" at bounding box center [195, 425] width 38 height 30
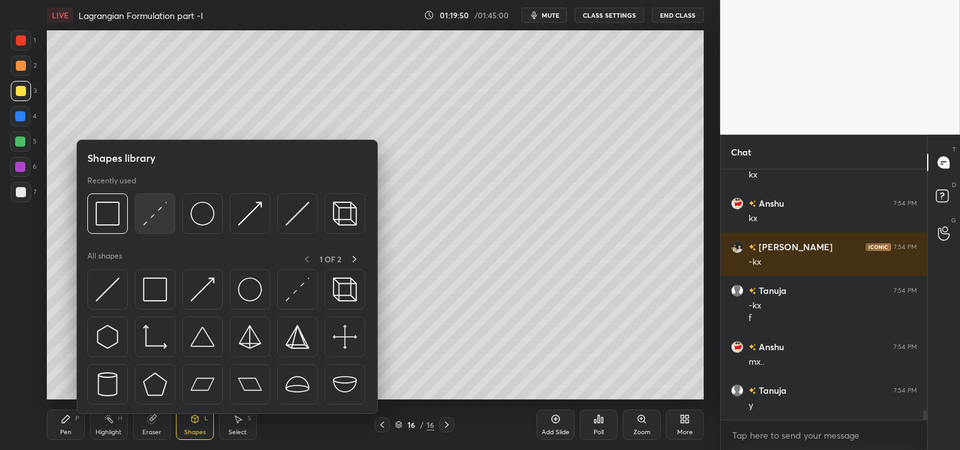
click at [161, 218] on img at bounding box center [155, 214] width 24 height 24
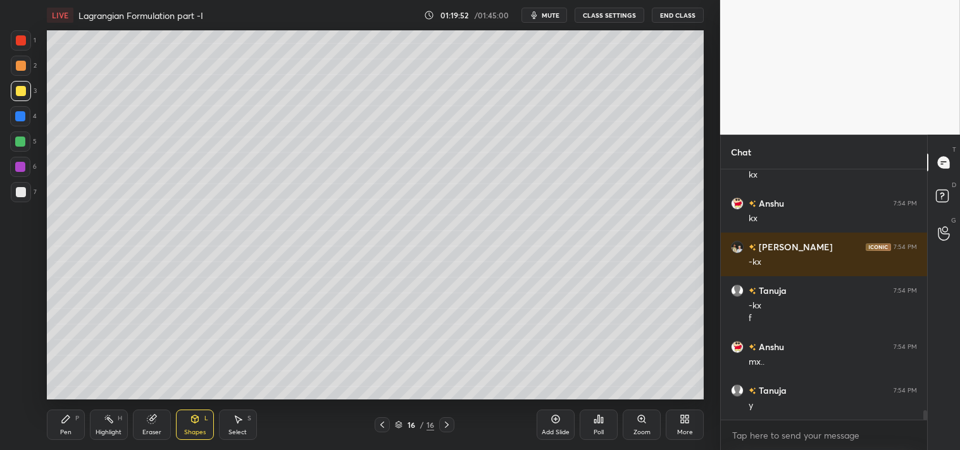
click at [629, 419] on div "Zoom" at bounding box center [641, 425] width 38 height 30
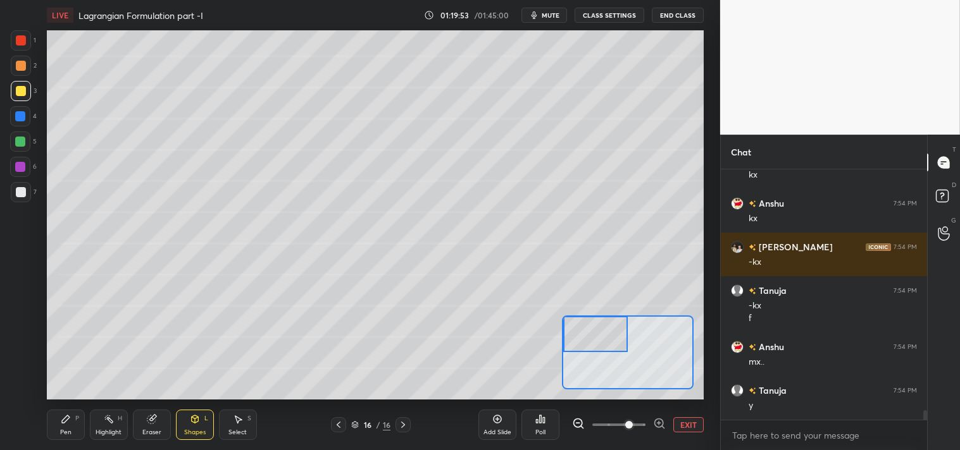
click at [58, 430] on div "Pen P" at bounding box center [66, 425] width 38 height 30
click at [17, 196] on div at bounding box center [21, 192] width 10 height 10
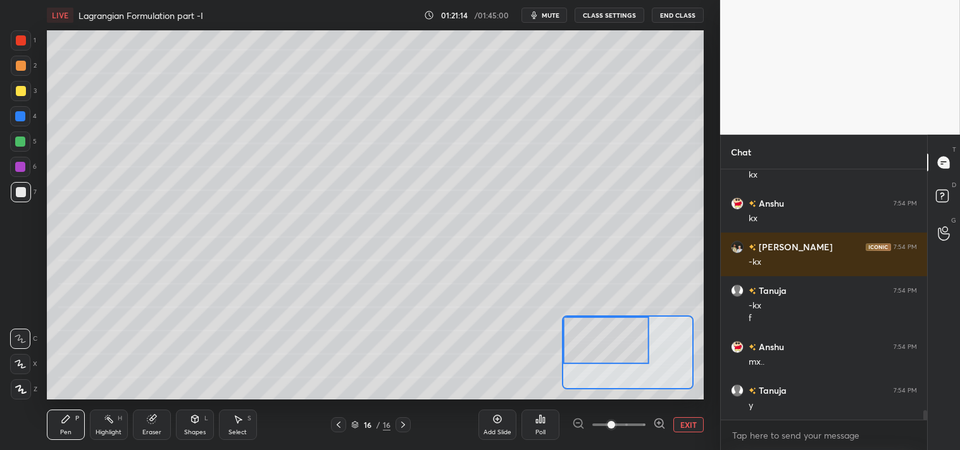
scroll to position [6454, 0]
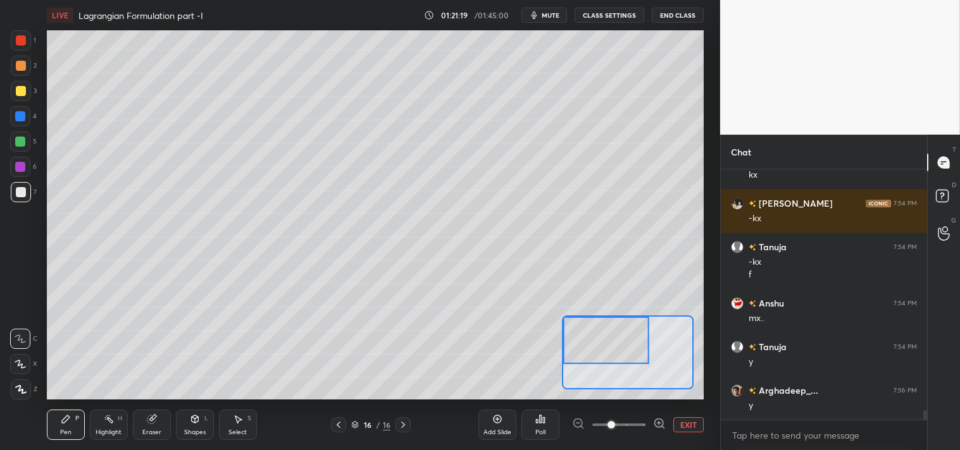
click at [541, 4] on div "LIVE Lagrangian Formulation part -I 01:21:19 / 01:45:00 mute CLASS SETTINGS End…" at bounding box center [375, 15] width 657 height 30
click at [549, 11] on span "mute" at bounding box center [550, 15] width 18 height 9
click at [546, 15] on span "unmute" at bounding box center [549, 15] width 27 height 9
click at [684, 426] on button "EXIT" at bounding box center [688, 424] width 30 height 15
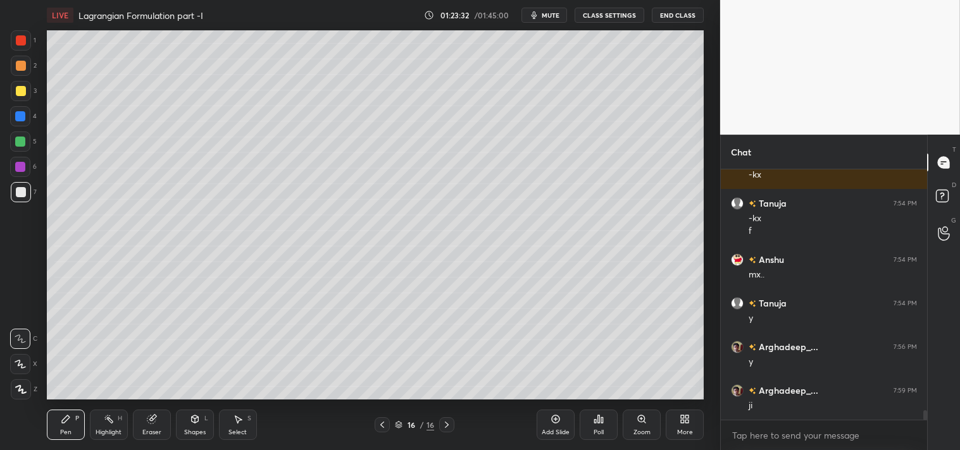
scroll to position [6541, 0]
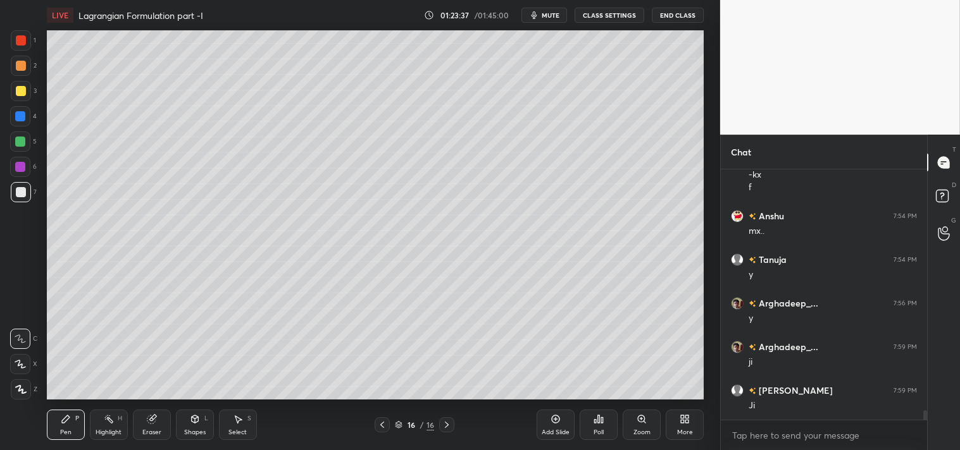
click at [104, 419] on icon at bounding box center [109, 419] width 10 height 10
click at [108, 429] on div "Highlight" at bounding box center [109, 432] width 26 height 6
click at [113, 426] on div "Highlight H" at bounding box center [109, 425] width 38 height 30
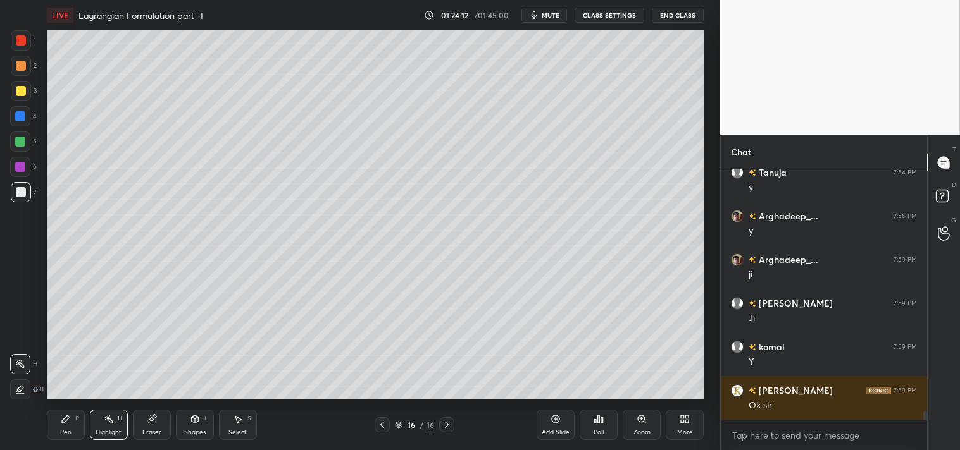
click at [554, 423] on icon at bounding box center [556, 420] width 8 height 8
click at [77, 419] on div "P" at bounding box center [77, 419] width 4 height 6
click at [73, 422] on div "Pen P" at bounding box center [66, 425] width 38 height 30
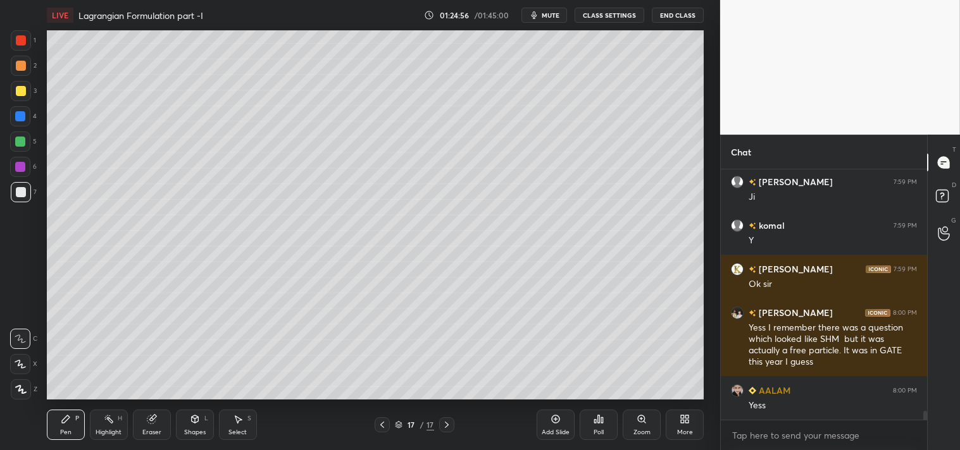
scroll to position [6763, 0]
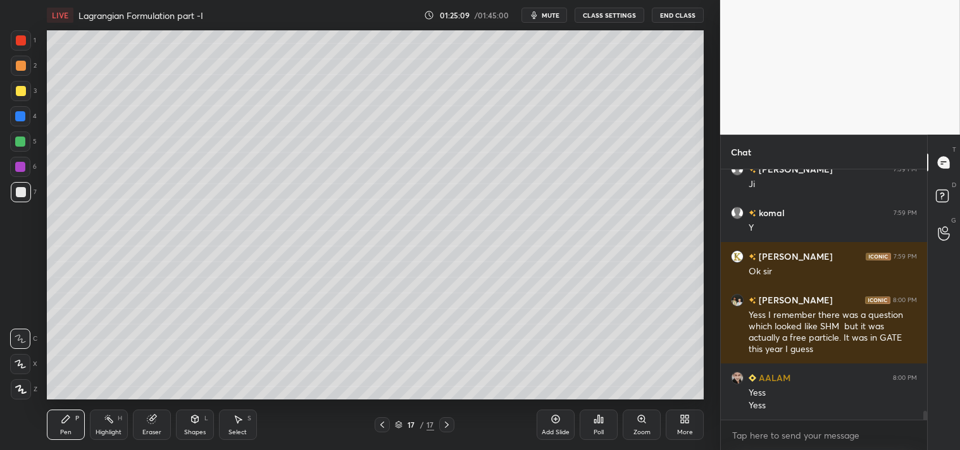
click at [152, 415] on icon at bounding box center [152, 419] width 10 height 10
click at [152, 414] on icon at bounding box center [152, 419] width 10 height 10
click at [63, 417] on icon at bounding box center [66, 419] width 10 height 10
click at [73, 414] on div "Pen P" at bounding box center [66, 425] width 38 height 30
click at [201, 426] on div "Shapes L" at bounding box center [195, 425] width 38 height 30
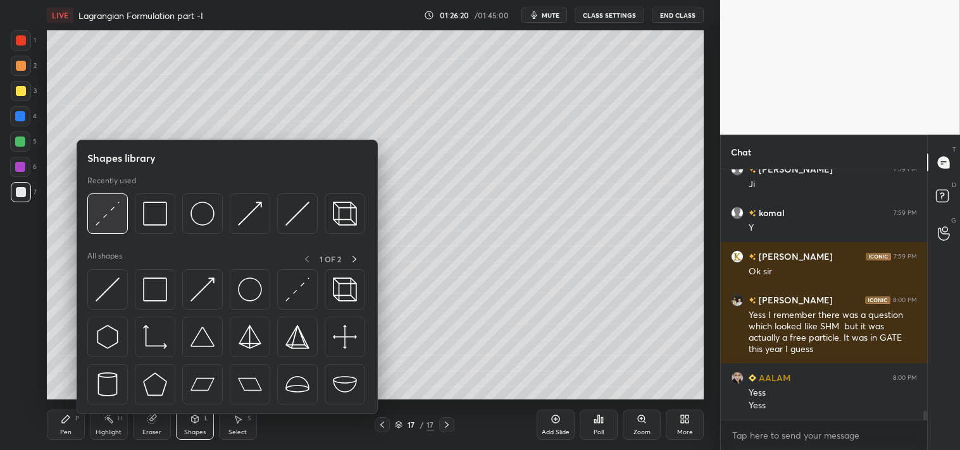
click at [106, 218] on img at bounding box center [108, 214] width 24 height 24
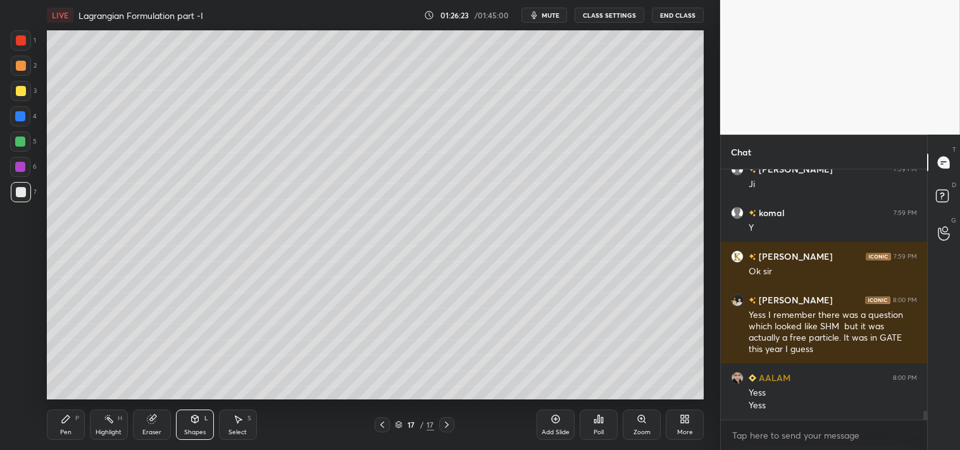
click at [67, 425] on div "Pen P" at bounding box center [66, 425] width 38 height 30
click at [63, 417] on icon at bounding box center [66, 419] width 10 height 10
click at [16, 90] on div at bounding box center [21, 91] width 10 height 10
click at [22, 93] on div at bounding box center [21, 91] width 10 height 10
click at [546, 15] on span "mute" at bounding box center [550, 15] width 18 height 9
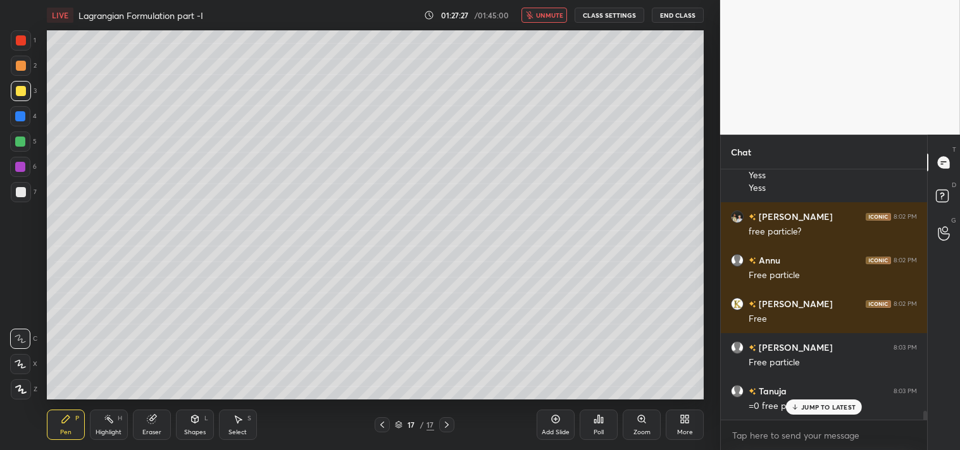
scroll to position [7024, 0]
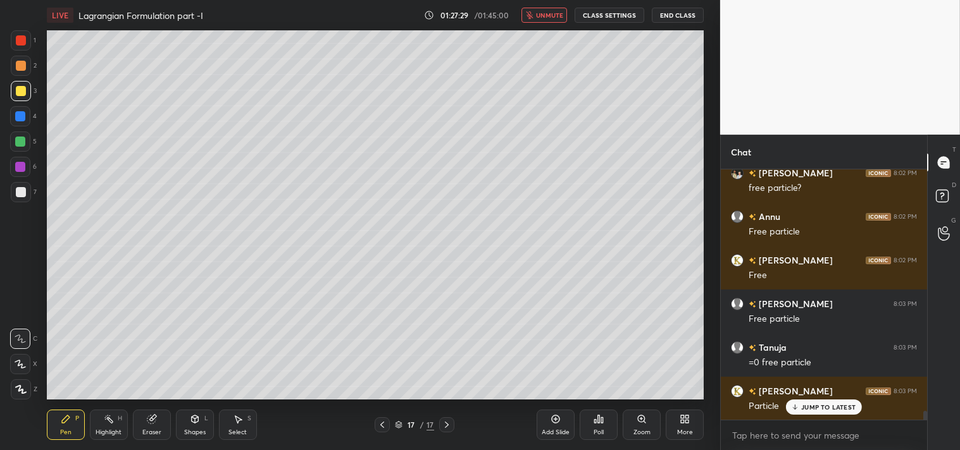
click at [541, 13] on span "unmute" at bounding box center [549, 15] width 27 height 9
click at [22, 192] on div at bounding box center [21, 192] width 10 height 10
click at [27, 199] on div at bounding box center [21, 192] width 20 height 20
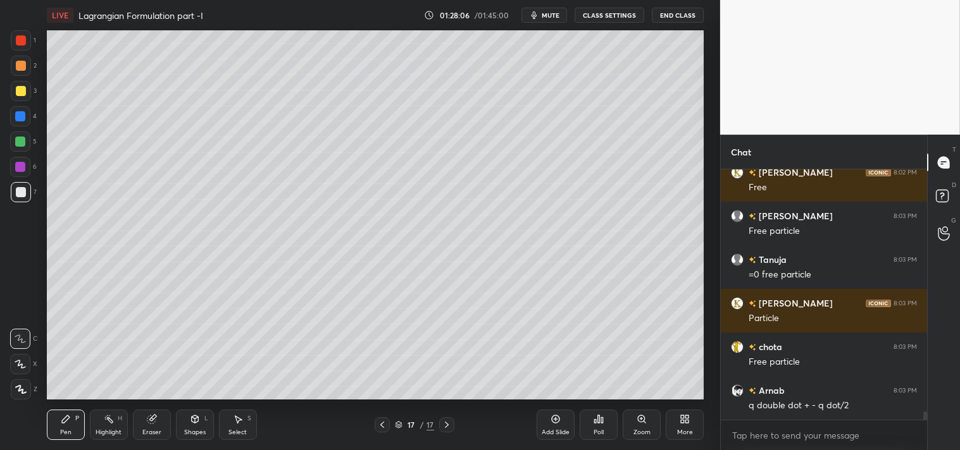
scroll to position [7156, 0]
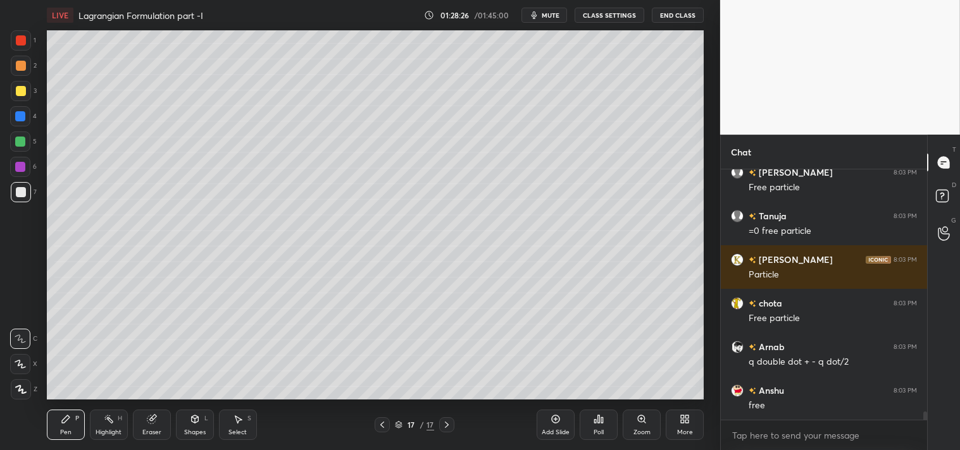
click at [116, 429] on div "Highlight" at bounding box center [109, 432] width 26 height 6
click at [114, 429] on div "Highlight" at bounding box center [109, 432] width 26 height 6
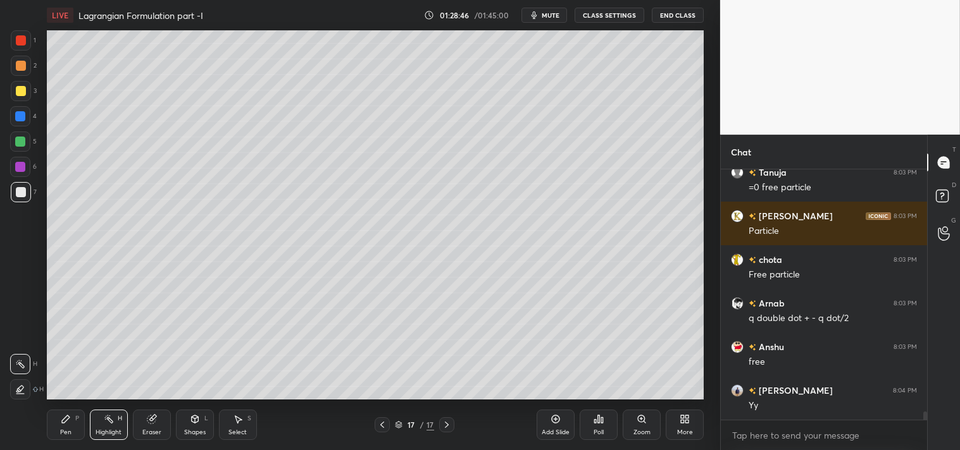
click at [53, 419] on div "Pen P" at bounding box center [66, 425] width 38 height 30
click at [58, 419] on div "Pen P" at bounding box center [66, 425] width 38 height 30
click at [552, 419] on icon at bounding box center [555, 419] width 10 height 10
click at [23, 97] on div at bounding box center [21, 91] width 20 height 20
click at [22, 96] on div at bounding box center [21, 91] width 10 height 10
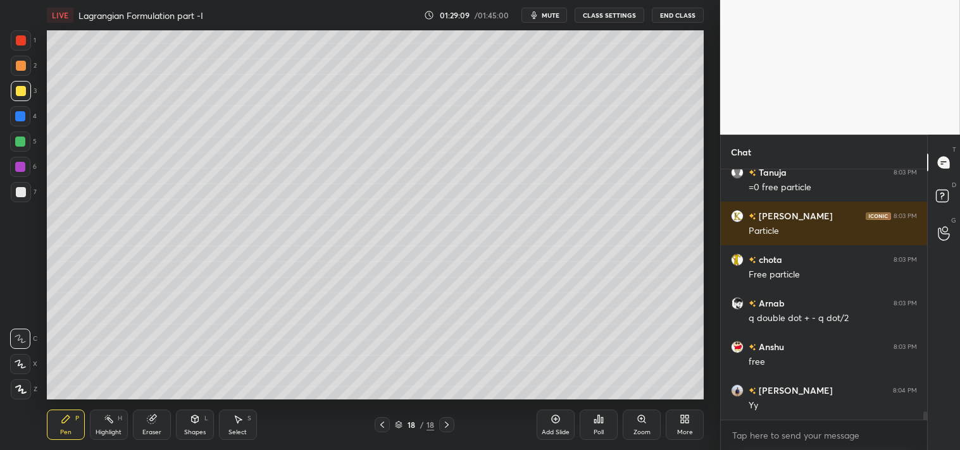
click at [552, 15] on span "mute" at bounding box center [550, 15] width 18 height 9
click at [547, 15] on span "unmute" at bounding box center [549, 15] width 27 height 9
click at [104, 433] on div "Highlight" at bounding box center [109, 432] width 26 height 6
click at [66, 419] on icon at bounding box center [66, 420] width 8 height 8
click at [552, 16] on span "mute" at bounding box center [550, 15] width 18 height 9
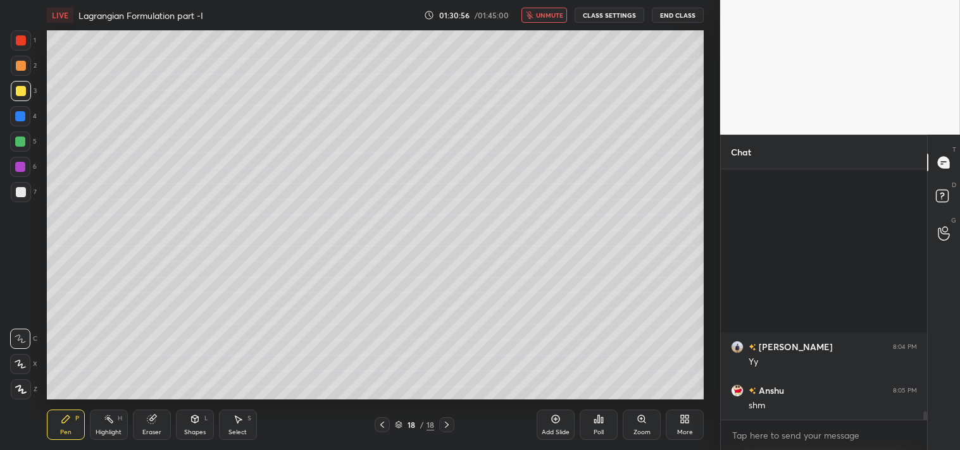
scroll to position [7473, 0]
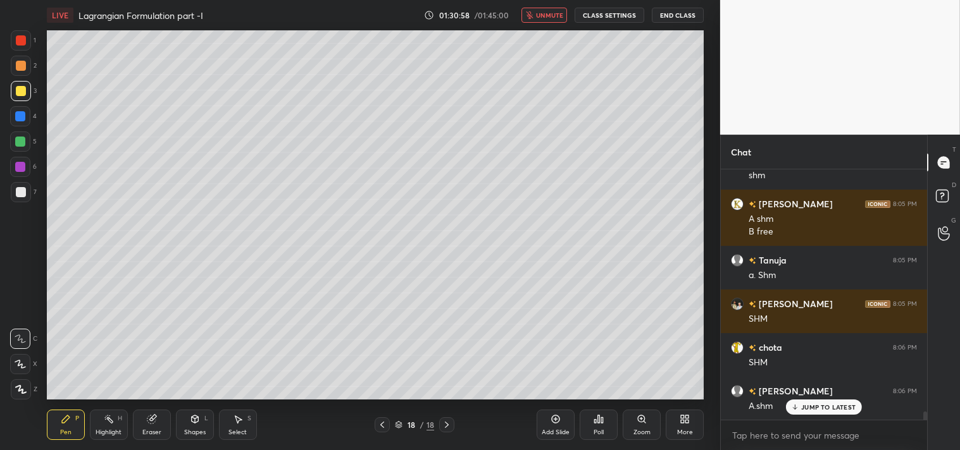
click at [552, 18] on span "unmute" at bounding box center [549, 15] width 27 height 9
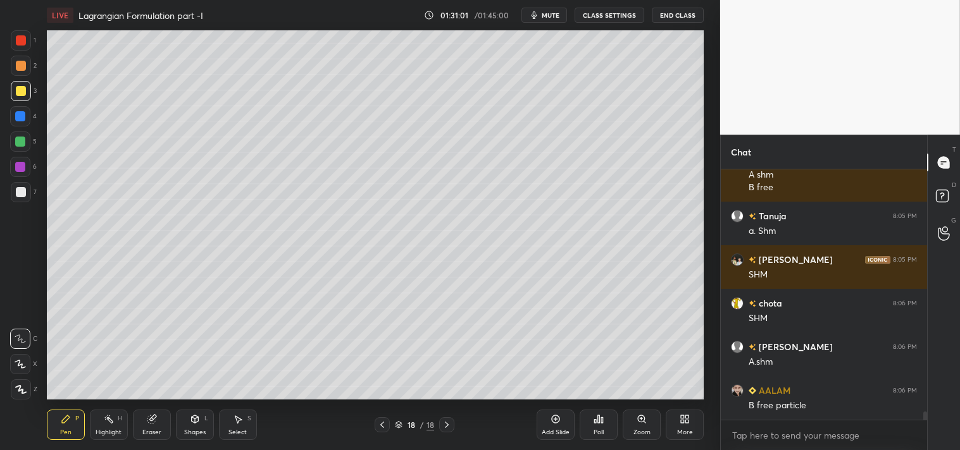
click at [18, 190] on div at bounding box center [21, 192] width 10 height 10
click at [23, 193] on div at bounding box center [21, 192] width 10 height 10
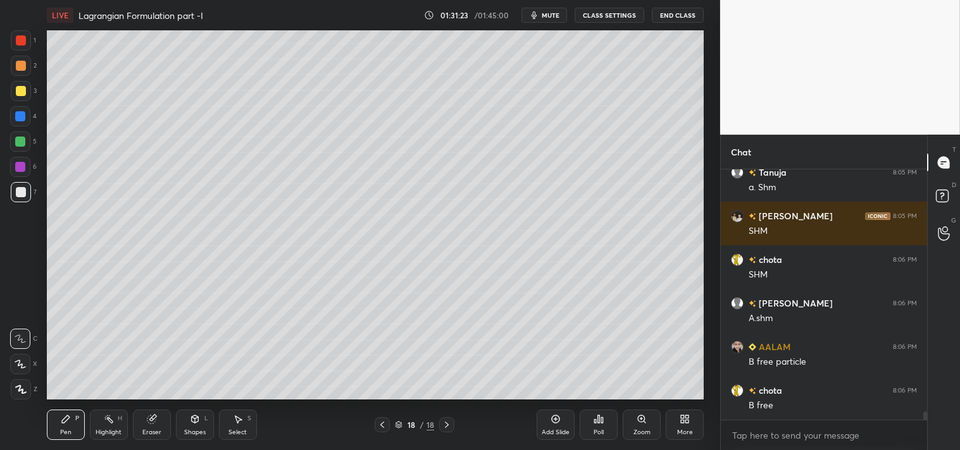
click at [629, 428] on div "Zoom" at bounding box center [641, 425] width 38 height 30
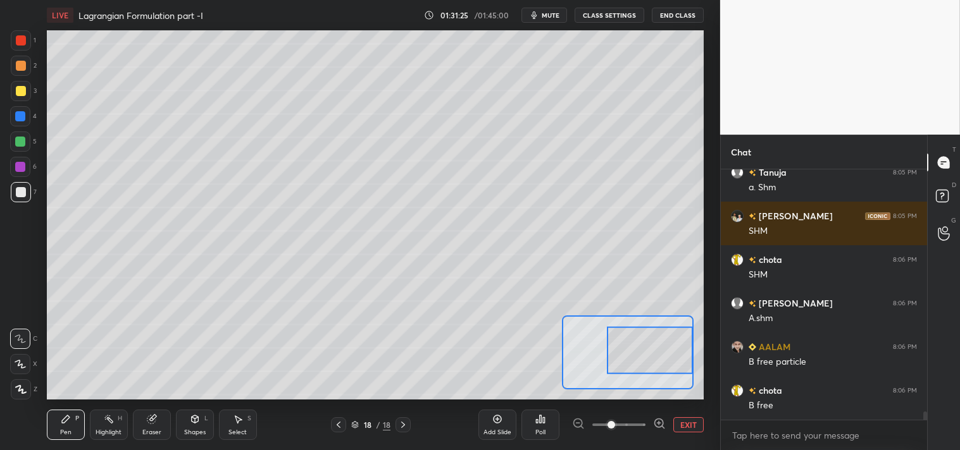
click at [546, 13] on span "mute" at bounding box center [550, 15] width 18 height 9
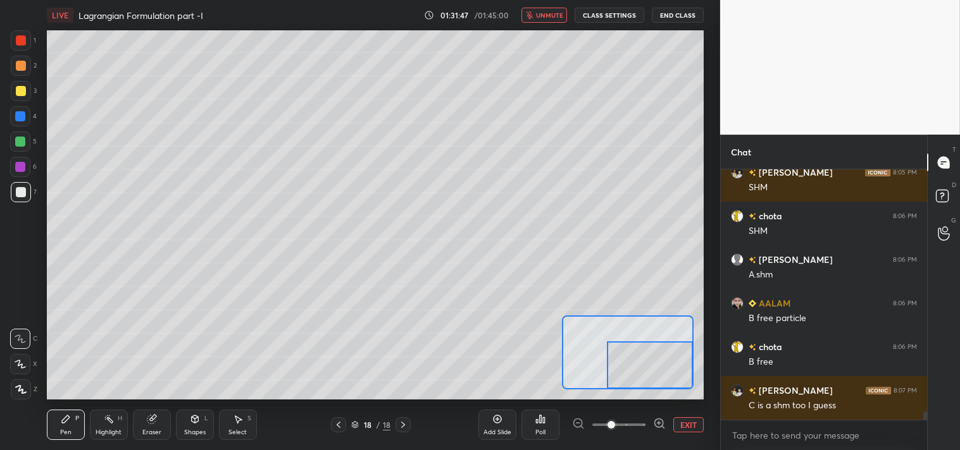
click at [548, 8] on button "unmute" at bounding box center [544, 15] width 46 height 15
click at [691, 421] on button "EXIT" at bounding box center [688, 424] width 30 height 15
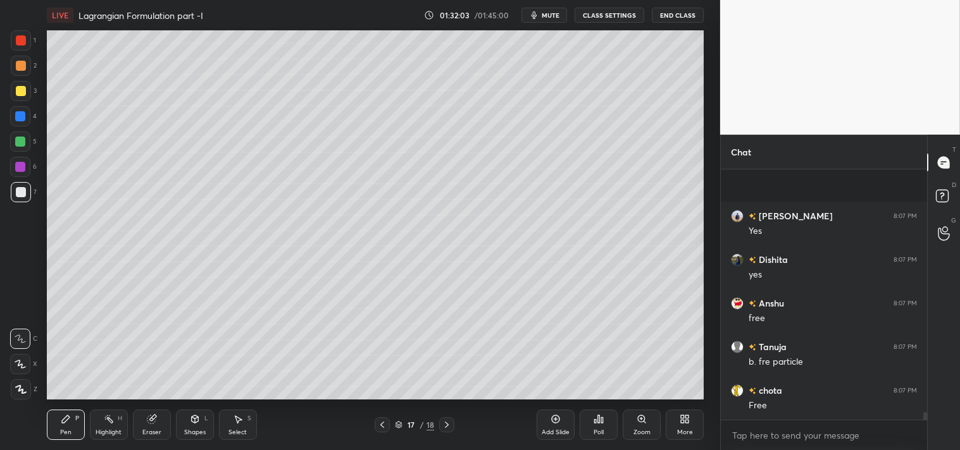
scroll to position [8085, 0]
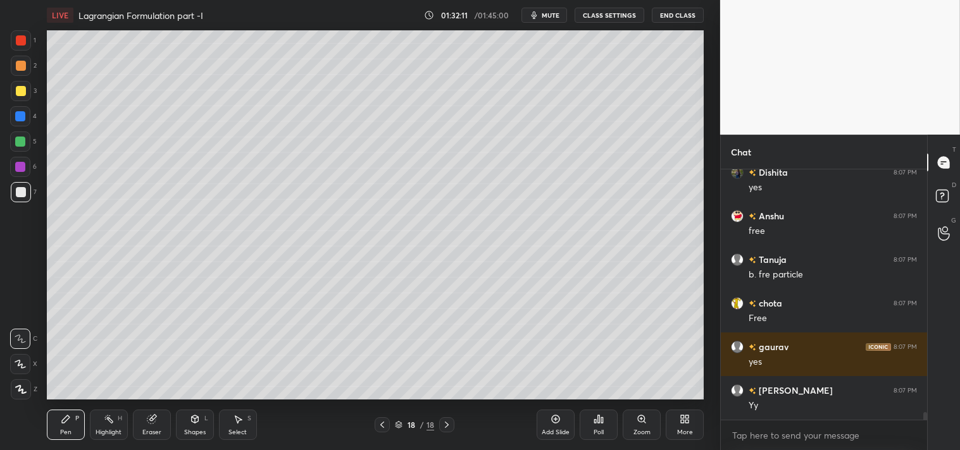
click at [555, 11] on span "mute" at bounding box center [550, 15] width 18 height 9
click at [546, 14] on span "unmute" at bounding box center [549, 15] width 27 height 9
click at [648, 425] on div "Zoom" at bounding box center [641, 425] width 38 height 30
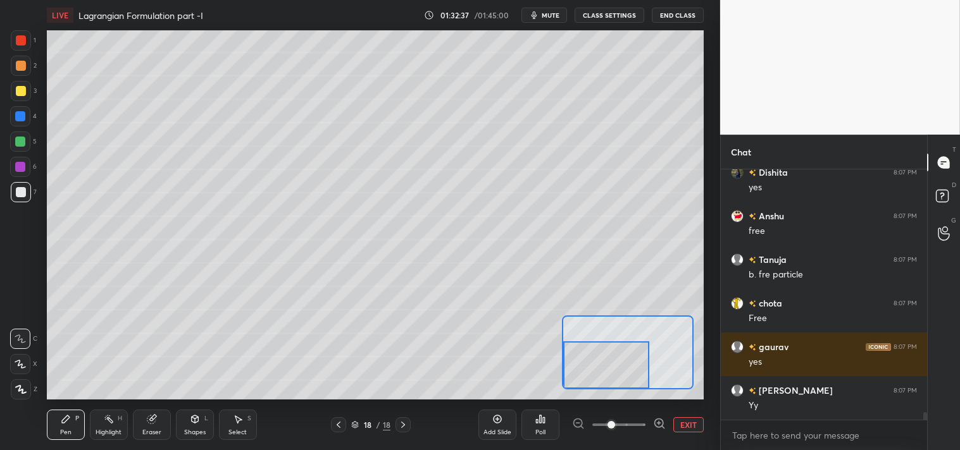
scroll to position [8128, 0]
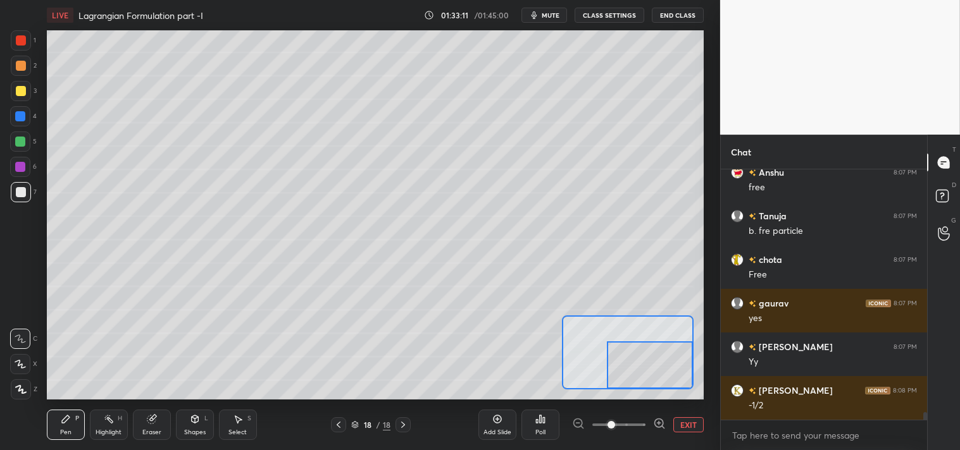
click at [135, 426] on div "Eraser" at bounding box center [152, 425] width 38 height 30
click at [140, 429] on div "Eraser" at bounding box center [152, 425] width 38 height 30
click at [71, 425] on div "Pen P" at bounding box center [66, 425] width 38 height 30
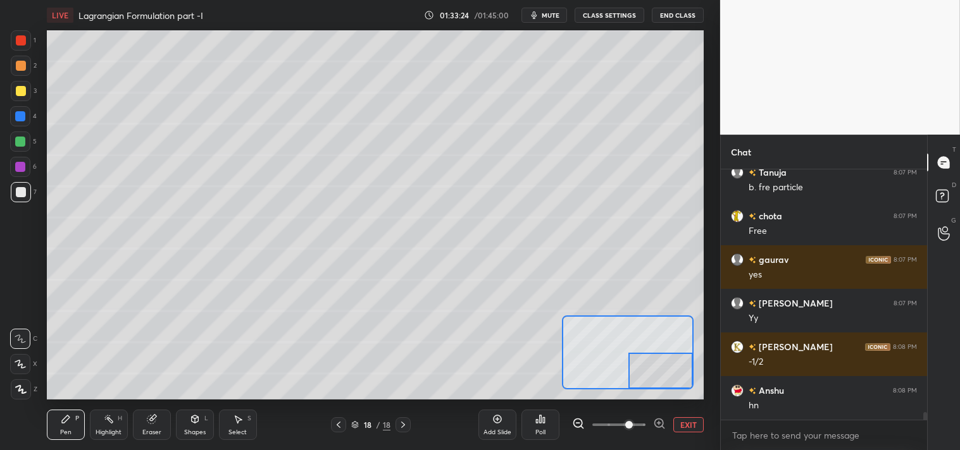
click at [633, 425] on span at bounding box center [629, 425] width 8 height 8
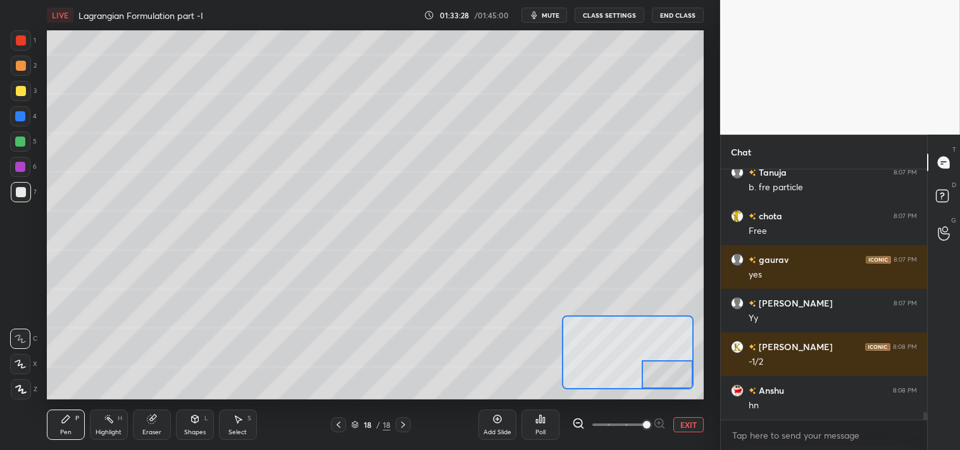
click at [691, 421] on button "EXIT" at bounding box center [688, 424] width 30 height 15
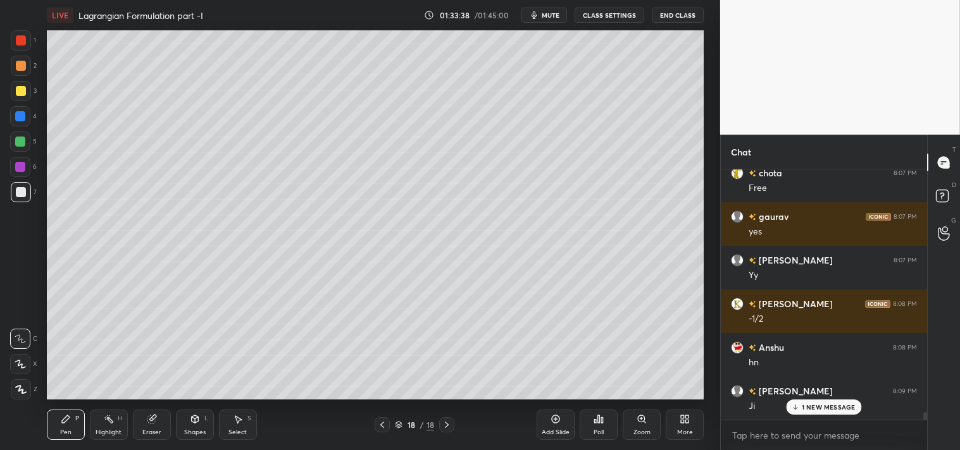
scroll to position [8259, 0]
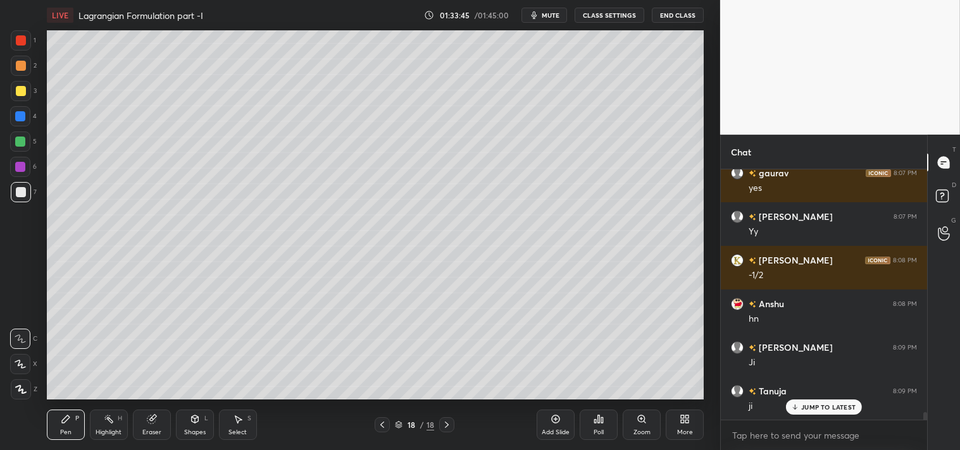
click at [558, 416] on icon at bounding box center [556, 420] width 8 height 8
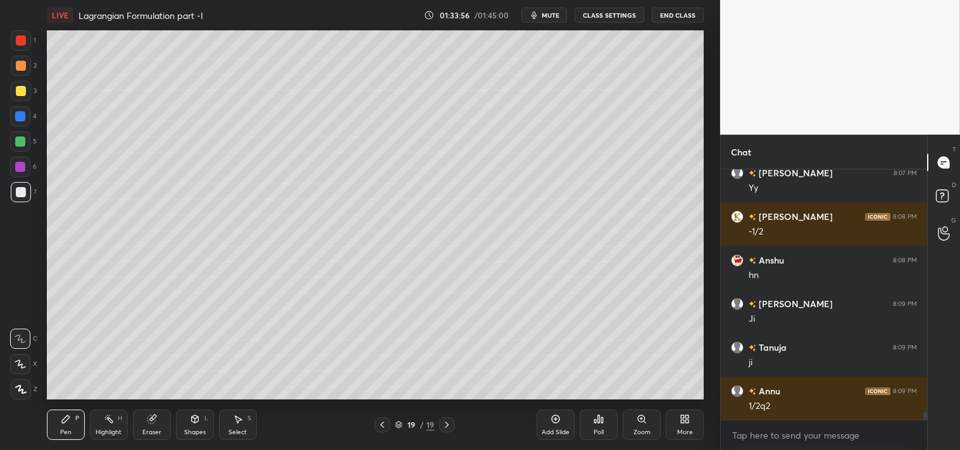
scroll to position [8346, 0]
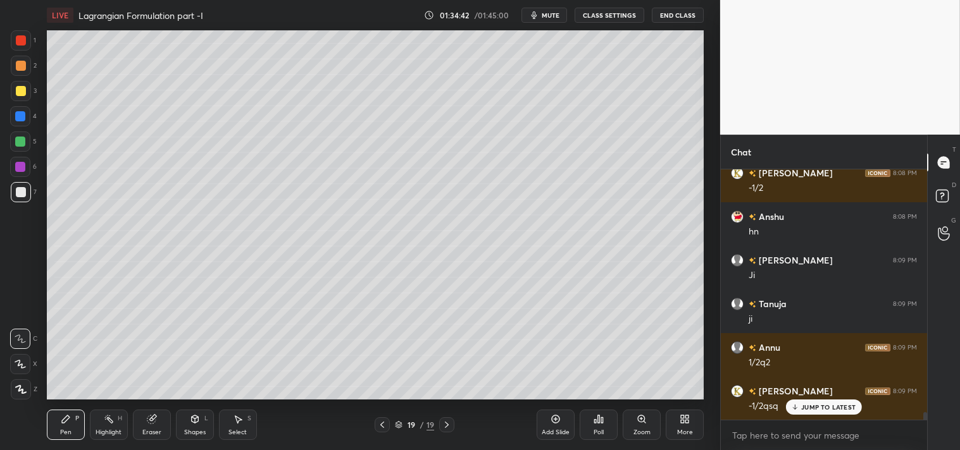
click at [639, 426] on div "Zoom" at bounding box center [641, 425] width 38 height 30
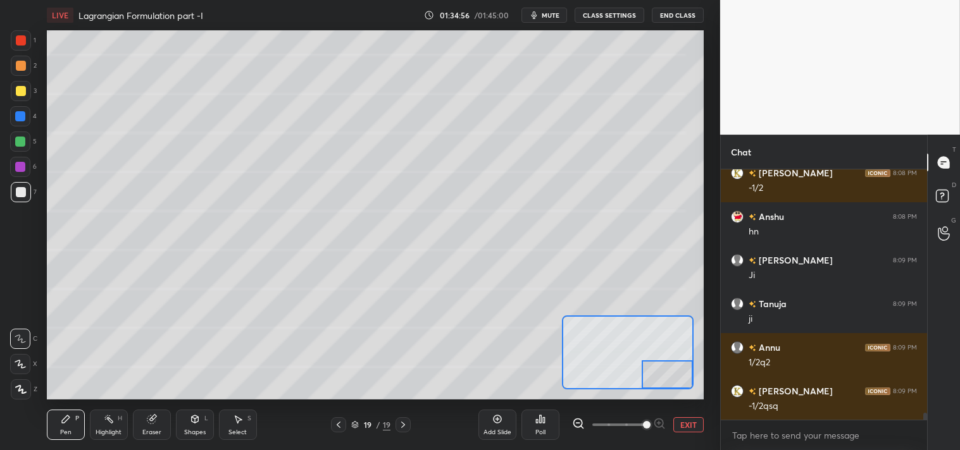
scroll to position [8390, 0]
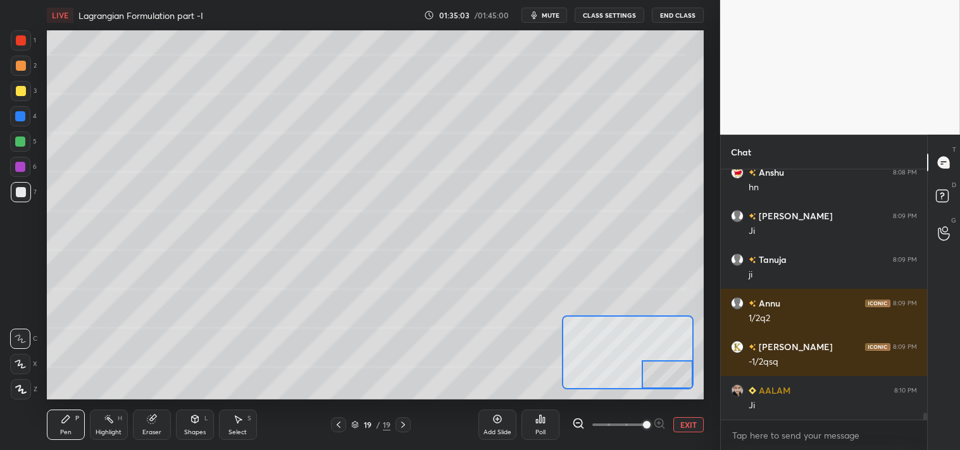
click at [686, 424] on button "EXIT" at bounding box center [688, 424] width 30 height 15
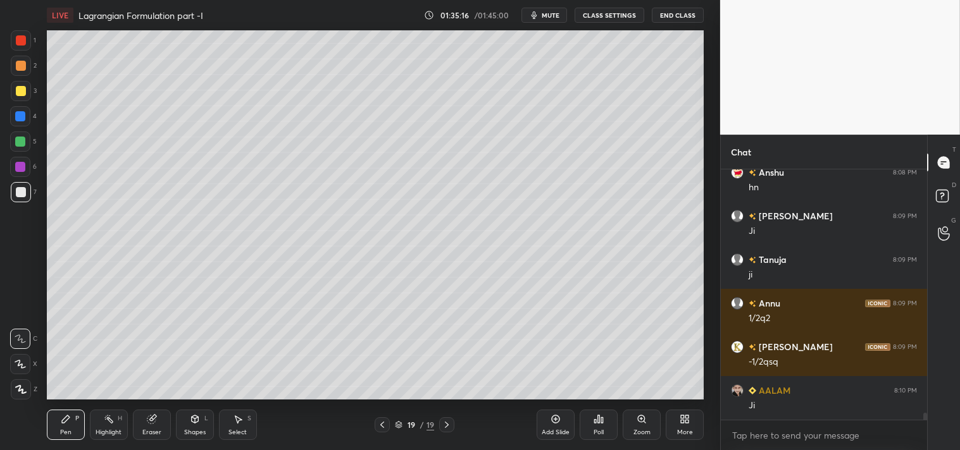
click at [683, 419] on icon at bounding box center [684, 419] width 10 height 10
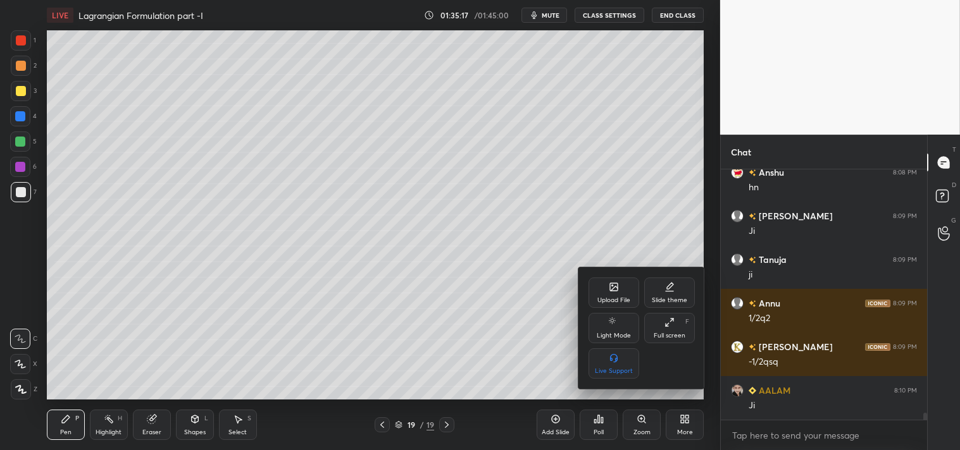
click at [615, 293] on div "Upload File" at bounding box center [613, 293] width 51 height 30
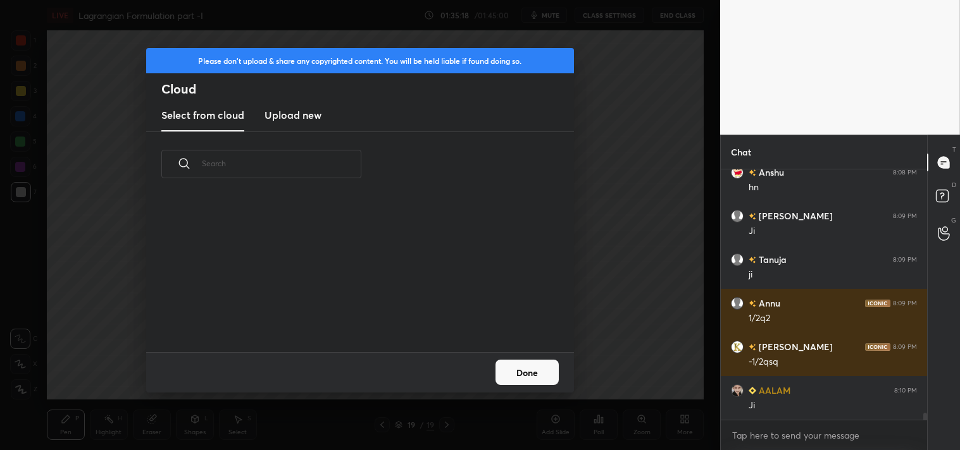
click at [293, 130] on div "Please don't upload & share any copyrighted content. You will be held liable if…" at bounding box center [360, 220] width 428 height 345
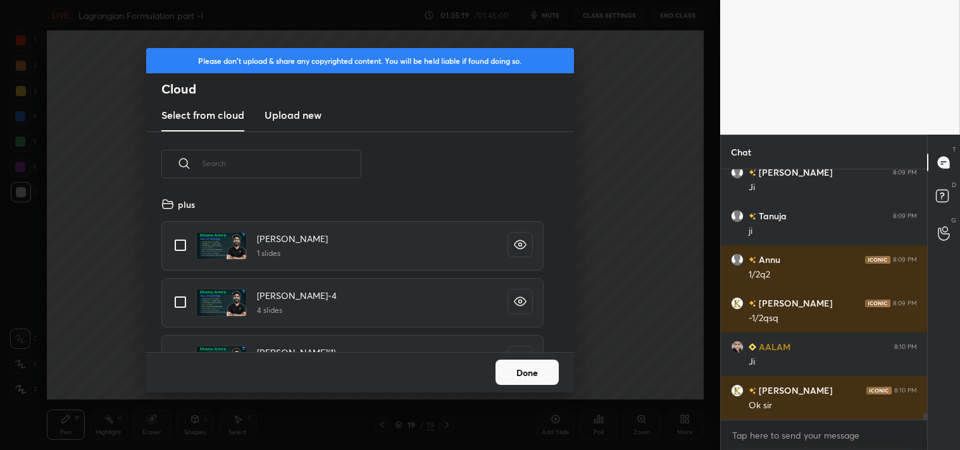
scroll to position [8478, 0]
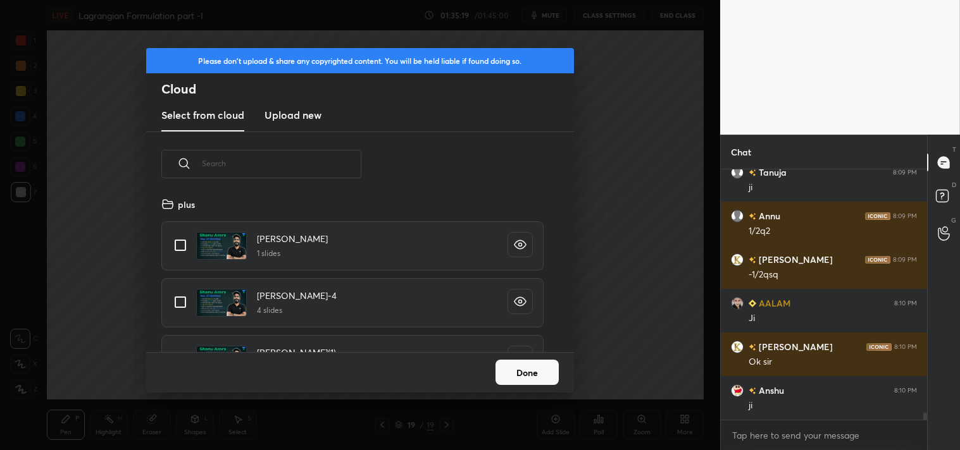
click at [273, 110] on new "Upload new" at bounding box center [292, 116] width 57 height 32
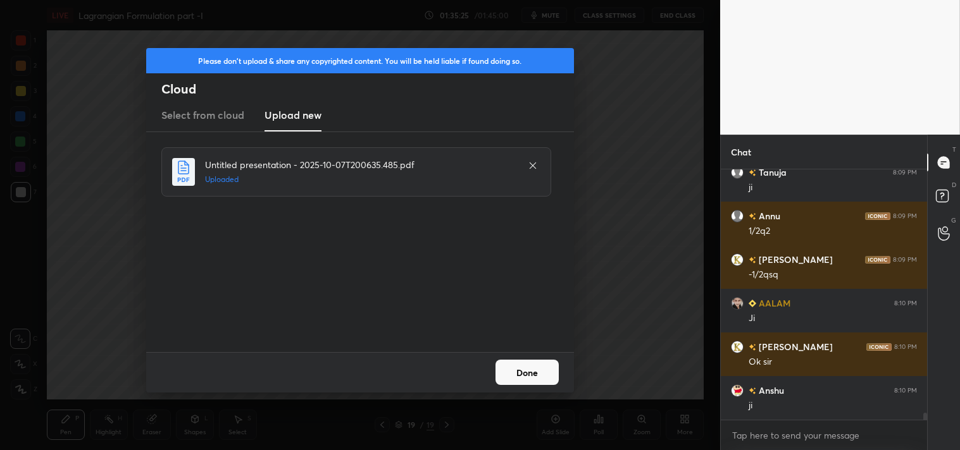
click at [528, 375] on button "Done" at bounding box center [526, 372] width 63 height 25
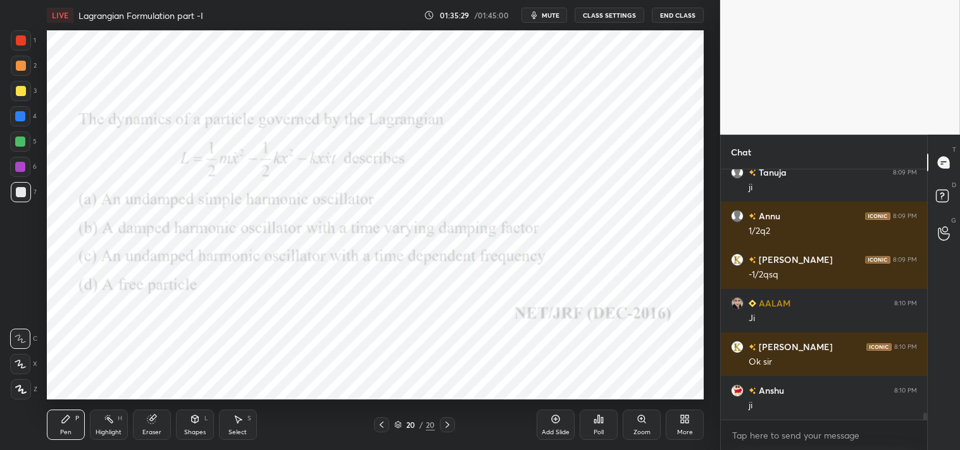
click at [18, 29] on div "1 2 3 4 5 6 7 C X Z C X Z E E Erase all H H LIVE Lagrangian Formulation part -I…" at bounding box center [355, 225] width 710 height 450
click at [15, 37] on div at bounding box center [21, 40] width 20 height 20
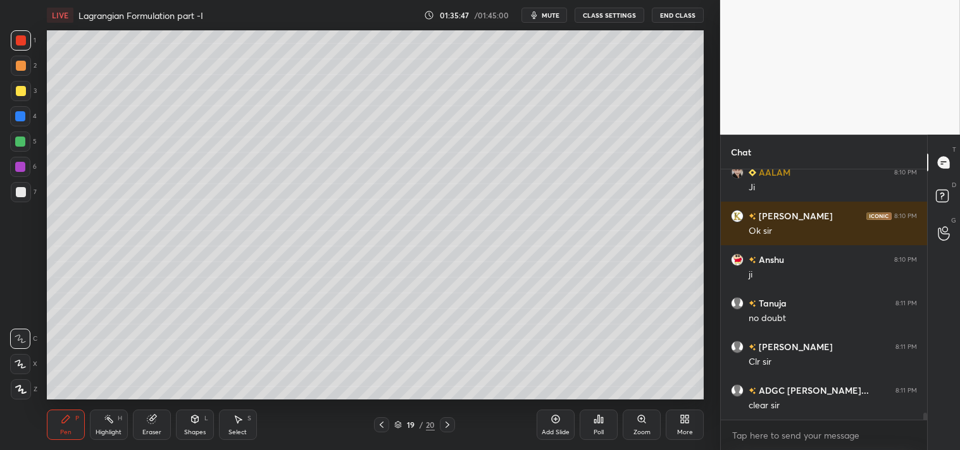
scroll to position [8651, 0]
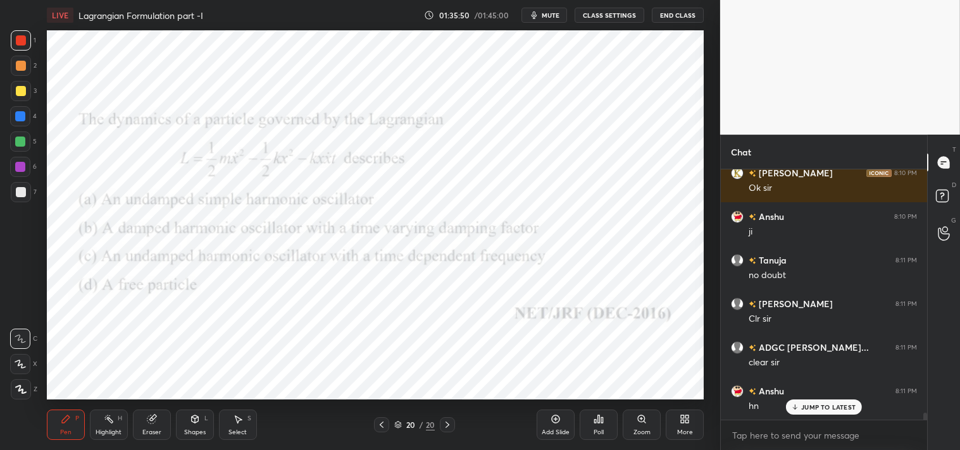
click at [549, 13] on span "mute" at bounding box center [550, 15] width 18 height 9
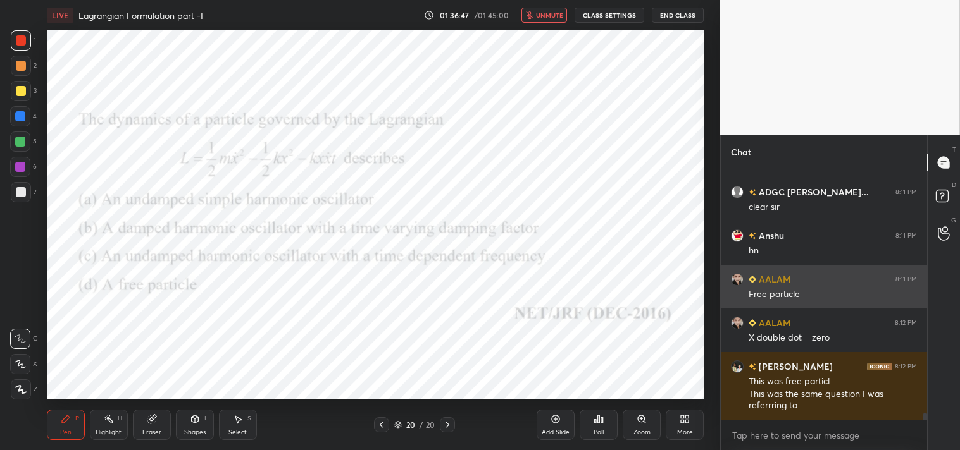
scroll to position [8851, 0]
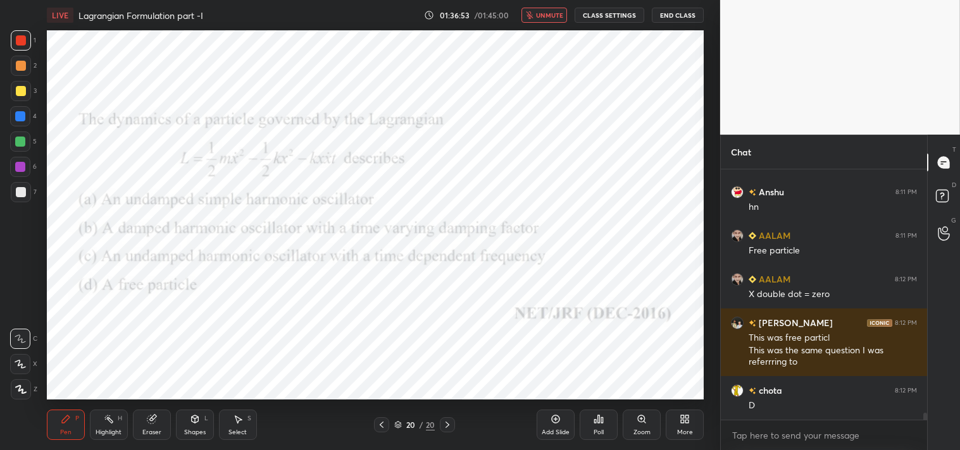
click at [549, 13] on span "unmute" at bounding box center [549, 15] width 27 height 9
click at [143, 422] on div "Eraser" at bounding box center [152, 425] width 38 height 30
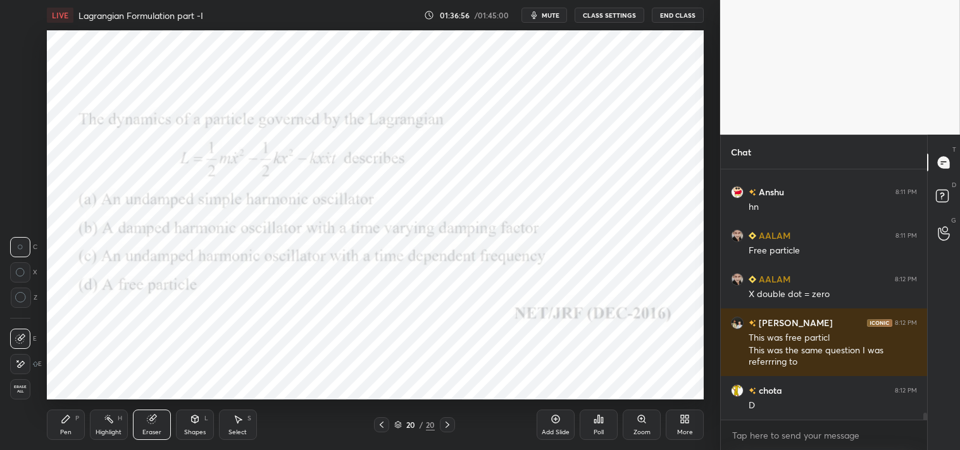
click at [149, 419] on icon at bounding box center [151, 420] width 8 height 8
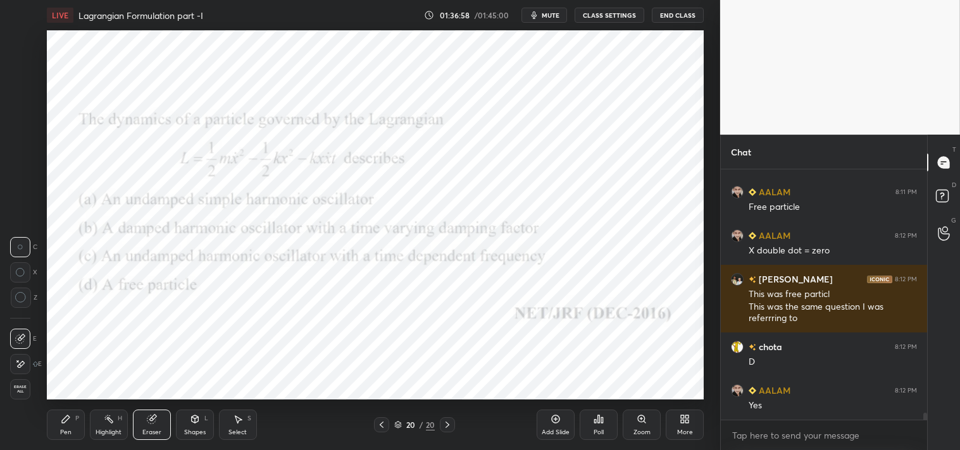
click at [55, 432] on div "Pen P" at bounding box center [66, 425] width 38 height 30
click at [62, 433] on div "Pen" at bounding box center [65, 432] width 11 height 6
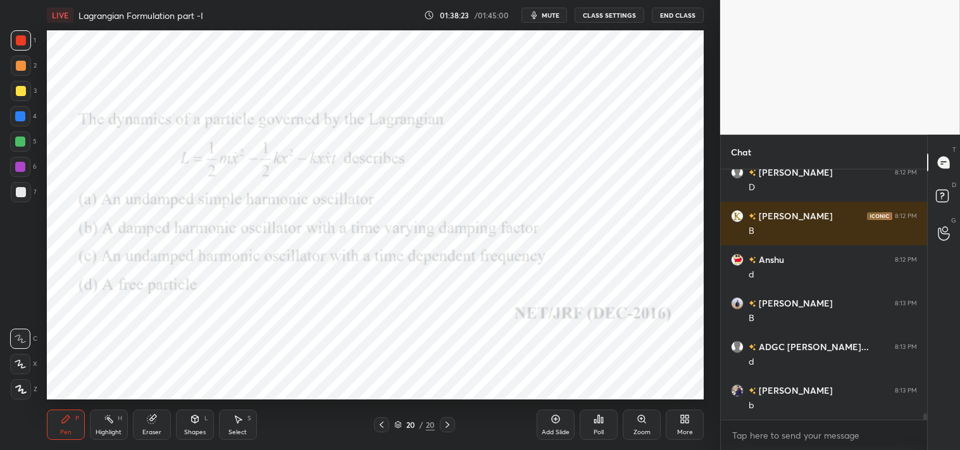
scroll to position [9287, 0]
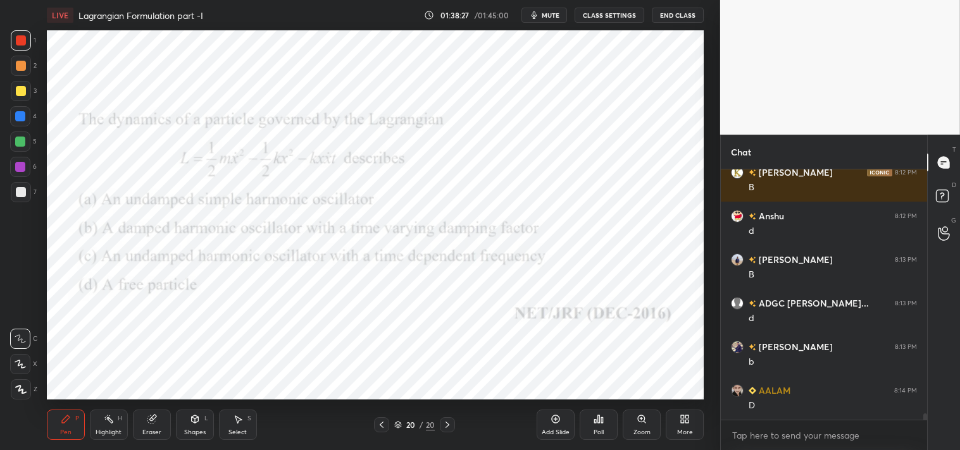
click at [111, 423] on rect at bounding box center [109, 420] width 6 height 6
click at [114, 421] on div "Highlight H" at bounding box center [109, 425] width 38 height 30
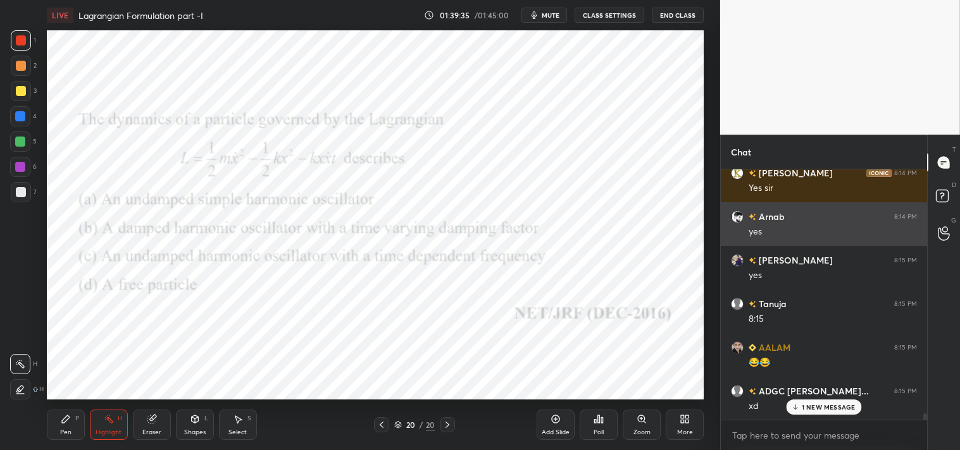
scroll to position [10028, 0]
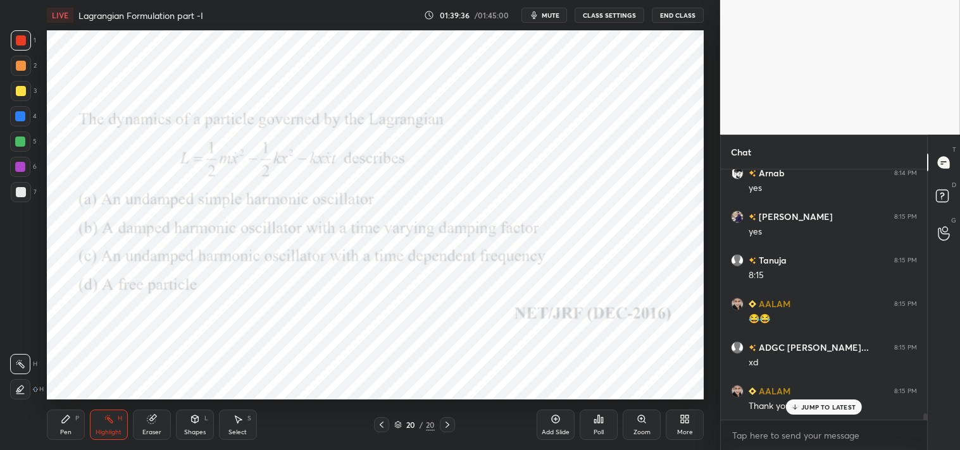
click at [818, 402] on div "Kanika 8:14 PM D AALAM 8:14 PM Jii Kanika 8:14 PM Yess chota 8:14 PM Ji Mayukh …" at bounding box center [823, 295] width 206 height 250
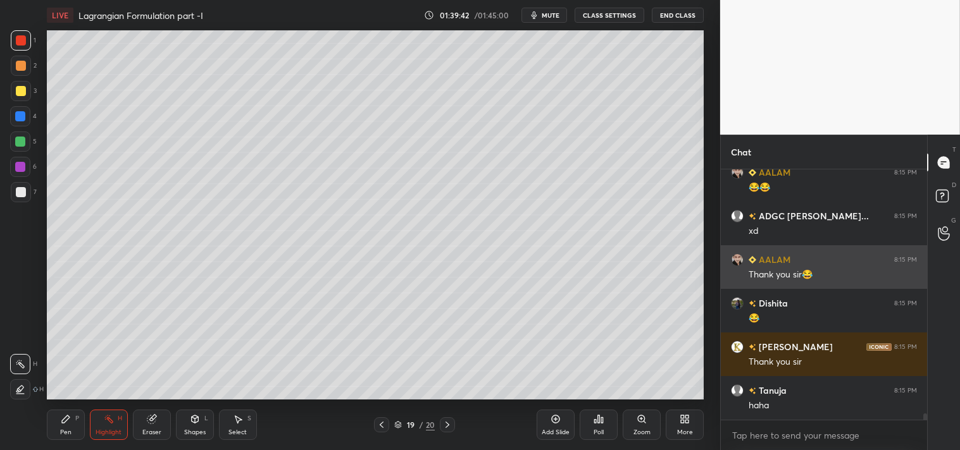
scroll to position [10204, 0]
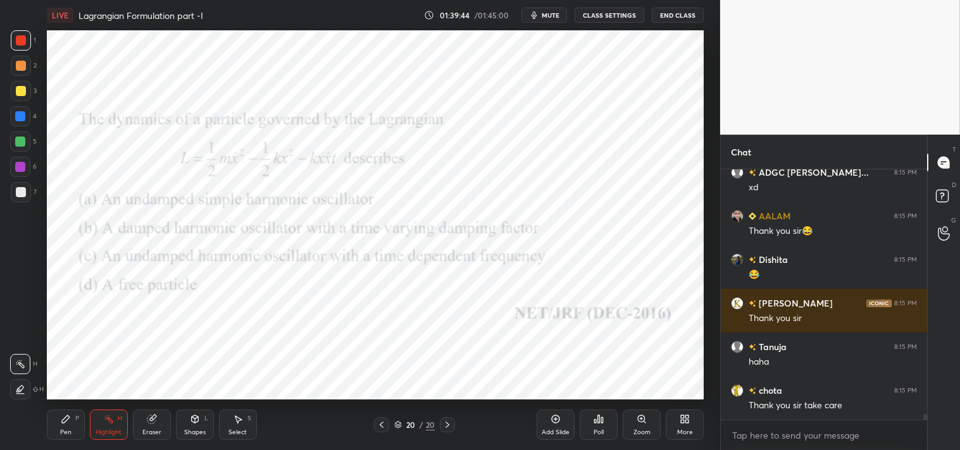
click at [599, 419] on icon at bounding box center [599, 420] width 2 height 8
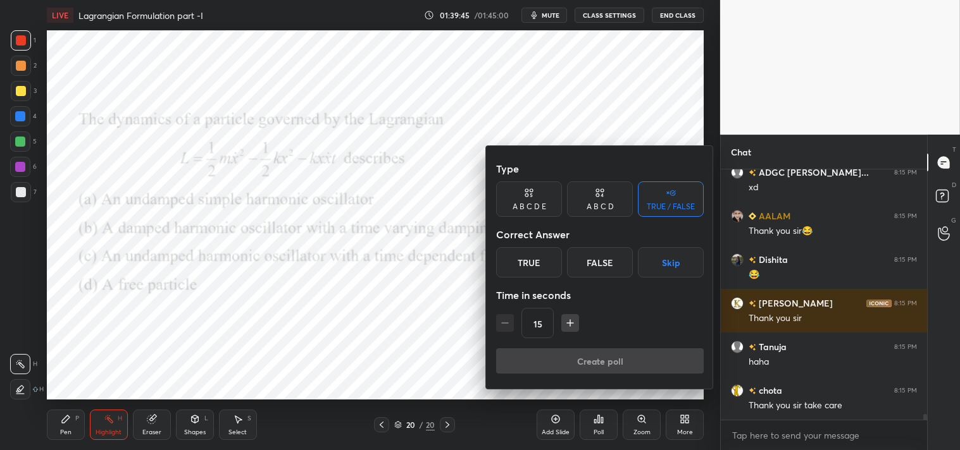
scroll to position [10247, 0]
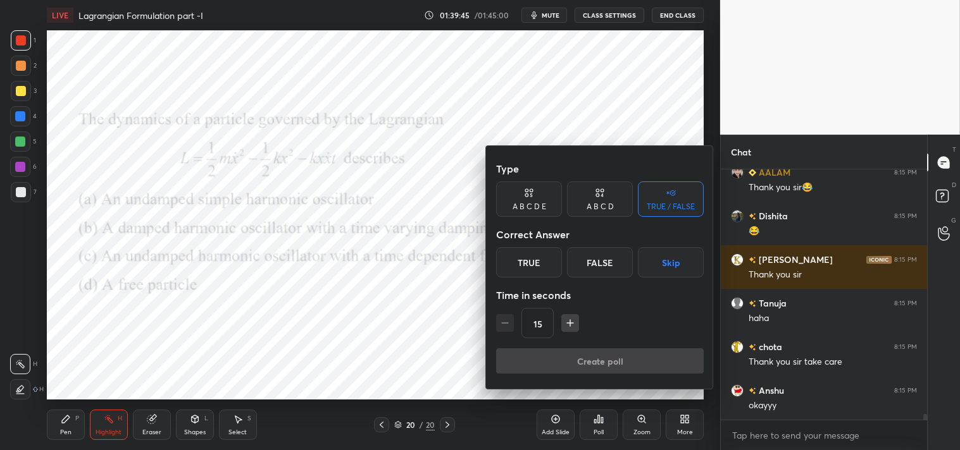
click at [536, 264] on div "True" at bounding box center [529, 262] width 66 height 30
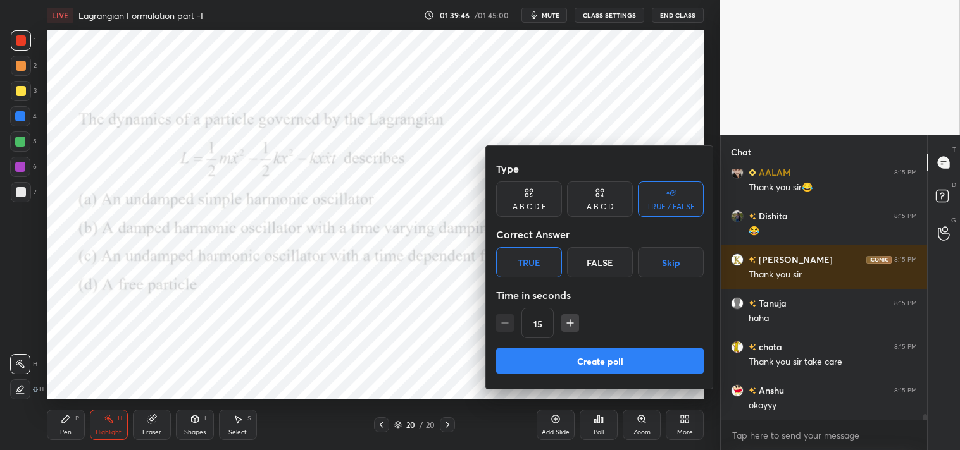
click at [568, 324] on icon "button" at bounding box center [570, 323] width 13 height 13
type input "30"
click at [576, 354] on button "Create poll" at bounding box center [599, 361] width 207 height 25
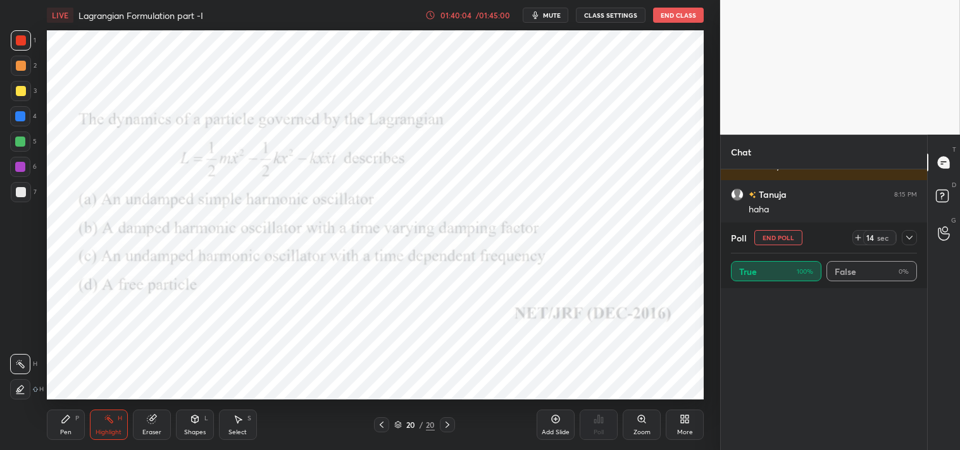
scroll to position [627, 0]
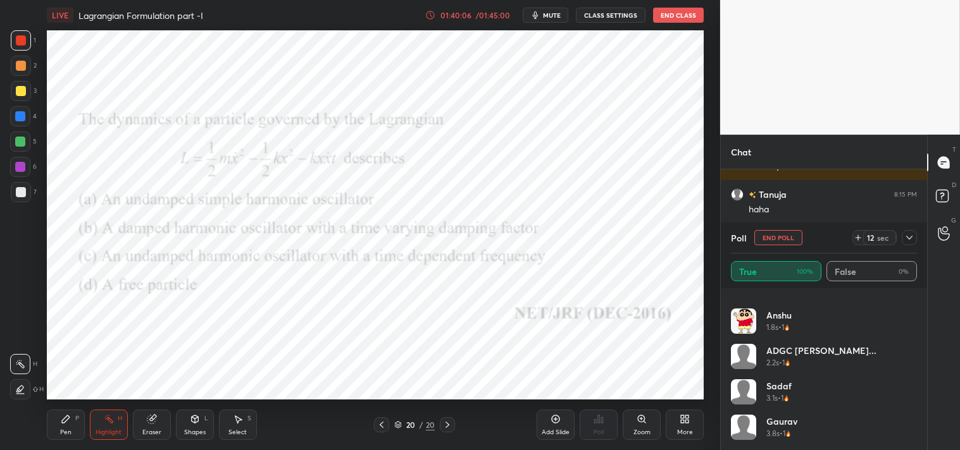
click at [782, 242] on button "End Poll" at bounding box center [778, 237] width 48 height 15
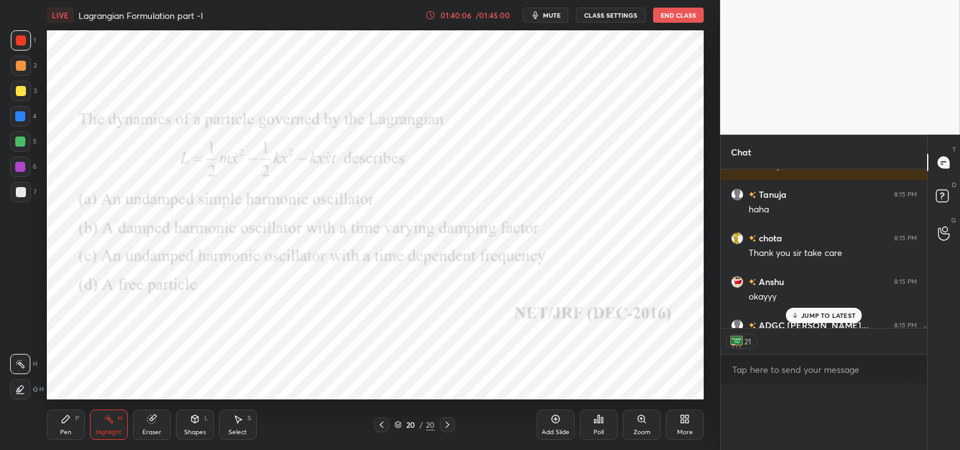
scroll to position [1, 4]
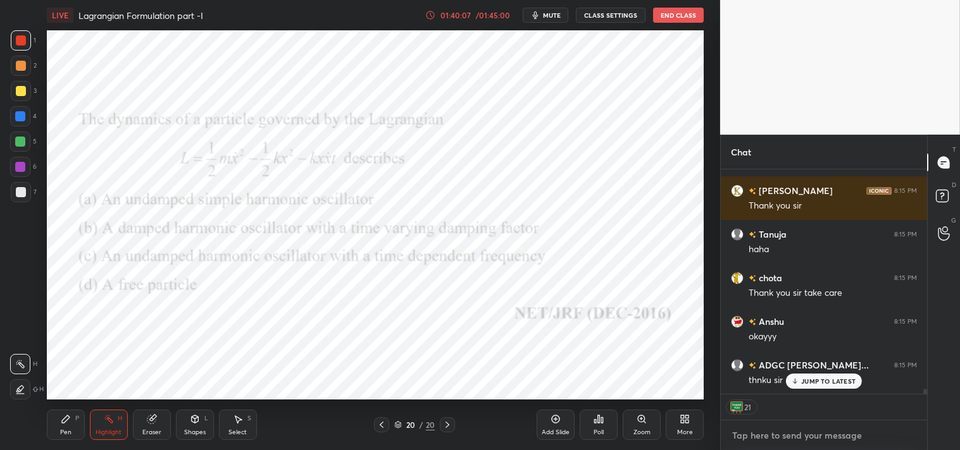
type textarea "x"
click at [784, 438] on textarea at bounding box center [824, 436] width 186 height 20
type textarea "l"
type textarea "x"
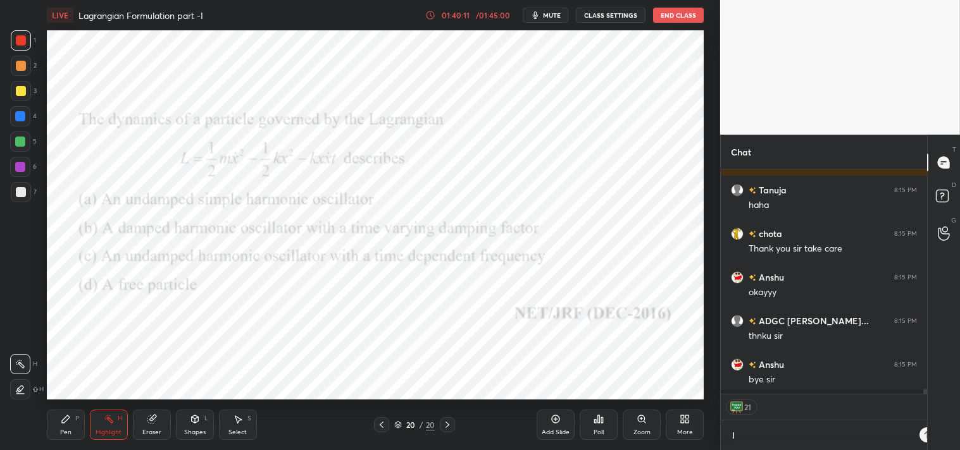
type textarea "li"
type textarea "x"
type textarea "lin"
type textarea "x"
type textarea "link"
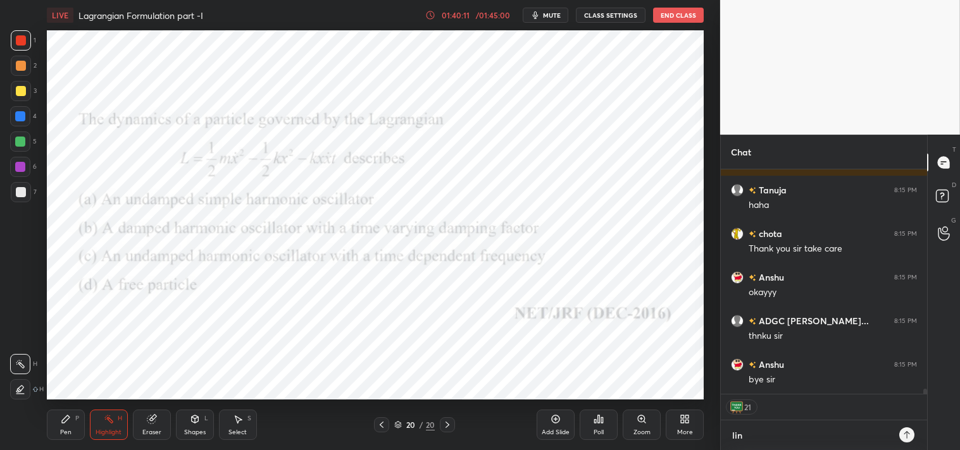
type textarea "x"
type textarea "linkt"
type textarea "x"
type textarea "linktr"
type textarea "x"
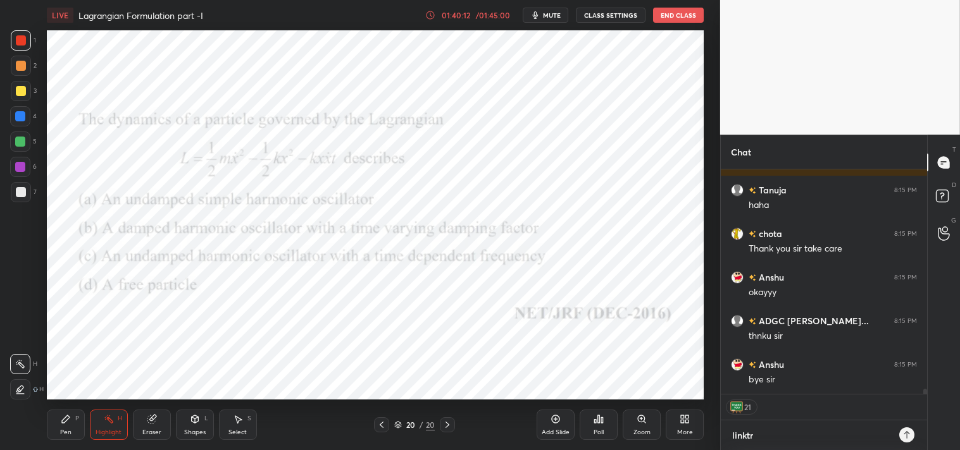
type textarea "linktr."
type textarea "x"
type textarea "linktr.e"
type textarea "x"
type textarea "linktr.ee"
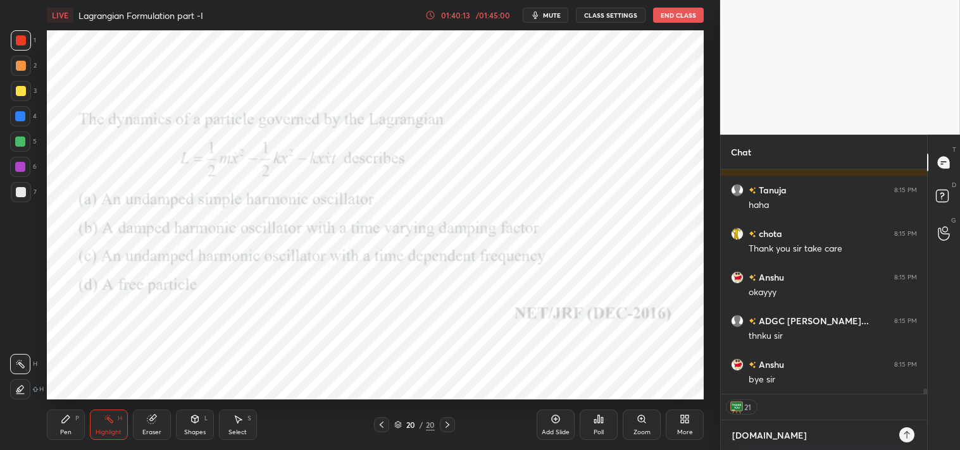
type textarea "x"
type textarea "linktr.ee/"
type textarea "x"
type textarea "linktr.ee/c"
type textarea "x"
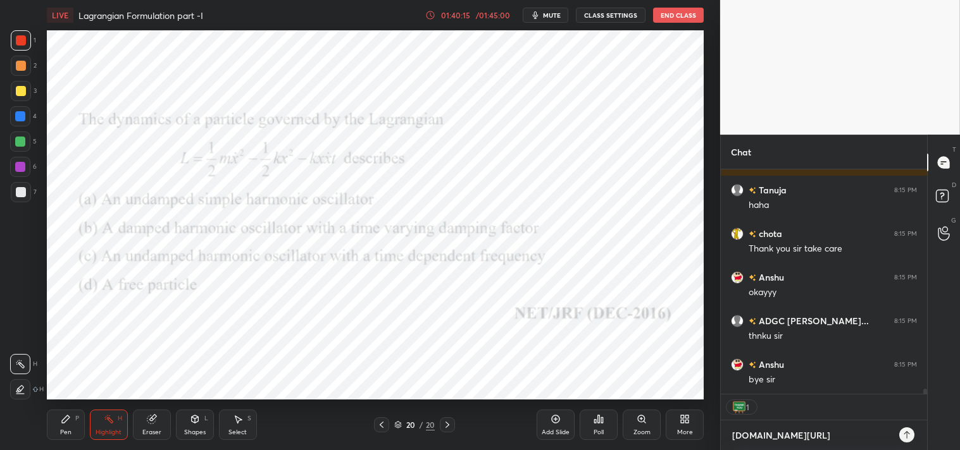
type textarea "linktr.ee/cs"
type textarea "x"
type textarea "linktr.ee/csi"
type textarea "x"
type textarea "linktr.ee/csir"
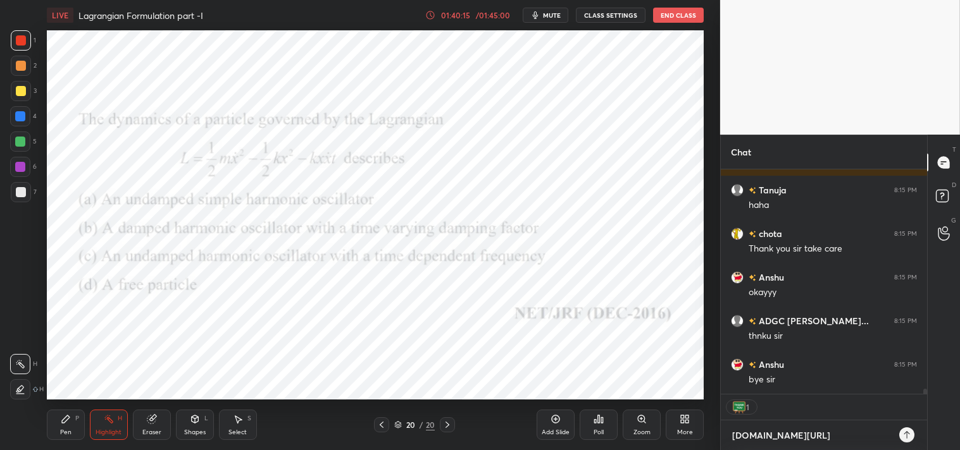
type textarea "x"
type textarea "linktr.ee/csirn"
type textarea "x"
type textarea "linktr.ee/csirne"
type textarea "x"
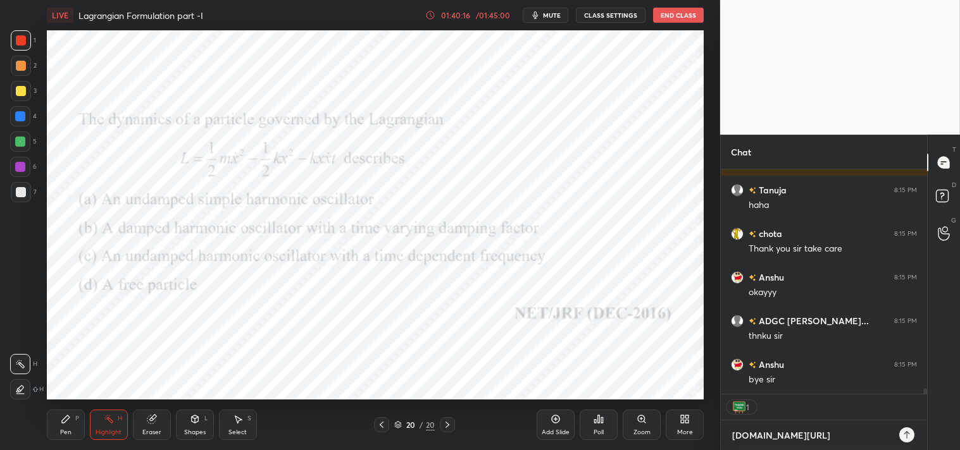
type textarea "linktr.ee/csirnet"
type textarea "x"
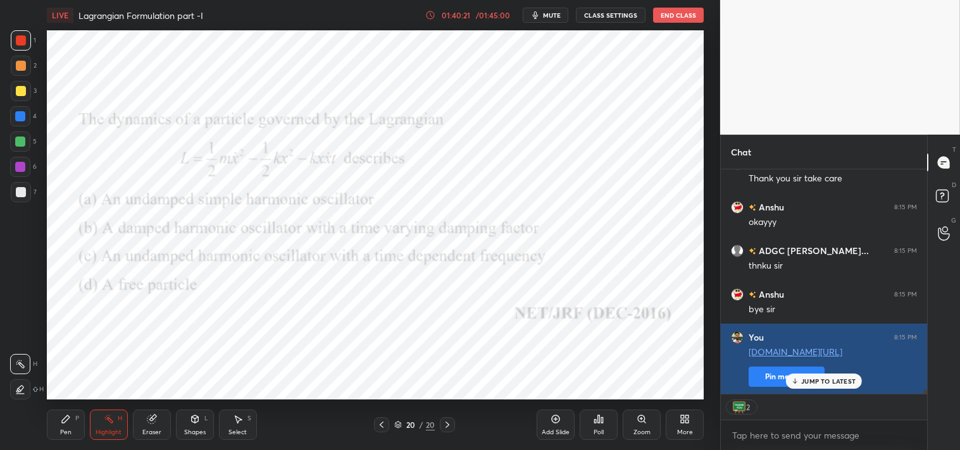
type textarea "x"
click at [782, 369] on button "Pin message" at bounding box center [786, 377] width 76 height 20
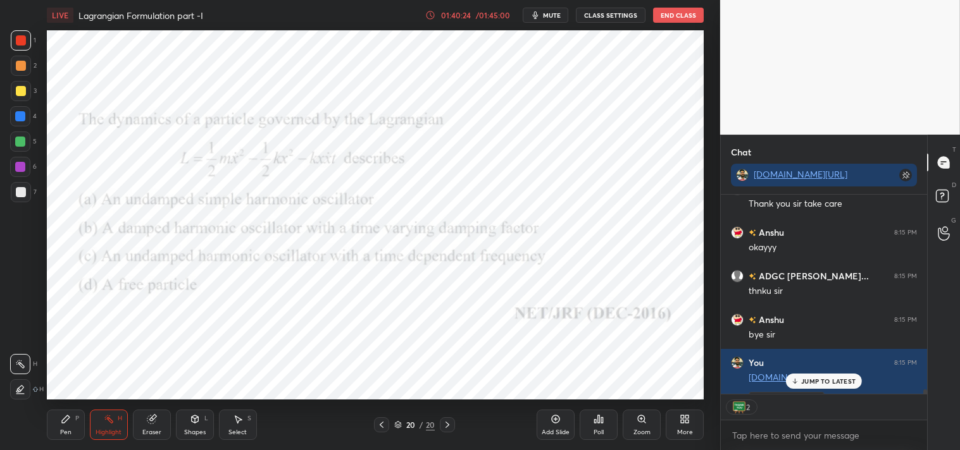
click at [533, 10] on icon "button" at bounding box center [535, 15] width 10 height 10
click at [600, 10] on button "CLASS SETTINGS" at bounding box center [611, 15] width 70 height 15
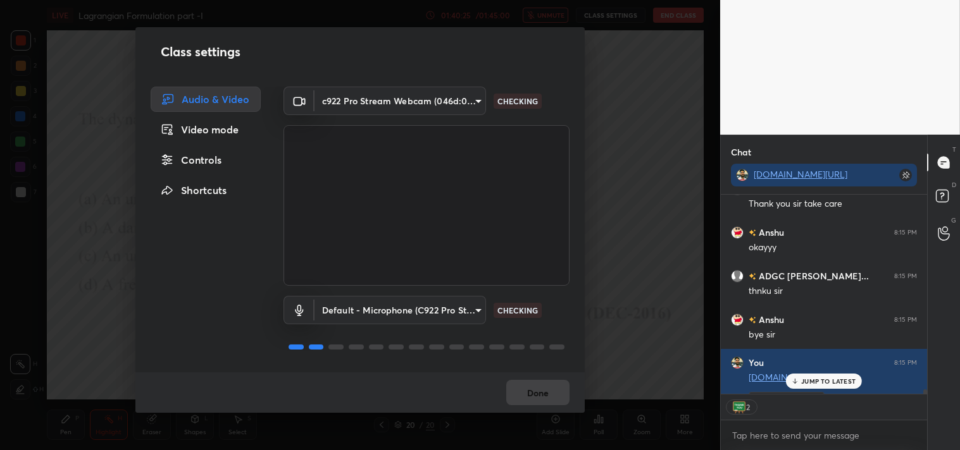
click at [417, 100] on body "1 2 3 4 5 6 7 C X Z C X Z E E Erase all H H LIVE Lagrangian Formulation part -I…" at bounding box center [480, 225] width 960 height 450
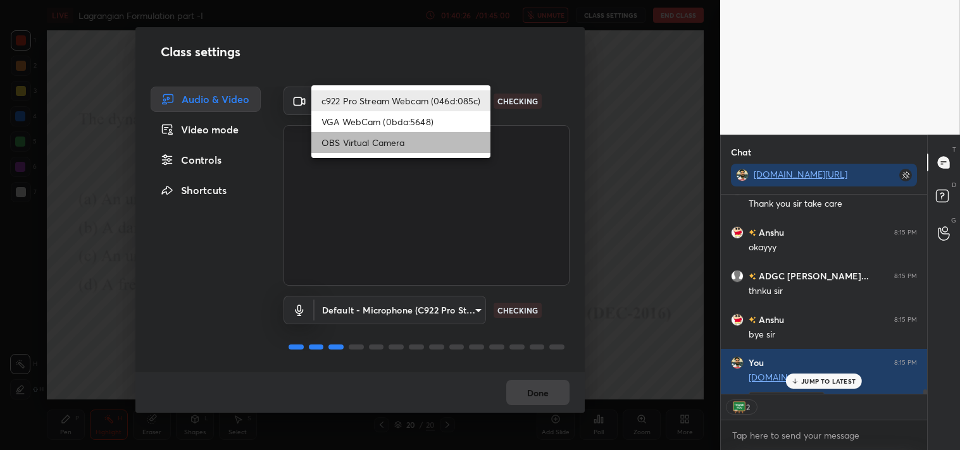
click at [368, 138] on li "OBS Virtual Camera" at bounding box center [400, 142] width 179 height 21
type input "64645b19d528b3ac785889237b1a364f3b7ccd5da23f372116afb1703458f4fd"
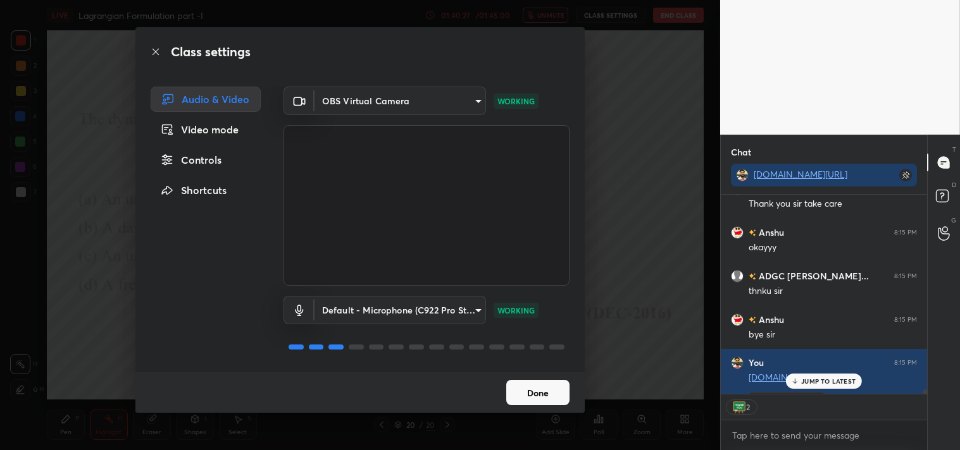
click at [535, 396] on button "Done" at bounding box center [537, 392] width 63 height 25
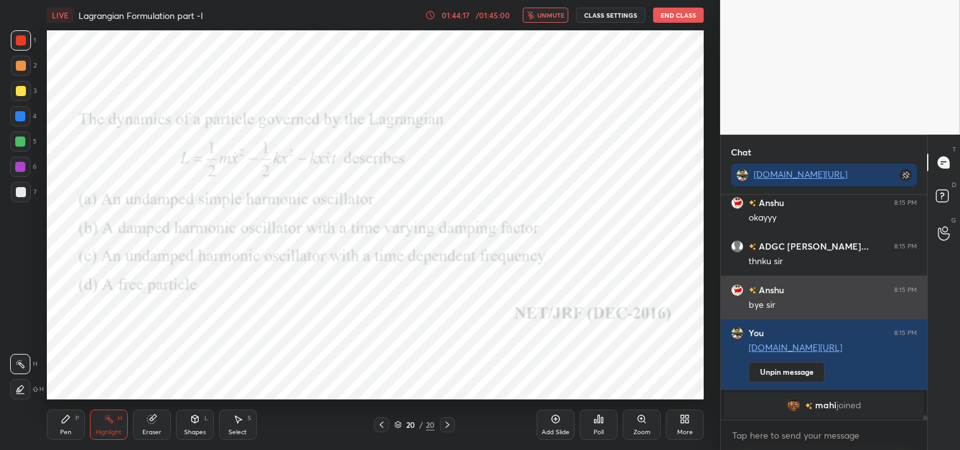
scroll to position [10462, 0]
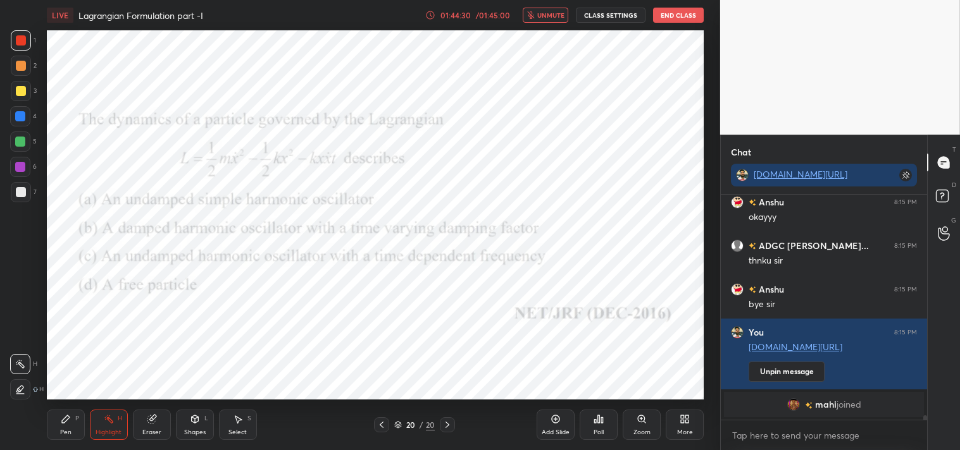
click at [824, 402] on span "mahi" at bounding box center [825, 405] width 22 height 10
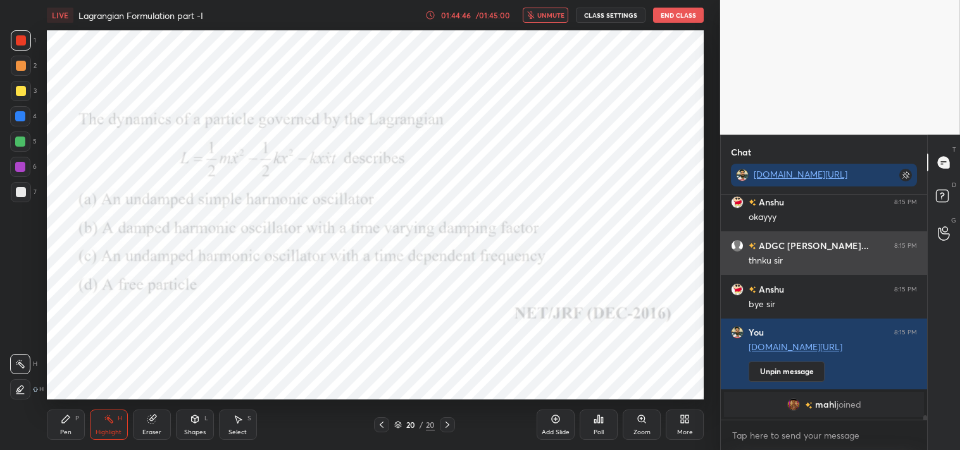
scroll to position [10476, 0]
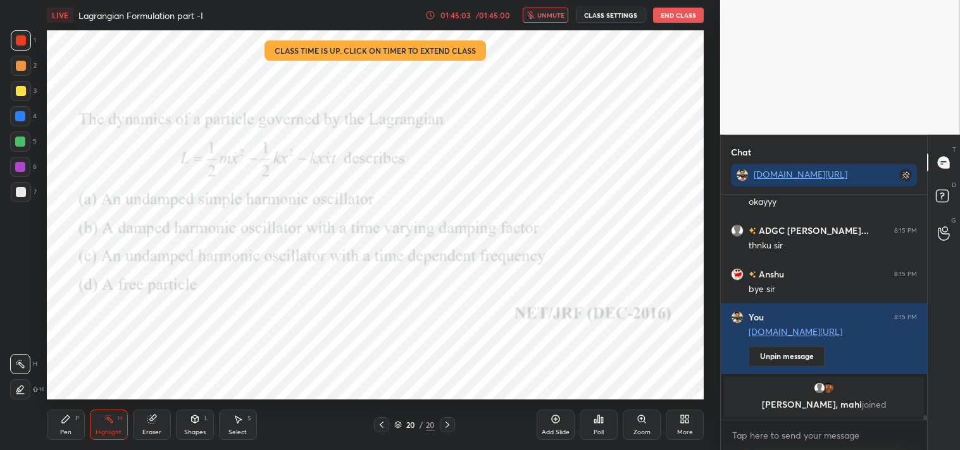
click at [669, 11] on button "End Class" at bounding box center [678, 15] width 51 height 15
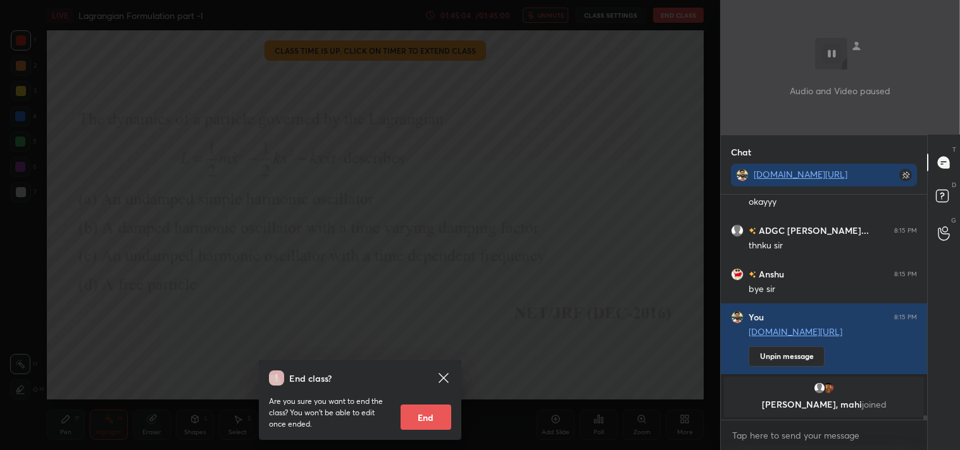
click at [420, 407] on button "End" at bounding box center [425, 417] width 51 height 25
type textarea "x"
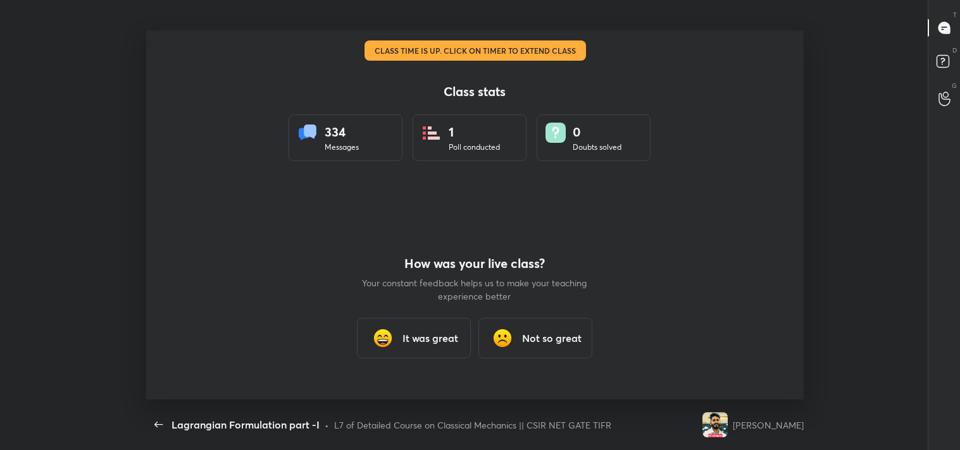
scroll to position [0, 0]
